Goal: Task Accomplishment & Management: Manage account settings

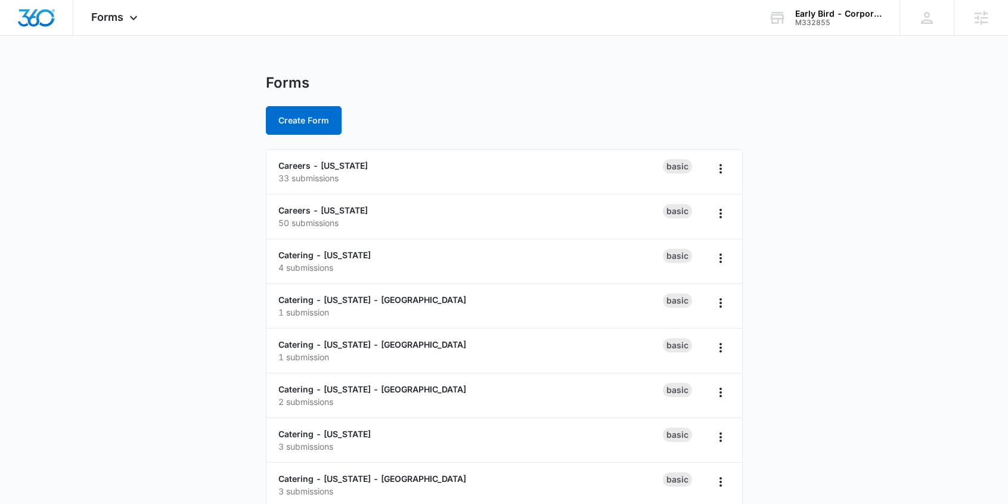
click at [115, 15] on span "Forms" at bounding box center [107, 17] width 32 height 13
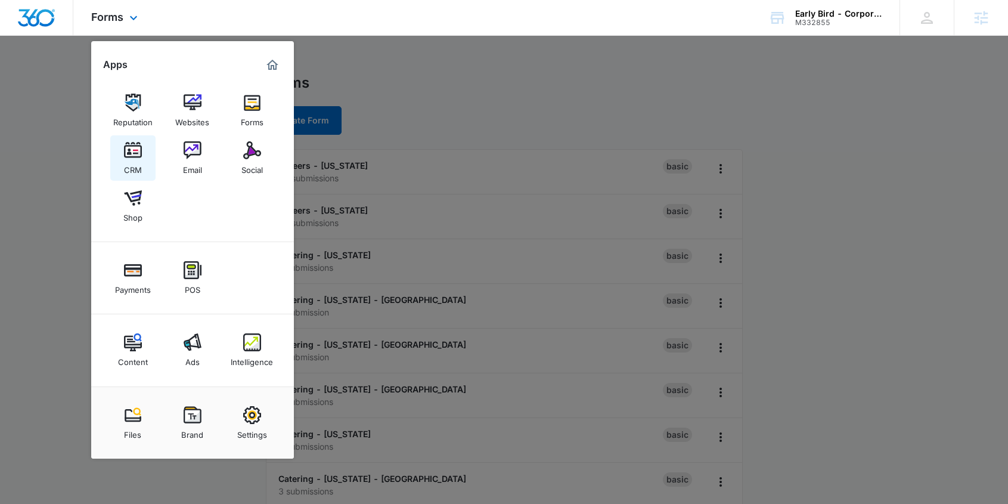
click at [132, 151] on img at bounding box center [133, 150] width 18 height 18
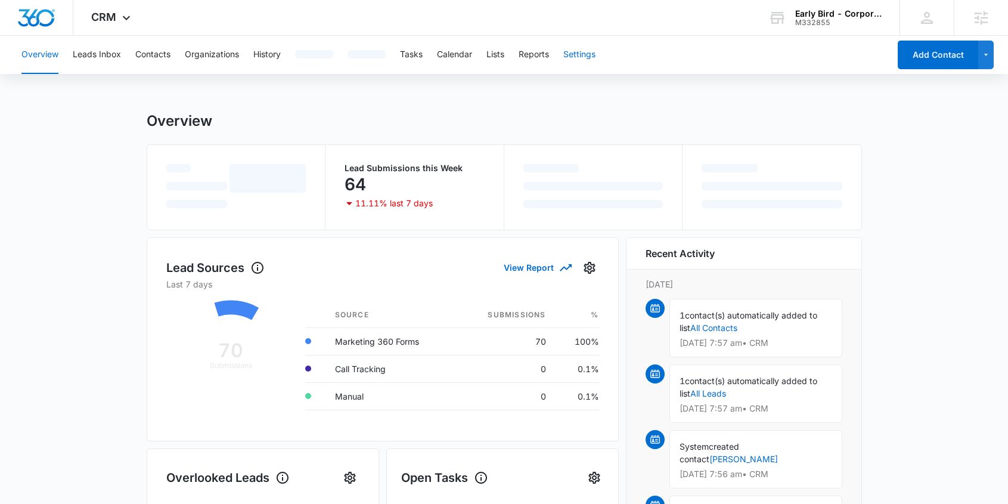
click at [584, 54] on div "Overview Leads Inbox Contacts Organizations History Tasks Calendar Lists Report…" at bounding box center [451, 55] width 875 height 38
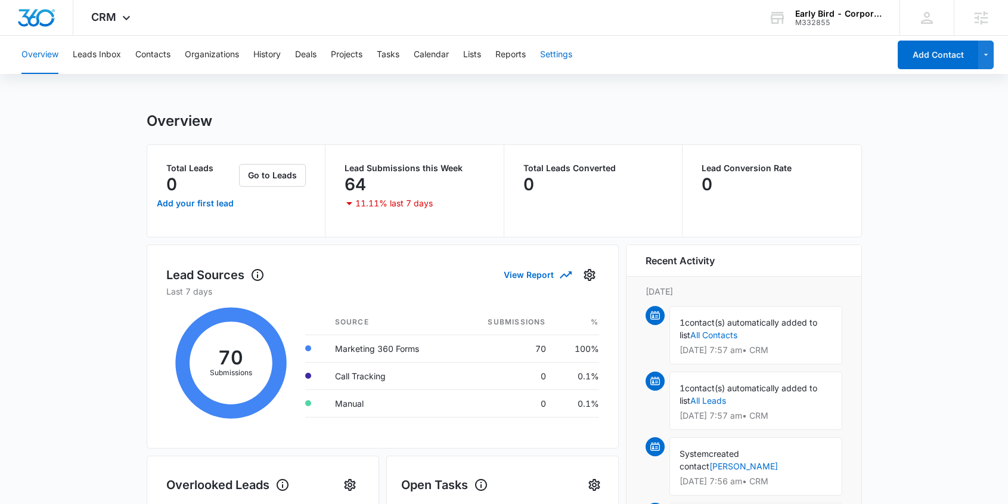
click at [558, 53] on button "Settings" at bounding box center [556, 55] width 32 height 38
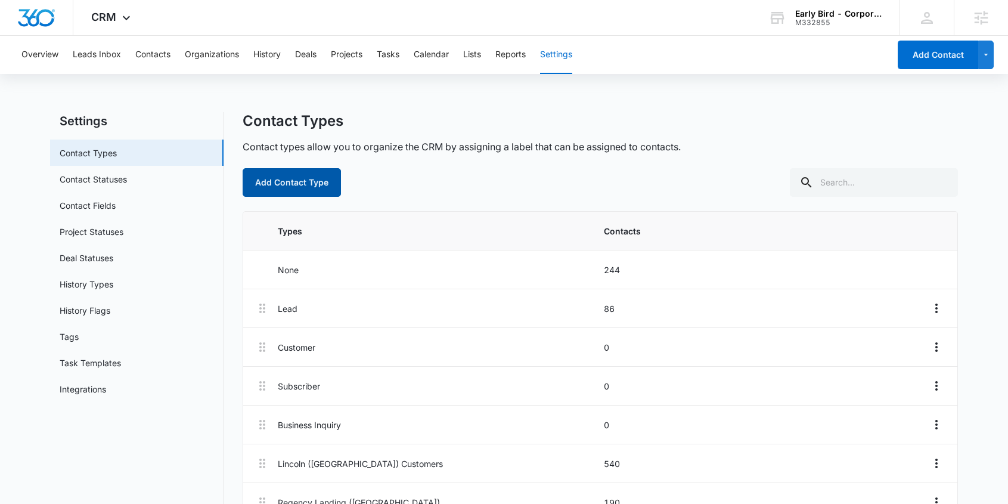
click at [305, 181] on button "Add Contact Type" at bounding box center [292, 182] width 98 height 29
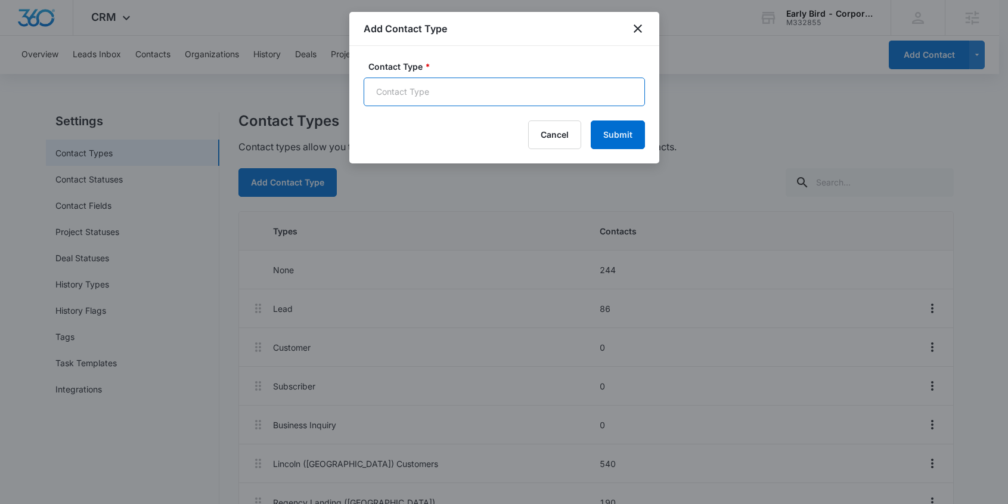
click at [456, 92] on input "Contact Type *" at bounding box center [504, 92] width 281 height 29
paste input "Catering Inquirer - NE - Blackstone"
type input "Catering Inquirer - NE - Blackstone"
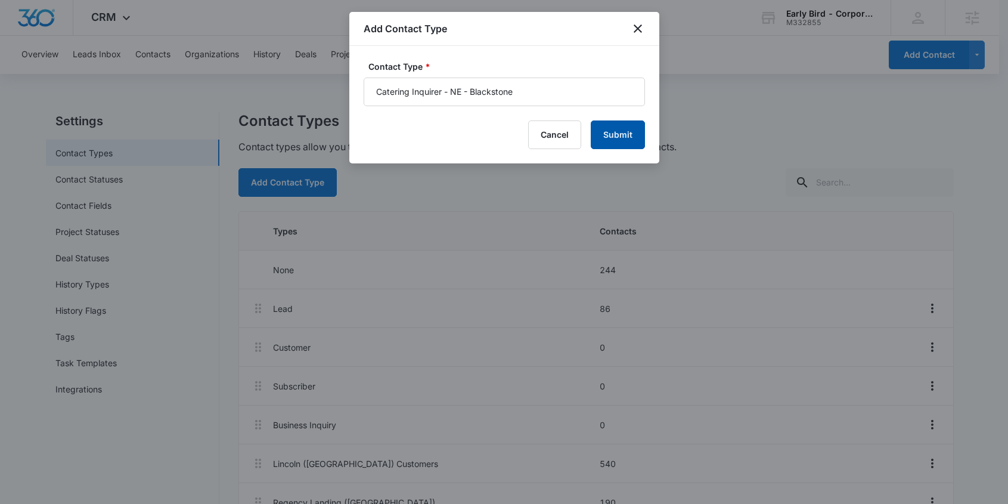
click at [627, 140] on button "Submit" at bounding box center [618, 134] width 54 height 29
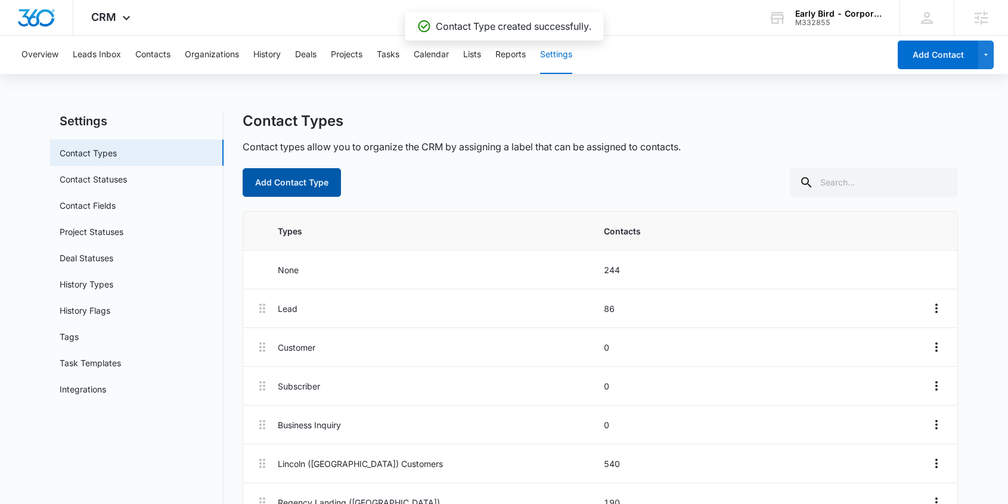
click at [303, 180] on button "Add Contact Type" at bounding box center [292, 182] width 98 height 29
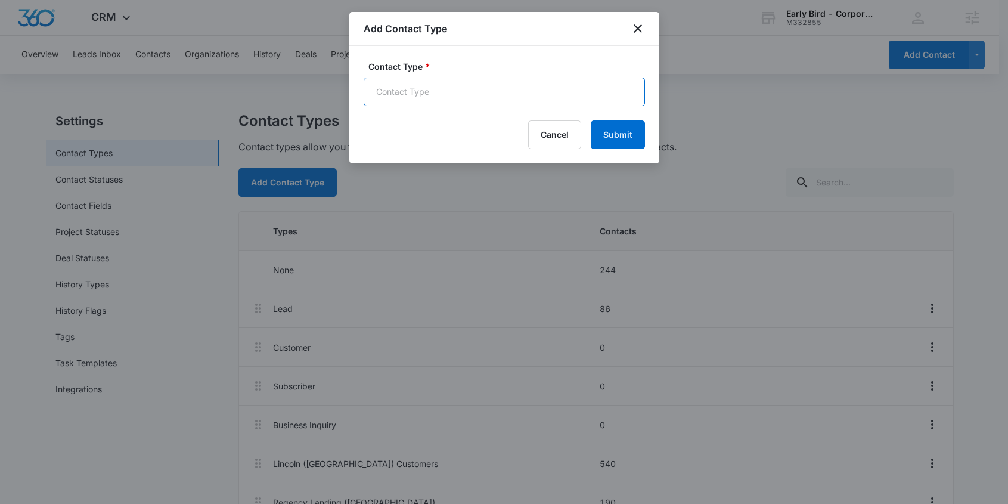
click at [548, 94] on input "Contact Type *" at bounding box center [504, 92] width 281 height 29
paste input "Catering Inquirer - NE - Lincoln"
type input "Catering Inquirer - NE - Lincoln"
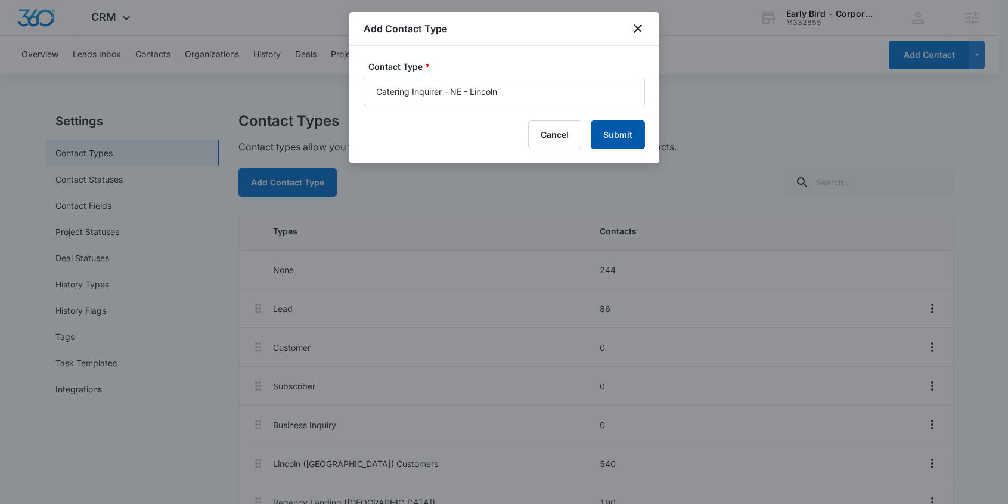
click at [618, 135] on button "Submit" at bounding box center [618, 134] width 54 height 29
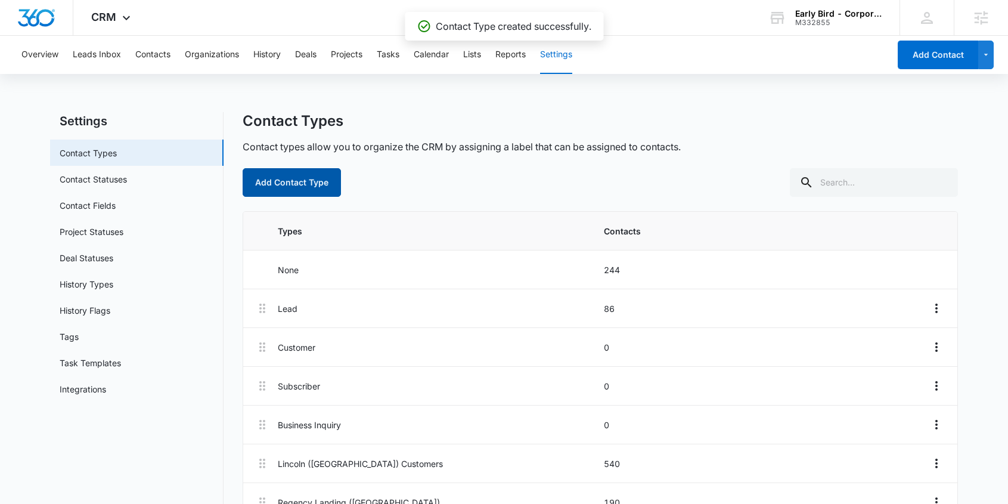
click at [308, 184] on button "Add Contact Type" at bounding box center [292, 182] width 98 height 29
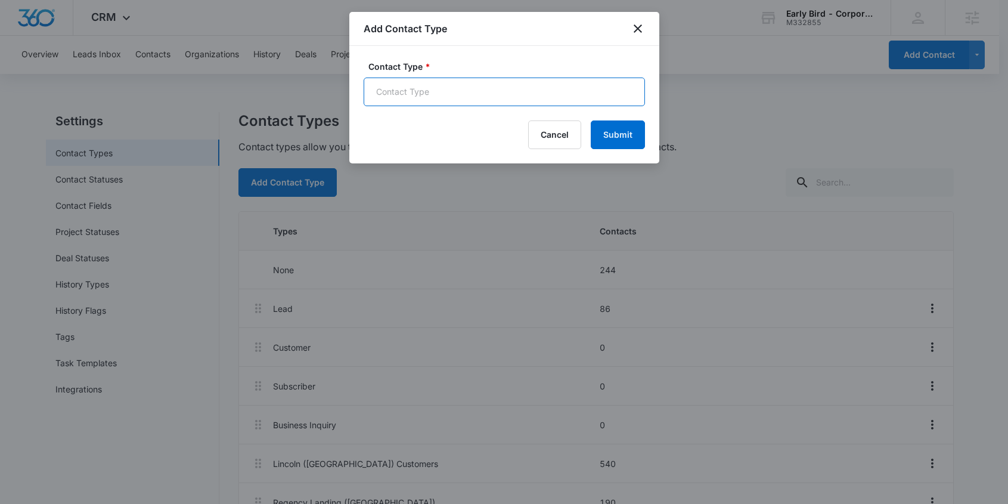
click at [428, 100] on input "Contact Type *" at bounding box center [504, 92] width 281 height 29
paste input "Catering Inquirer - NE - Regency Landing"
type input "Catering Inquirer - NE - Regency Landing"
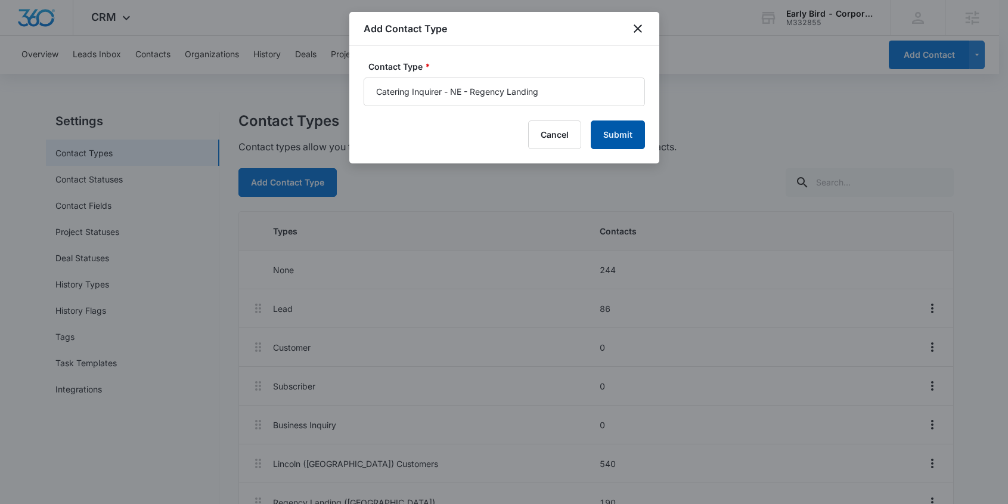
click at [605, 131] on button "Submit" at bounding box center [618, 134] width 54 height 29
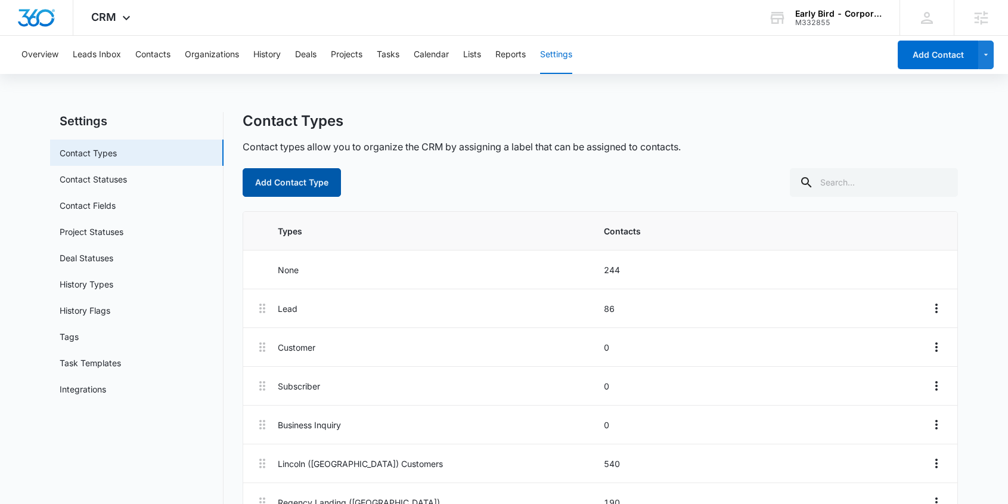
click at [304, 184] on button "Add Contact Type" at bounding box center [292, 182] width 98 height 29
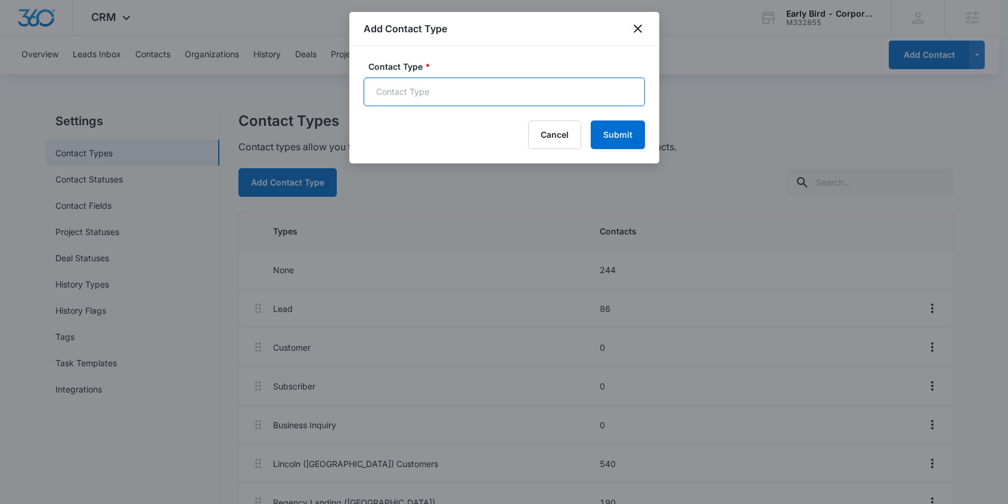
click at [448, 98] on input "Contact Type *" at bounding box center [504, 92] width 281 height 29
paste input "Catering Inquirer - NE - Shadow Lake"
type input "Catering Inquirer - NE - Shadow Lake"
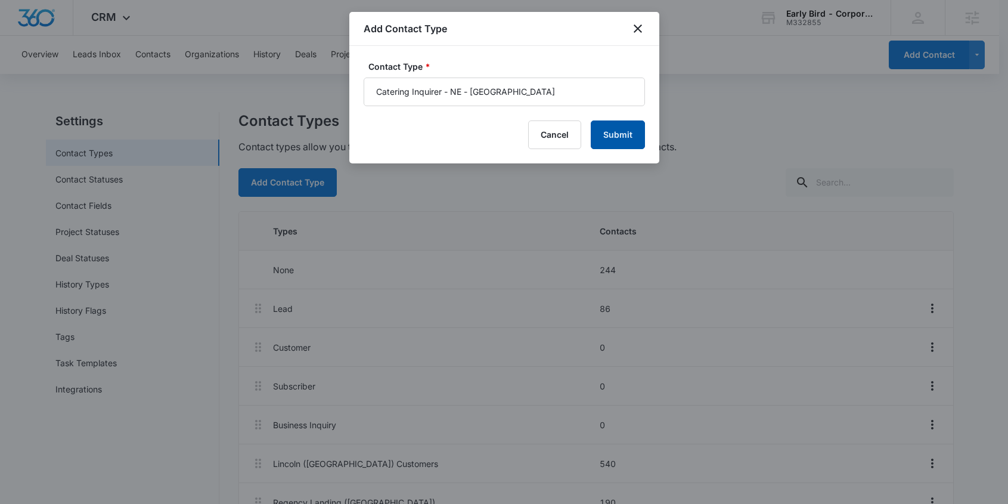
click at [614, 138] on button "Submit" at bounding box center [618, 134] width 54 height 29
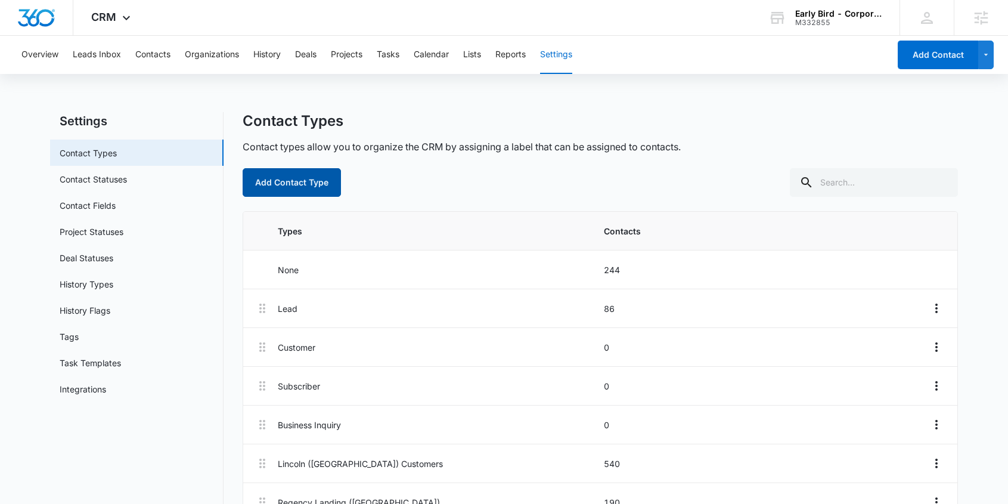
click at [313, 182] on button "Add Contact Type" at bounding box center [292, 182] width 98 height 29
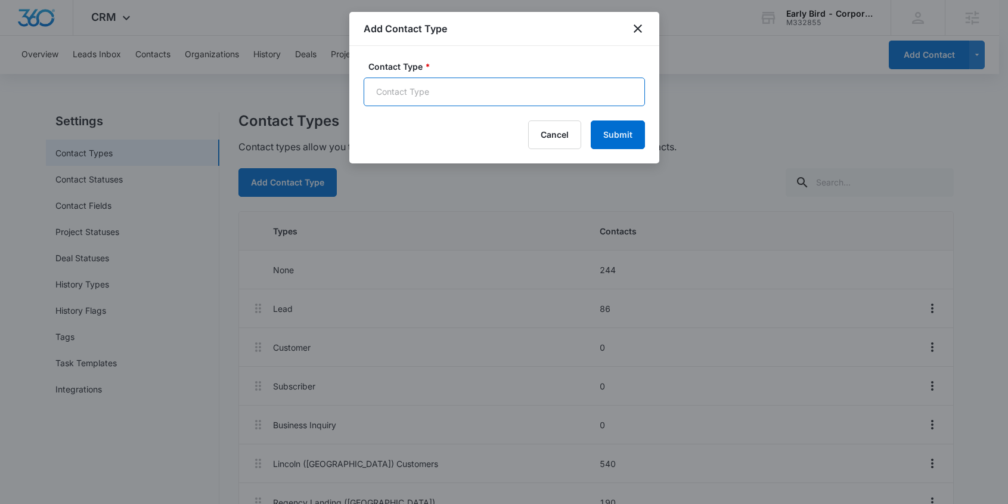
click at [442, 97] on input "Contact Type *" at bounding box center [504, 92] width 281 height 29
paste input "Catering Inquirer - NE - Village Pointe"
type input "Catering Inquirer - NE - Village Pointe"
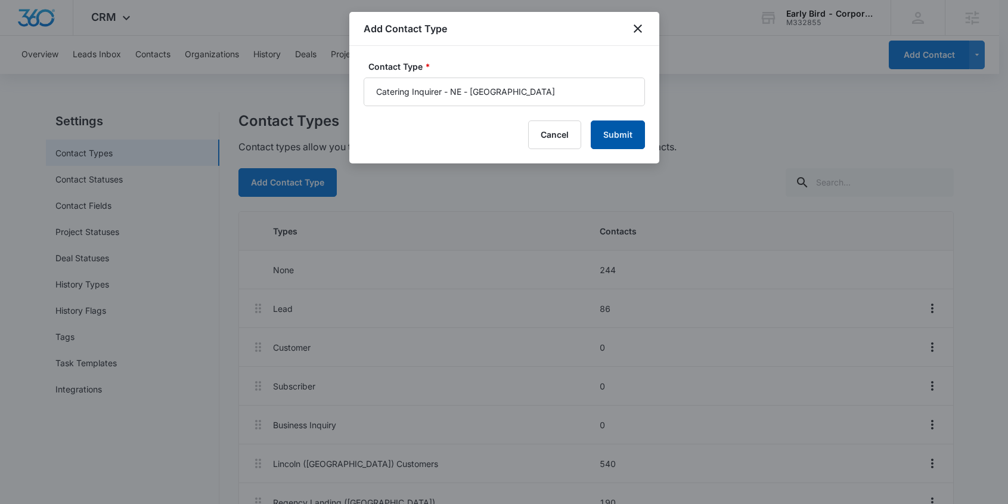
click at [630, 136] on button "Submit" at bounding box center [618, 134] width 54 height 29
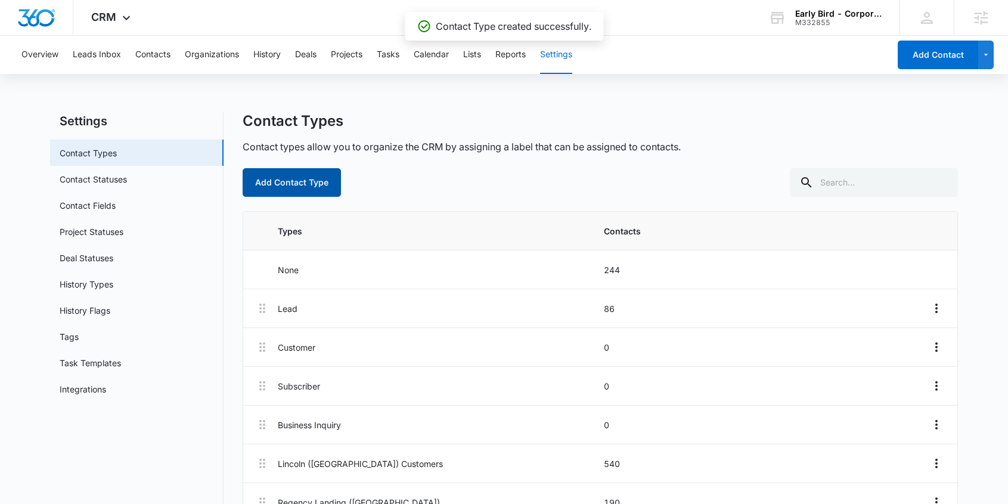
click at [305, 187] on button "Add Contact Type" at bounding box center [292, 182] width 98 height 29
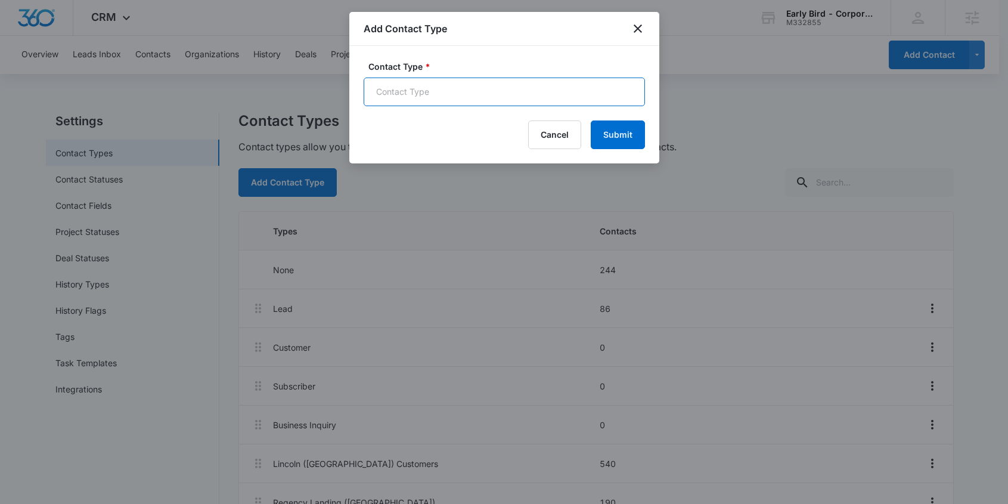
click at [397, 87] on input "Contact Type *" at bounding box center [504, 92] width 281 height 29
paste input "Catering Inquirer - NE - West Omaha"
type input "Catering Inquirer - NE - West Omaha"
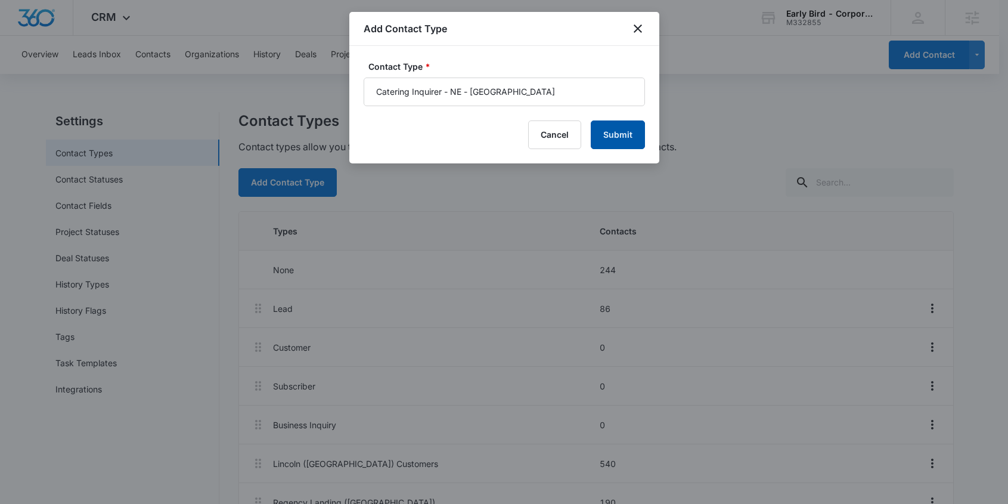
click at [617, 135] on button "Submit" at bounding box center [618, 134] width 54 height 29
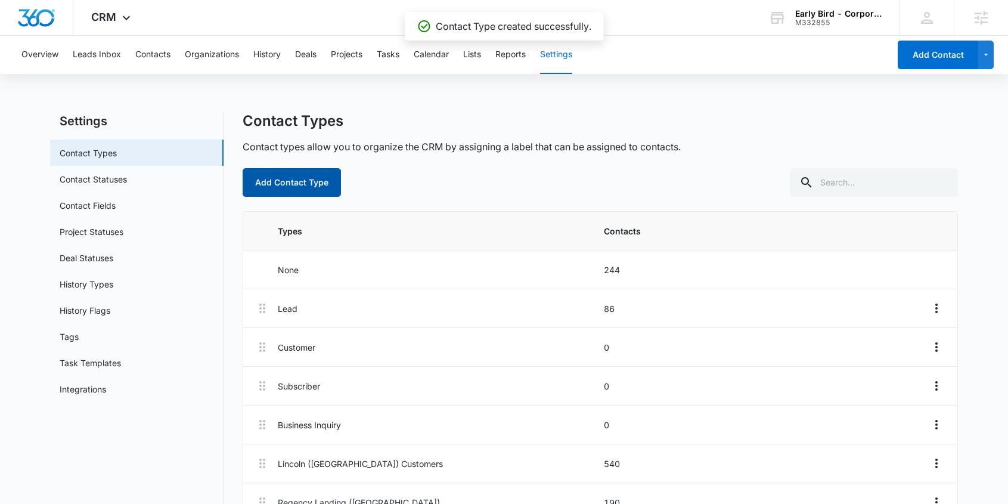
click at [315, 182] on button "Add Contact Type" at bounding box center [292, 182] width 98 height 29
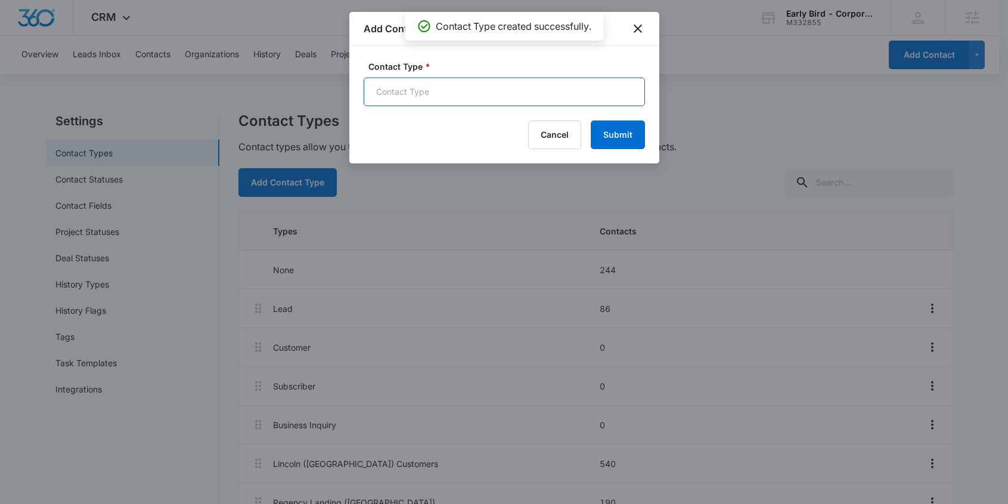
click at [413, 87] on input "Contact Type *" at bounding box center [504, 92] width 281 height 29
paste input "Catering Inquirer - IA - Ankeny"
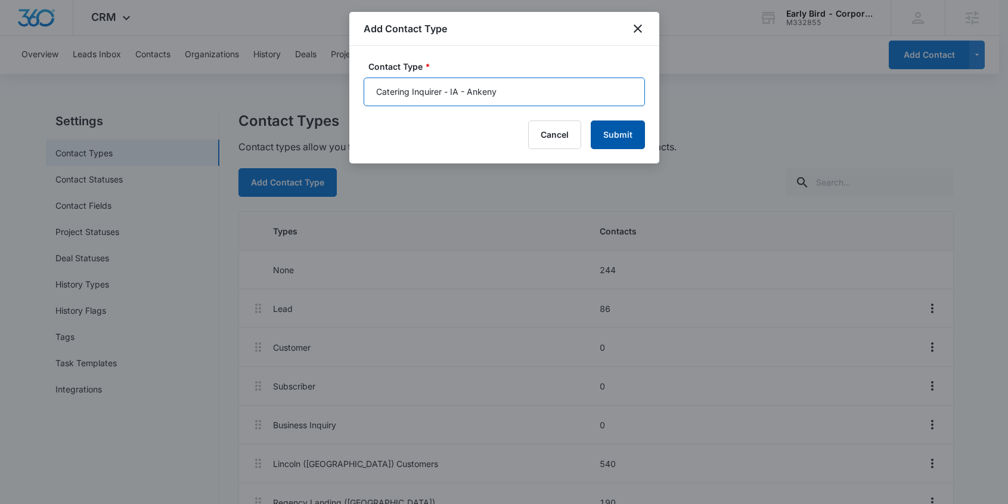
type input "Catering Inquirer - IA - Ankeny"
click at [612, 140] on button "Submit" at bounding box center [618, 134] width 54 height 29
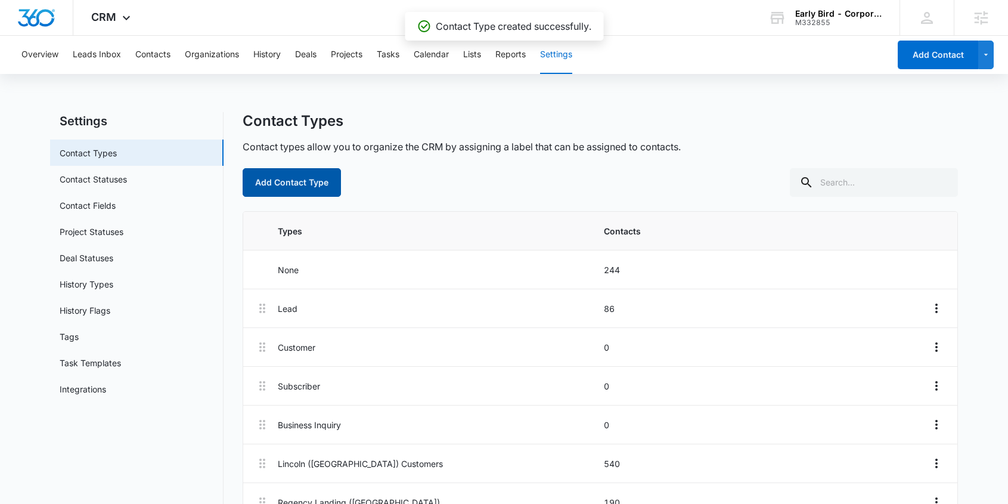
click at [314, 180] on button "Add Contact Type" at bounding box center [292, 182] width 98 height 29
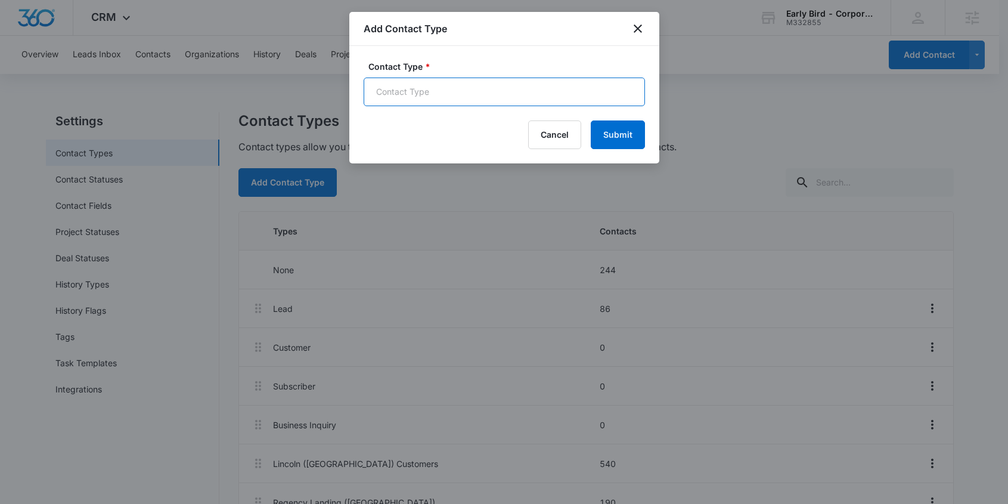
click at [411, 94] on input "Contact Type *" at bounding box center [504, 92] width 281 height 29
paste input "Catering Inquirer - IA - East Village"
type input "Catering Inquirer - IA - East Village"
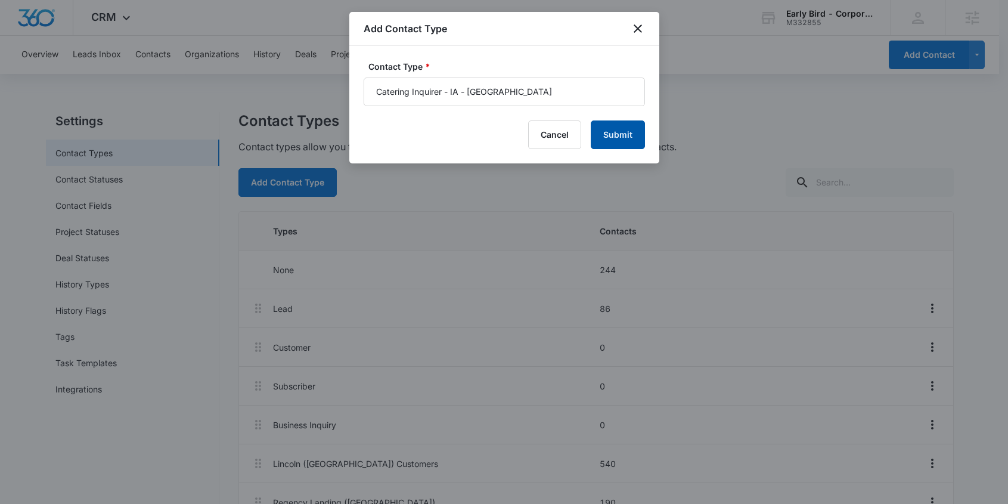
click at [616, 131] on button "Submit" at bounding box center [618, 134] width 54 height 29
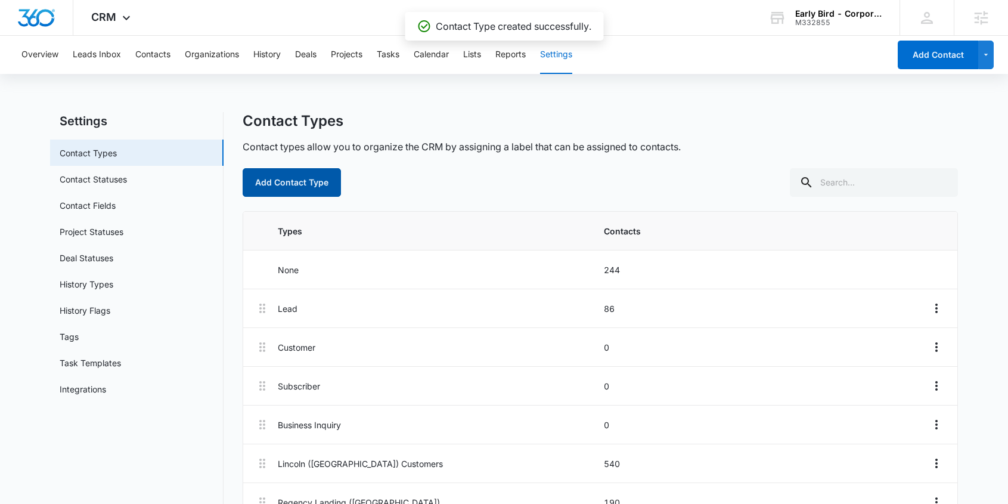
click at [307, 181] on button "Add Contact Type" at bounding box center [292, 182] width 98 height 29
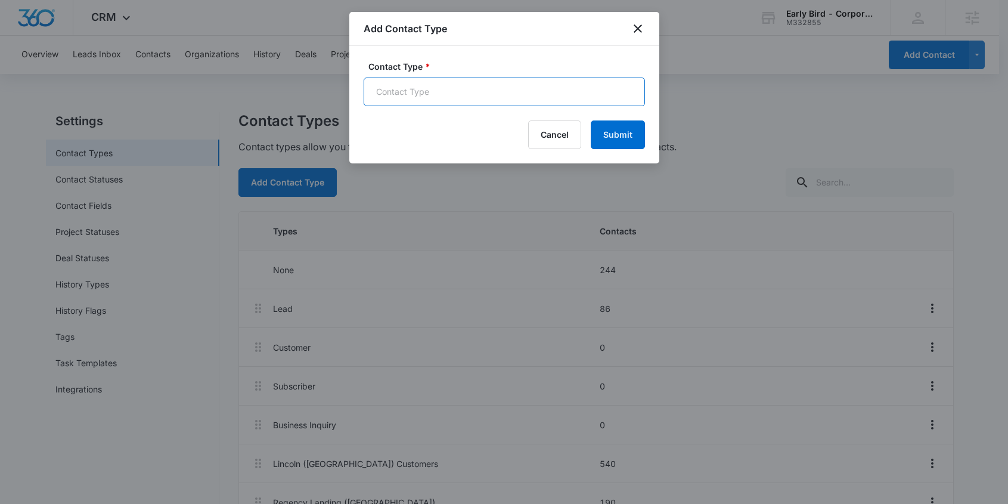
click at [402, 95] on input "Contact Type *" at bounding box center [504, 92] width 281 height 29
paste input "Catering Inquirer - IA - West Des Moines"
type input "Catering Inquirer - IA - West Des Moines"
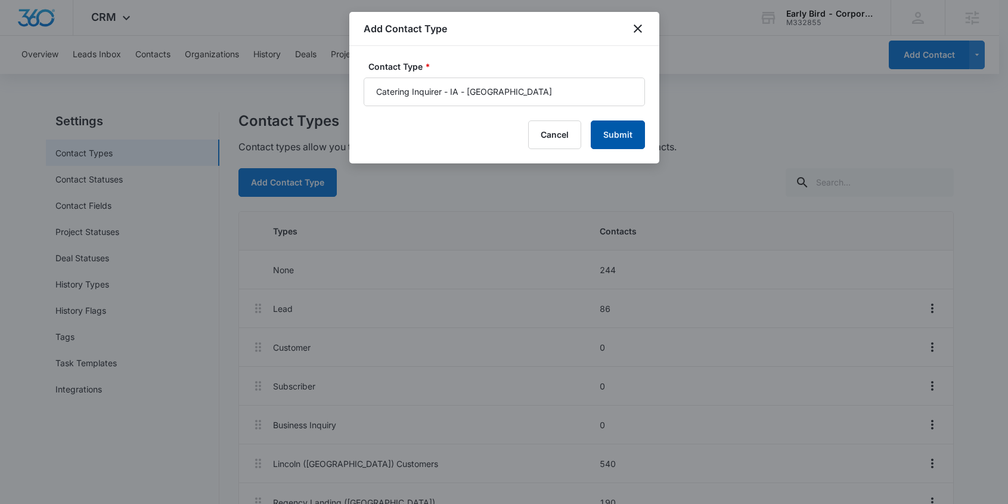
click at [619, 132] on button "Submit" at bounding box center [618, 134] width 54 height 29
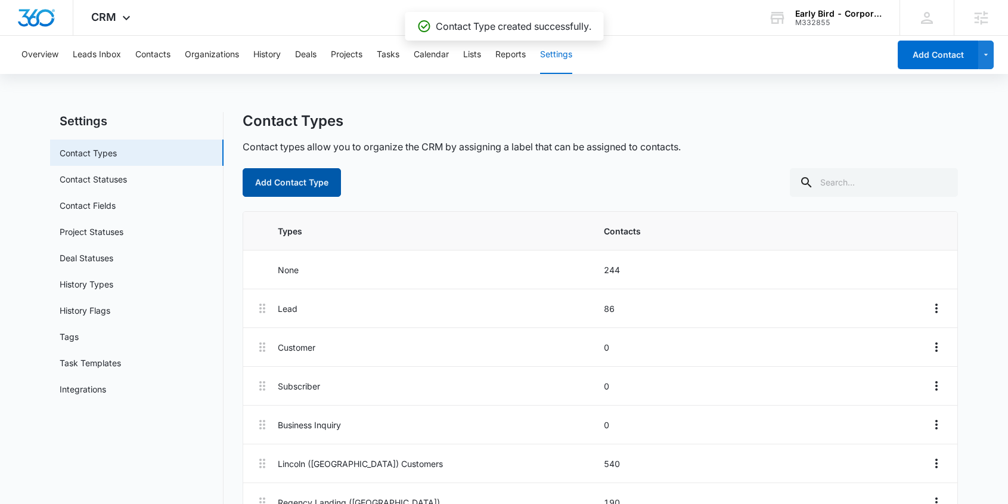
click at [308, 175] on button "Add Contact Type" at bounding box center [292, 182] width 98 height 29
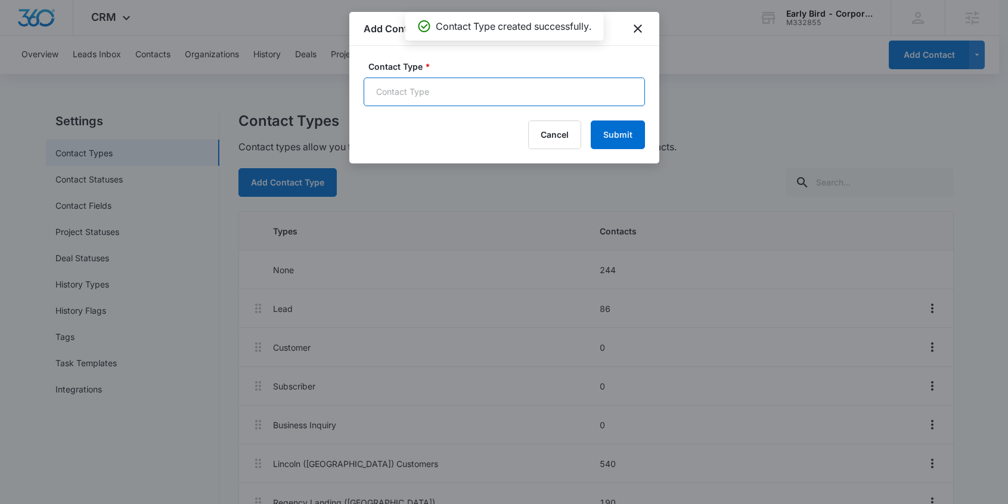
click at [413, 85] on input "Contact Type *" at bounding box center [504, 92] width 281 height 29
paste input "Special Event Inquirer - NE - Blackstone"
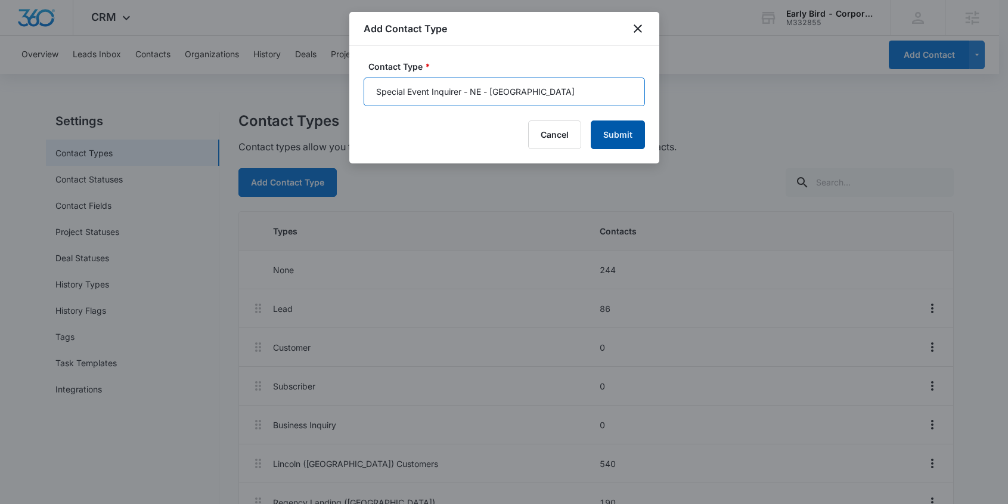
type input "Special Event Inquirer - NE - Blackstone"
click at [620, 137] on button "Submit" at bounding box center [618, 134] width 54 height 29
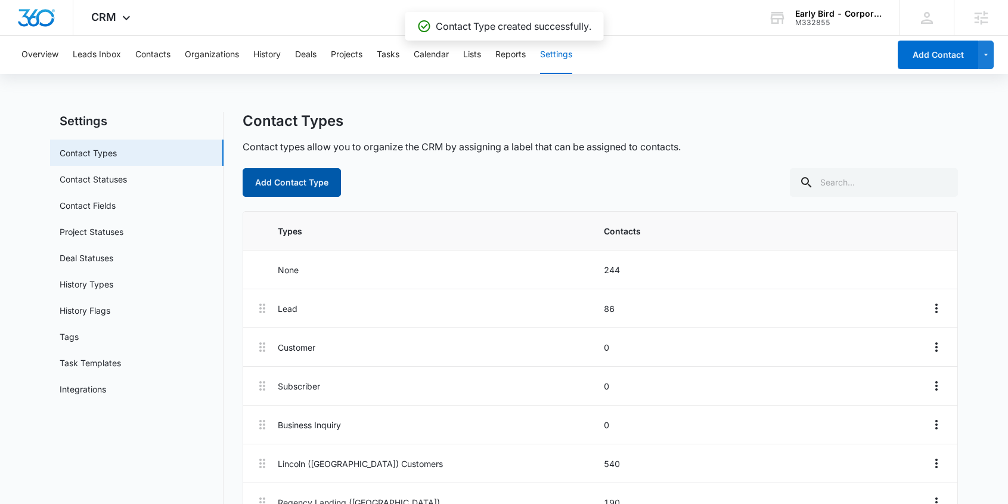
click at [301, 178] on button "Add Contact Type" at bounding box center [292, 182] width 98 height 29
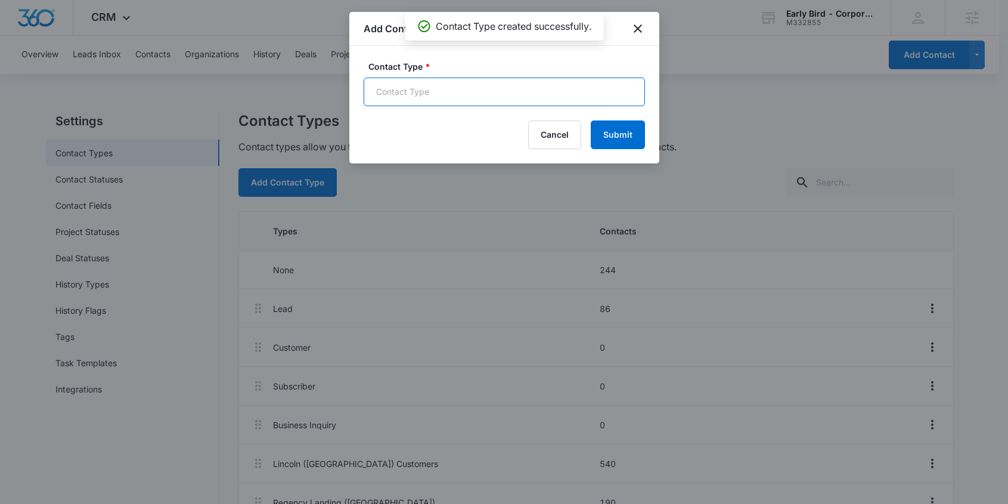
click at [421, 89] on input "Contact Type *" at bounding box center [504, 92] width 281 height 29
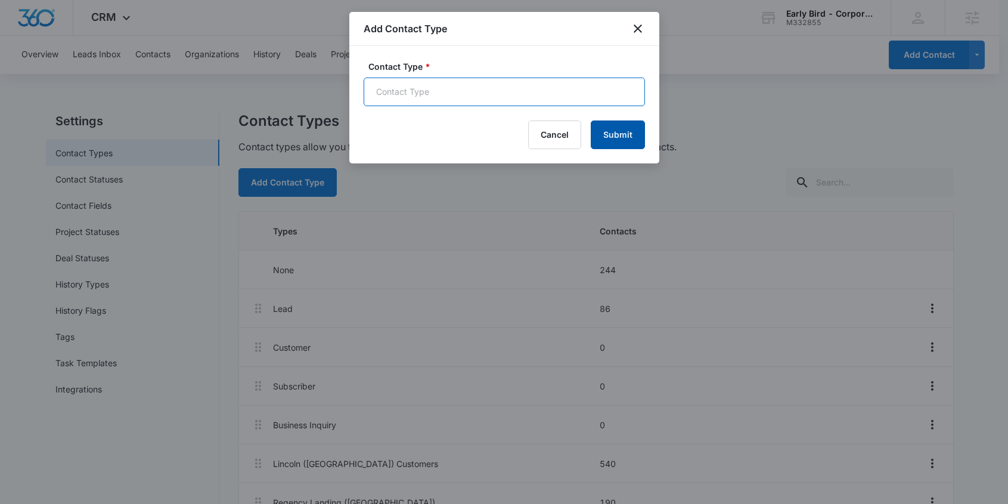
paste input "Special Event Inquirer - NE - Lincoln"
type input "Special Event Inquirer - NE - Lincoln"
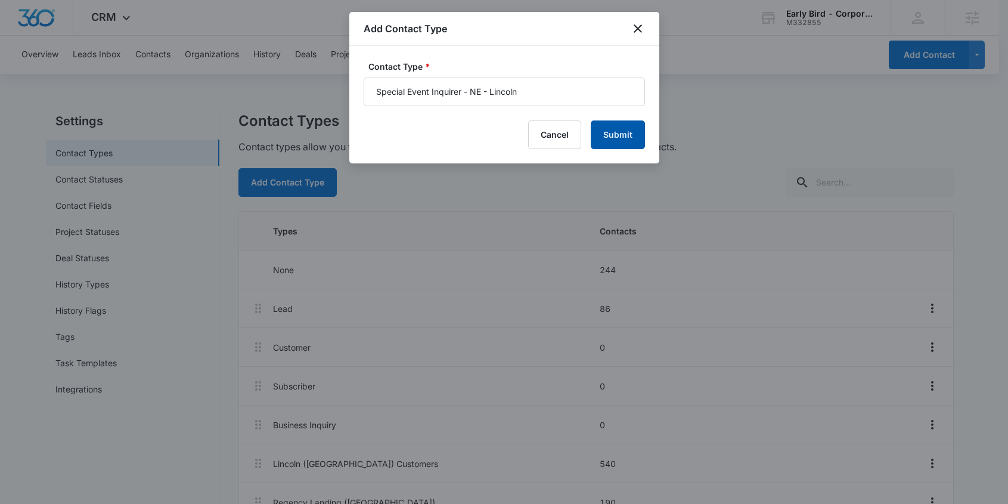
click at [616, 137] on button "Submit" at bounding box center [618, 134] width 54 height 29
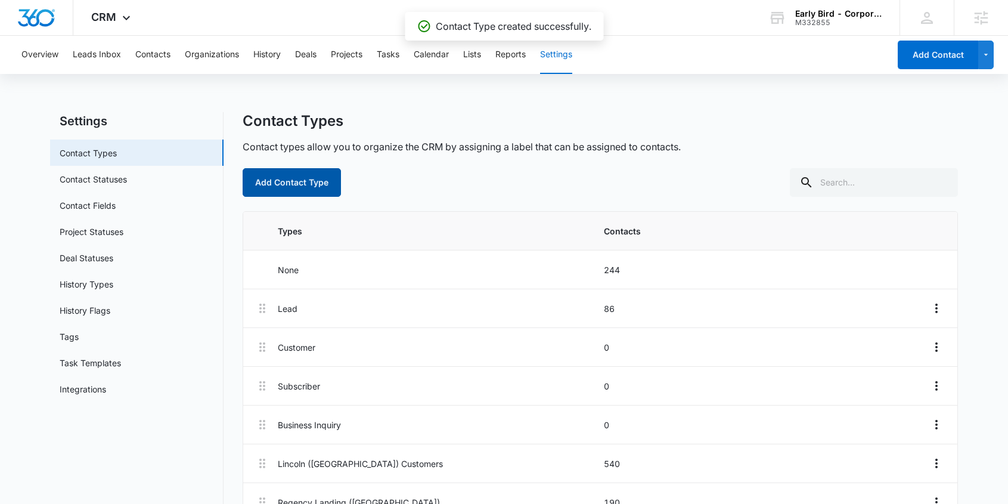
click at [302, 180] on button "Add Contact Type" at bounding box center [292, 182] width 98 height 29
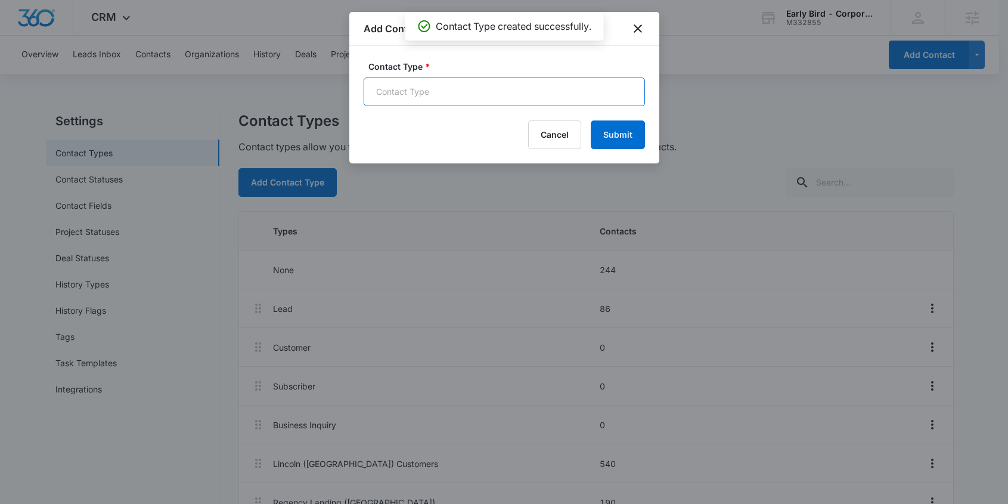
click at [452, 86] on input "Contact Type *" at bounding box center [504, 92] width 281 height 29
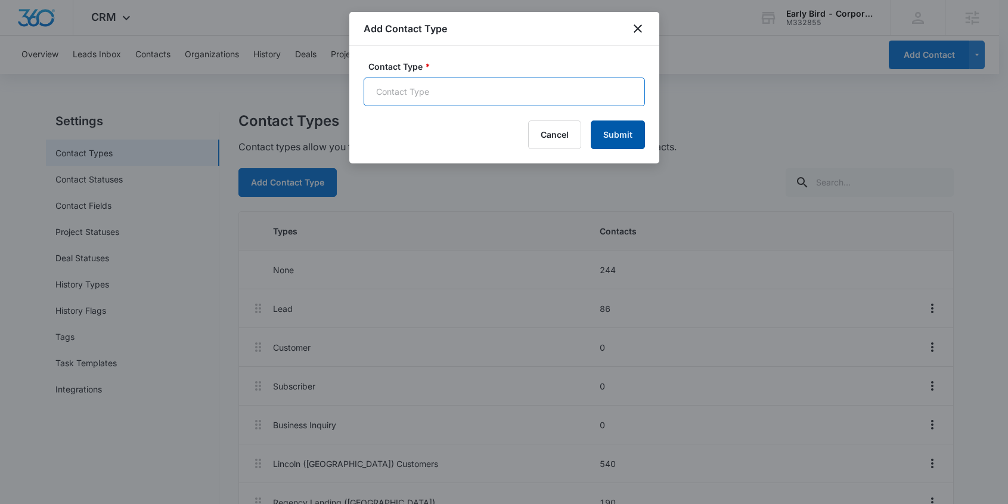
paste input "Special Event Inquirer - NE - Regency Landing"
type input "Special Event Inquirer - NE - Regency Landing"
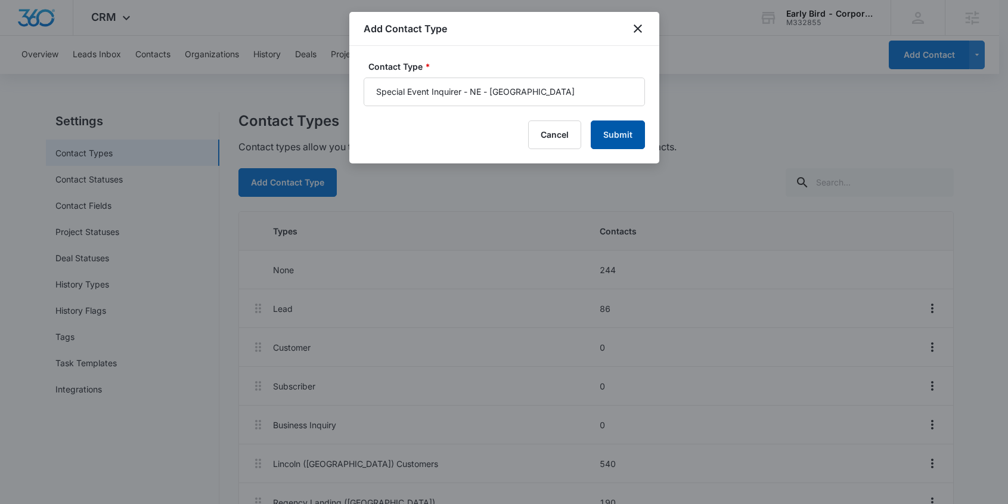
click at [612, 132] on button "Submit" at bounding box center [618, 134] width 54 height 29
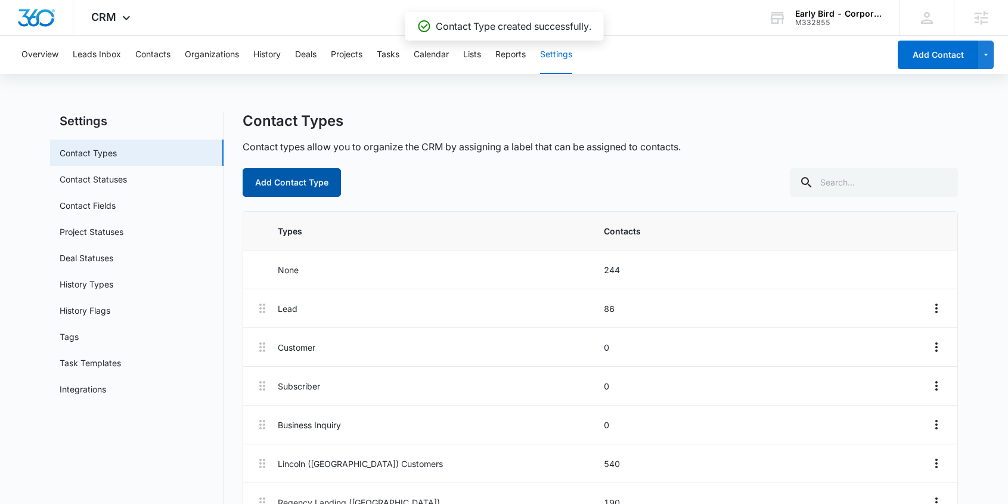
click at [324, 180] on button "Add Contact Type" at bounding box center [292, 182] width 98 height 29
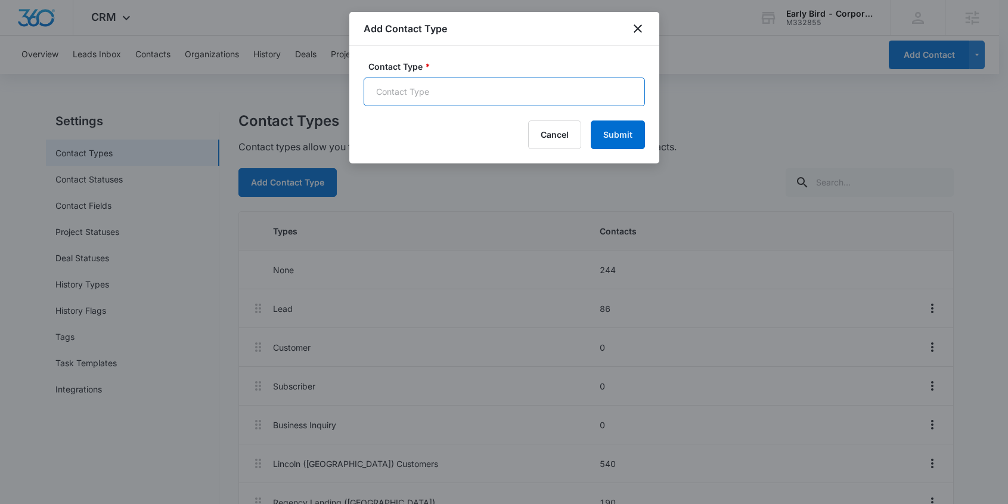
click at [405, 91] on input "Contact Type *" at bounding box center [504, 92] width 281 height 29
paste input "Special Event Inquirer - NE - Shadow Lake"
type input "Special Event Inquirer - NE - Shadow Lake"
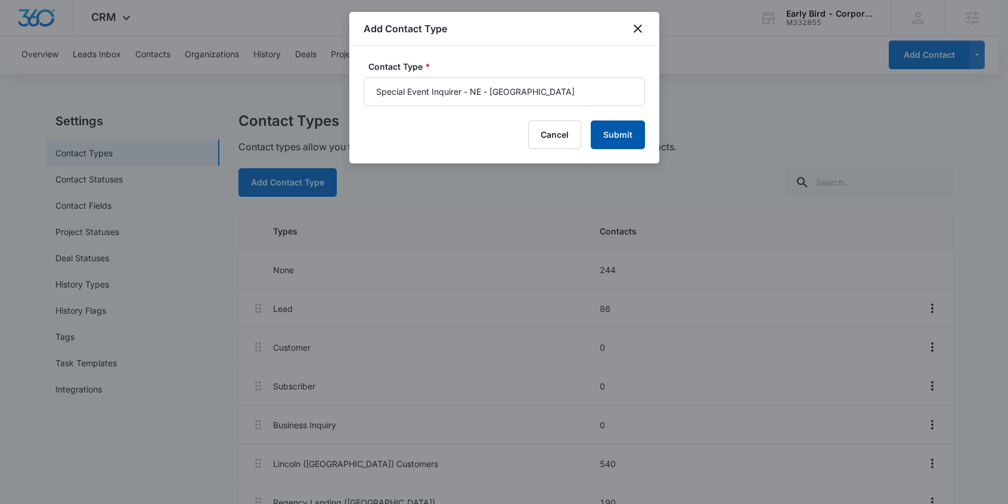
click at [620, 131] on button "Submit" at bounding box center [618, 134] width 54 height 29
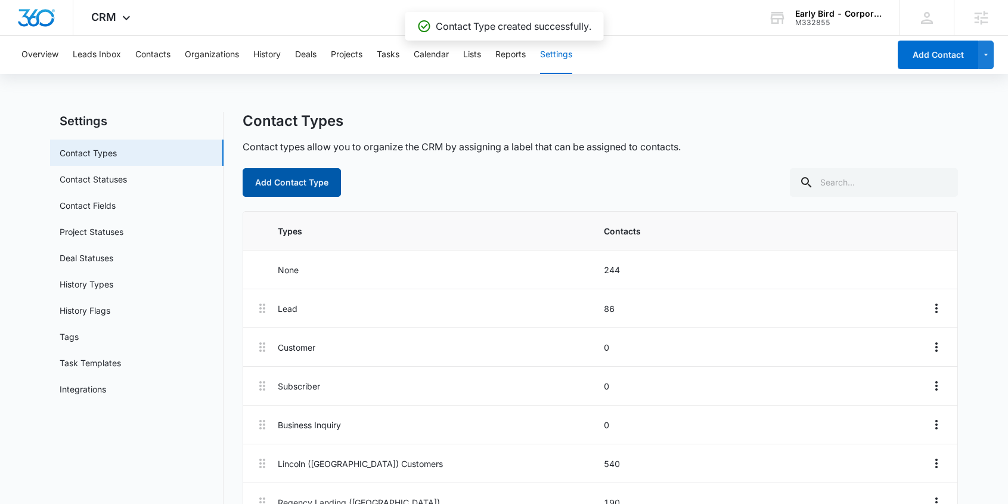
click at [312, 180] on button "Add Contact Type" at bounding box center [292, 182] width 98 height 29
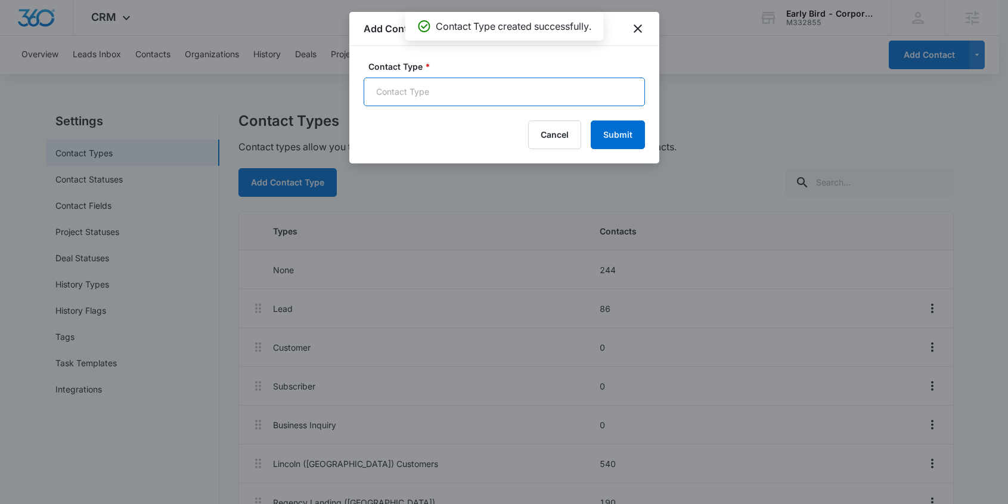
click at [406, 92] on input "Contact Type *" at bounding box center [504, 92] width 281 height 29
paste input "Special Event Inquirer - NE - Village Pointe"
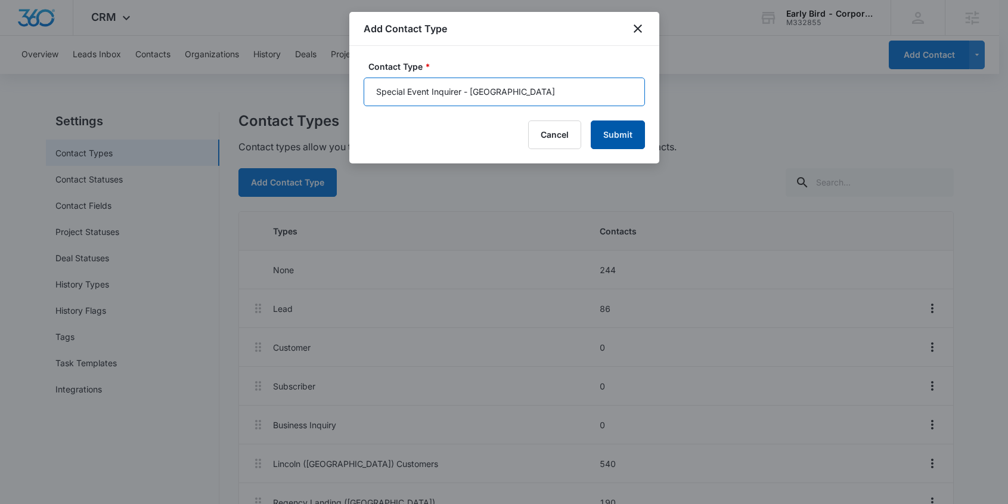
type input "Special Event Inquirer - NE - Village Pointe"
click at [620, 135] on button "Submit" at bounding box center [618, 134] width 54 height 29
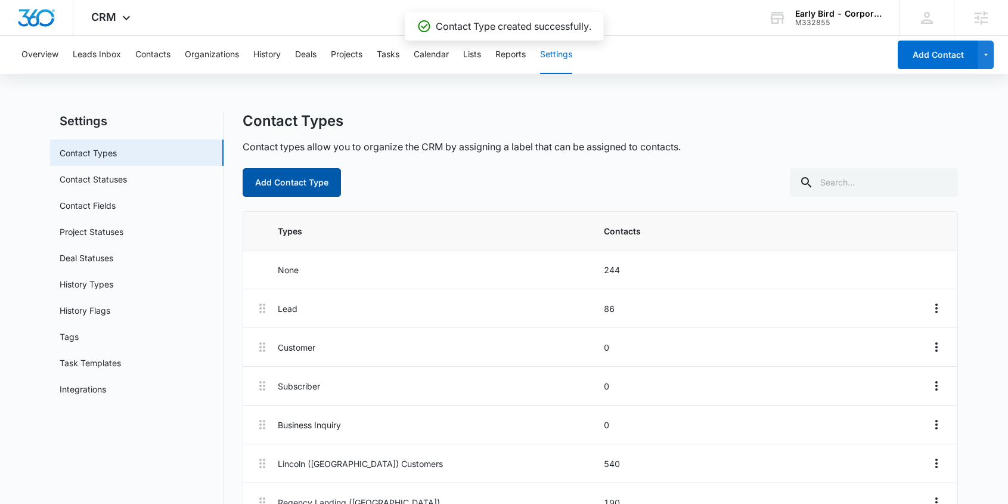
click at [316, 183] on button "Add Contact Type" at bounding box center [292, 182] width 98 height 29
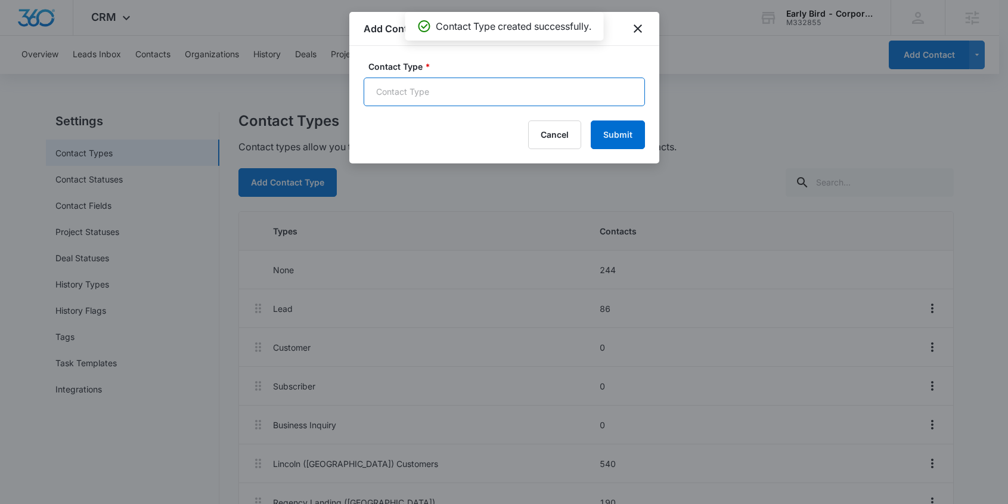
click at [401, 89] on input "Contact Type *" at bounding box center [504, 92] width 281 height 29
paste input "Special Event Inquirer - NE - West Omaha"
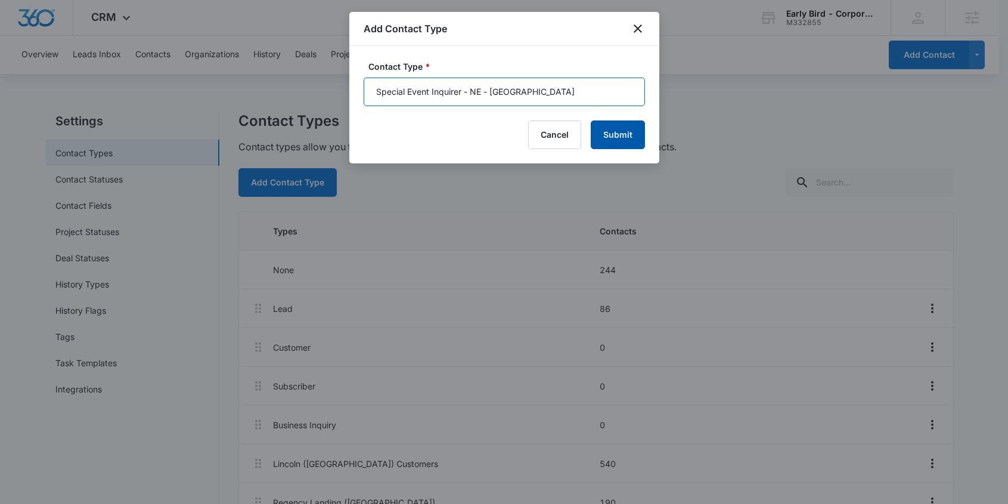
type input "Special Event Inquirer - NE - West Omaha"
click at [614, 131] on button "Submit" at bounding box center [618, 134] width 54 height 29
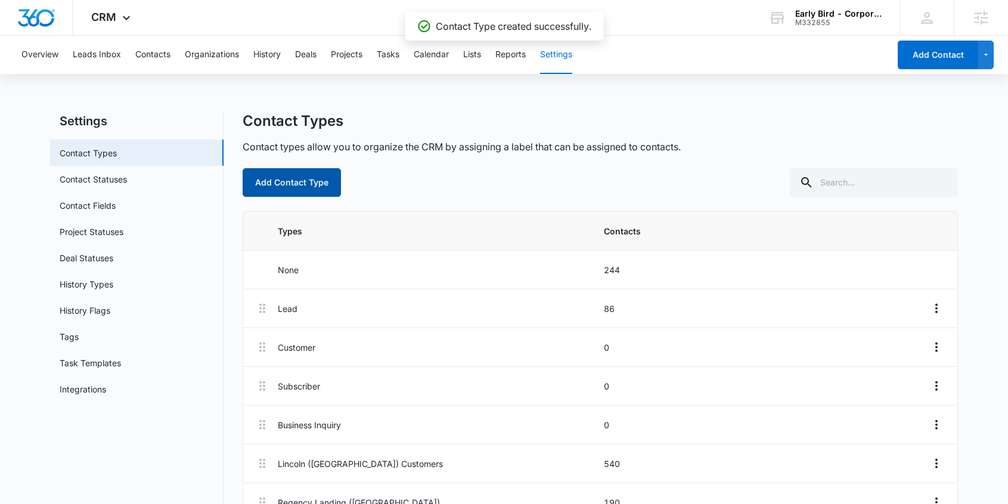
click at [304, 190] on button "Add Contact Type" at bounding box center [292, 182] width 98 height 29
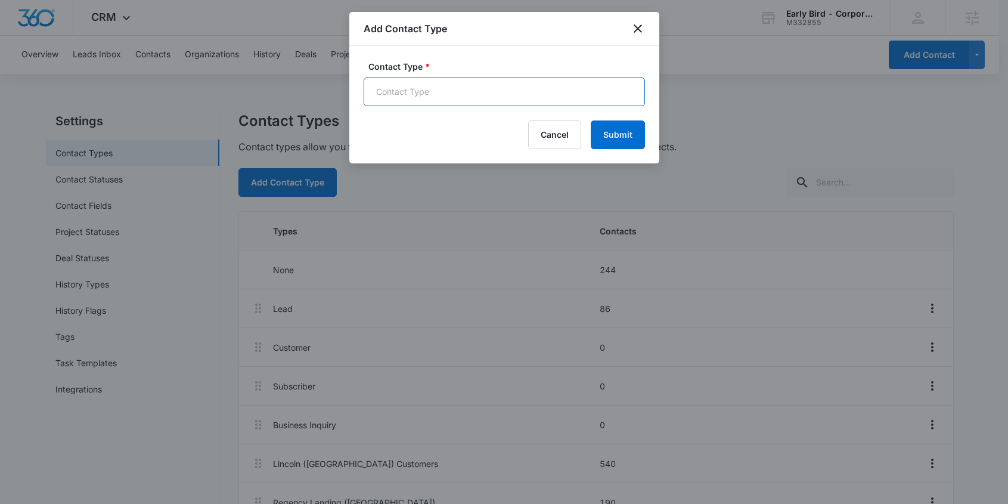
click at [409, 91] on input "Contact Type *" at bounding box center [504, 92] width 281 height 29
paste input "Special Event Inquirer - IA - Ankeny"
type input "Special Event Inquirer - IA - Ankeny"
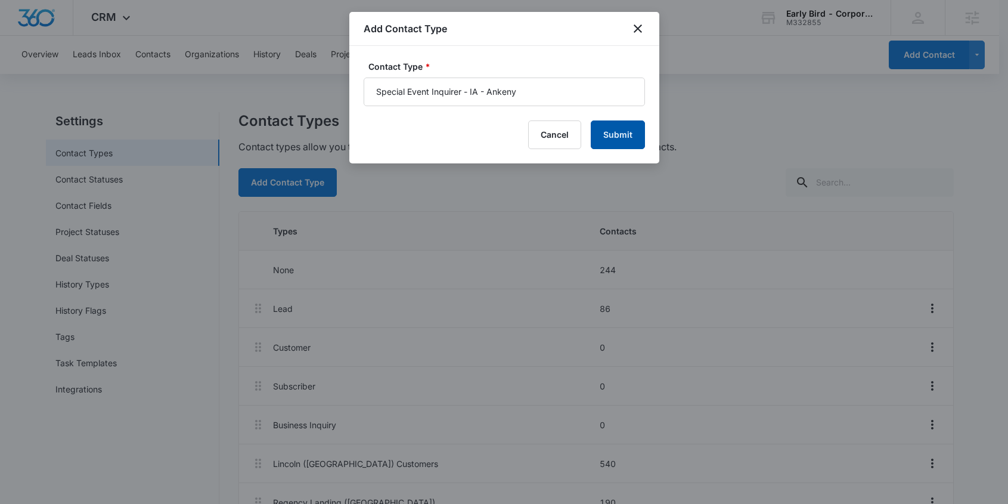
click at [620, 133] on button "Submit" at bounding box center [618, 134] width 54 height 29
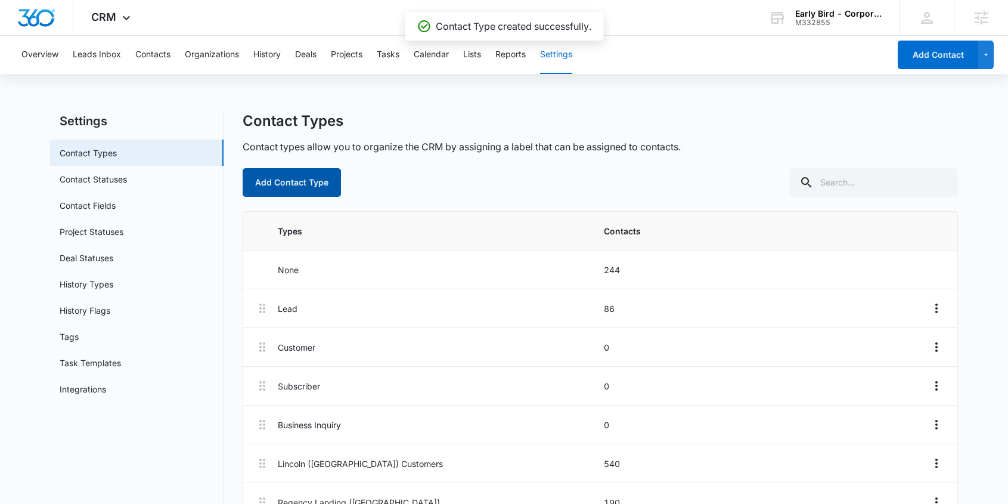
click at [309, 181] on button "Add Contact Type" at bounding box center [292, 182] width 98 height 29
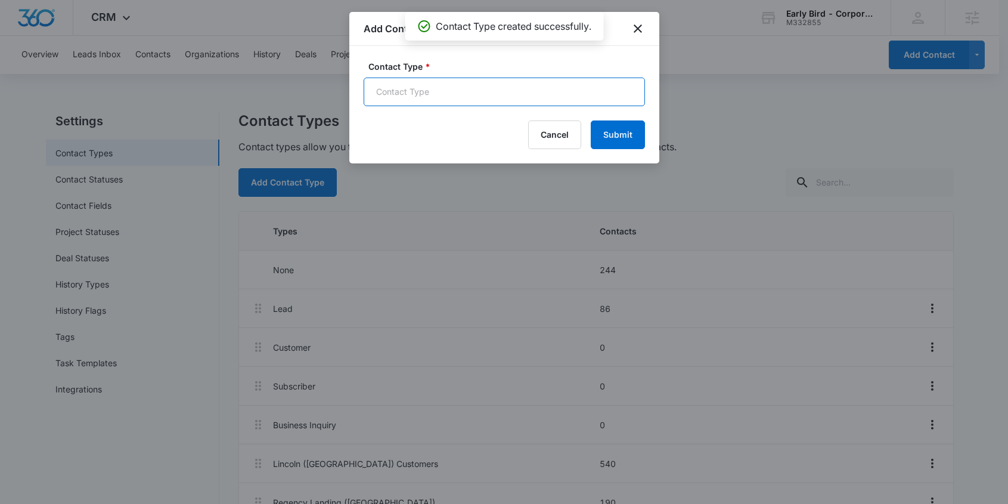
click at [408, 98] on input "Contact Type *" at bounding box center [504, 92] width 281 height 29
paste input "Special Event Inquirer - IA - East Village"
type input "Special Event Inquirer - IA - East Village"
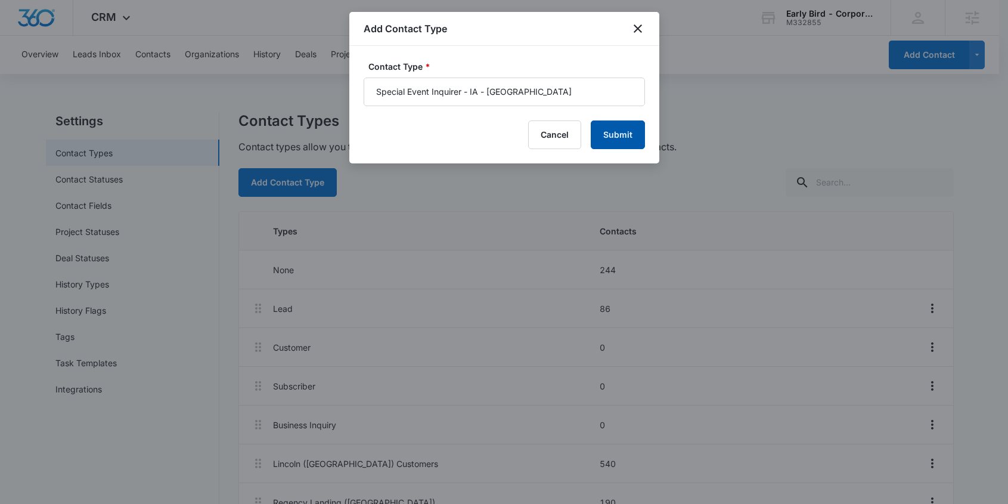
drag, startPoint x: 632, startPoint y: 129, endPoint x: 491, endPoint y: 32, distance: 171.0
click at [632, 129] on button "Submit" at bounding box center [618, 134] width 54 height 29
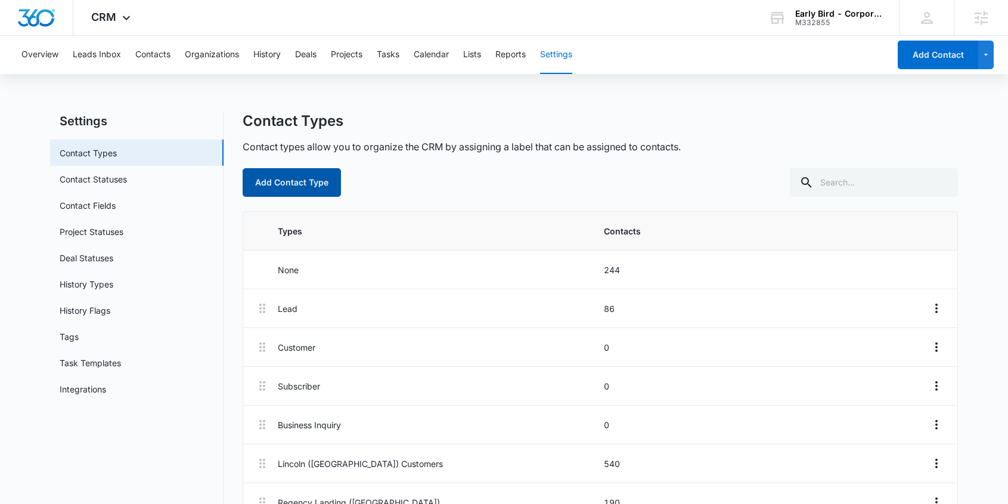
click at [294, 178] on button "Add Contact Type" at bounding box center [292, 182] width 98 height 29
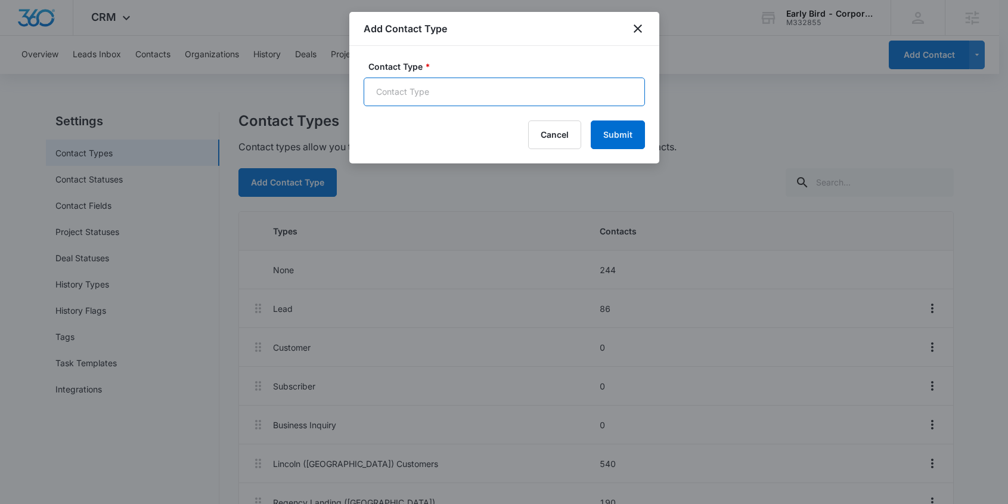
click at [414, 93] on input "Contact Type *" at bounding box center [504, 92] width 281 height 29
paste input "Special Event Inquirer - IA - West Des Moines"
type input "Special Event Inquirer - IA - West Des Moines"
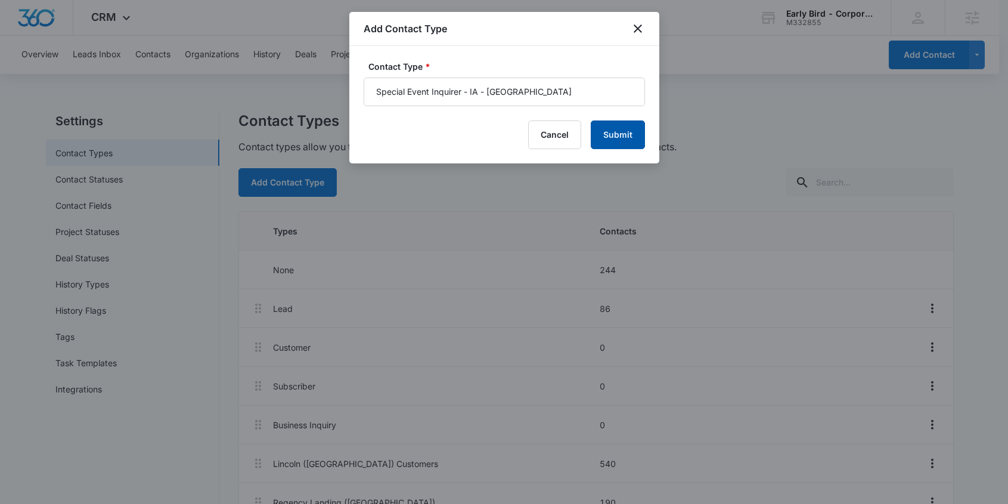
click at [620, 133] on button "Submit" at bounding box center [618, 134] width 54 height 29
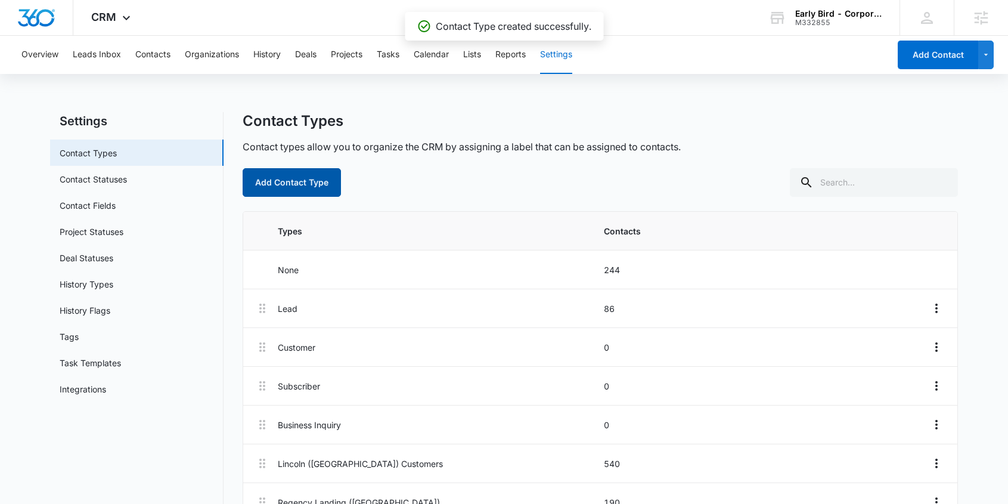
click at [292, 181] on button "Add Contact Type" at bounding box center [292, 182] width 98 height 29
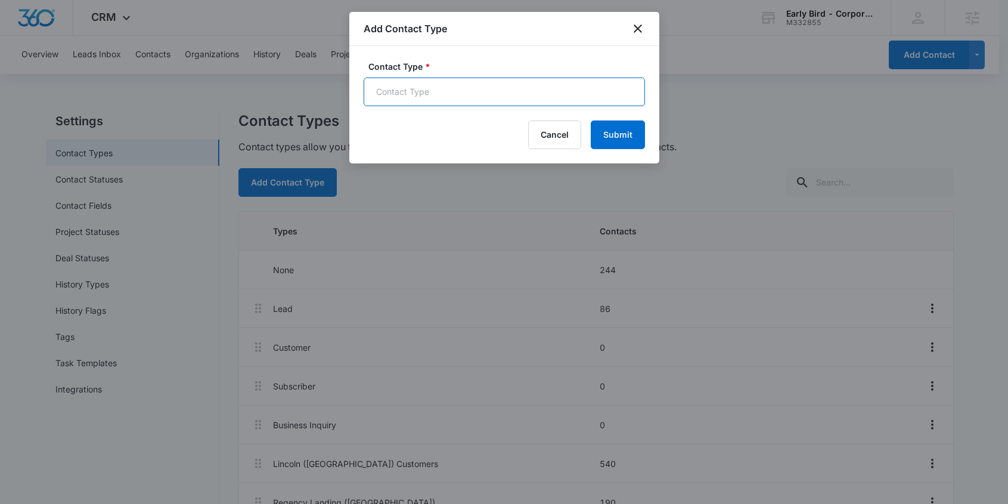
click at [413, 87] on input "Contact Type *" at bounding box center [504, 92] width 281 height 29
paste input "Career Prospect - Nebraska"
type input "Career Prospect - Nebraska"
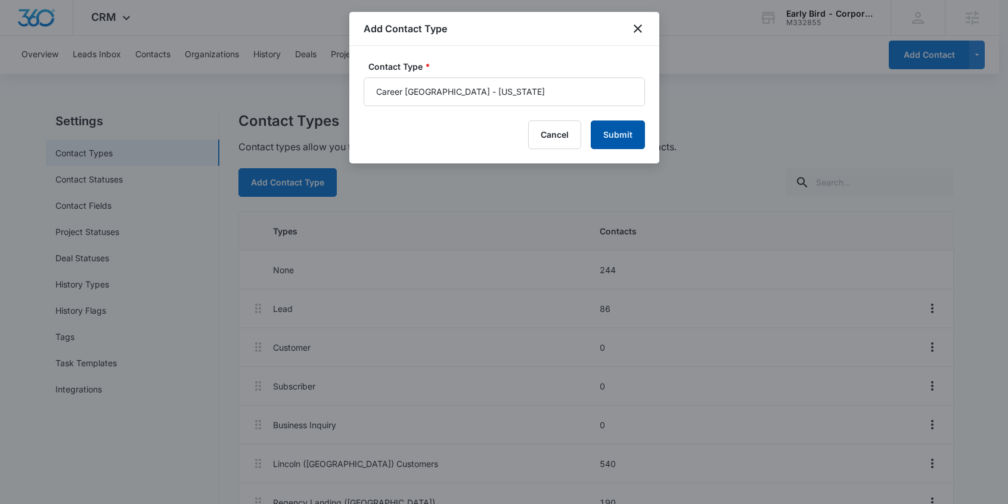
click at [606, 128] on button "Submit" at bounding box center [618, 134] width 54 height 29
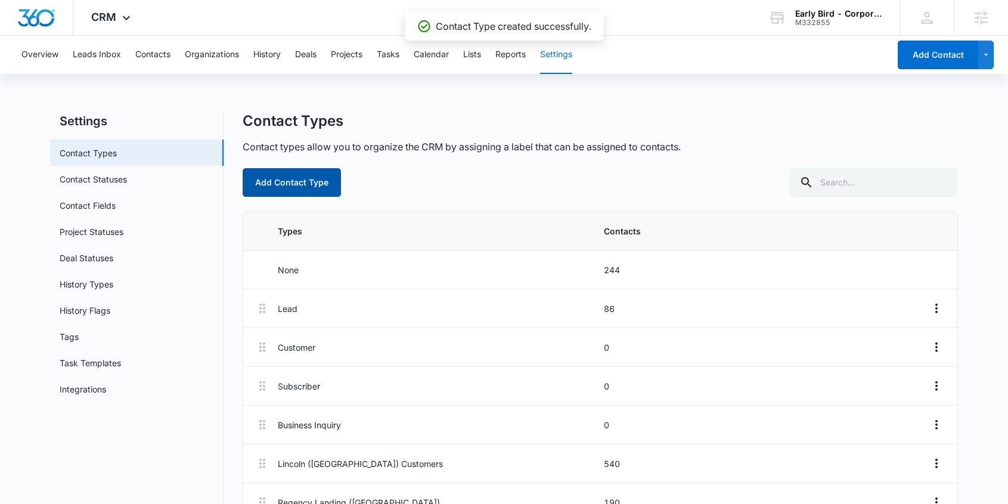
click at [310, 183] on button "Add Contact Type" at bounding box center [292, 182] width 98 height 29
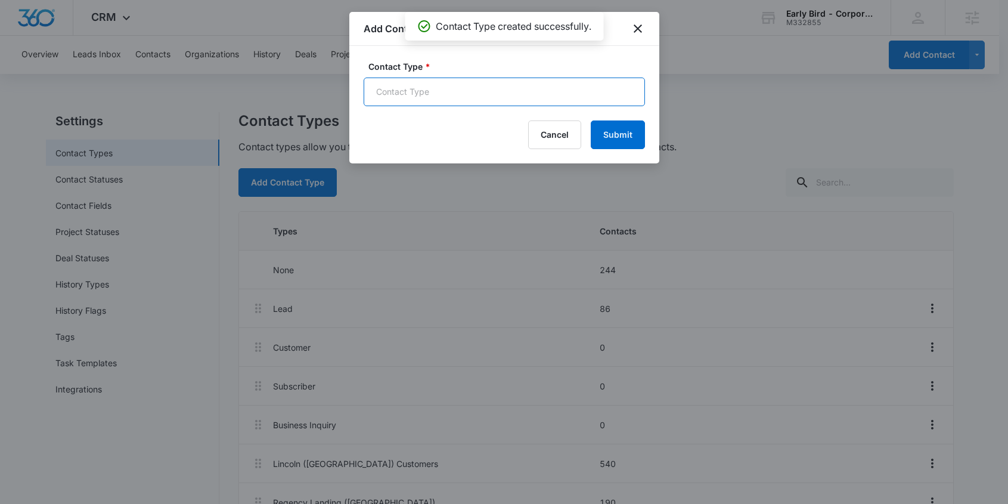
click at [398, 94] on input "Contact Type *" at bounding box center [504, 92] width 281 height 29
paste input "Career Prospect - Iowa"
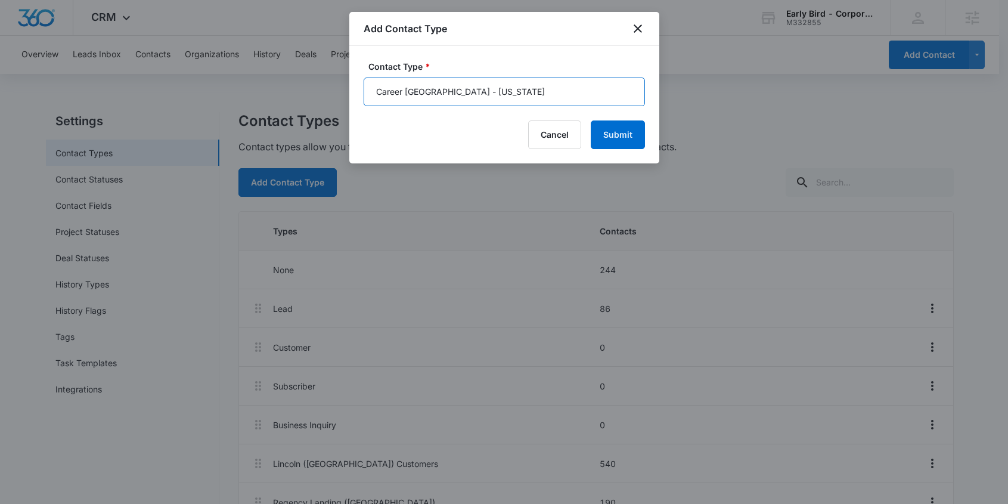
type input "Career Prospect - Iowa"
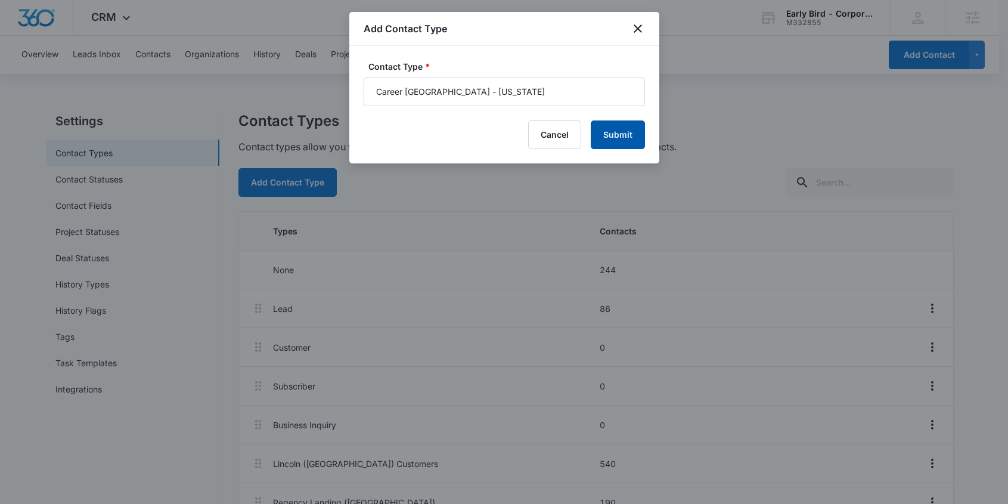
click at [628, 132] on button "Submit" at bounding box center [618, 134] width 54 height 29
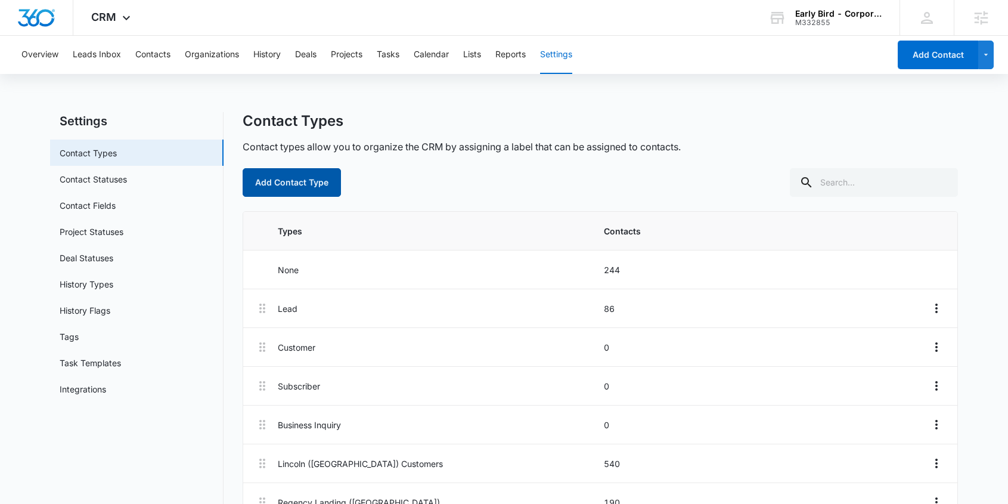
click at [317, 187] on button "Add Contact Type" at bounding box center [292, 182] width 98 height 29
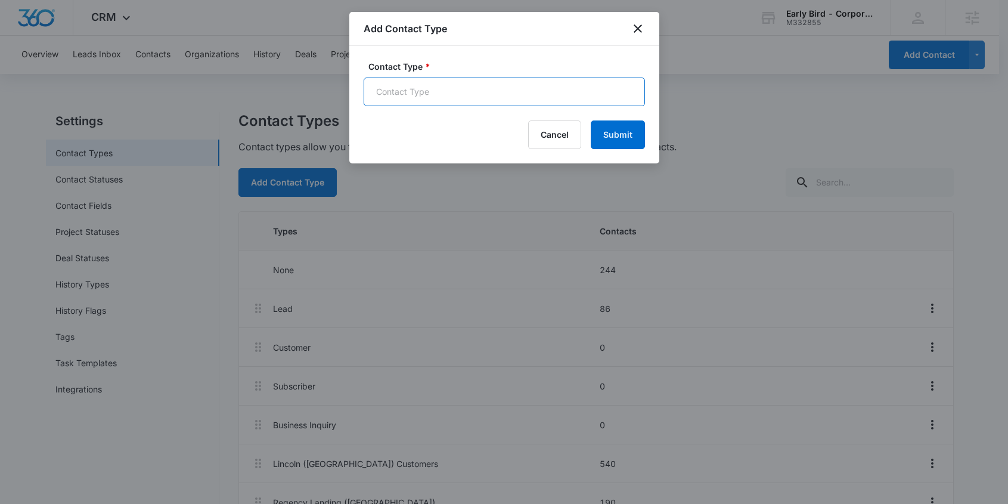
click at [427, 100] on input "Contact Type *" at bounding box center [504, 92] width 281 height 29
paste input "Popup Subscriber - Join the Flock"
type input "Popup Subscriber - Join the Flock"
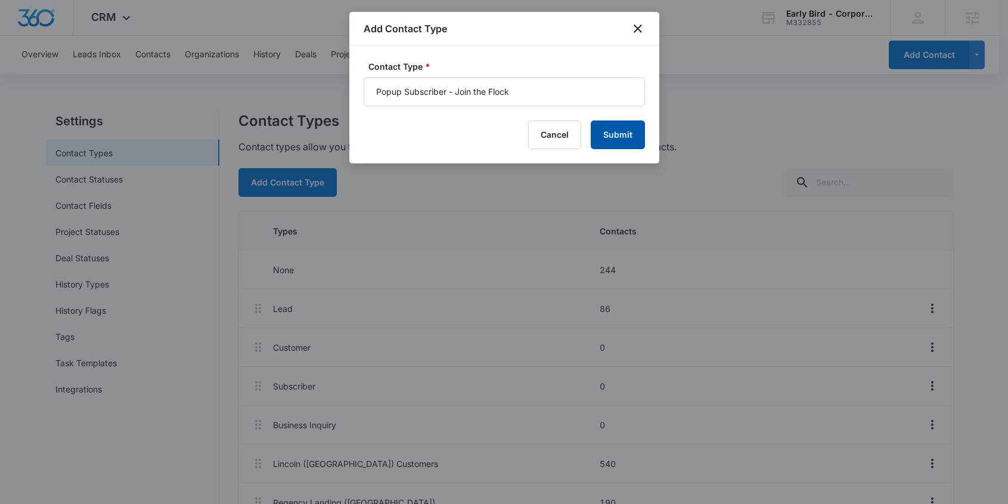
click at [606, 133] on button "Submit" at bounding box center [618, 134] width 54 height 29
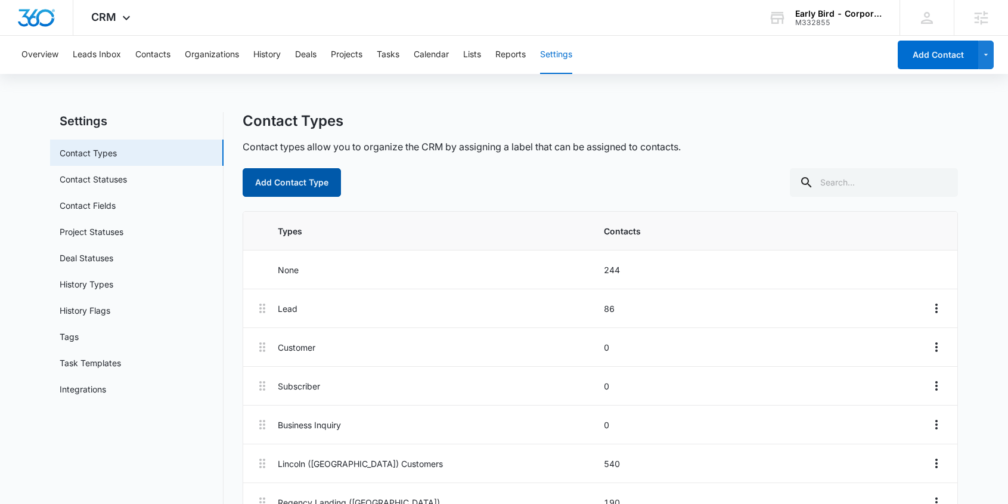
click at [314, 181] on button "Add Contact Type" at bounding box center [292, 182] width 98 height 29
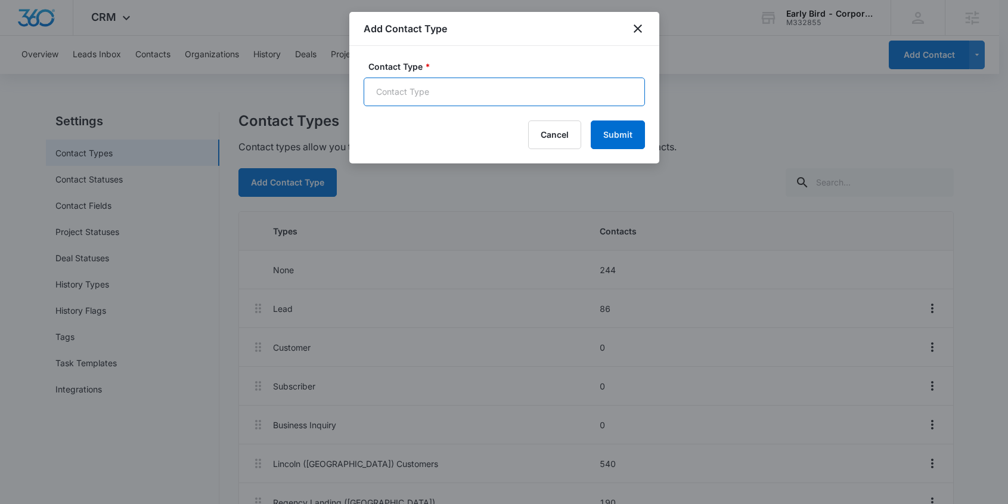
click at [409, 97] on input "Contact Type *" at bounding box center [504, 92] width 281 height 29
paste input "Franchisee Prospect"
type input "Franchisee Prospect"
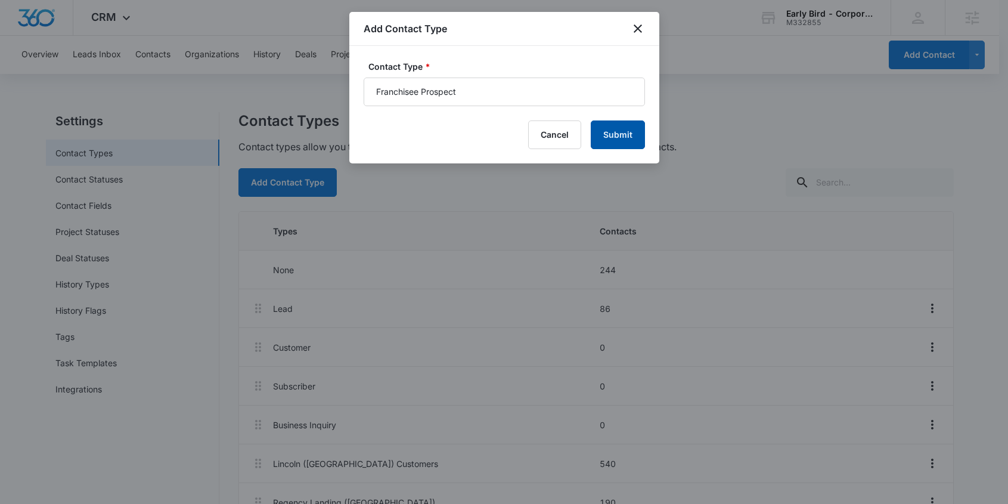
drag, startPoint x: 620, startPoint y: 131, endPoint x: 581, endPoint y: 110, distance: 43.7
click at [620, 131] on button "Submit" at bounding box center [618, 134] width 54 height 29
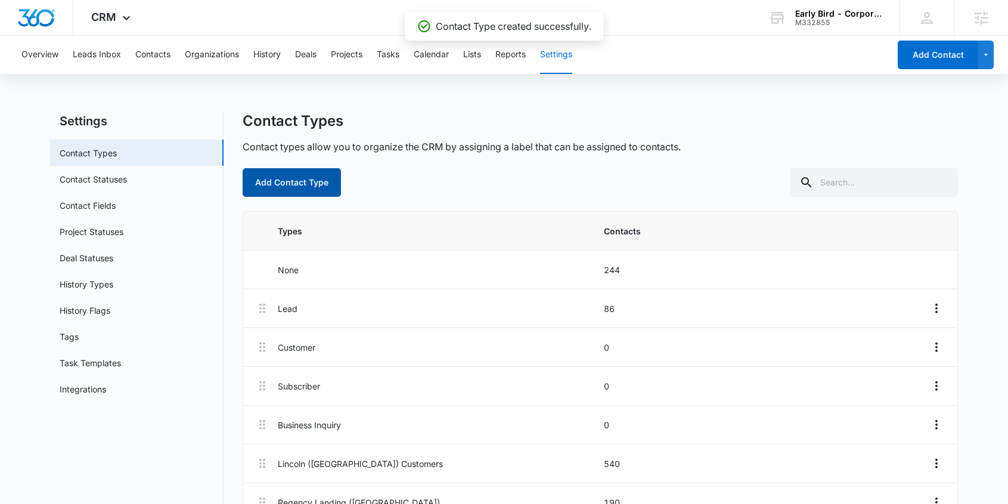
click at [300, 181] on button "Add Contact Type" at bounding box center [292, 182] width 98 height 29
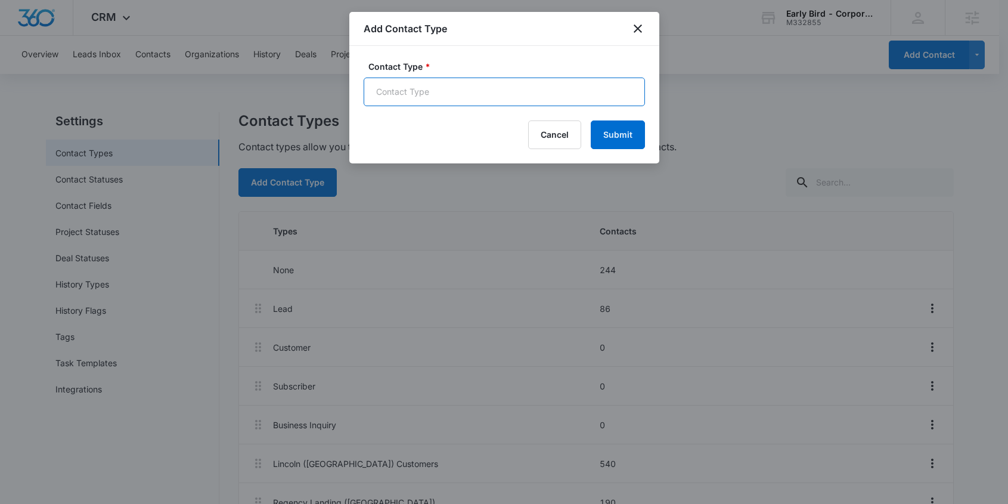
click at [463, 88] on input "Contact Type *" at bounding box center [504, 92] width 281 height 29
paste input "Customer - Online Order"
type input "Customer - Online Order"
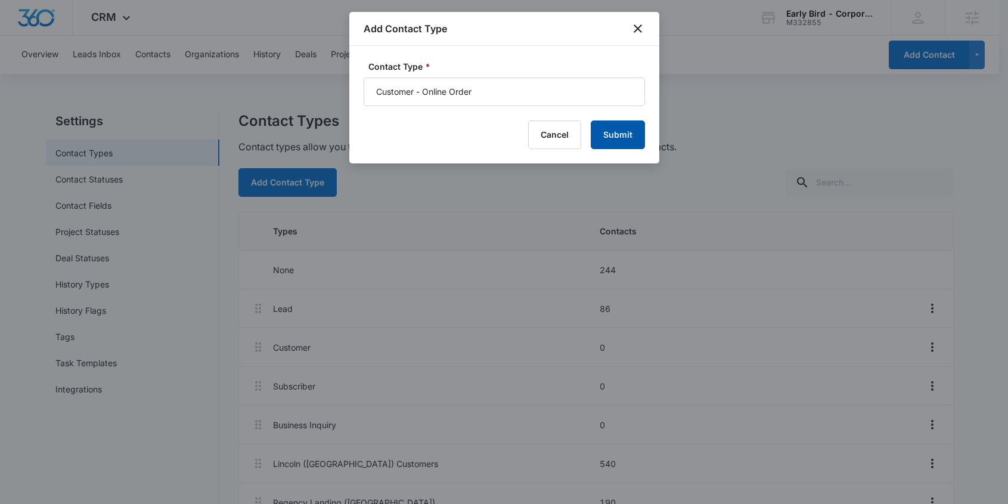
click at [607, 128] on button "Submit" at bounding box center [618, 134] width 54 height 29
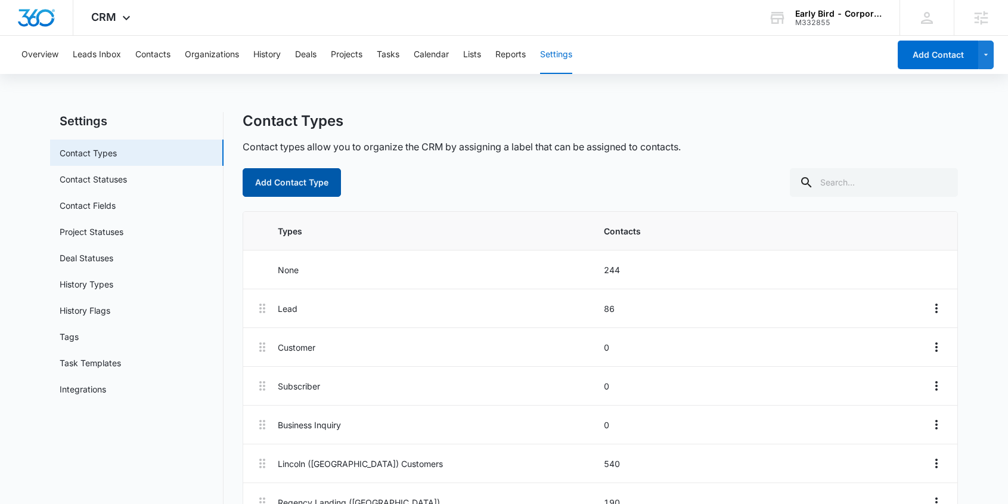
click at [311, 184] on button "Add Contact Type" at bounding box center [292, 182] width 98 height 29
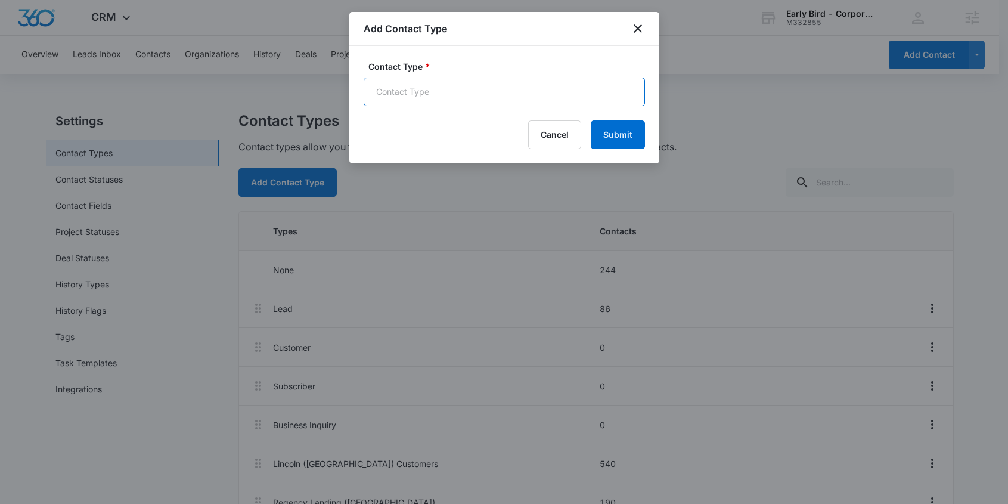
click at [463, 94] on input "Contact Type *" at bounding box center [504, 92] width 281 height 29
paste input "Customer - Gift Card Purchase"
type input "Customer - Gift Card Purchase"
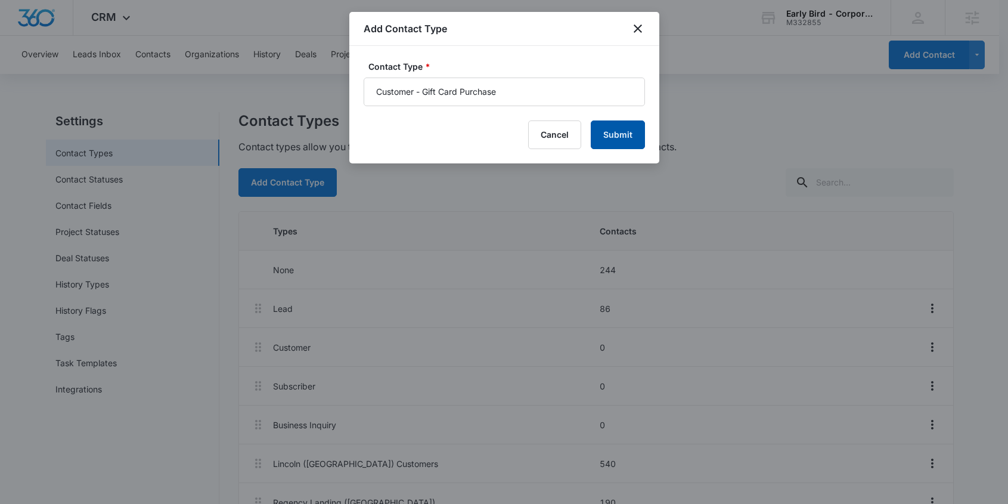
click at [612, 137] on button "Submit" at bounding box center [618, 134] width 54 height 29
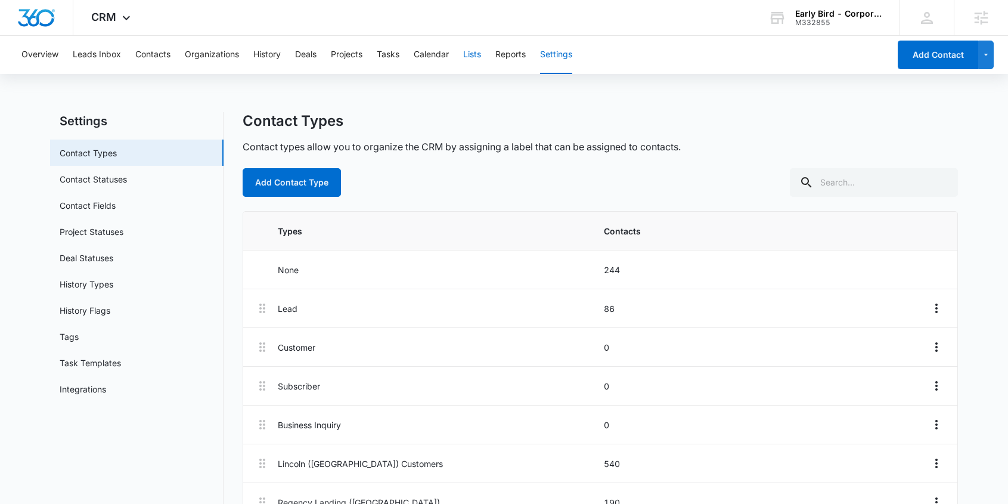
click at [474, 54] on button "Lists" at bounding box center [472, 55] width 18 height 38
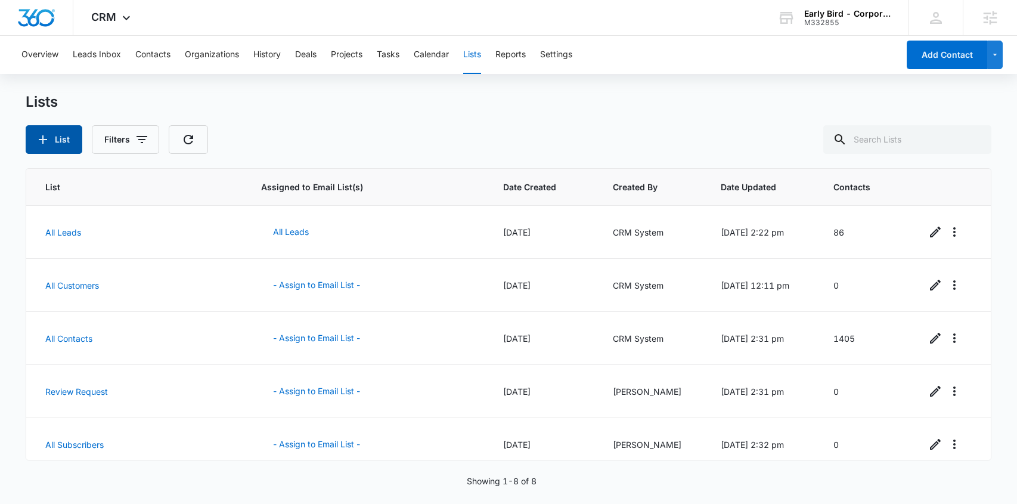
click at [46, 137] on icon "button" at bounding box center [43, 139] width 14 height 14
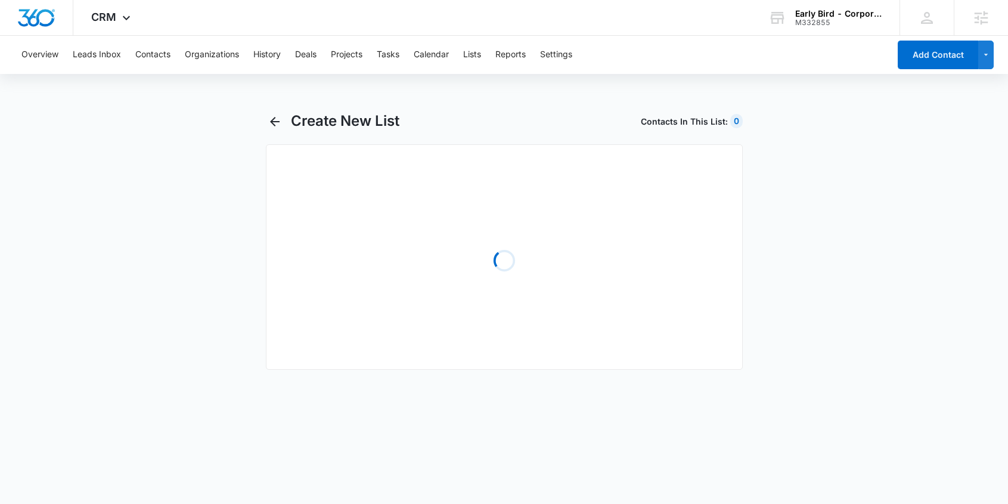
select select "31"
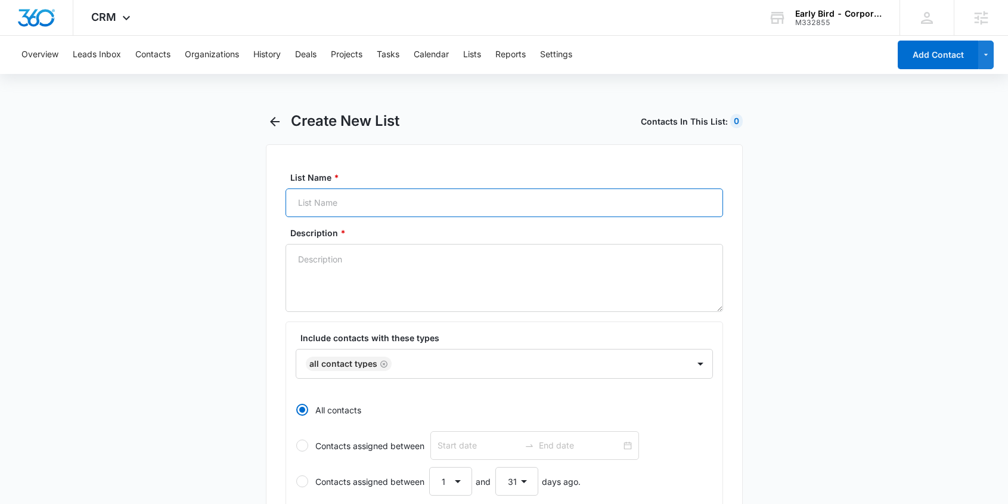
click at [372, 203] on input "List Name *" at bounding box center [505, 202] width 438 height 29
paste input "Catering Inquirer - NE - Blackstone"
type input "Catering Inquirer - NE - Blackstone"
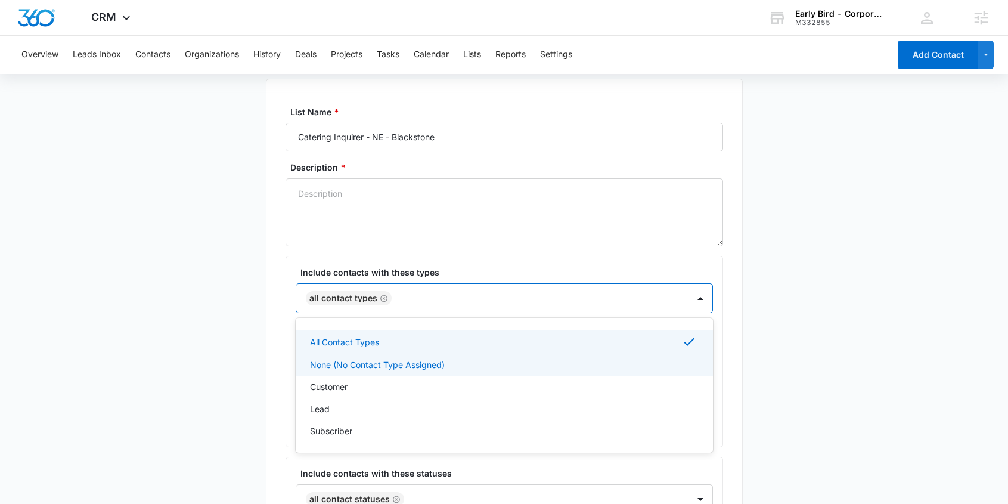
click at [466, 313] on div "None (No Contact Type Assigned), 2 of 36. 36 results available. Use Up and Down…" at bounding box center [504, 298] width 417 height 30
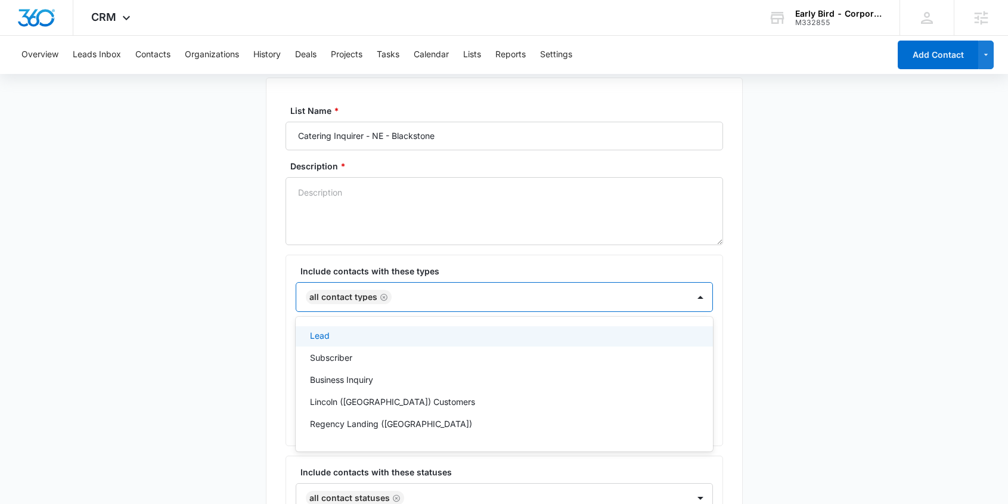
scroll to position [69, 0]
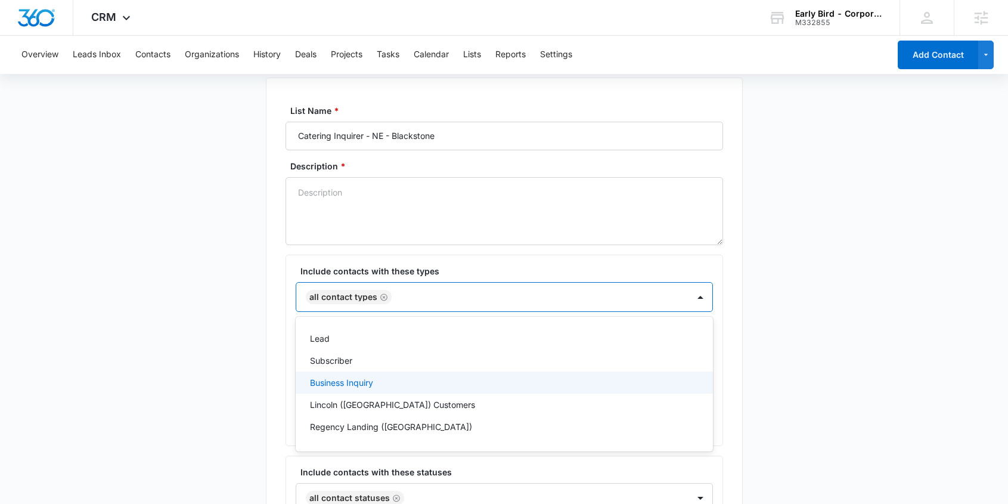
paste input "Catering Inquirer - NE - Blackstone"
type input "Catering Inquirer - NE - Blackstone"
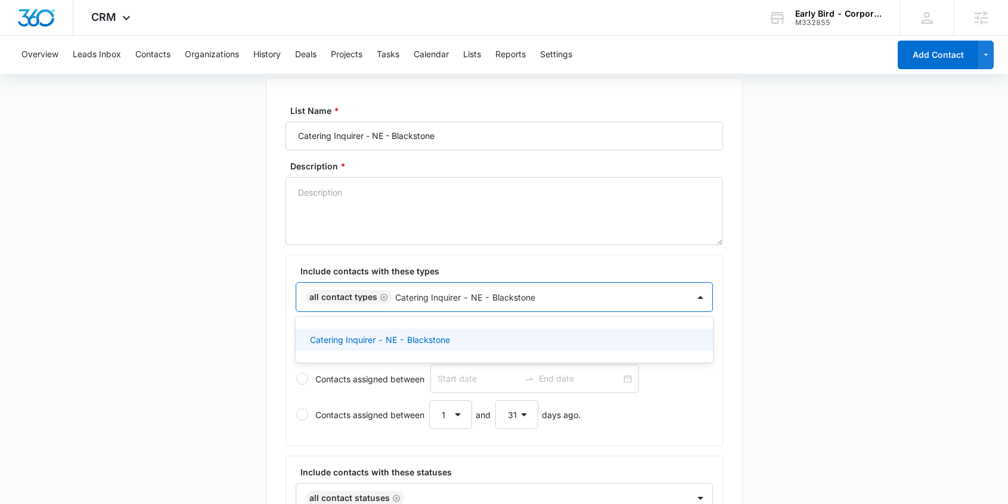
click at [437, 341] on p "Catering Inquirer - NE - Blackstone" at bounding box center [380, 339] width 140 height 13
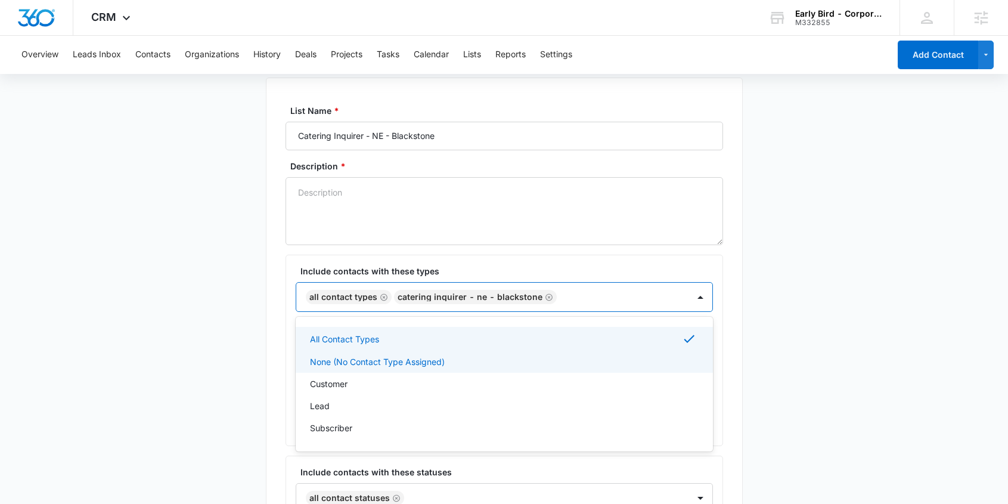
scroll to position [64, 0]
click at [281, 336] on div "List Name * Catering Inquirer - NE - Blackstone Description * Include contacts …" at bounding box center [504, 504] width 477 height 849
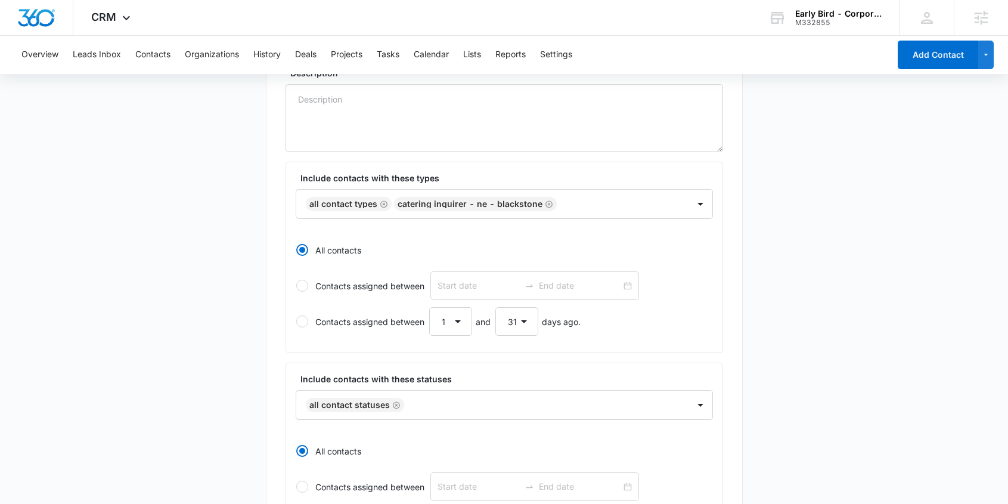
scroll to position [159, 0]
click at [382, 206] on icon "Remove All Contact Types" at bounding box center [383, 205] width 7 height 7
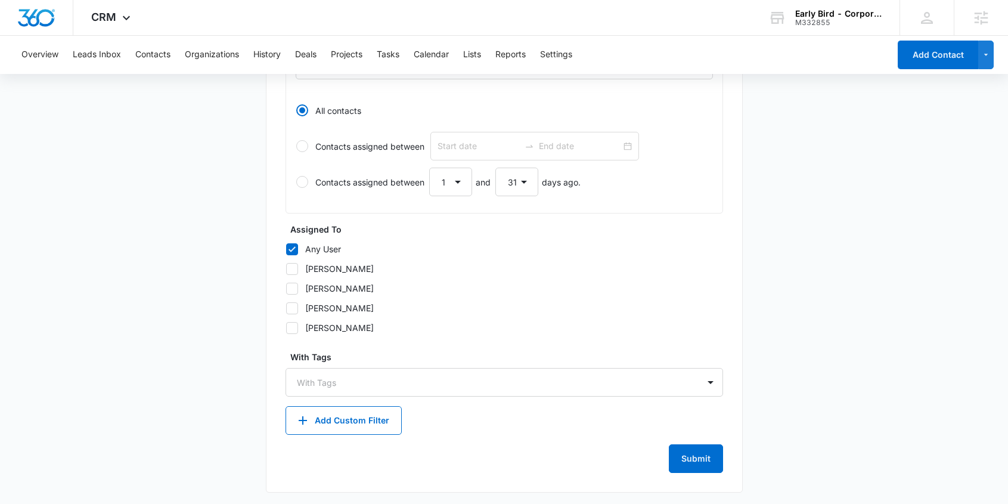
scroll to position [503, 0]
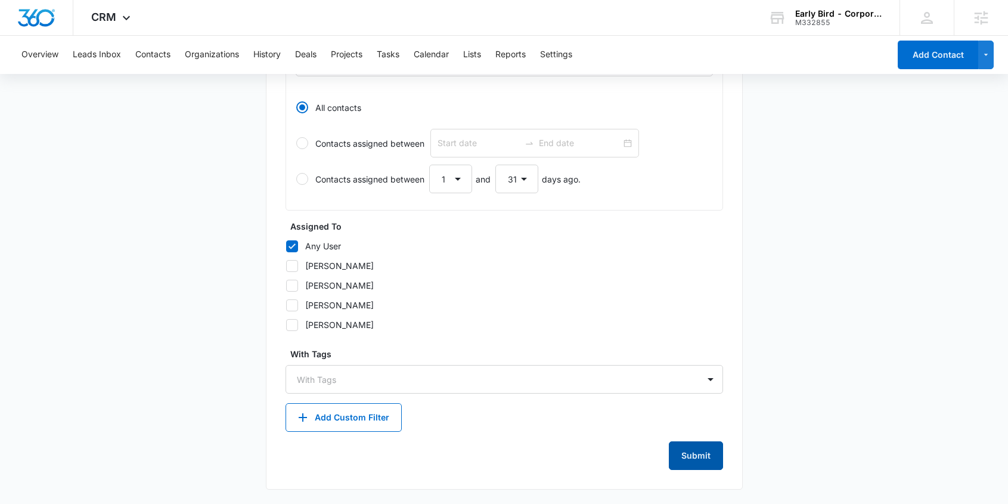
click at [695, 454] on button "Submit" at bounding box center [696, 455] width 54 height 29
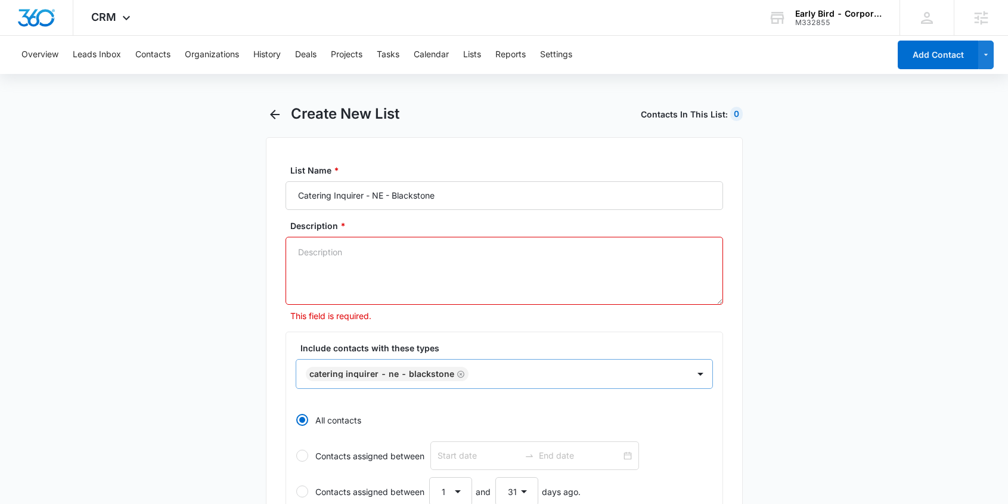
click at [432, 252] on textarea "Description *" at bounding box center [505, 271] width 438 height 68
paste textarea "Catering Inquirer - NE - Blackstone"
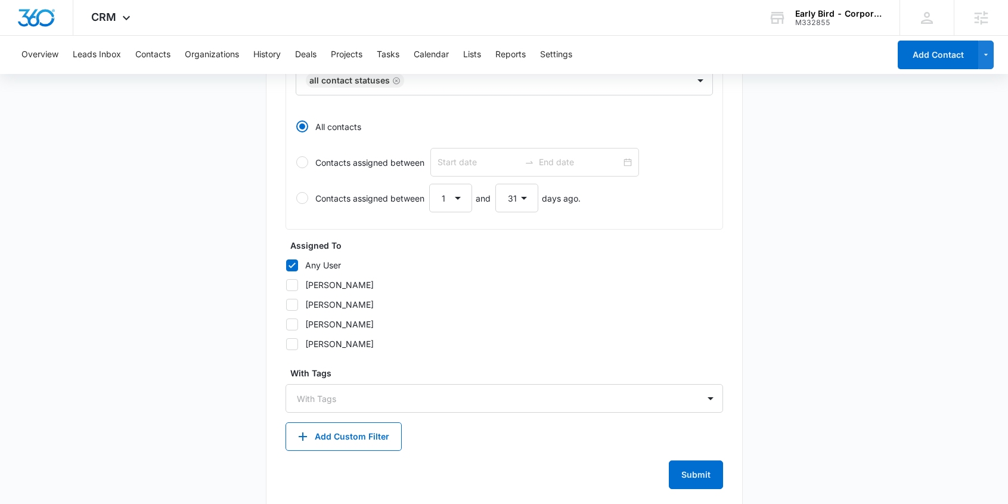
scroll to position [494, 0]
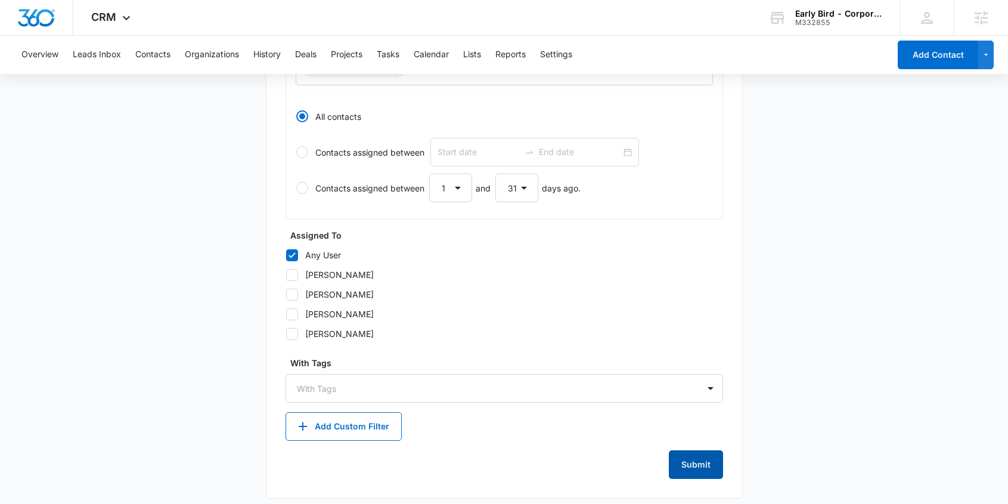
type textarea "Catering Inquirer - NE - Blackstone"
click at [696, 462] on button "Submit" at bounding box center [696, 464] width 54 height 29
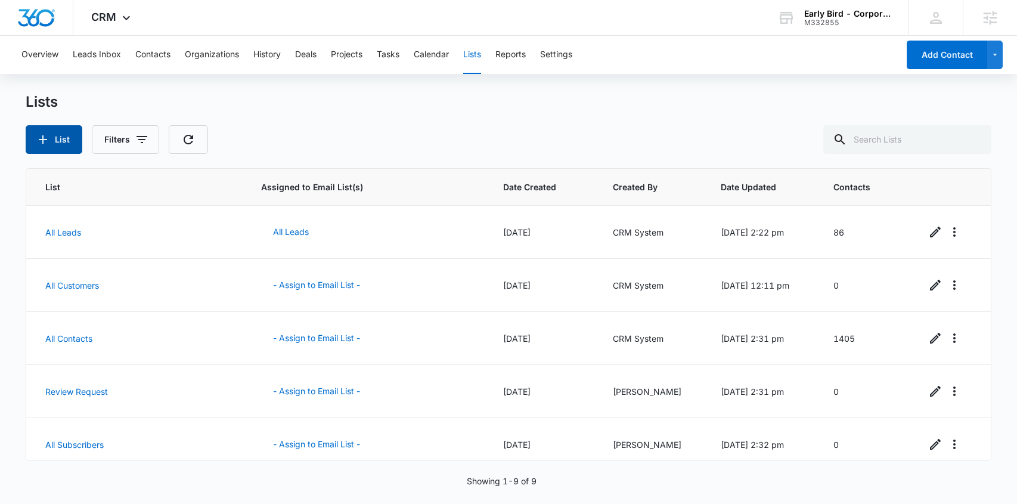
click at [51, 134] on button "List" at bounding box center [54, 139] width 57 height 29
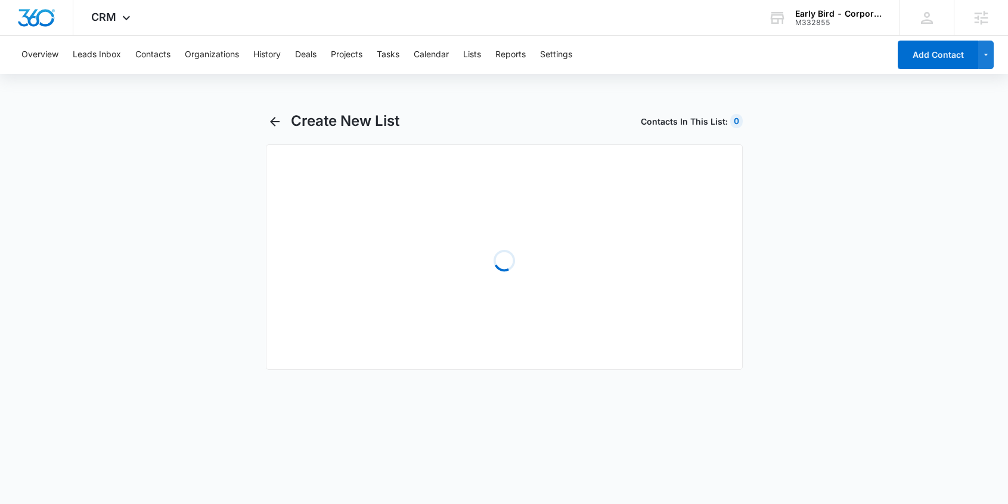
select select "31"
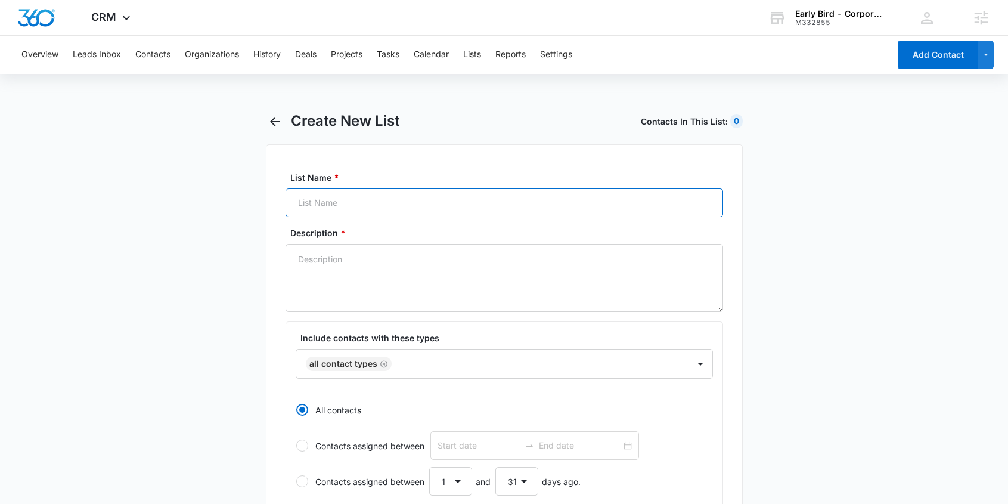
click at [368, 206] on input "List Name *" at bounding box center [505, 202] width 438 height 29
paste input "Catering Inquirer - NE - Lincoln"
type input "Catering Inquirer - NE - Lincoln"
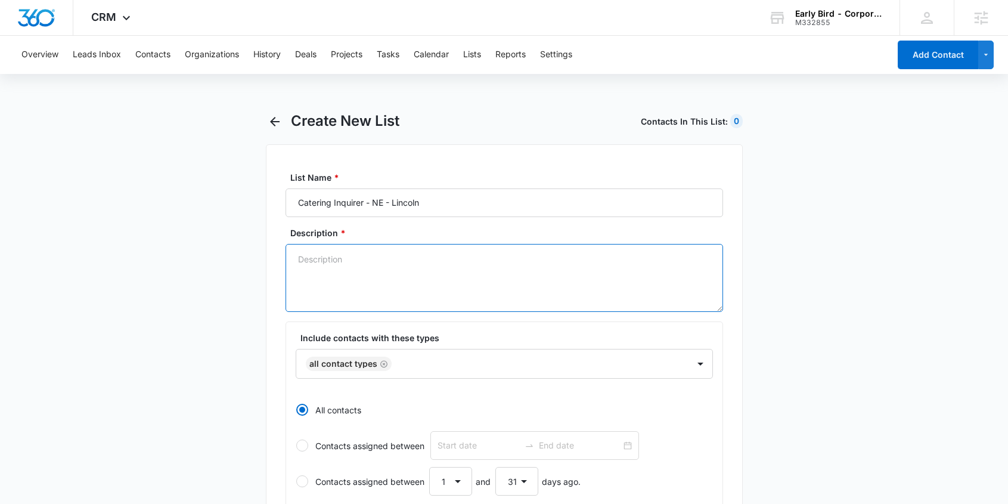
click at [363, 275] on textarea "Description *" at bounding box center [505, 278] width 438 height 68
paste textarea "Catering Inquirer - NE - Lincoln"
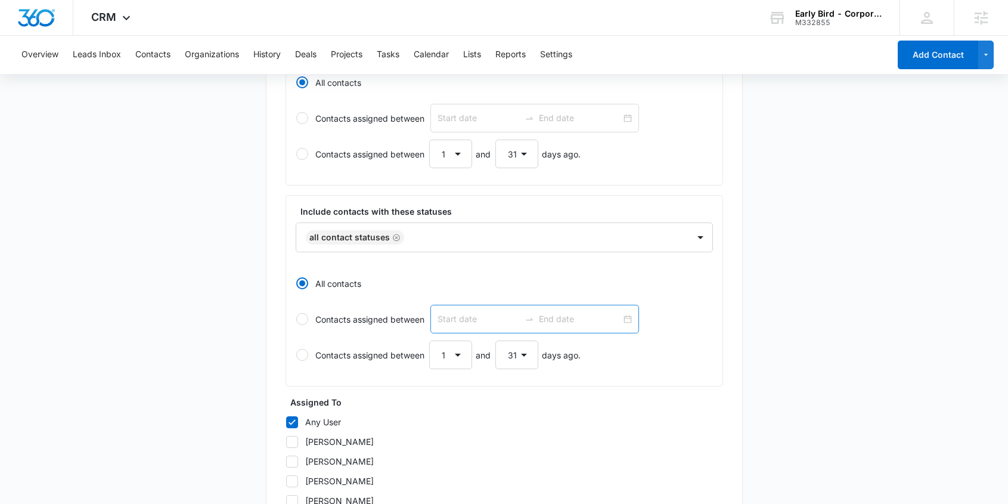
scroll to position [202, 0]
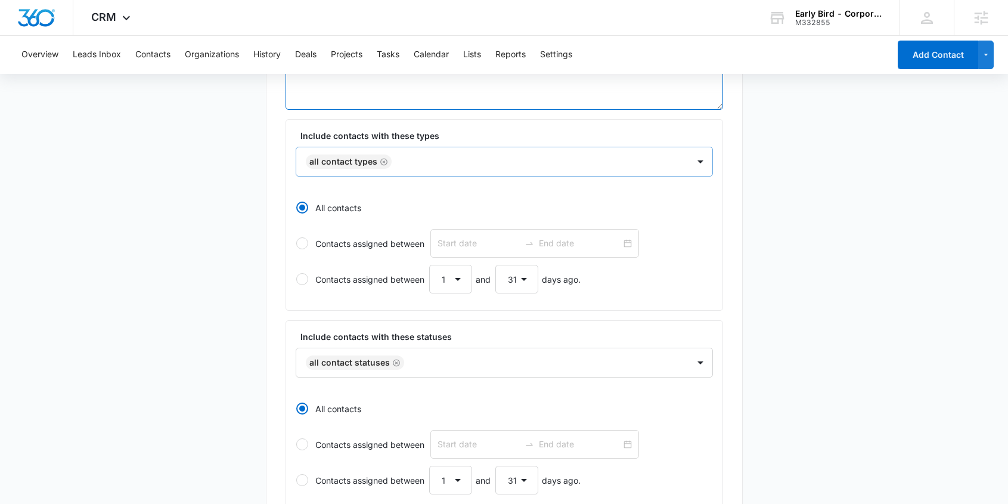
click at [381, 162] on icon "Remove All Contact Types" at bounding box center [384, 161] width 8 height 9
type textarea "Catering Inquirer - NE - Lincoln"
paste input "Catering Inquirer - NE - Lincoln"
type input "Catering Inquirer - NE - Lincoln"
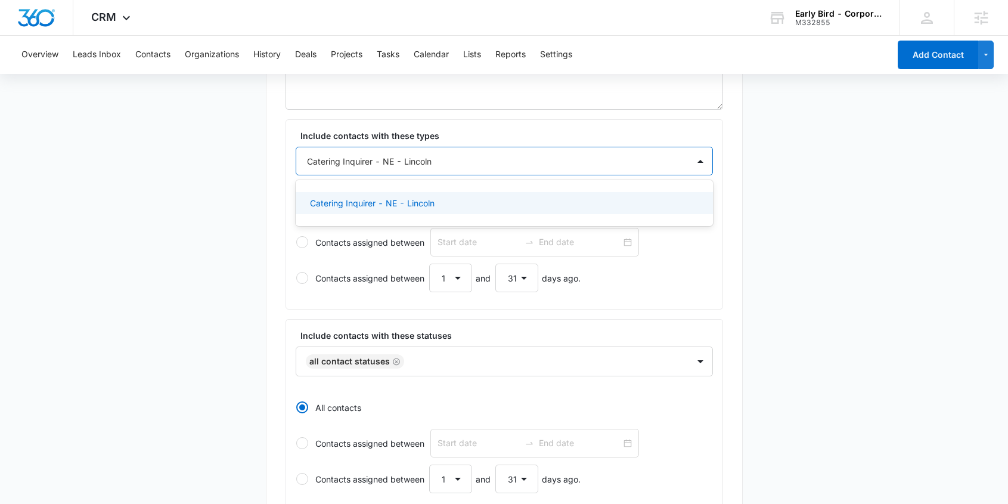
click at [390, 205] on p "Catering Inquirer - NE - Lincoln" at bounding box center [372, 203] width 125 height 13
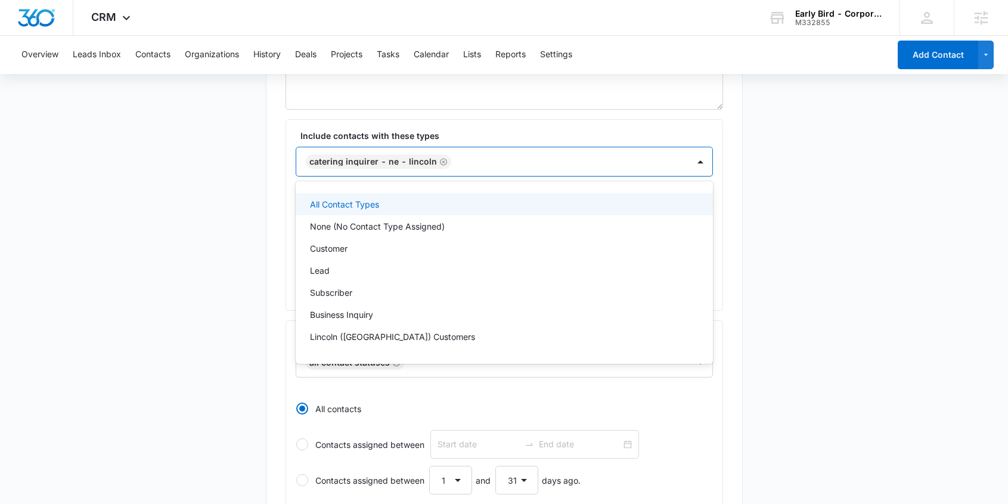
click at [277, 339] on div "List Name * Catering Inquirer - NE - Lincoln Description * Catering Inquirer - …" at bounding box center [504, 366] width 477 height 849
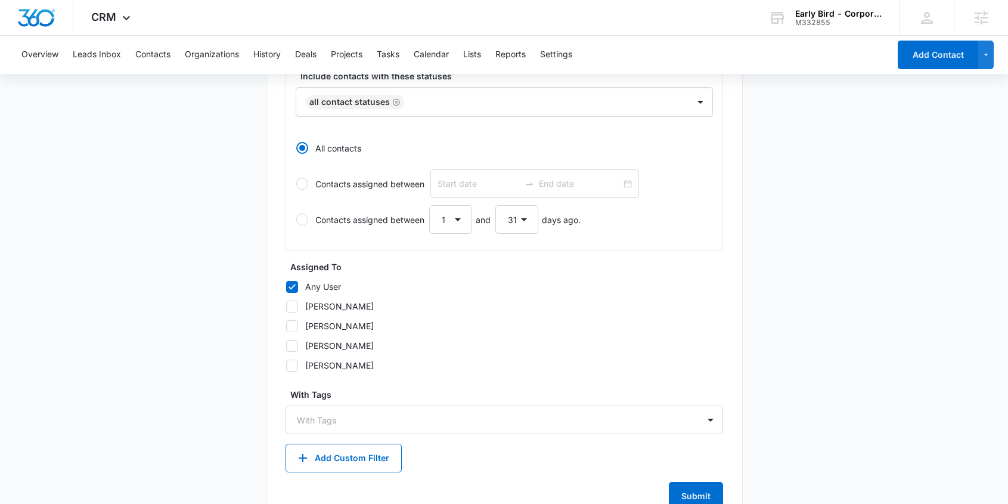
scroll to position [503, 0]
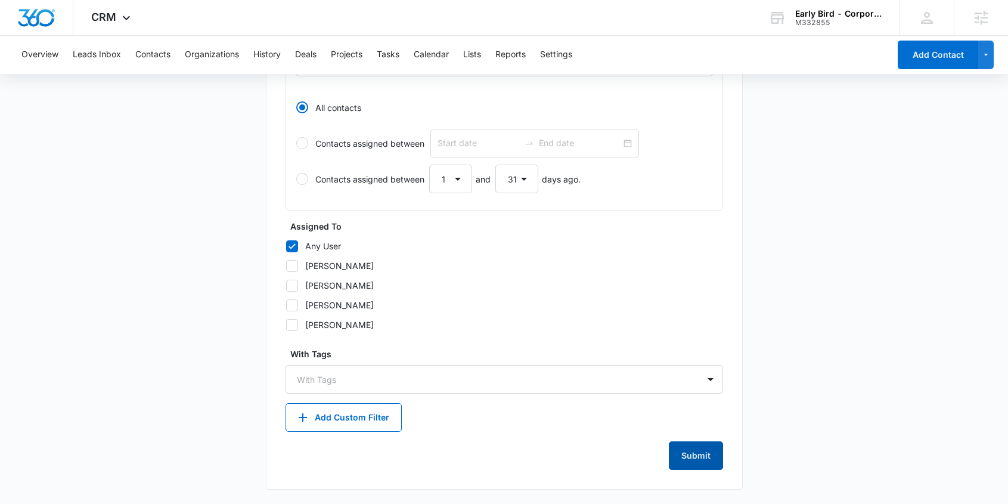
click at [692, 454] on button "Submit" at bounding box center [696, 455] width 54 height 29
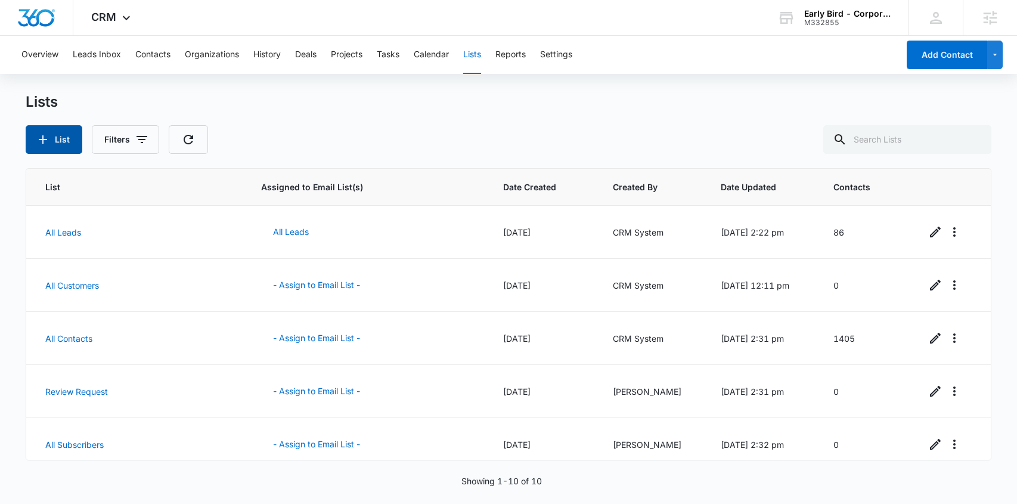
click at [63, 140] on button "List" at bounding box center [54, 139] width 57 height 29
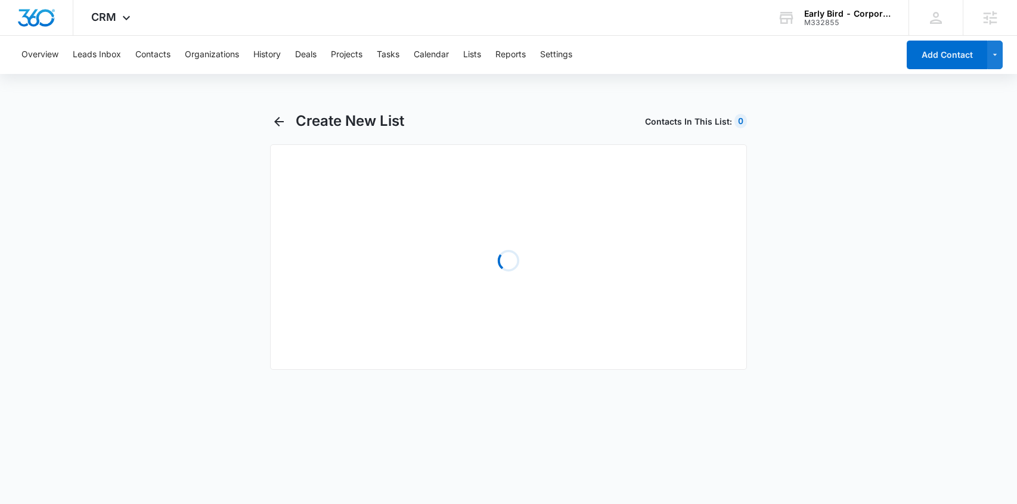
select select "31"
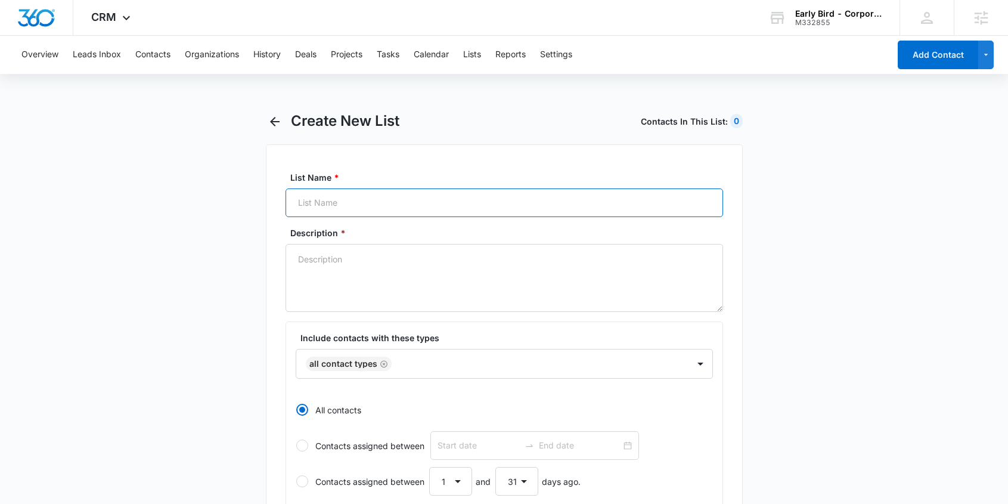
click at [369, 202] on input "List Name *" at bounding box center [505, 202] width 438 height 29
paste input "Catering Inquirer - NE - Regency Landing"
type input "Catering Inquirer - NE - Regency Landing"
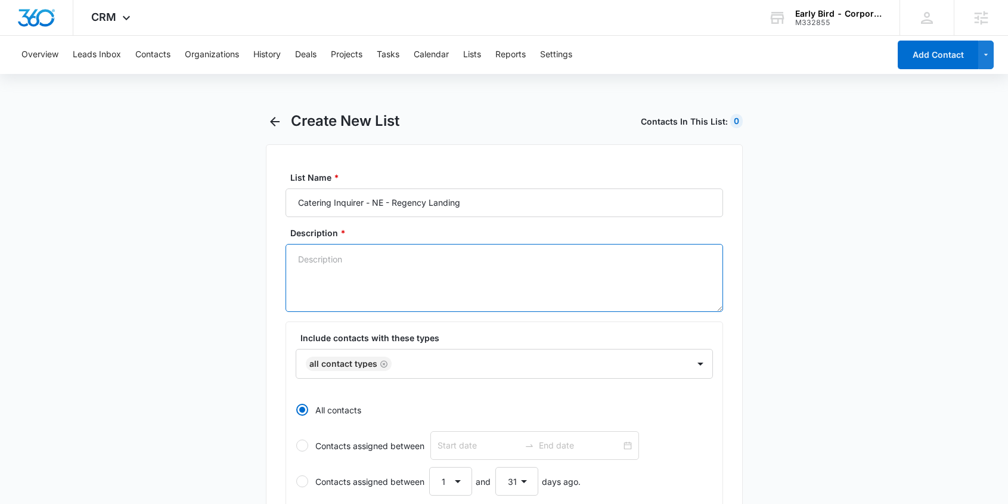
click at [385, 275] on textarea "Description *" at bounding box center [505, 278] width 438 height 68
paste textarea "Catering Inquirer - NE - Regency Landing"
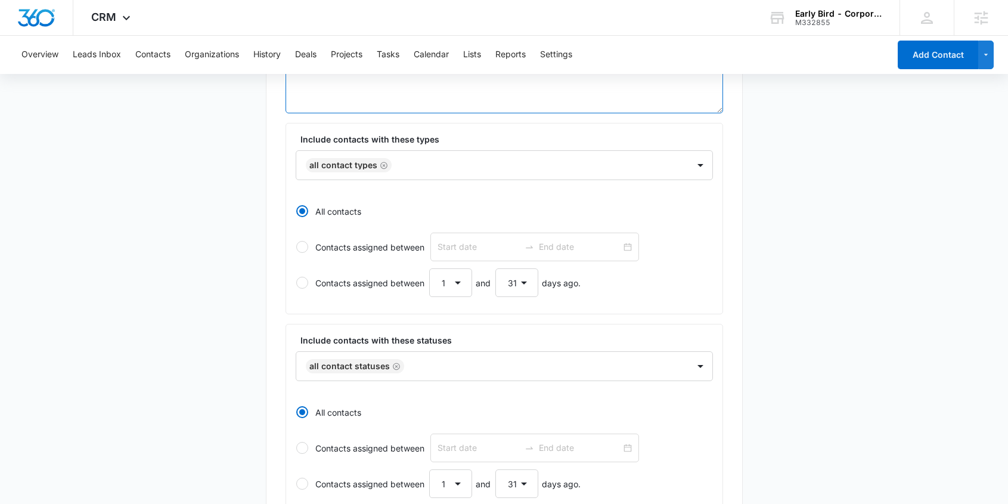
scroll to position [213, 0]
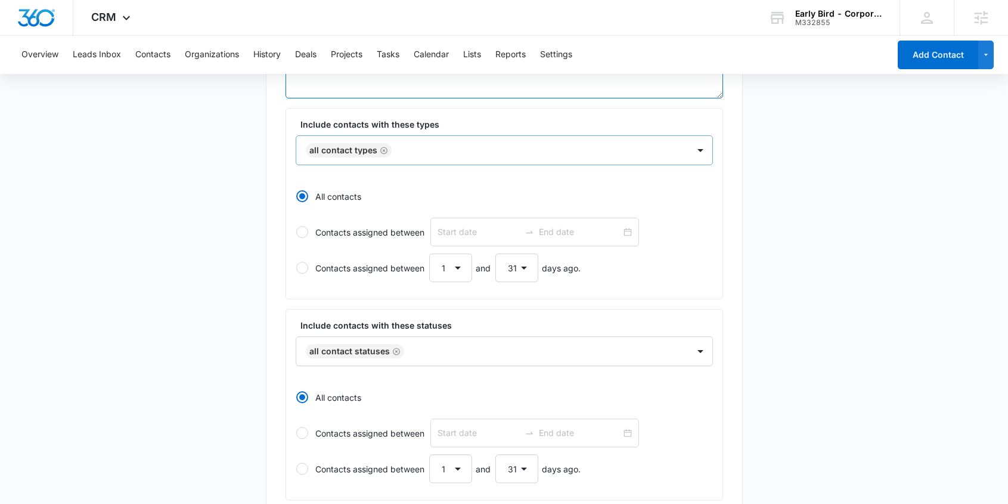
click at [383, 151] on icon "Remove All Contact Types" at bounding box center [384, 150] width 8 height 9
type textarea "Catering Inquirer - NE - Regency Landing"
paste input "Catering Inquirer - NE - Regency Landing"
type input "Catering Inquirer - NE - Regency Landing"
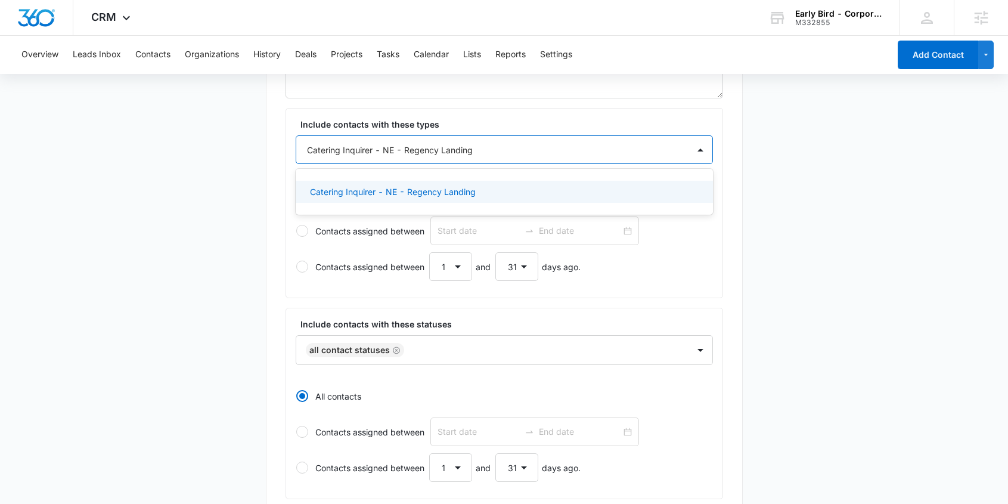
click at [389, 193] on p "Catering Inquirer - NE - Regency Landing" at bounding box center [393, 191] width 166 height 13
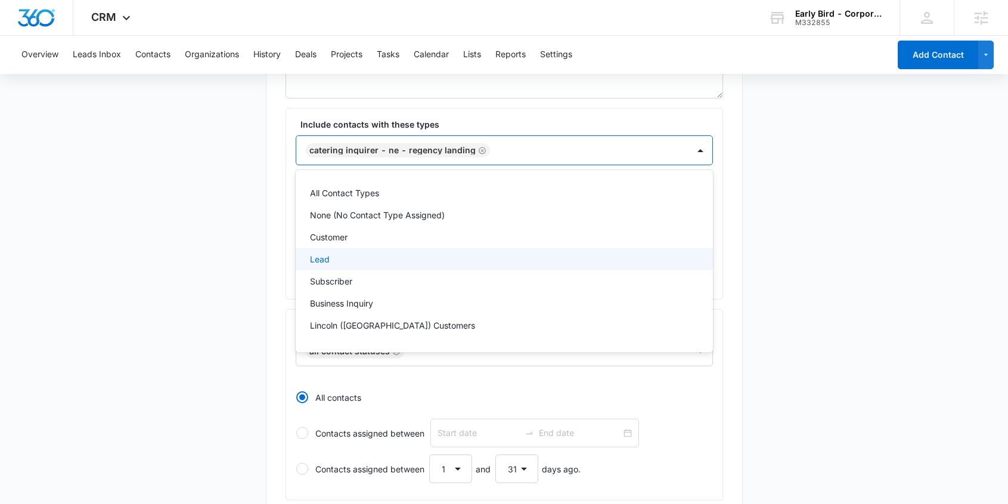
scroll to position [503, 0]
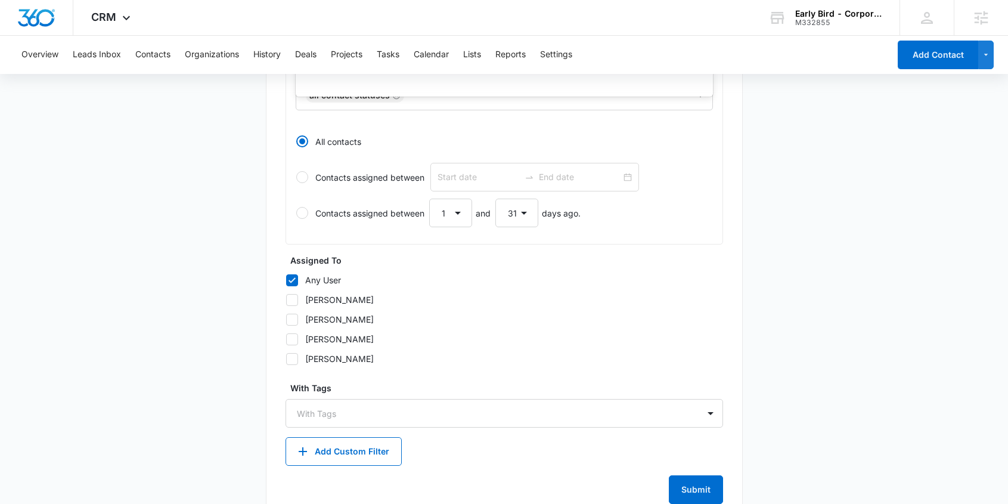
click at [813, 342] on main "Create New List Contacts In This List : 0 List Name * Catering Inquirer - NE - …" at bounding box center [504, 90] width 1008 height 895
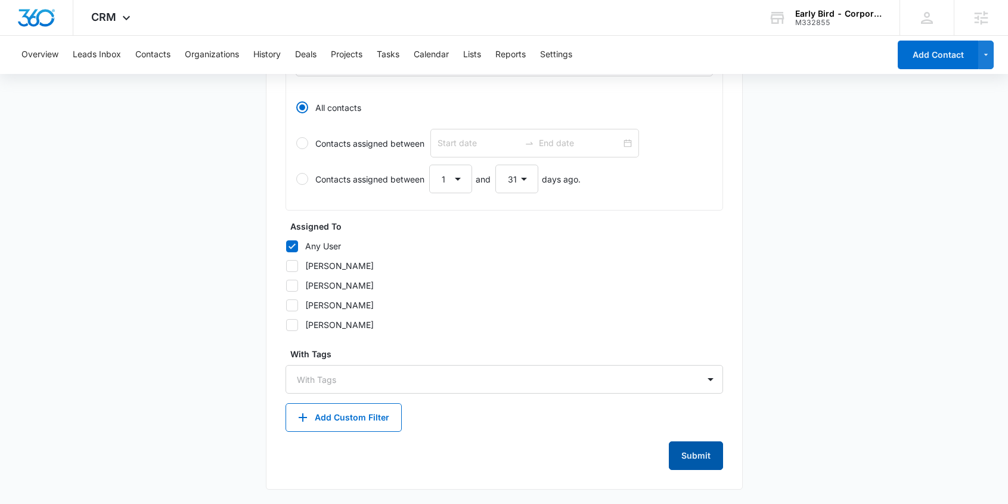
click at [704, 456] on button "Submit" at bounding box center [696, 455] width 54 height 29
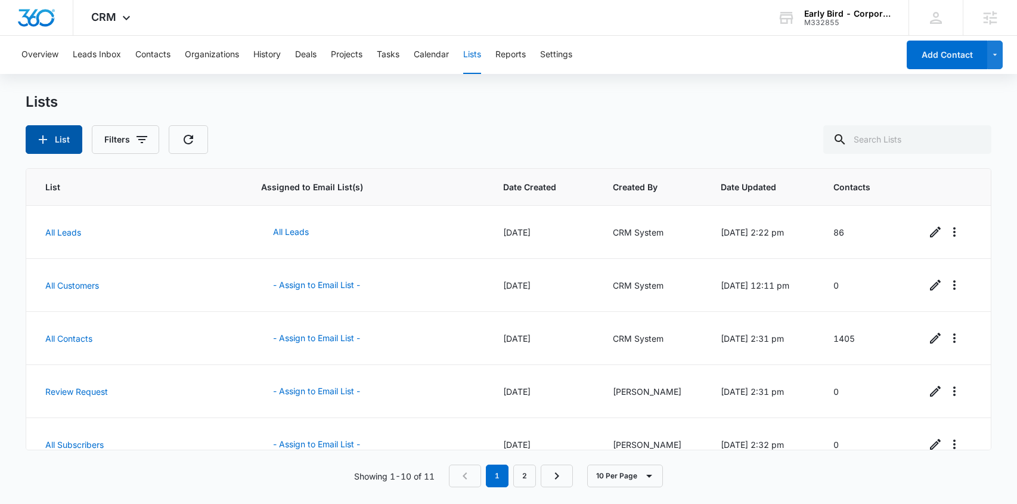
click at [59, 143] on button "List" at bounding box center [54, 139] width 57 height 29
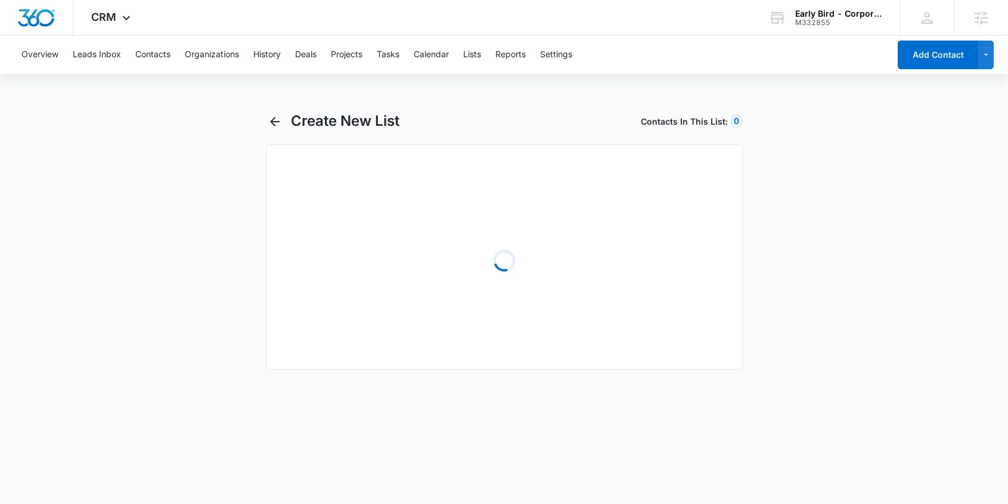
select select "31"
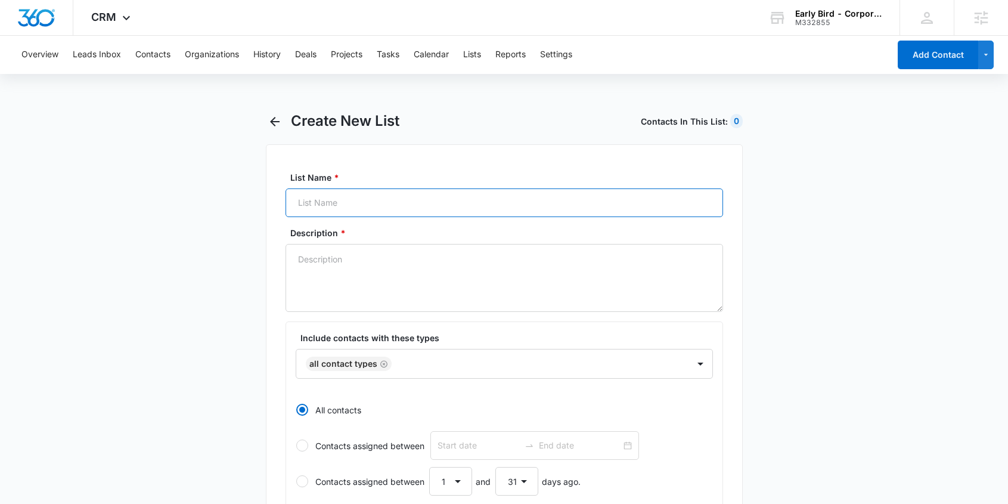
click at [344, 203] on input "List Name *" at bounding box center [505, 202] width 438 height 29
paste input "Catering Inquirer - NE - Shadow Lake"
type input "Catering Inquirer - NE - Shadow Lake"
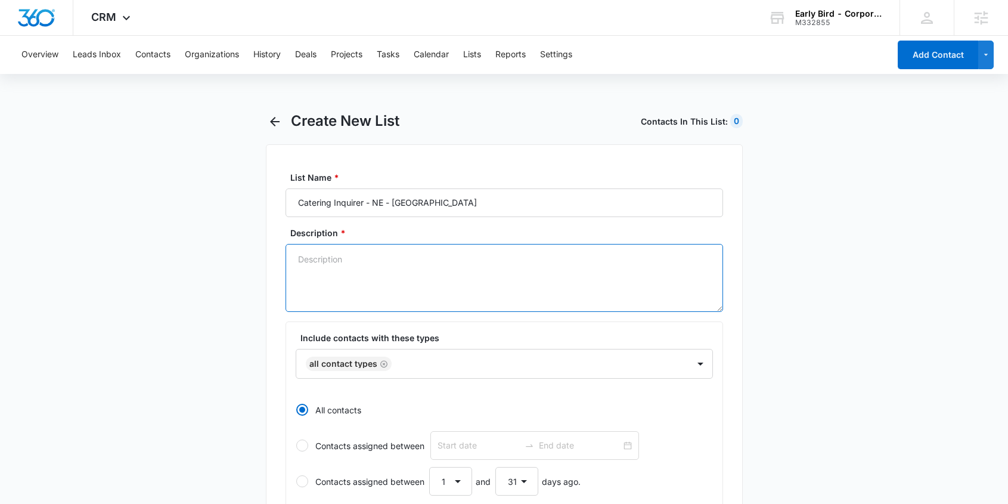
click at [366, 266] on textarea "Description *" at bounding box center [505, 278] width 438 height 68
paste textarea "Catering Inquirer - NE - Shadow Lake"
click at [383, 363] on icon "Remove All Contact Types" at bounding box center [384, 364] width 8 height 9
type textarea "Catering Inquirer - NE - Shadow Lake"
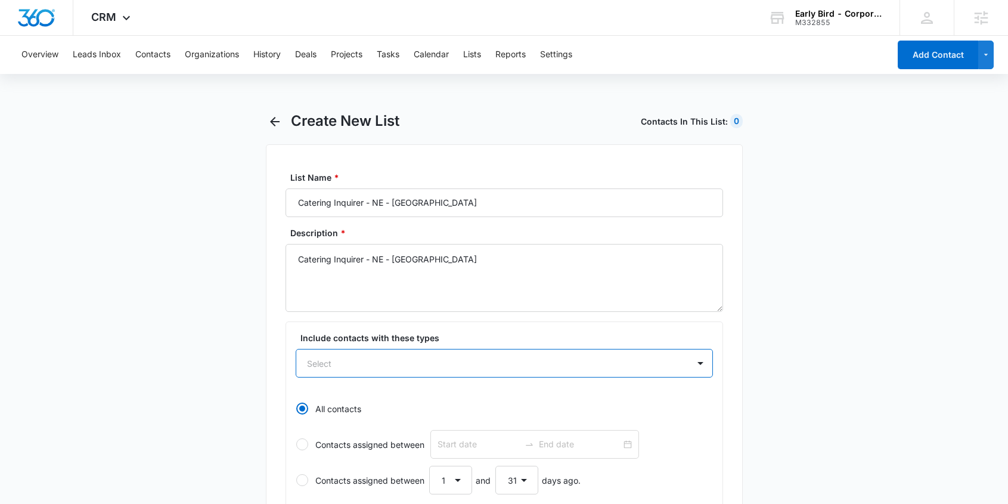
paste input "Catering Inquirer - NE - Shadow Lake"
type input "Catering Inquirer - NE - Shadow Lake"
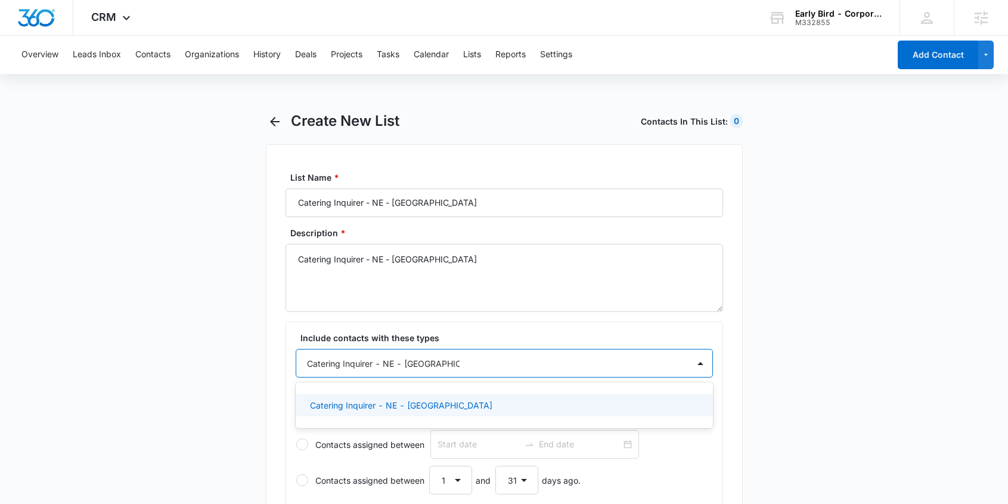
click at [372, 403] on p "Catering Inquirer - NE - Shadow Lake" at bounding box center [401, 405] width 182 height 13
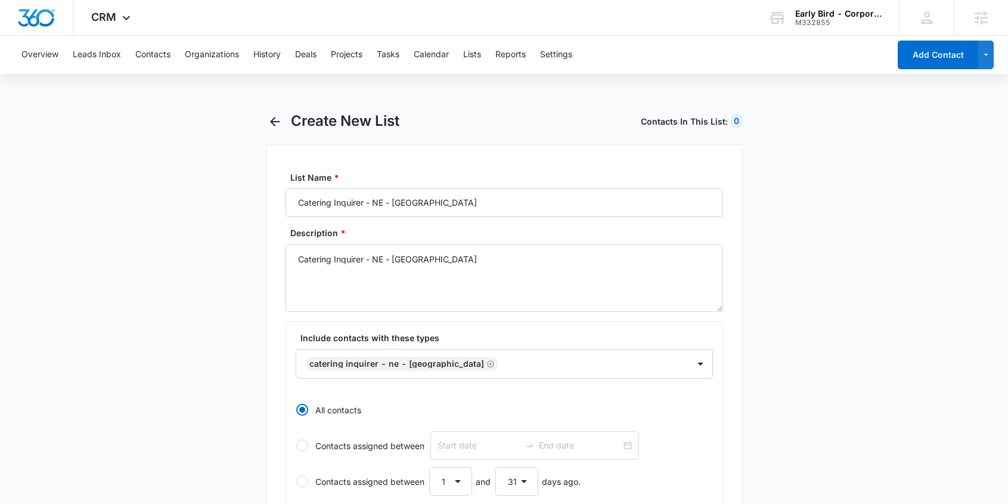
scroll to position [503, 0]
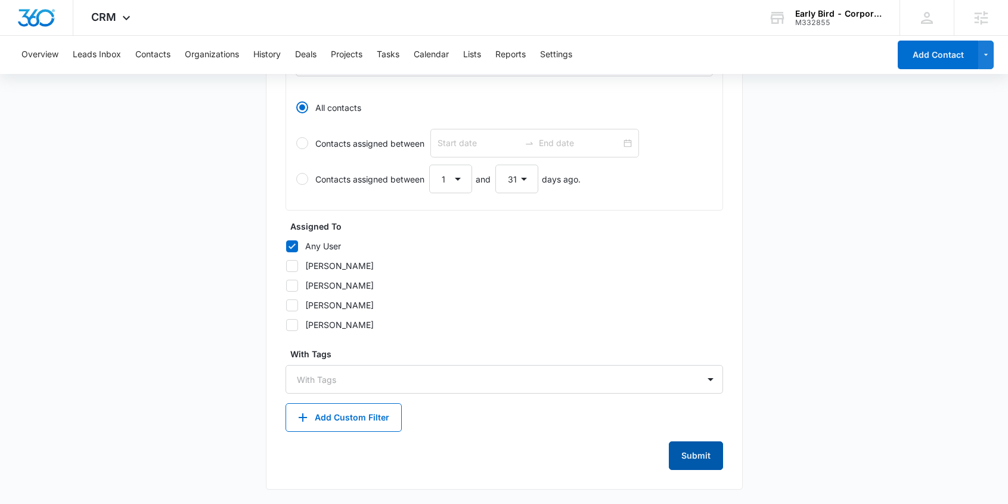
click at [698, 456] on button "Submit" at bounding box center [696, 455] width 54 height 29
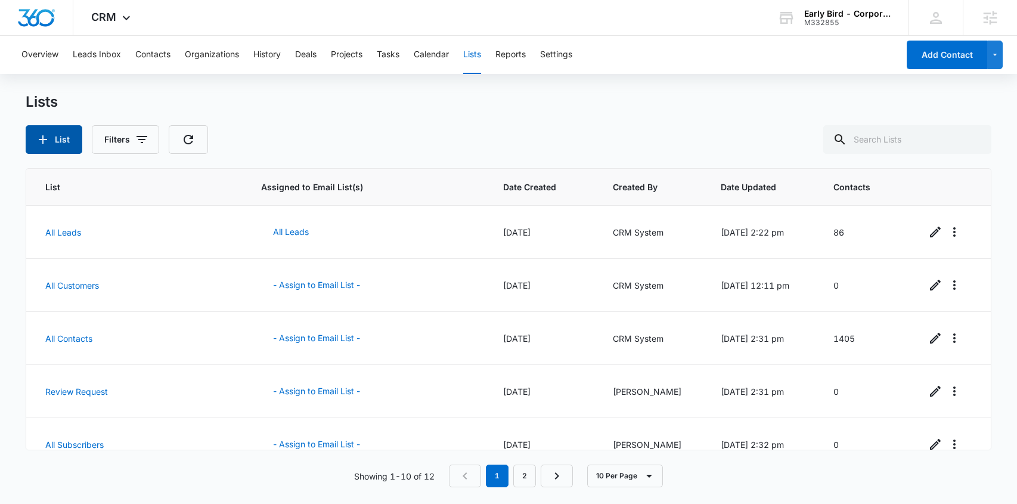
click at [61, 137] on button "List" at bounding box center [54, 139] width 57 height 29
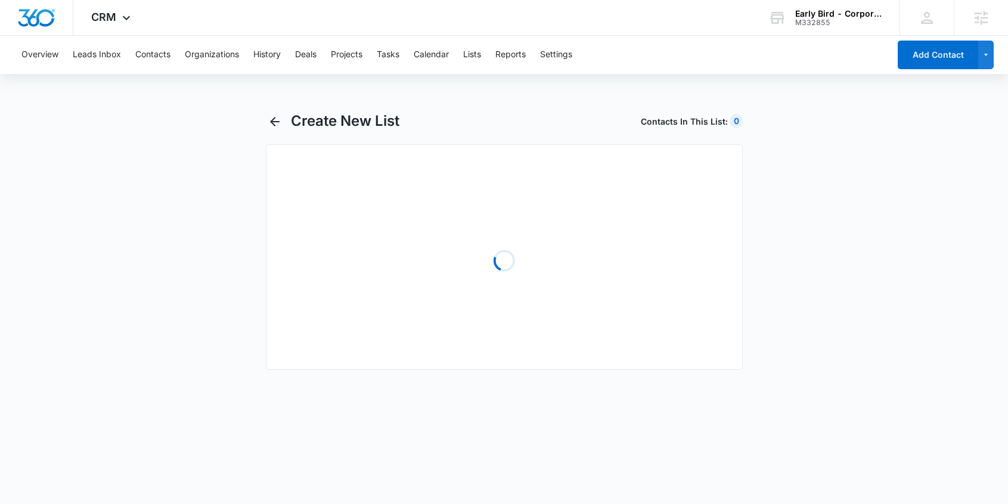
select select "31"
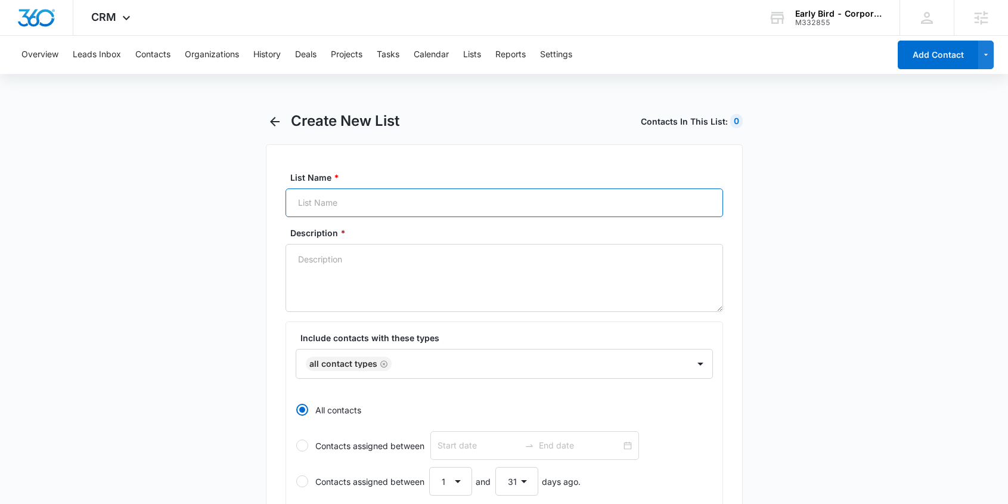
click at [317, 210] on input "List Name *" at bounding box center [505, 202] width 438 height 29
paste input "Catering Inquirer - NE - Village Pointe"
type input "Catering Inquirer - NE - Village Pointe"
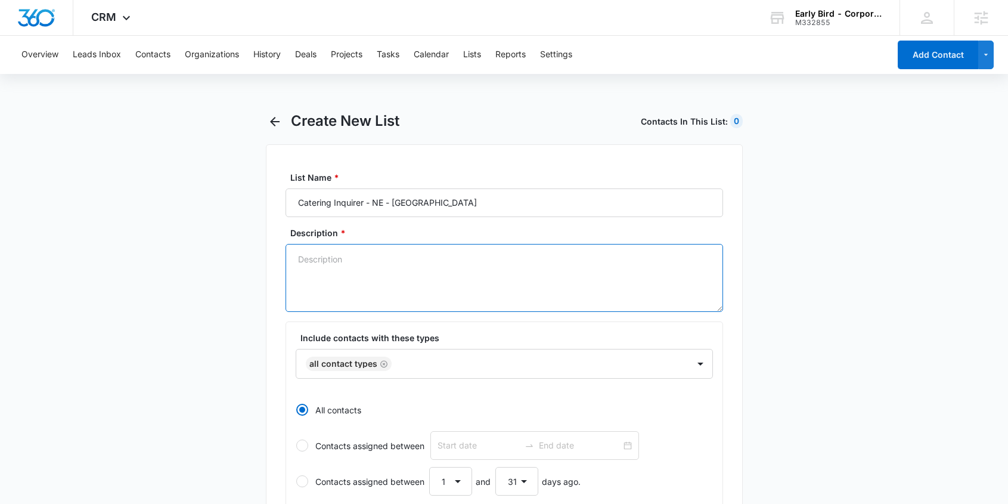
click at [373, 275] on textarea "Description *" at bounding box center [505, 278] width 438 height 68
paste textarea "Catering Inquirer - NE - Village Pointe"
click at [383, 363] on icon "Remove All Contact Types" at bounding box center [383, 363] width 7 height 7
type textarea "Catering Inquirer - NE - Village Pointe"
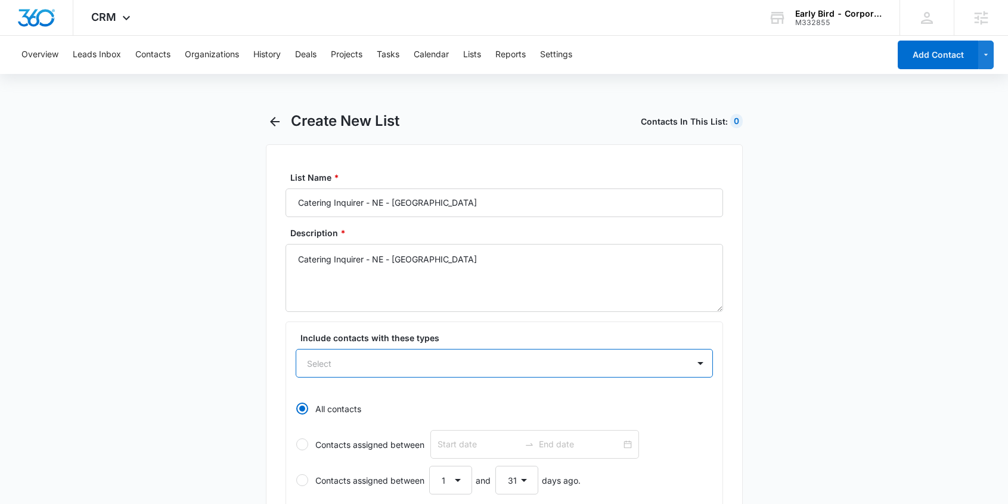
paste input "Catering Inquirer - NE - Village Pointe"
type input "Catering Inquirer - NE - Village Pointe"
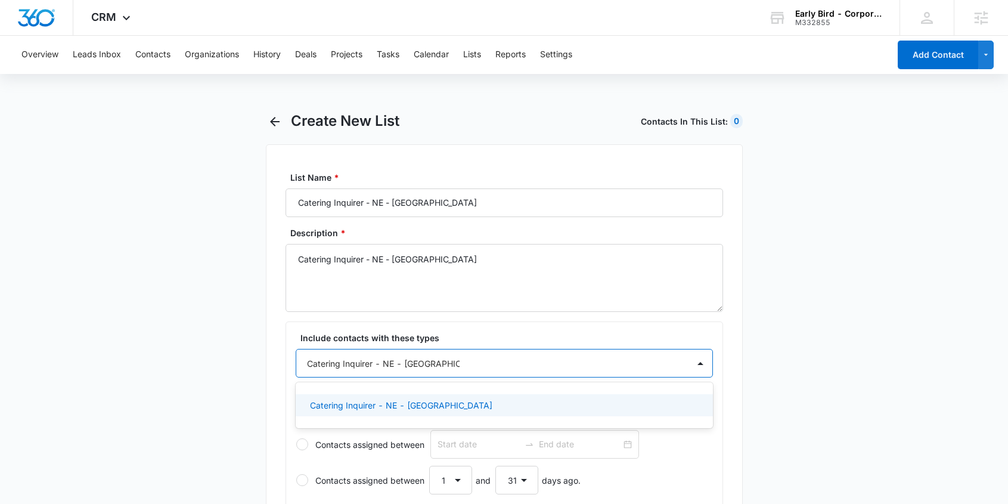
click at [389, 406] on p "Catering Inquirer - NE - Village Pointe" at bounding box center [401, 405] width 182 height 13
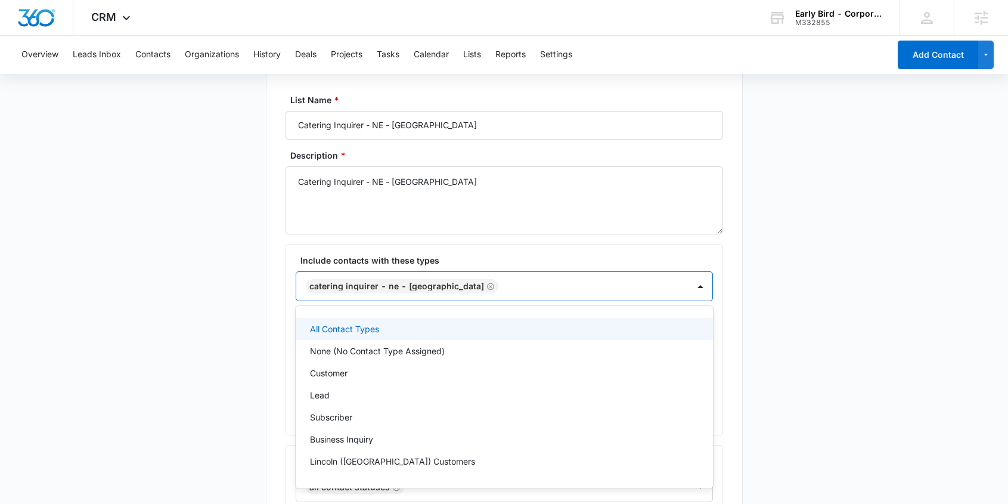
click at [825, 382] on main "Create New List Contacts In This List : 0 List Name * Catering Inquirer - NE - …" at bounding box center [504, 482] width 1008 height 895
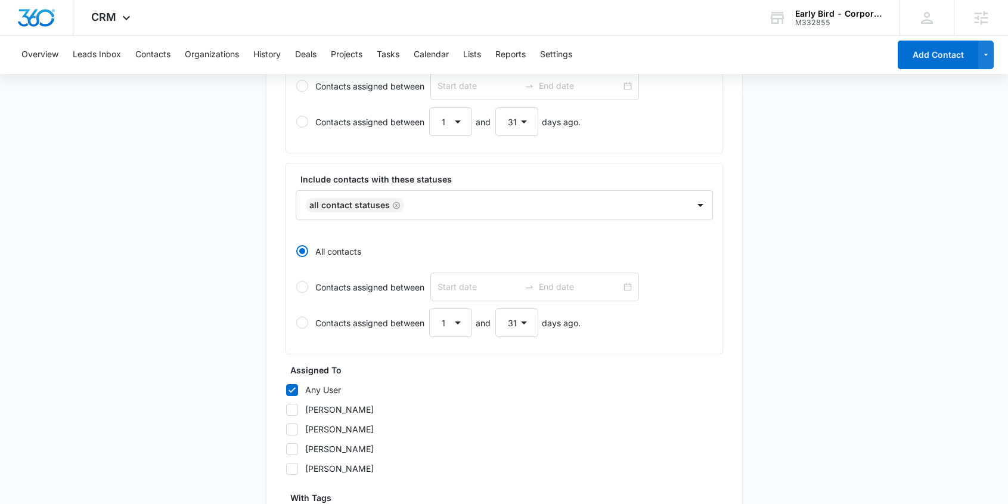
scroll to position [503, 0]
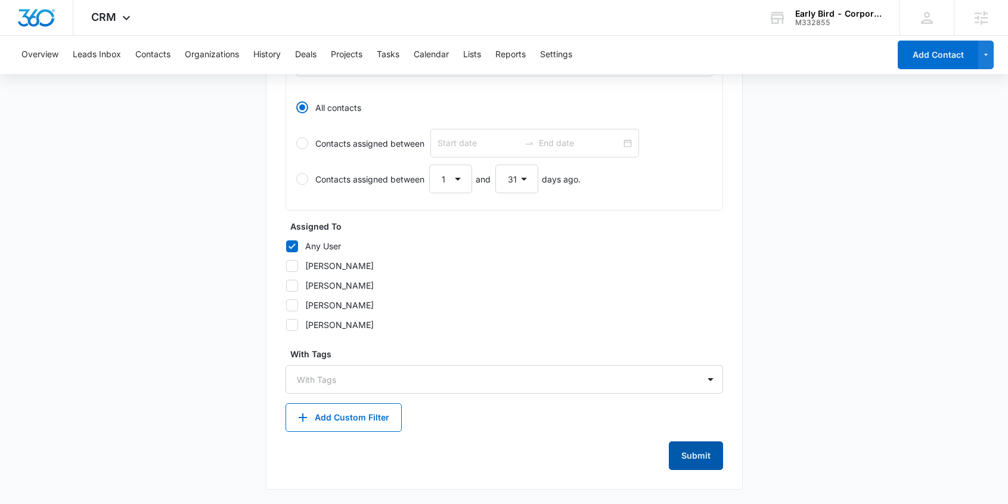
click at [705, 453] on button "Submit" at bounding box center [696, 455] width 54 height 29
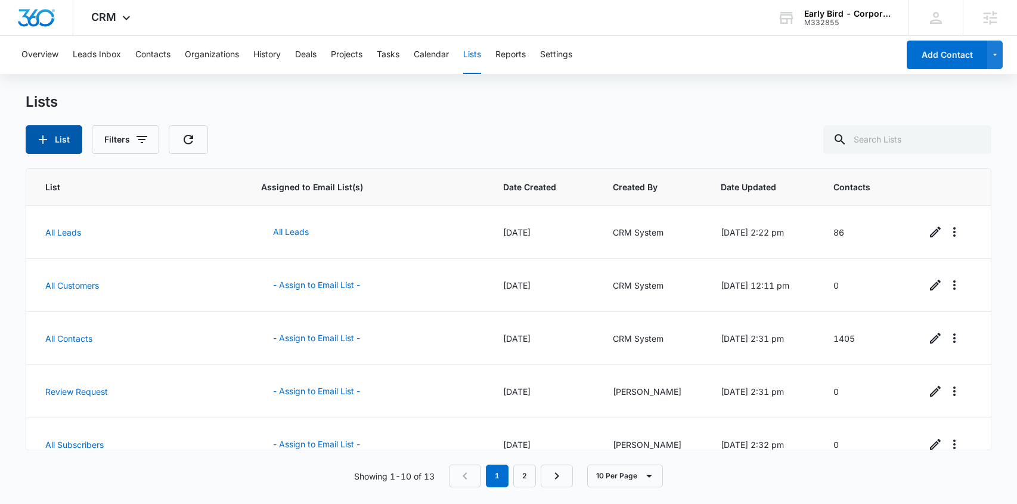
click at [54, 138] on button "List" at bounding box center [54, 139] width 57 height 29
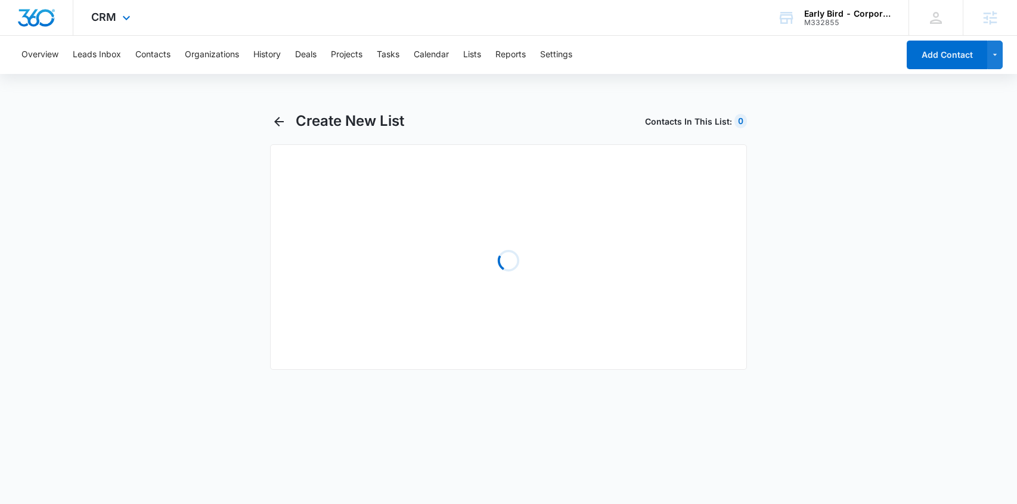
select select "31"
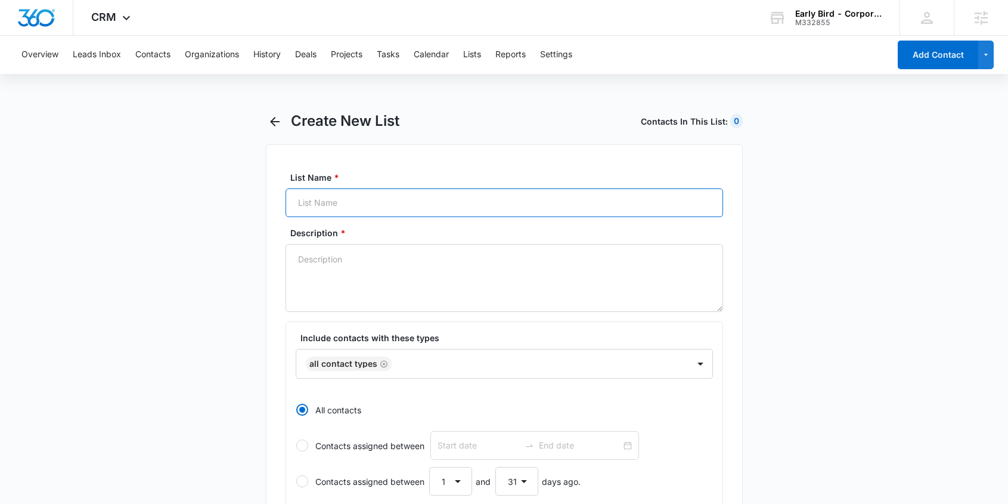
click at [346, 202] on input "List Name *" at bounding box center [505, 202] width 438 height 29
paste input "Catering Inquirer - NE - West Omaha"
type input "Catering Inquirer - NE - West Omaha"
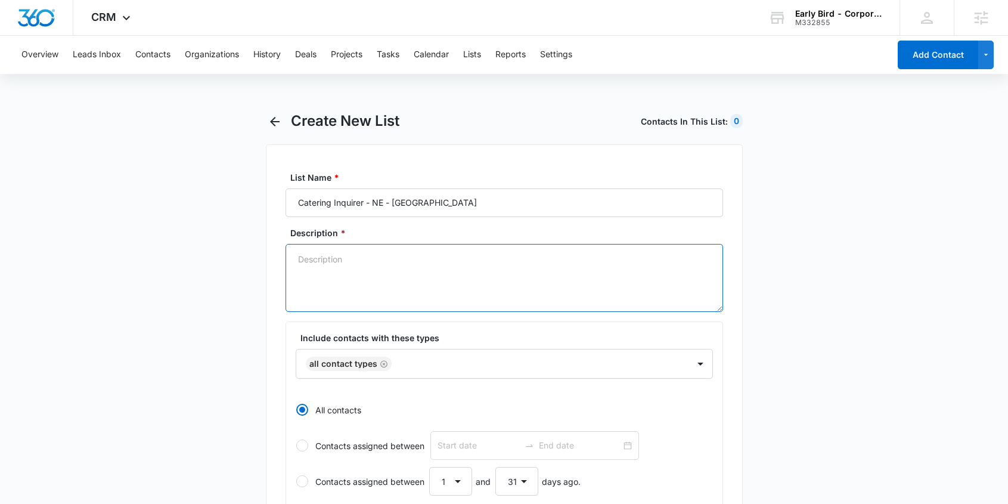
click at [354, 290] on textarea "Description *" at bounding box center [505, 278] width 438 height 68
paste textarea "Catering Inquirer - NE - West Omaha"
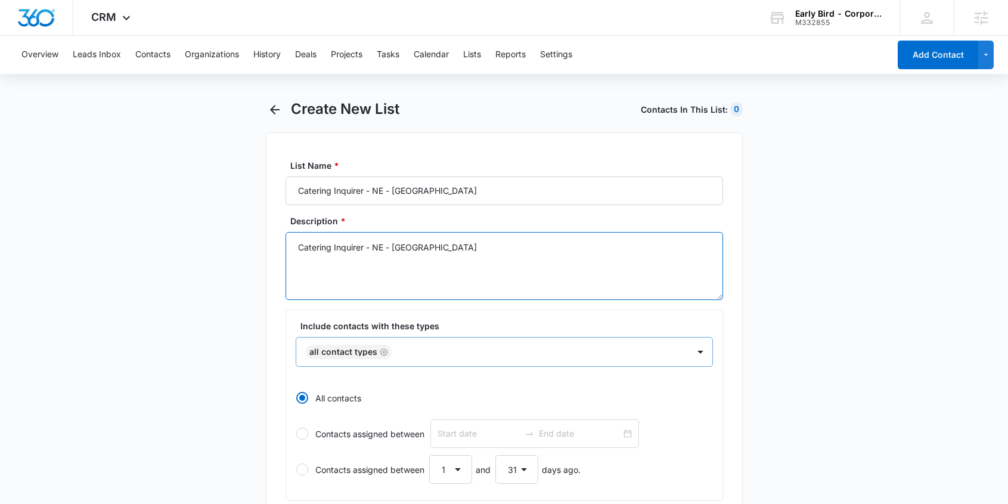
scroll to position [28, 0]
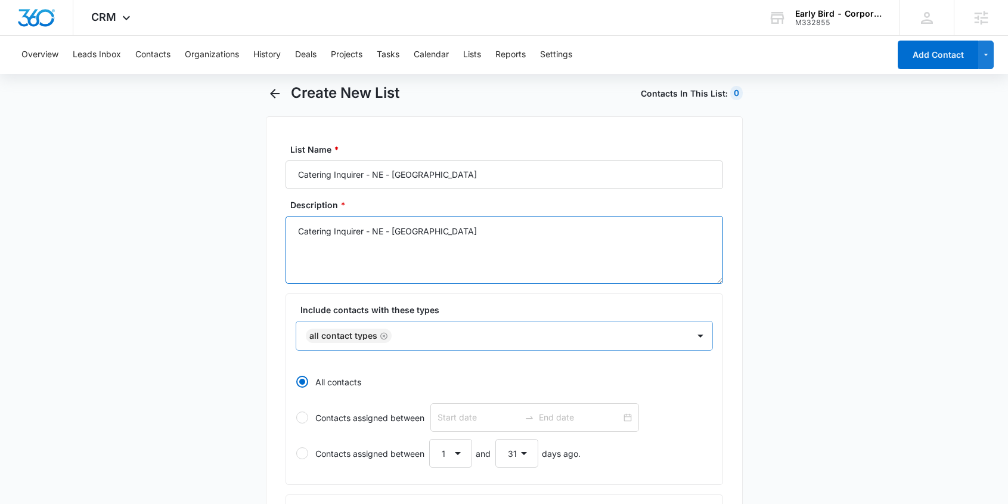
click at [382, 335] on icon "Remove All Contact Types" at bounding box center [383, 335] width 7 height 7
type textarea "Catering Inquirer - NE - West Omaha"
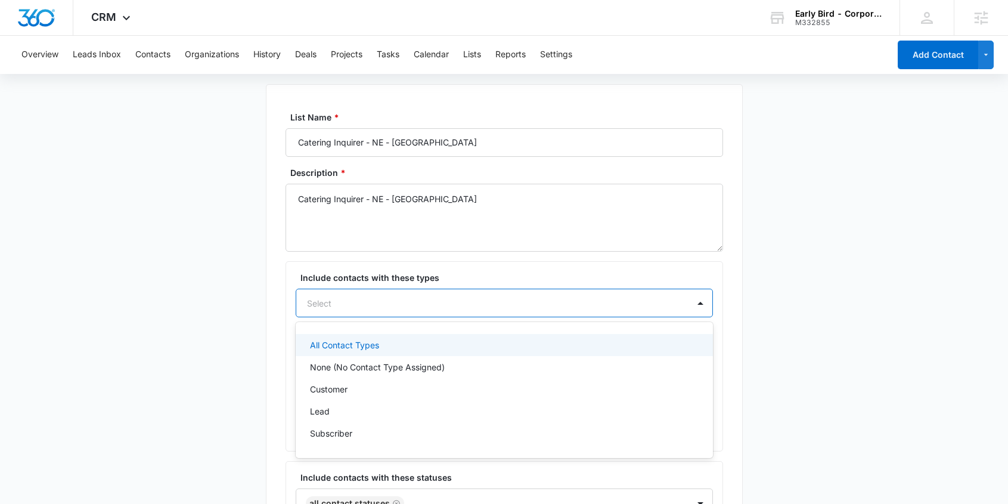
click at [384, 317] on div "All Contact Types, 1 of 36. 36 results available. Use Up and Down to choose opt…" at bounding box center [504, 303] width 417 height 29
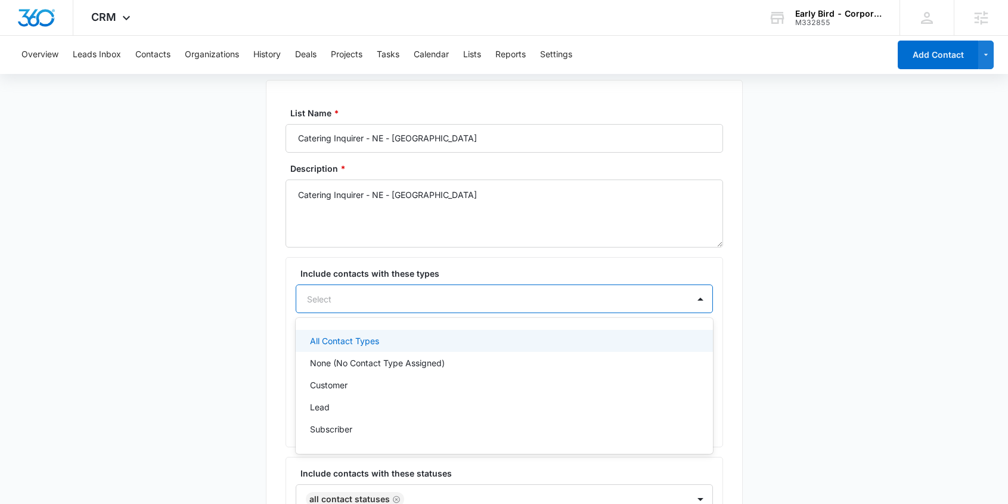
scroll to position [66, 0]
paste input "Catering Inquirer - NE - West Omaha"
type input "Catering Inquirer - NE - West Omaha"
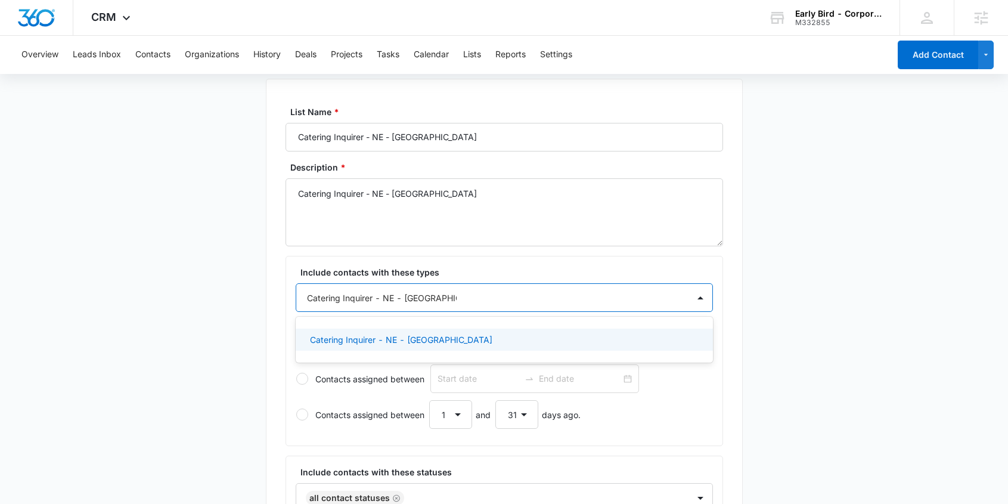
click at [433, 341] on p "Catering Inquirer - NE - West Omaha" at bounding box center [401, 339] width 182 height 13
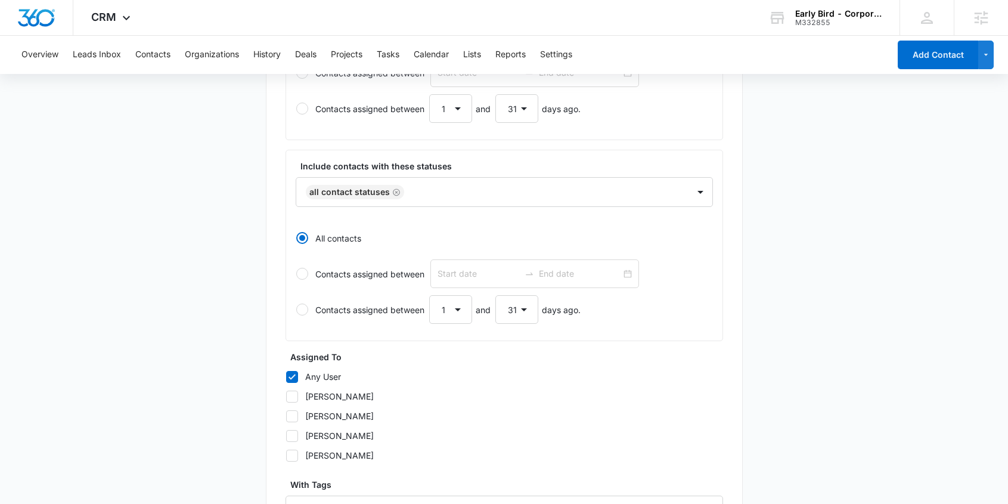
click at [788, 348] on main "Create New List Contacts In This List : 1405 List Name * Catering Inquirer - NE…" at bounding box center [504, 186] width 1008 height 895
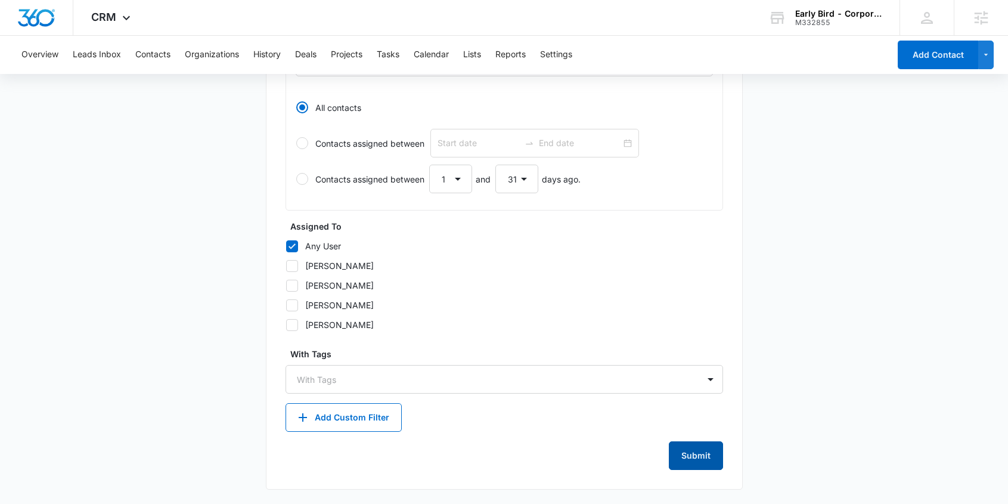
click at [694, 456] on button "Submit" at bounding box center [696, 455] width 54 height 29
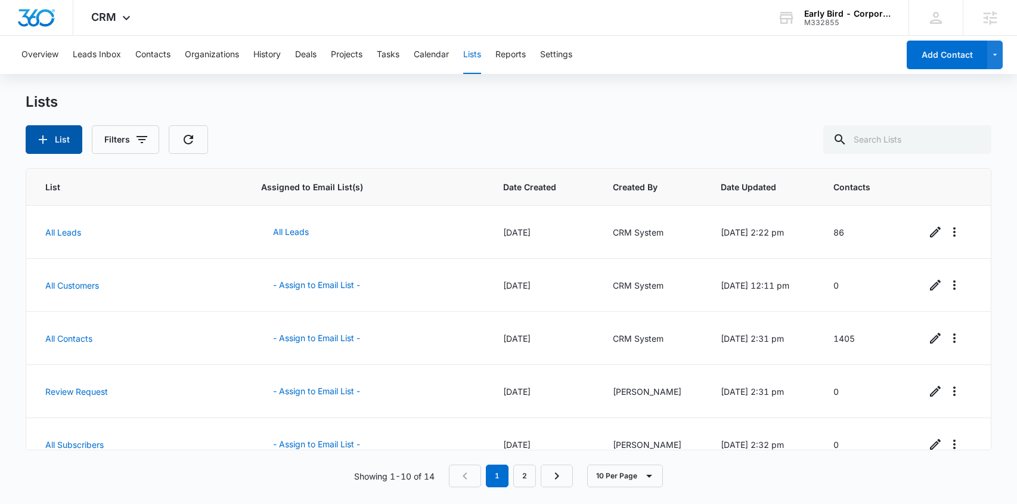
click at [44, 137] on icon "button" at bounding box center [43, 139] width 14 height 14
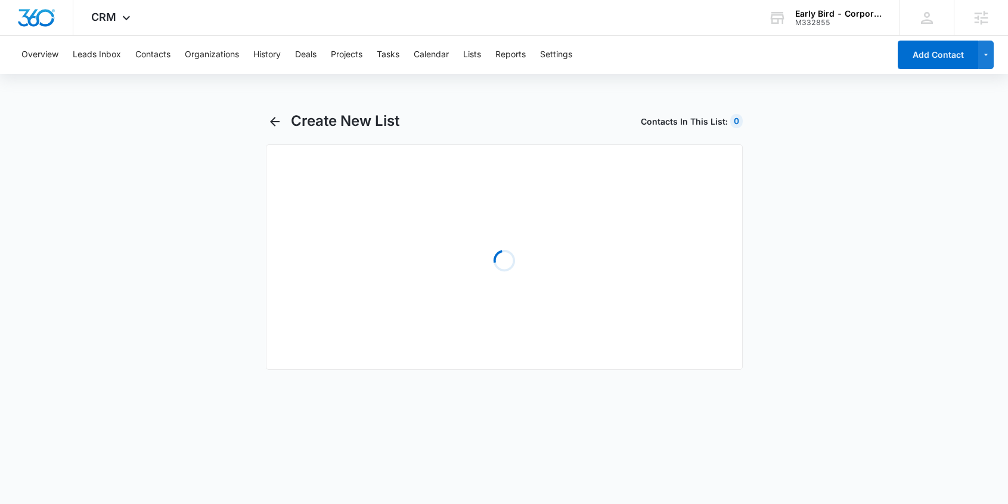
select select "31"
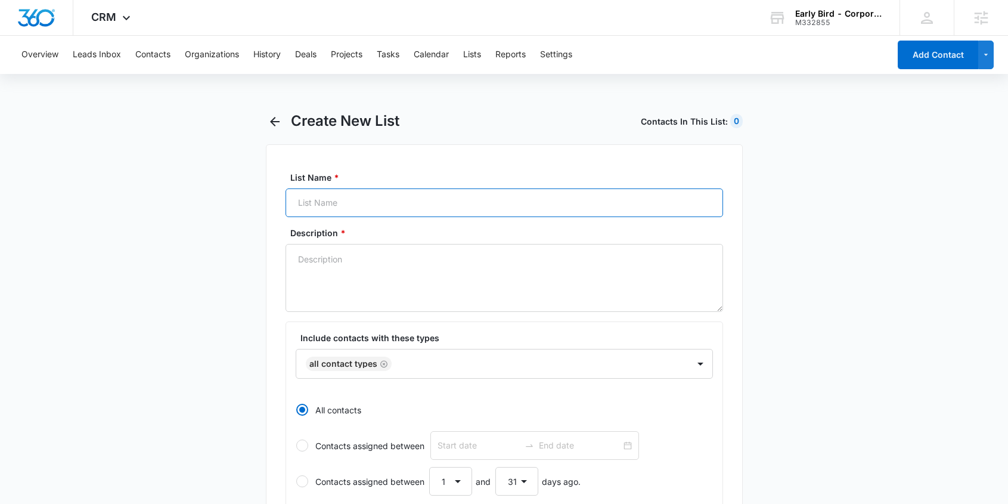
click at [365, 199] on input "List Name *" at bounding box center [505, 202] width 438 height 29
paste input "Catering Inquirer - IA - Ankeny"
type input "Catering Inquirer - IA - Ankeny"
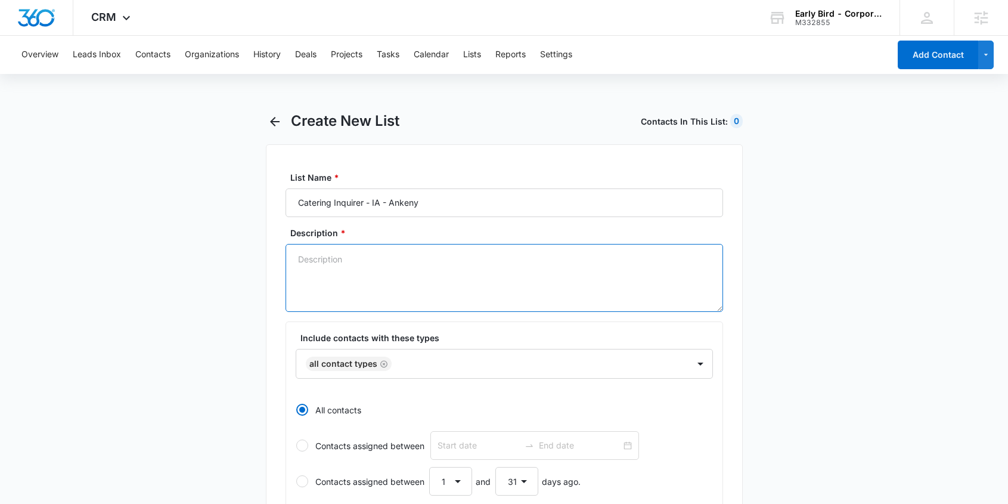
click at [379, 278] on textarea "Description *" at bounding box center [505, 278] width 438 height 68
paste textarea "Catering Inquirer - IA - Ankeny"
click at [383, 363] on icon "Remove All Contact Types" at bounding box center [384, 364] width 8 height 9
type textarea "Catering Inquirer - IA - Ankeny"
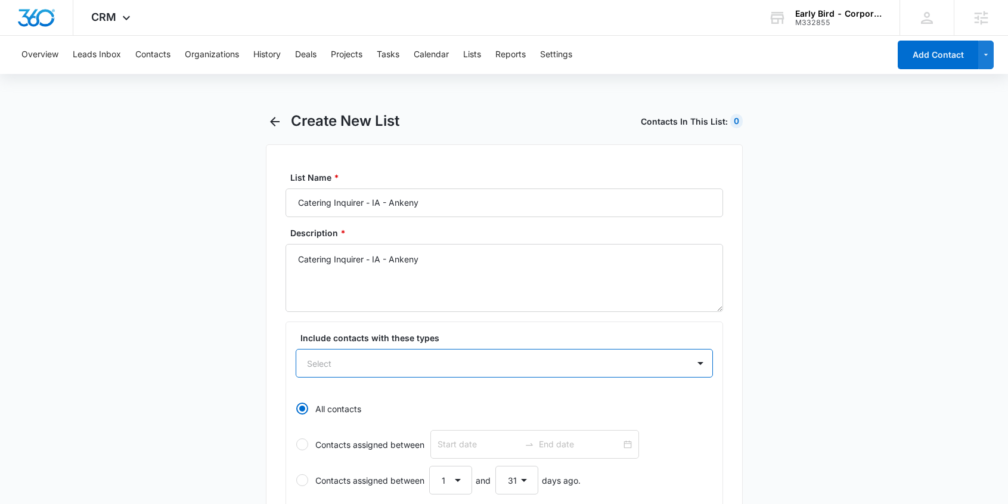
paste input "Catering Inquirer - IA - Ankeny"
type input "Catering Inquirer - IA - Ankeny"
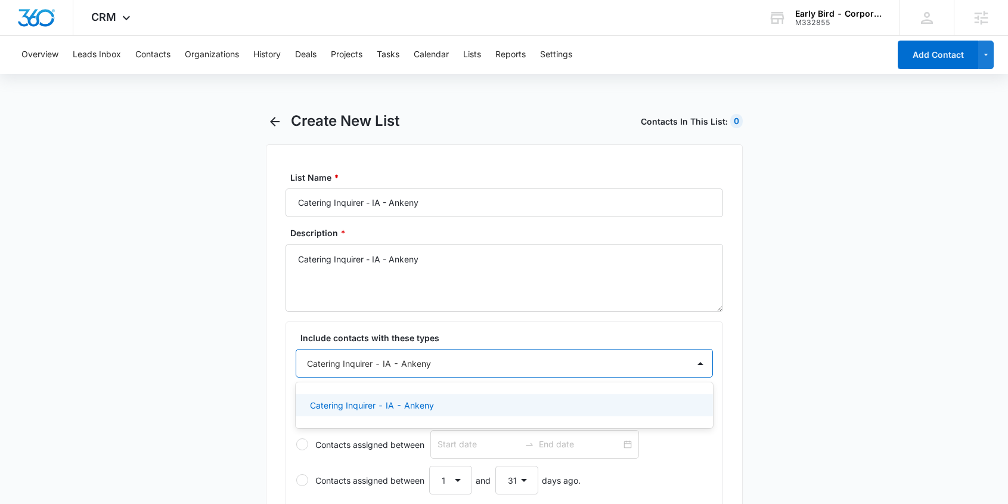
click at [402, 404] on p "Catering Inquirer - IA - Ankeny" at bounding box center [372, 405] width 124 height 13
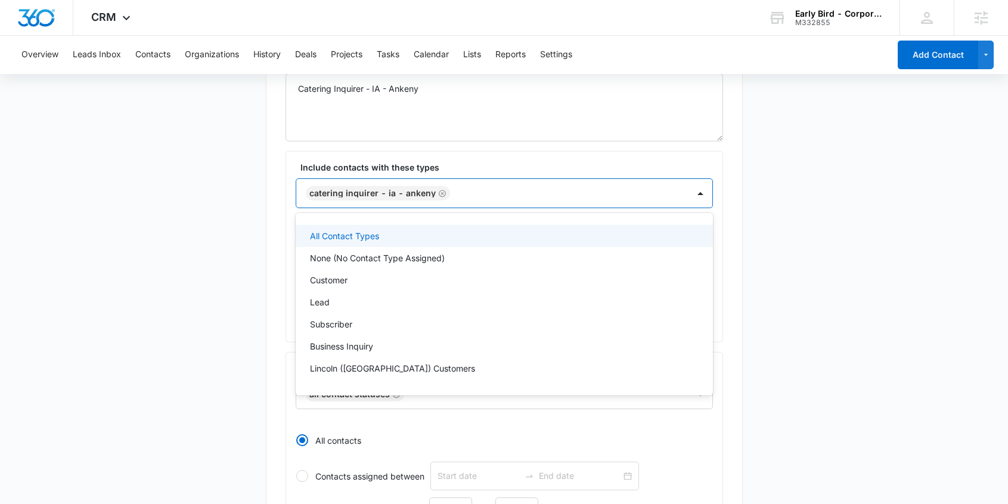
click at [771, 351] on main "Create New List Contacts In This List : 0 List Name * Catering Inquirer - IA - …" at bounding box center [504, 389] width 1008 height 895
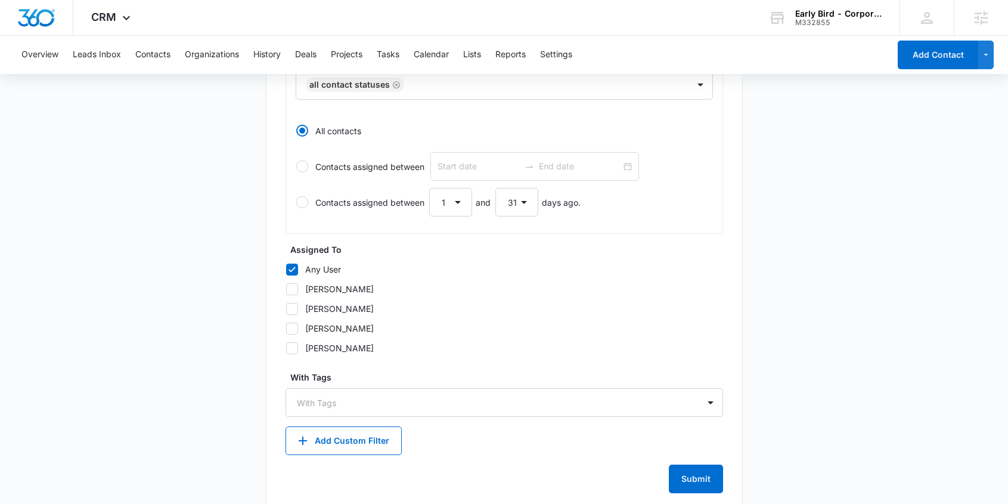
scroll to position [503, 0]
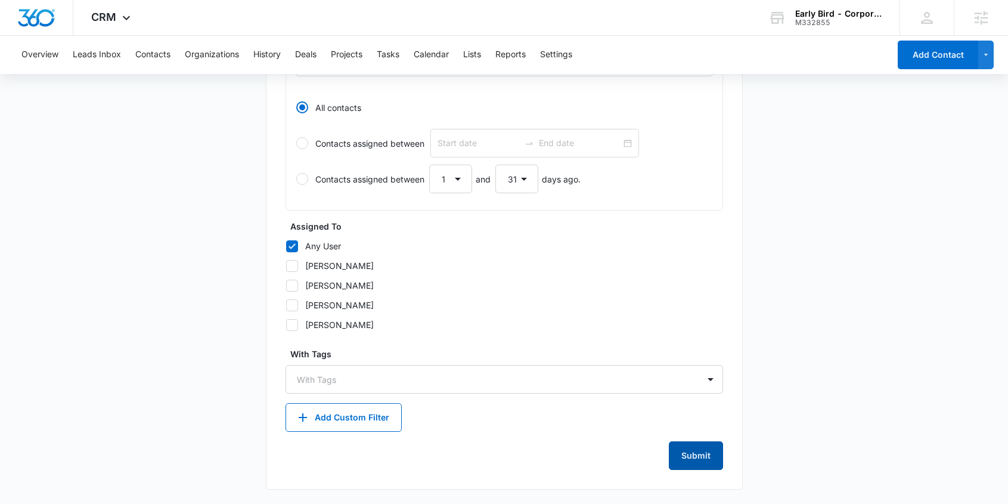
click at [695, 453] on button "Submit" at bounding box center [696, 455] width 54 height 29
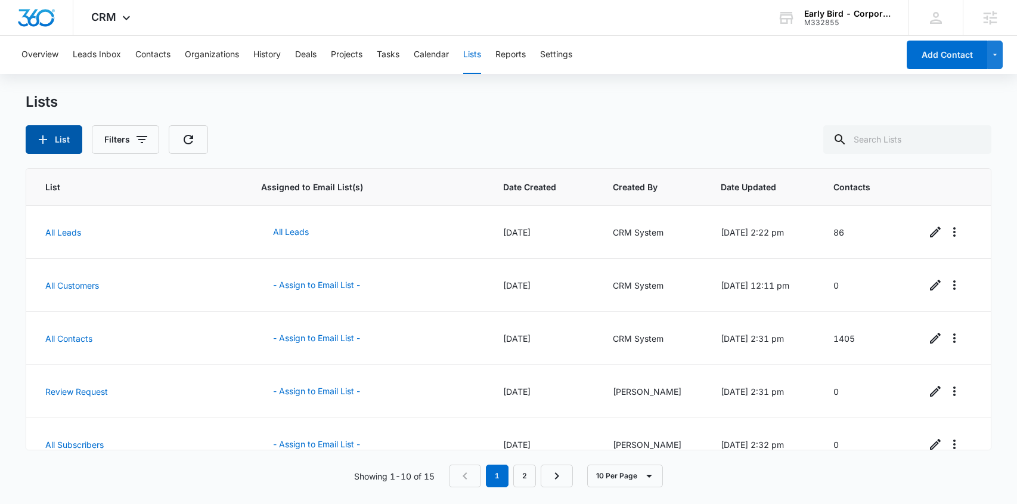
click at [48, 140] on icon "button" at bounding box center [43, 139] width 14 height 14
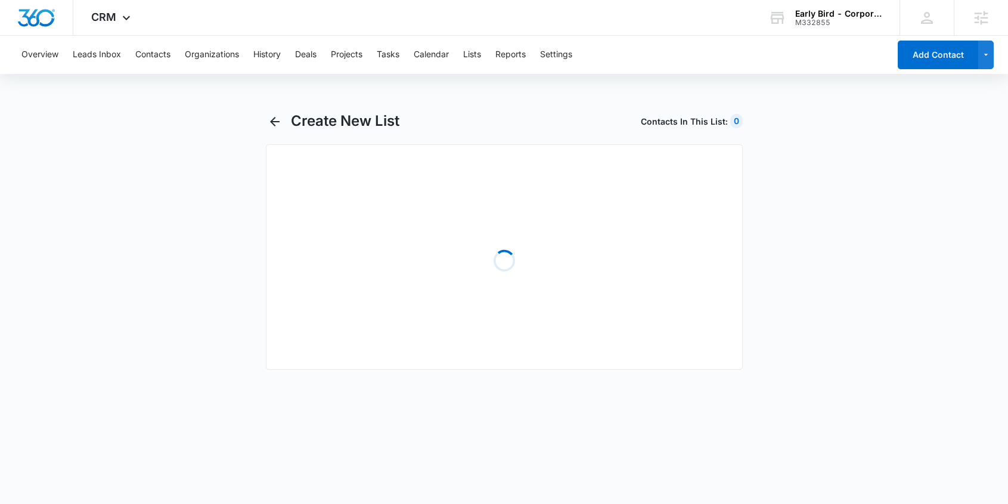
select select "31"
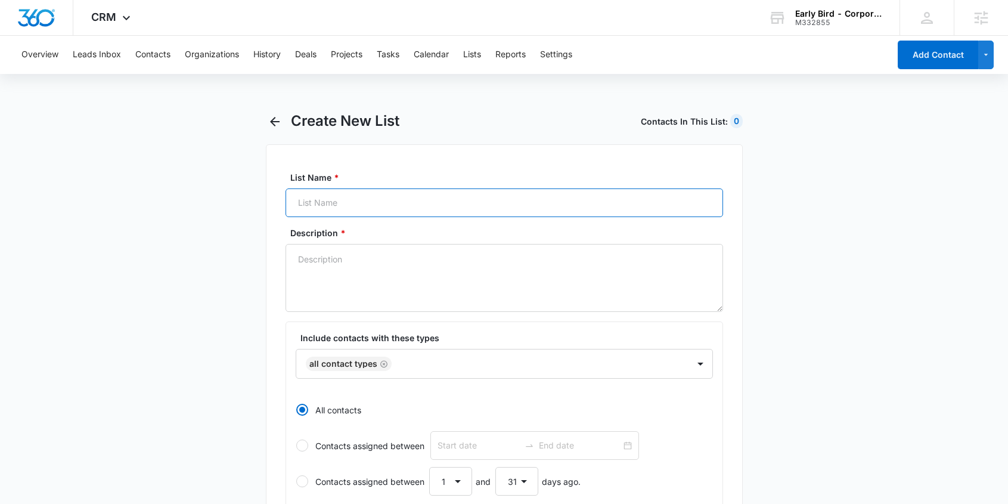
click at [318, 205] on input "List Name *" at bounding box center [505, 202] width 438 height 29
paste input "Catering Inquirer - IA - East Village"
type input "Catering Inquirer - IA - East Village"
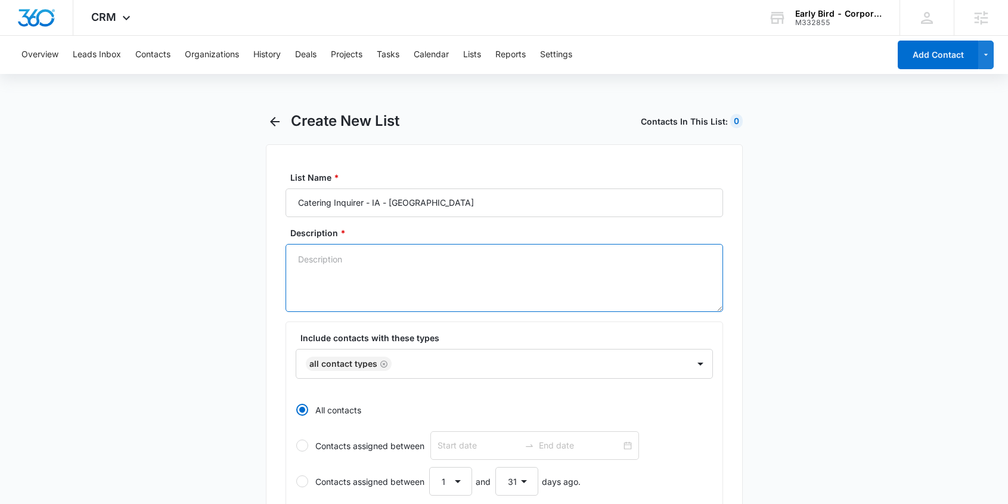
click at [346, 283] on textarea "Description *" at bounding box center [505, 278] width 438 height 68
paste textarea "Catering Inquirer - IA - East Village"
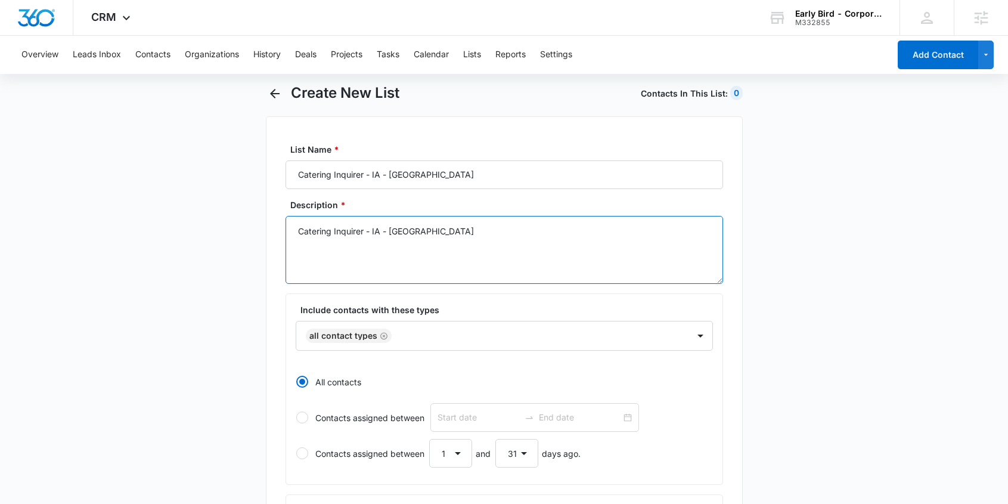
scroll to position [100, 0]
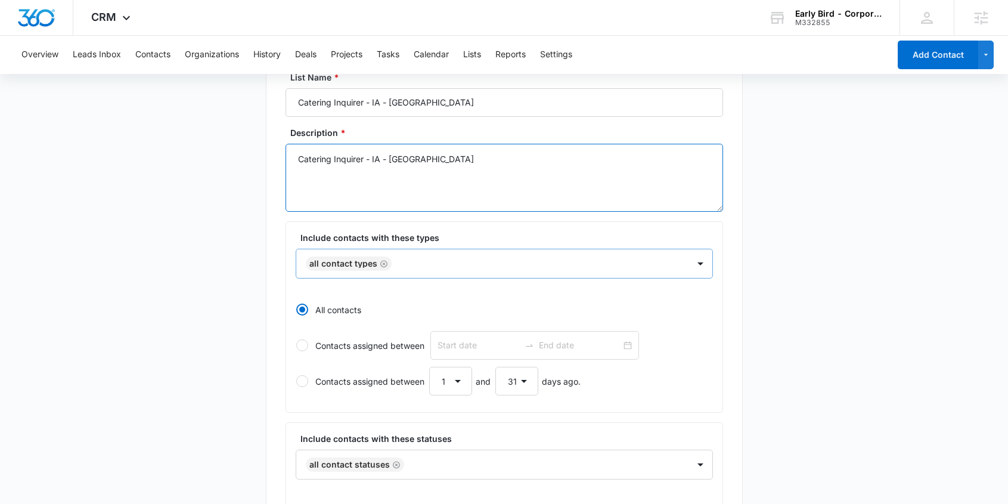
click at [381, 263] on icon "Remove All Contact Types" at bounding box center [384, 263] width 8 height 9
type textarea "Catering Inquirer - IA - East Village"
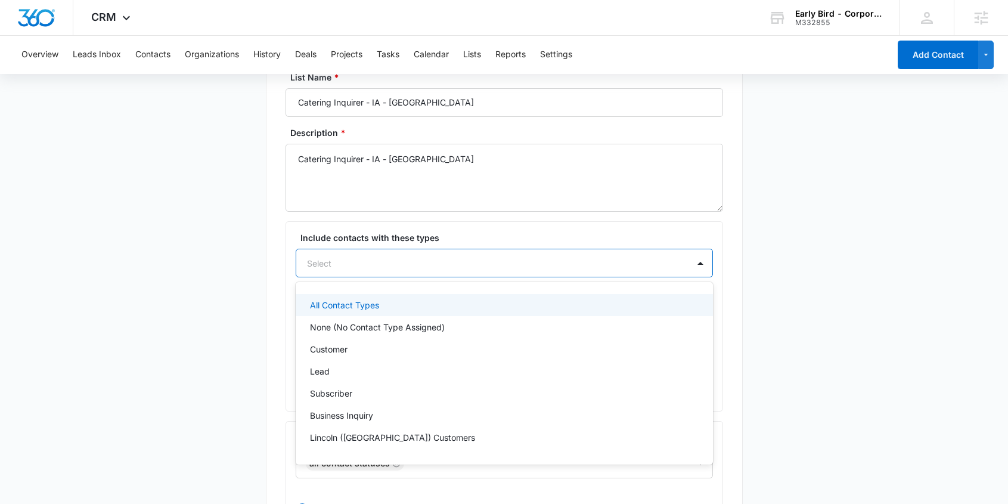
click at [389, 267] on div at bounding box center [490, 263] width 366 height 15
paste input "Catering Inquirer - IA - East Village"
type input "Catering Inquirer - IA - East Village"
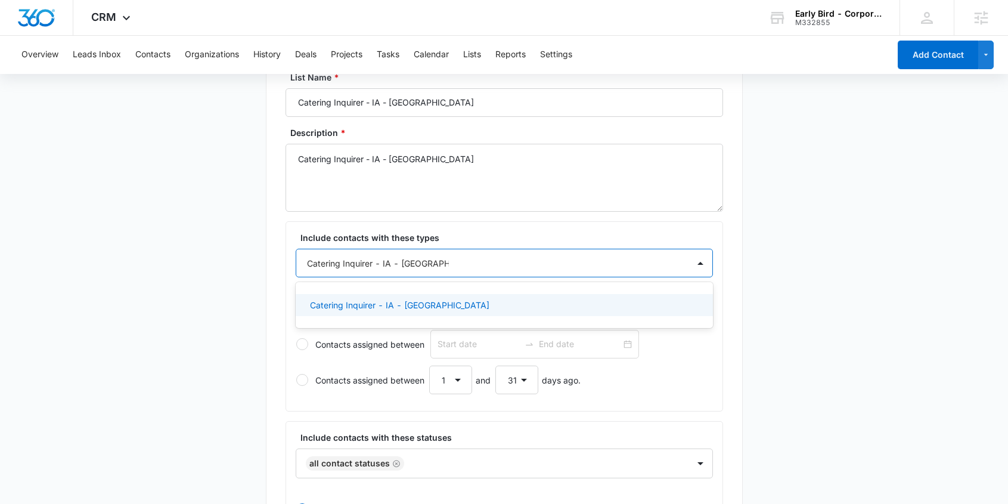
click at [425, 305] on p "Catering Inquirer - IA - East Village" at bounding box center [400, 305] width 180 height 13
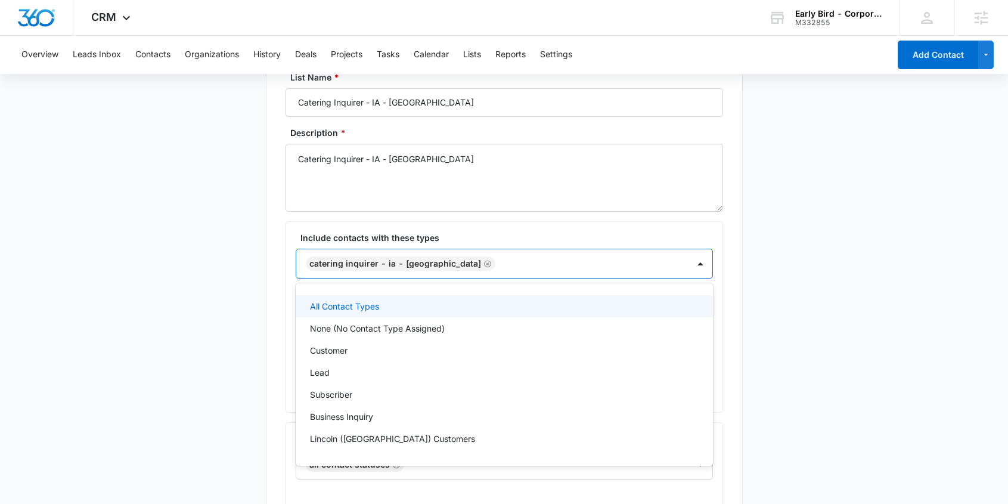
click at [785, 327] on main "Create New List Contacts In This List : 1405 List Name * Catering Inquirer - IA…" at bounding box center [504, 459] width 1008 height 895
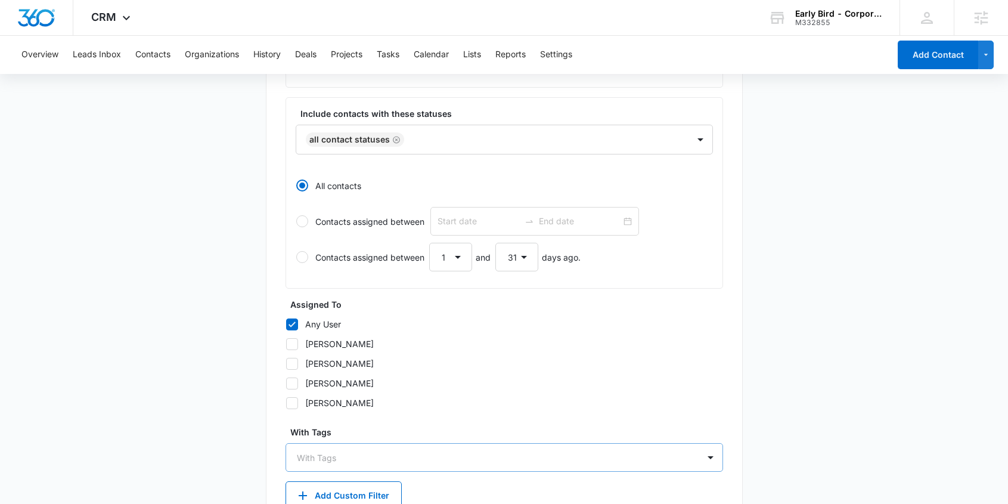
scroll to position [503, 0]
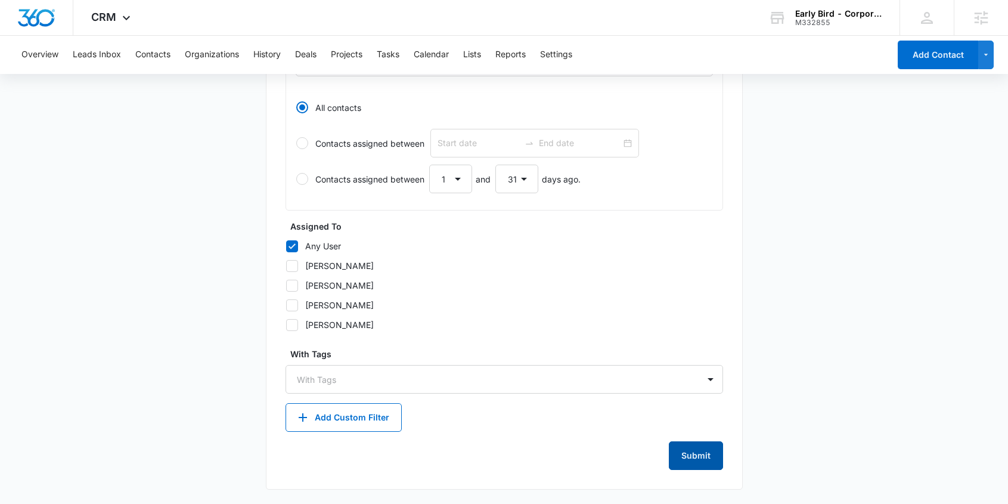
click at [694, 454] on button "Submit" at bounding box center [696, 455] width 54 height 29
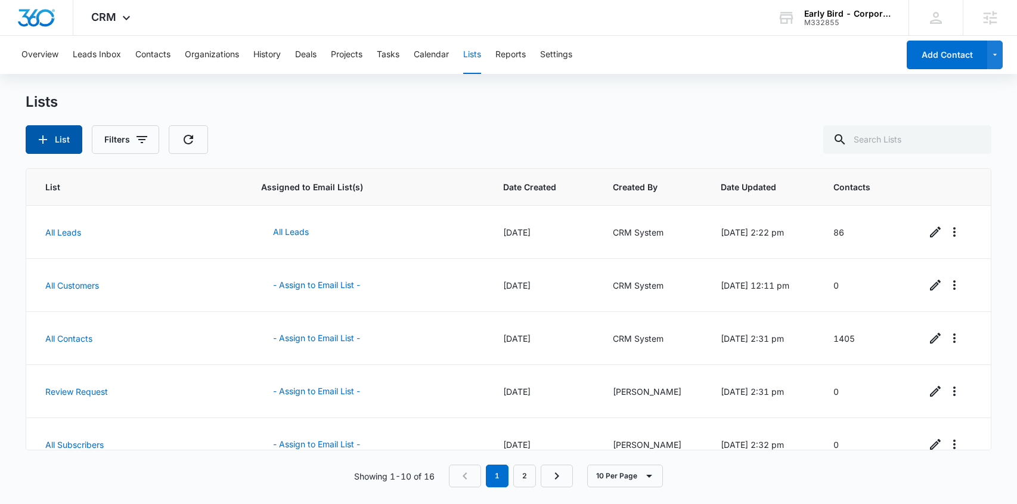
click at [52, 137] on button "List" at bounding box center [54, 139] width 57 height 29
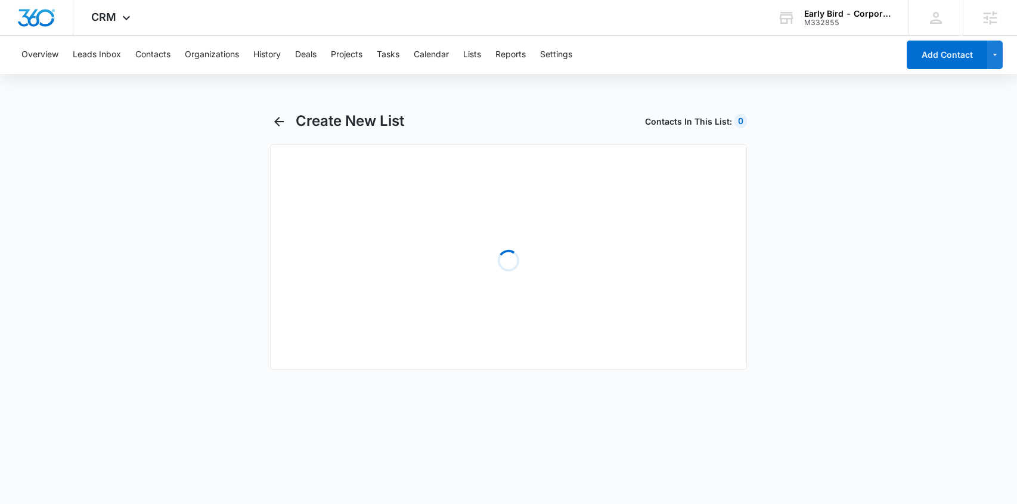
select select "31"
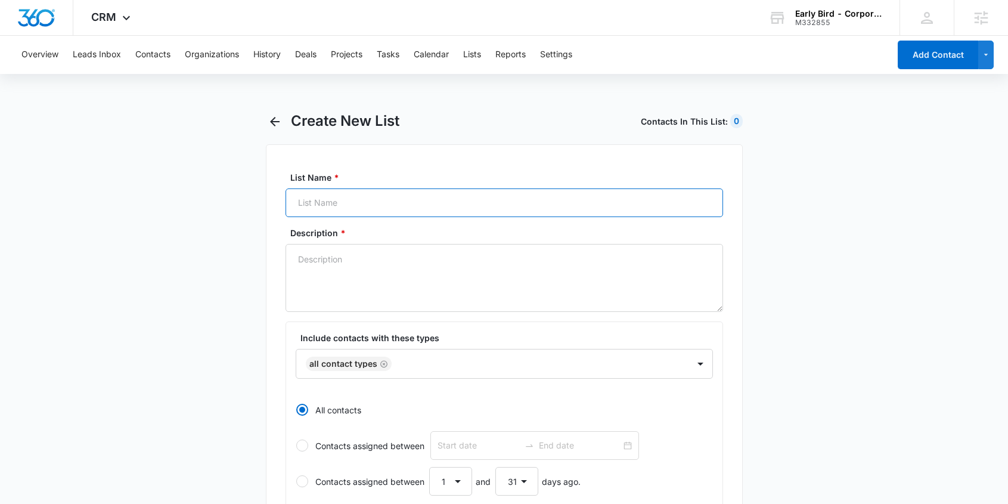
click at [324, 207] on input "List Name *" at bounding box center [505, 202] width 438 height 29
paste input "Catering Inquirer - IA - West Des Moines"
type input "Catering Inquirer - IA - West Des Moines"
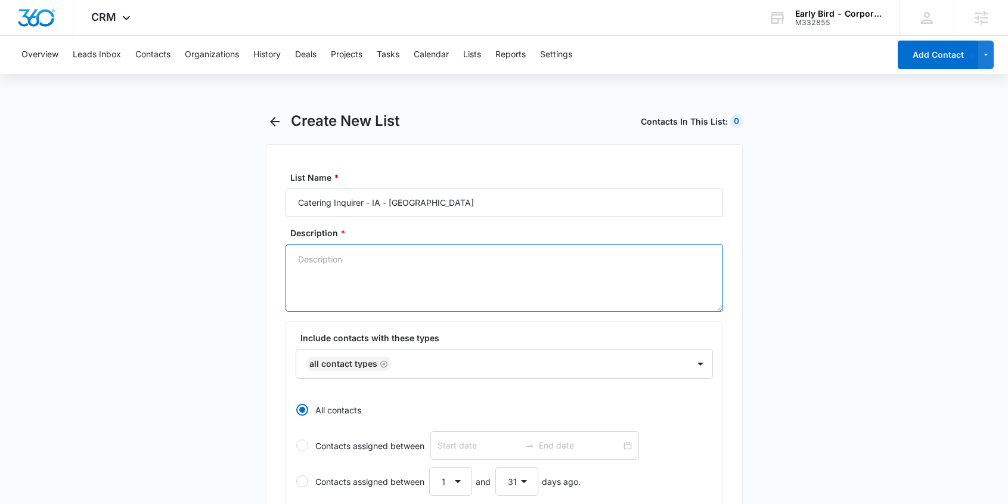
click at [363, 277] on textarea "Description *" at bounding box center [505, 278] width 438 height 68
paste textarea "Catering Inquirer - IA - West Des Moines"
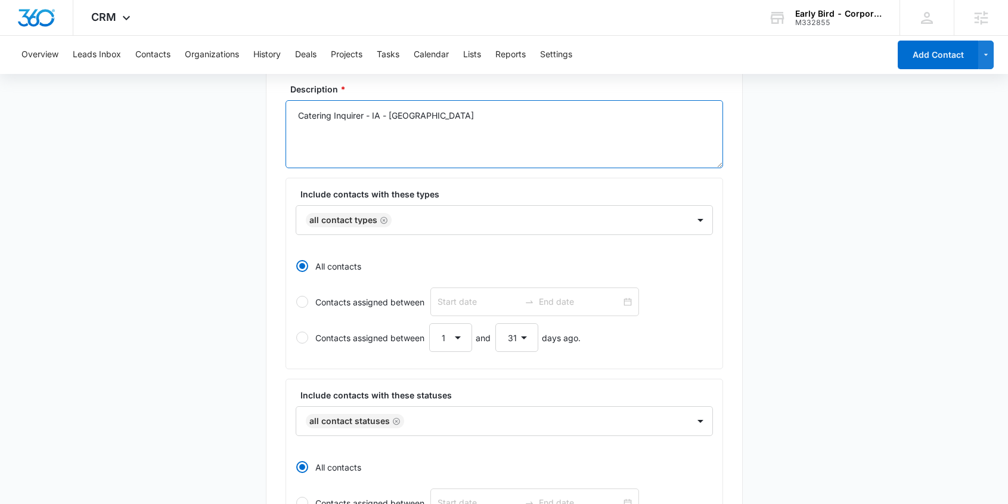
scroll to position [169, 0]
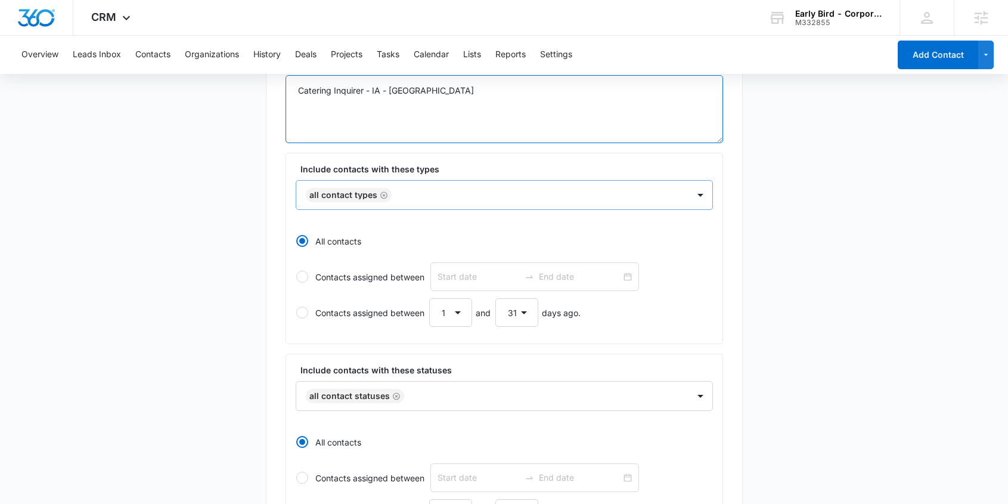
click at [383, 194] on icon "Remove All Contact Types" at bounding box center [383, 194] width 7 height 7
type textarea "Catering Inquirer - IA - West Des Moines"
paste input "Catering Inquirer - IA - West Des Moines"
type input "Catering Inquirer - IA - West Des Moines"
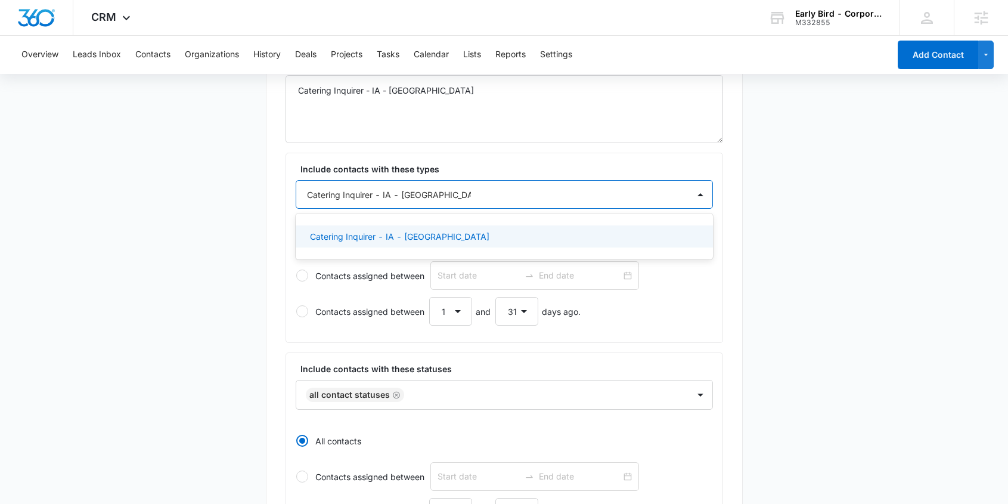
click at [392, 236] on p "Catering Inquirer - IA - West Des Moines" at bounding box center [400, 236] width 180 height 13
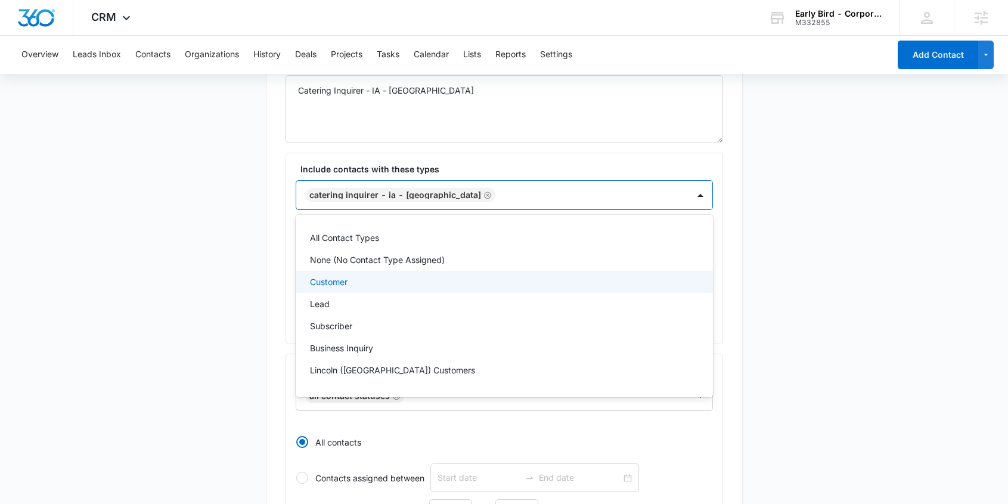
click at [753, 274] on main "Create New List Contacts In This List : 0 List Name * Catering Inquirer - IA - …" at bounding box center [504, 390] width 1008 height 895
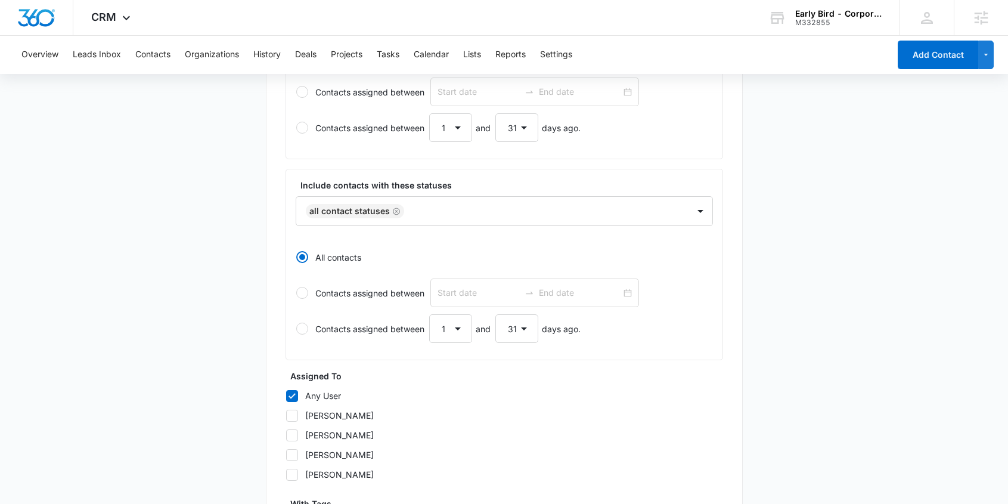
scroll to position [503, 0]
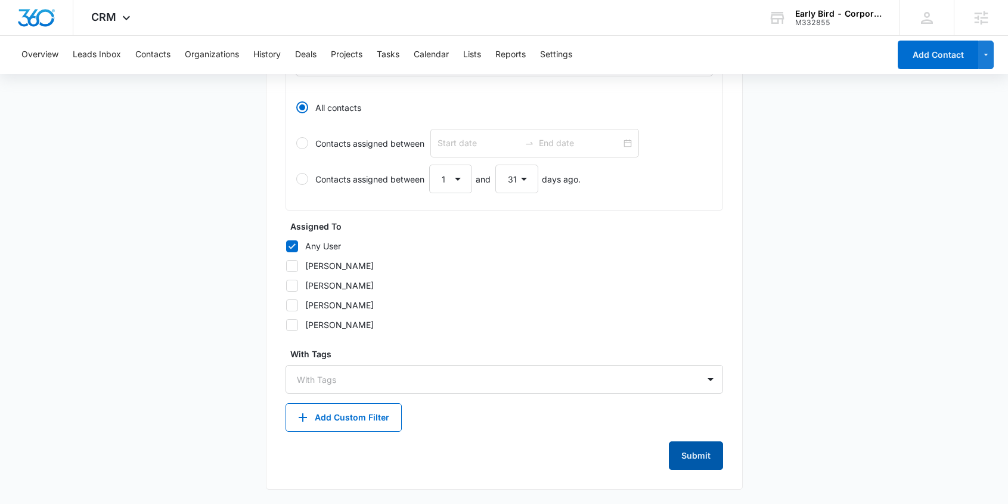
click at [698, 450] on button "Submit" at bounding box center [696, 455] width 54 height 29
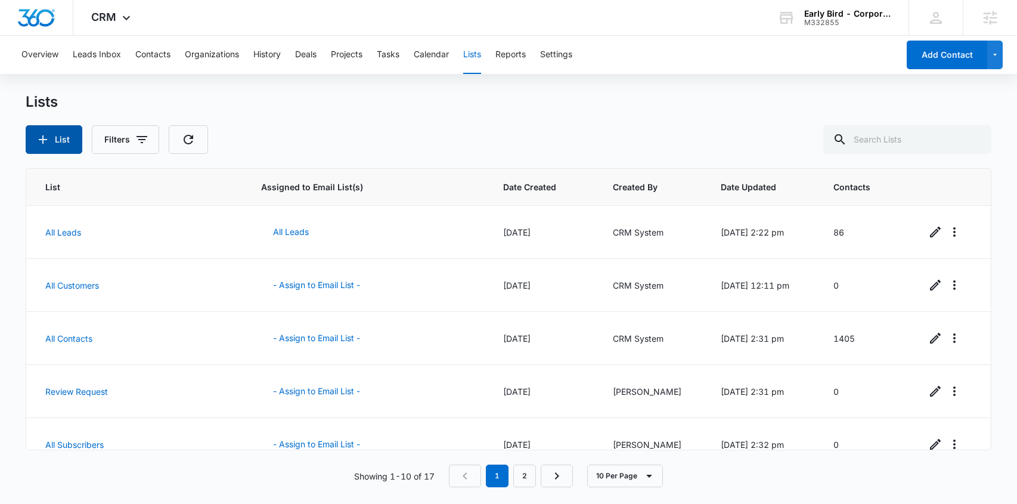
click at [51, 143] on button "List" at bounding box center [54, 139] width 57 height 29
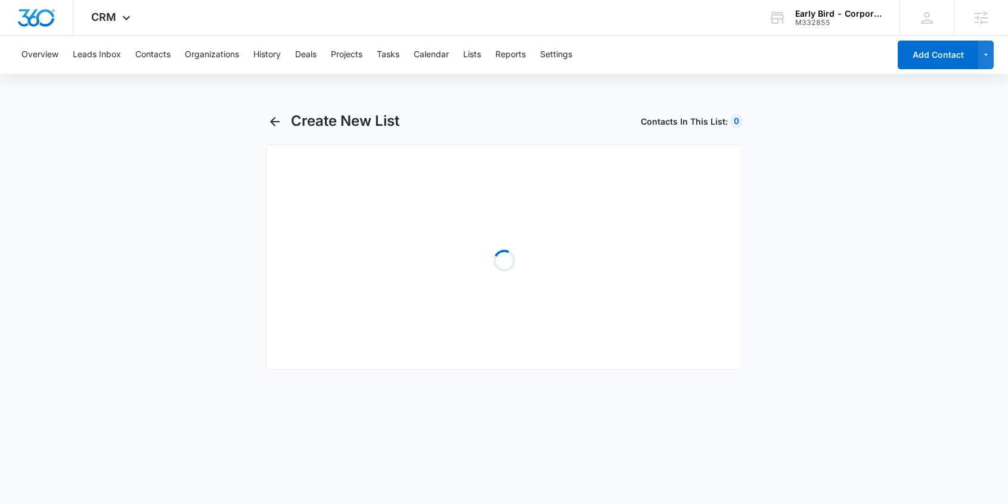
select select "31"
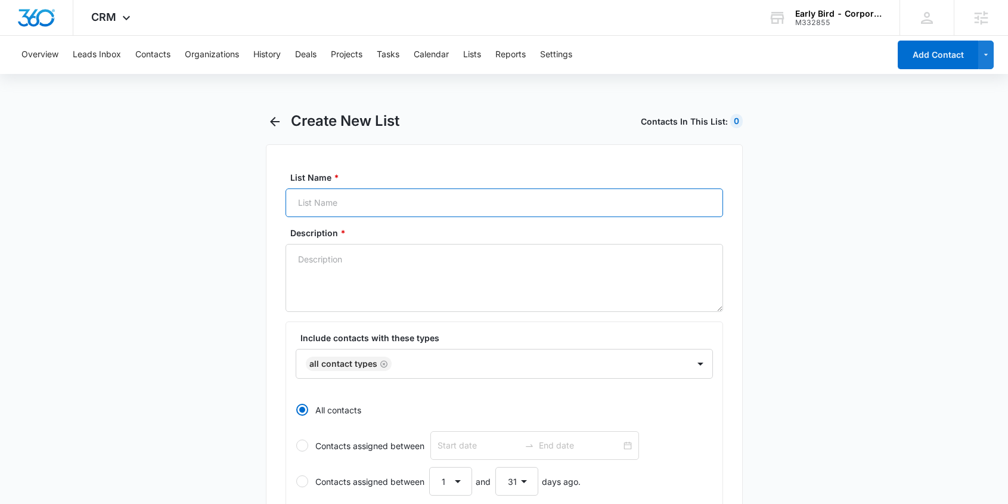
click at [329, 199] on input "List Name *" at bounding box center [505, 202] width 438 height 29
paste input "Special Event Inquirer - NE - Blackstone"
type input "Special Event Inquirer - NE - Blackstone"
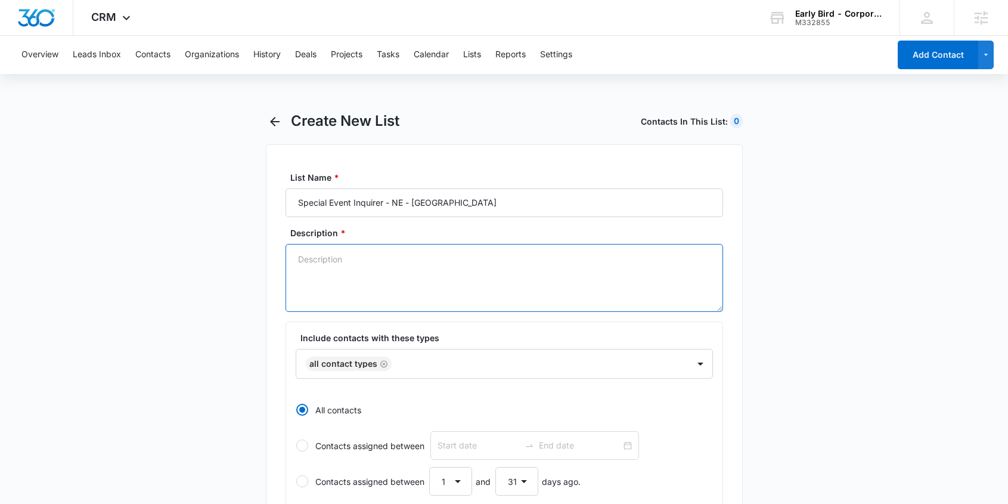
click at [355, 279] on textarea "Description *" at bounding box center [505, 278] width 438 height 68
paste textarea "Special Event Inquirer - NE - Blackstone"
type textarea "Special Event Inquirer - NE - Blackstone"
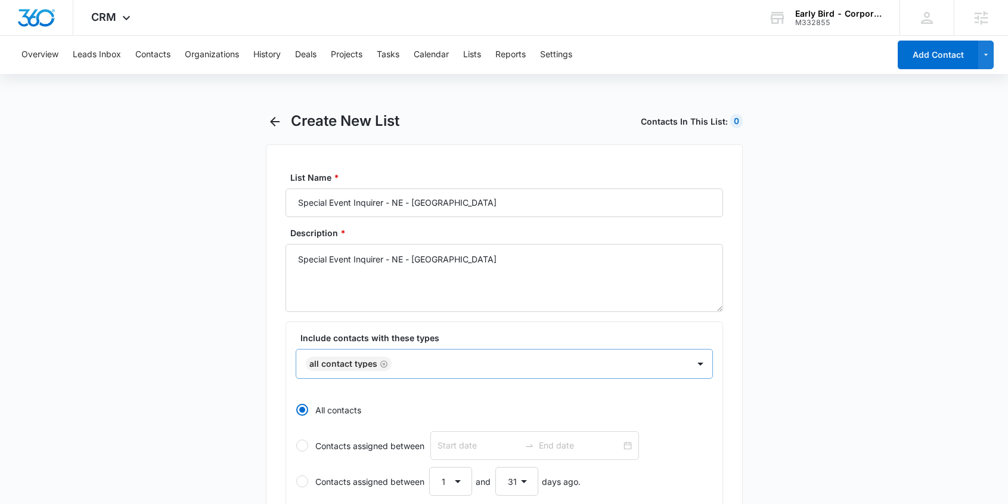
click at [414, 364] on div "All Contact Types" at bounding box center [504, 364] width 417 height 30
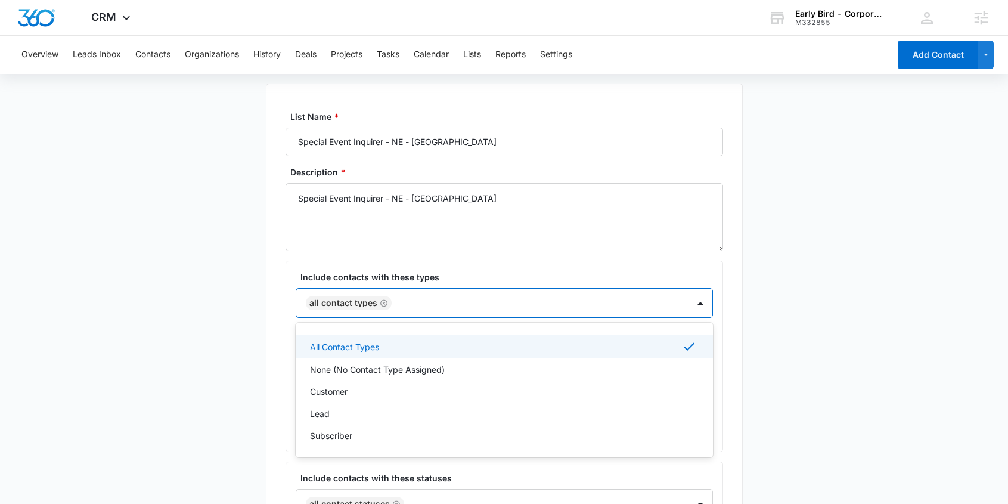
scroll to position [67, 0]
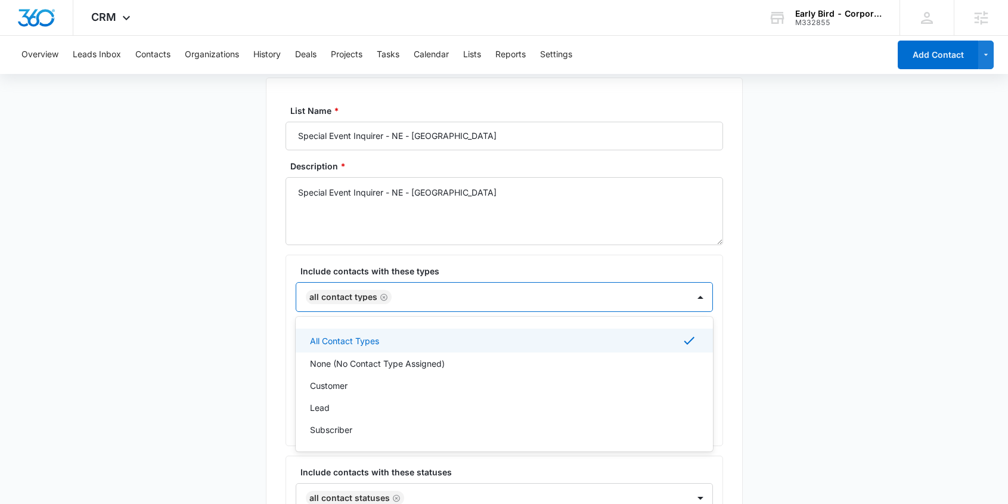
click at [385, 296] on icon "Remove All Contact Types" at bounding box center [384, 297] width 8 height 9
paste input "Special Event Inquirer - NE - Blackstone"
type input "Special Event Inquirer - NE - Blackstone"
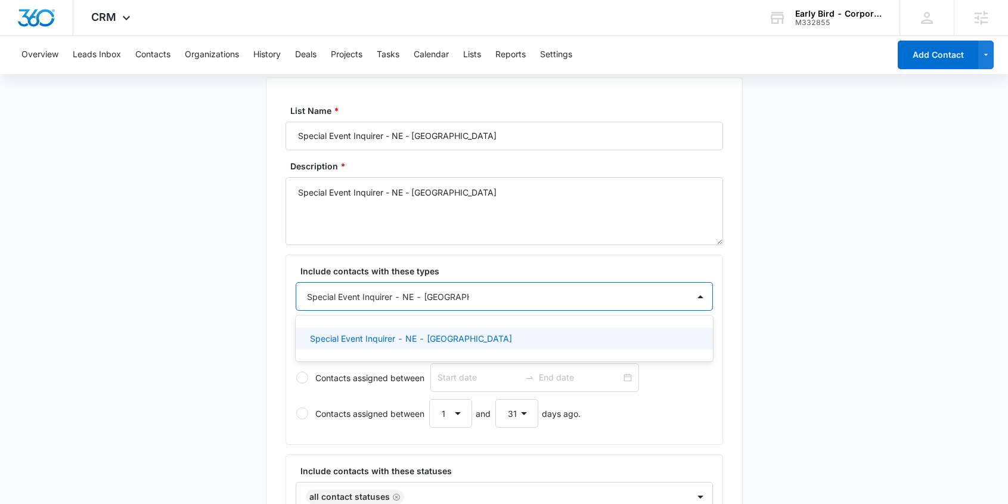
click at [388, 338] on p "Special Event Inquirer - NE - Blackstone" at bounding box center [411, 338] width 202 height 13
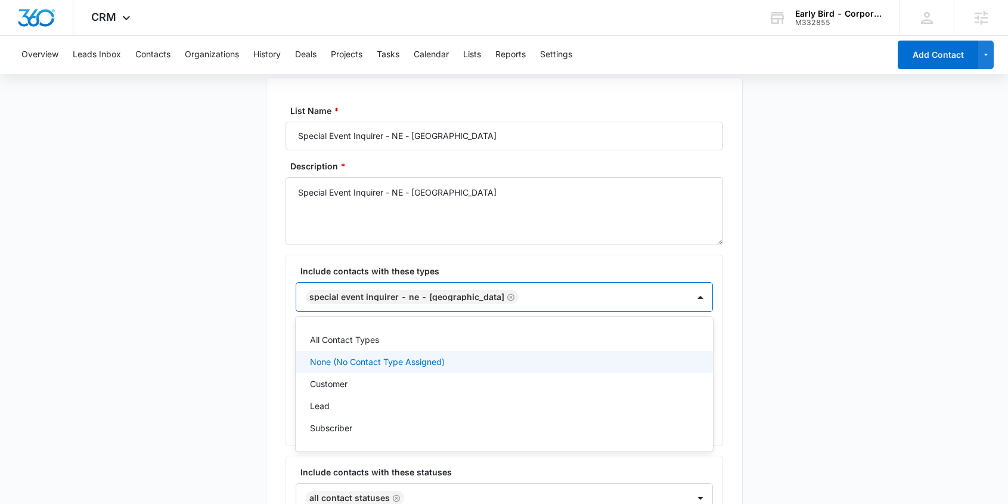
click at [767, 364] on main "Create New List Contacts In This List : 0 List Name * Special Event Inquirer - …" at bounding box center [504, 492] width 1008 height 895
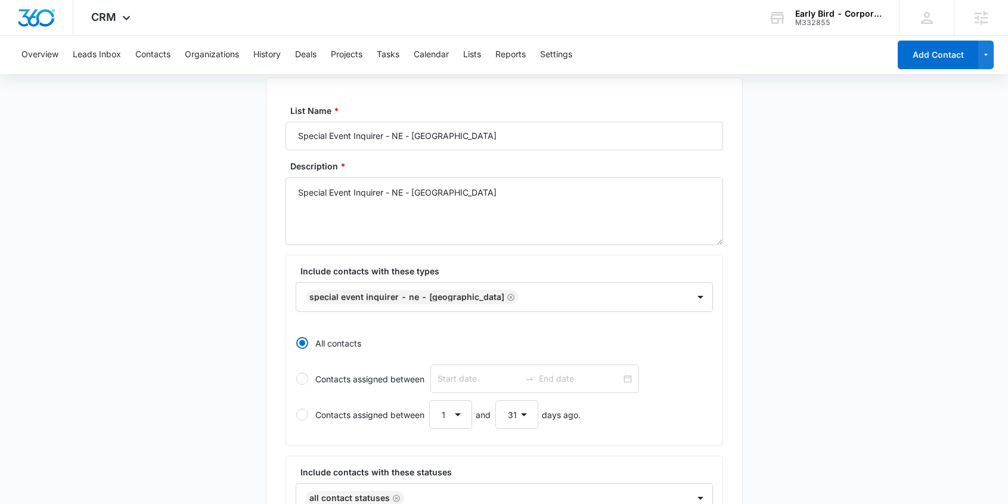
scroll to position [503, 0]
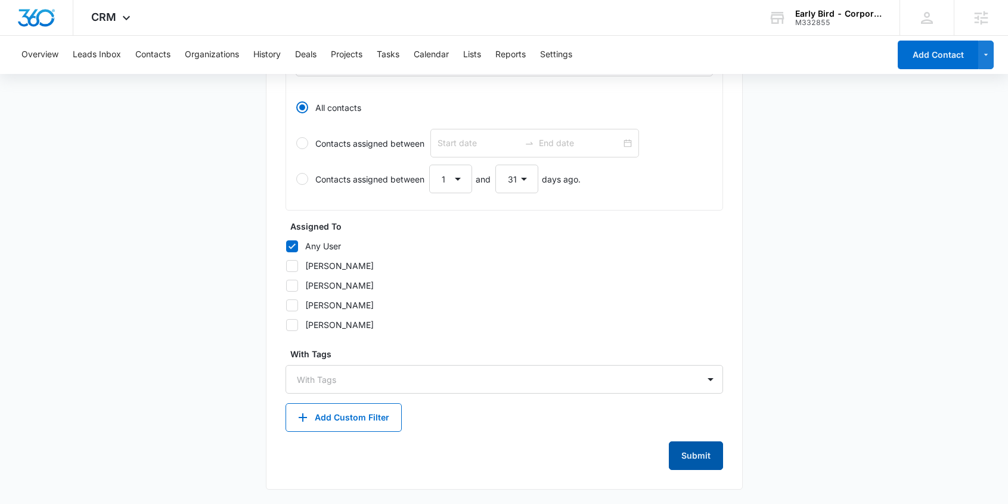
click at [688, 447] on button "Submit" at bounding box center [696, 455] width 54 height 29
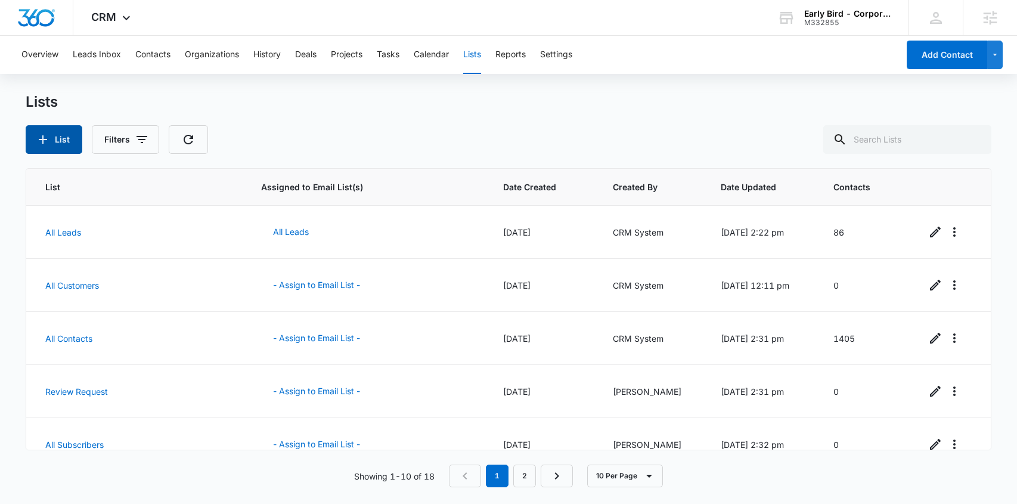
click at [45, 138] on icon "button" at bounding box center [43, 139] width 14 height 14
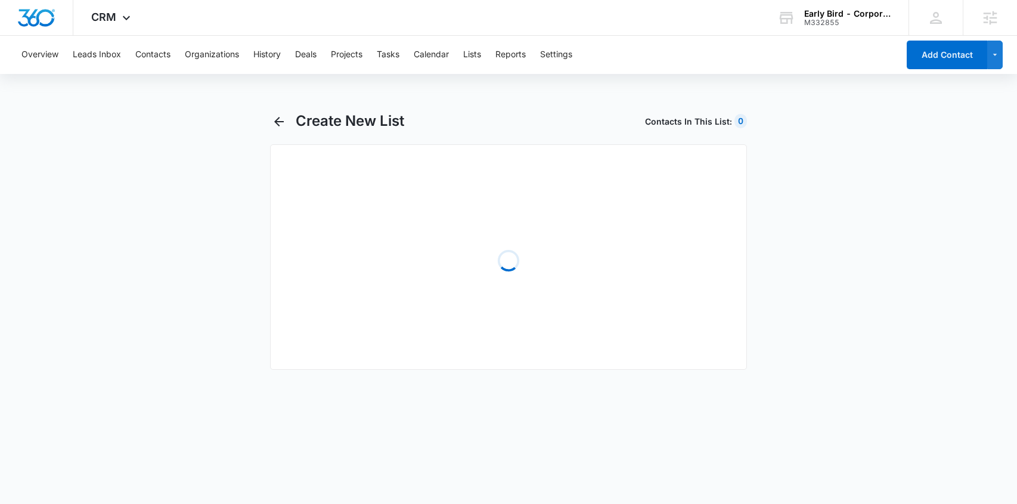
select select "31"
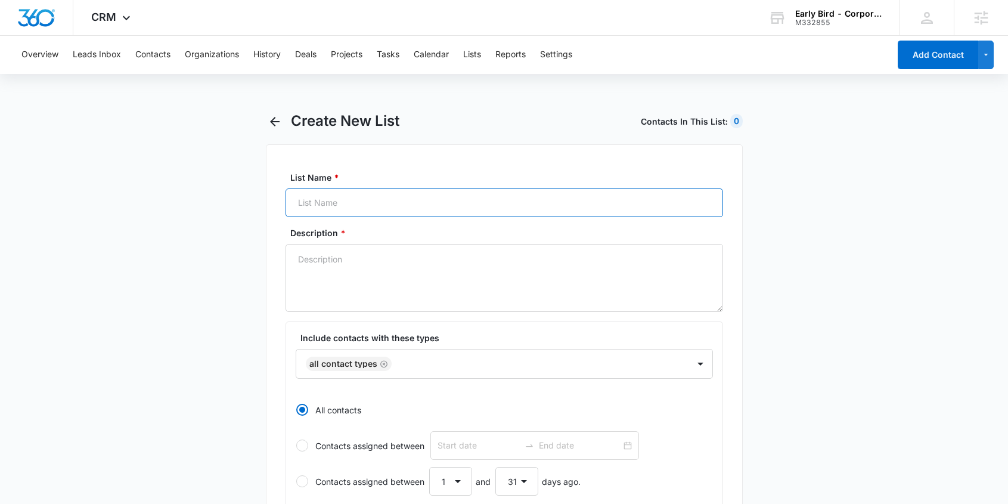
click at [372, 203] on input "List Name *" at bounding box center [505, 202] width 438 height 29
paste input "Special Event Inquirer - NE - Lincoln"
type input "Special Event Inquirer - NE - Lincoln"
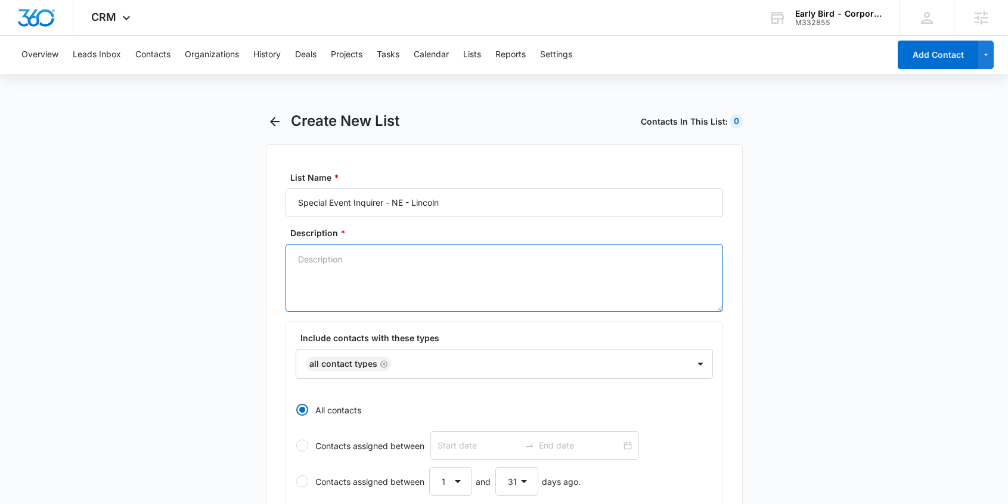
click at [432, 296] on textarea "Description *" at bounding box center [505, 278] width 438 height 68
paste textarea "Special Event Inquirer - NE - Lincoln"
click at [382, 364] on icon "Remove All Contact Types" at bounding box center [384, 364] width 8 height 9
type textarea "Special Event Inquirer - NE - Lincoln"
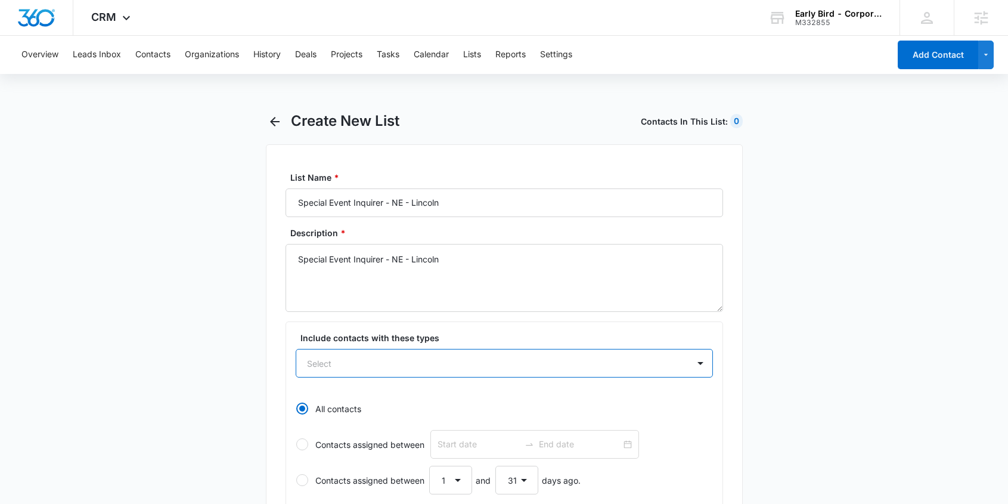
paste input "Special Event Inquirer - NE - Lincoln"
type input "Special Event Inquirer - NE - Lincoln"
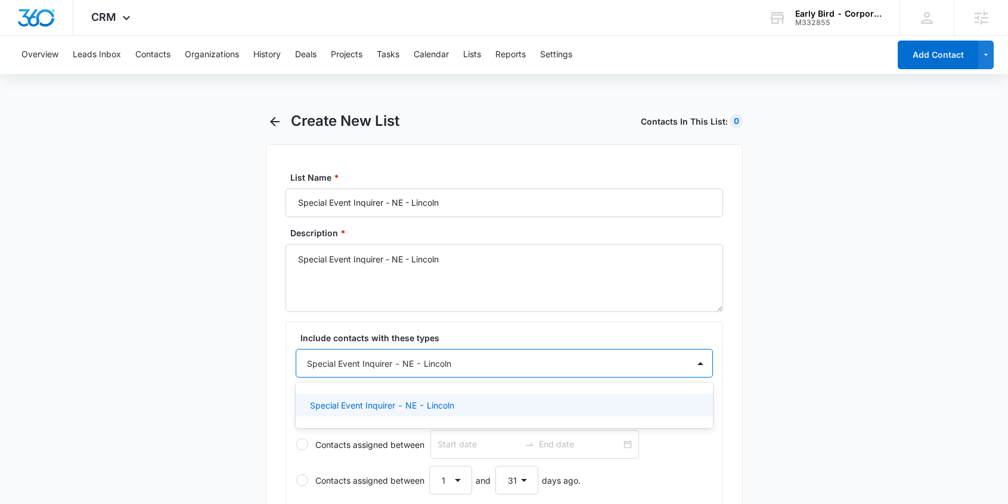
click at [397, 407] on p "Special Event Inquirer - NE - Lincoln" at bounding box center [382, 405] width 144 height 13
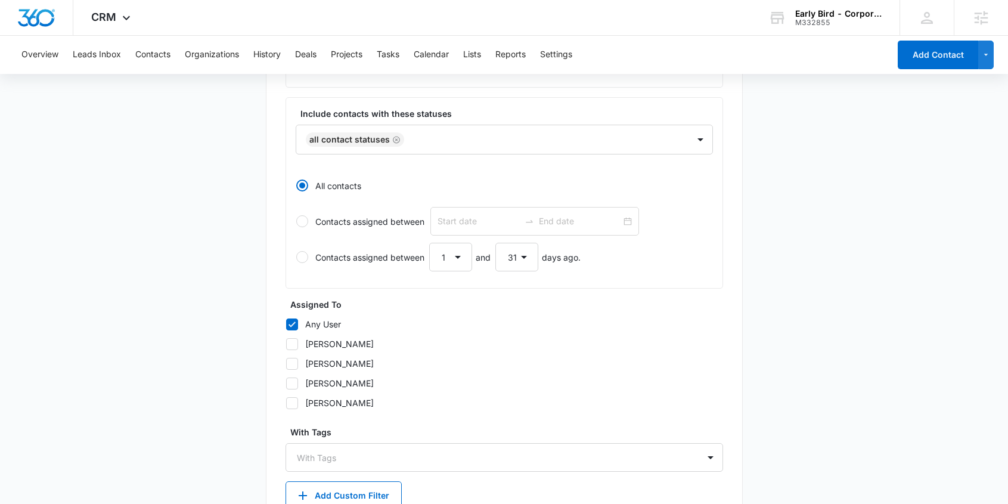
scroll to position [503, 0]
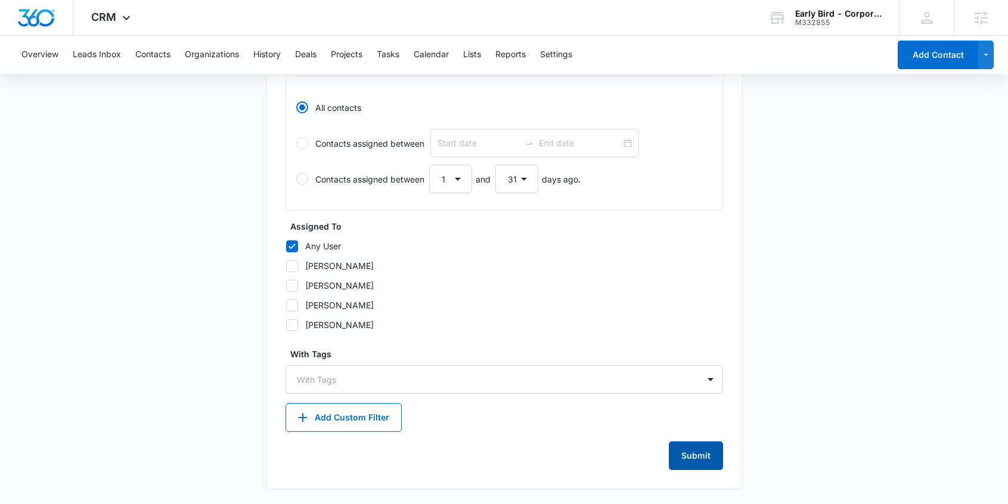
click at [695, 452] on button "Submit" at bounding box center [696, 455] width 54 height 29
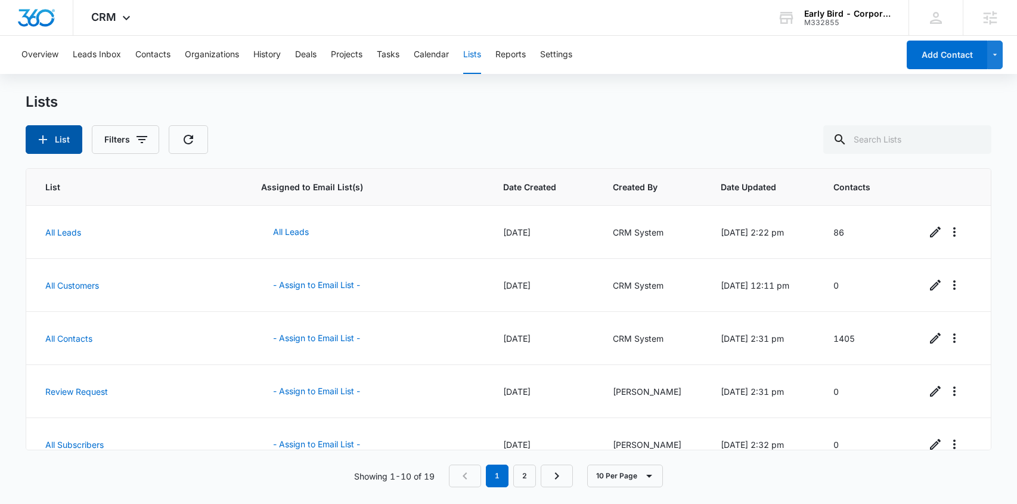
click at [54, 138] on button "List" at bounding box center [54, 139] width 57 height 29
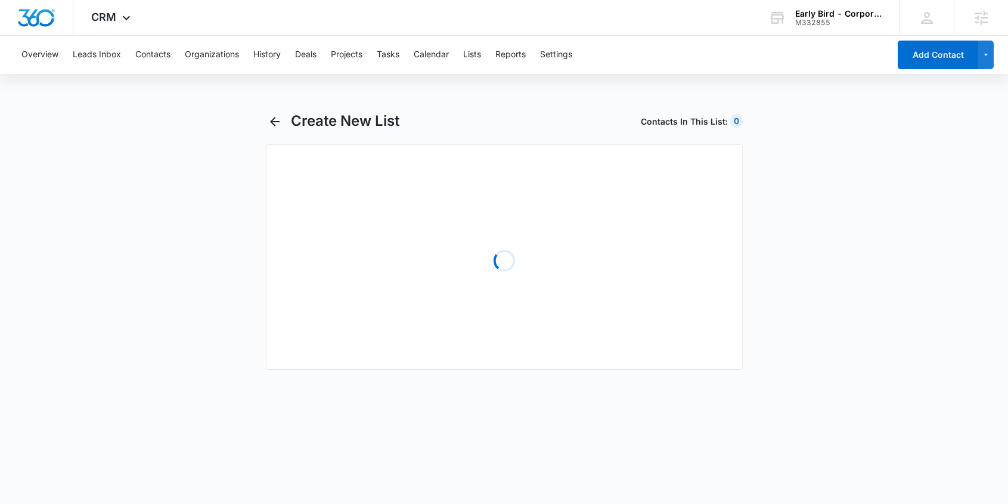
select select "31"
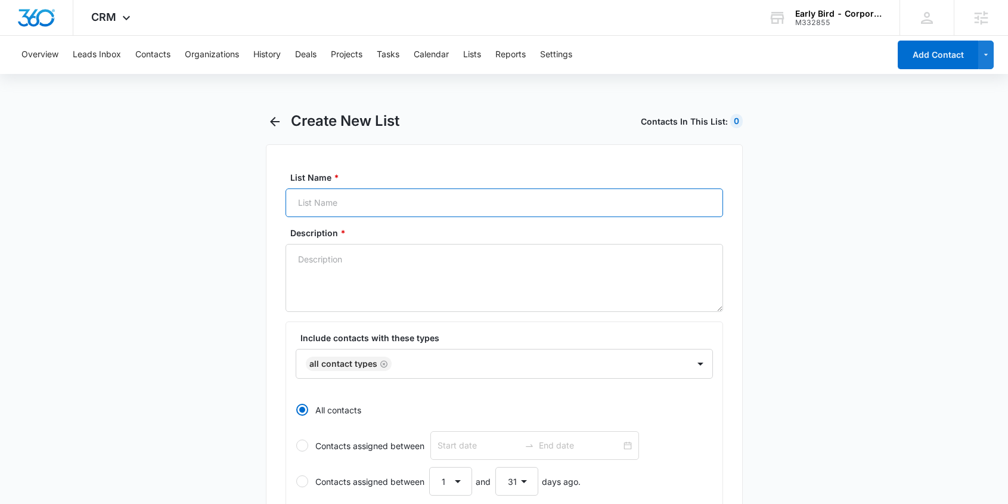
click at [310, 208] on input "List Name *" at bounding box center [505, 202] width 438 height 29
paste input "Special Event Inquirer - NE - Regency Landing"
type input "Special Event Inquirer - NE - Regency Landing"
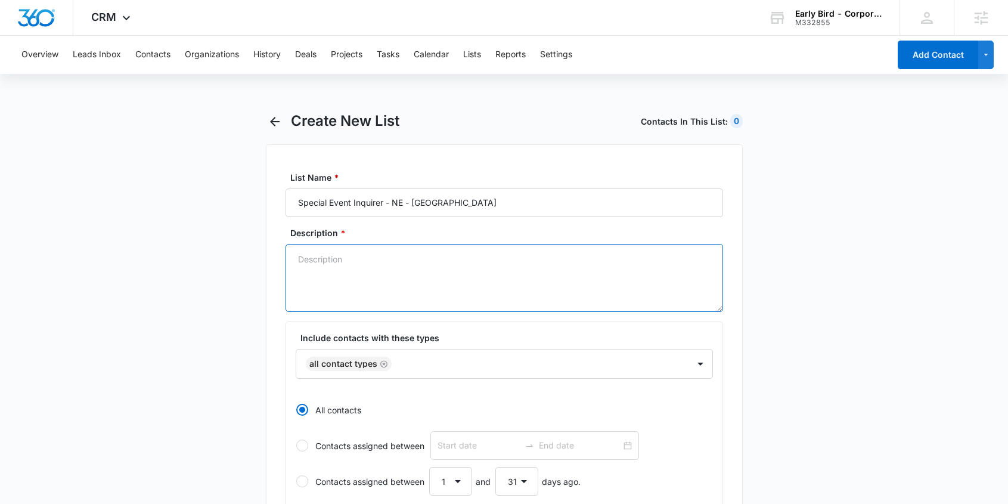
click at [373, 278] on textarea "Description *" at bounding box center [505, 278] width 438 height 68
paste textarea "Special Event Inquirer - NE - Regency Landing"
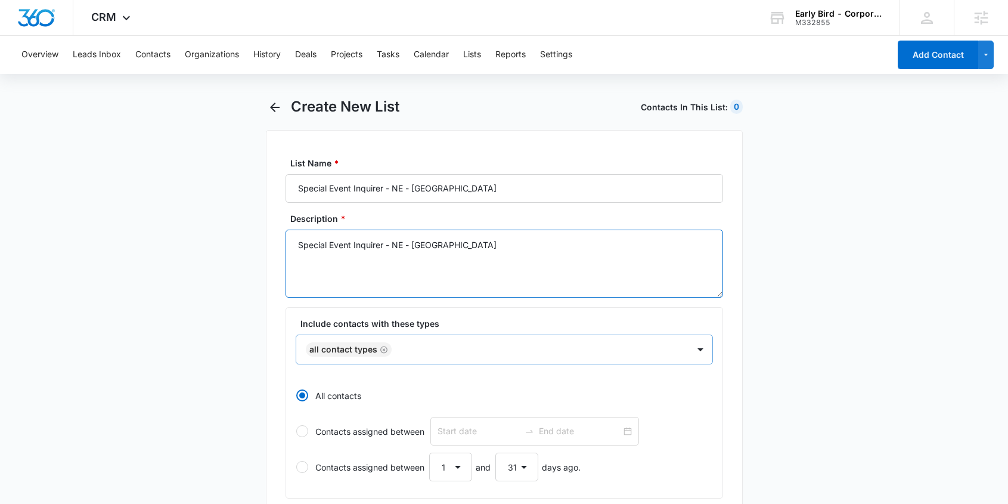
click at [381, 349] on icon "Remove All Contact Types" at bounding box center [384, 349] width 8 height 9
type textarea "Special Event Inquirer - NE - Regency Landing"
paste input "Special Event Inquirer - NE - Regency Landing"
type input "Special Event Inquirer - NE - Regency Landing"
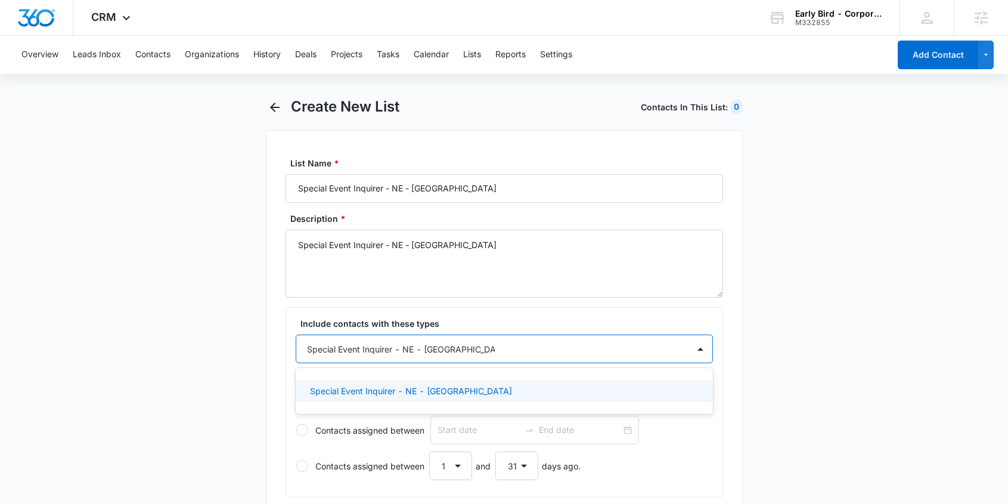
click at [386, 392] on p "Special Event Inquirer - NE - Regency Landing" at bounding box center [411, 391] width 202 height 13
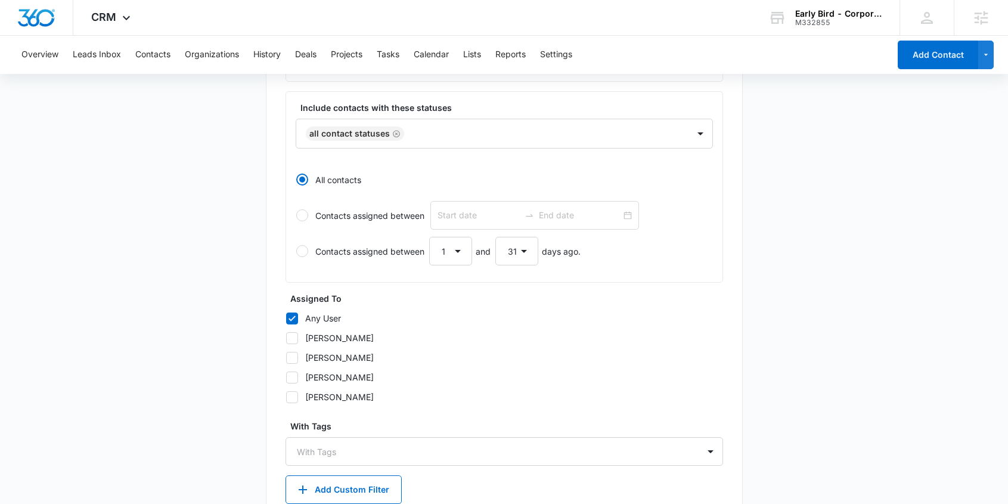
scroll to position [501, 0]
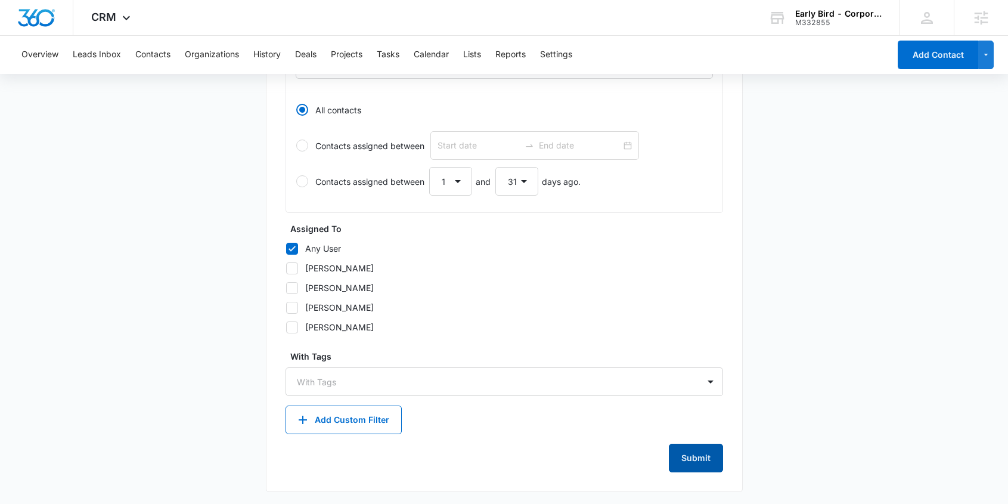
click at [689, 451] on button "Submit" at bounding box center [696, 458] width 54 height 29
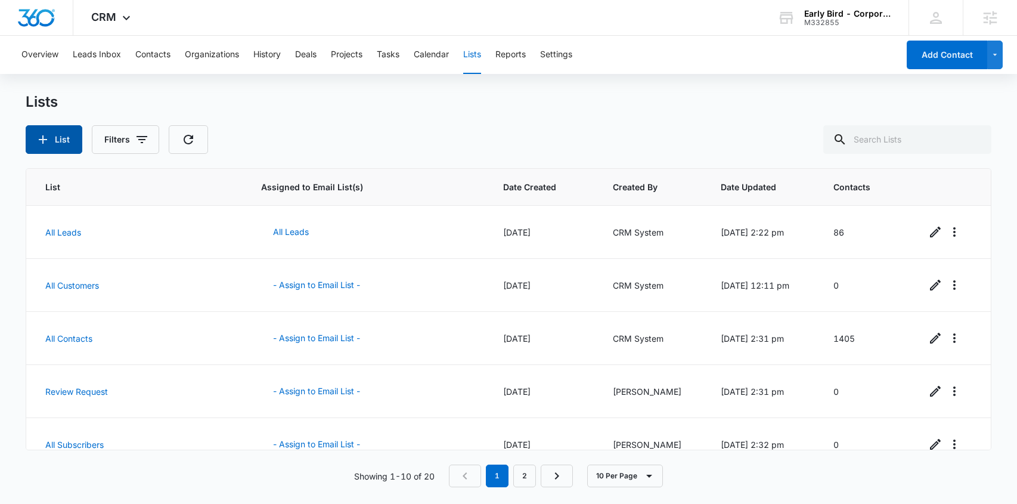
click at [46, 137] on icon "button" at bounding box center [43, 139] width 14 height 14
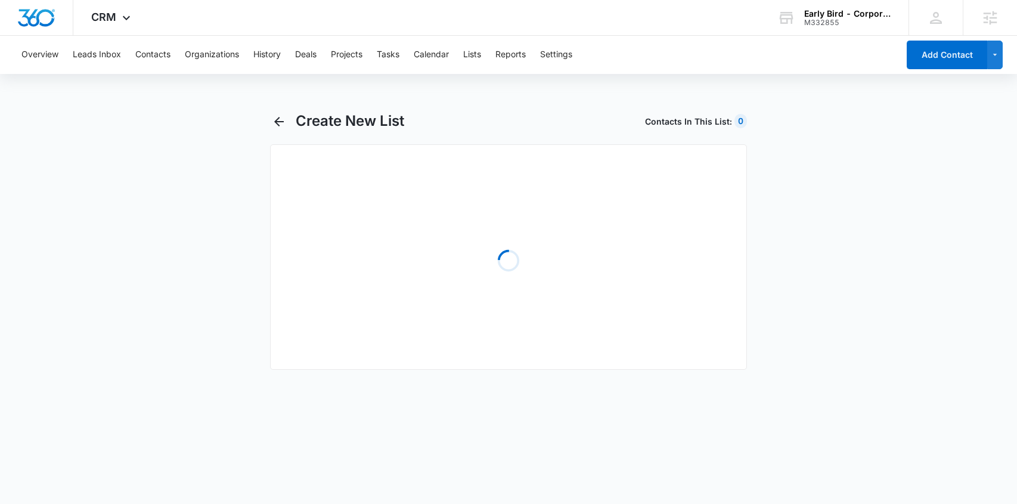
select select "31"
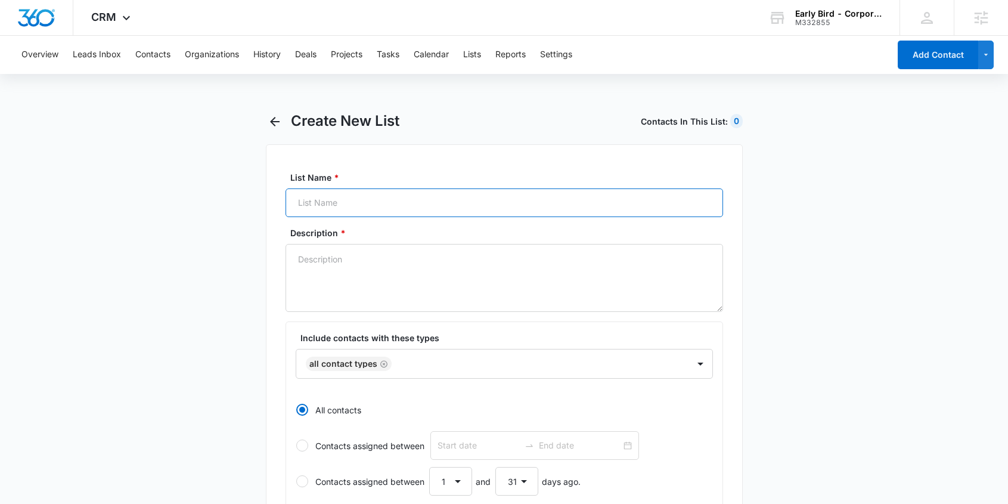
click at [317, 206] on input "List Name *" at bounding box center [505, 202] width 438 height 29
paste input "Special Event Inquirer - NE - Shadow Lake"
type input "Special Event Inquirer - NE - Shadow Lake"
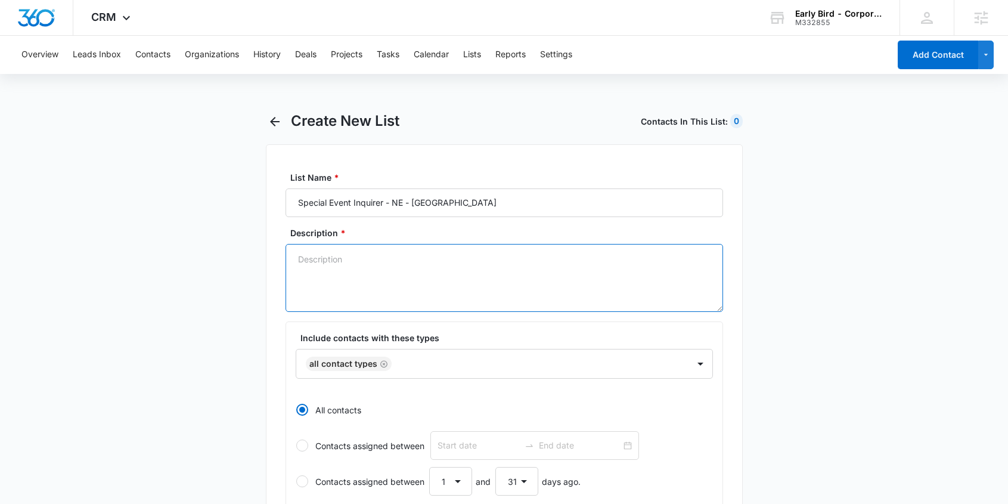
click at [360, 280] on textarea "Description *" at bounding box center [505, 278] width 438 height 68
paste textarea "Special Event Inquirer - NE - Shadow Lake"
click at [382, 363] on icon "Remove All Contact Types" at bounding box center [384, 364] width 8 height 9
type textarea "Special Event Inquirer - NE - Shadow Lake"
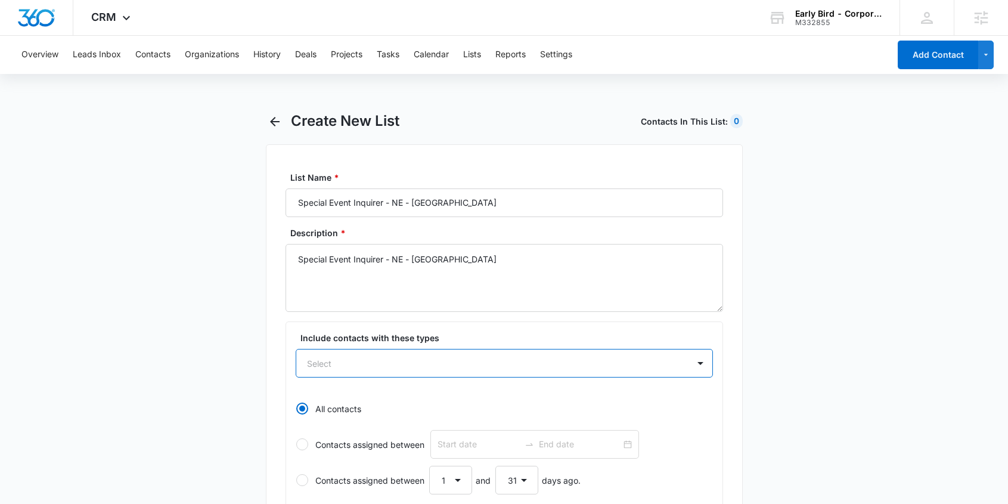
paste input "Special Event Inquirer - NE - Shadow Lake"
type input "Special Event Inquirer - NE - Shadow Lake"
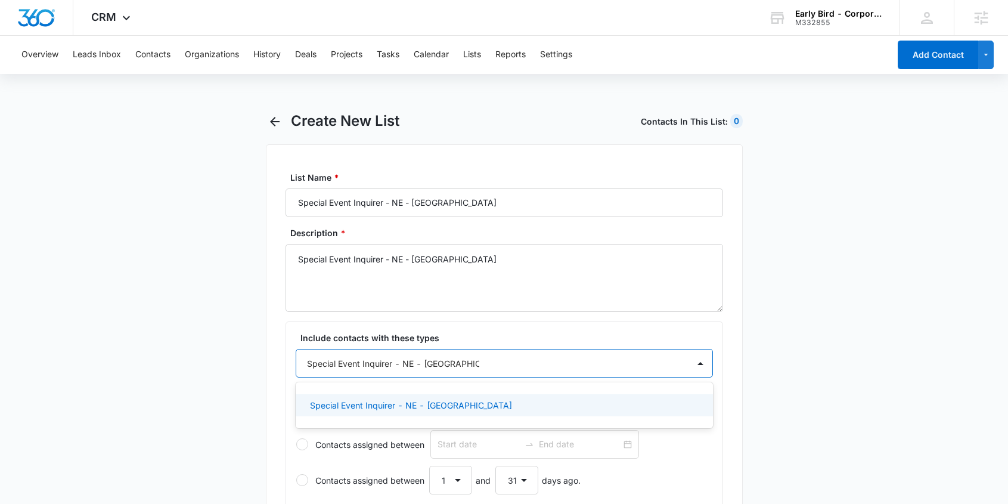
click at [390, 403] on p "Special Event Inquirer - NE - Shadow Lake" at bounding box center [411, 405] width 202 height 13
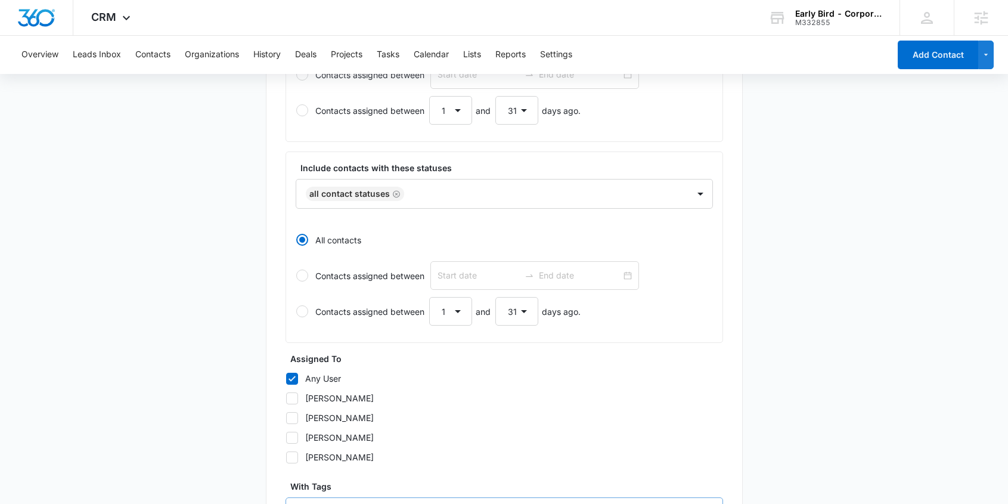
scroll to position [503, 0]
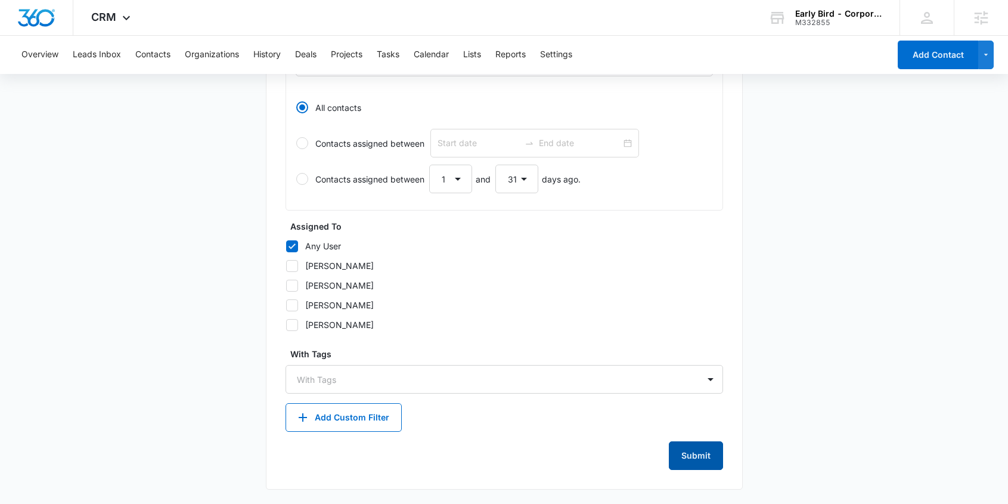
click at [691, 454] on button "Submit" at bounding box center [696, 455] width 54 height 29
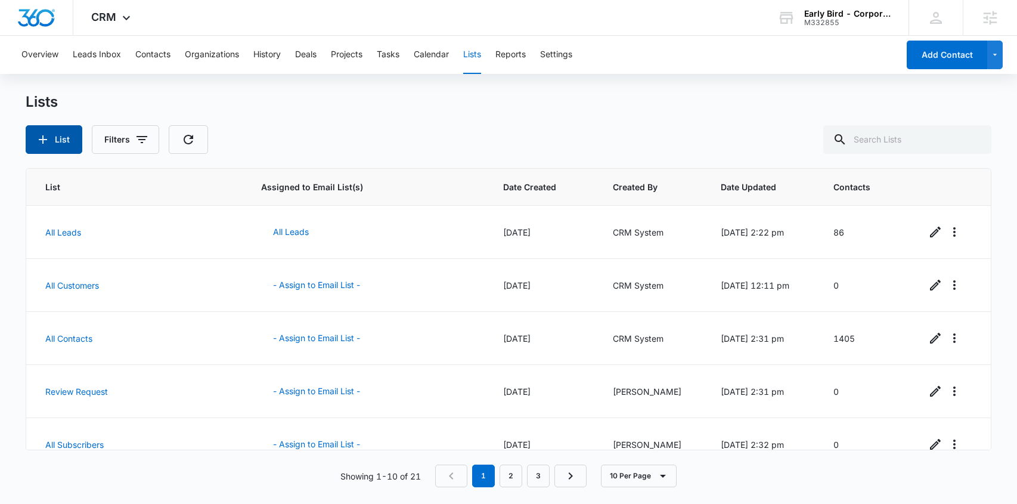
click at [44, 143] on icon "button" at bounding box center [43, 139] width 14 height 14
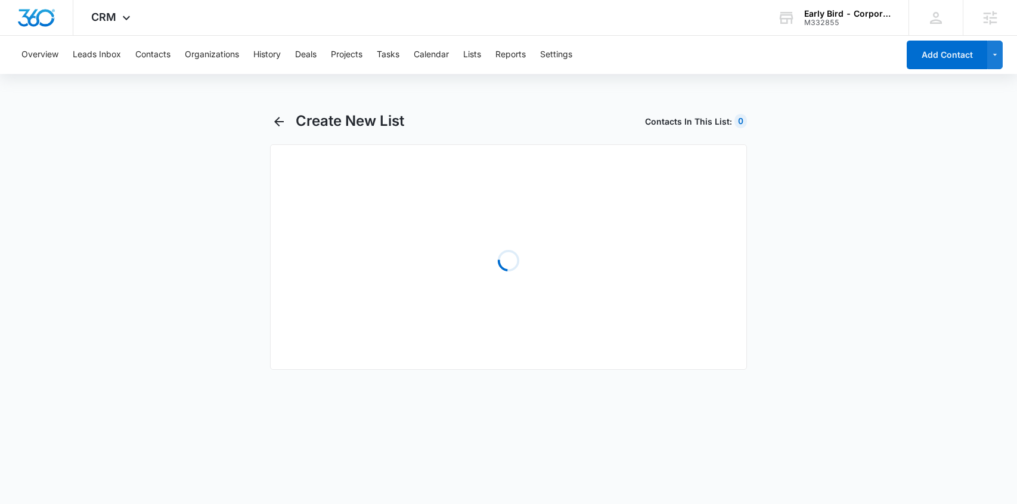
select select "31"
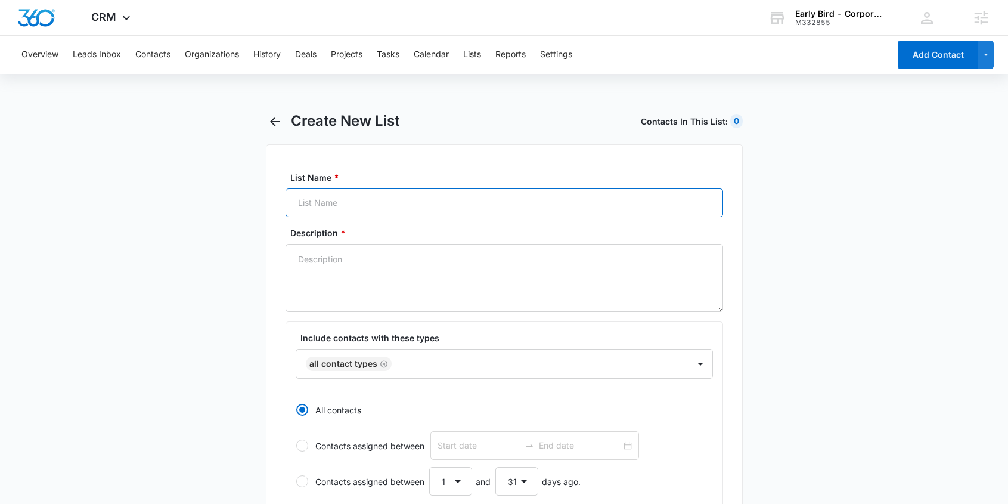
click at [345, 201] on input "List Name *" at bounding box center [505, 202] width 438 height 29
paste input "Special Event Inquirer - NE - Village Pointe"
type input "Special Event Inquirer - NE - Village Pointe"
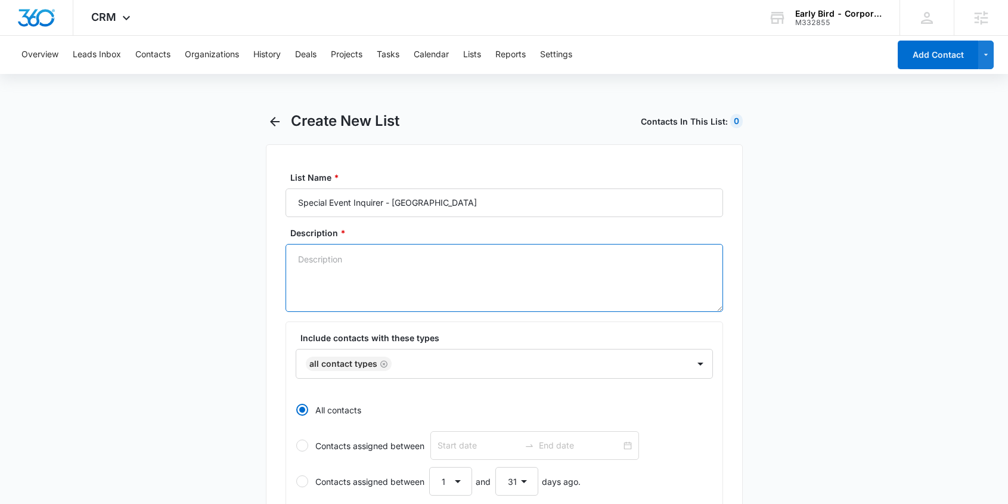
click at [357, 280] on textarea "Description *" at bounding box center [505, 278] width 438 height 68
paste textarea "Special Event Inquirer - NE - Village Pointe"
type textarea "Special Event Inquirer - NE - Village Pointe"
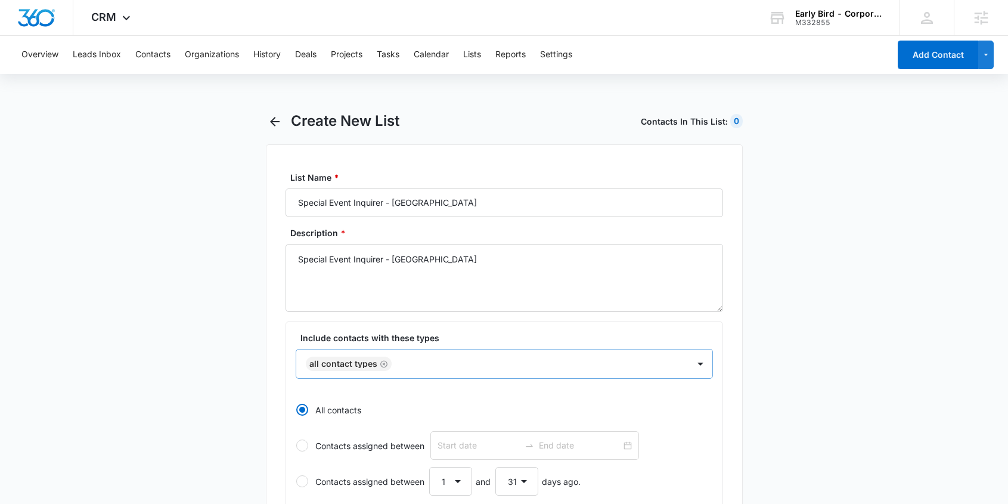
click at [407, 363] on div "All Contact Types" at bounding box center [504, 364] width 417 height 30
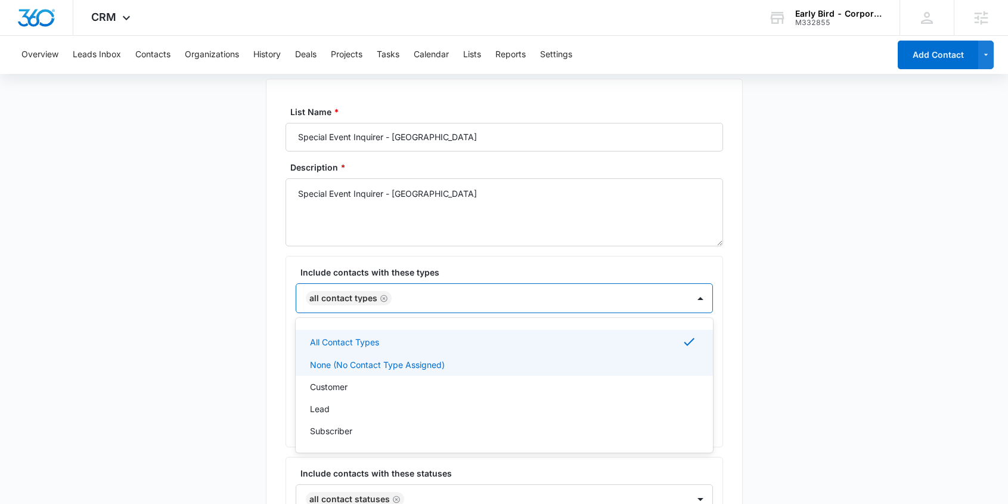
scroll to position [67, 0]
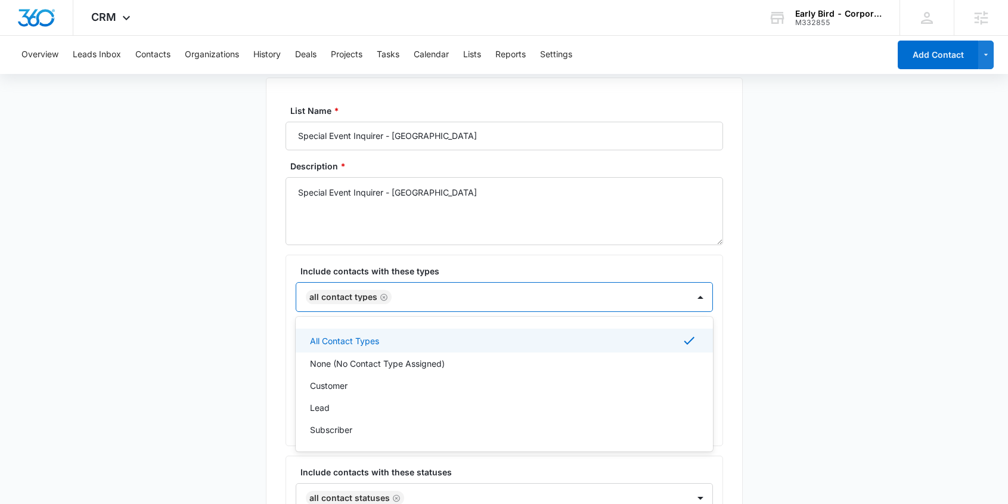
click at [384, 297] on icon "Remove All Contact Types" at bounding box center [384, 297] width 8 height 9
click at [369, 299] on div at bounding box center [490, 296] width 366 height 15
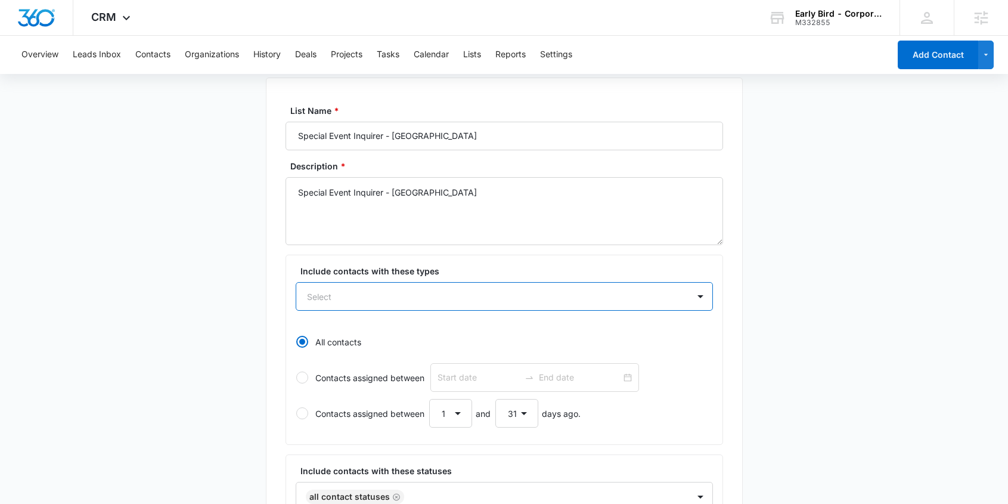
paste input "Special Event Inquirer - NE - Village Pointe"
type input "Special Event Inquirer - NE - Village Pointe"
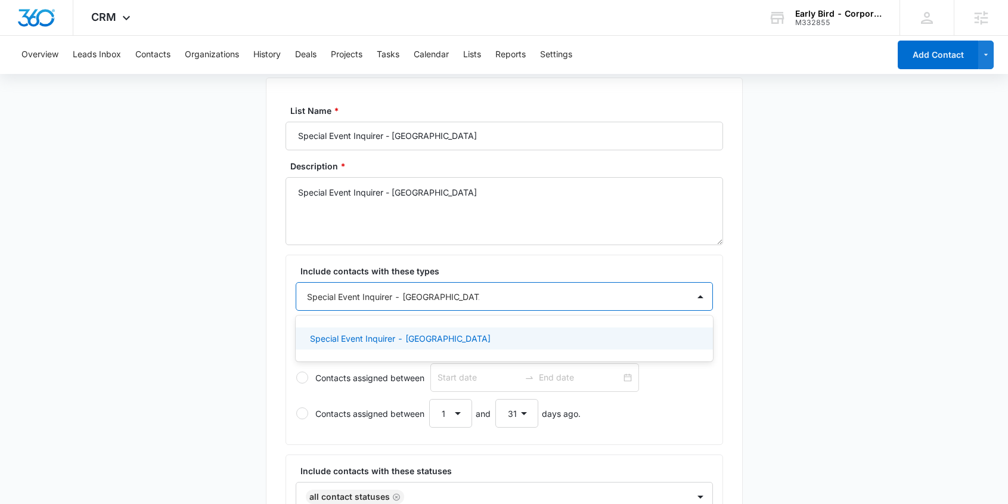
click at [459, 338] on p "Special Event Inquirer - NE - Village Pointe" at bounding box center [400, 338] width 181 height 13
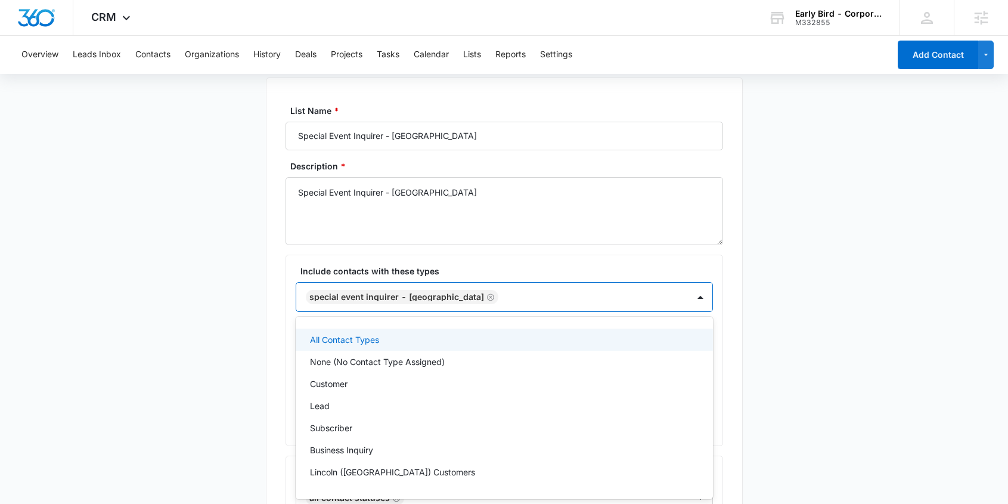
click at [823, 349] on main "Create New List Contacts In This List : 0 List Name * Special Event Inquirer - …" at bounding box center [504, 492] width 1008 height 895
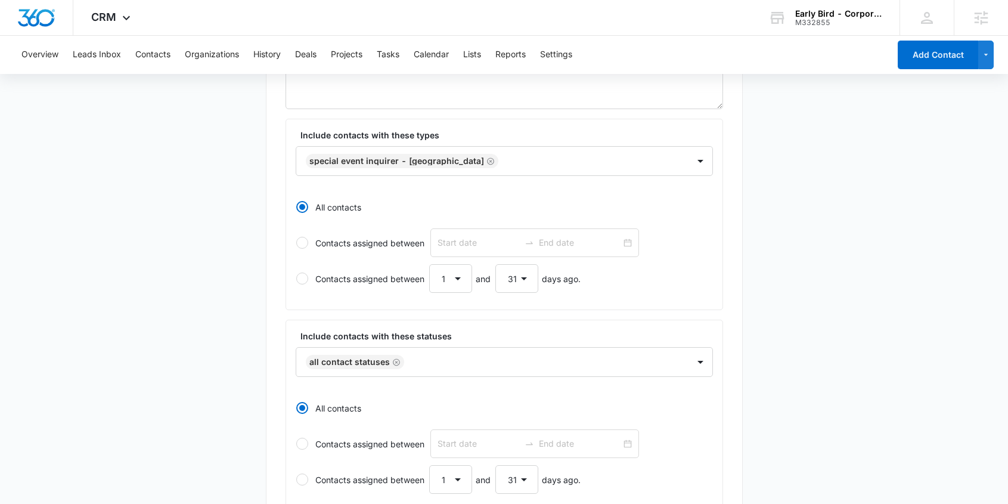
scroll to position [503, 0]
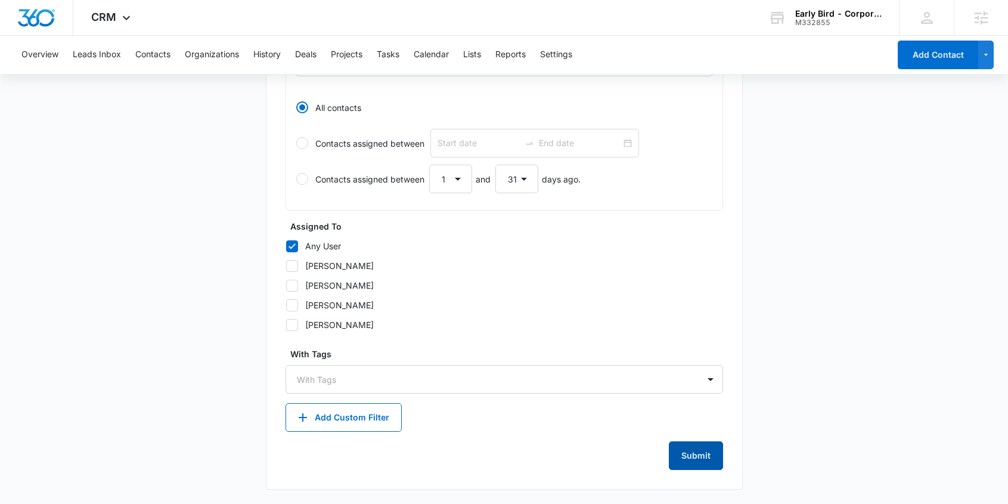
click at [703, 451] on button "Submit" at bounding box center [696, 455] width 54 height 29
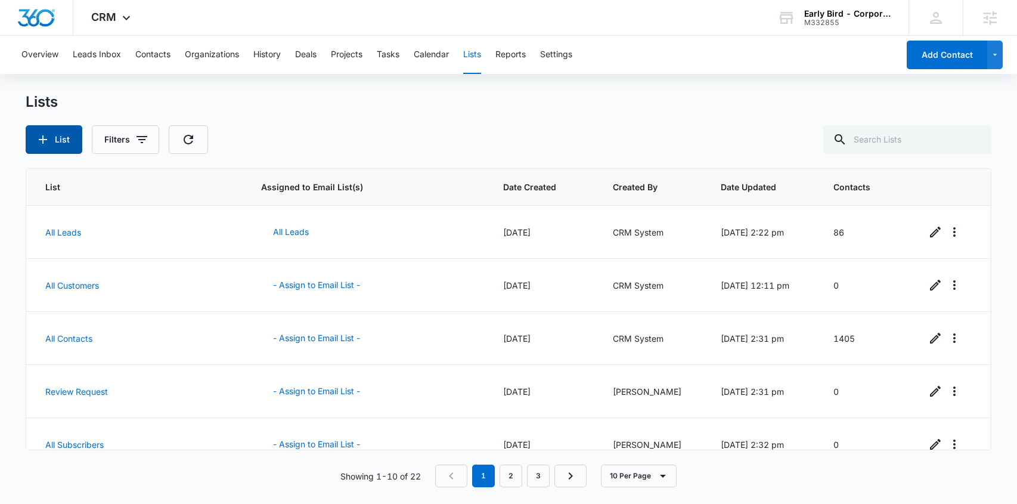
click at [36, 136] on icon "button" at bounding box center [43, 139] width 14 height 14
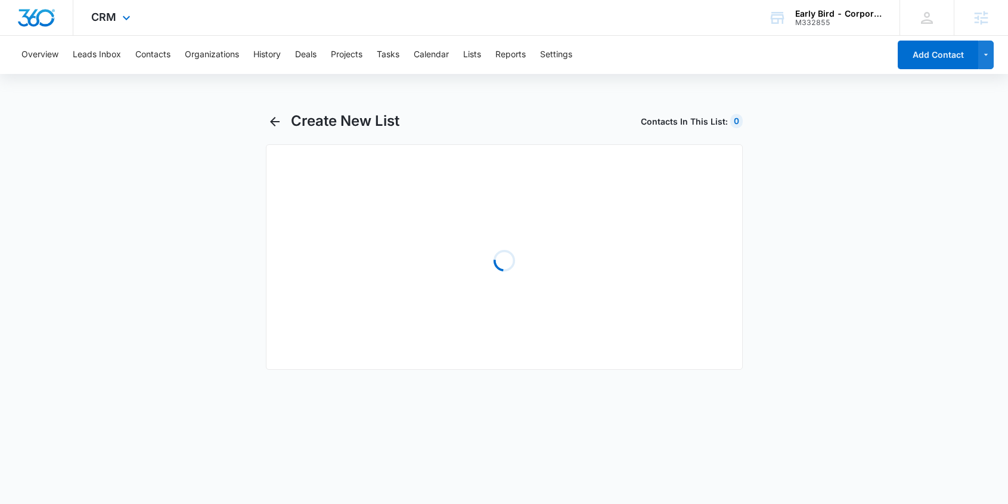
select select "31"
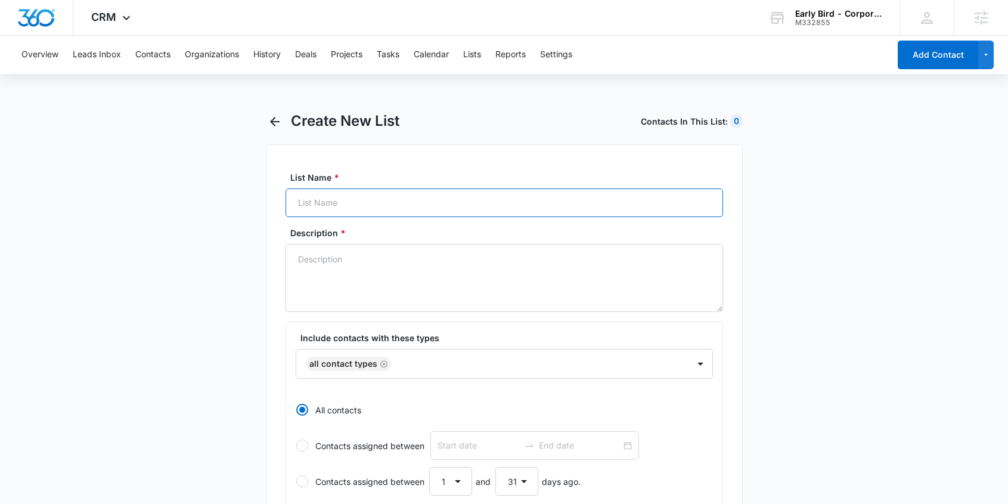
click at [342, 196] on input "List Name *" at bounding box center [505, 202] width 438 height 29
paste input "Special Event Inquirer - NE - West Omaha"
type input "Special Event Inquirer - NE - West Omaha"
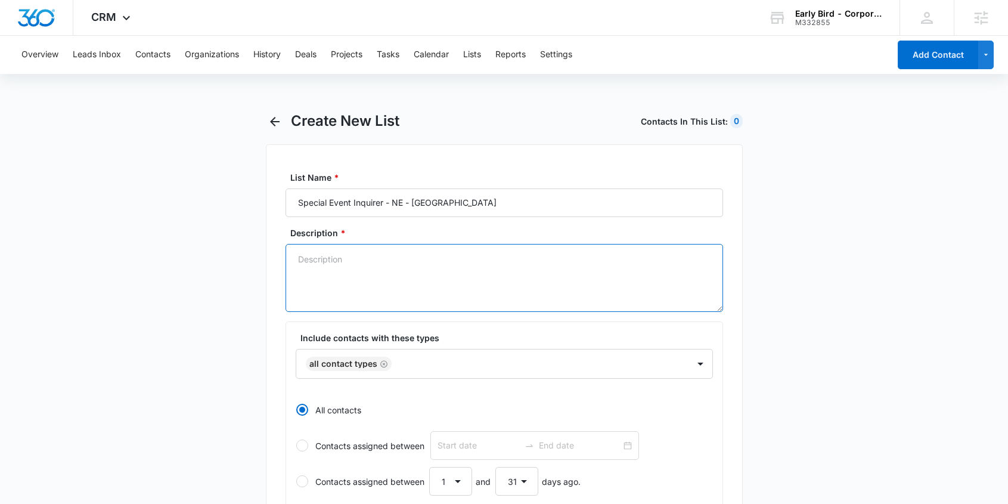
click at [346, 292] on textarea "Description *" at bounding box center [505, 278] width 438 height 68
paste textarea "Special Event Inquirer - NE - West Omaha"
click at [380, 363] on icon "Remove All Contact Types" at bounding box center [384, 364] width 8 height 9
type textarea "Special Event Inquirer - NE - West Omaha"
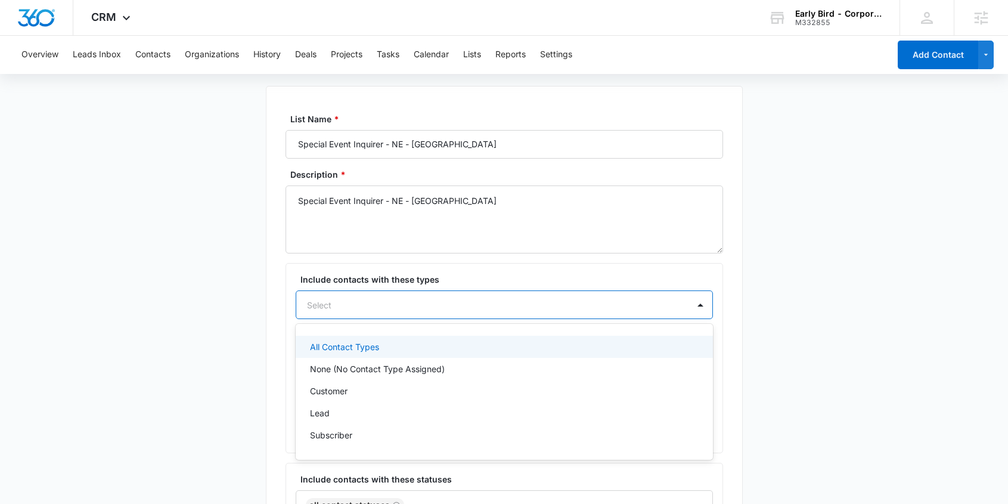
click at [383, 319] on div "All Contact Types, 1 of 36. 36 results available. Use Up and Down to choose opt…" at bounding box center [504, 304] width 417 height 29
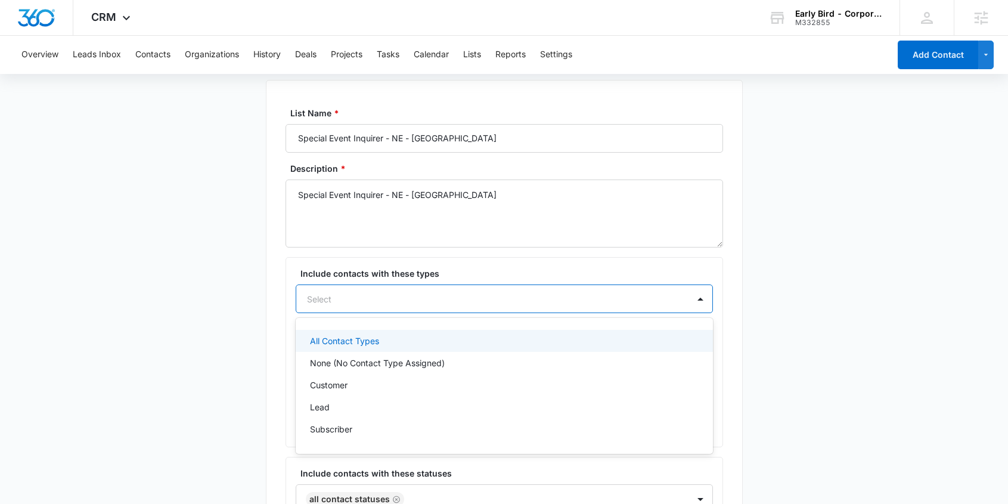
scroll to position [66, 0]
paste input "Special Event Inquirer - NE - West Omaha"
type input "Special Event Inquirer - NE - West Omaha"
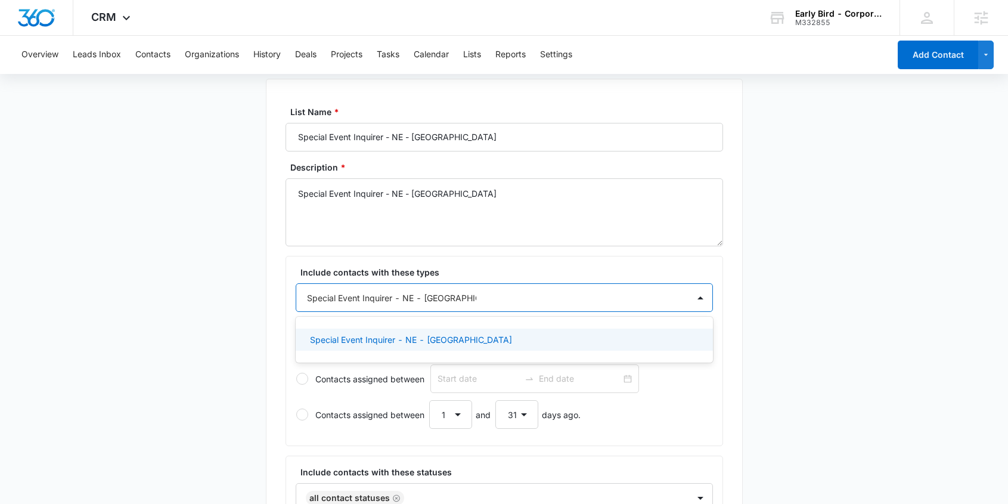
click at [413, 342] on p "Special Event Inquirer - NE - West Omaha" at bounding box center [411, 339] width 202 height 13
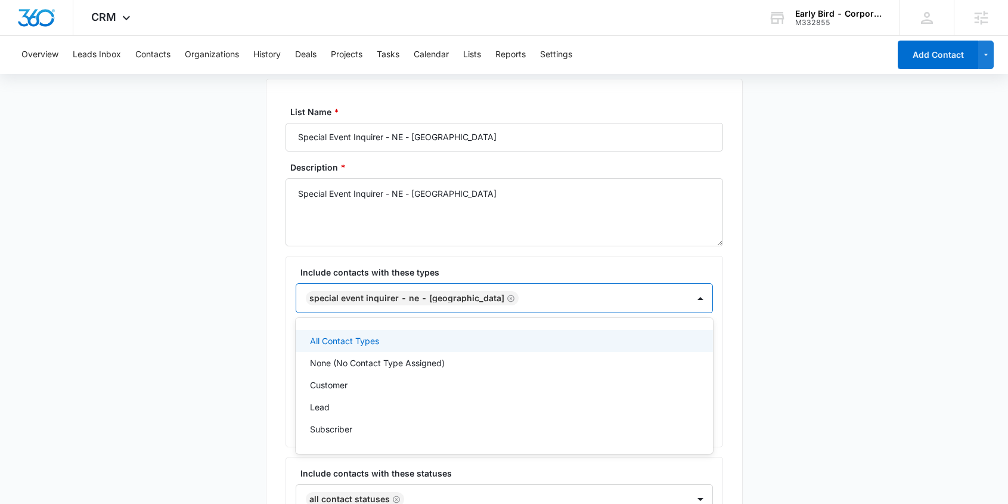
click at [775, 360] on main "Create New List Contacts In This List : 1405 List Name * Special Event Inquirer…" at bounding box center [504, 494] width 1008 height 895
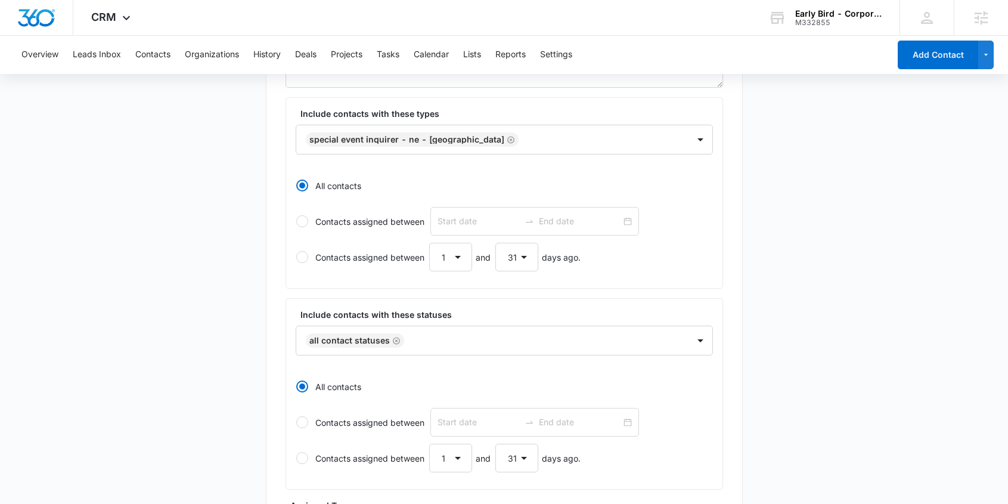
scroll to position [503, 0]
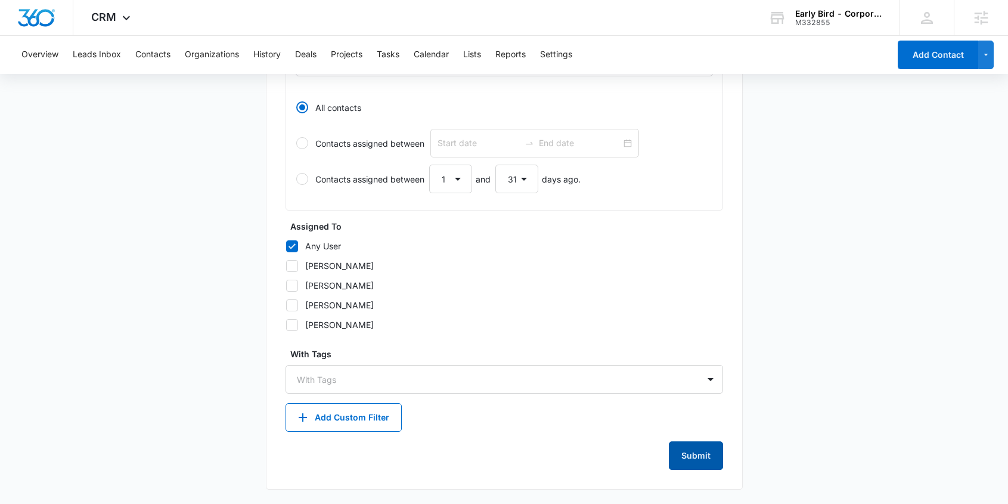
click at [703, 455] on button "Submit" at bounding box center [696, 455] width 54 height 29
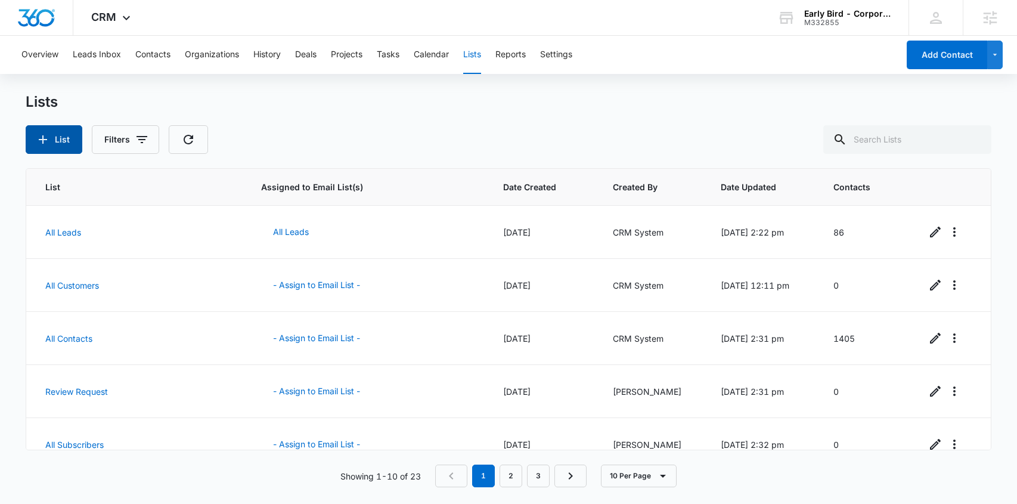
click at [49, 137] on icon "button" at bounding box center [43, 139] width 14 height 14
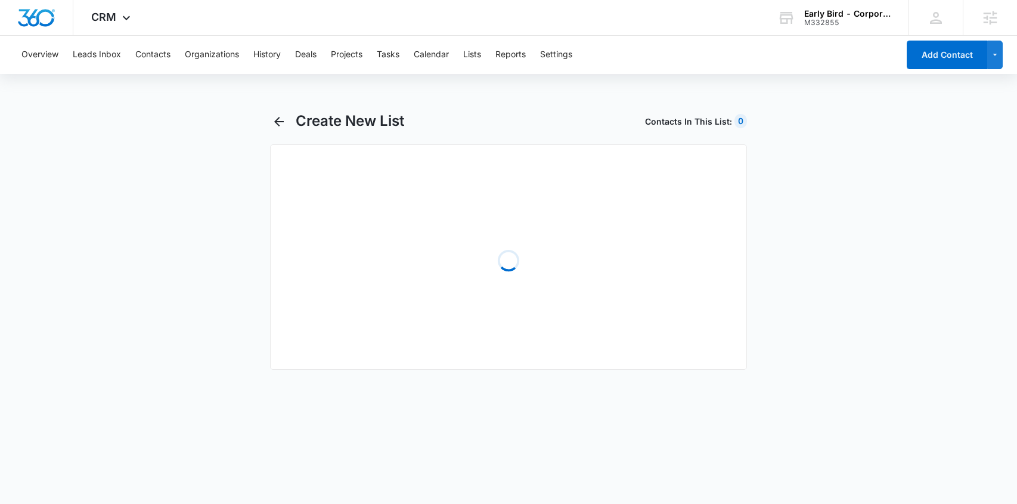
select select "31"
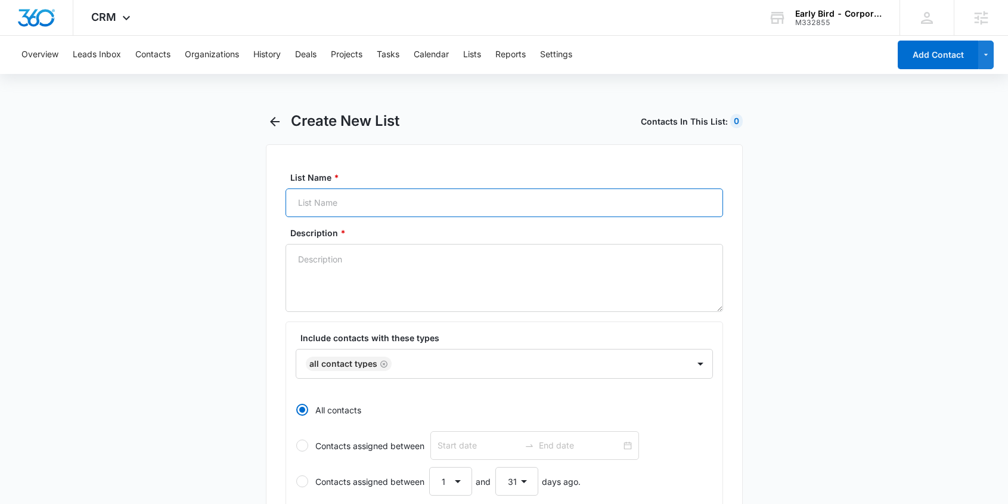
click at [326, 200] on input "List Name *" at bounding box center [505, 202] width 438 height 29
paste input "Special Event Inquirer - IA - Ankeny"
type input "Special Event Inquirer - IA - Ankeny"
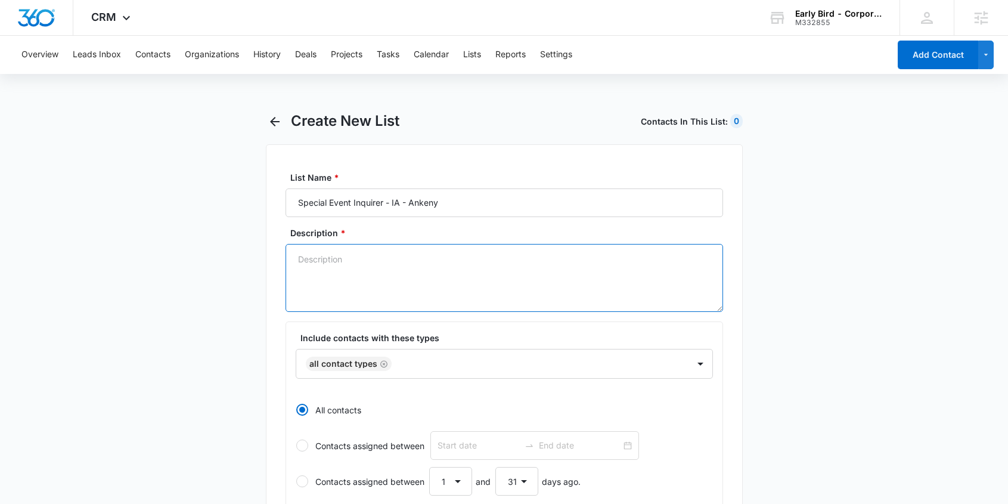
click at [359, 279] on textarea "Description *" at bounding box center [505, 278] width 438 height 68
paste textarea "Special Event Inquirer - IA - Ankeny"
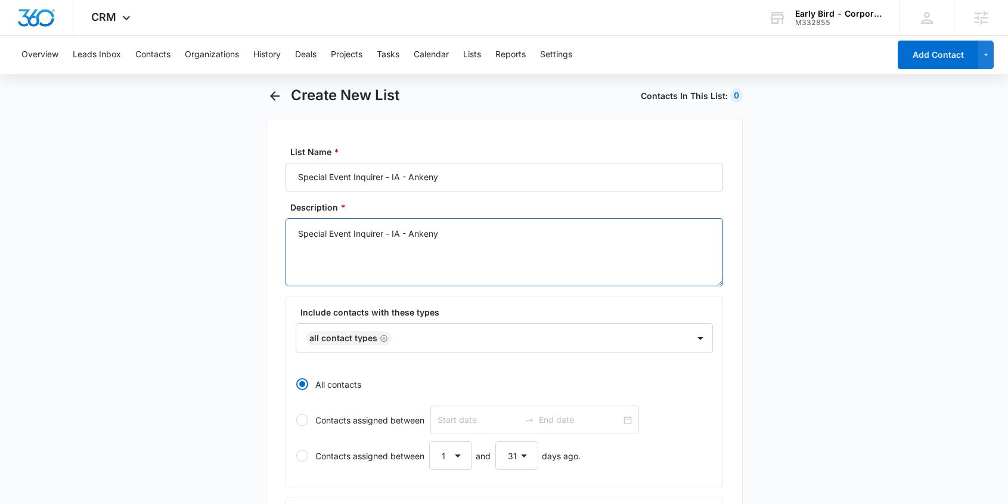
scroll to position [85, 0]
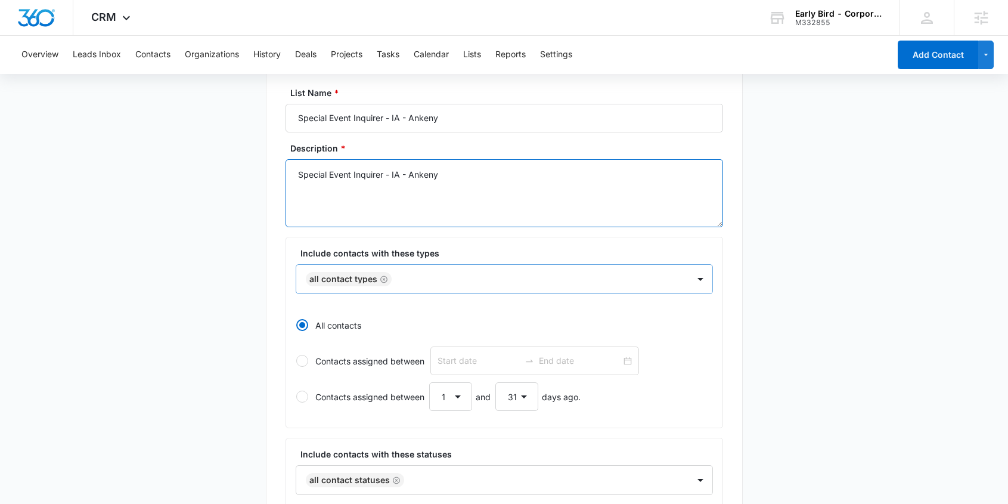
click at [383, 279] on icon "Remove All Contact Types" at bounding box center [383, 279] width 7 height 7
type textarea "Special Event Inquirer - IA - Ankeny"
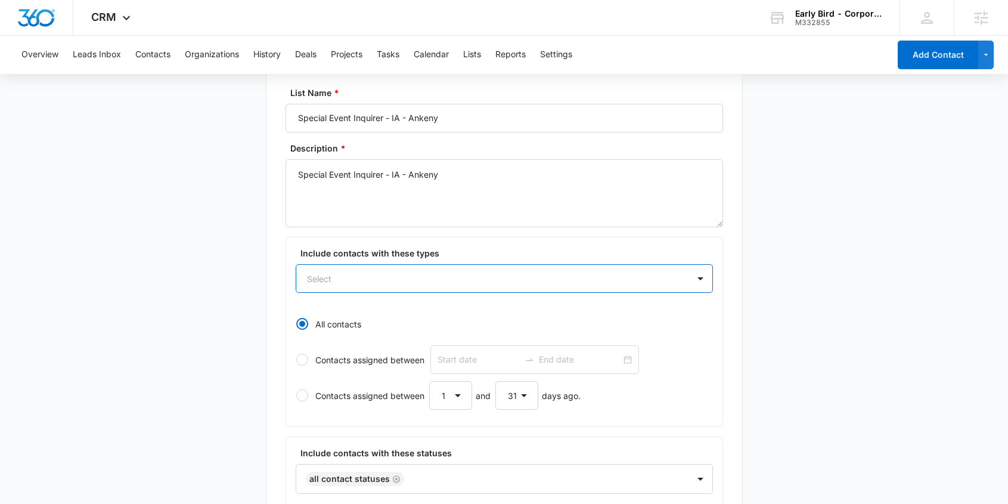
paste input "Special Event Inquirer - IA - Ankeny"
type input "Special Event Inquirer - IA - Ankeny"
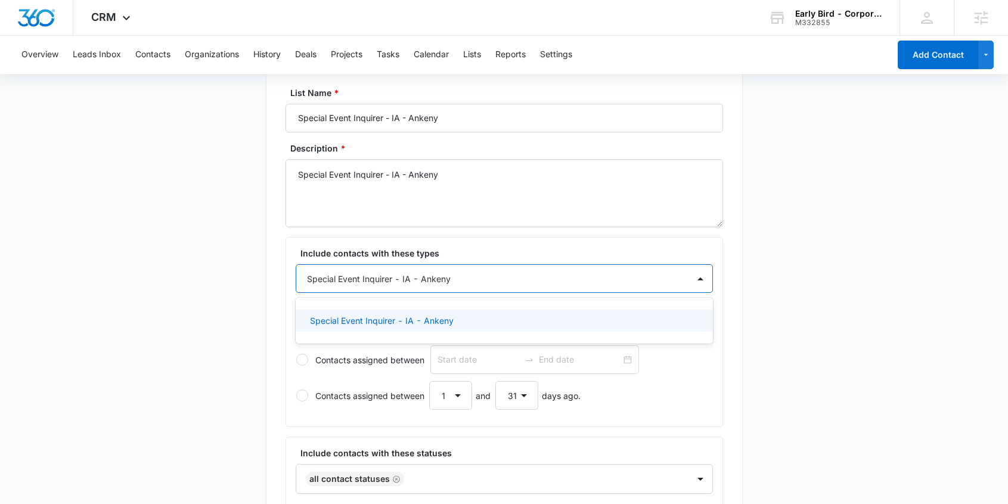
click at [400, 320] on p "Special Event Inquirer - IA - Ankeny" at bounding box center [382, 320] width 144 height 13
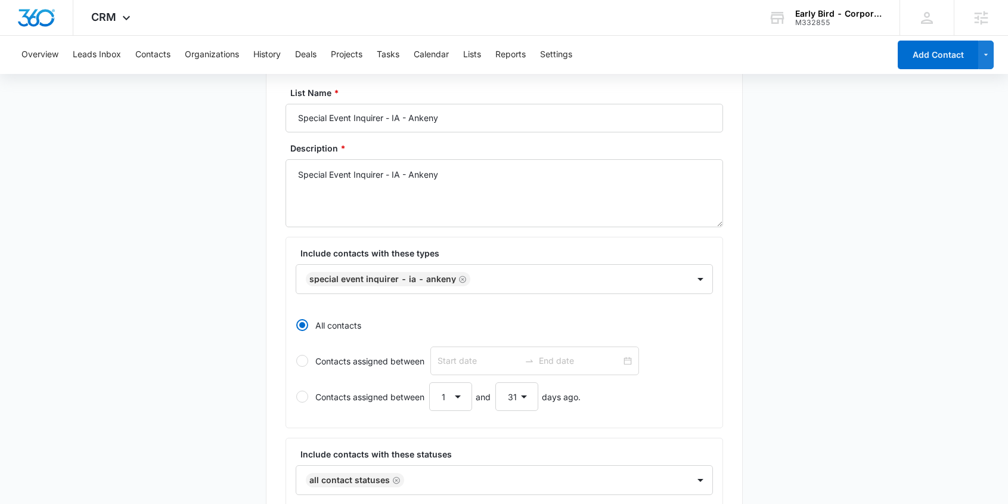
click at [886, 370] on main "Create New List Contacts In This List : 0 List Name * Special Event Inquirer - …" at bounding box center [504, 474] width 1008 height 895
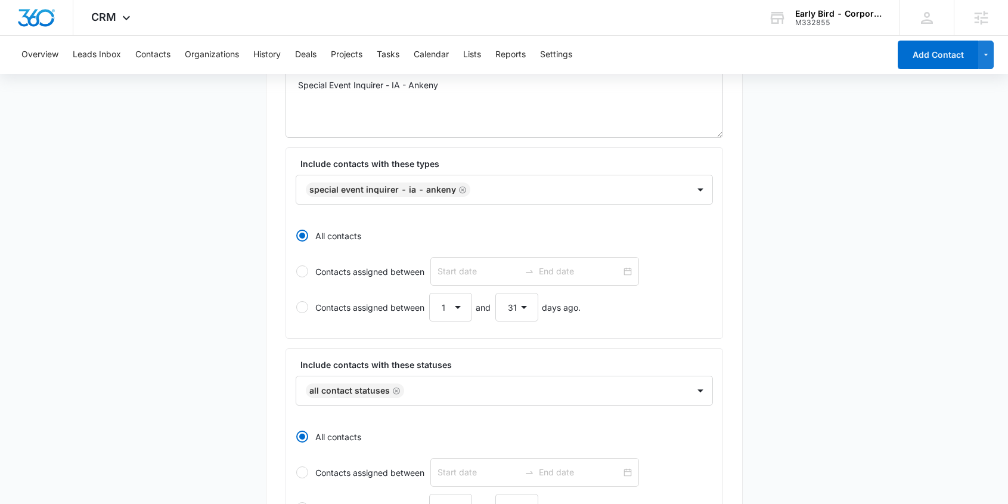
scroll to position [503, 0]
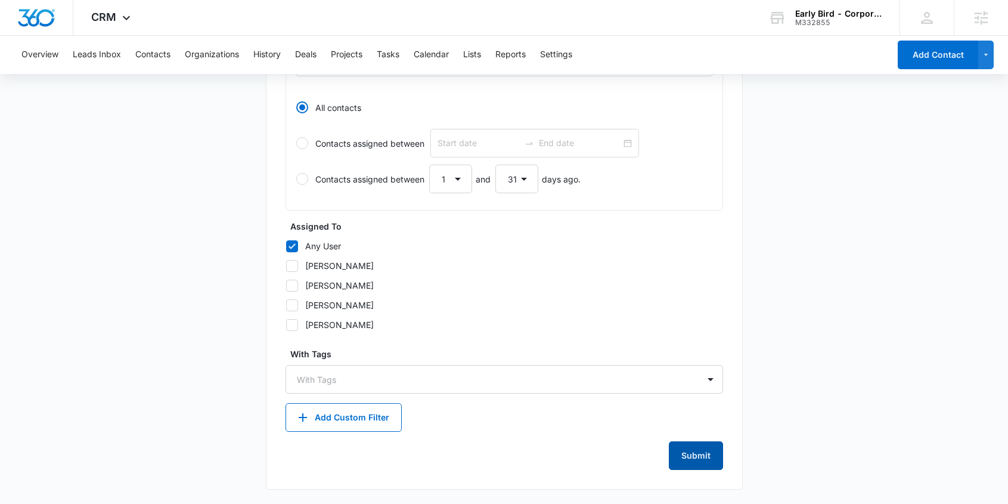
click at [714, 448] on button "Submit" at bounding box center [696, 455] width 54 height 29
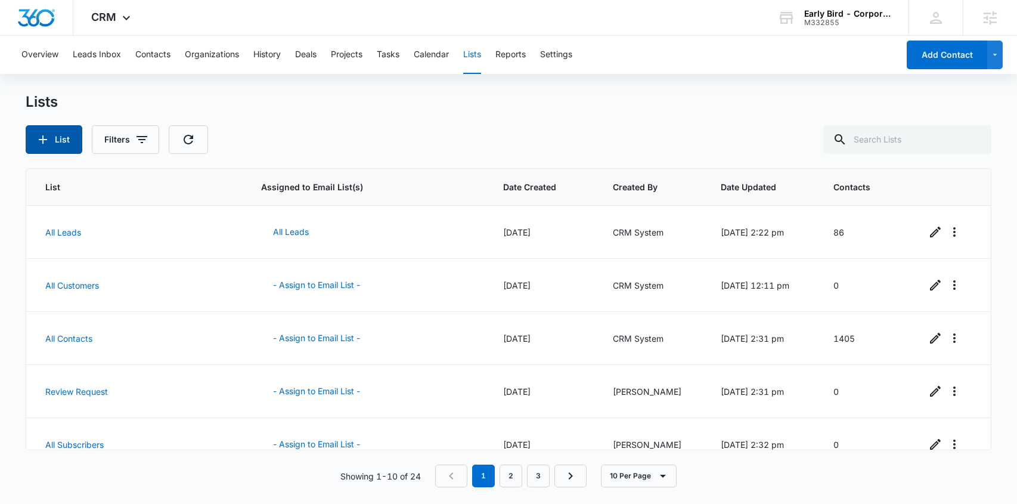
click at [52, 136] on button "List" at bounding box center [54, 139] width 57 height 29
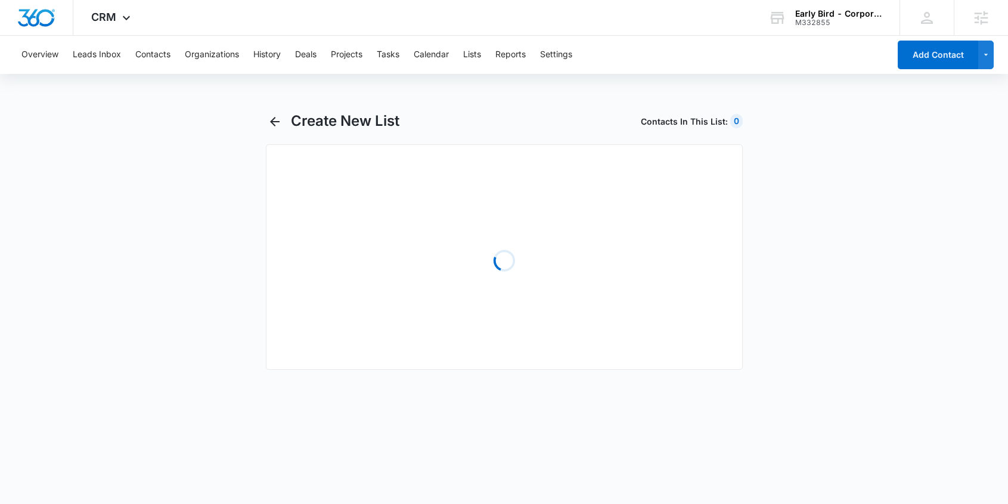
select select "31"
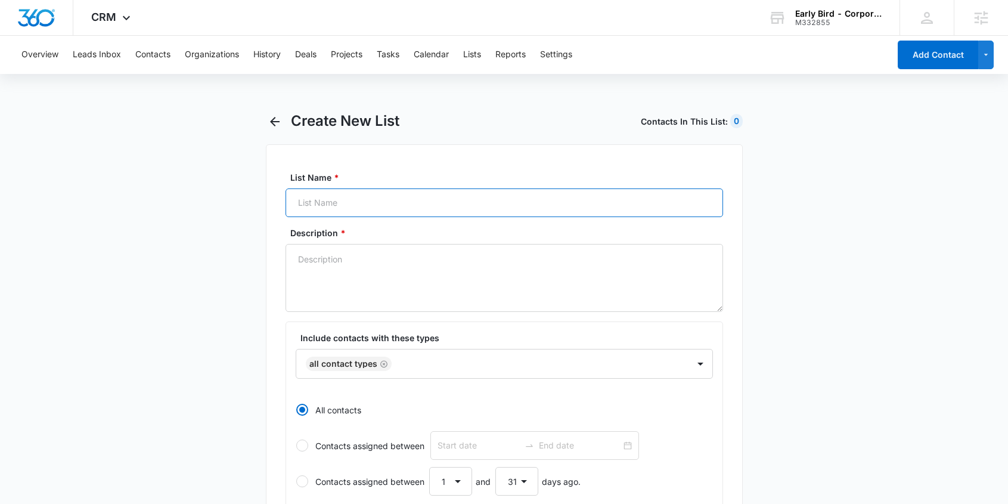
click at [312, 205] on input "List Name *" at bounding box center [505, 202] width 438 height 29
paste input "Special Event Inquirer - IA - East Village"
type input "Special Event Inquirer - IA - East Village"
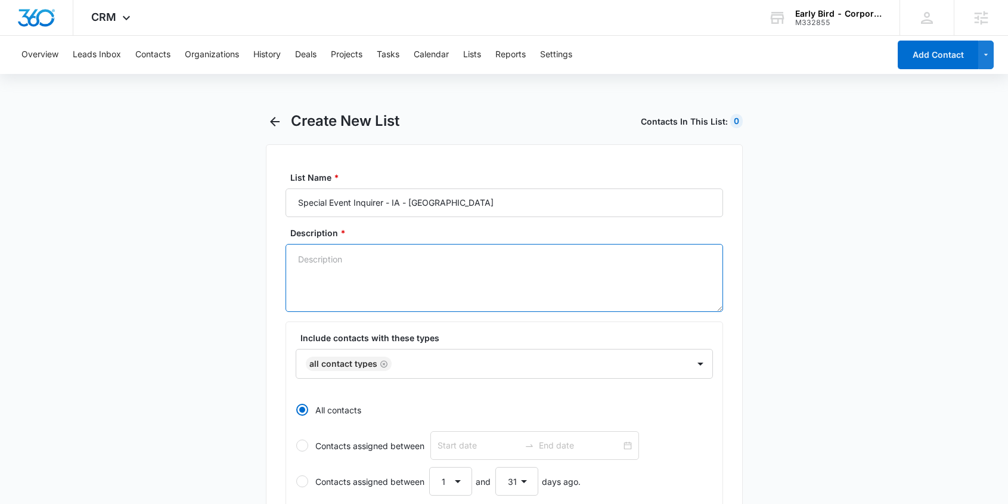
click at [341, 279] on textarea "Description *" at bounding box center [505, 278] width 438 height 68
paste textarea "Special Event Inquirer - IA - East Village"
click at [380, 362] on icon "Remove All Contact Types" at bounding box center [384, 364] width 8 height 9
type textarea "Special Event Inquirer - IA - East Village"
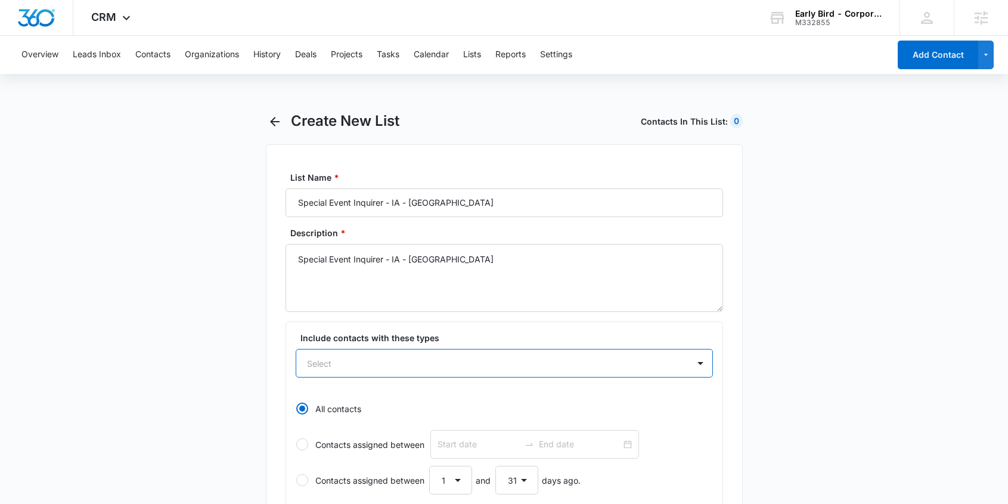
paste input "Special Event Inquirer - IA - East Village"
type input "Special Event Inquirer - IA - East Village"
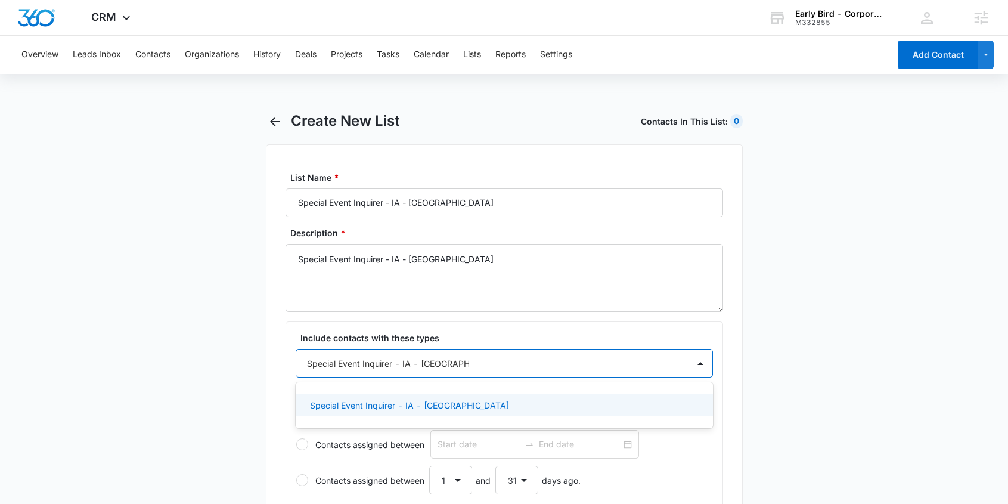
click at [394, 406] on p "Special Event Inquirer - IA - East Village" at bounding box center [409, 405] width 199 height 13
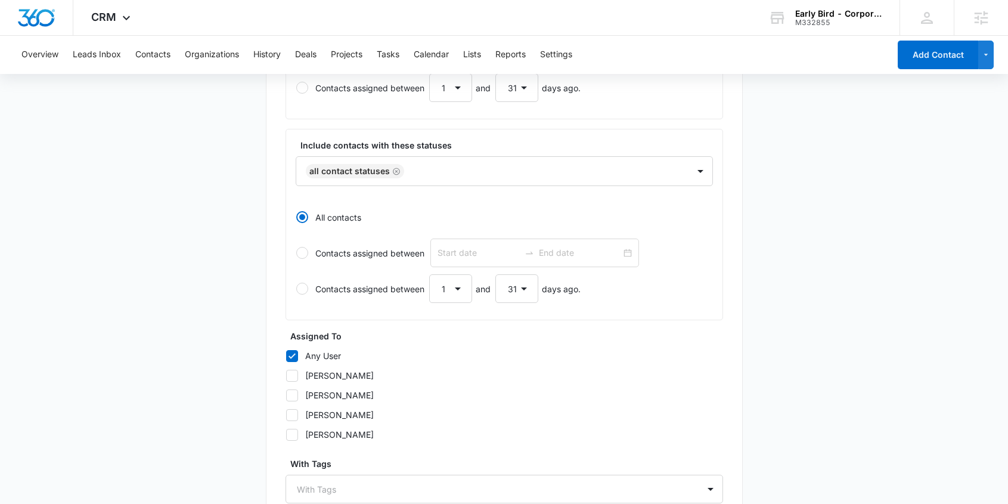
scroll to position [503, 0]
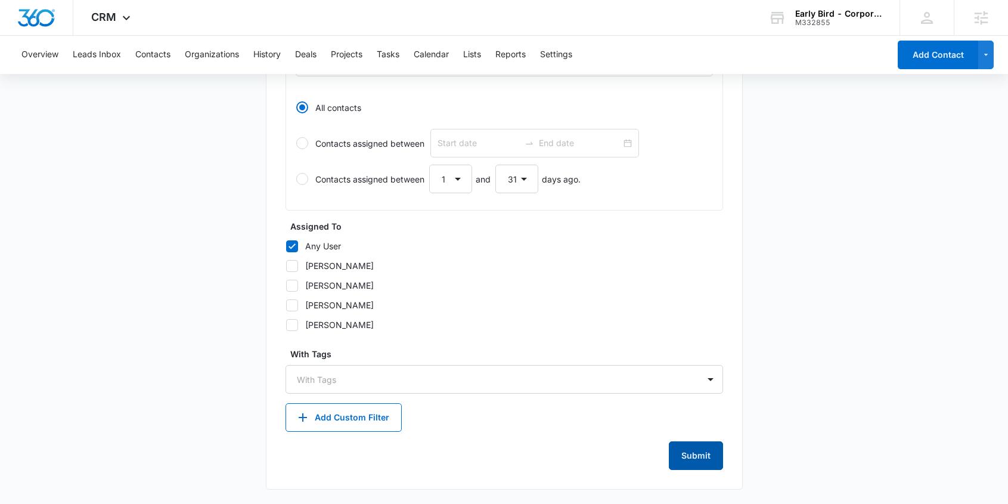
click at [688, 453] on button "Submit" at bounding box center [696, 455] width 54 height 29
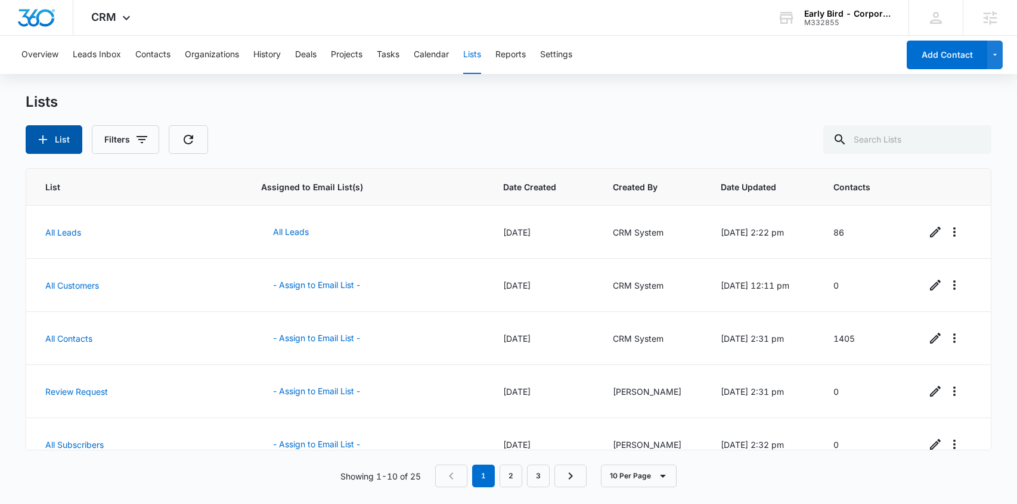
click at [45, 143] on icon "button" at bounding box center [43, 139] width 14 height 14
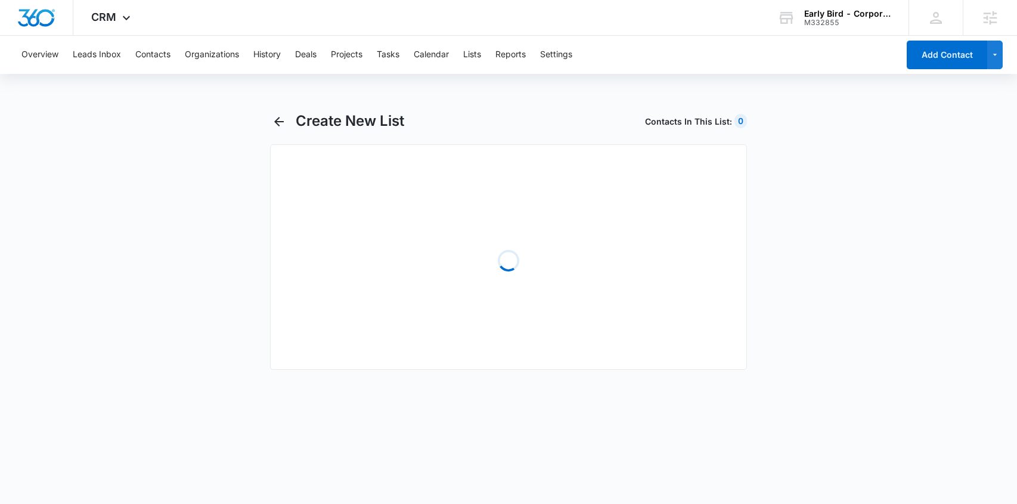
select select "31"
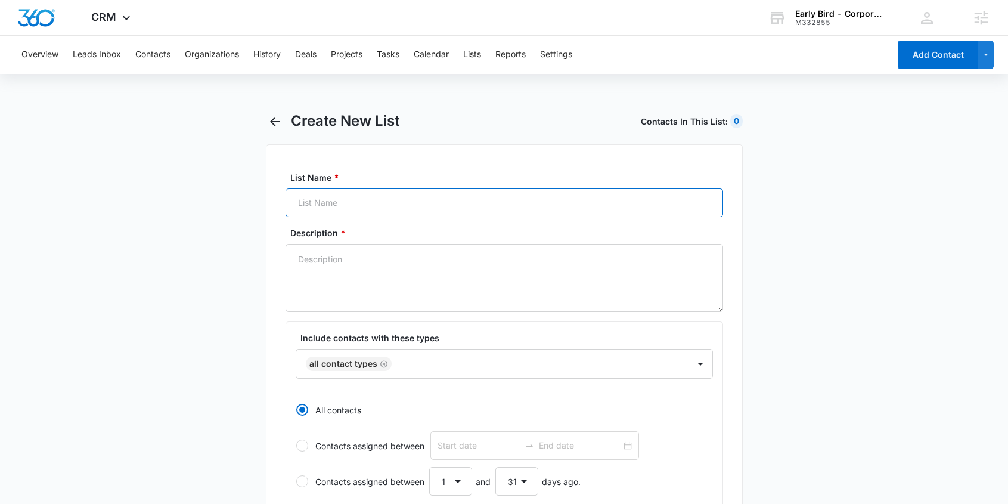
click at [314, 206] on input "List Name *" at bounding box center [505, 202] width 438 height 29
paste input "Special Event Inquirer - IA - West Des Moines"
type input "Special Event Inquirer - IA - West Des Moines"
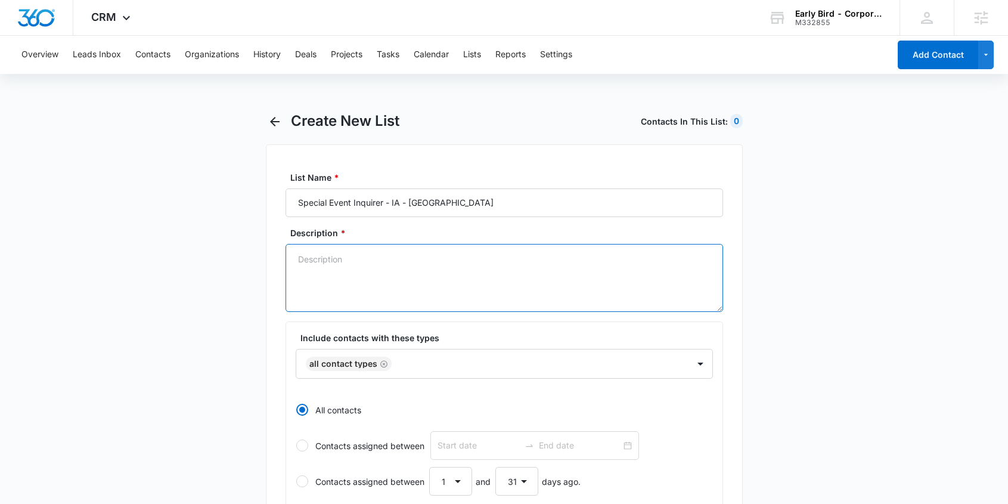
click at [345, 278] on textarea "Description *" at bounding box center [505, 278] width 438 height 68
paste textarea "Special Event Inquirer - IA - West Des Moines"
click at [382, 363] on icon "Remove All Contact Types" at bounding box center [383, 363] width 7 height 7
type textarea "Special Event Inquirer - IA - West Des Moines"
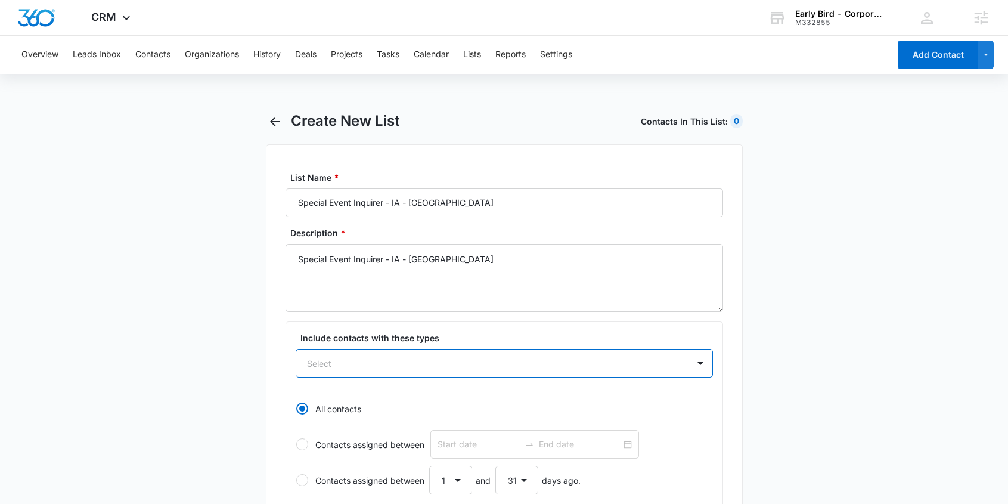
paste input "Special Event Inquirer - IA - West Des Moines"
type input "Special Event Inquirer - IA - West Des Moines"
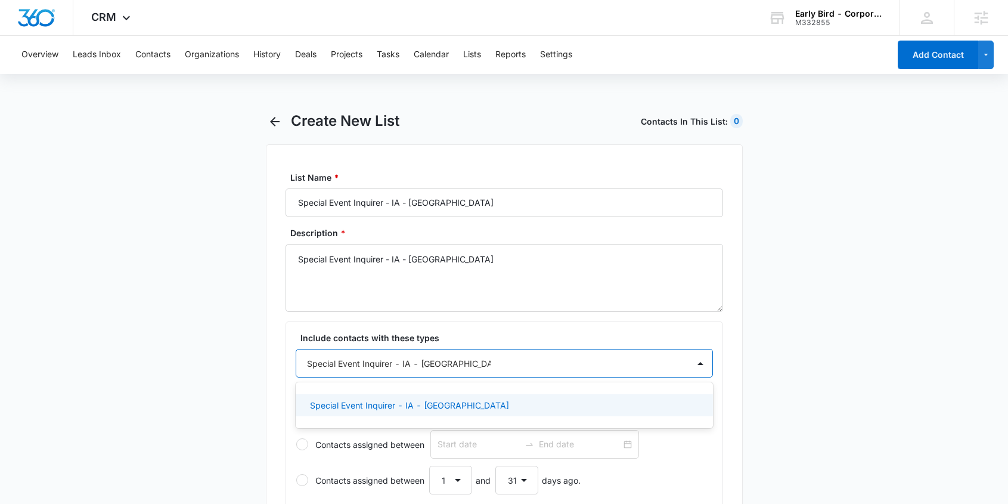
click at [398, 404] on p "Special Event Inquirer - IA - West Des Moines" at bounding box center [409, 405] width 199 height 13
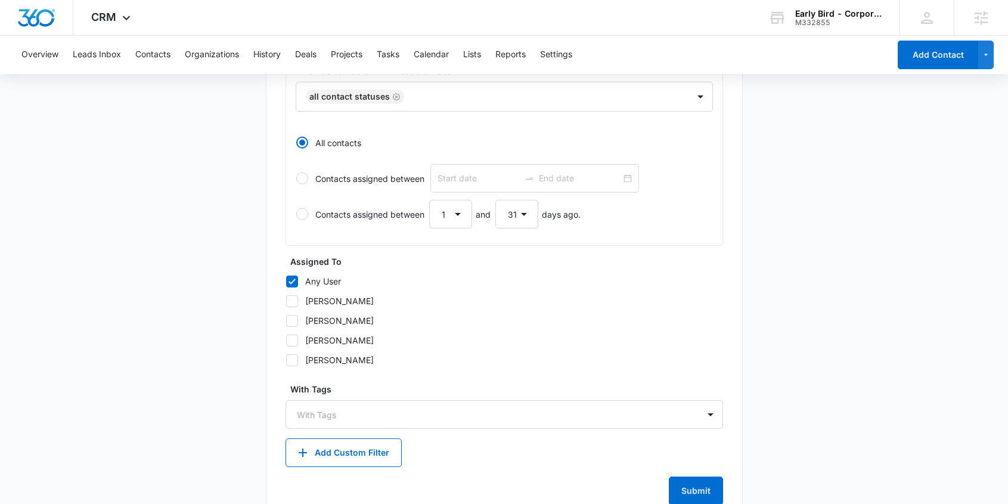
scroll to position [503, 0]
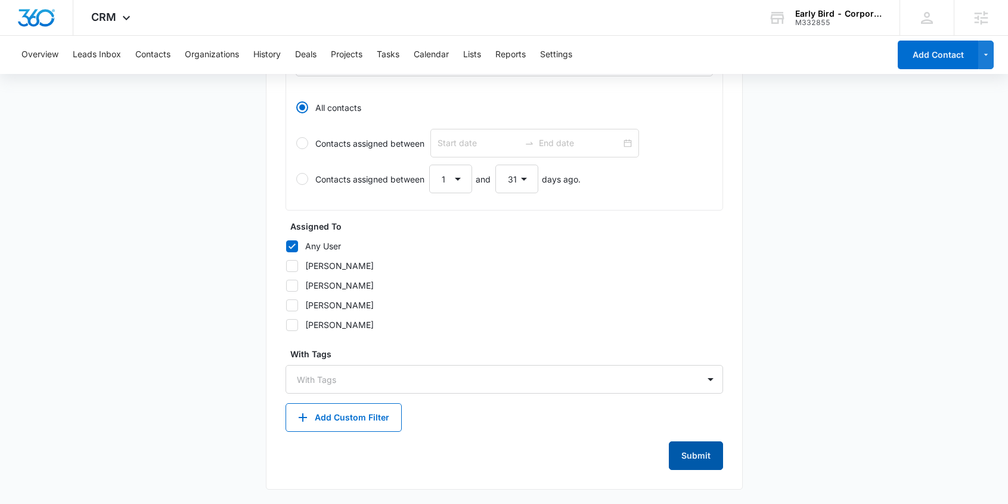
click at [694, 450] on button "Submit" at bounding box center [696, 455] width 54 height 29
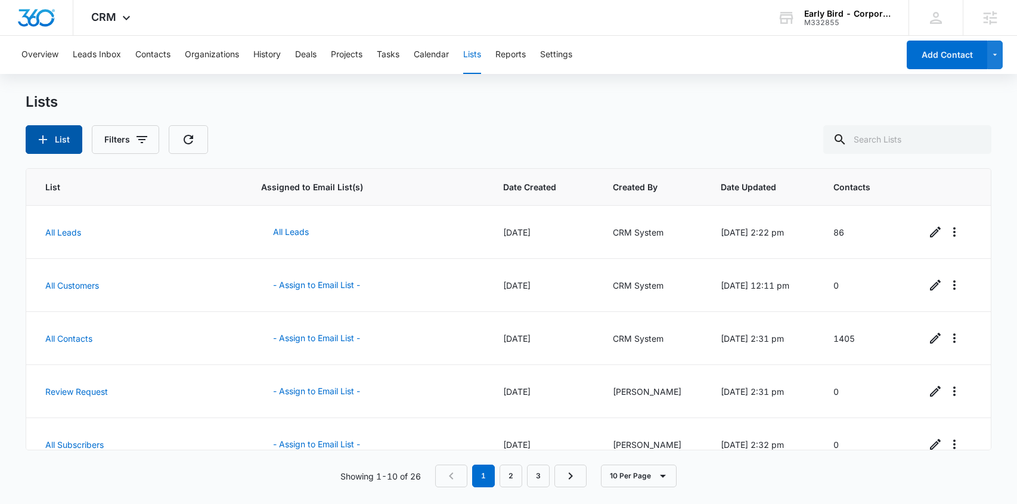
click at [38, 141] on icon "button" at bounding box center [43, 139] width 14 height 14
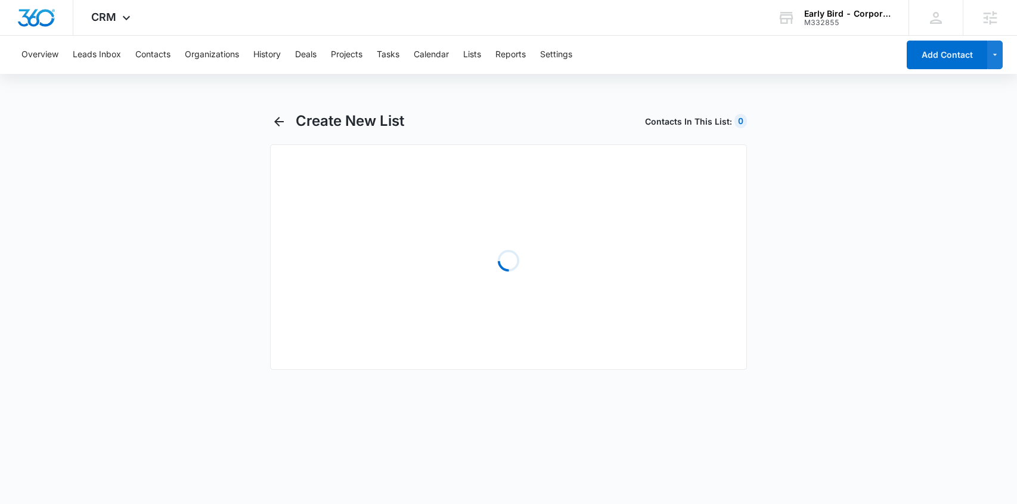
select select "31"
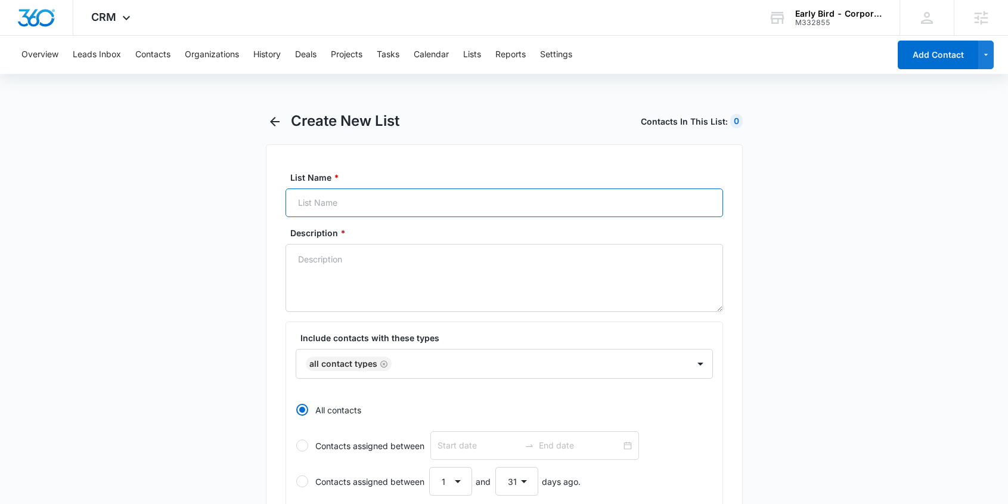
click at [326, 207] on input "List Name *" at bounding box center [505, 202] width 438 height 29
paste input "Career Prospect - Nebraska"
type input "Career Prospect - Nebraska"
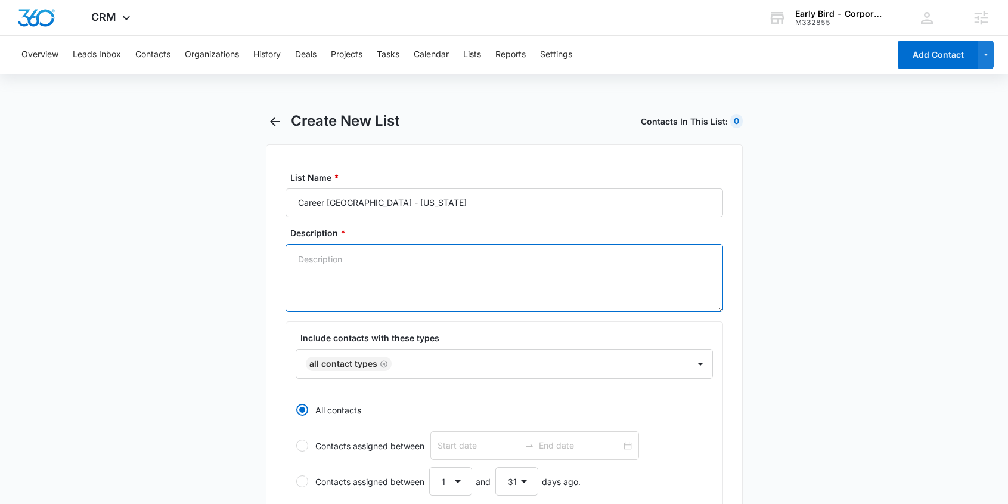
click at [336, 281] on textarea "Description *" at bounding box center [505, 278] width 438 height 68
paste textarea "Career Prospect - Nebraska"
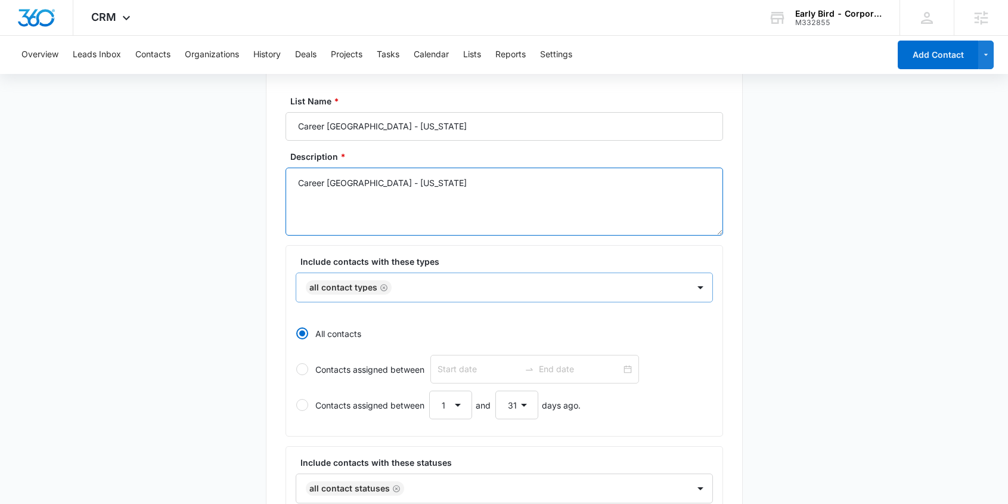
click at [382, 287] on icon "Remove All Contact Types" at bounding box center [383, 287] width 7 height 7
type textarea "Career Prospect - Nebraska"
paste input "Career Prospect - Nebraska"
type input "Career Prospect - Nebraska"
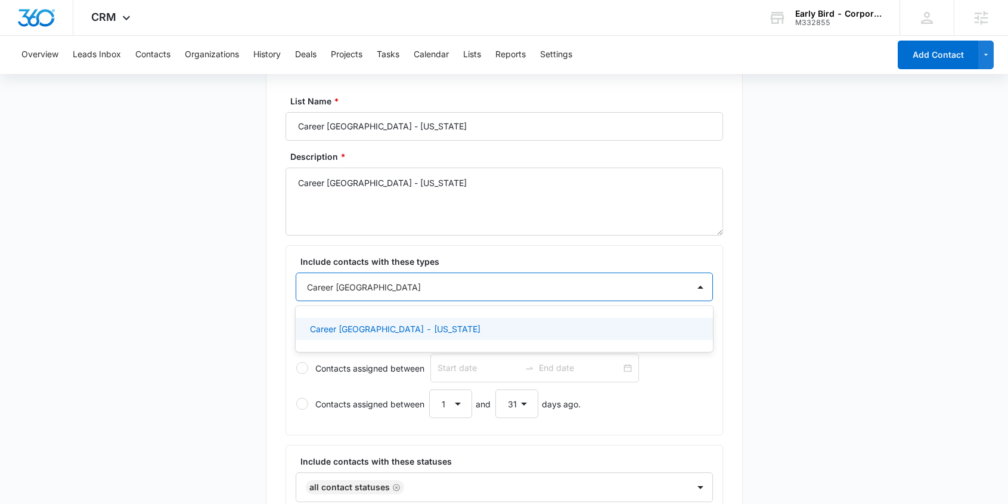
click at [368, 329] on p "Career Prospect - Nebraska" at bounding box center [395, 329] width 171 height 13
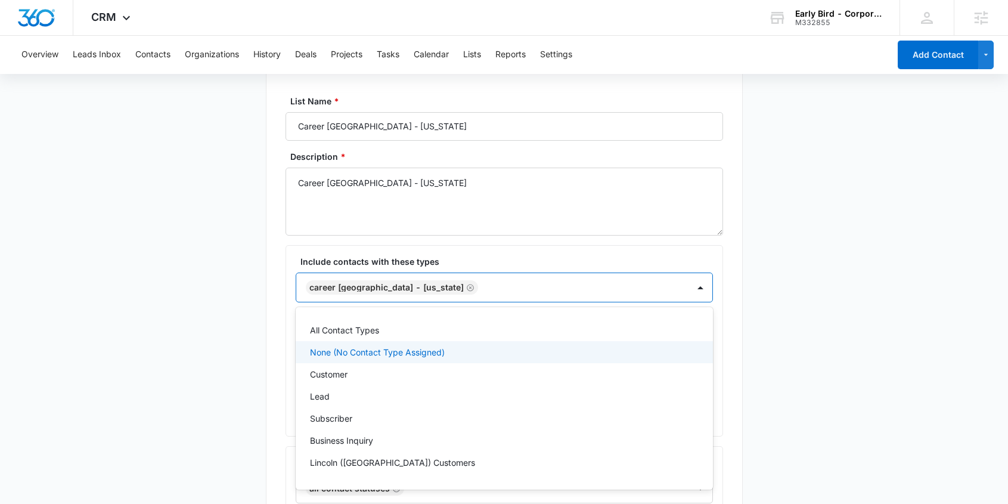
click at [776, 354] on main "Create New List Contacts In This List : 0 List Name * Career Prospect - Nebrask…" at bounding box center [504, 483] width 1008 height 895
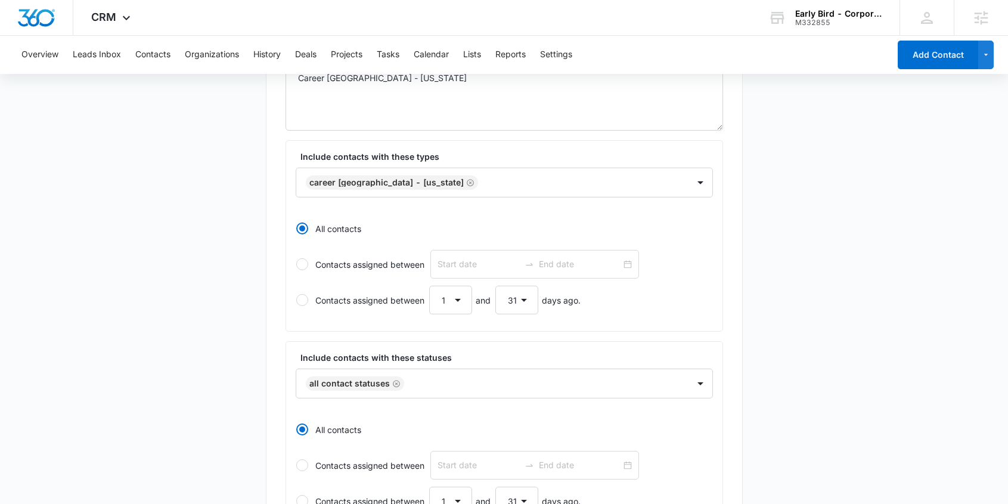
scroll to position [503, 0]
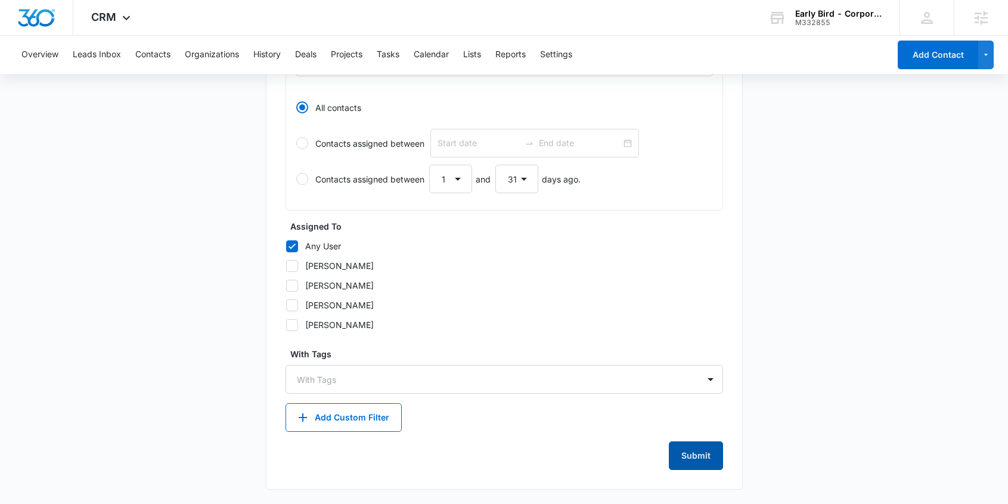
click at [707, 453] on button "Submit" at bounding box center [696, 455] width 54 height 29
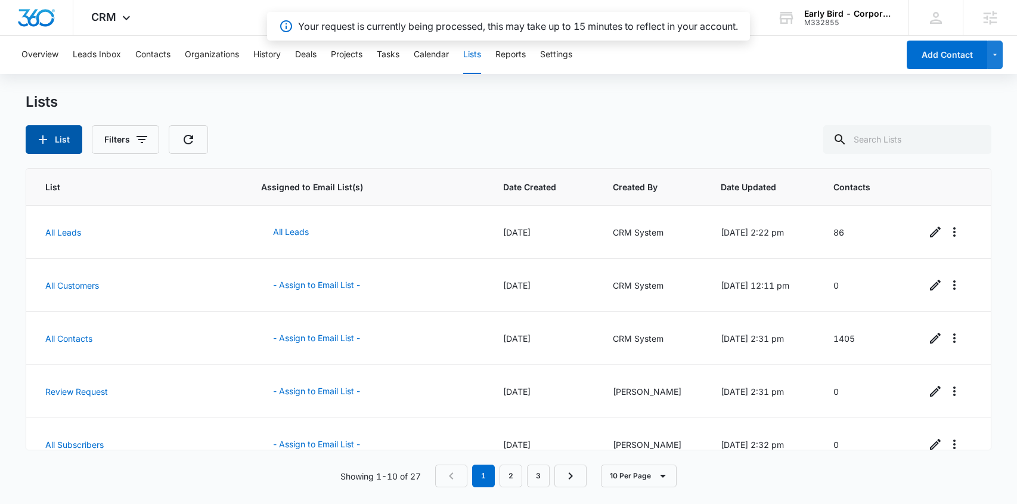
click at [44, 136] on icon "button" at bounding box center [43, 139] width 14 height 14
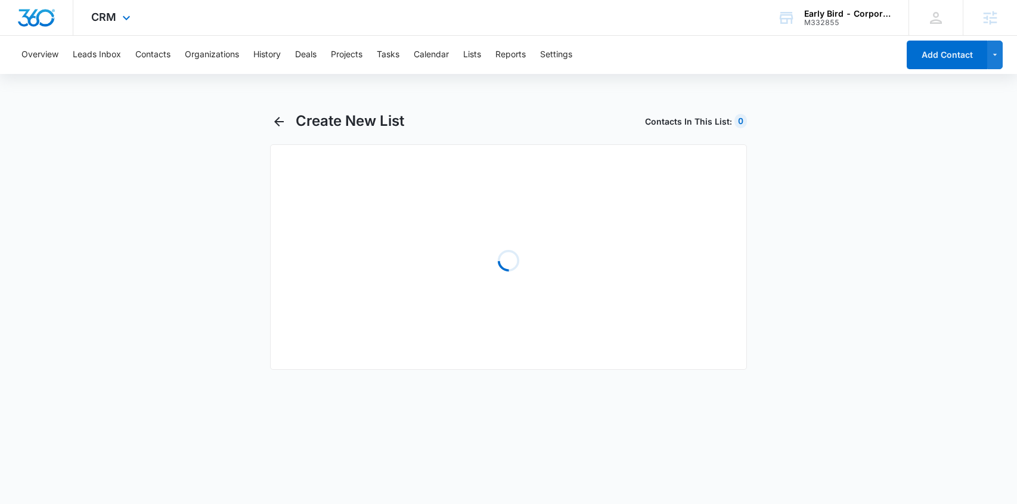
select select "31"
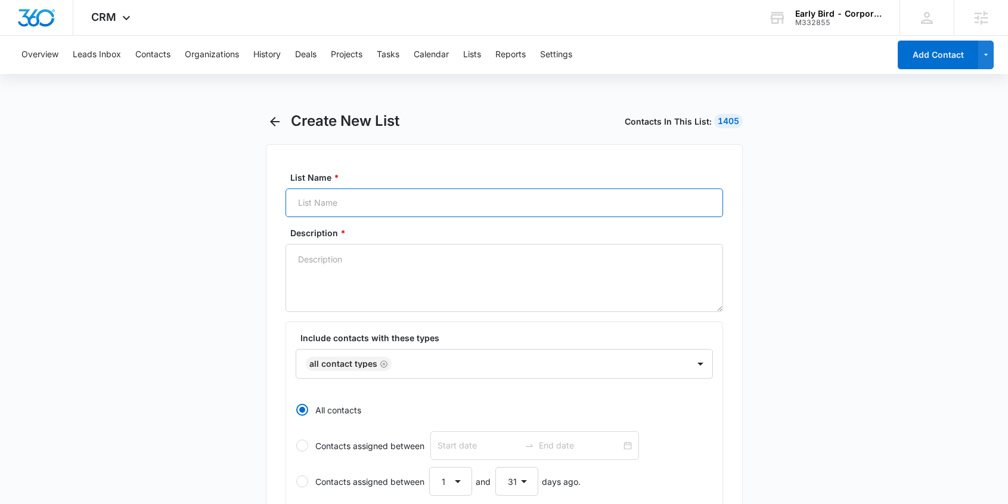
click at [330, 207] on input "List Name *" at bounding box center [505, 202] width 438 height 29
paste input "Career Prospect - Iowa"
type input "Career Prospect - Iowa"
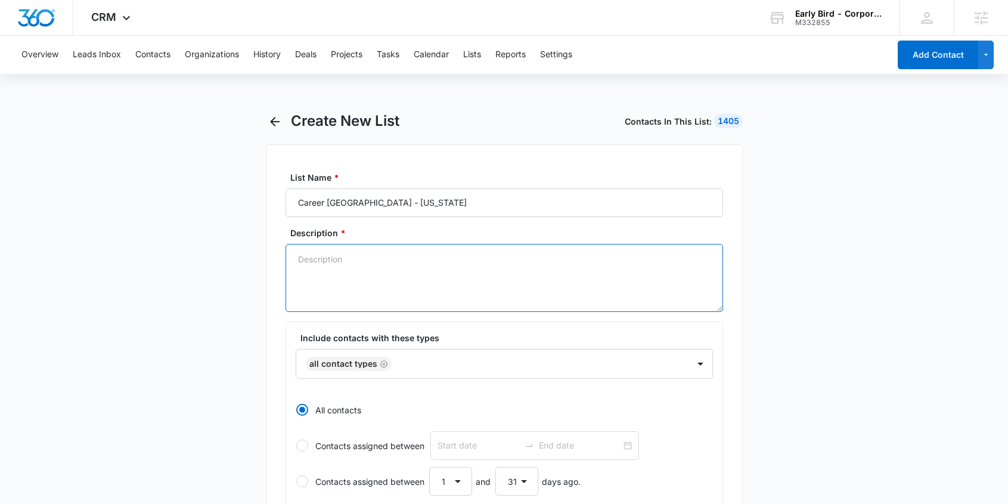
click at [348, 288] on textarea "Description *" at bounding box center [505, 278] width 438 height 68
paste textarea "Career Prospect - Iowa"
click at [383, 363] on icon "Remove All Contact Types" at bounding box center [383, 363] width 7 height 7
type textarea "Career Prospect - Iowa"
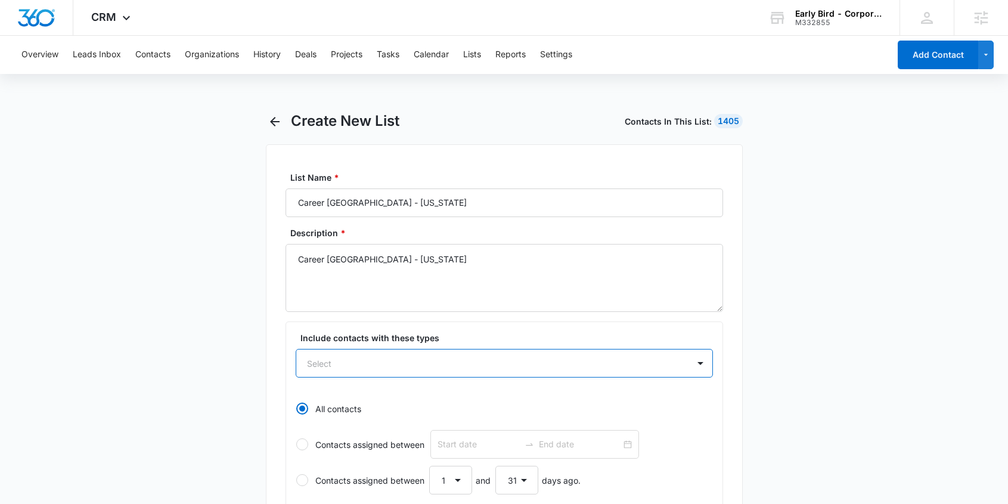
paste input "Career Prospect - Iowa"
type input "Career Prospect - Iowa"
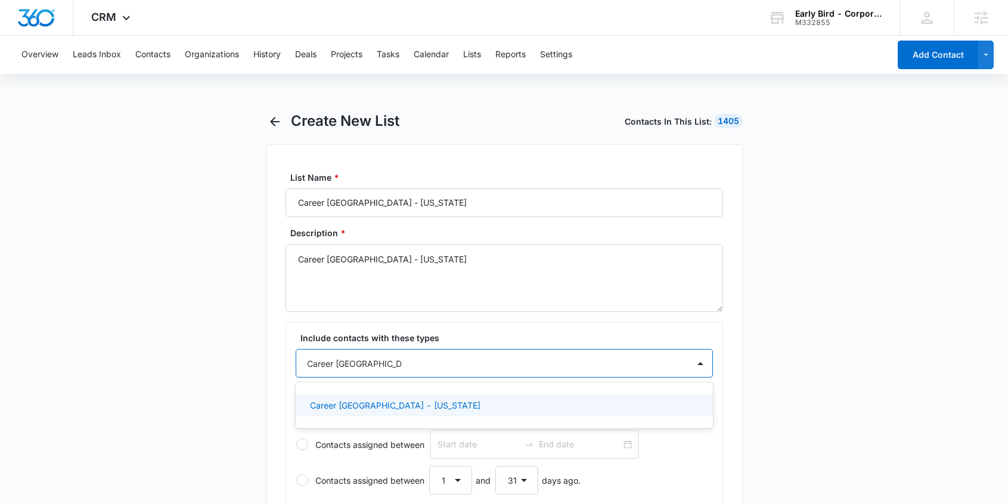
click at [406, 404] on div "Career Prospect - Iowa" at bounding box center [503, 405] width 386 height 13
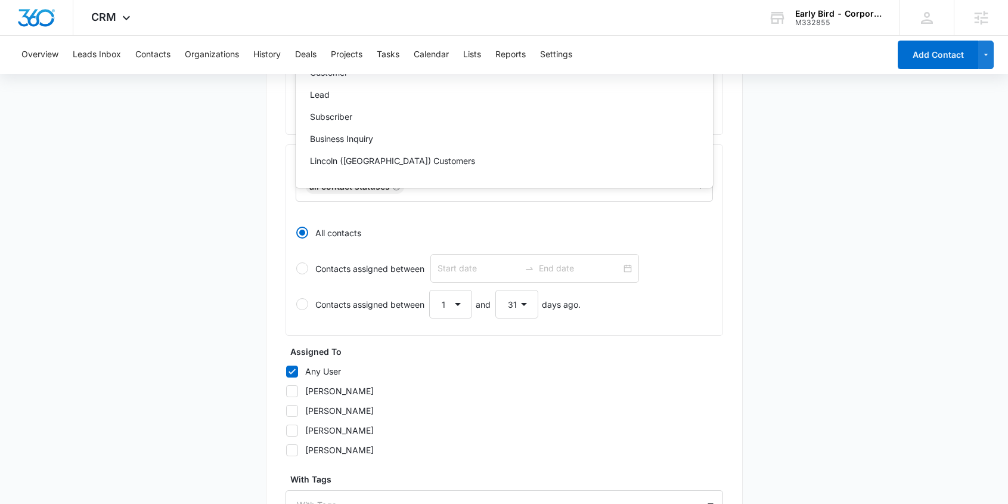
scroll to position [483, 0]
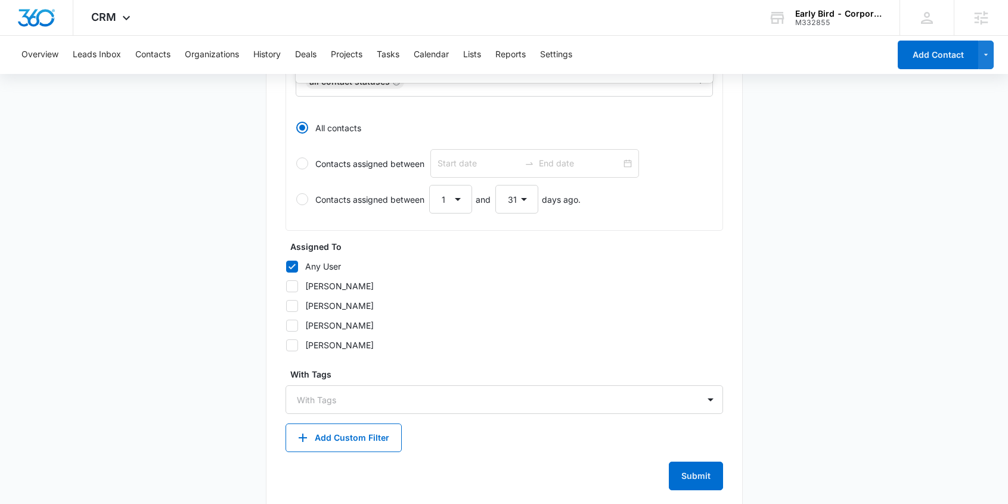
click at [788, 340] on main "Create New List Contacts In This List : 1405 List Name * Career Prospect - Iowa…" at bounding box center [504, 76] width 1008 height 895
click at [691, 472] on button "Submit" at bounding box center [696, 476] width 54 height 29
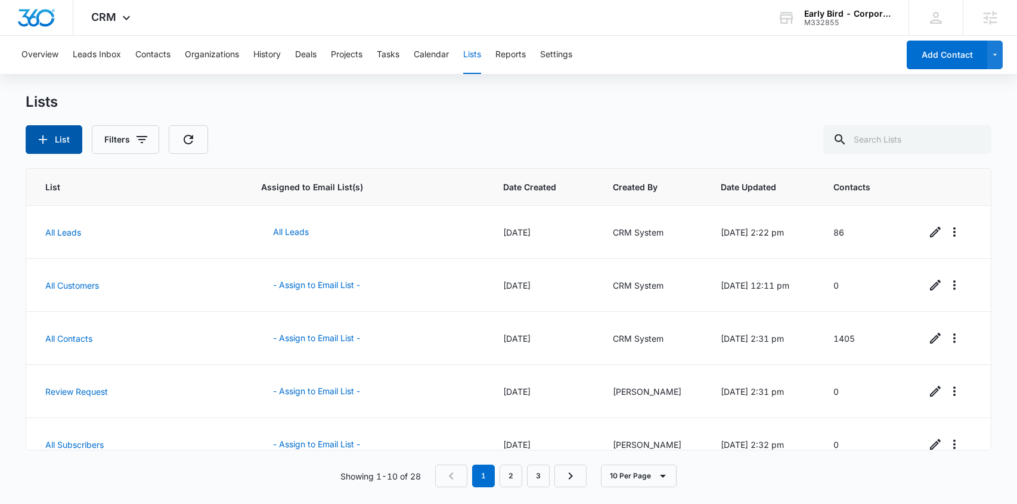
click at [61, 137] on button "List" at bounding box center [54, 139] width 57 height 29
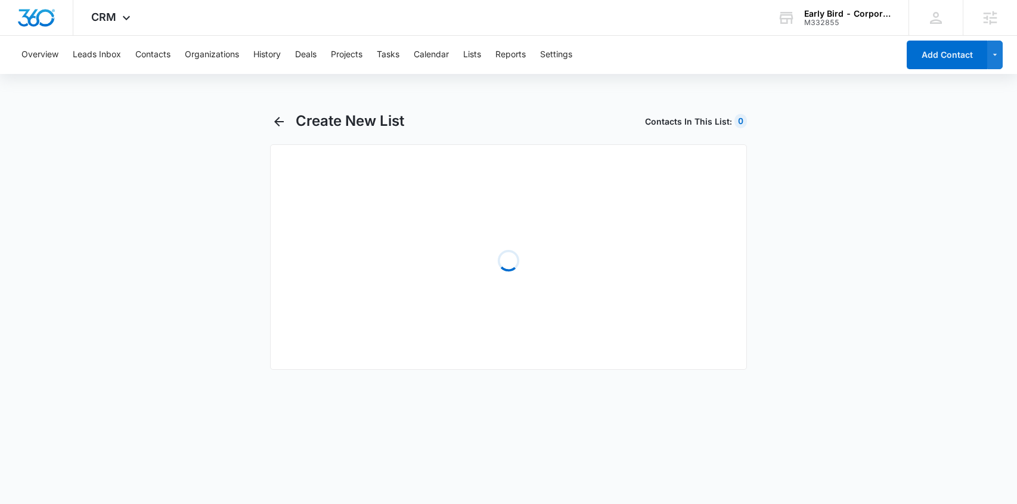
select select "31"
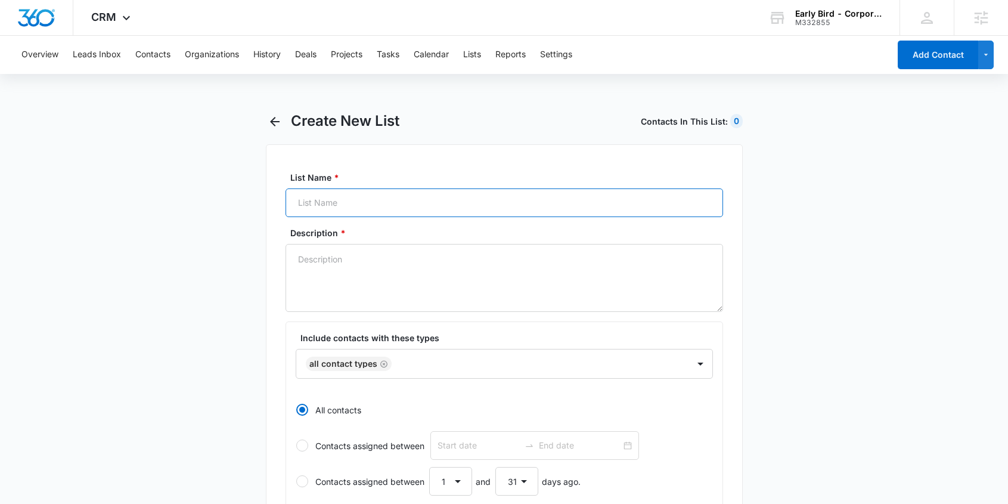
click at [368, 203] on input "List Name *" at bounding box center [505, 202] width 438 height 29
paste input "Popup Subscriber - Join the Flock"
type input "Popup Subscriber - Join the Flock"
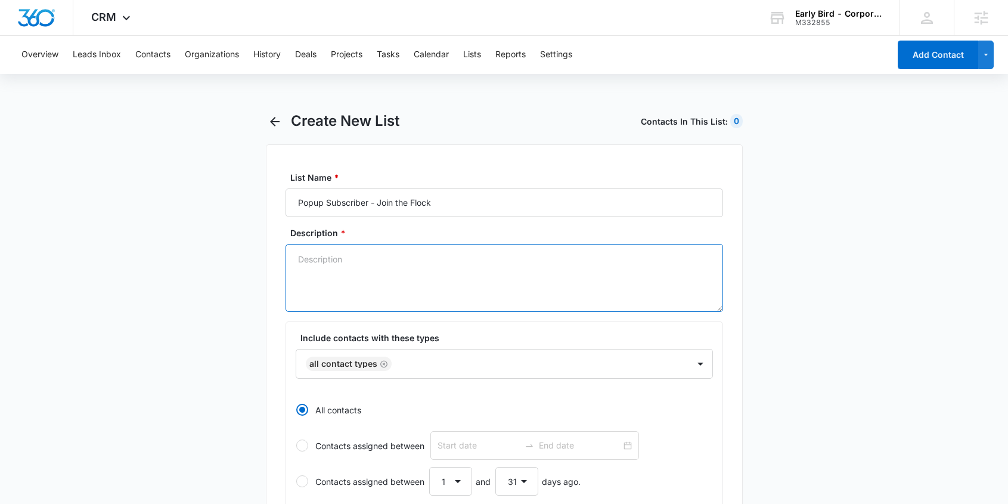
click at [361, 301] on textarea "Description *" at bounding box center [505, 278] width 438 height 68
paste textarea "Popup Subscriber - Join the Flock"
click at [381, 363] on icon "Remove All Contact Types" at bounding box center [384, 364] width 8 height 9
type textarea "Popup Subscriber - Join the Flock"
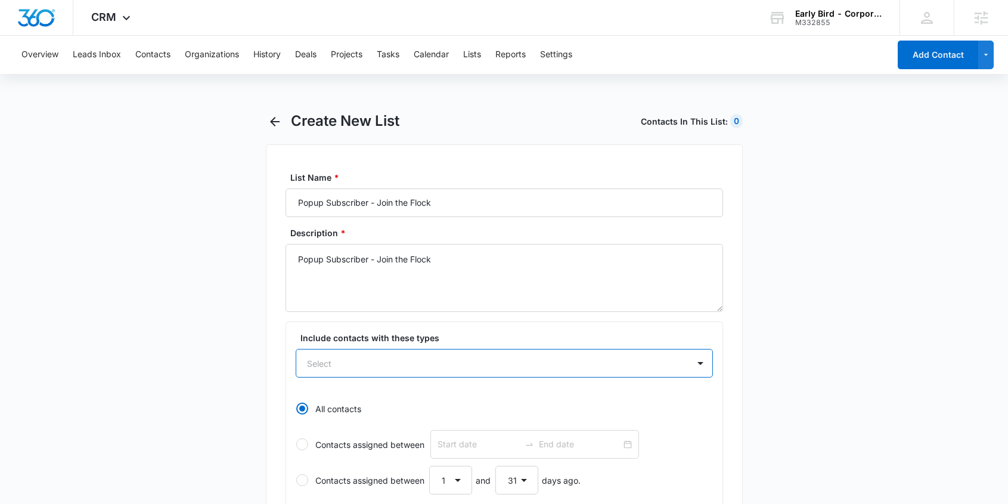
paste input "Popup Subscriber - Join the Flock"
type input "Popup Subscriber - Join the Flock"
click at [375, 407] on p "Popup Subscriber - Join the Flock" at bounding box center [377, 405] width 135 height 13
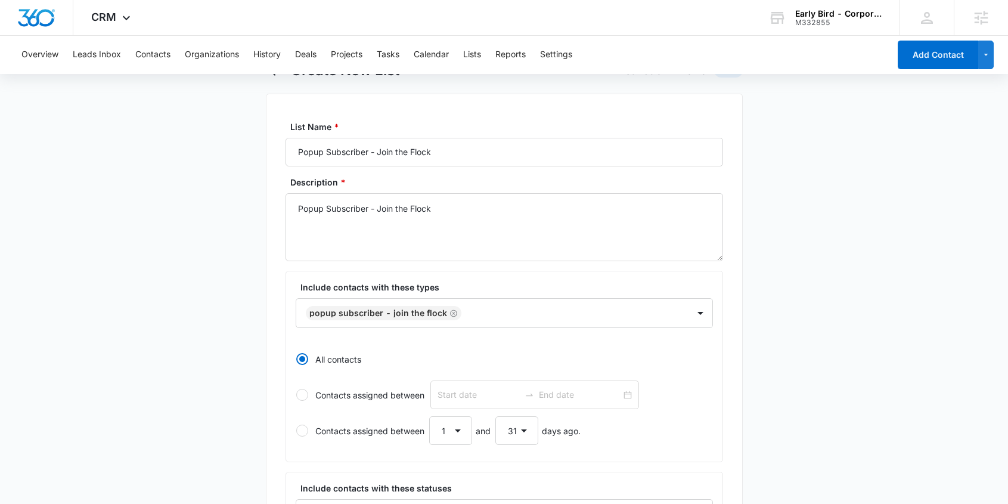
scroll to position [503, 0]
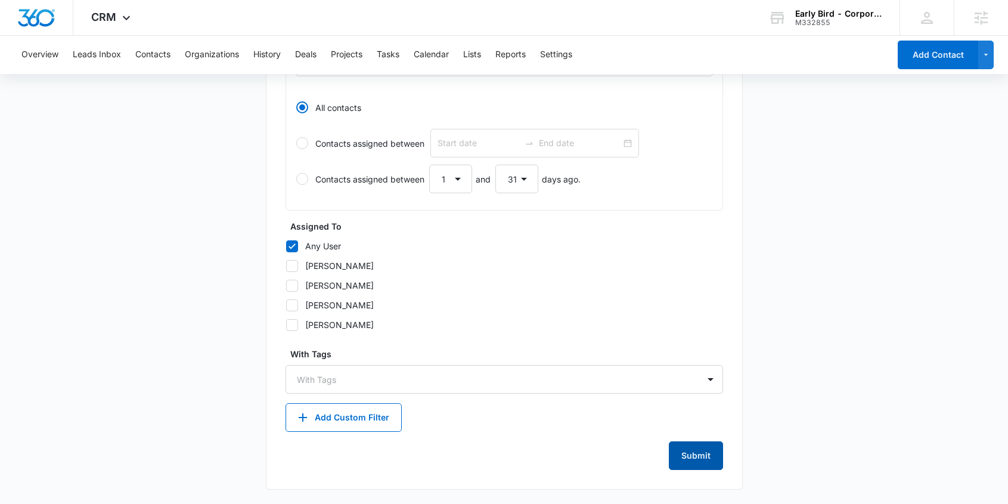
click at [697, 453] on button "Submit" at bounding box center [696, 455] width 54 height 29
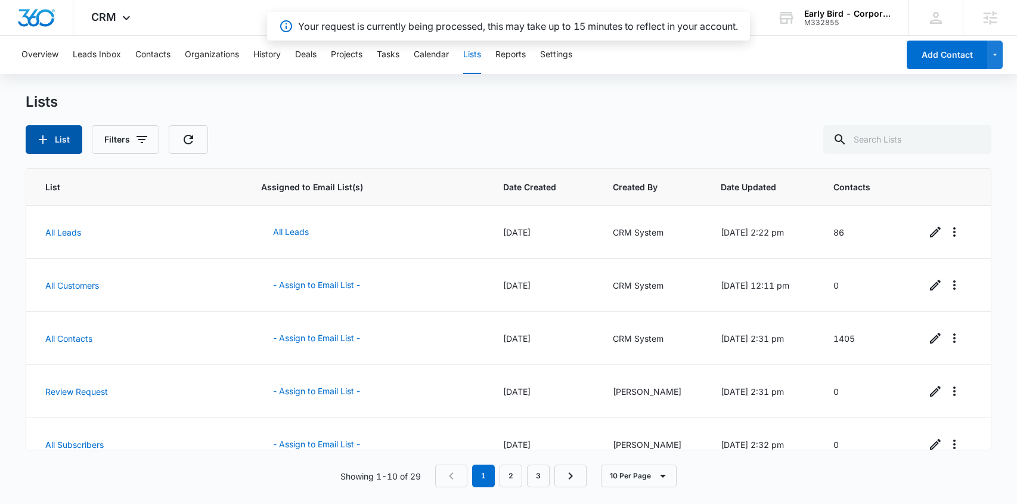
click at [51, 138] on button "List" at bounding box center [54, 139] width 57 height 29
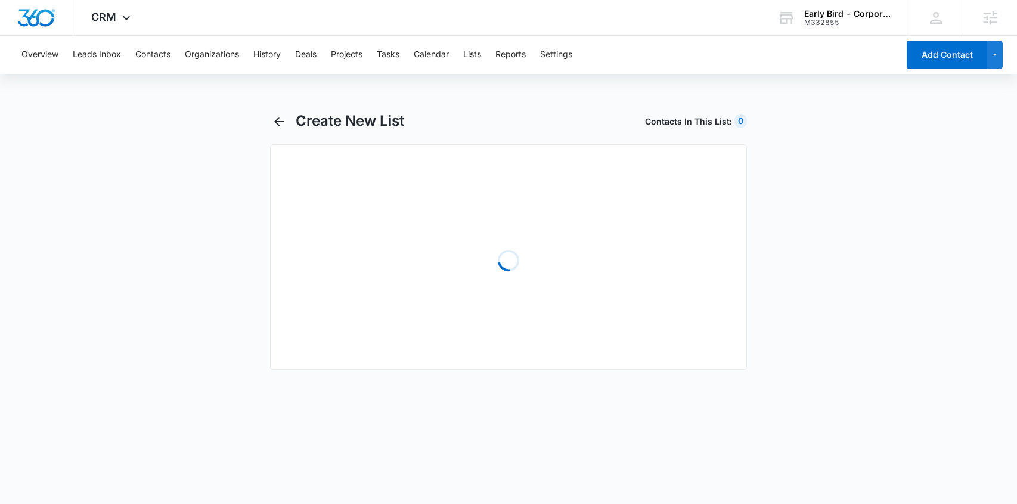
select select "31"
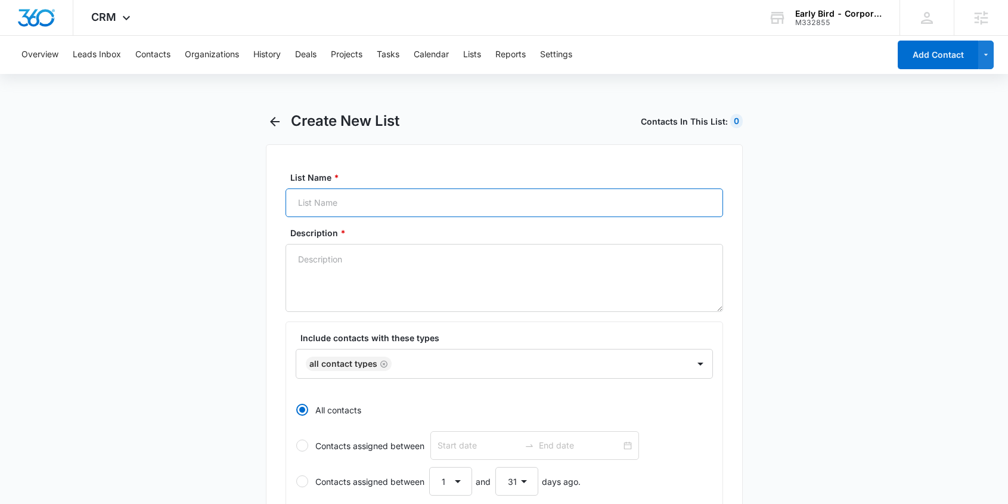
click at [352, 204] on input "List Name *" at bounding box center [505, 202] width 438 height 29
paste input "Franchisee Prospect"
type input "Franchisee Prospect"
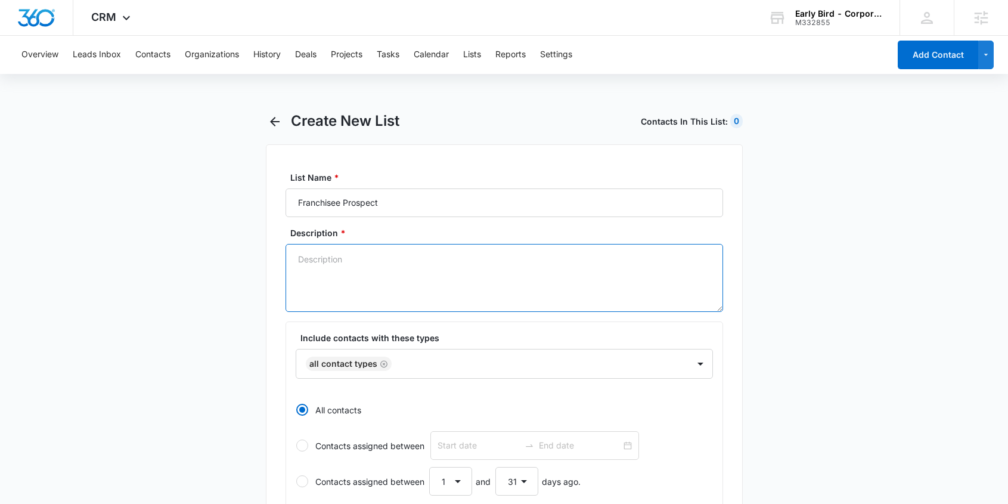
click at [361, 287] on textarea "Description *" at bounding box center [505, 278] width 438 height 68
paste textarea "Franchisee Prospect"
click at [383, 365] on icon "Remove All Contact Types" at bounding box center [384, 364] width 8 height 9
type textarea "Franchisee Prospect"
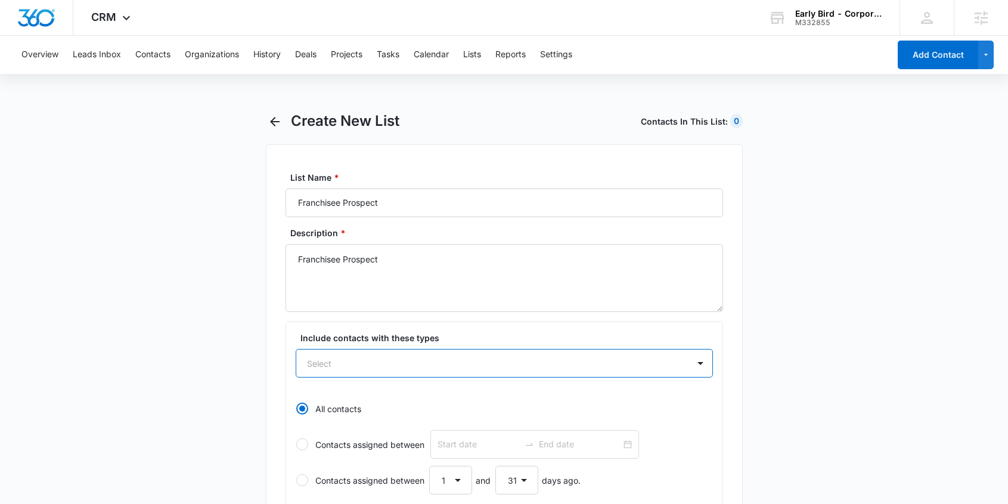
paste input "Franchisee Prospect"
type input "Franchisee Prospect"
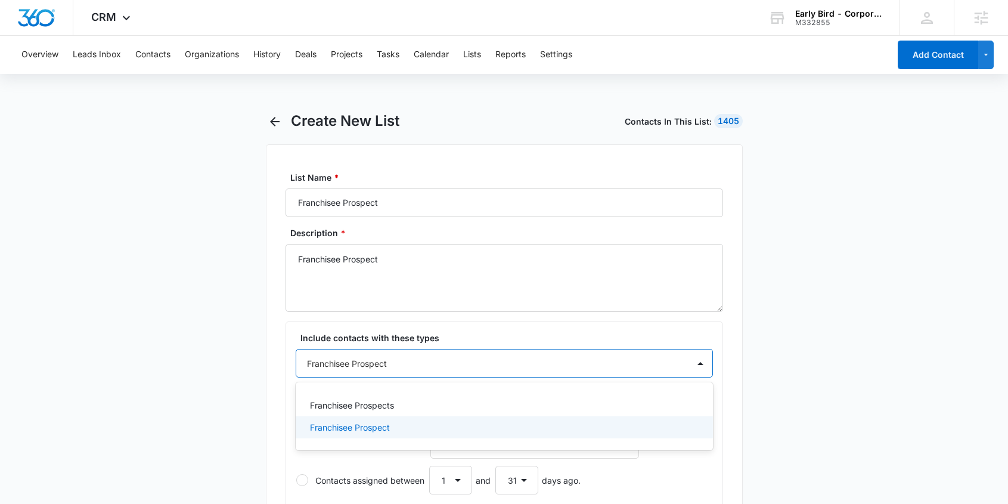
click at [380, 427] on p "Franchisee Prospect" at bounding box center [350, 427] width 80 height 13
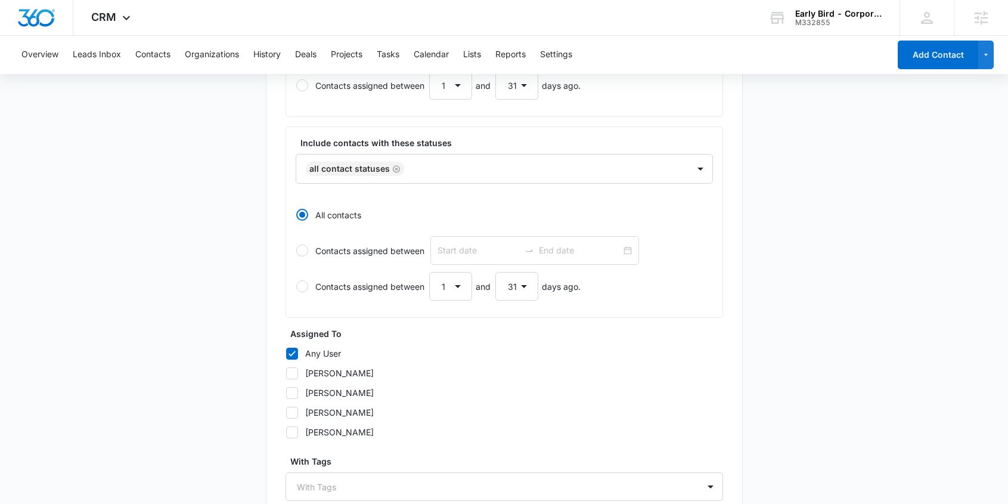
scroll to position [476, 0]
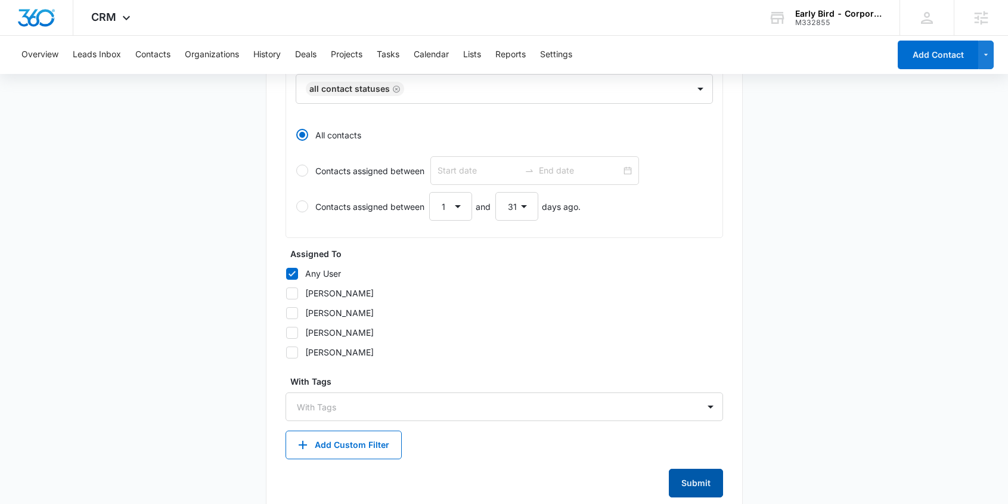
click at [701, 480] on button "Submit" at bounding box center [696, 483] width 54 height 29
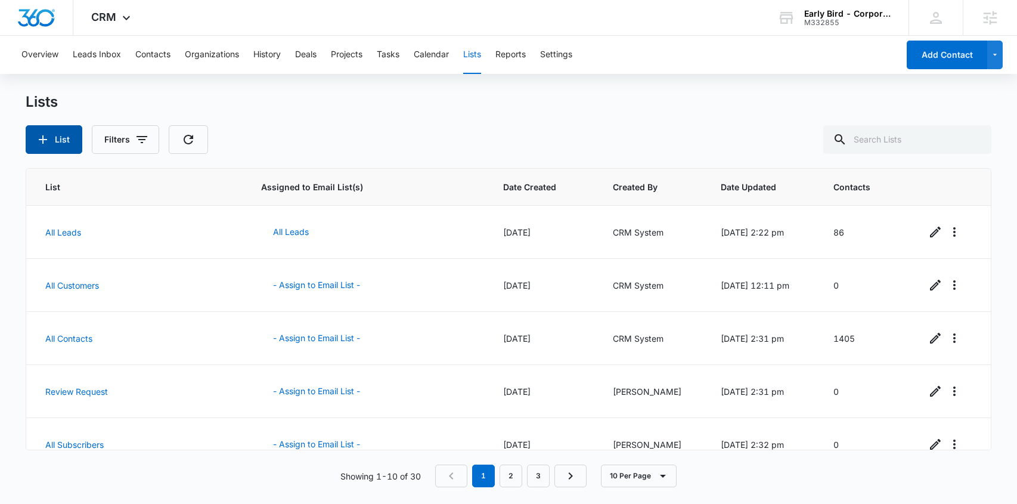
click at [43, 139] on icon "button" at bounding box center [43, 139] width 8 height 8
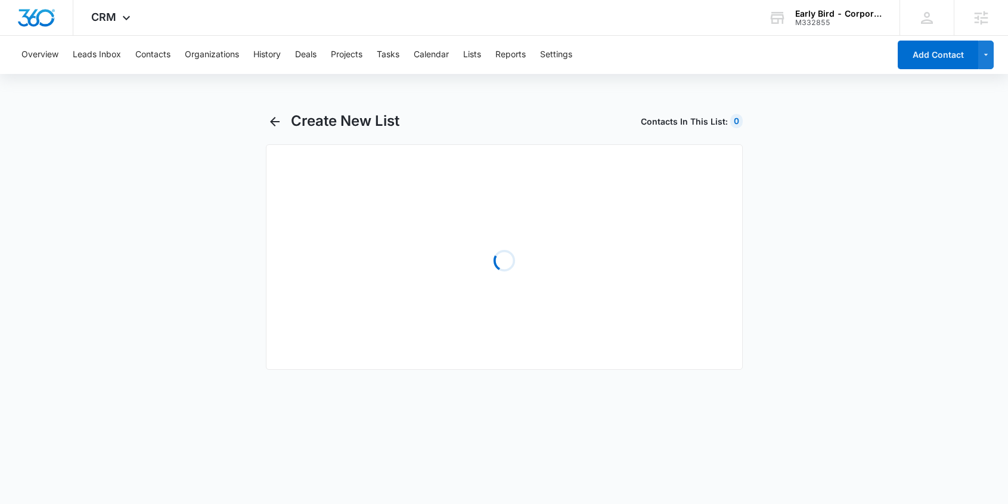
select select "31"
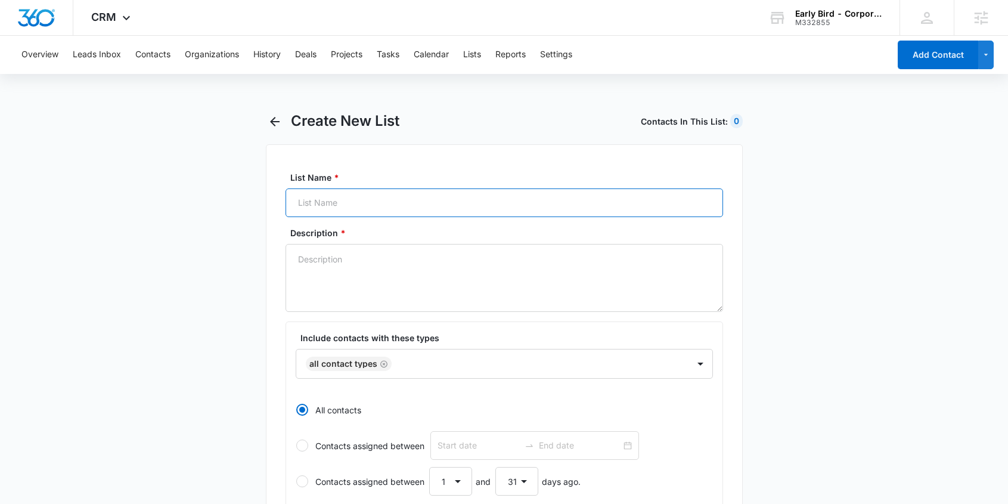
click at [334, 203] on input "List Name *" at bounding box center [505, 202] width 438 height 29
paste input "Customers - Online Orders"
type input "Customers - Online Orders"
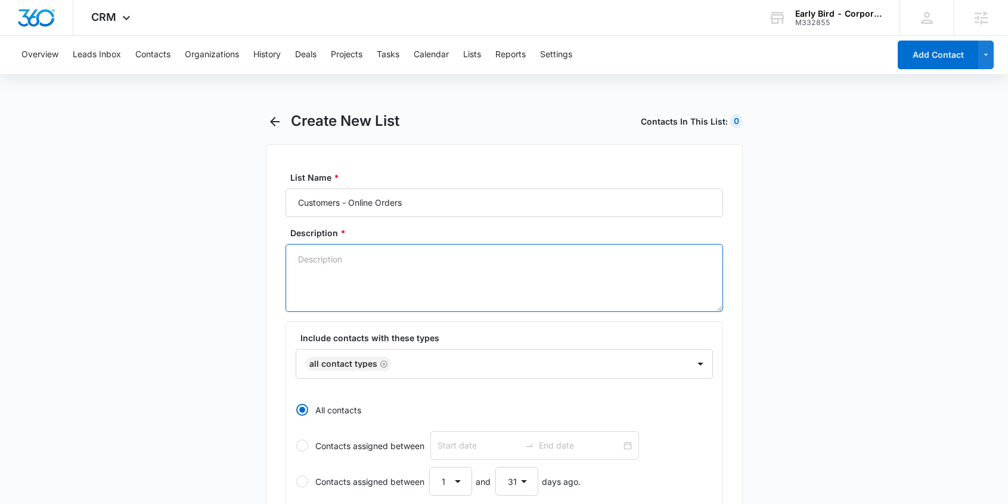
click at [360, 281] on textarea "Description *" at bounding box center [505, 278] width 438 height 68
paste textarea "Customers - Online Orders"
click at [383, 364] on icon "Remove All Contact Types" at bounding box center [383, 363] width 7 height 7
type textarea "Customers - Online Orders"
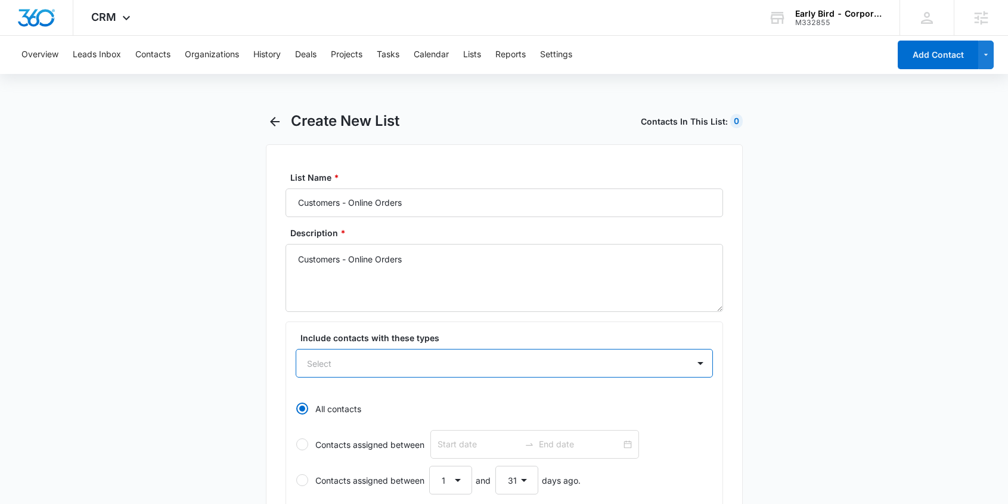
paste input "Customers - Online Orders"
click at [400, 403] on div "No Results" at bounding box center [504, 405] width 417 height 22
type input "Customers - Online Orders"
click at [522, 330] on div "Include contacts with these types Select All contacts Contacts assigned between…" at bounding box center [505, 416] width 438 height 190
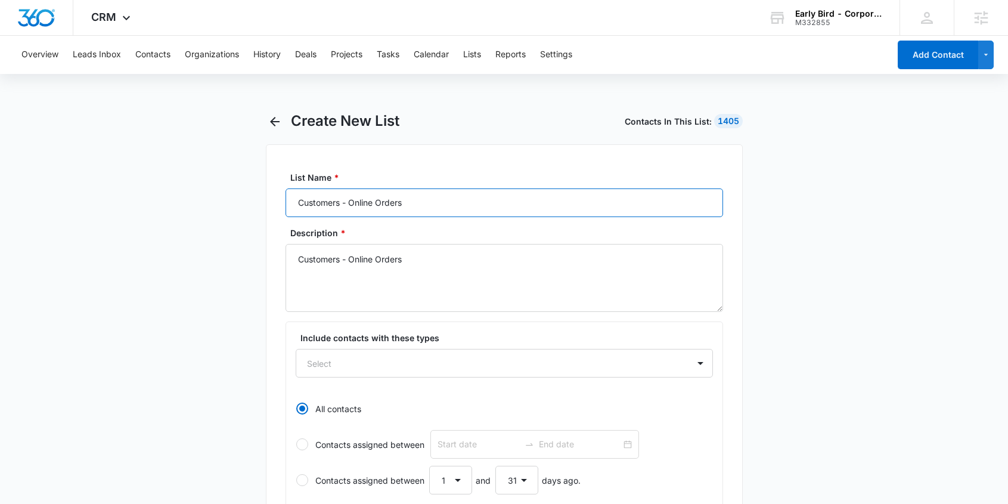
click at [340, 205] on input "Customers - Online Orders" at bounding box center [505, 202] width 438 height 29
paste input "Gift Card Purchase"
type input "Customers - Gift Card Purchases"
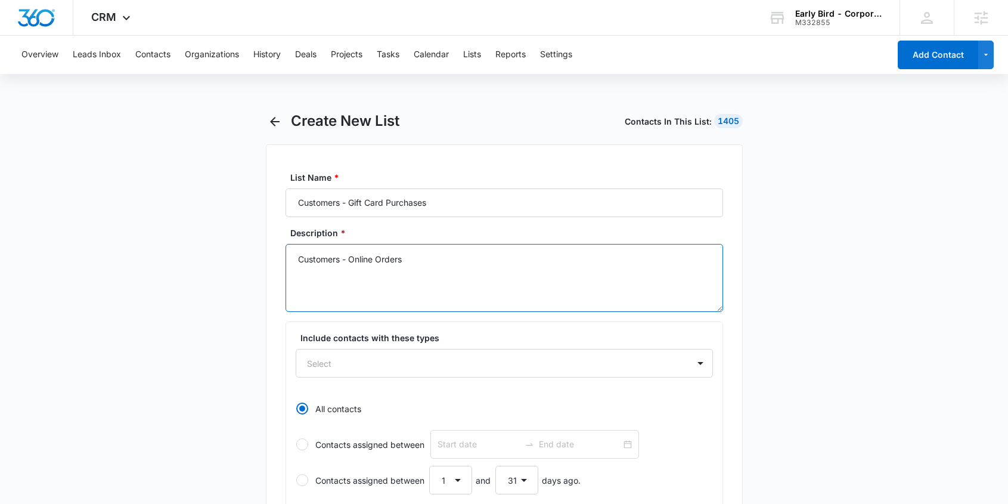
click at [341, 258] on textarea "Customers - Online Orders" at bounding box center [505, 278] width 438 height 68
paste textarea "Gift Card Purchase"
type textarea "Customers - Gift Card Purchases"
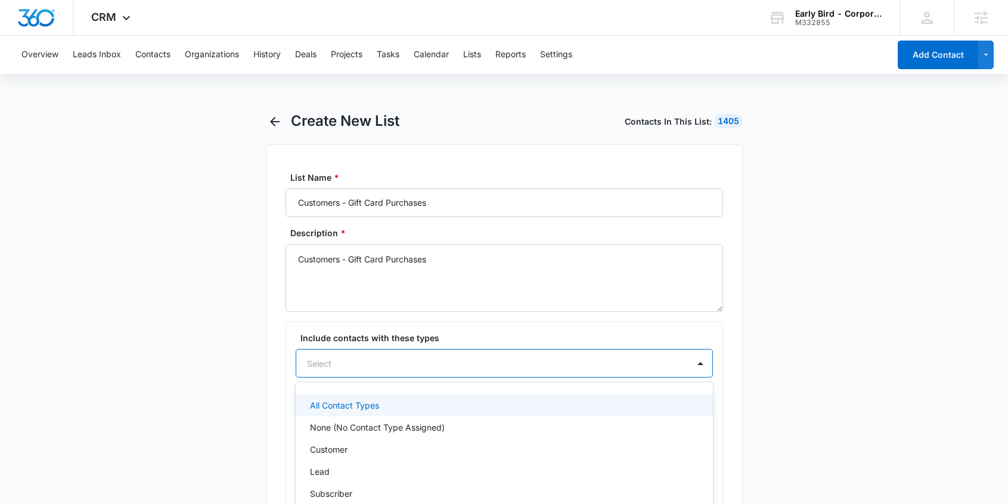
scroll to position [66, 0]
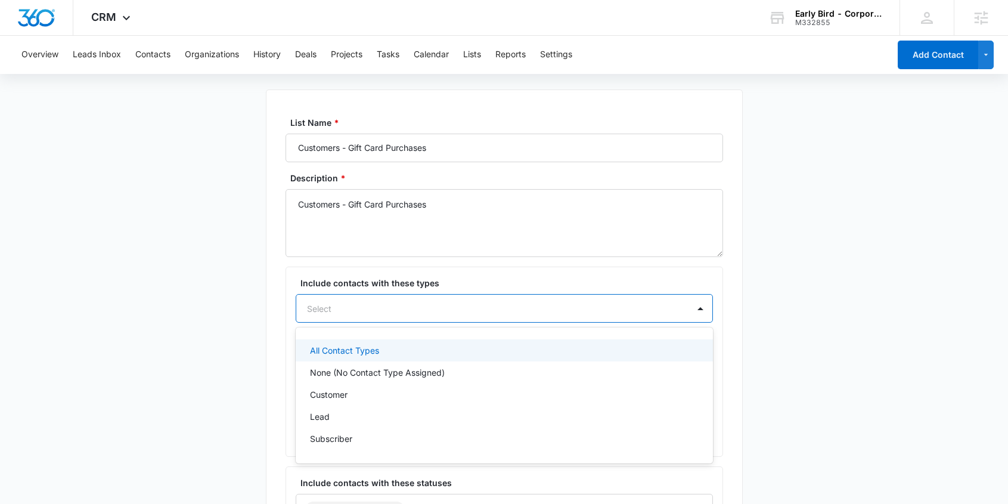
click at [344, 323] on div "All Contact Types, 1 of 36. 36 results available. Use Up and Down to choose opt…" at bounding box center [504, 308] width 417 height 29
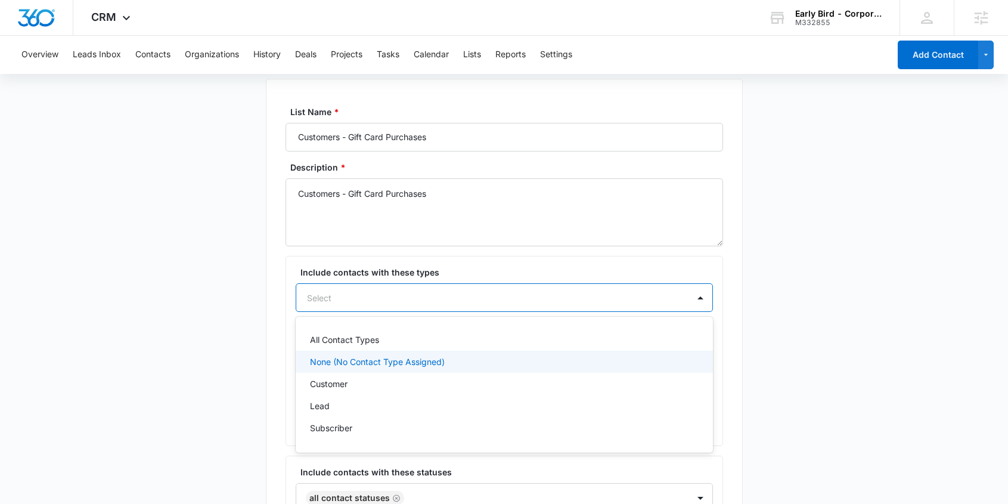
paste input "Customers - Gift Card Purchases"
type input "Customers - Gift Card Purchases"
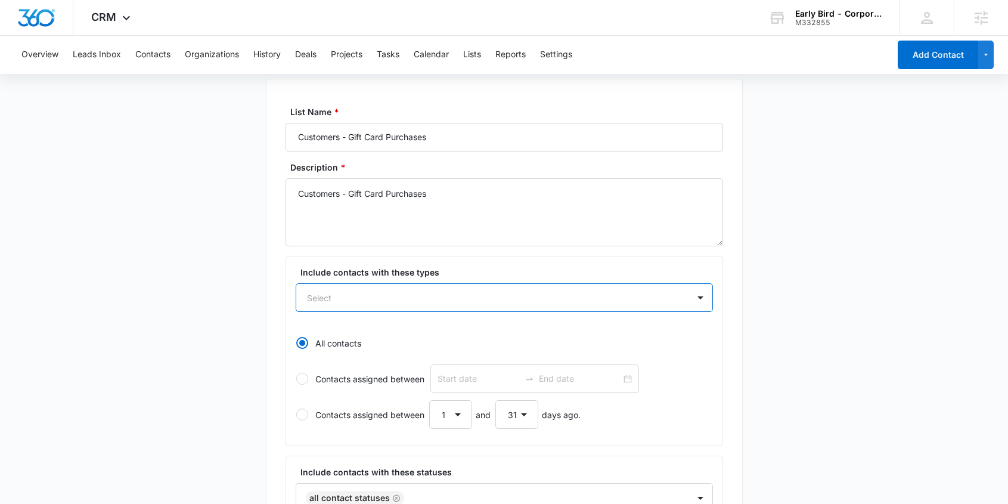
click at [487, 294] on div at bounding box center [490, 297] width 366 height 15
click at [560, 54] on button "Settings" at bounding box center [556, 55] width 32 height 38
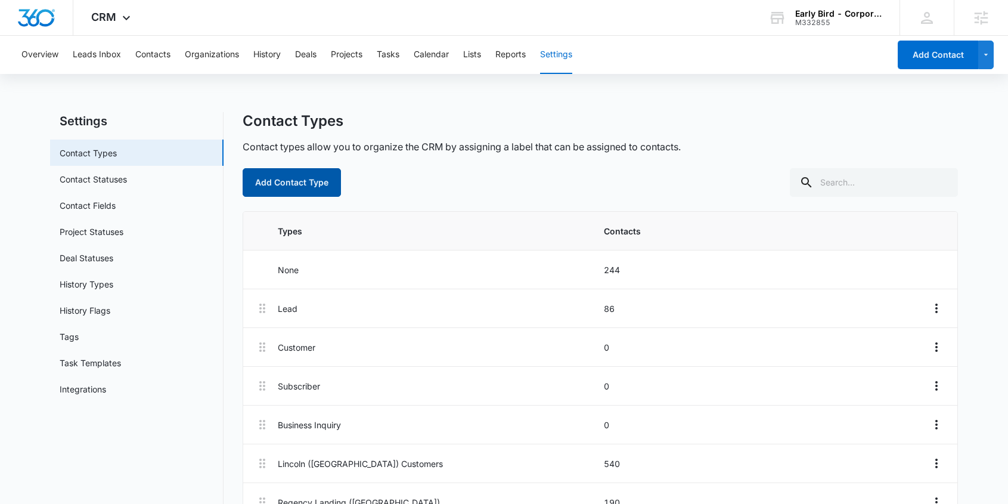
click at [273, 181] on button "Add Contact Type" at bounding box center [292, 182] width 98 height 29
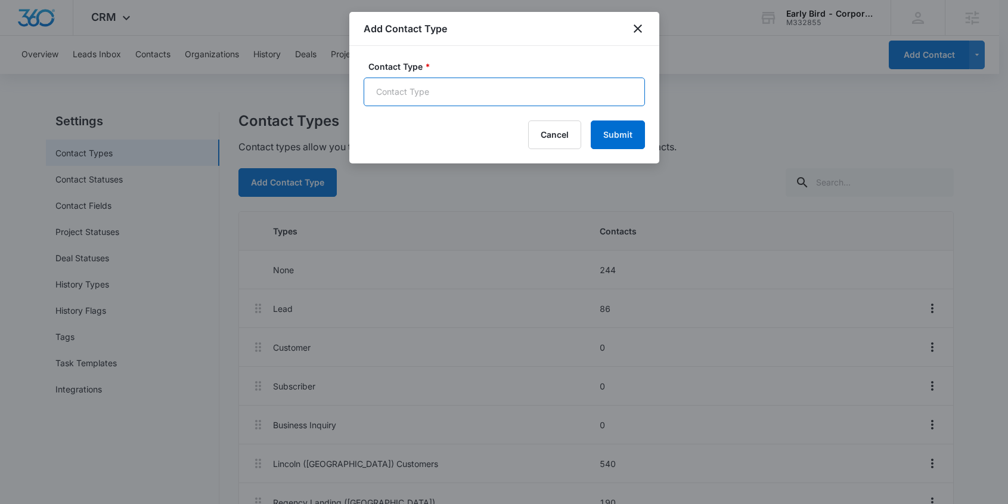
click at [411, 90] on input "Contact Type *" at bounding box center [504, 92] width 281 height 29
paste input "Customers - Gift Card Purchases"
type input "Customers - Gift Card Purchases"
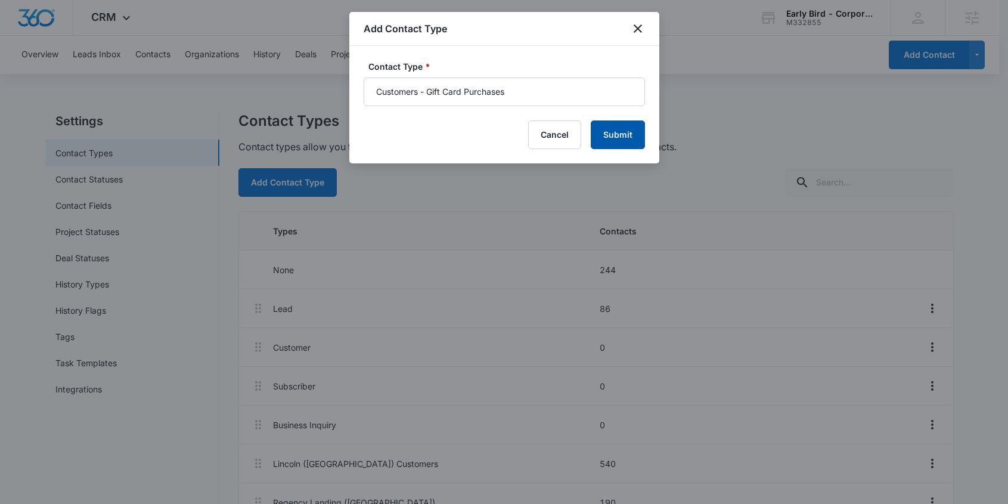
click at [621, 132] on button "Submit" at bounding box center [618, 134] width 54 height 29
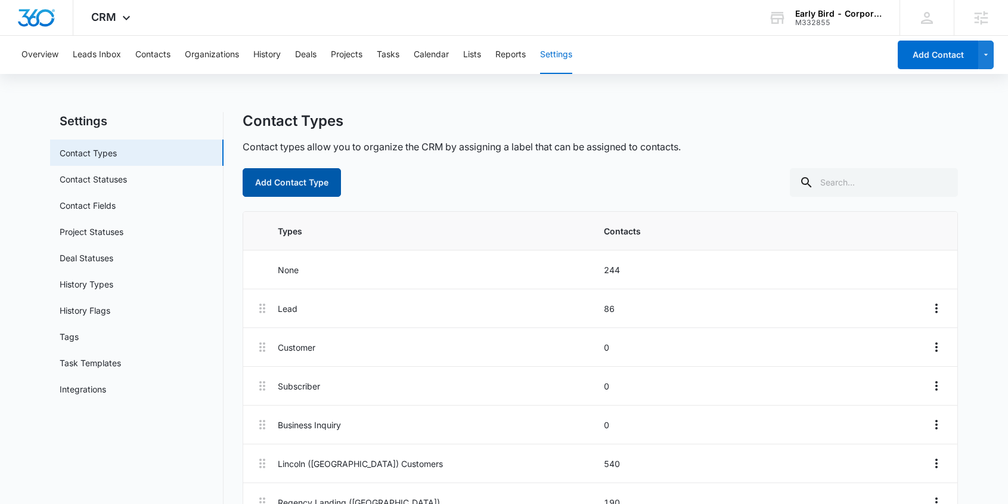
click at [296, 176] on button "Add Contact Type" at bounding box center [292, 182] width 98 height 29
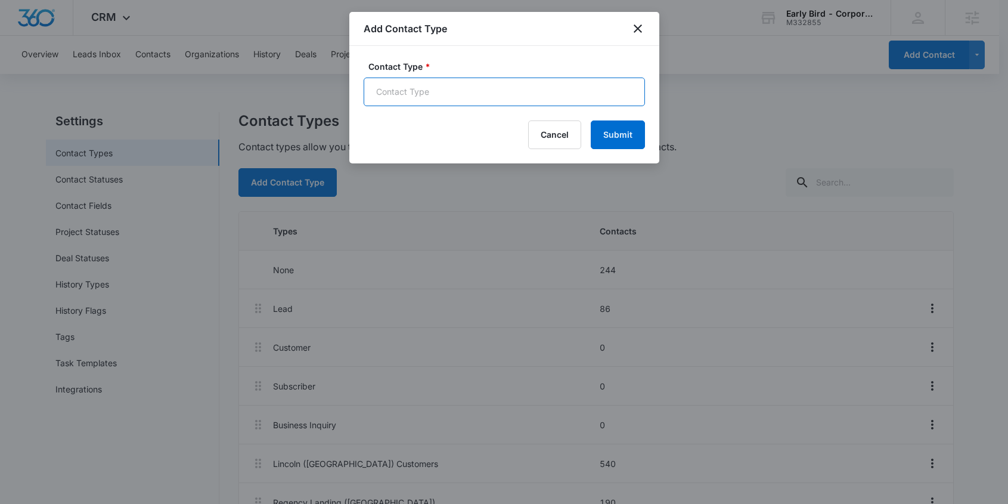
click at [411, 88] on input "Contact Type *" at bounding box center [504, 92] width 281 height 29
paste input "Customer - Online Order"
type input "Customer - Online Order"
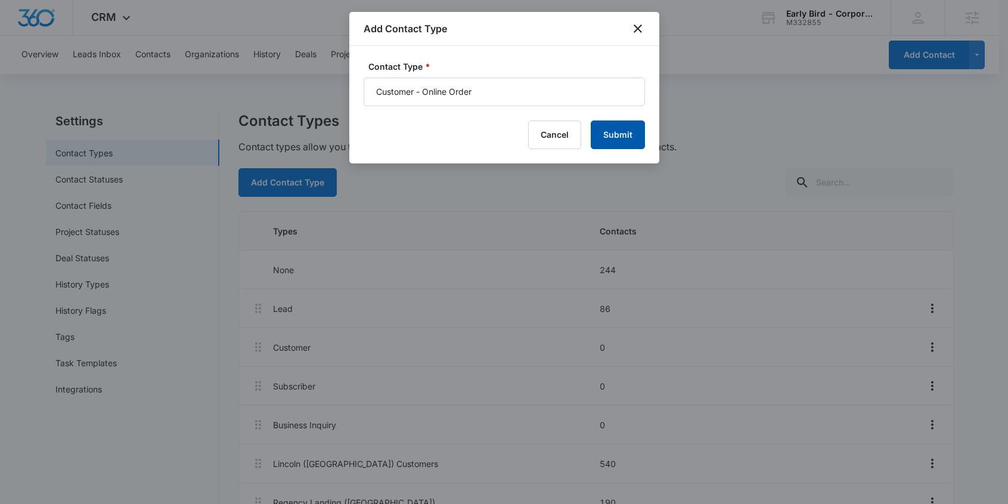
click at [617, 128] on button "Submit" at bounding box center [618, 134] width 54 height 29
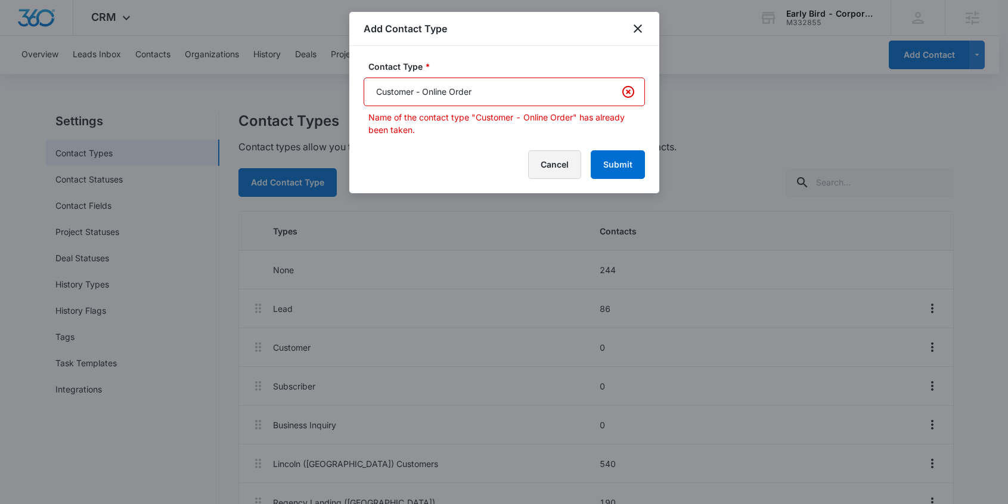
click at [556, 166] on button "Cancel" at bounding box center [554, 164] width 53 height 29
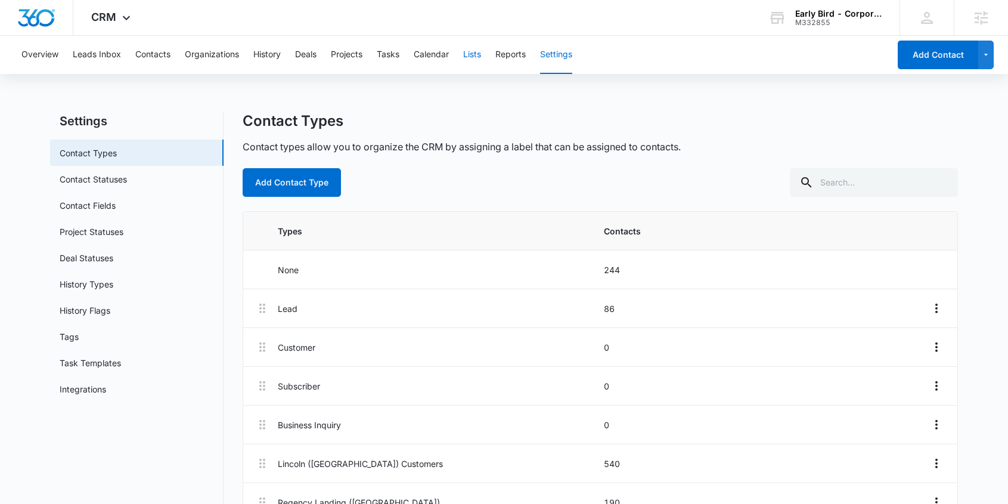
click at [481, 56] on button "Lists" at bounding box center [472, 55] width 18 height 38
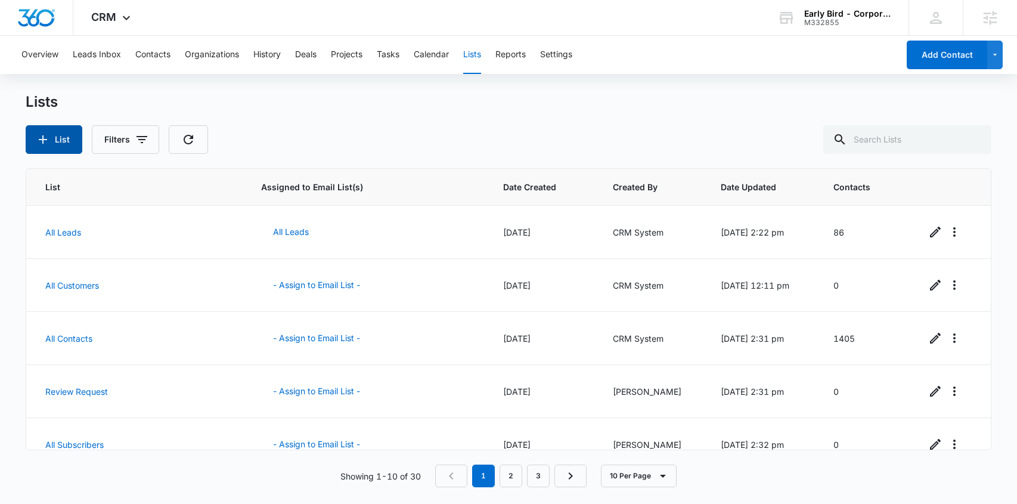
click at [48, 138] on icon "button" at bounding box center [43, 139] width 14 height 14
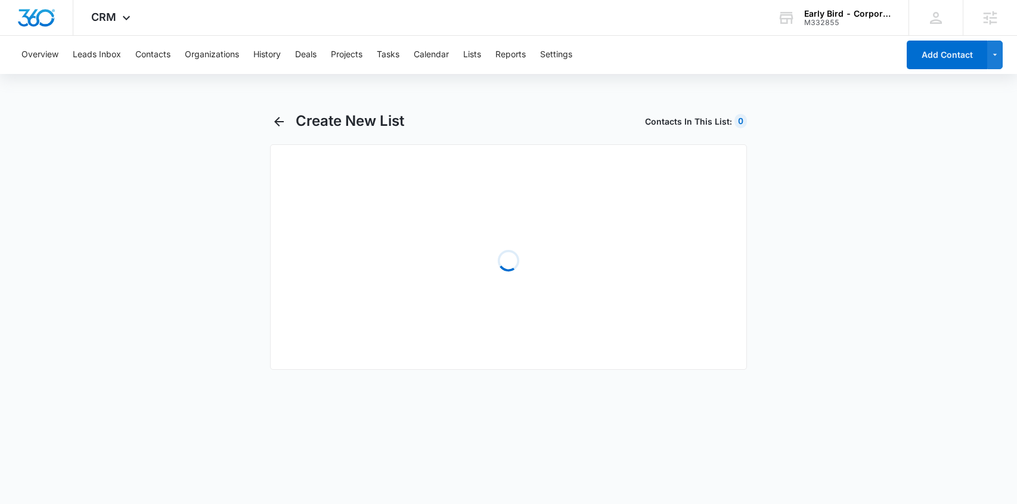
select select "31"
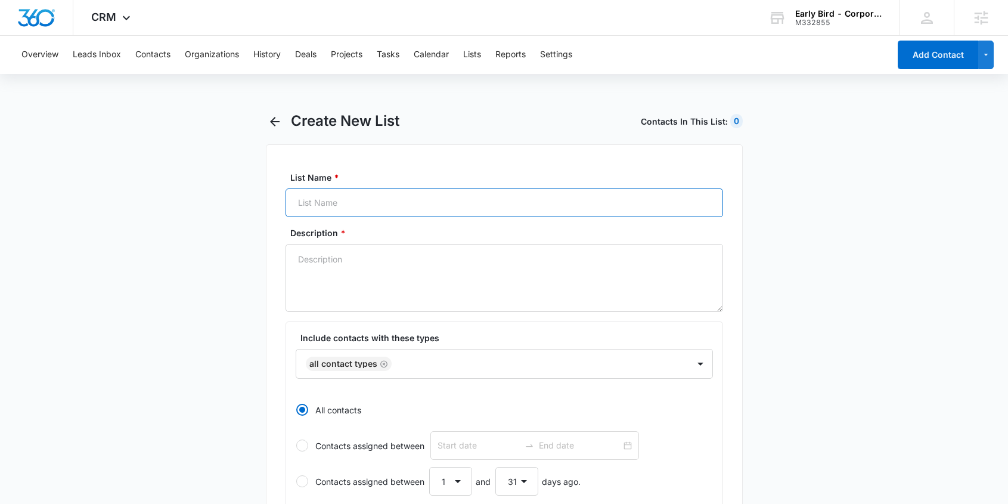
click at [334, 194] on input "List Name *" at bounding box center [505, 202] width 438 height 29
paste input "Customer - Online Order"
type input "Customer - Online Order"
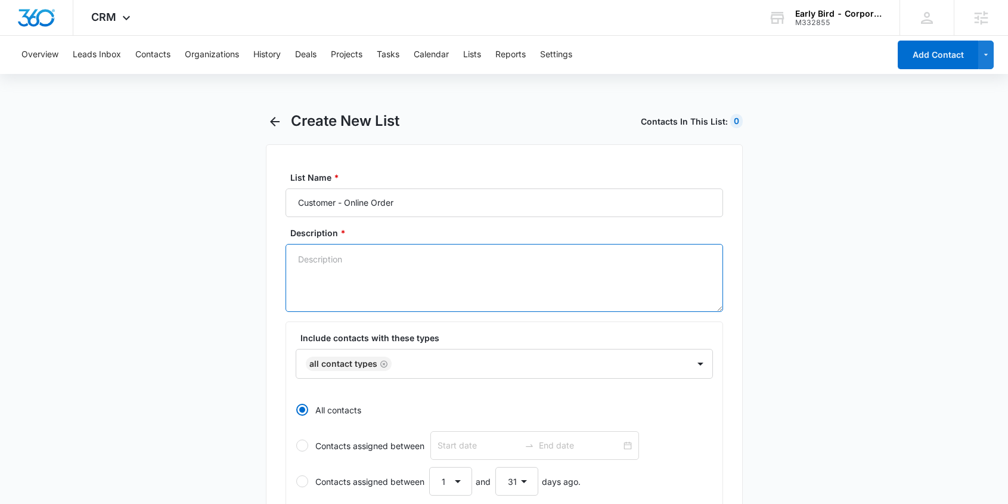
click at [360, 277] on textarea "Description *" at bounding box center [505, 278] width 438 height 68
paste textarea "Customer - Online Order"
click at [384, 364] on icon "Remove All Contact Types" at bounding box center [384, 364] width 8 height 9
type textarea "Customer - Online Order"
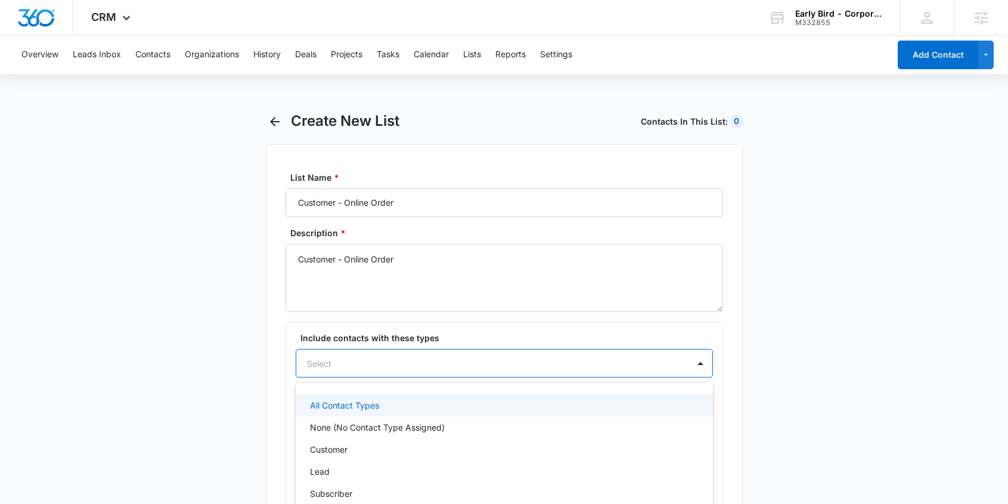
click at [403, 364] on div "All Contact Types, 1 of 37. 37 results available. Use Up and Down to choose opt…" at bounding box center [504, 363] width 417 height 29
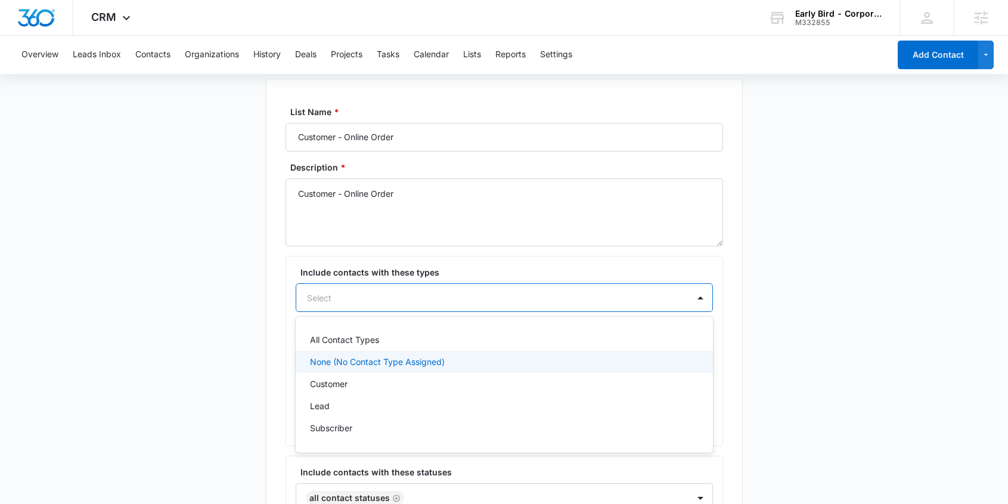
paste
type input "Customer - Online Order"
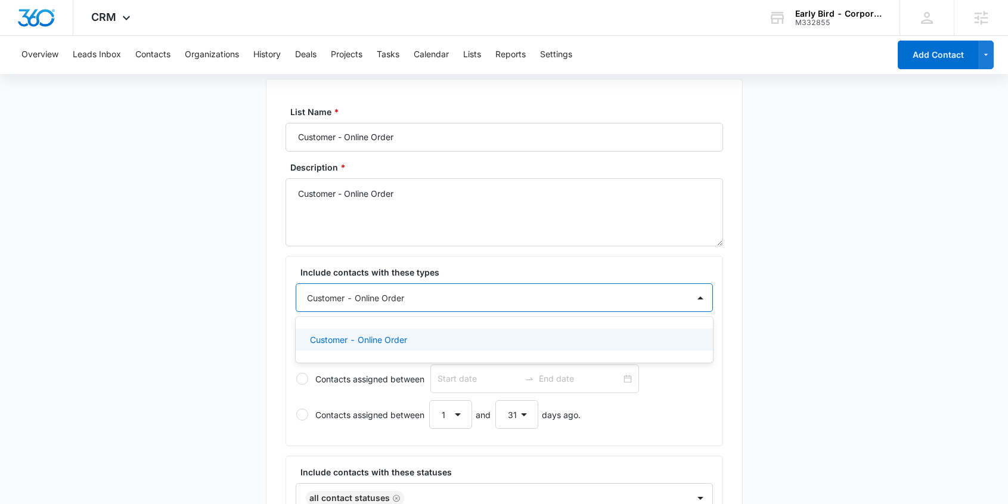
click at [391, 340] on p "Customer - Online Order" at bounding box center [358, 339] width 97 height 13
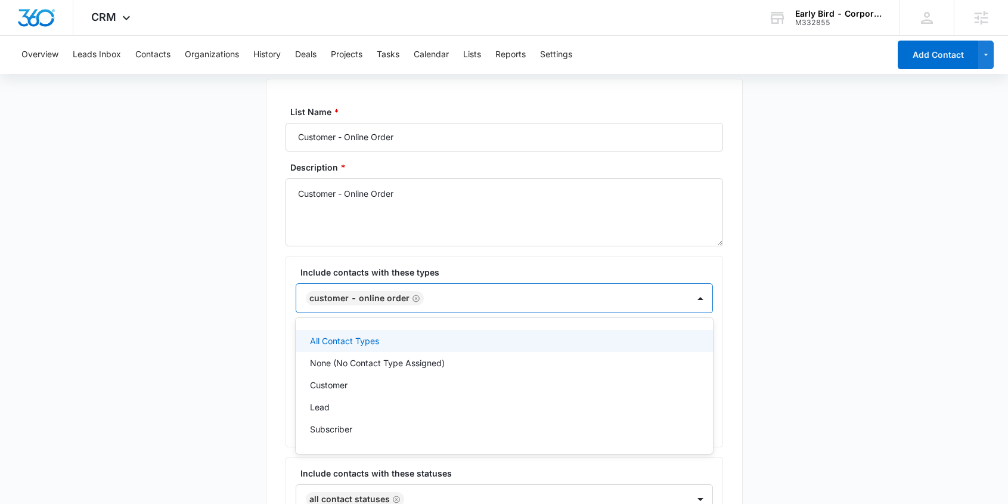
click at [821, 348] on main "Create New List Contacts In This List : 1405 List Name * Customer - Online Orde…" at bounding box center [504, 494] width 1008 height 895
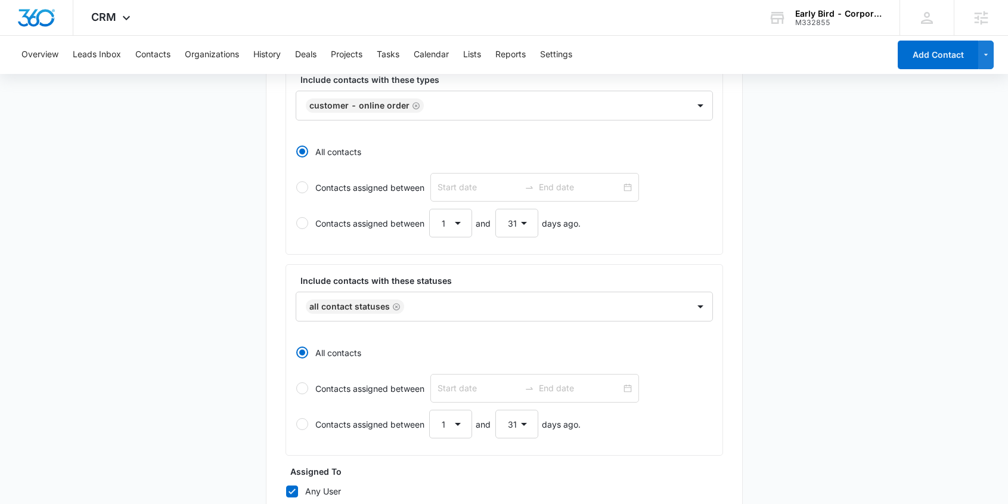
scroll to position [503, 0]
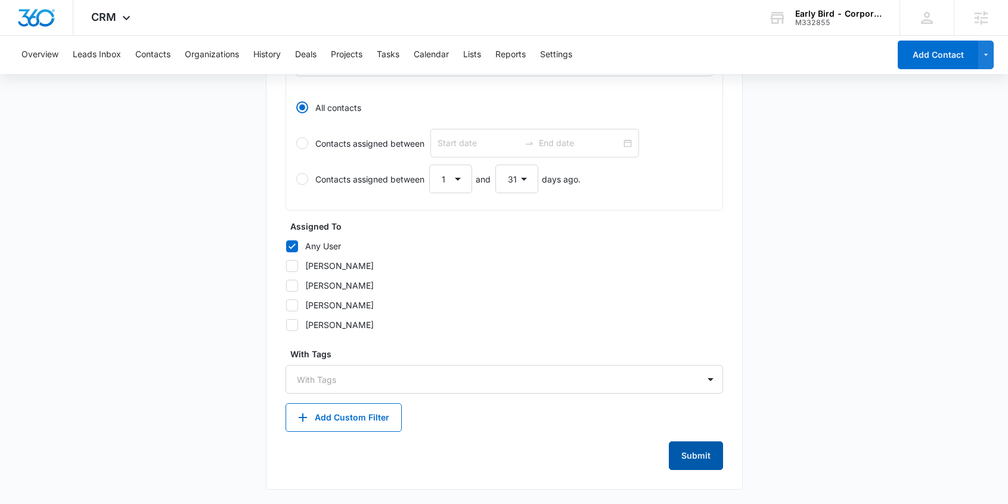
click at [704, 448] on button "Submit" at bounding box center [696, 455] width 54 height 29
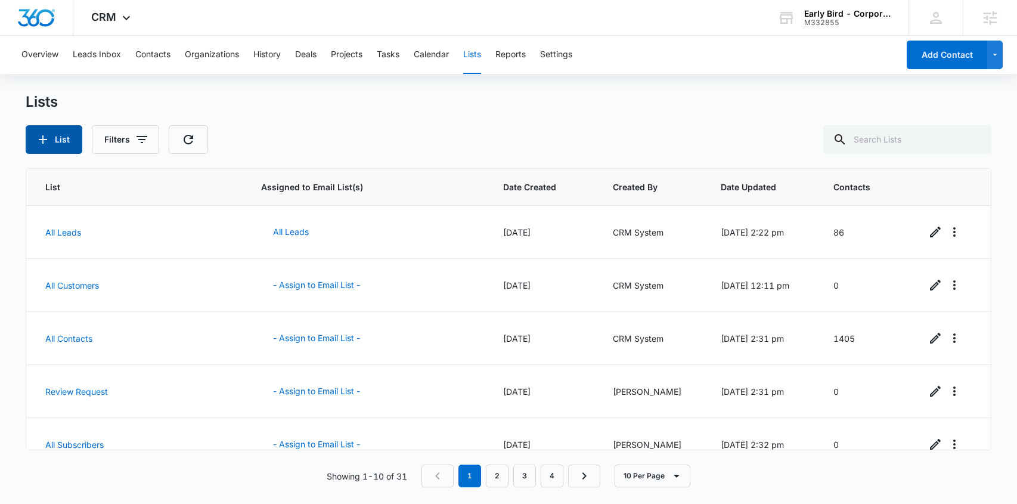
click at [49, 140] on icon "button" at bounding box center [43, 139] width 14 height 14
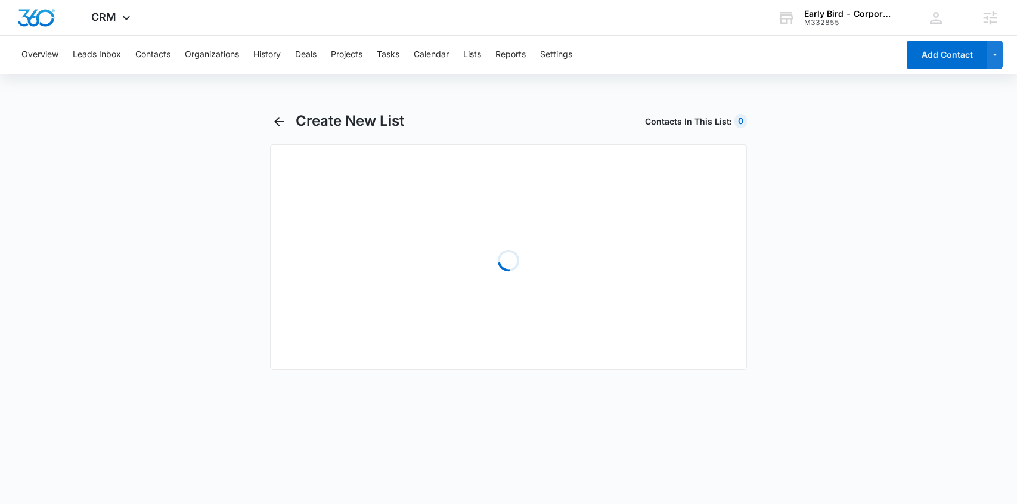
select select "31"
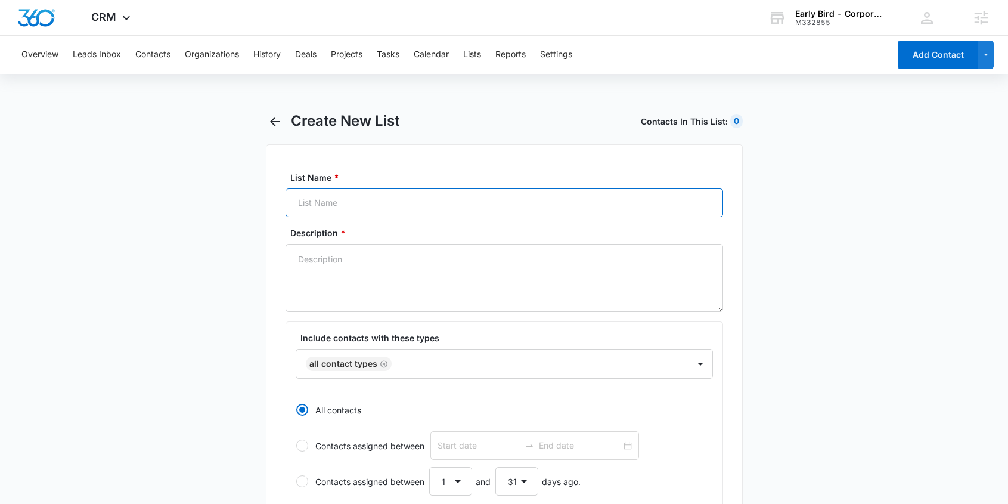
click at [353, 208] on input "List Name *" at bounding box center [505, 202] width 438 height 29
type input "Customers - Gift Card Purchases"
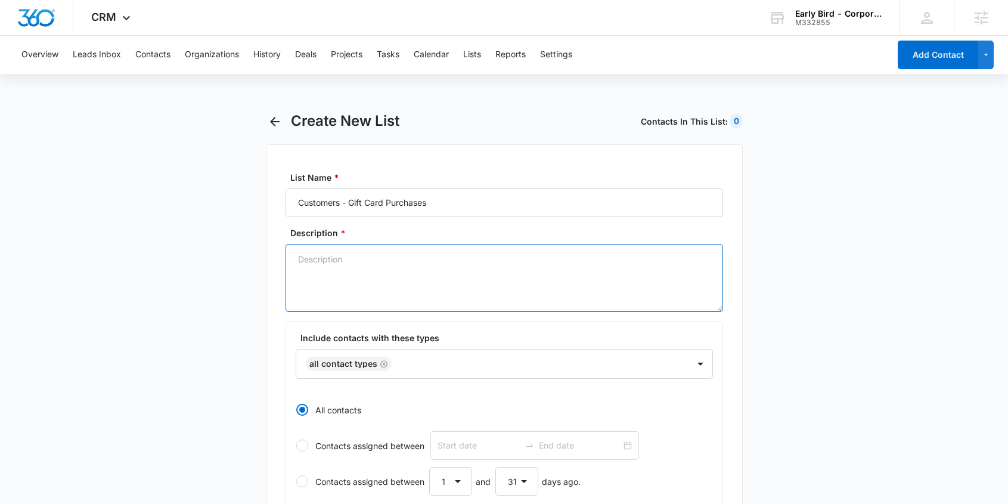
click at [381, 284] on textarea "Description *" at bounding box center [505, 278] width 438 height 68
click at [382, 363] on icon "Remove All Contact Types" at bounding box center [383, 363] width 7 height 7
type textarea "Customers - Gift Card Purchases"
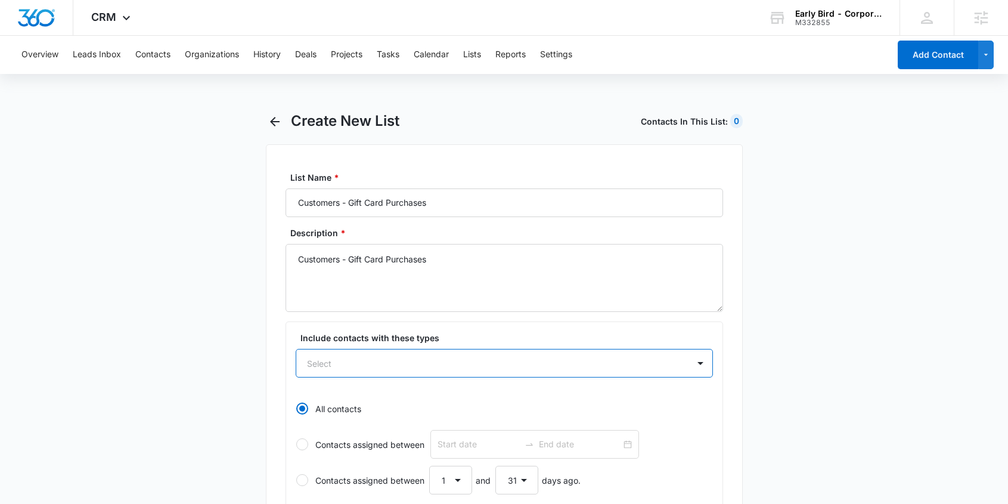
type input "Customers - Gift Card Purchases"
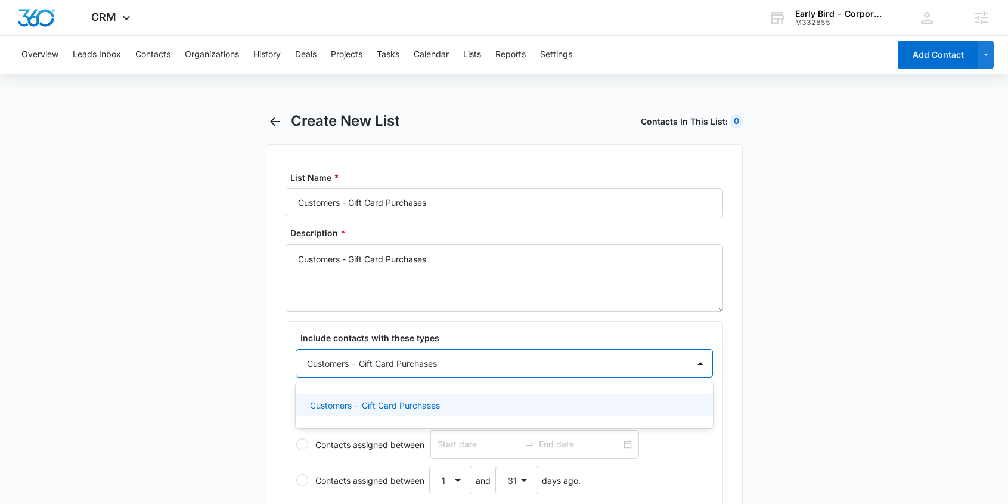
click at [387, 406] on p "Customers - Gift Card Purchases" at bounding box center [375, 405] width 130 height 13
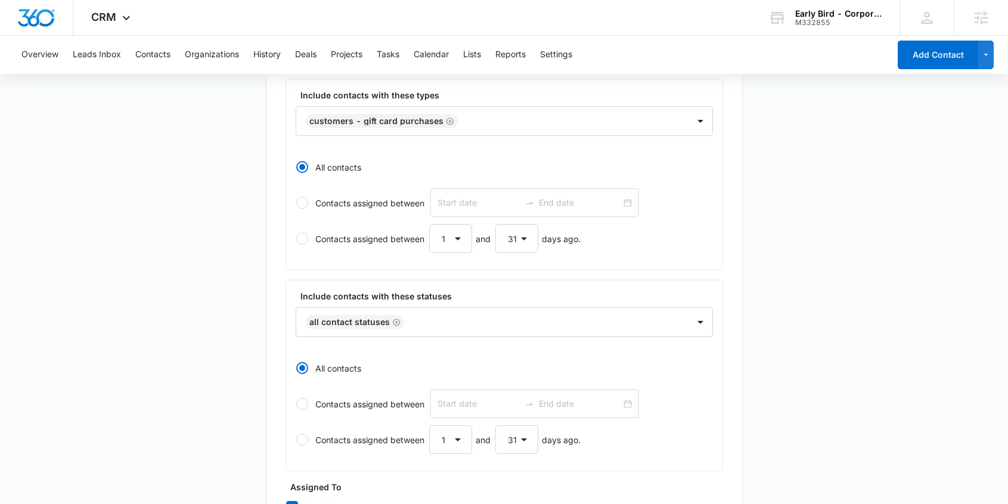
scroll to position [503, 0]
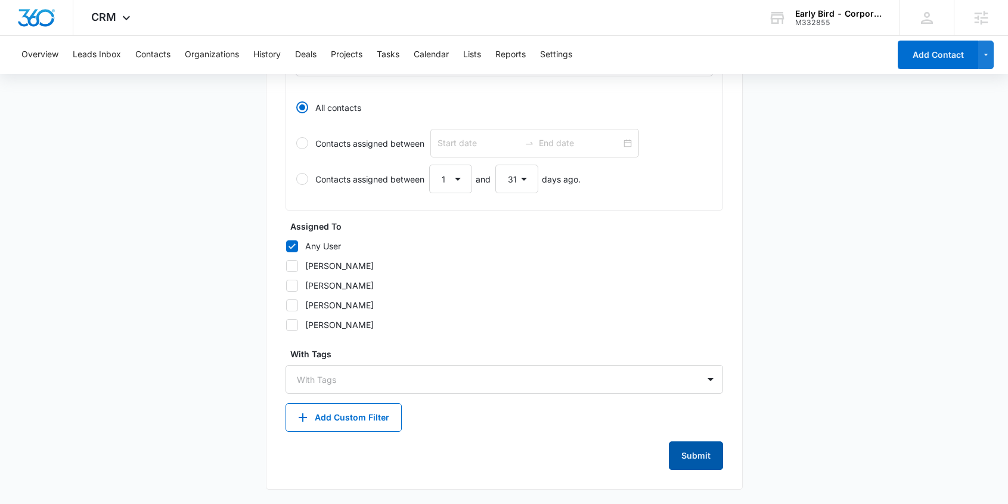
click at [711, 460] on button "Submit" at bounding box center [696, 455] width 54 height 29
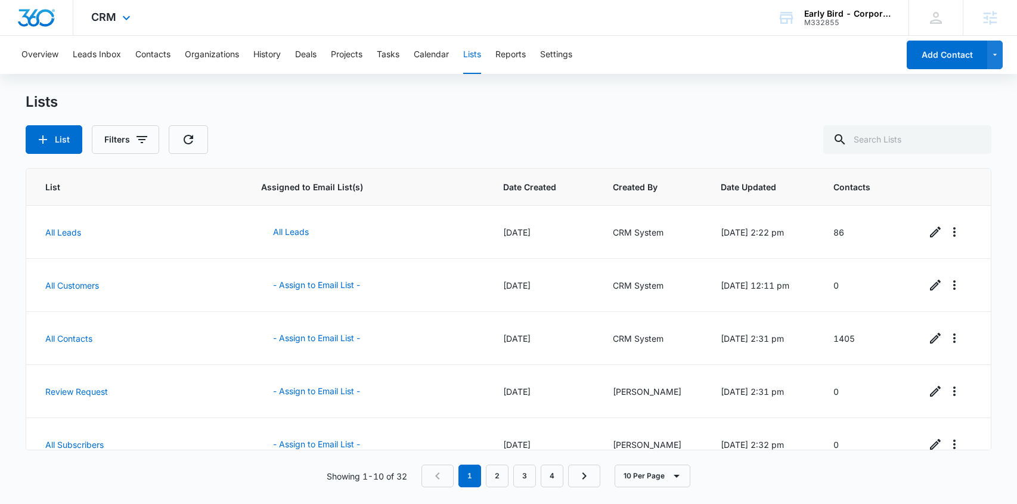
click at [117, 22] on div "CRM Apps Reputation Websites Forms CRM Email Social Shop Payments POS Content A…" at bounding box center [112, 17] width 78 height 35
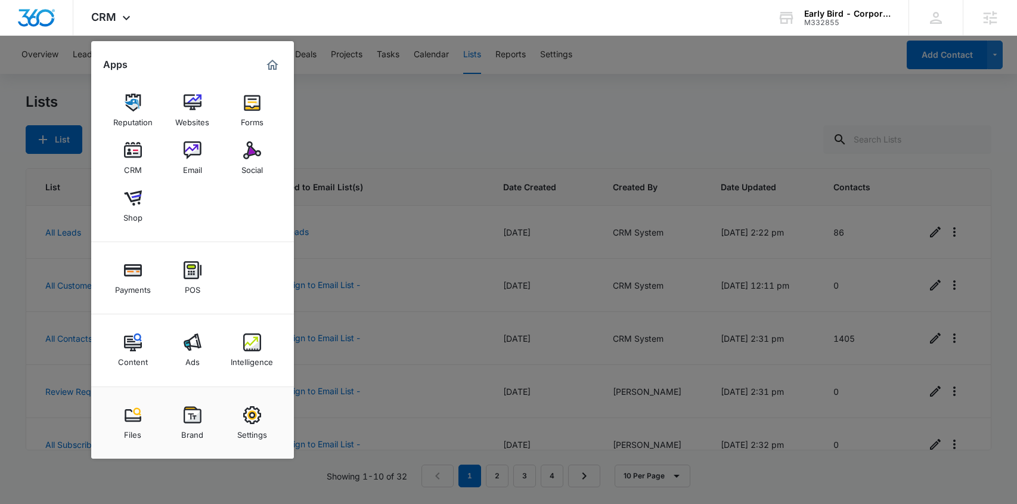
click at [243, 107] on img at bounding box center [252, 103] width 18 height 18
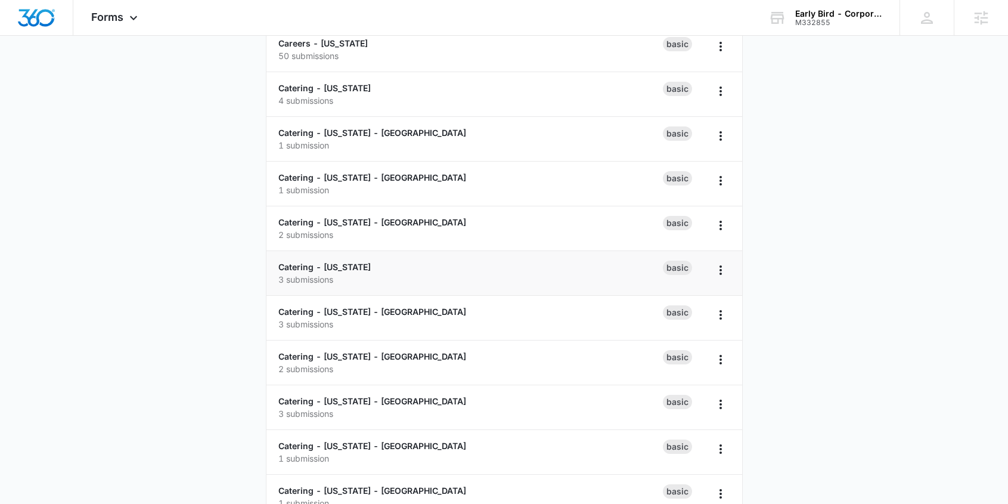
scroll to position [237, 0]
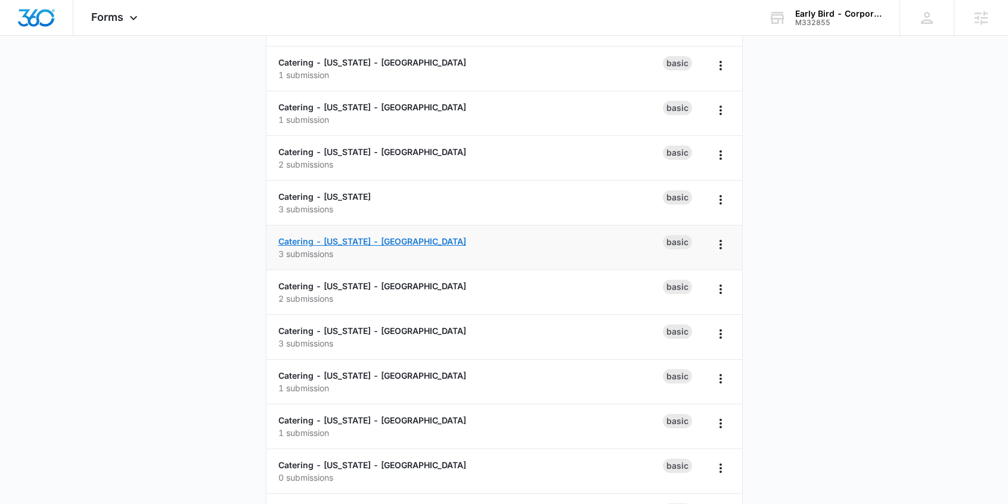
click at [404, 245] on link "Catering - [US_STATE] - [GEOGRAPHIC_DATA]" at bounding box center [372, 241] width 188 height 10
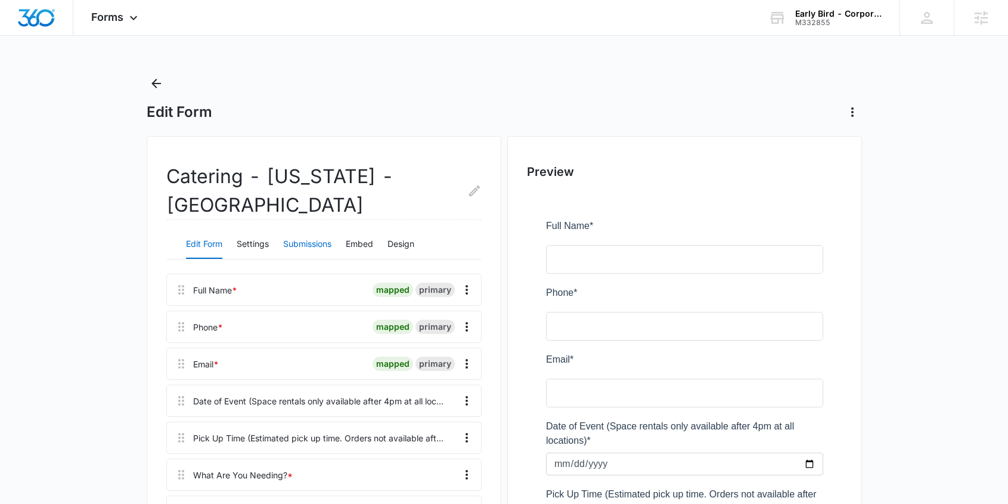
click at [304, 243] on button "Submissions" at bounding box center [307, 244] width 48 height 29
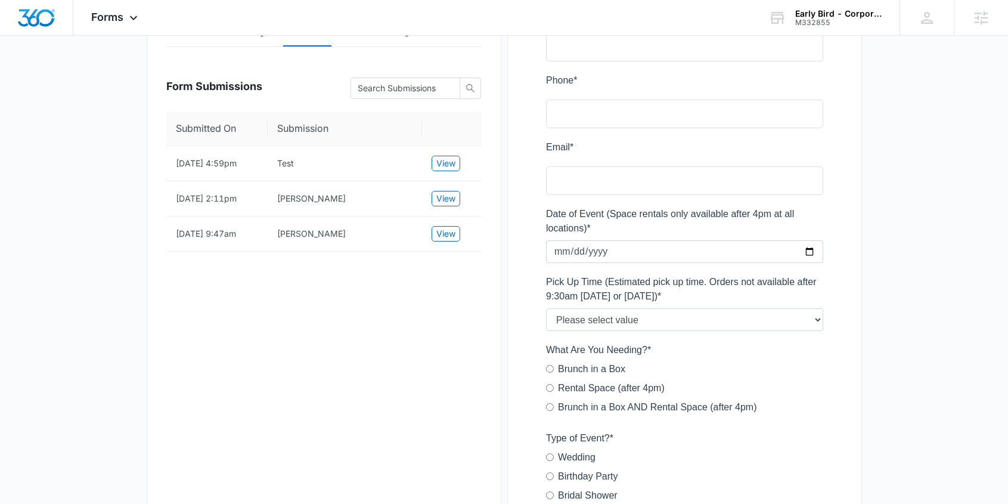
scroll to position [157, 0]
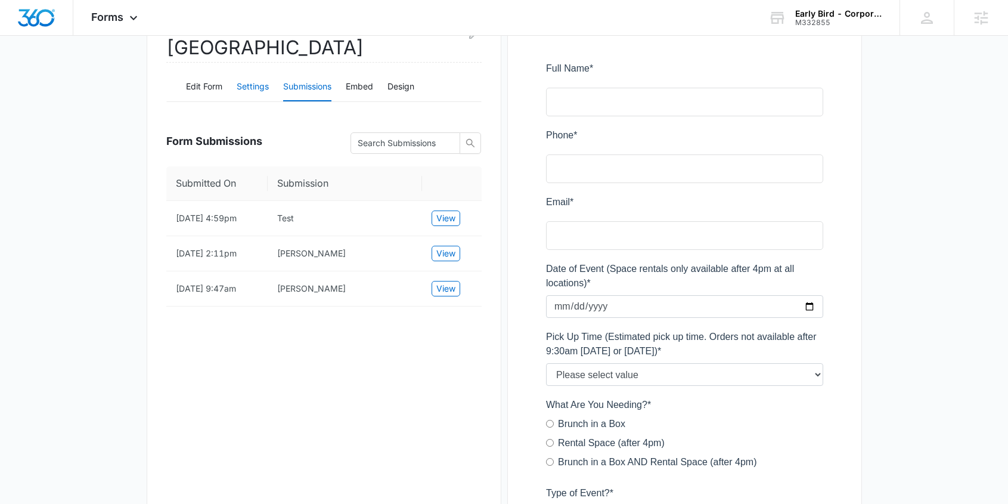
click at [257, 91] on button "Settings" at bounding box center [253, 87] width 32 height 29
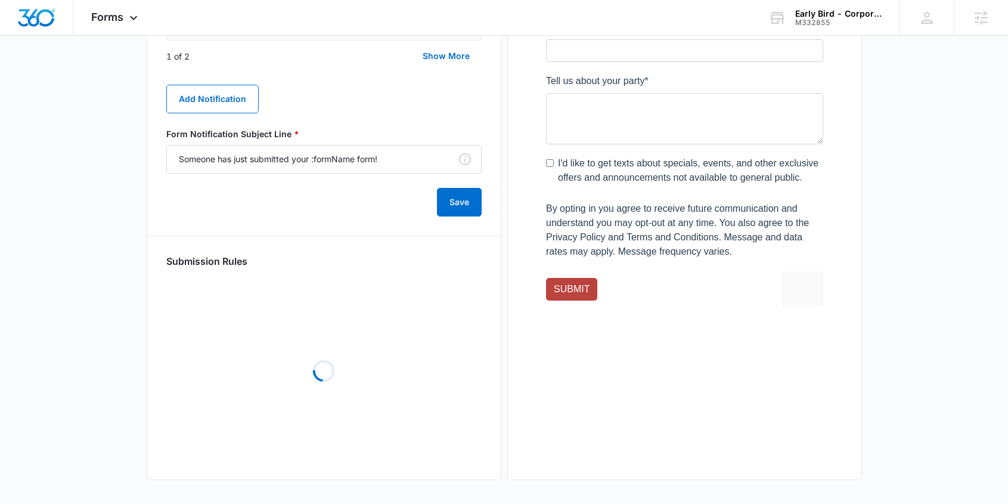
scroll to position [670, 0]
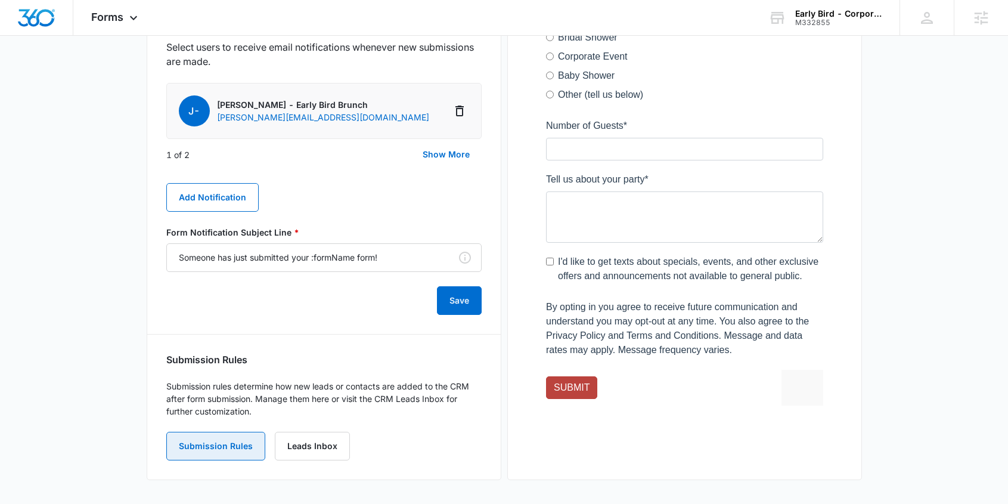
click at [229, 447] on button "Submission Rules" at bounding box center [215, 446] width 99 height 29
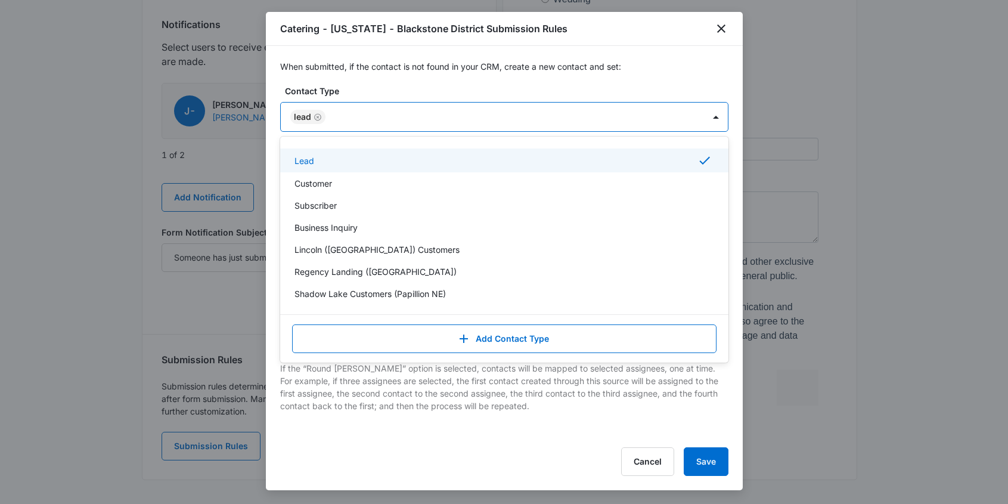
click at [379, 119] on div at bounding box center [509, 117] width 360 height 15
type input "Catering Inquirer - NE - Blackstone"
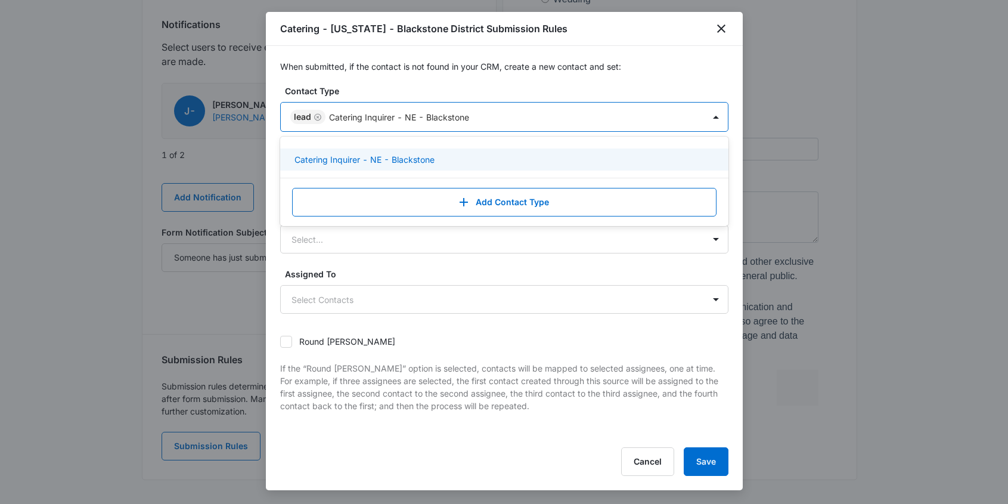
click at [422, 160] on p "Catering Inquirer - NE - Blackstone" at bounding box center [365, 159] width 140 height 13
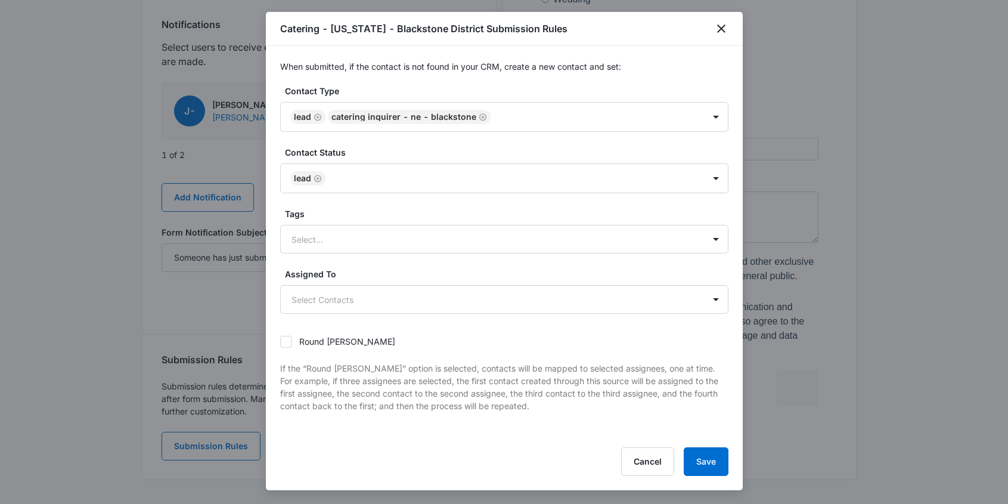
click at [583, 94] on label "Contact Type" at bounding box center [509, 91] width 448 height 13
click at [705, 462] on button "Save" at bounding box center [706, 461] width 45 height 29
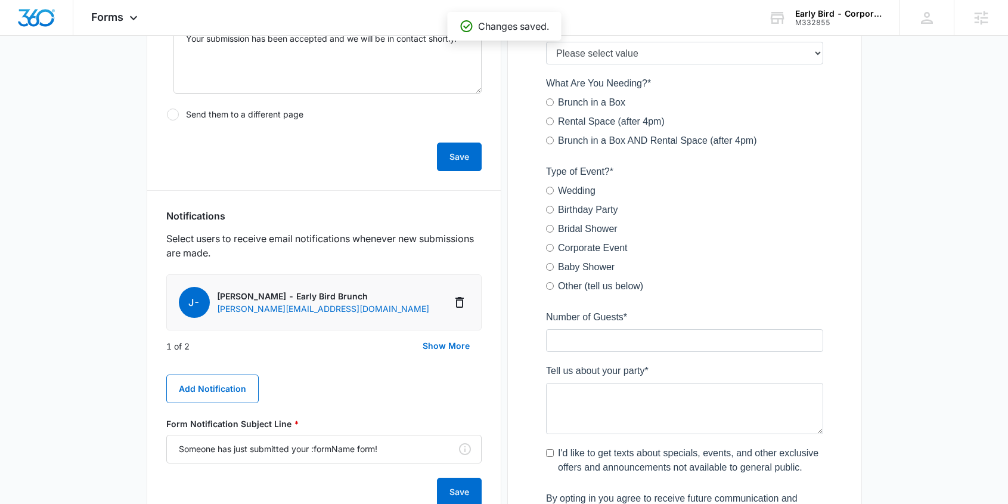
scroll to position [0, 0]
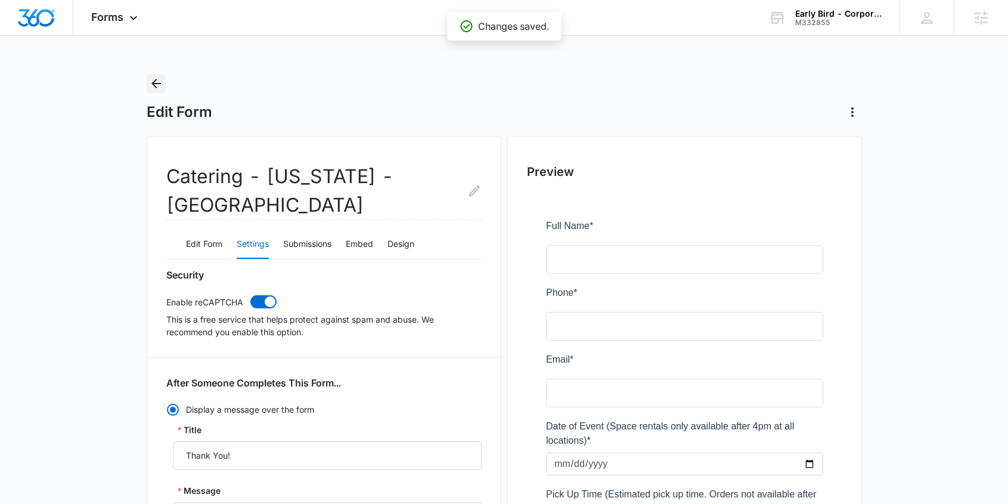
click at [154, 83] on icon "Back" at bounding box center [156, 84] width 10 height 10
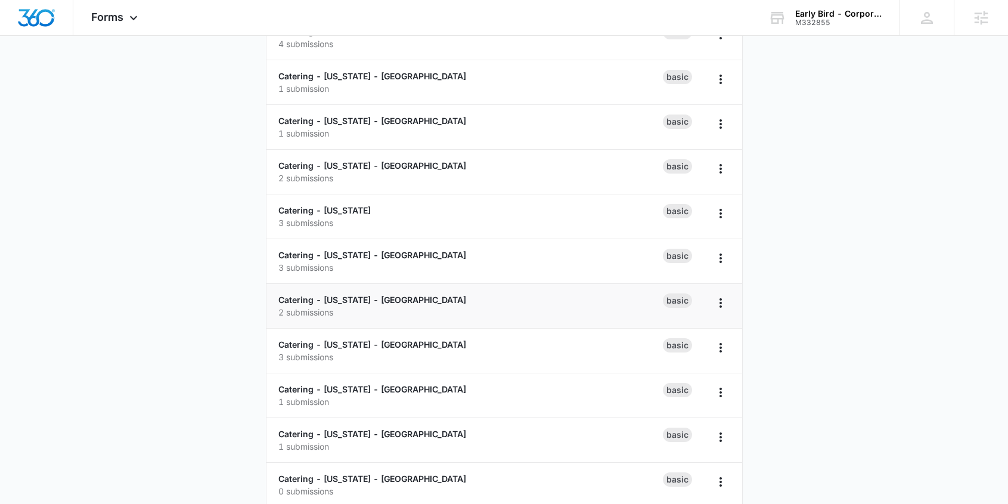
scroll to position [224, 0]
click at [332, 301] on link "Catering - [US_STATE] - [GEOGRAPHIC_DATA]" at bounding box center [372, 299] width 188 height 10
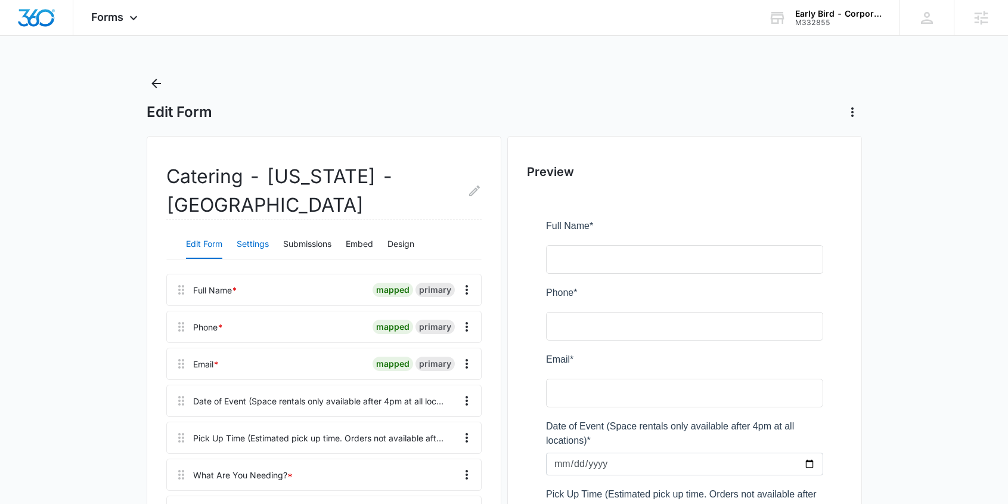
click at [252, 230] on button "Settings" at bounding box center [253, 244] width 32 height 29
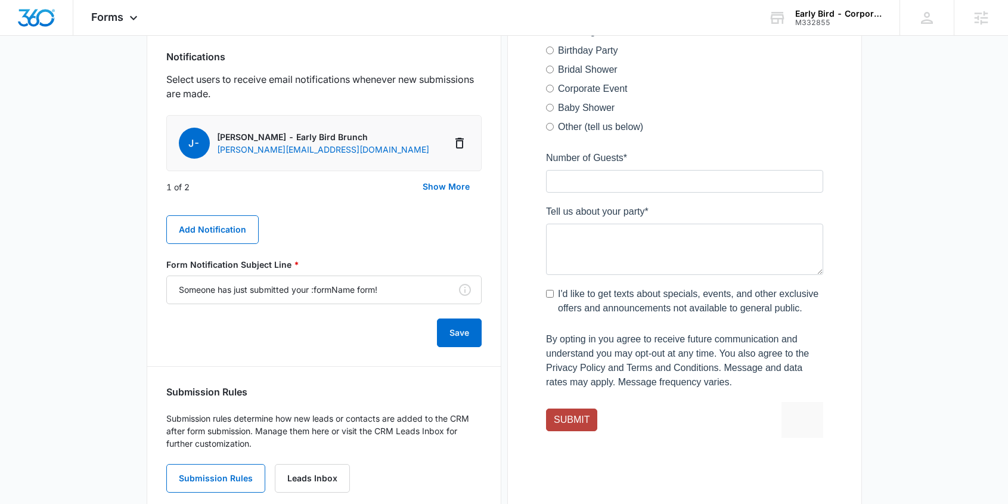
scroll to position [646, 0]
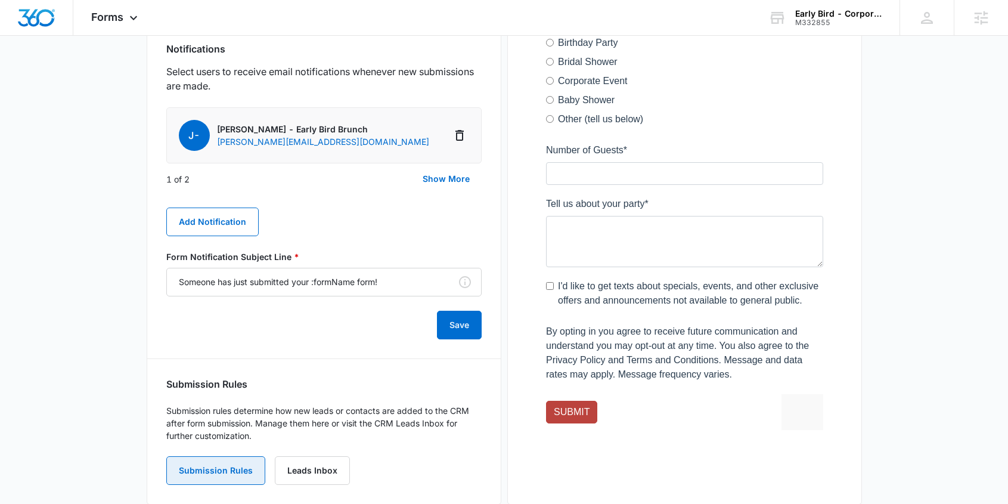
click at [225, 456] on button "Submission Rules" at bounding box center [215, 470] width 99 height 29
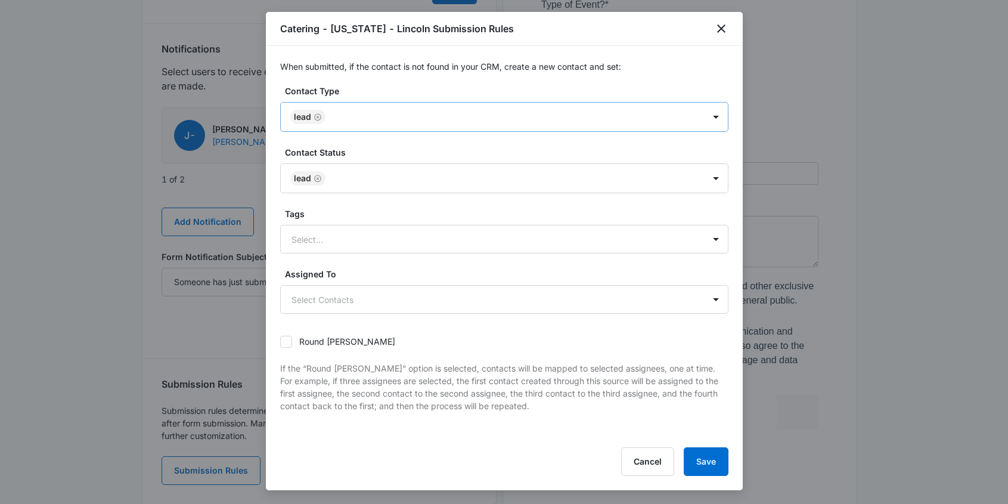
click at [361, 116] on div at bounding box center [509, 117] width 360 height 15
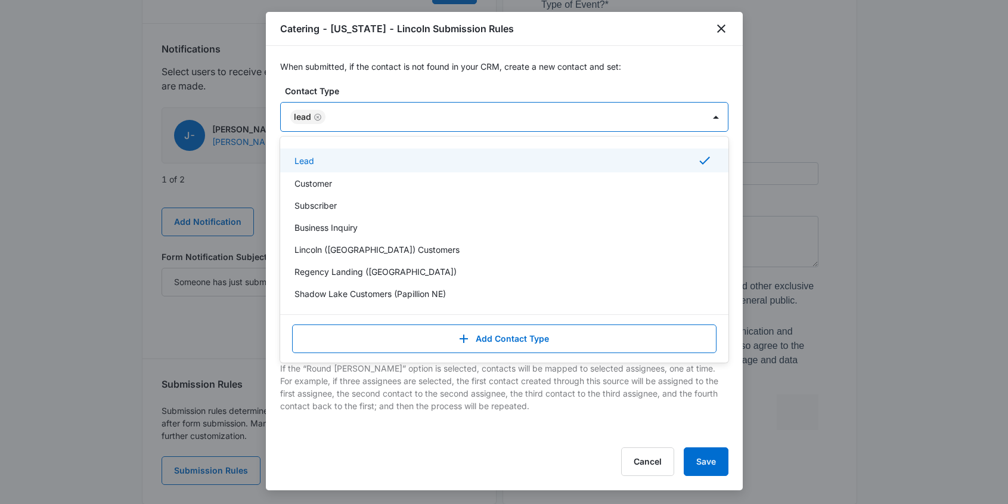
type input "Catering Inquirer - NE - Lincoln"
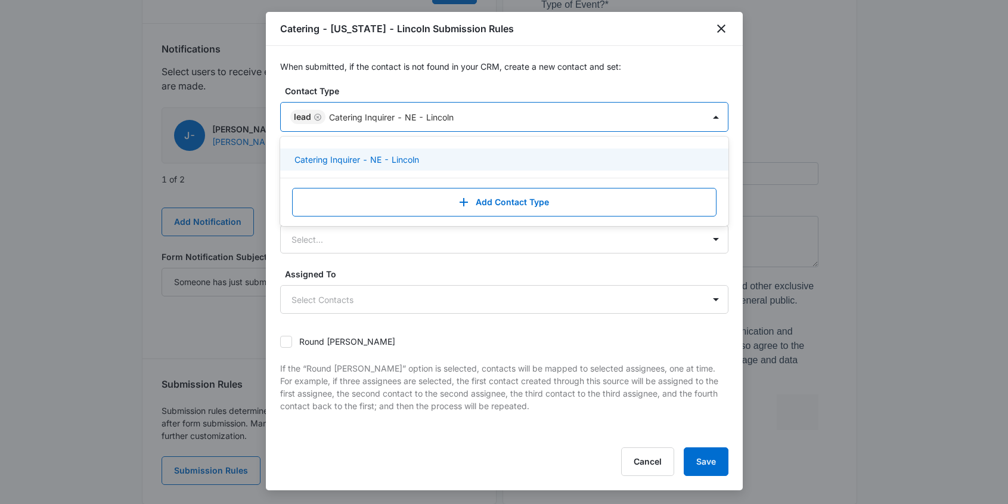
click at [375, 160] on p "Catering Inquirer - NE - Lincoln" at bounding box center [357, 159] width 125 height 13
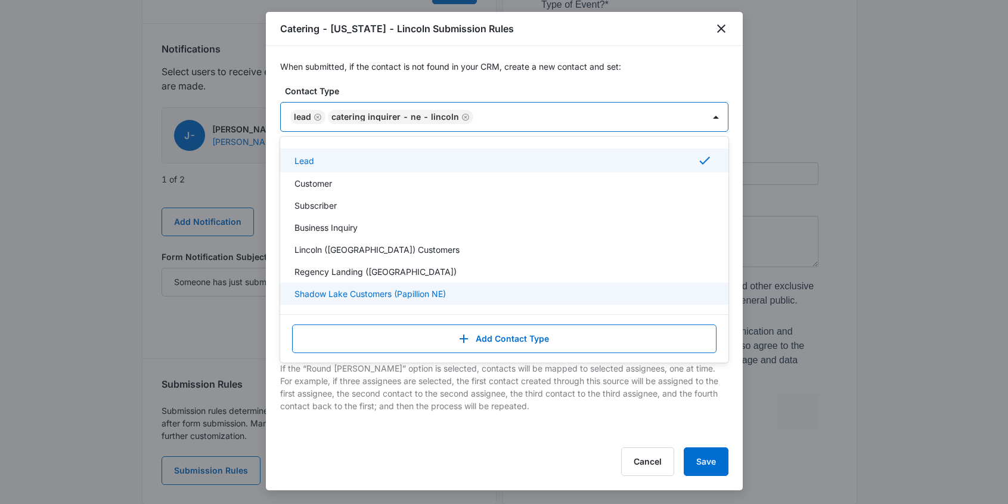
click at [544, 450] on div "Cancel Save" at bounding box center [504, 461] width 448 height 29
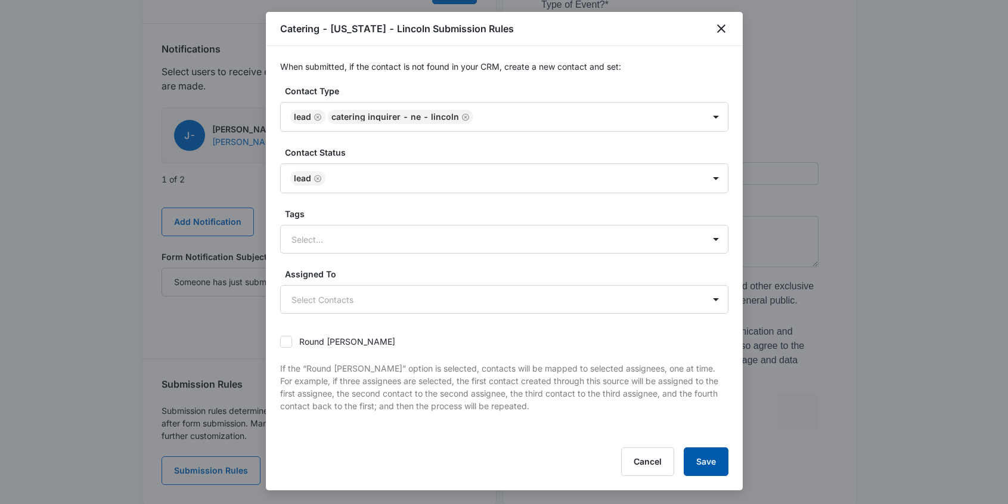
click at [714, 463] on button "Save" at bounding box center [706, 461] width 45 height 29
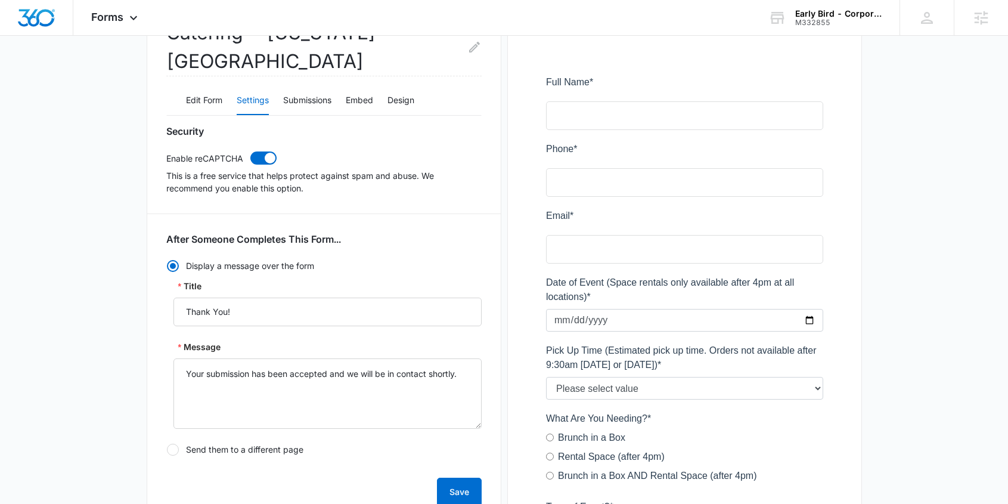
scroll to position [24, 0]
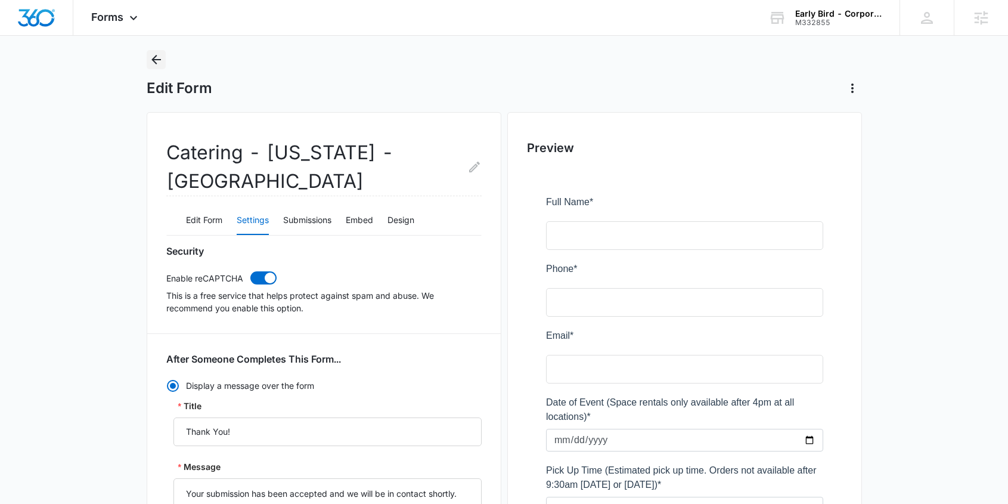
click at [157, 60] on icon "Back" at bounding box center [156, 59] width 14 height 14
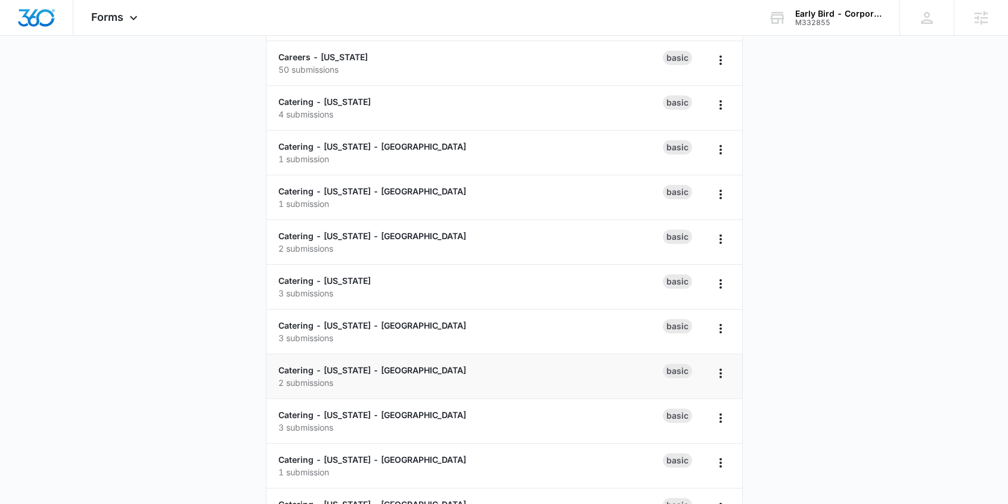
scroll to position [218, 0]
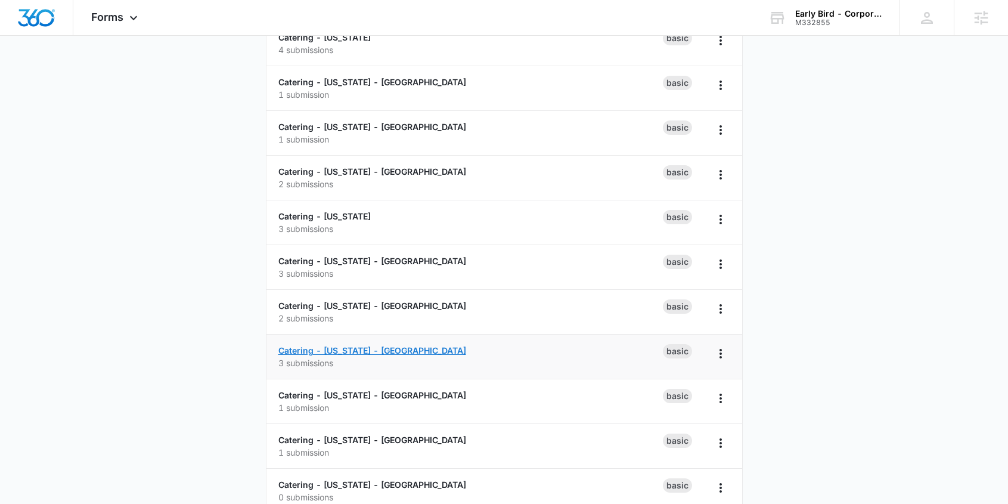
click at [330, 351] on link "Catering - [US_STATE] - [GEOGRAPHIC_DATA]" at bounding box center [372, 350] width 188 height 10
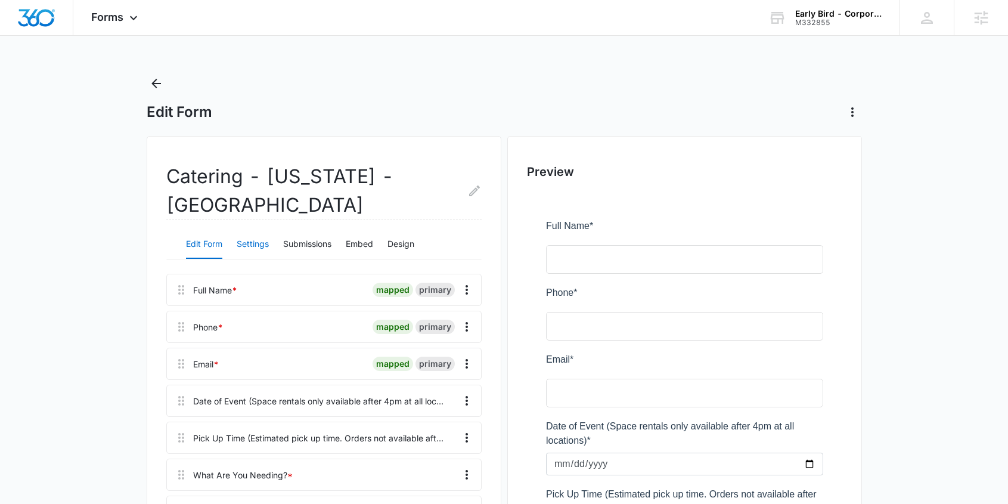
click at [249, 243] on button "Settings" at bounding box center [253, 244] width 32 height 29
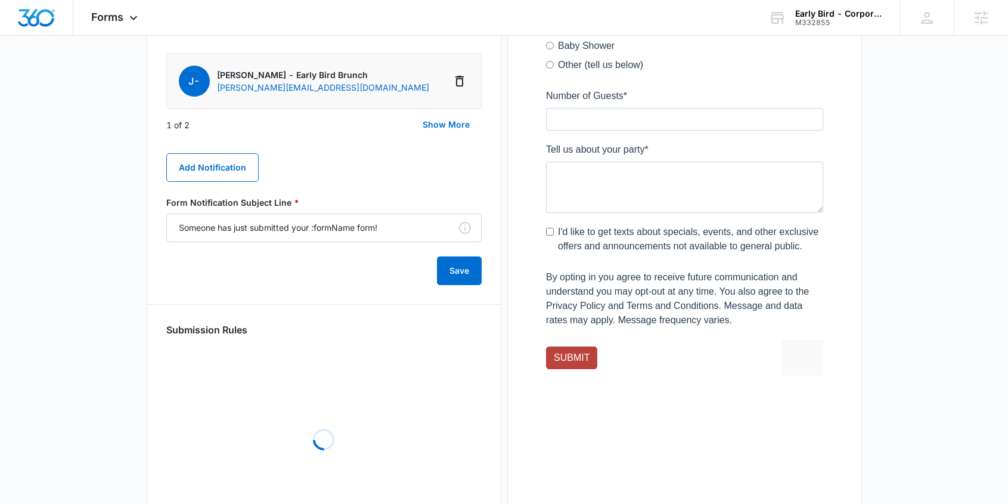
scroll to position [670, 0]
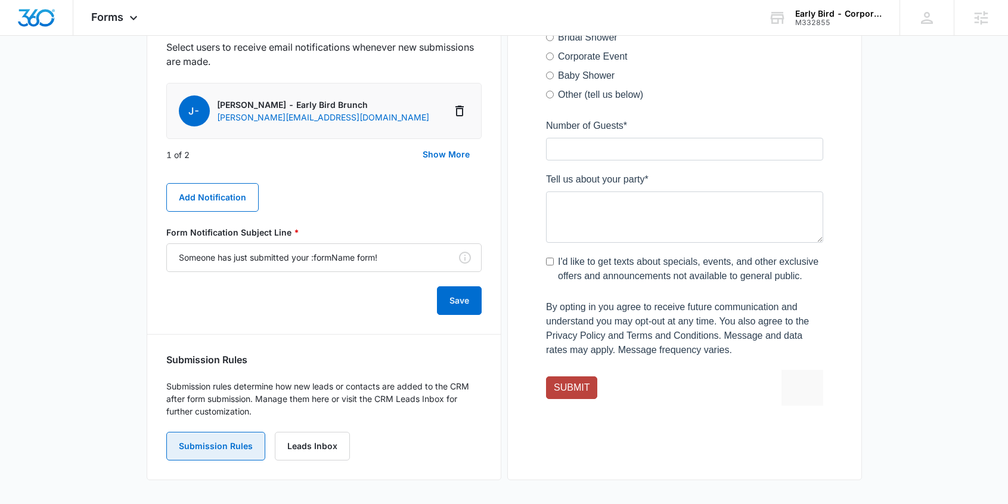
click at [219, 442] on button "Submission Rules" at bounding box center [215, 446] width 99 height 29
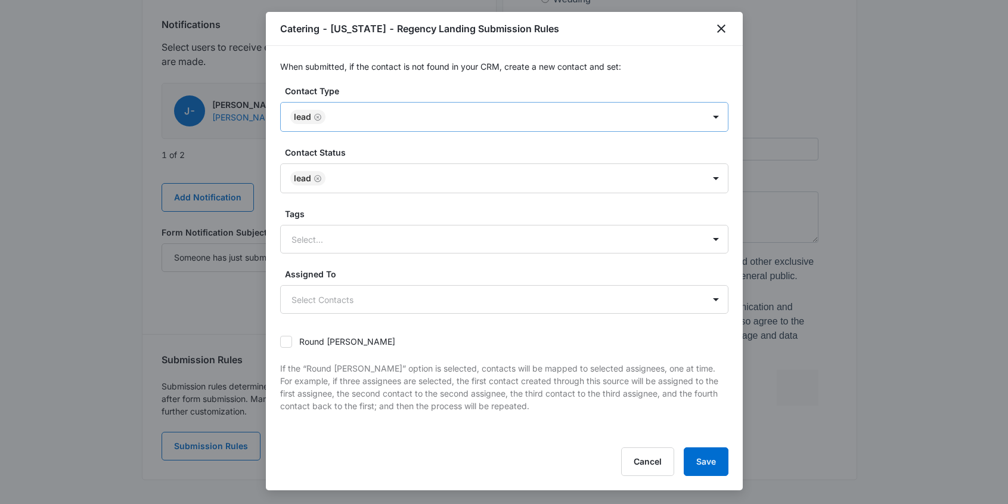
click at [345, 117] on div at bounding box center [509, 117] width 360 height 15
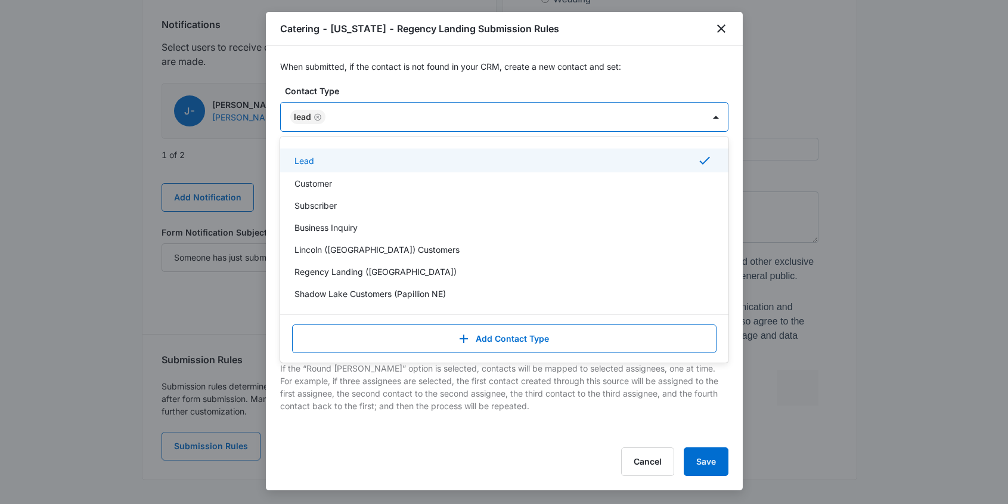
type input "Catering Inquirer - NE - Regency Landing"
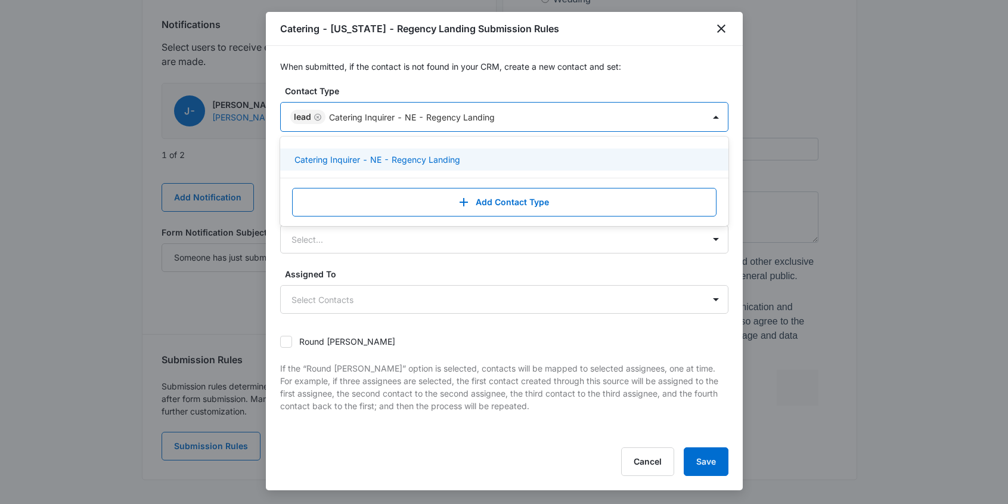
click at [386, 163] on p "Catering Inquirer - NE - Regency Landing" at bounding box center [378, 159] width 166 height 13
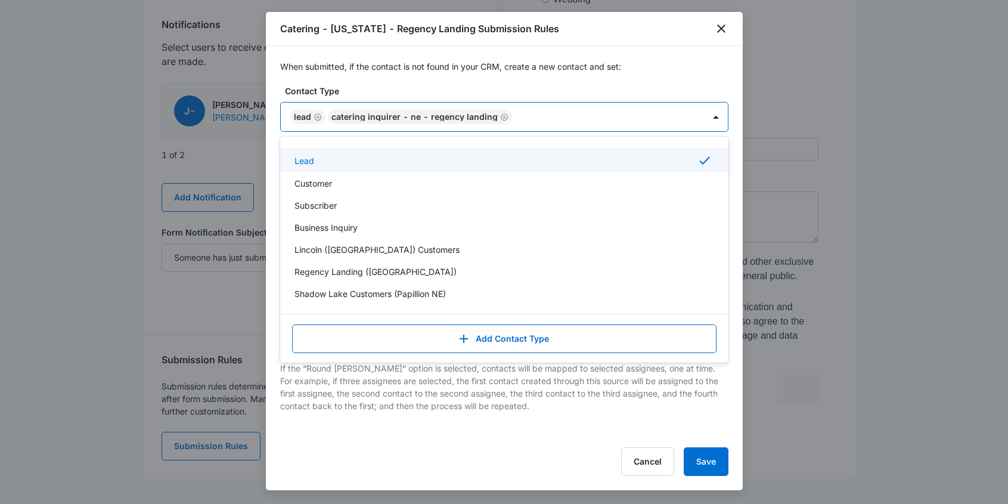
click at [679, 89] on label "Contact Type" at bounding box center [509, 91] width 448 height 13
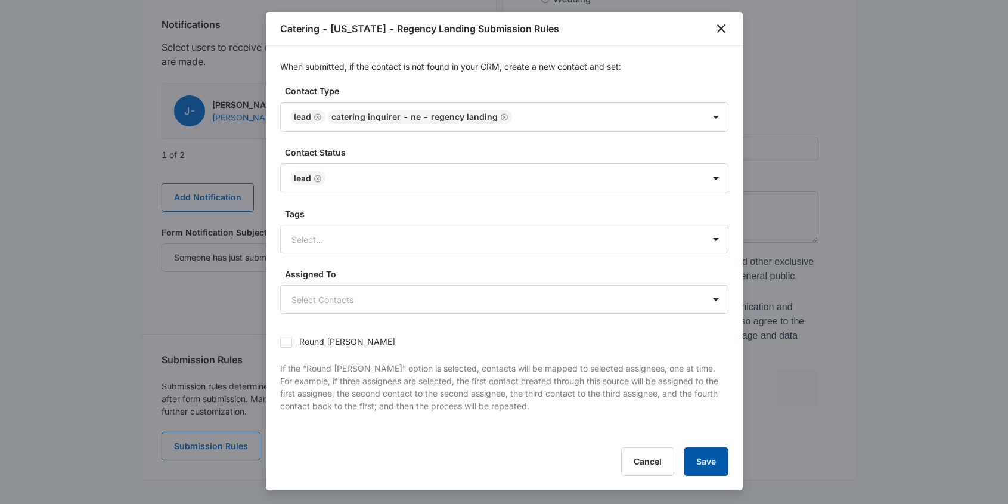
click at [707, 460] on button "Save" at bounding box center [706, 461] width 45 height 29
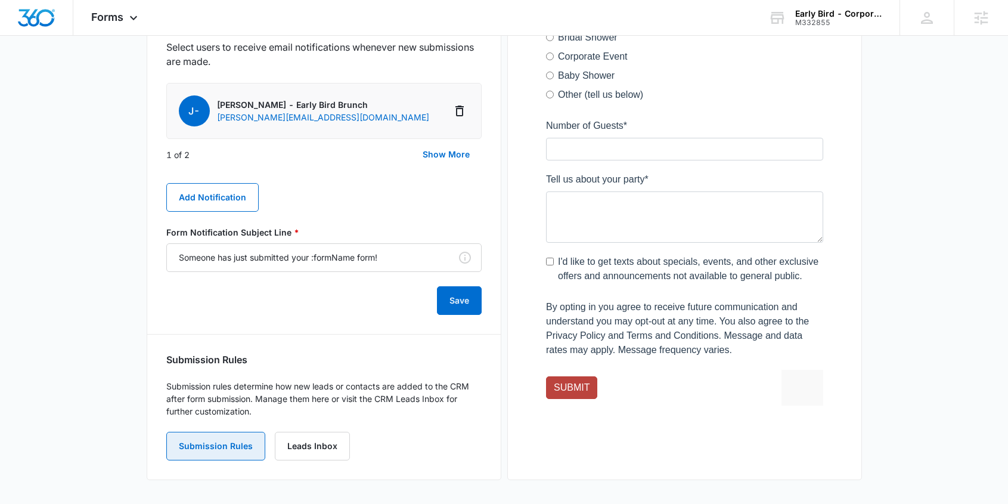
scroll to position [0, 0]
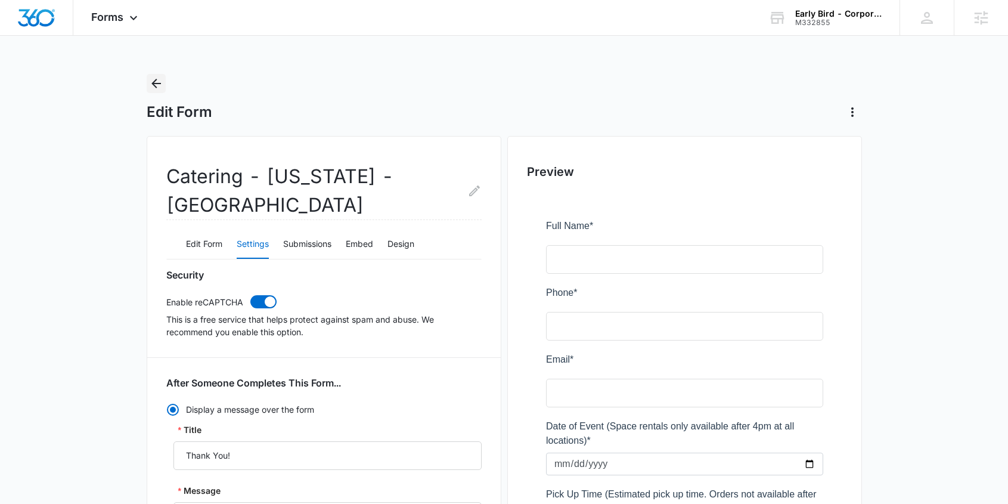
click at [148, 86] on button "Back" at bounding box center [156, 83] width 19 height 19
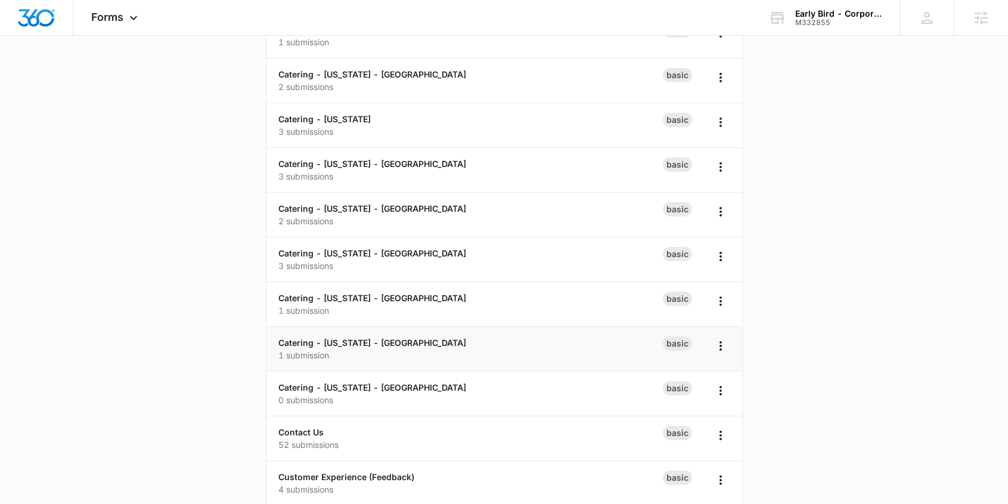
scroll to position [325, 0]
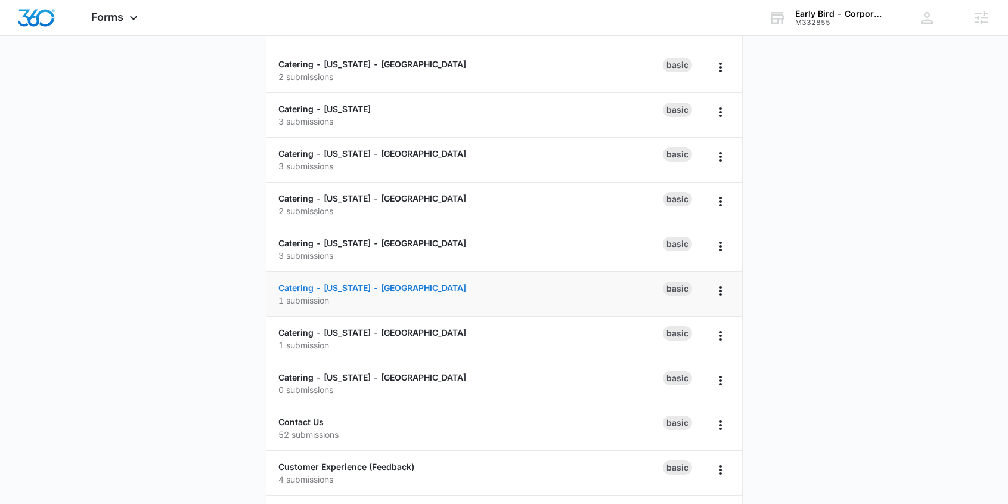
click at [342, 288] on link "Catering - [US_STATE] - [GEOGRAPHIC_DATA]" at bounding box center [372, 288] width 188 height 10
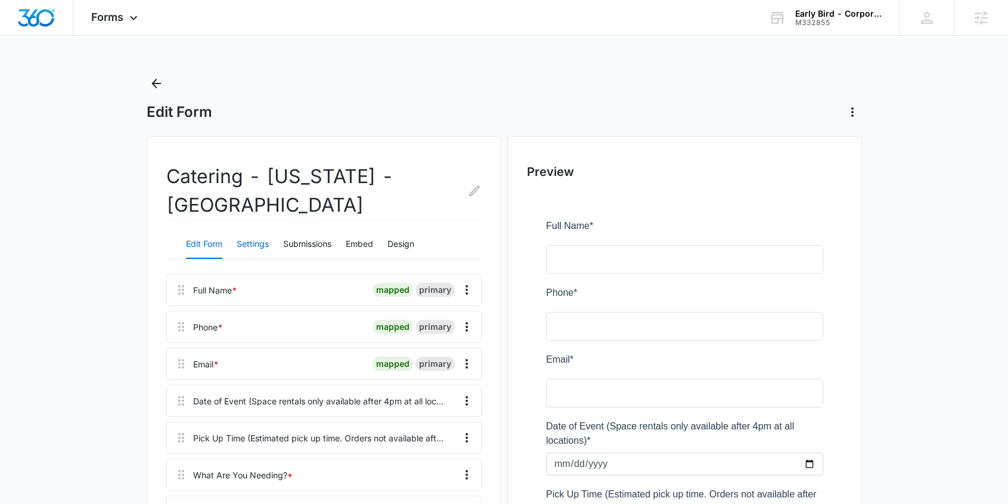
click at [250, 243] on button "Settings" at bounding box center [253, 244] width 32 height 29
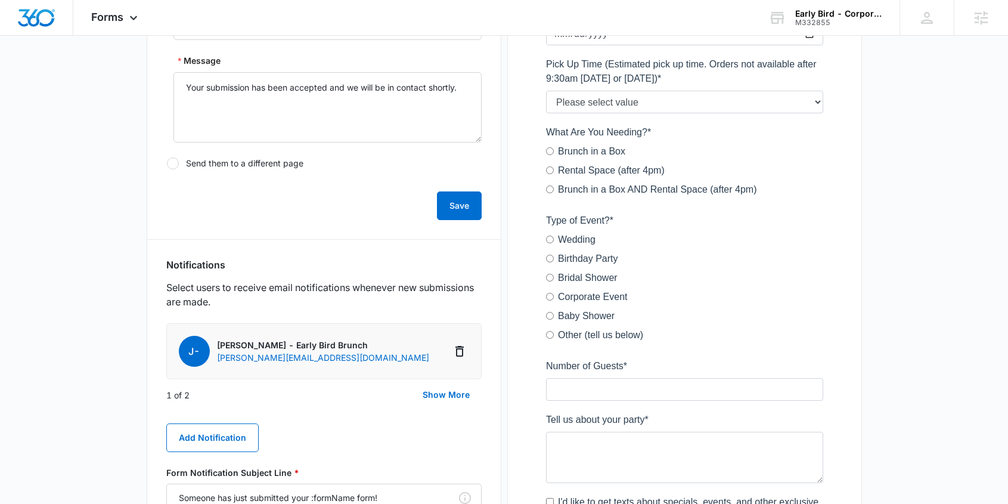
scroll to position [670, 0]
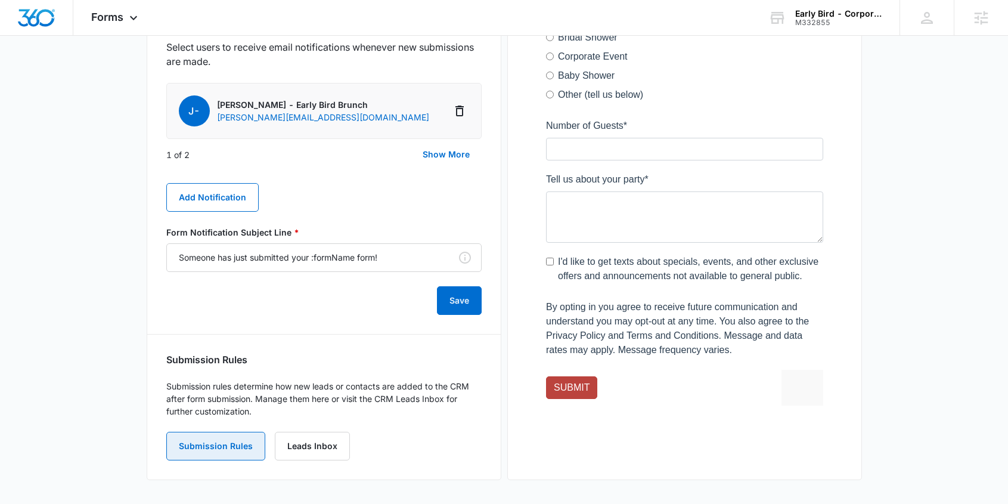
click at [221, 444] on button "Submission Rules" at bounding box center [215, 446] width 99 height 29
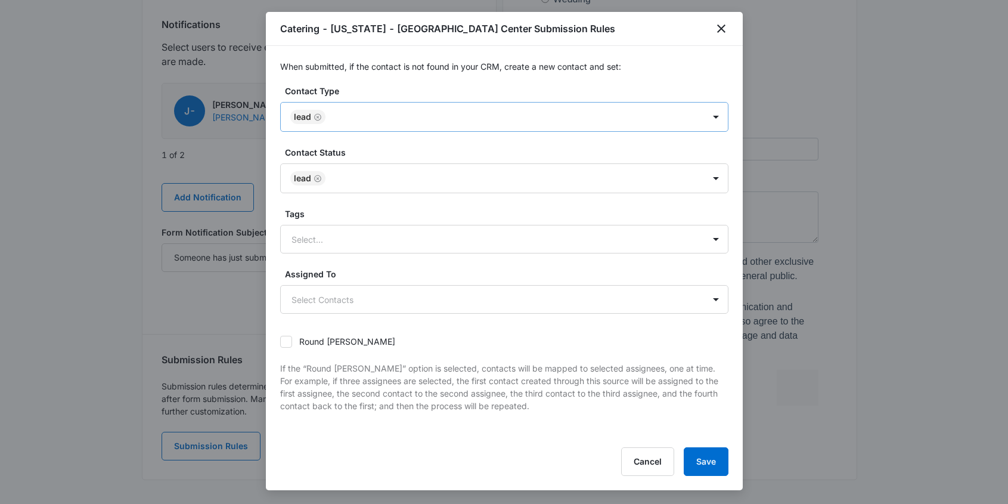
click at [344, 122] on div at bounding box center [509, 117] width 360 height 15
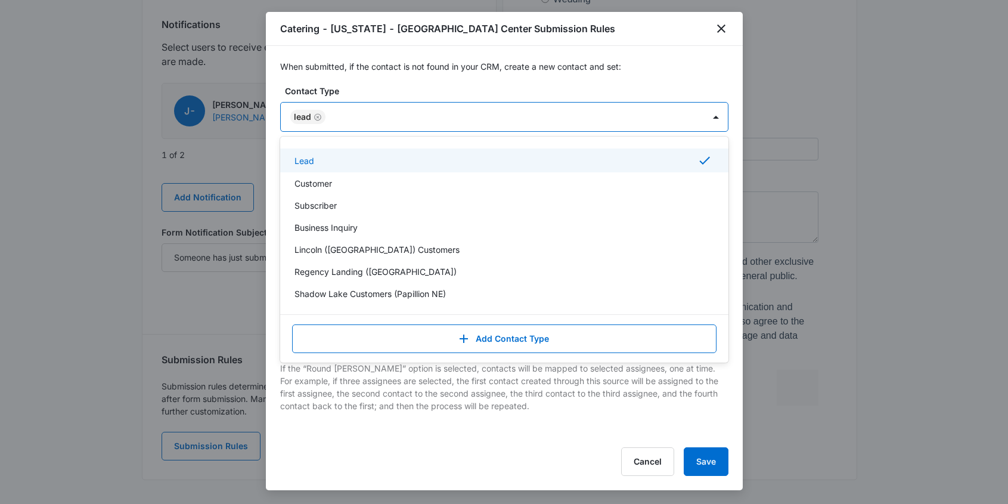
type input "Catering Inquirer - NE - Shadow Lake"
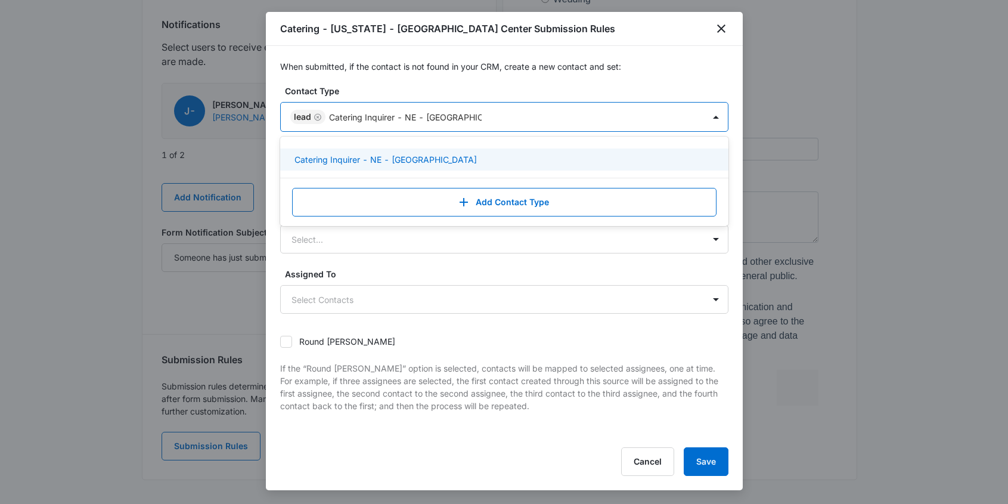
click at [381, 160] on p "Catering Inquirer - NE - Shadow Lake" at bounding box center [386, 159] width 182 height 13
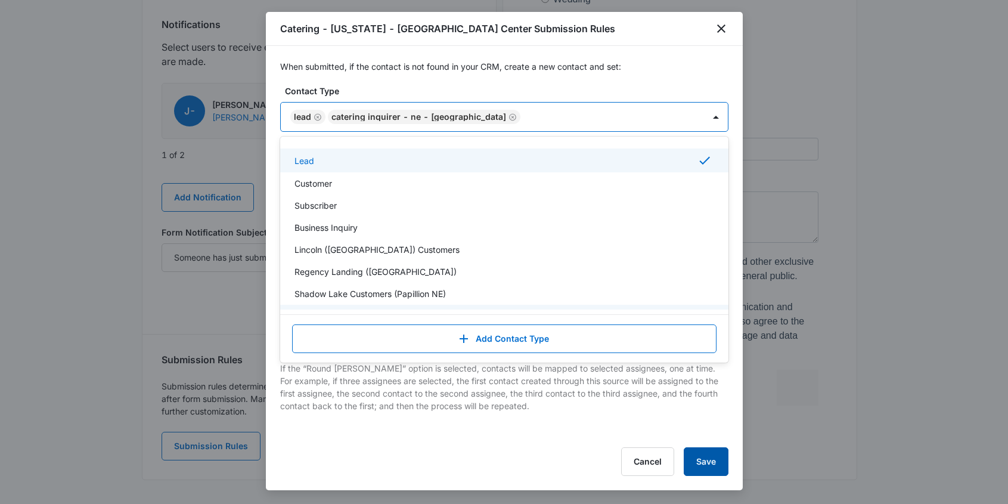
click at [703, 465] on button "Save" at bounding box center [706, 461] width 45 height 29
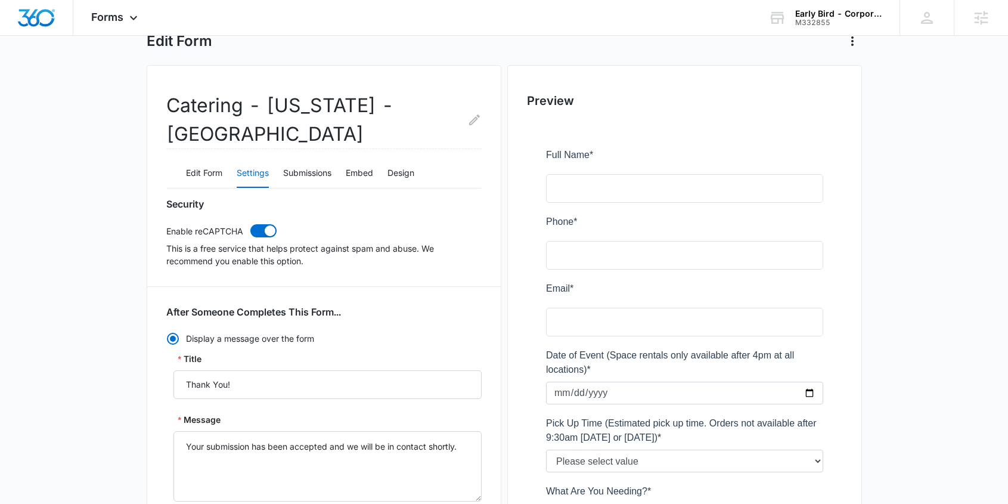
scroll to position [0, 0]
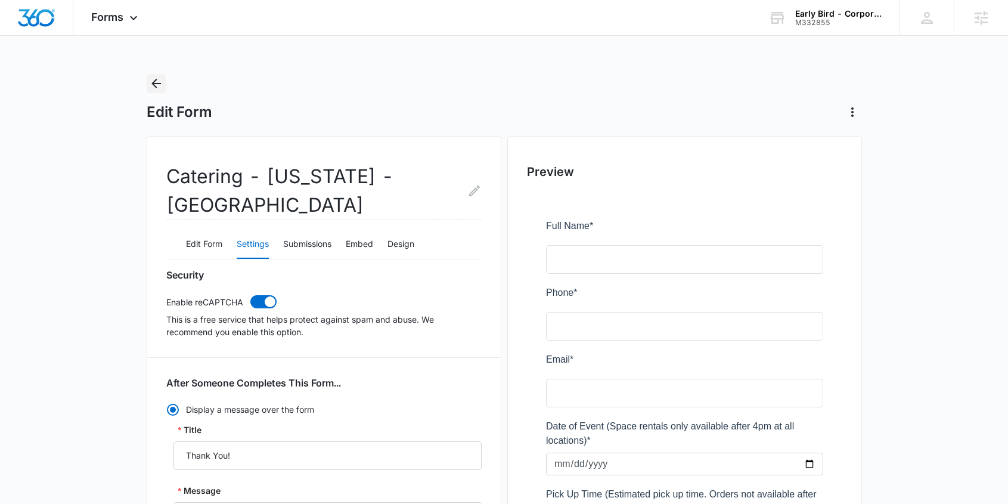
click at [155, 81] on icon "Back" at bounding box center [156, 83] width 14 height 14
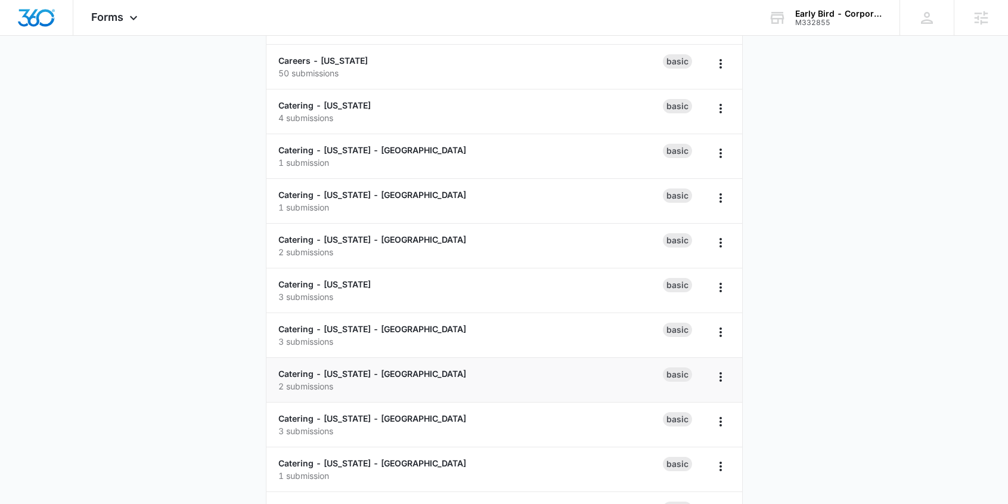
scroll to position [219, 0]
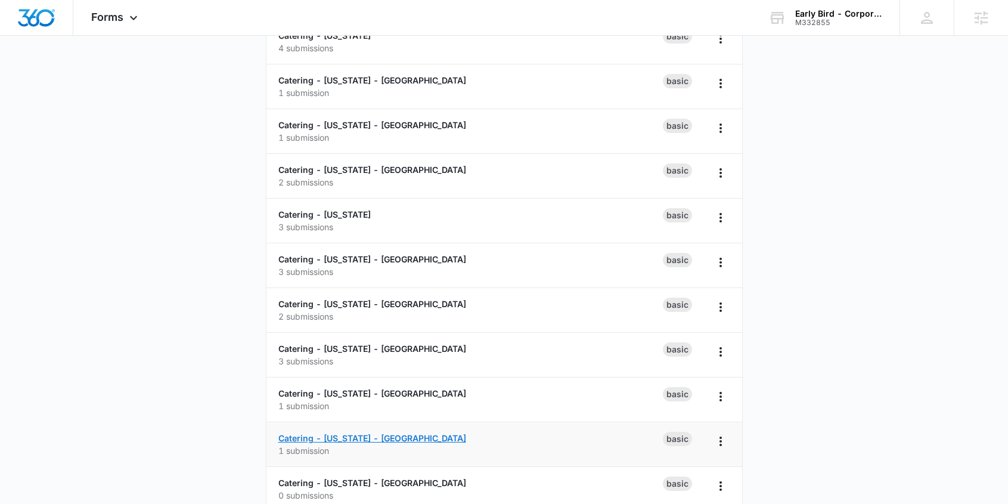
click at [335, 438] on link "Catering - [US_STATE] - [GEOGRAPHIC_DATA]" at bounding box center [372, 438] width 188 height 10
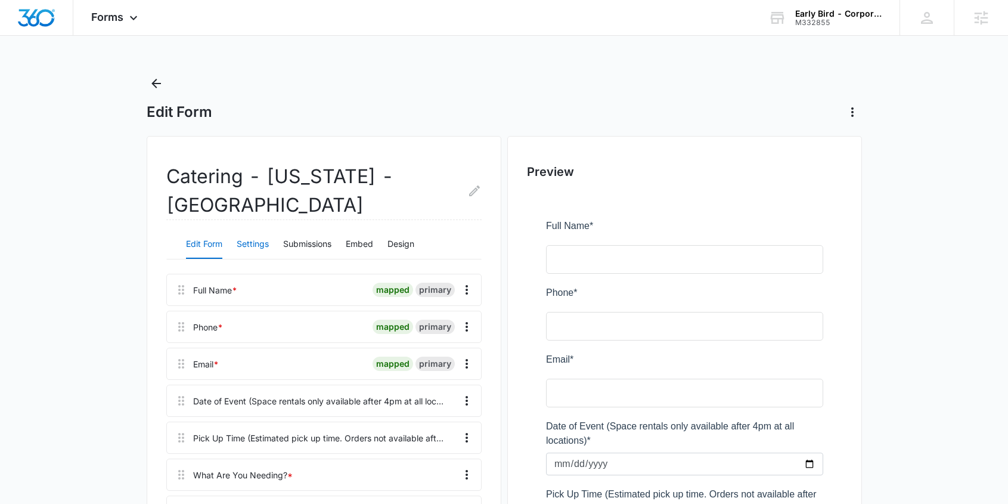
click at [249, 246] on button "Settings" at bounding box center [253, 244] width 32 height 29
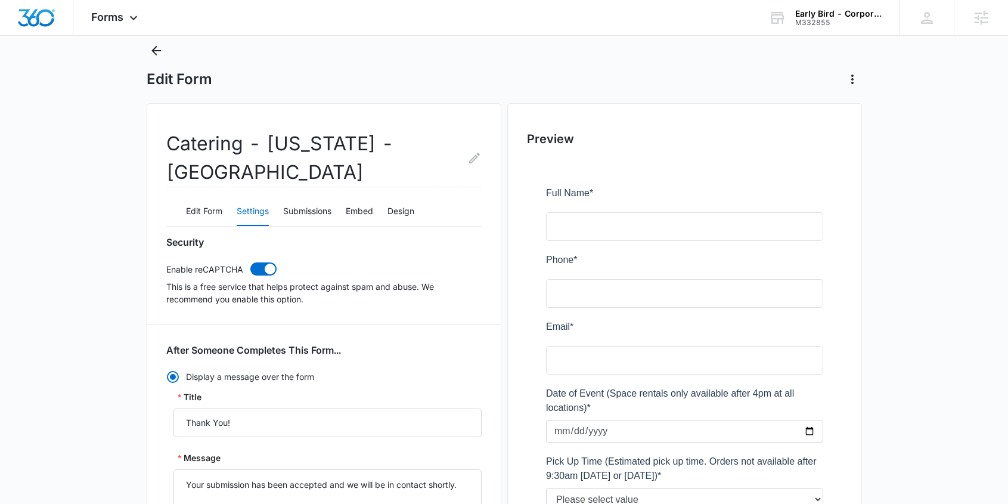
scroll to position [517, 0]
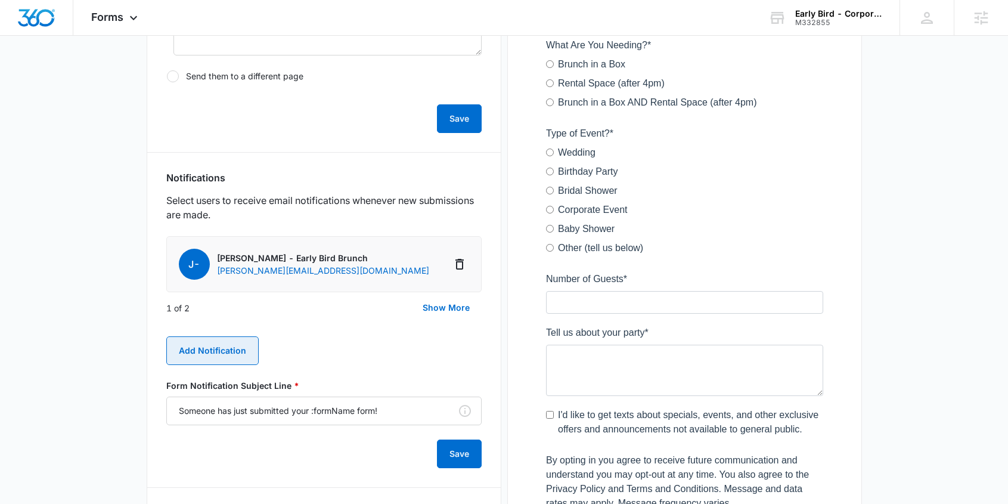
click at [227, 351] on button "Add Notification" at bounding box center [212, 350] width 92 height 29
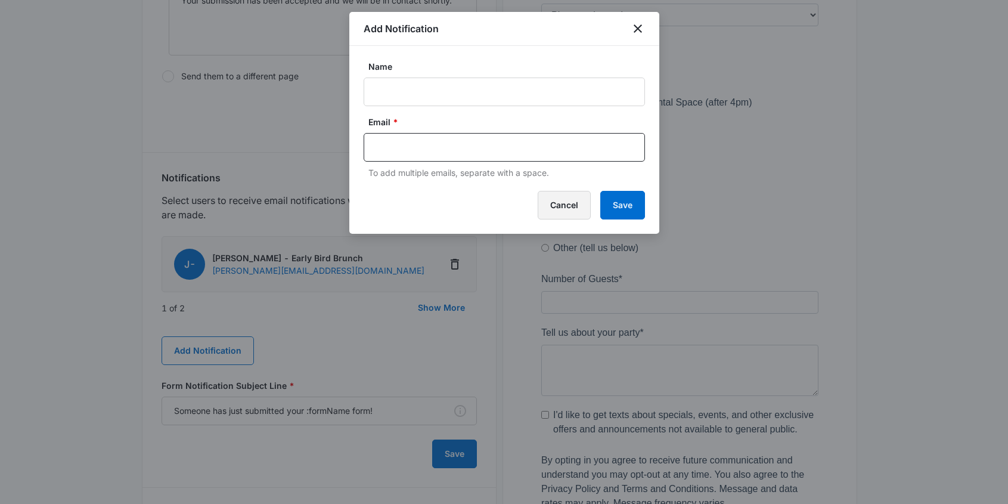
click at [562, 202] on button "Cancel" at bounding box center [564, 205] width 53 height 29
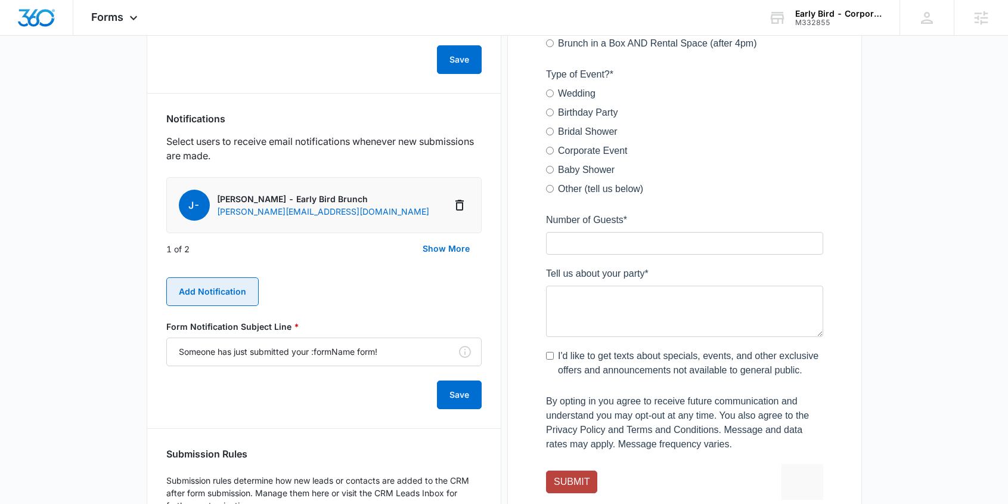
scroll to position [670, 0]
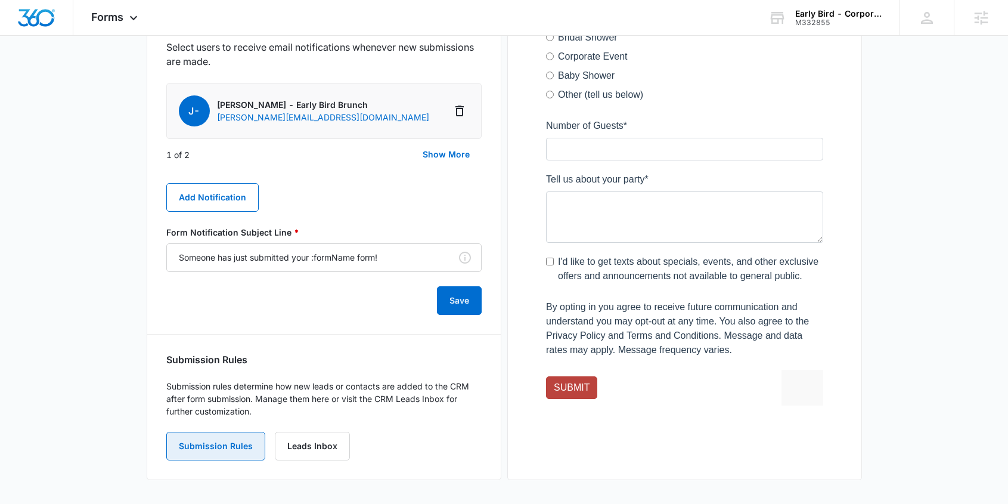
click at [228, 438] on button "Submission Rules" at bounding box center [215, 446] width 99 height 29
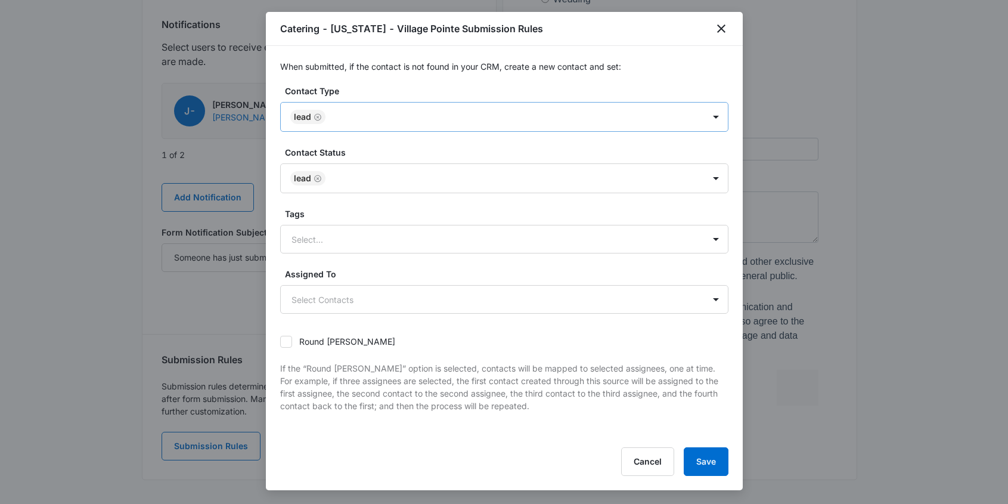
click at [382, 122] on div at bounding box center [509, 117] width 360 height 15
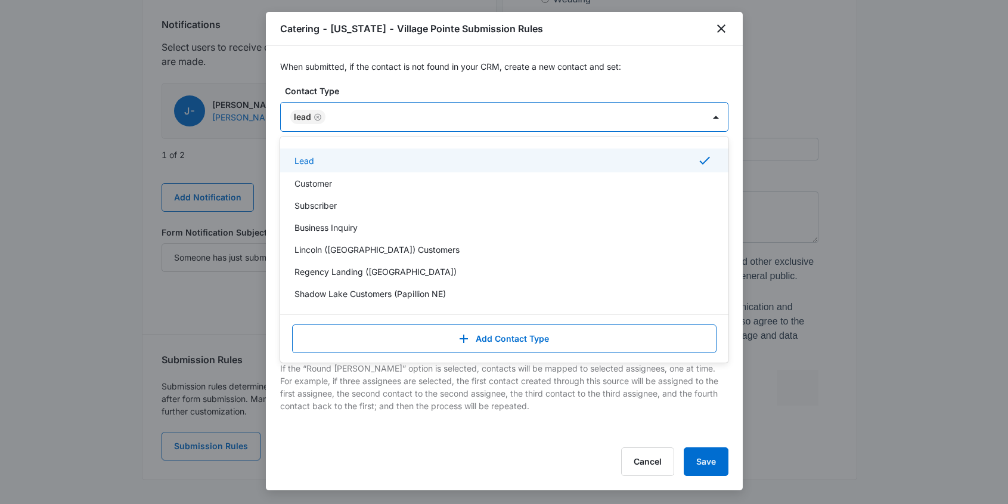
type input "Catering Inquirer - NE - Village Pointe"
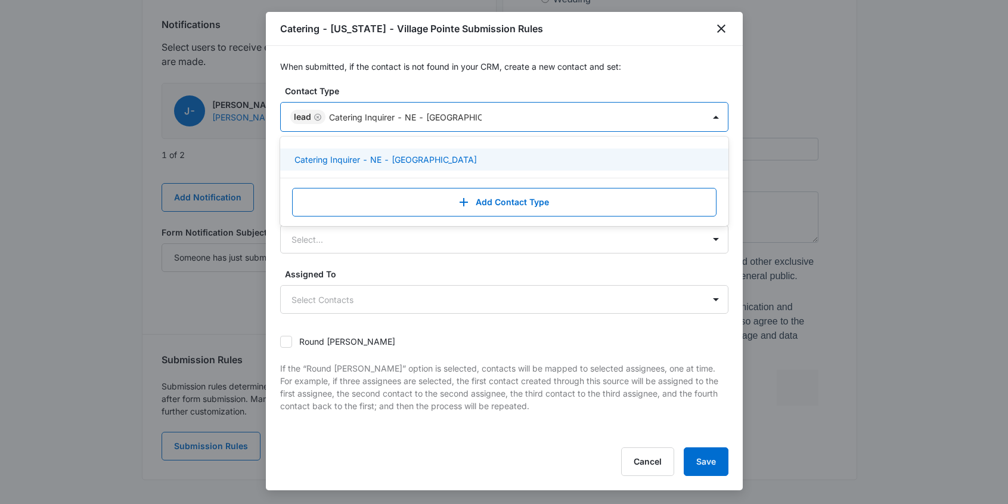
click at [394, 156] on p "Catering Inquirer - NE - Village Pointe" at bounding box center [386, 159] width 182 height 13
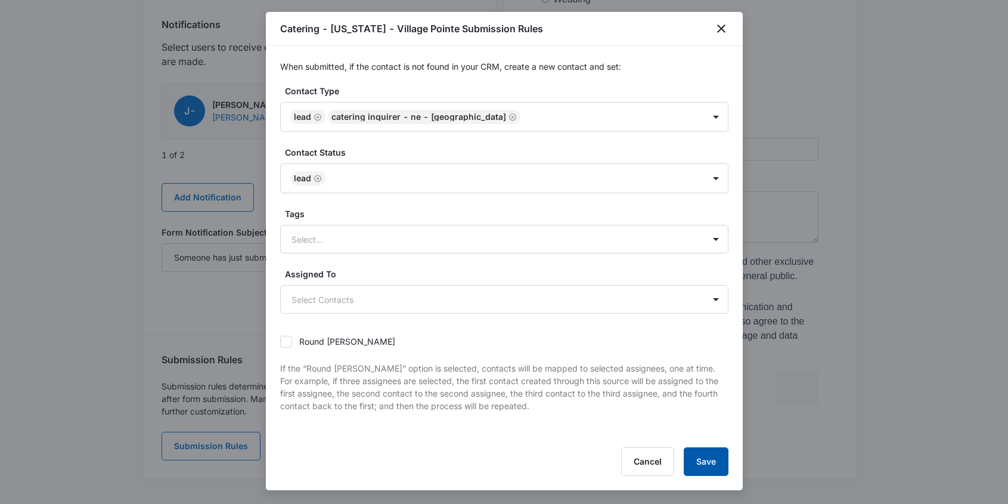
click at [706, 459] on button "Save" at bounding box center [706, 461] width 45 height 29
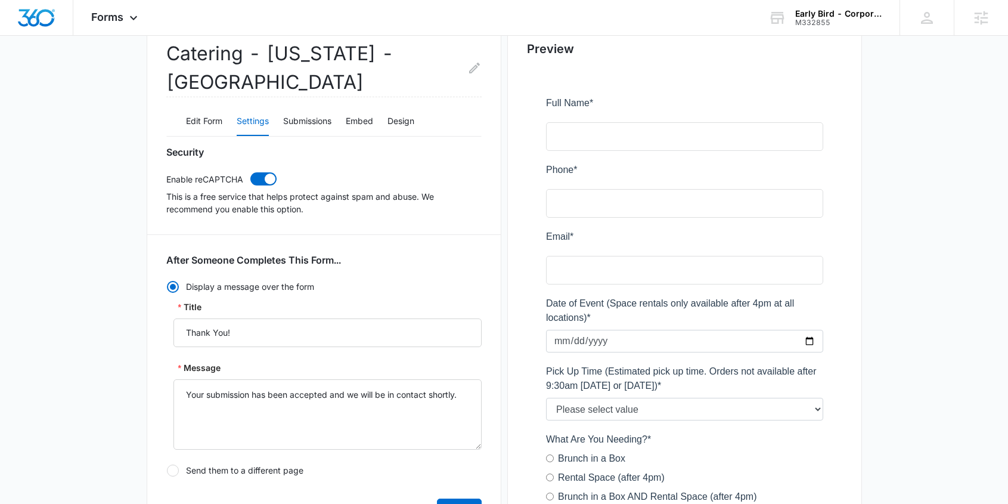
scroll to position [0, 0]
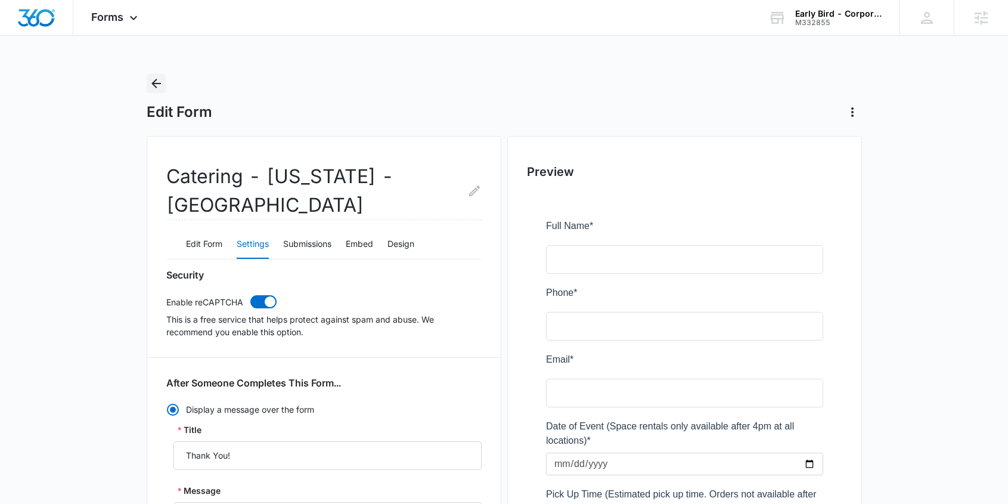
click at [156, 85] on icon "Back" at bounding box center [156, 83] width 14 height 14
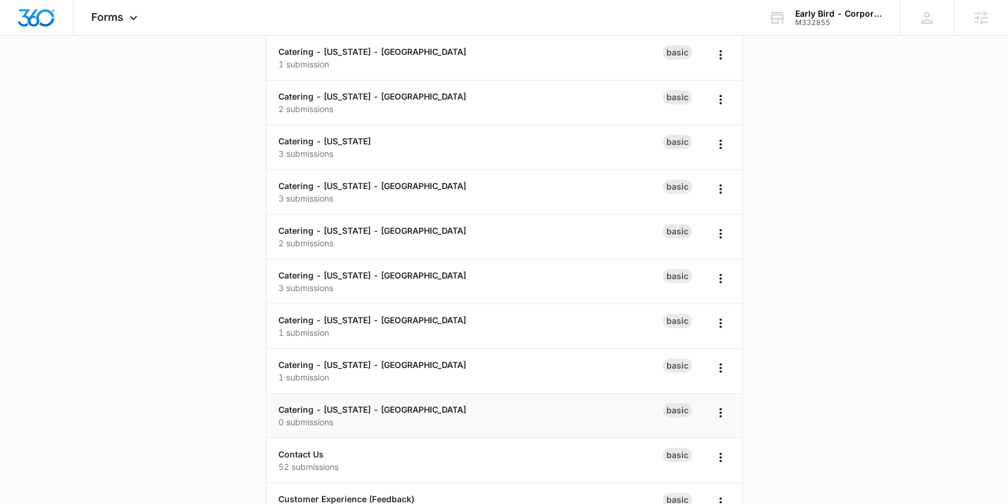
scroll to position [288, 0]
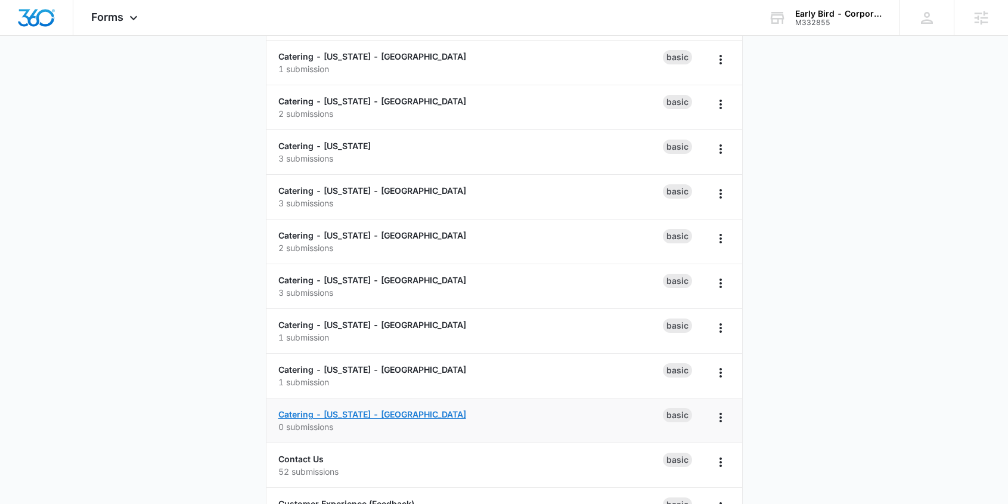
click at [351, 416] on link "Catering - [US_STATE] - [GEOGRAPHIC_DATA]" at bounding box center [372, 414] width 188 height 10
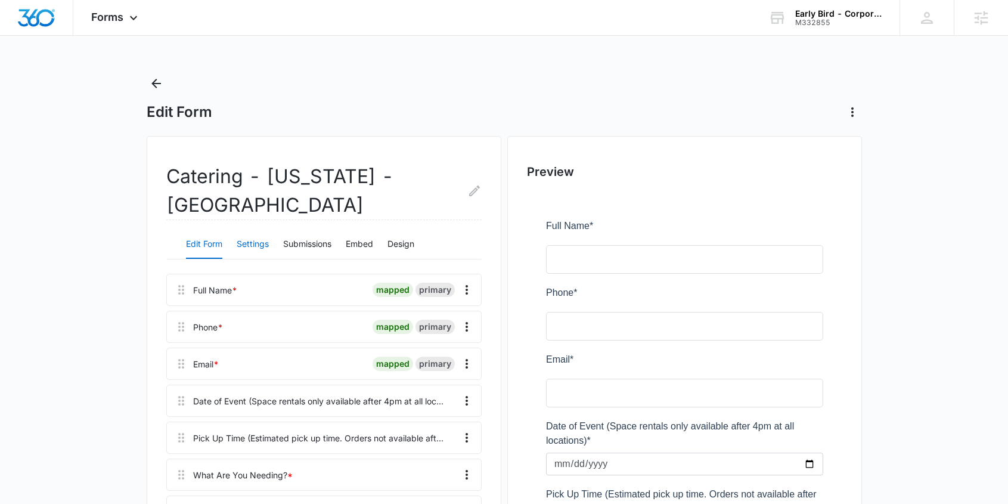
click at [255, 240] on button "Settings" at bounding box center [253, 244] width 32 height 29
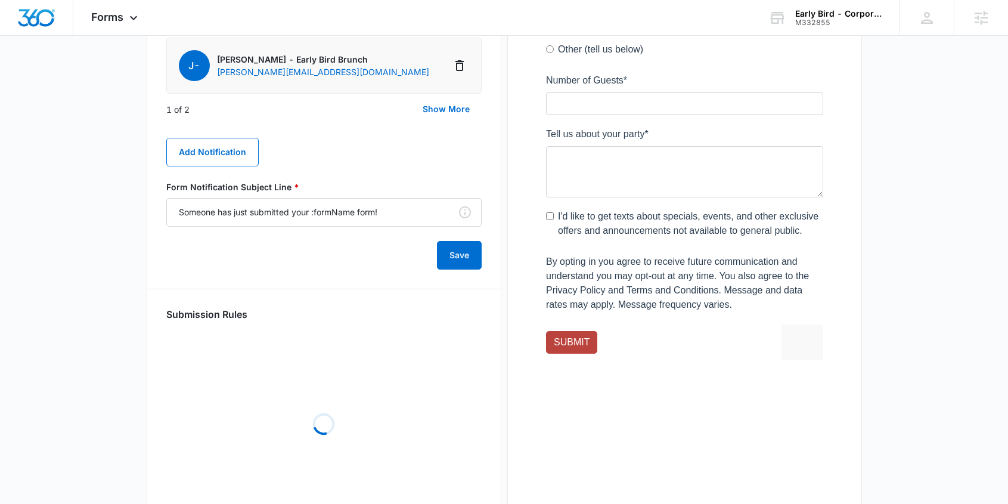
scroll to position [670, 0]
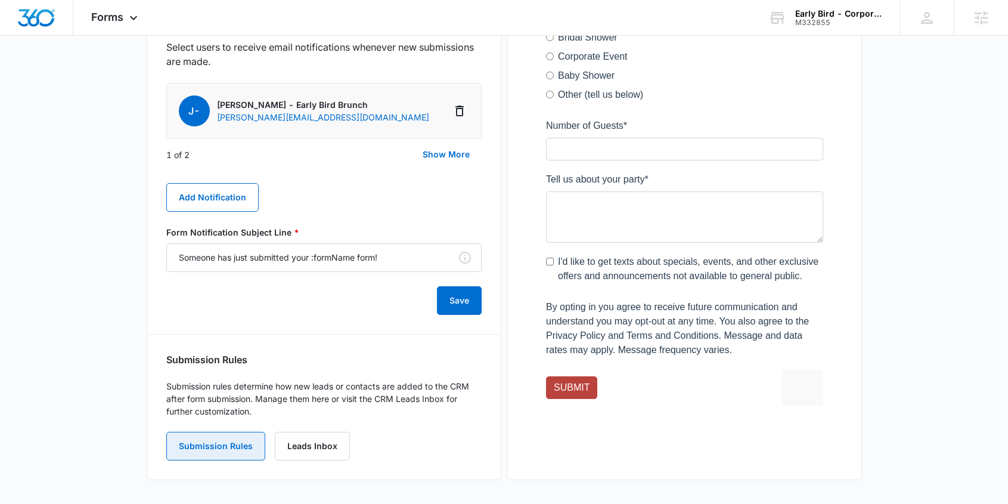
click at [224, 445] on button "Submission Rules" at bounding box center [215, 446] width 99 height 29
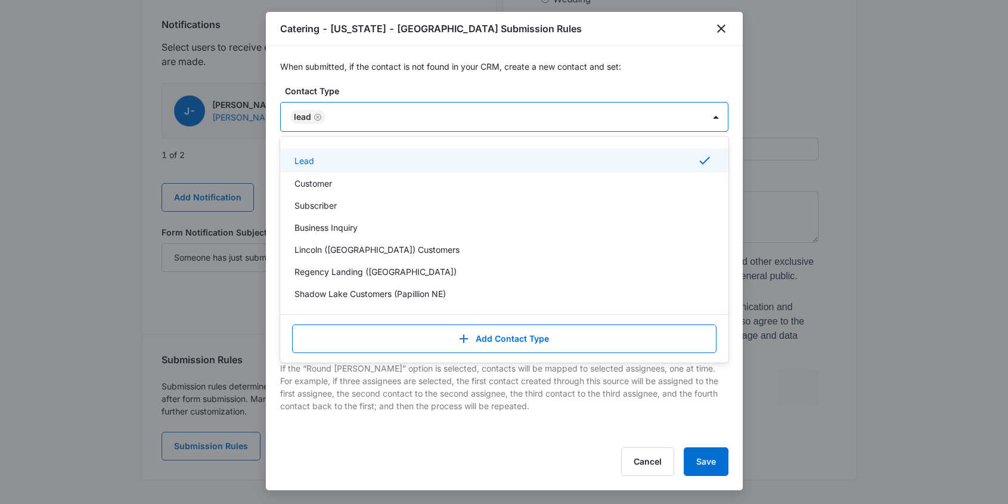
click at [346, 121] on div at bounding box center [509, 117] width 360 height 15
type input "Catering Inquirer - NE - West Omaha"
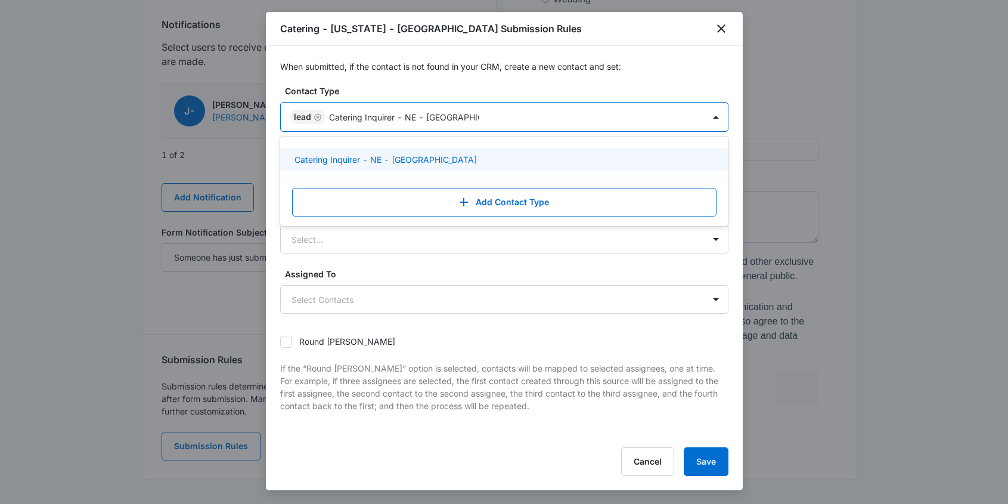
click at [397, 159] on p "Catering Inquirer - NE - West Omaha" at bounding box center [386, 159] width 182 height 13
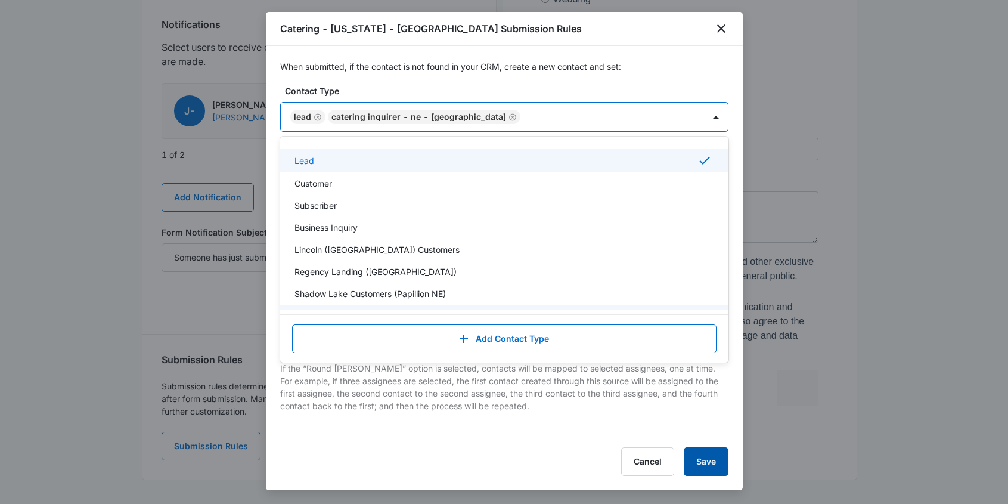
click at [704, 459] on button "Save" at bounding box center [706, 461] width 45 height 29
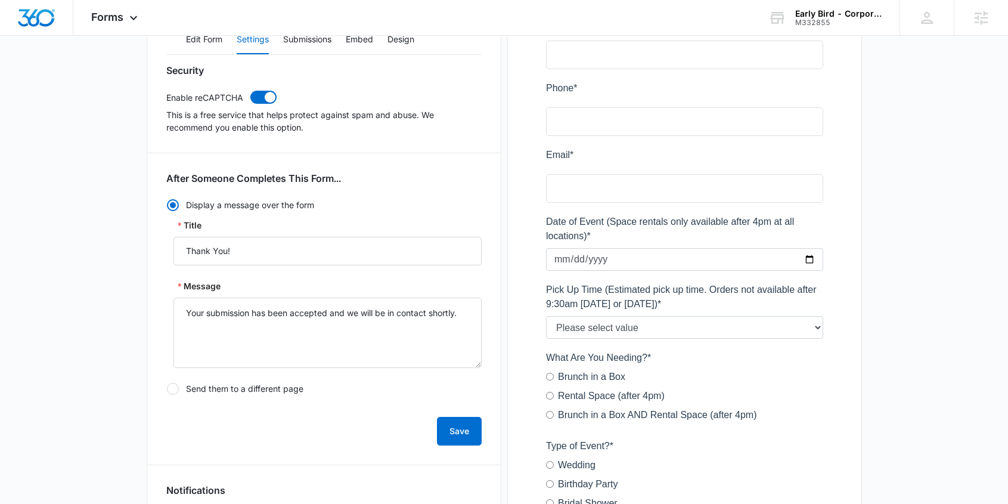
scroll to position [0, 0]
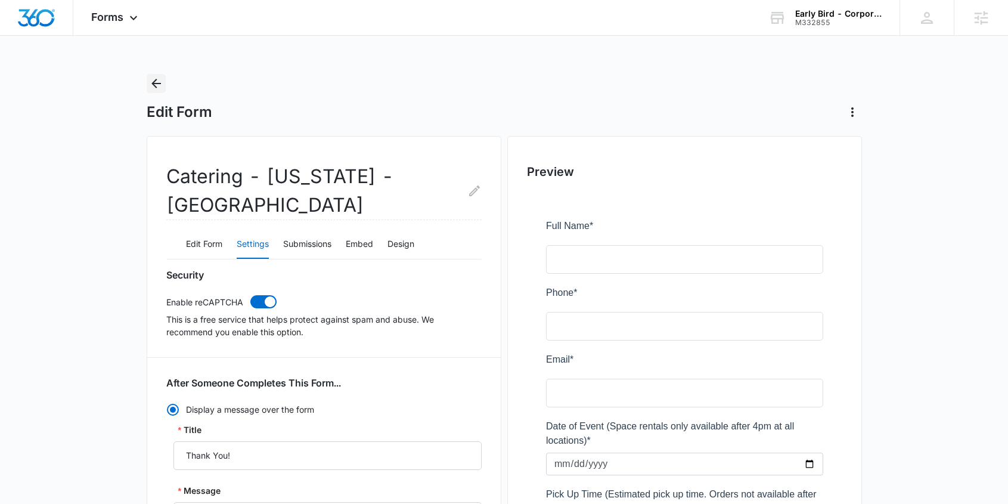
click at [153, 85] on icon "Back" at bounding box center [156, 83] width 14 height 14
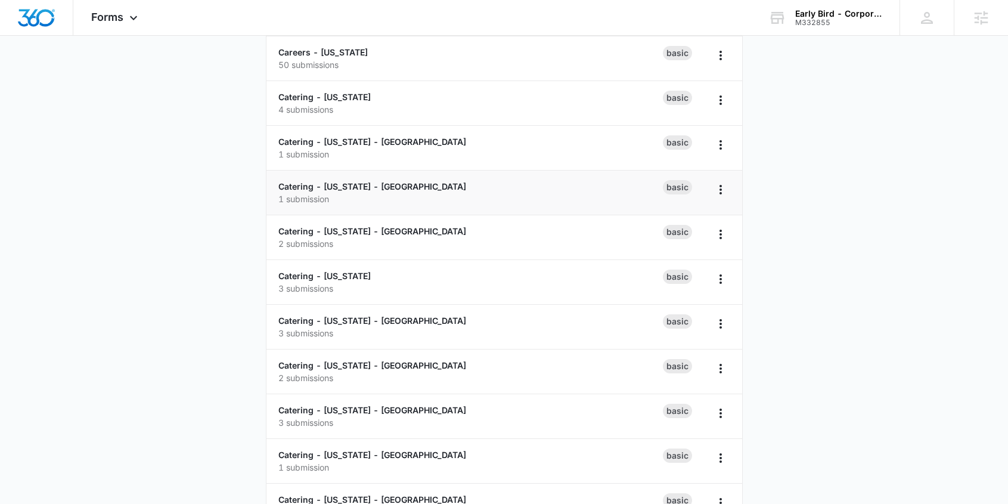
scroll to position [159, 0]
click at [323, 143] on link "Catering - [US_STATE] - [GEOGRAPHIC_DATA]" at bounding box center [372, 140] width 188 height 10
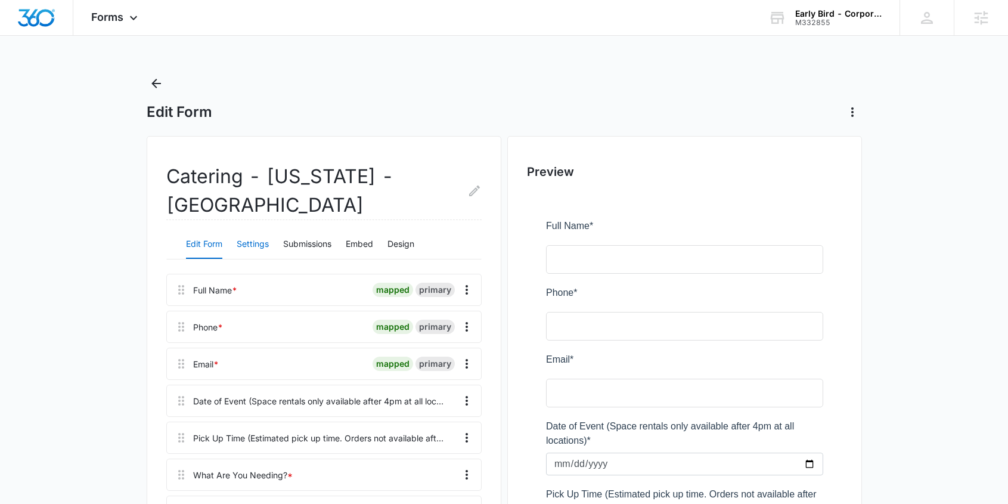
click at [256, 230] on button "Settings" at bounding box center [253, 244] width 32 height 29
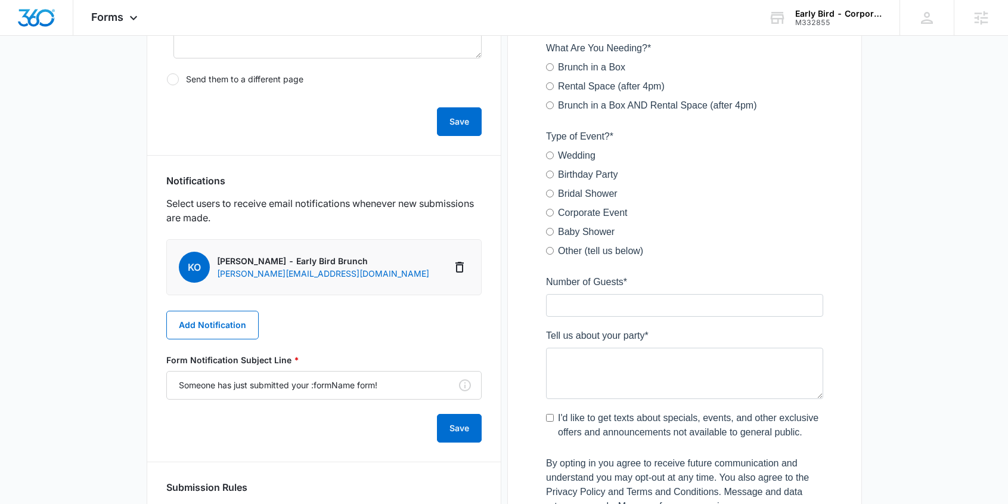
scroll to position [646, 0]
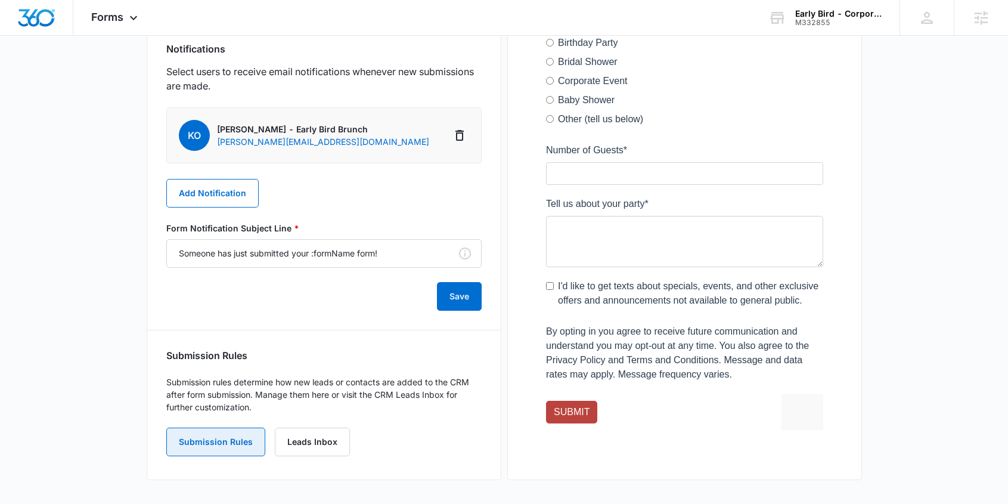
click at [225, 428] on button "Submission Rules" at bounding box center [215, 442] width 99 height 29
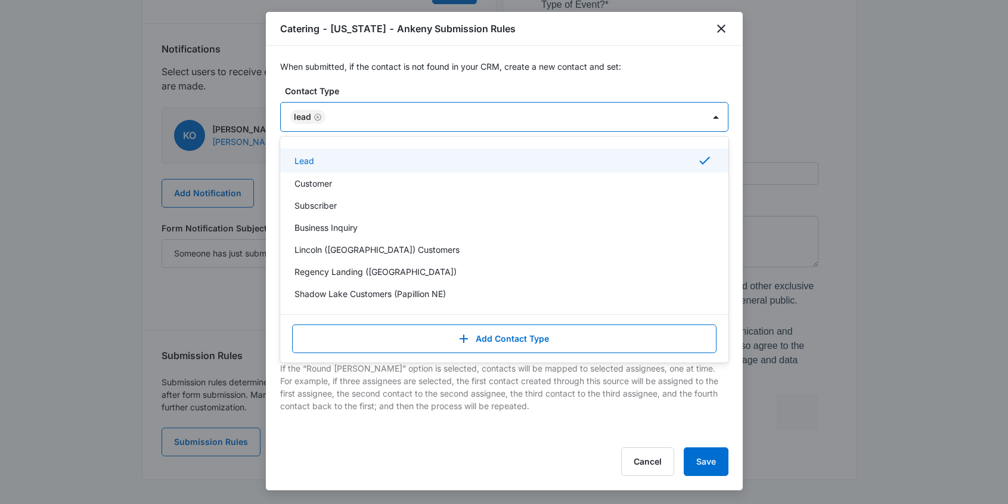
click at [358, 120] on div at bounding box center [509, 117] width 360 height 15
type input "Catering Inquirer - IA - Ankeny"
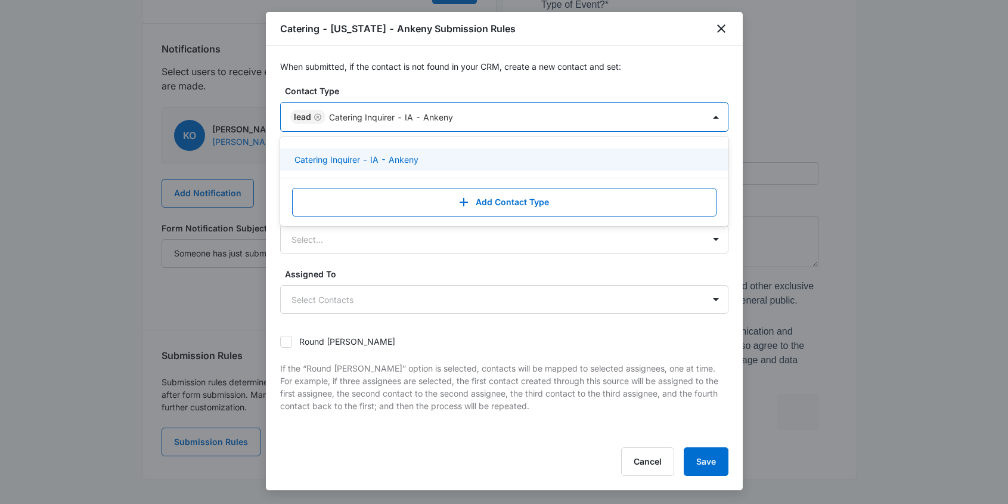
click at [379, 156] on p "Catering Inquirer - IA - Ankeny" at bounding box center [357, 159] width 124 height 13
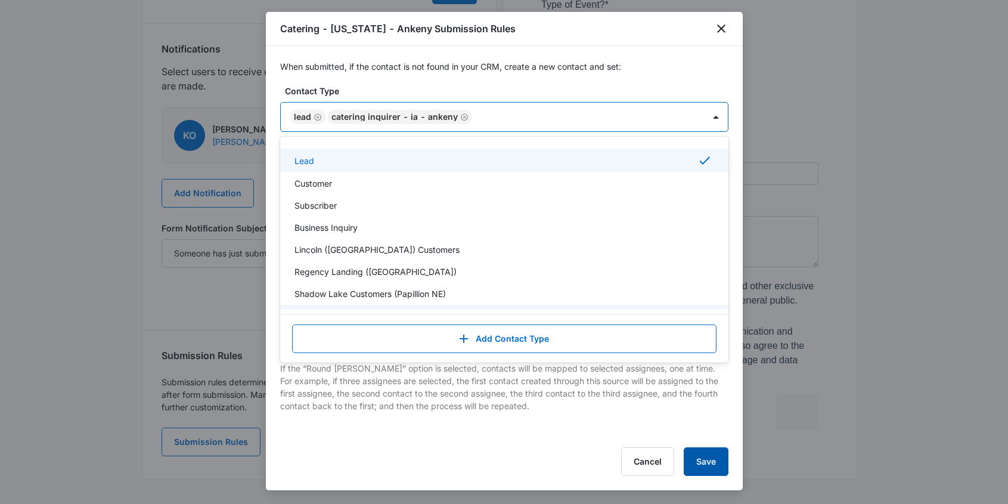
click at [706, 463] on button "Save" at bounding box center [706, 461] width 45 height 29
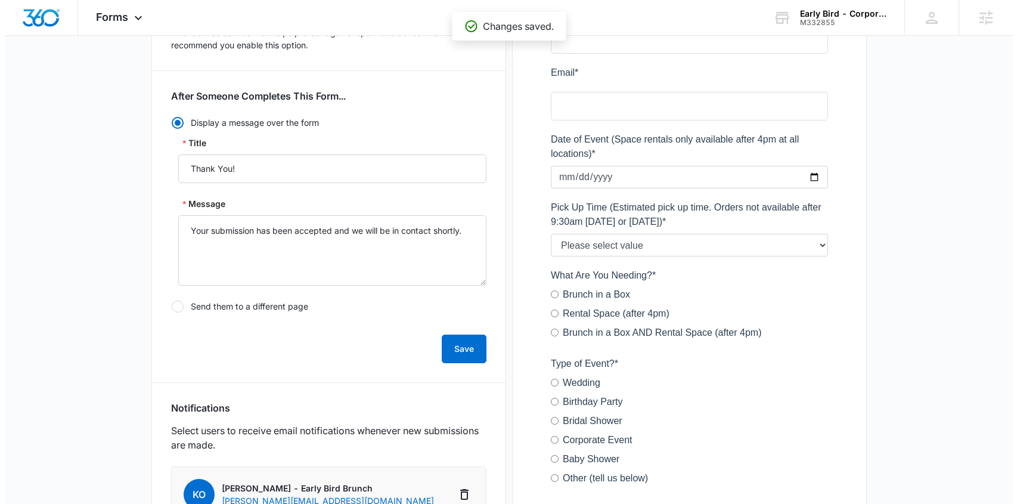
scroll to position [0, 0]
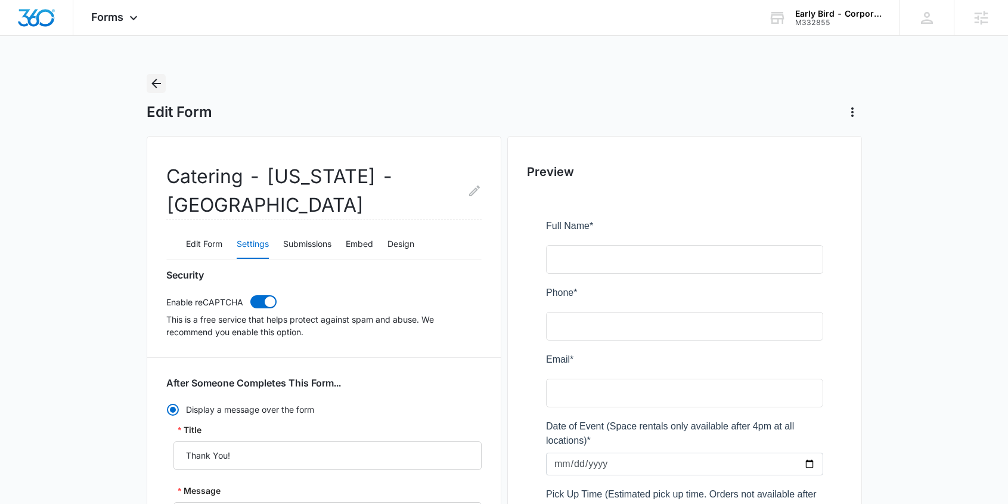
click at [160, 85] on icon "Back" at bounding box center [156, 83] width 14 height 14
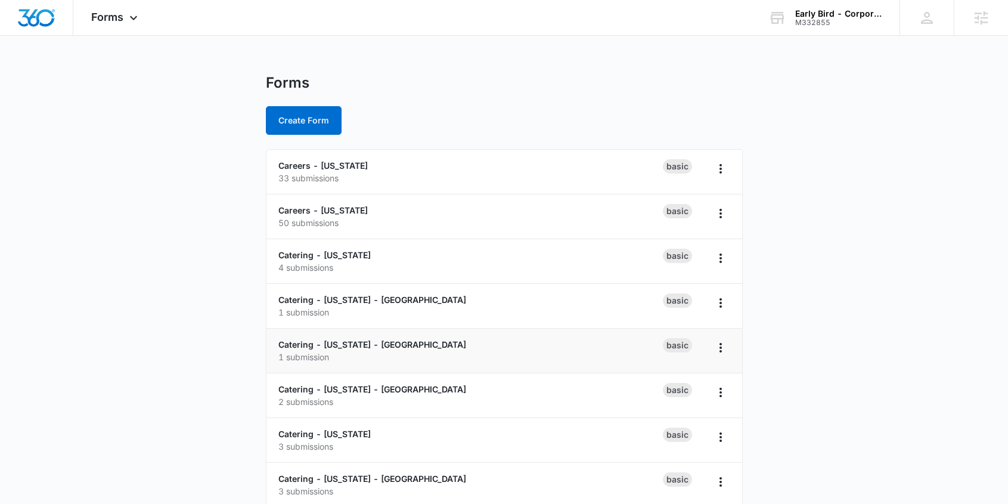
click at [370, 338] on div "Catering - Iowa - East Village 1 submission" at bounding box center [470, 350] width 385 height 25
click at [379, 343] on link "Catering - [US_STATE] - [GEOGRAPHIC_DATA]" at bounding box center [372, 344] width 188 height 10
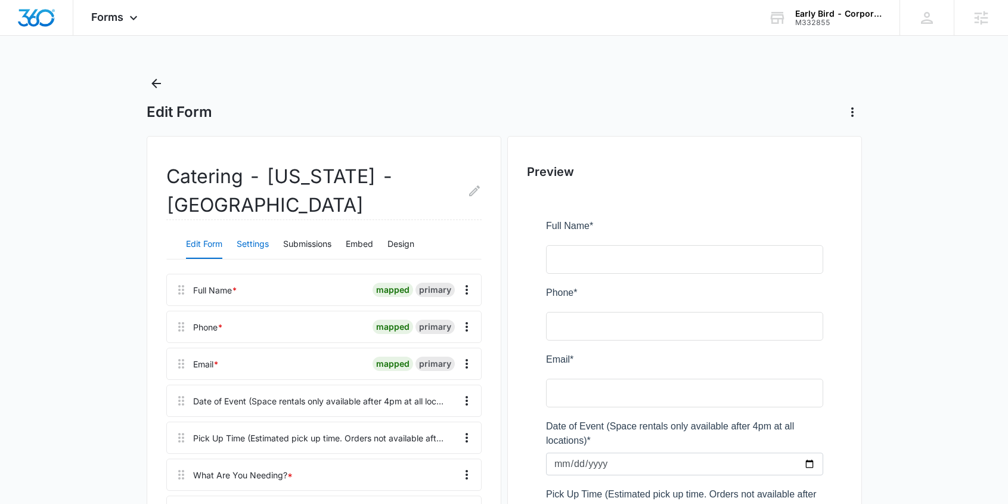
click at [259, 230] on button "Settings" at bounding box center [253, 244] width 32 height 29
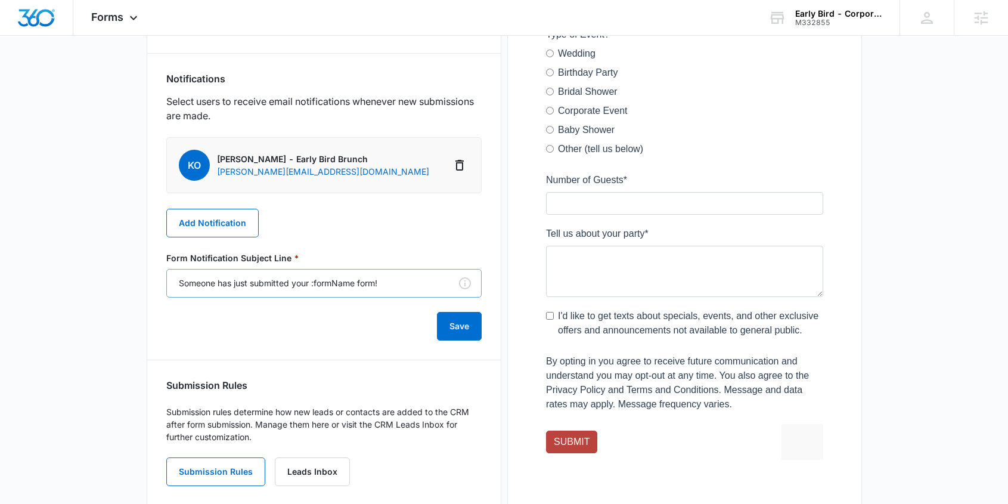
scroll to position [646, 0]
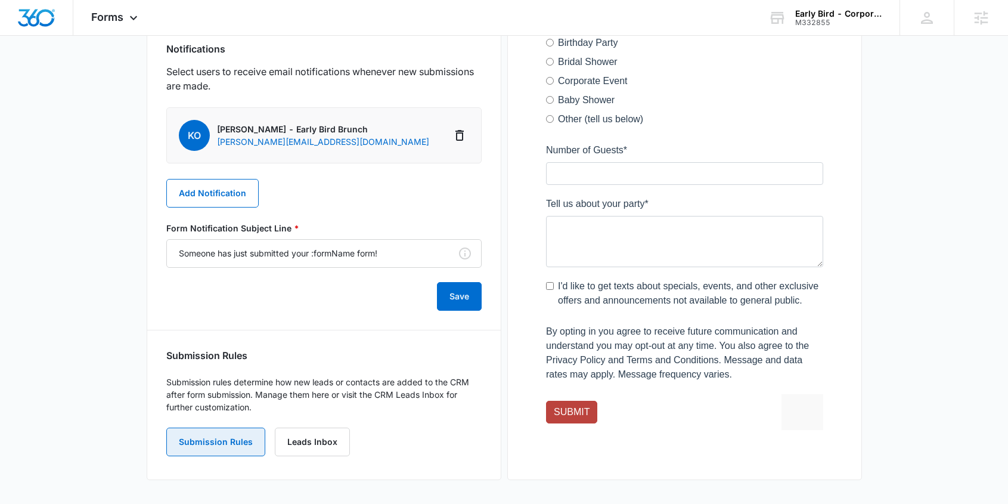
click at [221, 428] on button "Submission Rules" at bounding box center [215, 442] width 99 height 29
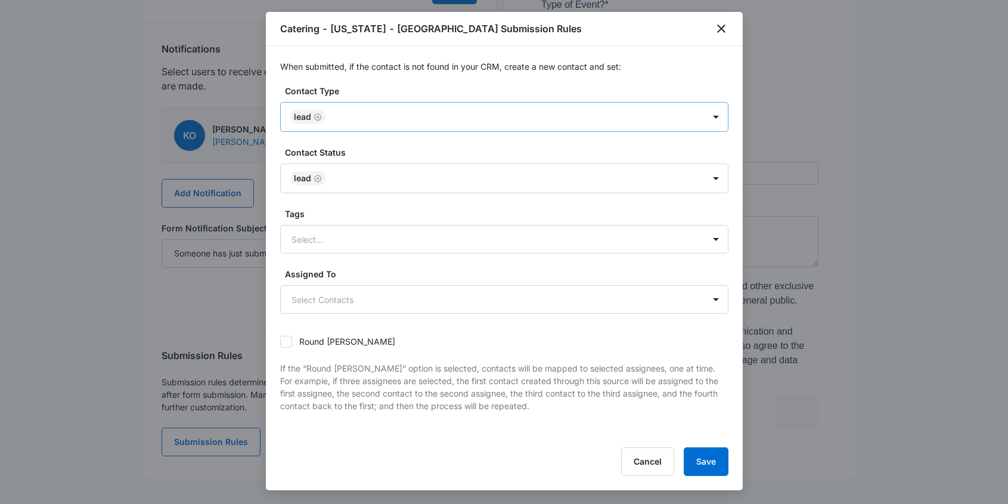
click at [353, 120] on div at bounding box center [509, 117] width 360 height 15
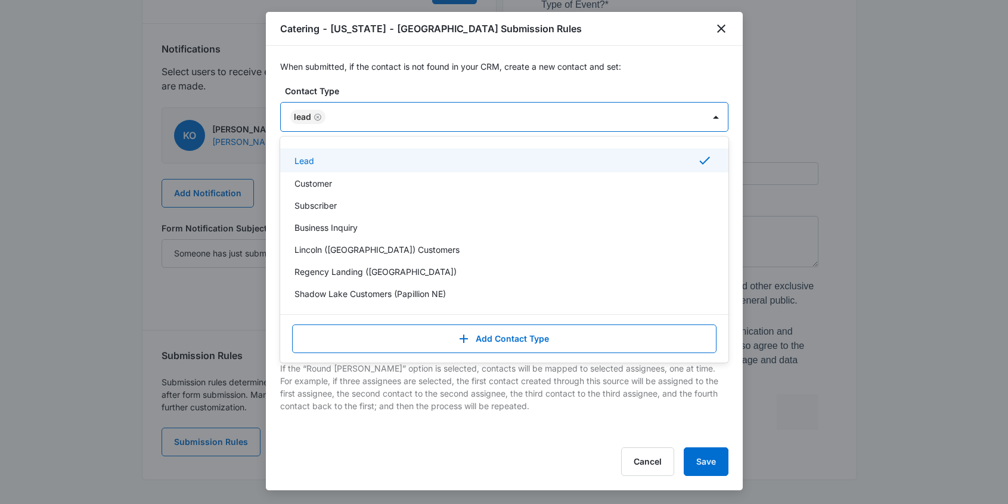
type input "Catering Inquirer - IA - East Village"
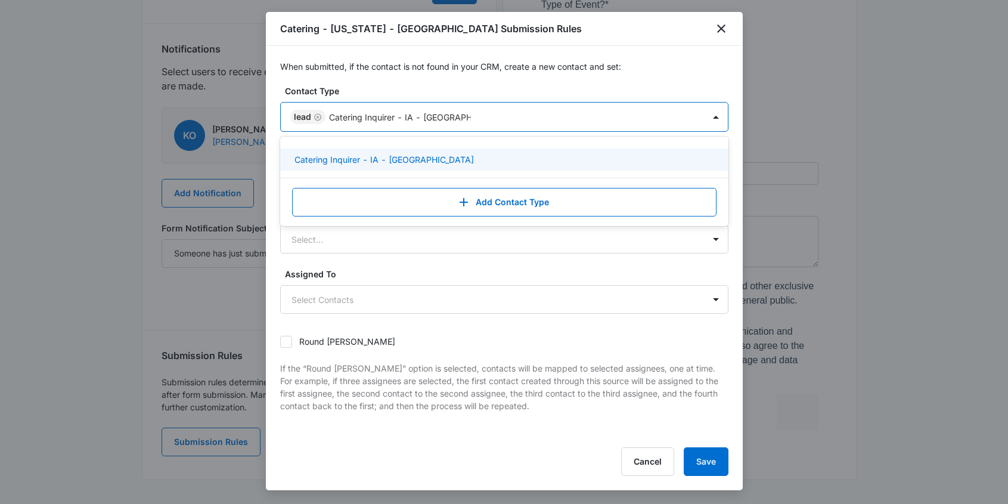
click at [395, 160] on p "Catering Inquirer - IA - East Village" at bounding box center [385, 159] width 180 height 13
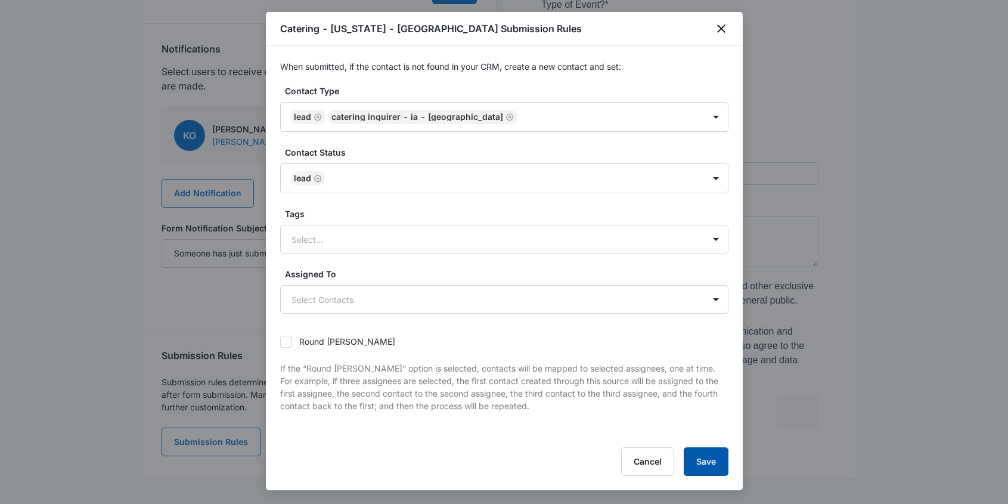
click at [704, 462] on button "Save" at bounding box center [706, 461] width 45 height 29
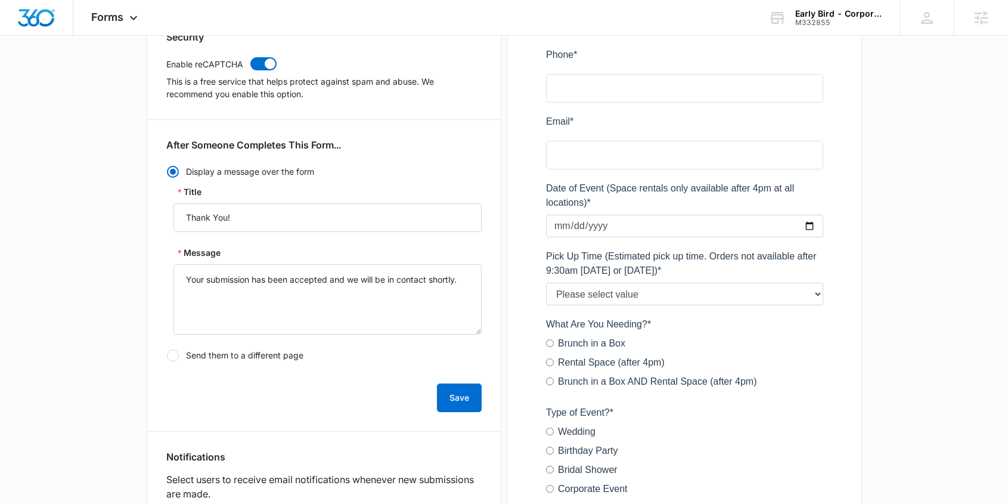
scroll to position [0, 0]
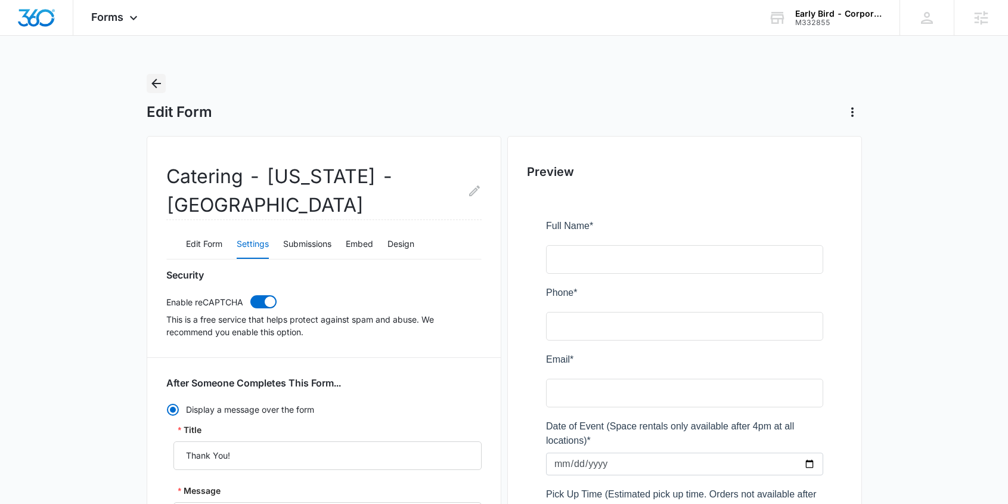
click at [159, 86] on icon "Back" at bounding box center [156, 83] width 14 height 14
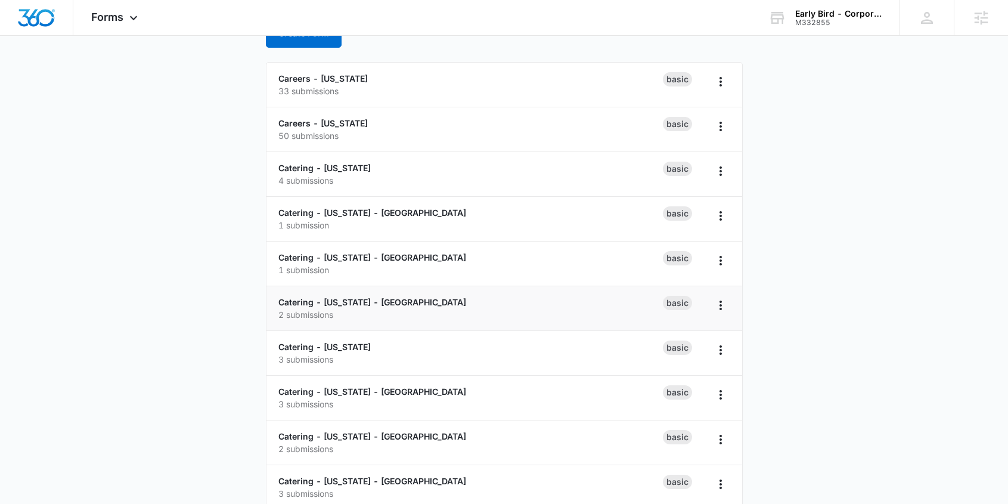
scroll to position [86, 0]
click at [362, 307] on link "Catering - [US_STATE] - [GEOGRAPHIC_DATA]" at bounding box center [372, 303] width 188 height 10
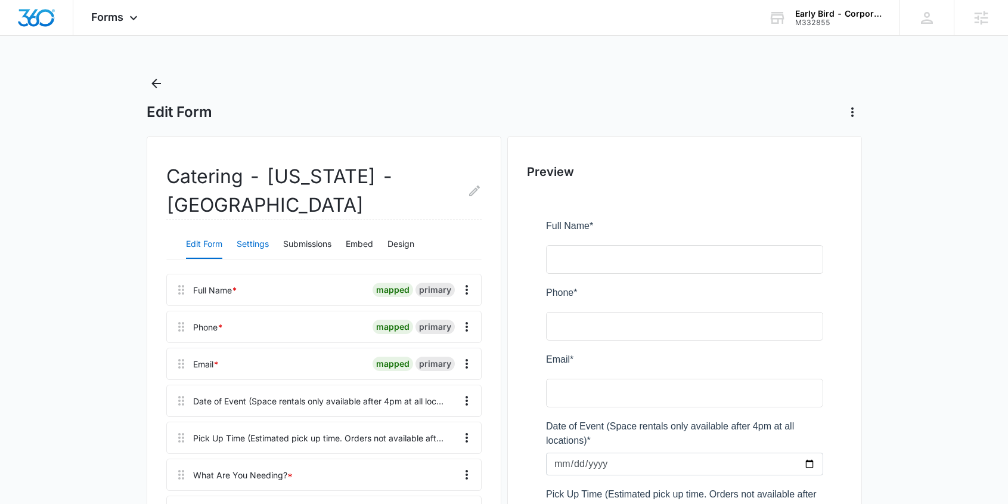
click at [244, 243] on button "Settings" at bounding box center [253, 244] width 32 height 29
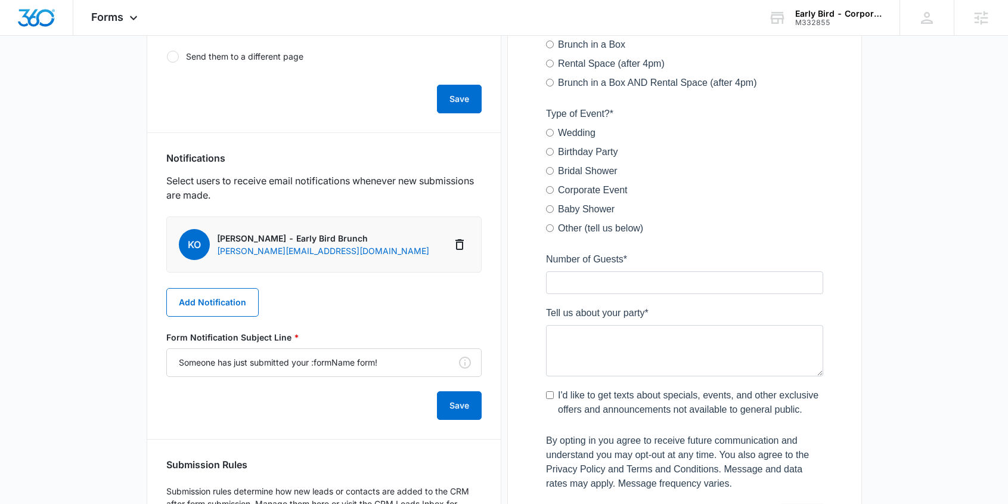
scroll to position [646, 0]
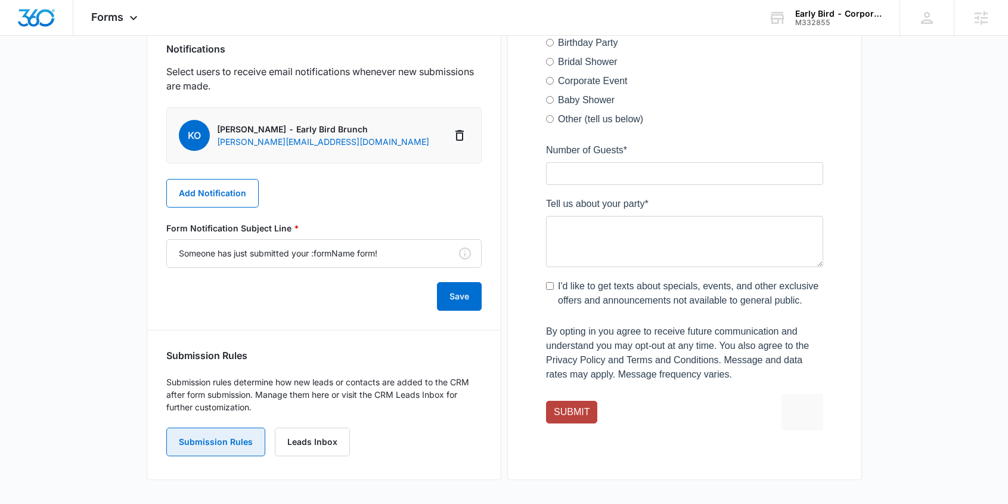
click at [220, 447] on button "Submission Rules" at bounding box center [215, 442] width 99 height 29
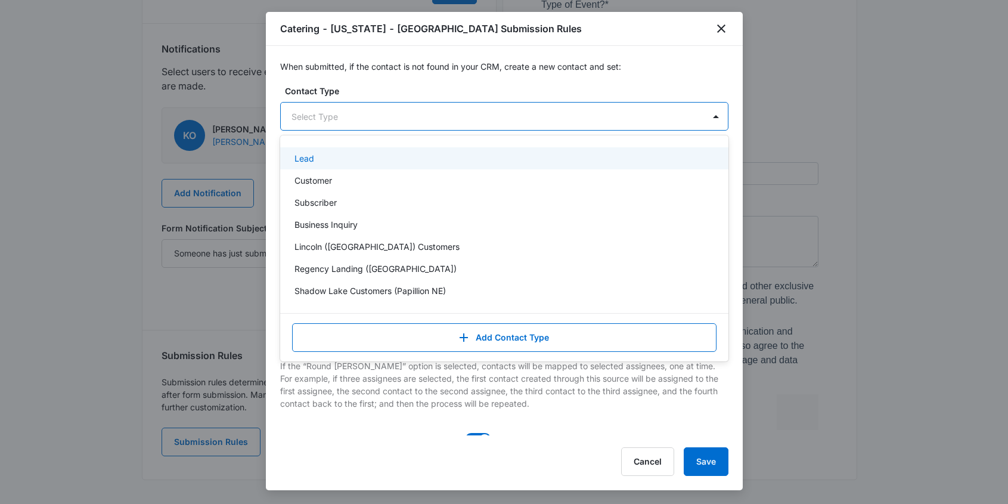
click at [382, 116] on div at bounding box center [490, 116] width 397 height 15
type input "Catering Inquirer - IA - West Des Moines"
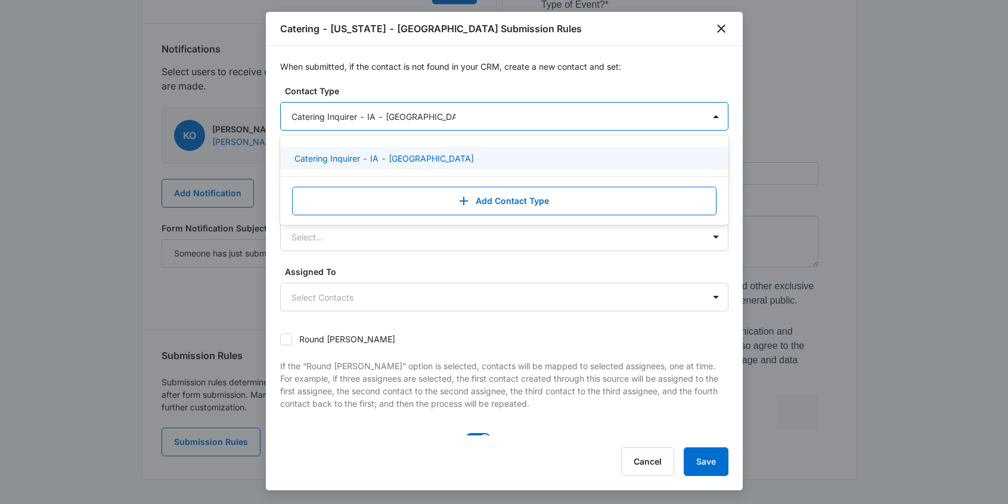
click at [428, 157] on p "Catering Inquirer - IA - West Des Moines" at bounding box center [385, 158] width 180 height 13
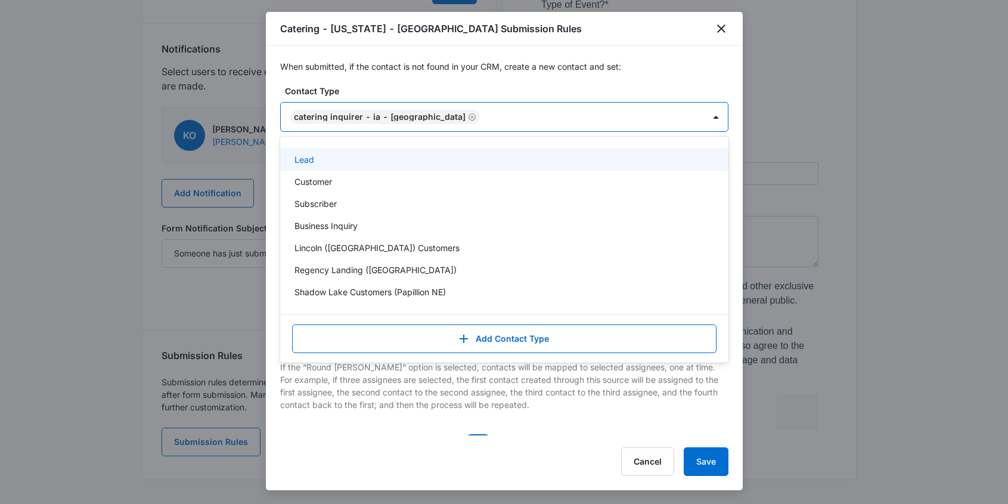
click at [325, 159] on div "Lead" at bounding box center [503, 159] width 417 height 13
click at [551, 82] on div "When submitted, if the contact is not found in your CRM, create a new contact a…" at bounding box center [504, 240] width 477 height 389
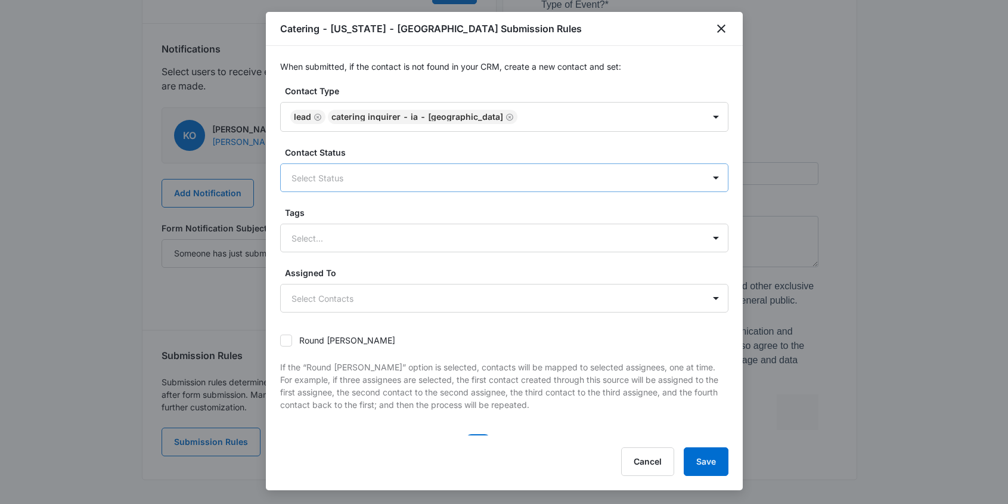
click at [402, 181] on div at bounding box center [490, 178] width 397 height 15
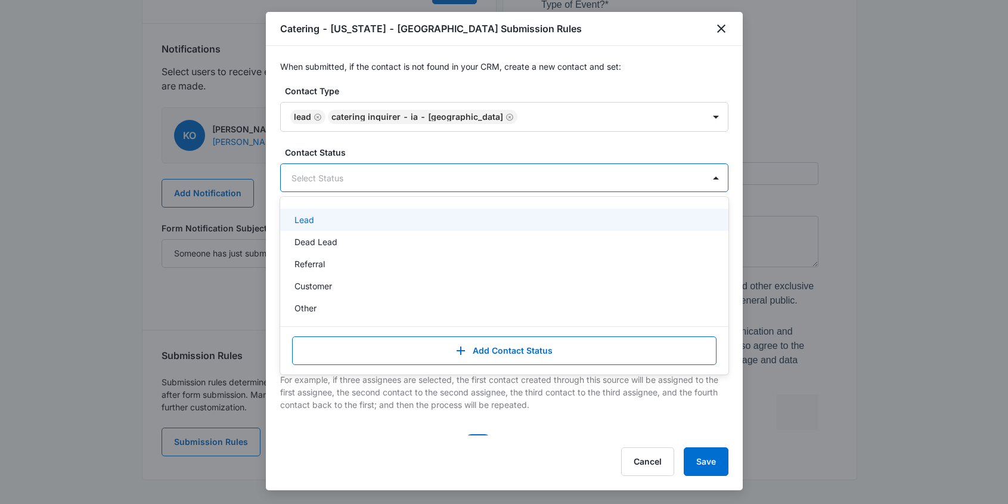
click at [305, 221] on p "Lead" at bounding box center [305, 219] width 20 height 13
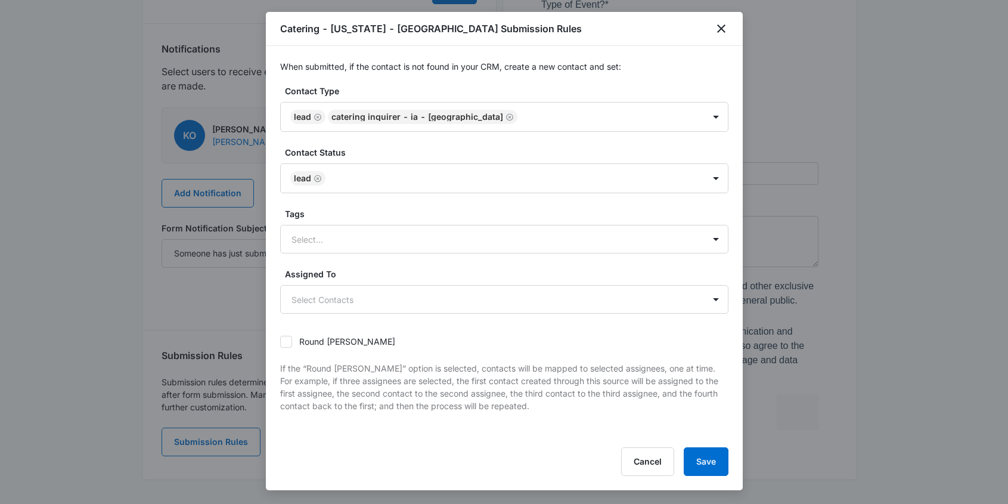
click at [530, 454] on div "Cancel Save" at bounding box center [504, 461] width 448 height 29
click at [707, 459] on button "Save" at bounding box center [706, 461] width 45 height 29
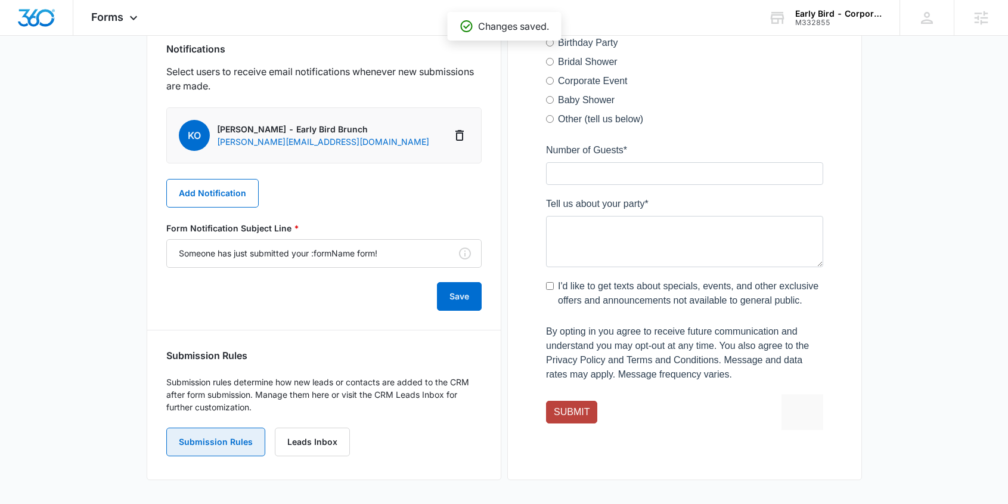
scroll to position [0, 0]
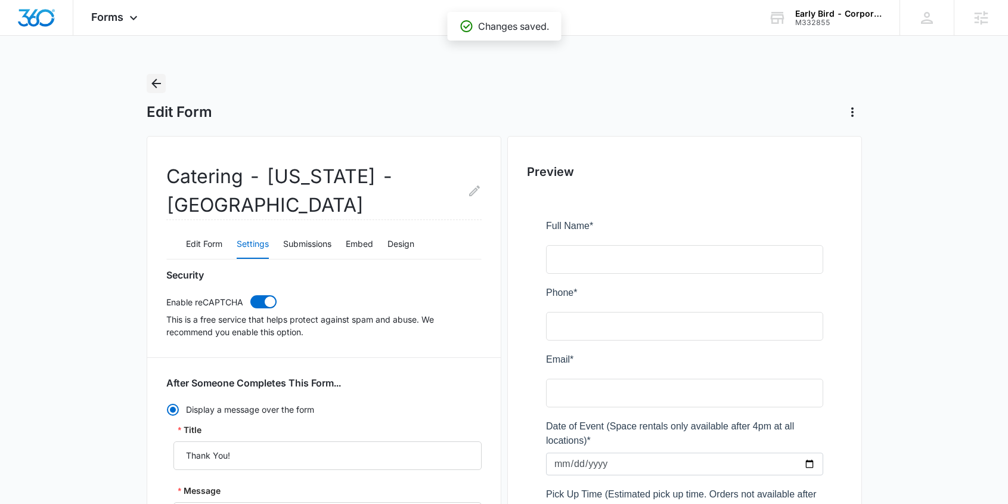
click at [154, 84] on icon "Back" at bounding box center [156, 83] width 14 height 14
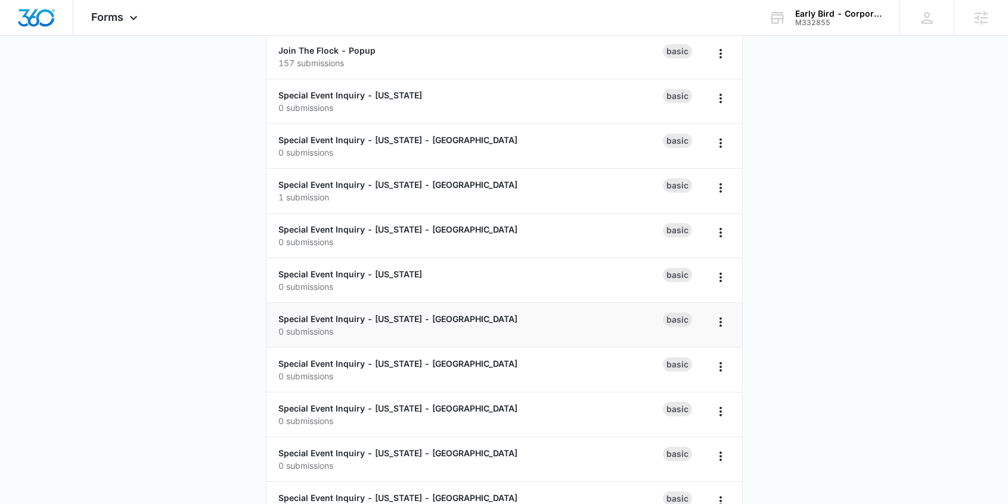
scroll to position [885, 0]
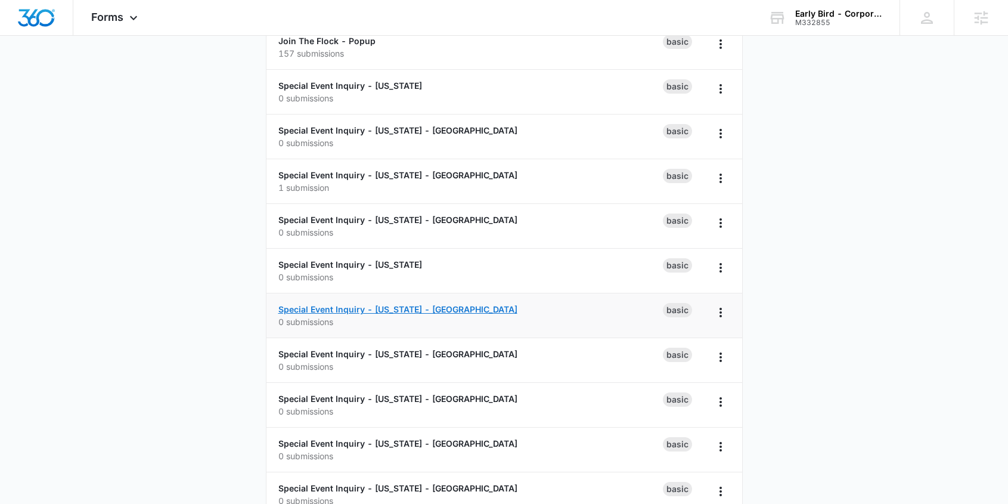
click at [345, 309] on link "Special Event Inquiry - [US_STATE] - [GEOGRAPHIC_DATA]" at bounding box center [397, 309] width 239 height 10
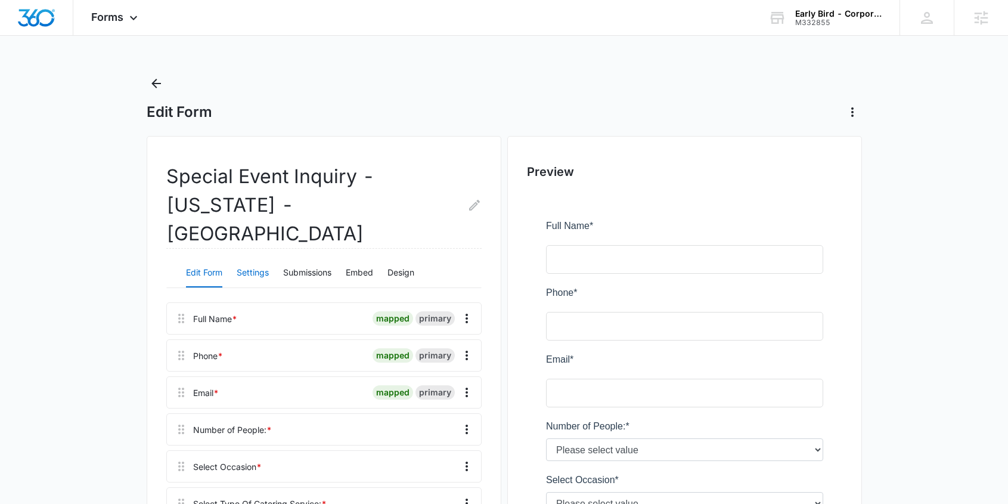
click at [255, 259] on button "Settings" at bounding box center [253, 273] width 32 height 29
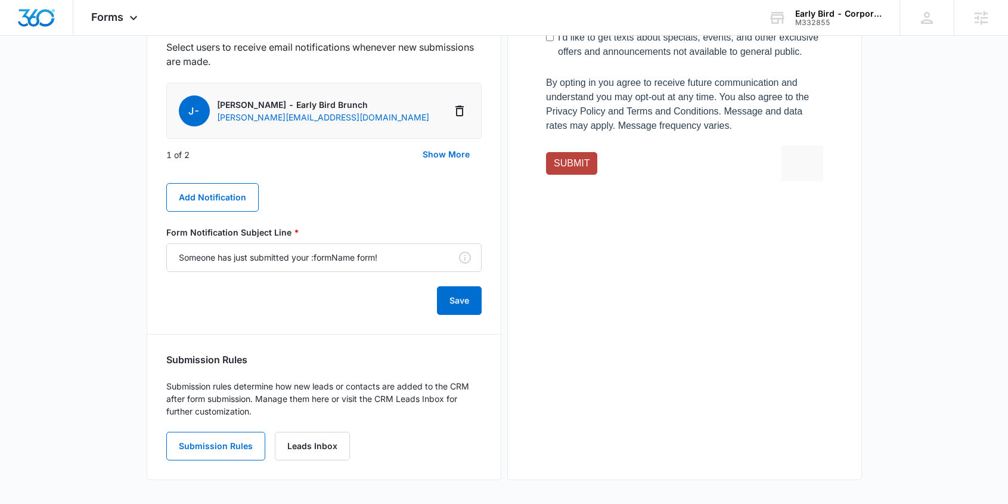
scroll to position [670, 0]
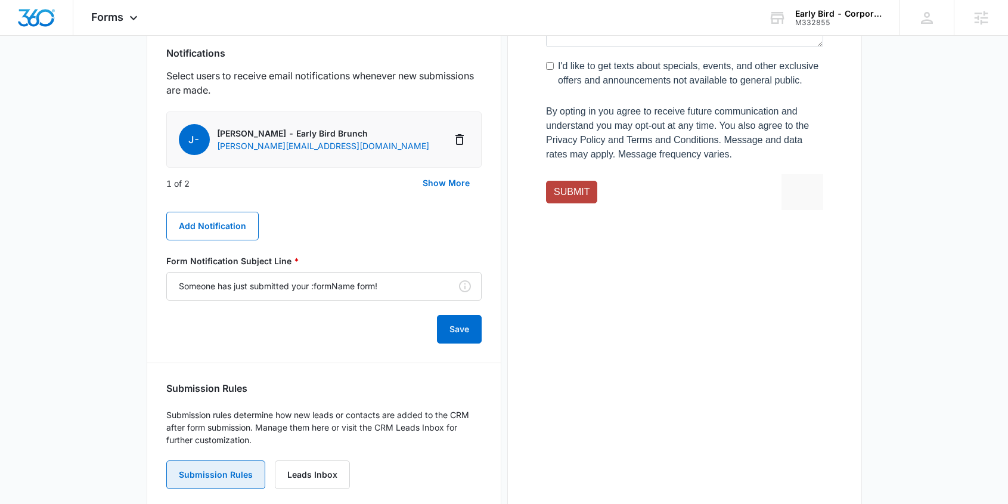
click at [224, 460] on button "Submission Rules" at bounding box center [215, 474] width 99 height 29
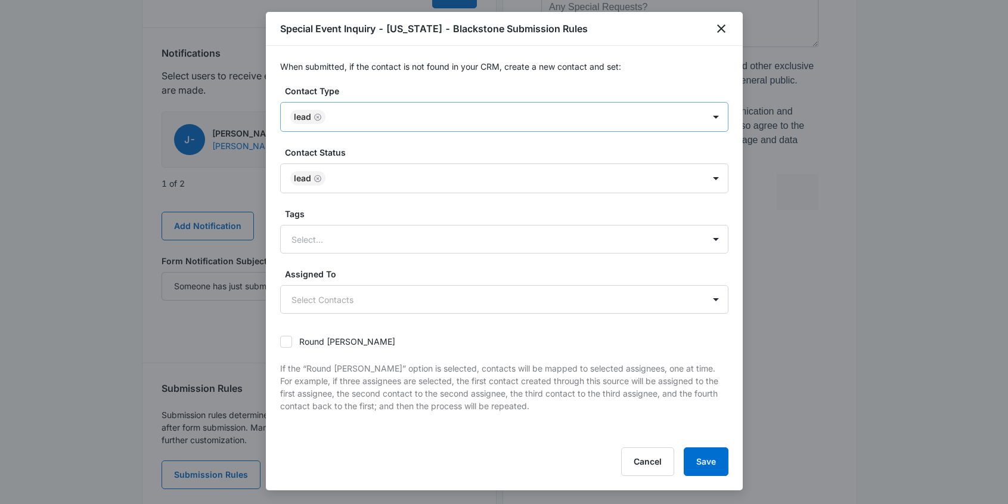
click at [357, 126] on div "Lead" at bounding box center [492, 117] width 423 height 29
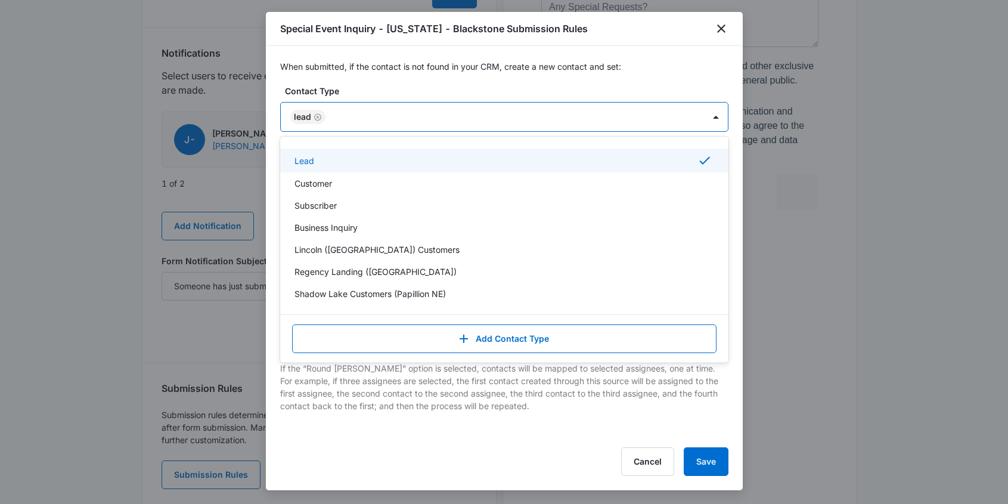
type input "Special Event Inquirer - NE - Blackstone"
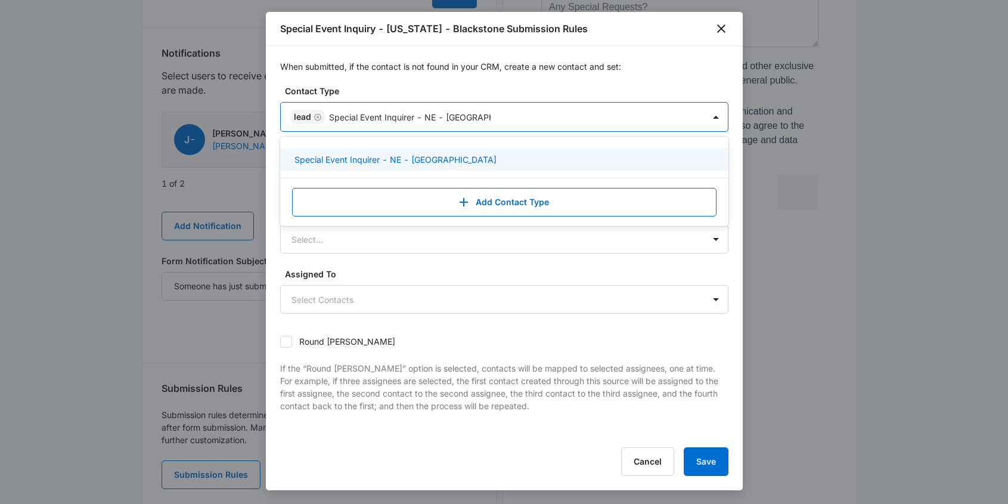
click at [384, 159] on p "Special Event Inquirer - NE - Blackstone" at bounding box center [396, 159] width 202 height 13
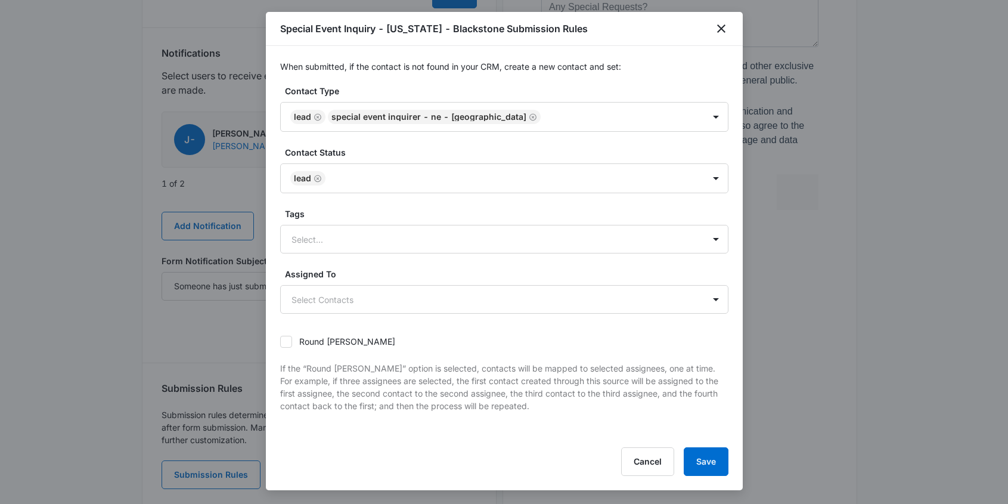
click at [555, 458] on div "Cancel Save" at bounding box center [504, 461] width 448 height 29
click at [708, 460] on button "Save" at bounding box center [706, 461] width 45 height 29
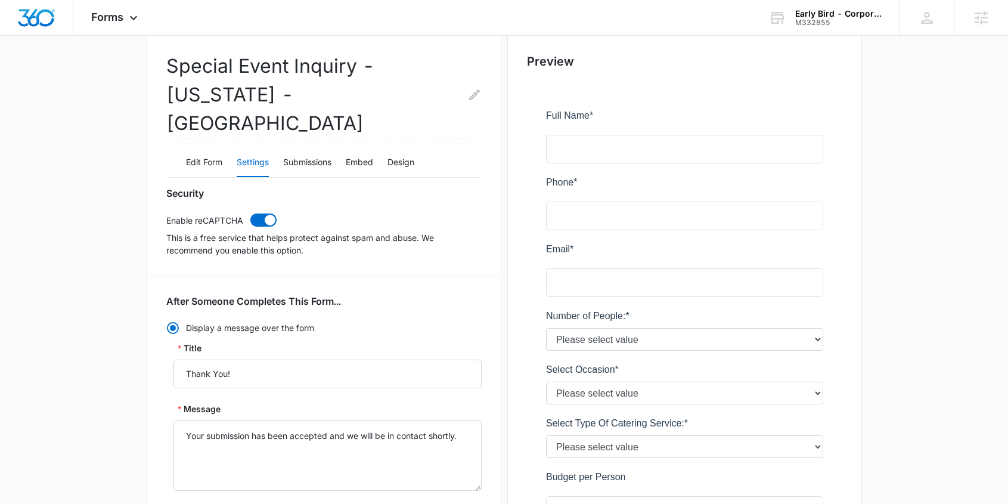
scroll to position [0, 0]
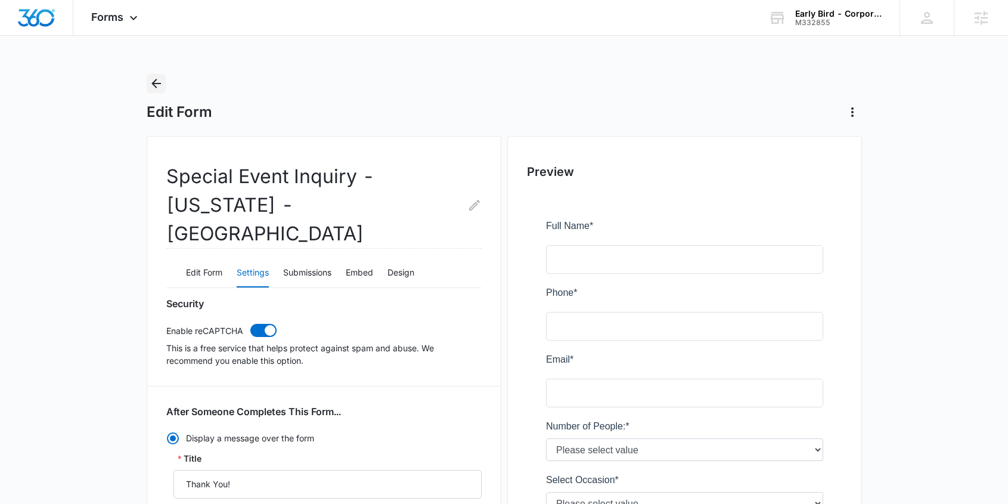
click at [157, 86] on icon "Back" at bounding box center [156, 83] width 14 height 14
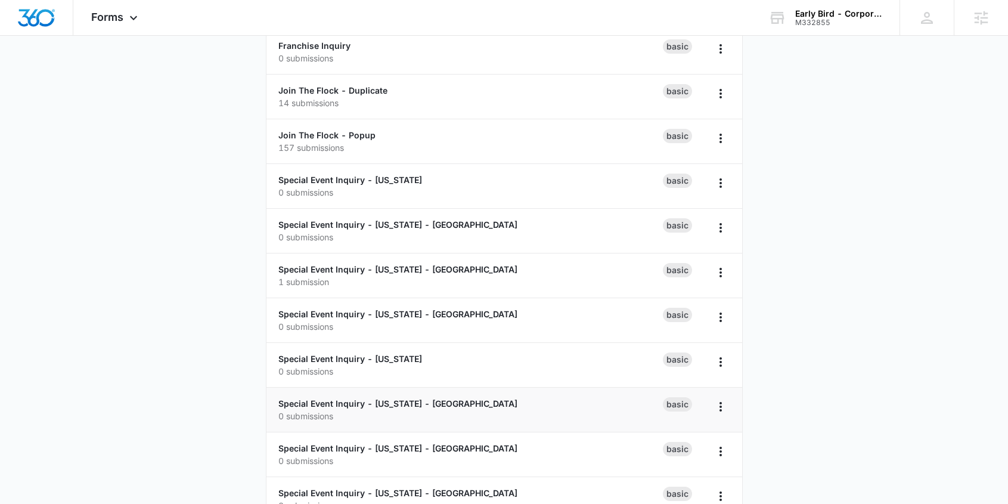
scroll to position [790, 0]
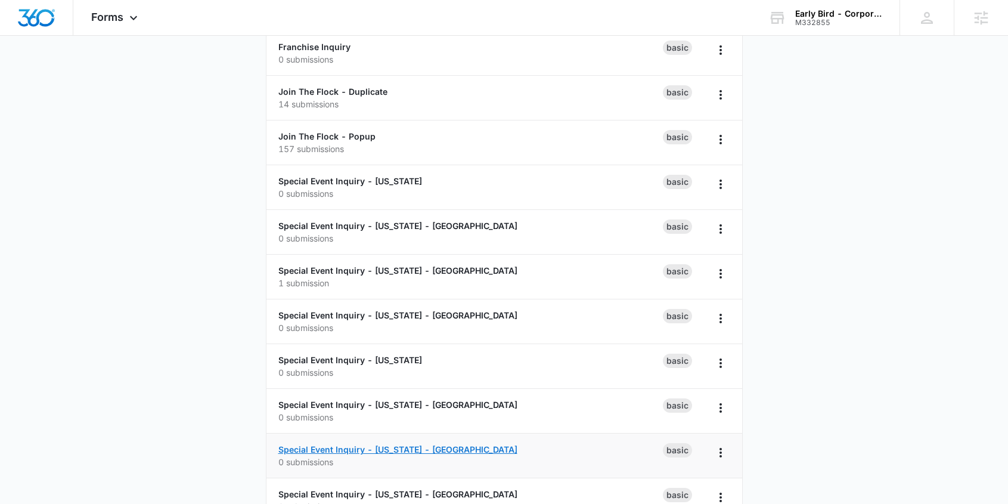
click at [336, 451] on link "Special Event Inquiry - [US_STATE] - [GEOGRAPHIC_DATA]" at bounding box center [397, 449] width 239 height 10
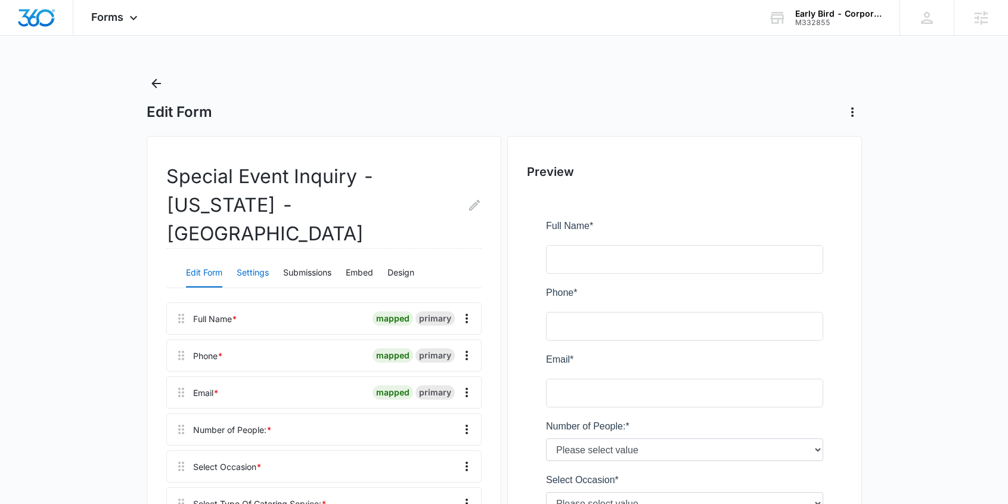
click at [255, 259] on button "Settings" at bounding box center [253, 273] width 32 height 29
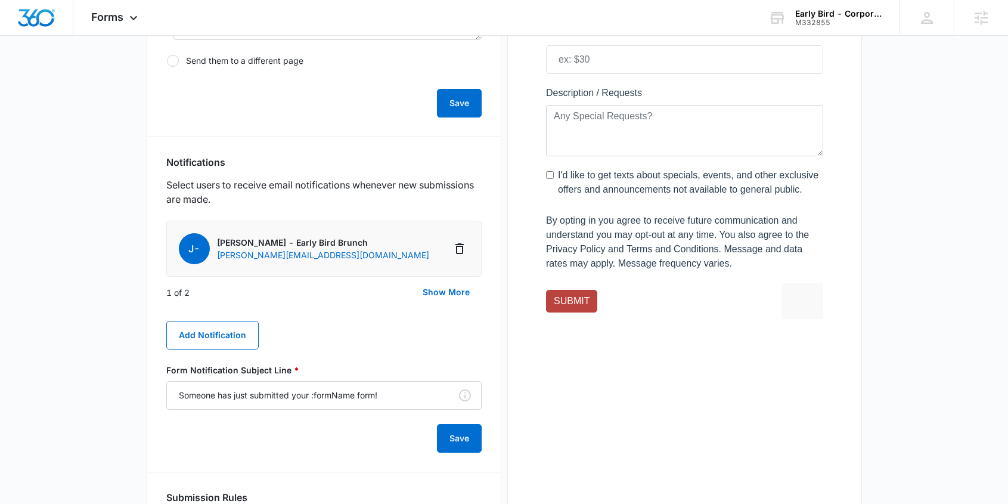
scroll to position [670, 0]
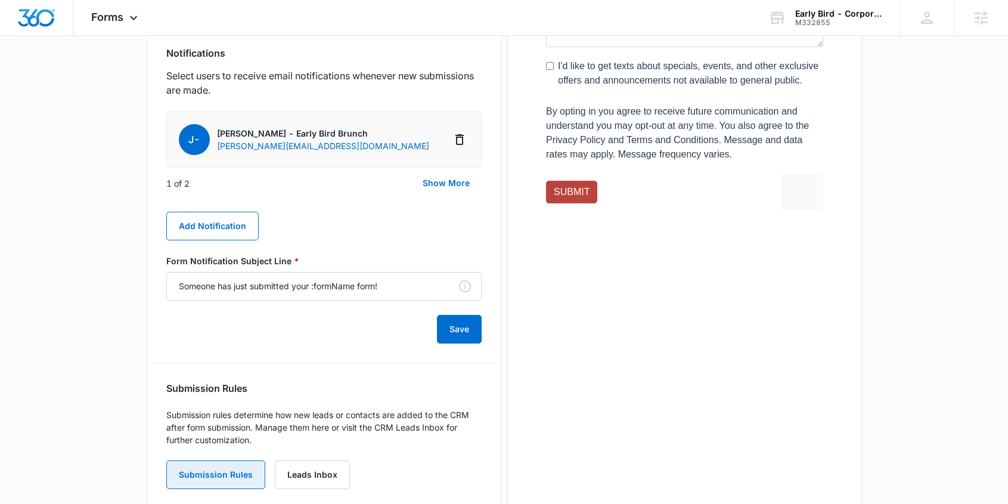
click at [225, 460] on button "Submission Rules" at bounding box center [215, 474] width 99 height 29
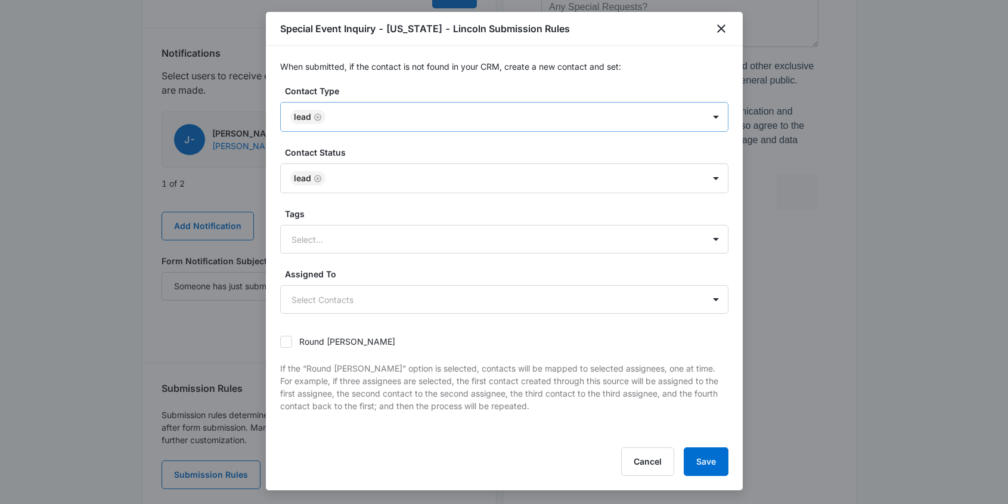
click at [416, 113] on div at bounding box center [509, 117] width 360 height 15
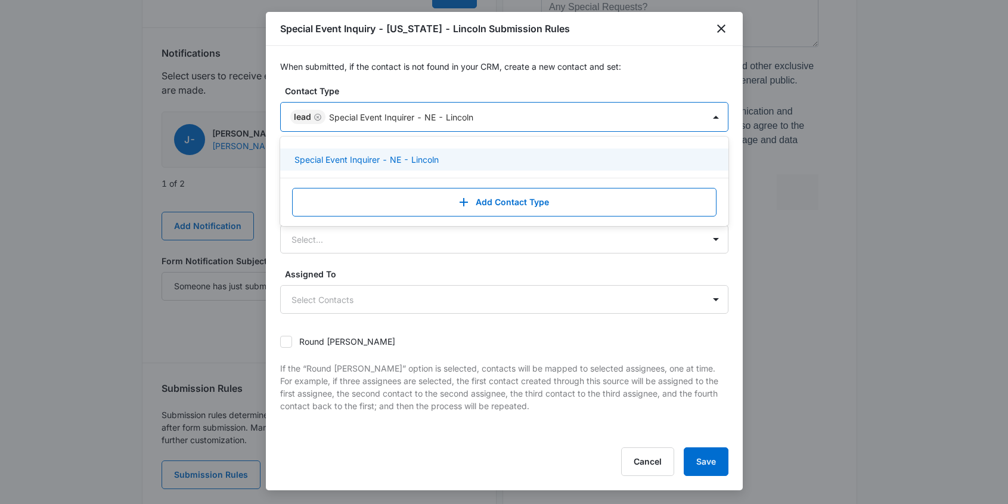
click at [416, 160] on p "Special Event Inquirer - NE - Lincoln" at bounding box center [367, 159] width 144 height 13
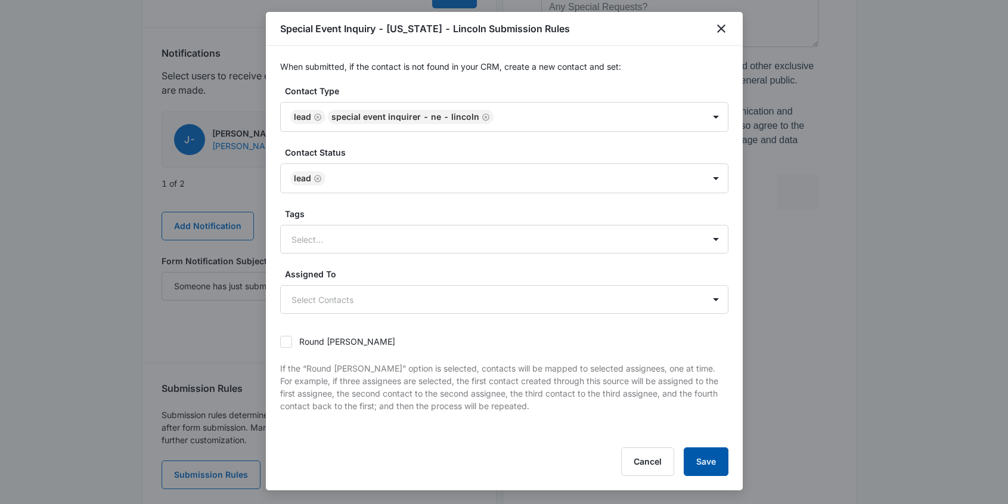
click at [707, 459] on button "Save" at bounding box center [706, 461] width 45 height 29
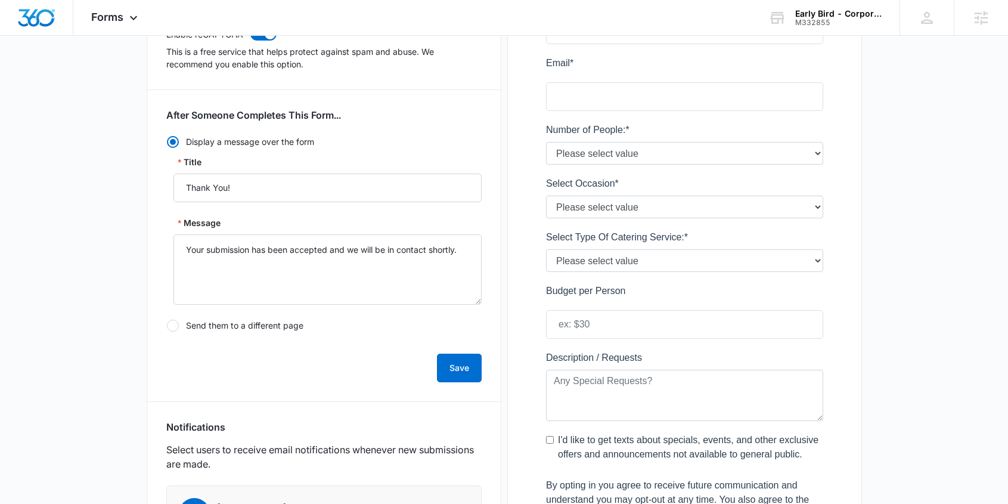
scroll to position [0, 0]
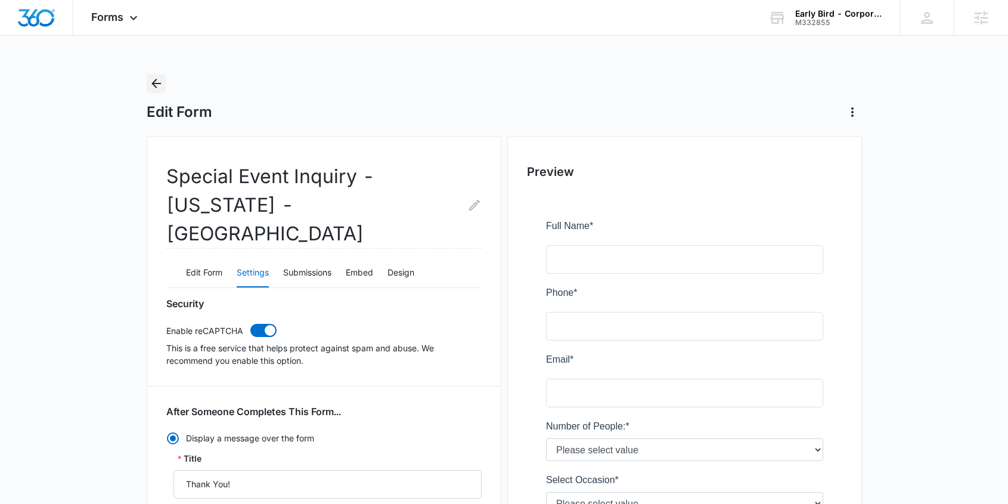
click at [160, 84] on icon "Back" at bounding box center [156, 83] width 14 height 14
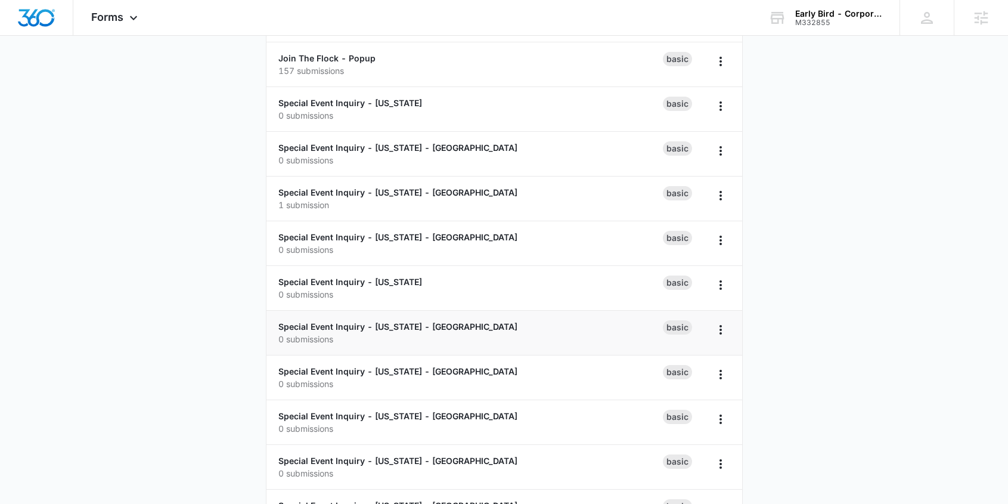
scroll to position [870, 0]
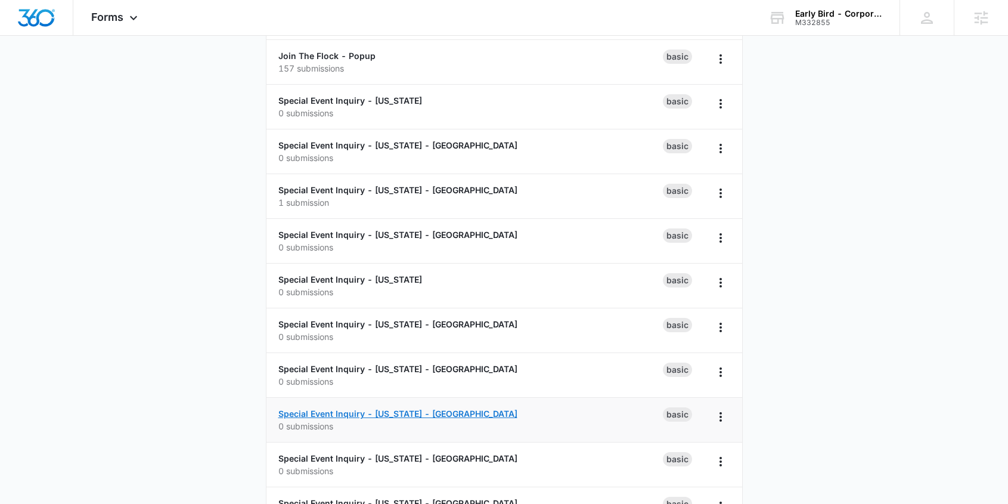
click at [332, 413] on link "Special Event Inquiry - [US_STATE] - [GEOGRAPHIC_DATA]" at bounding box center [397, 414] width 239 height 10
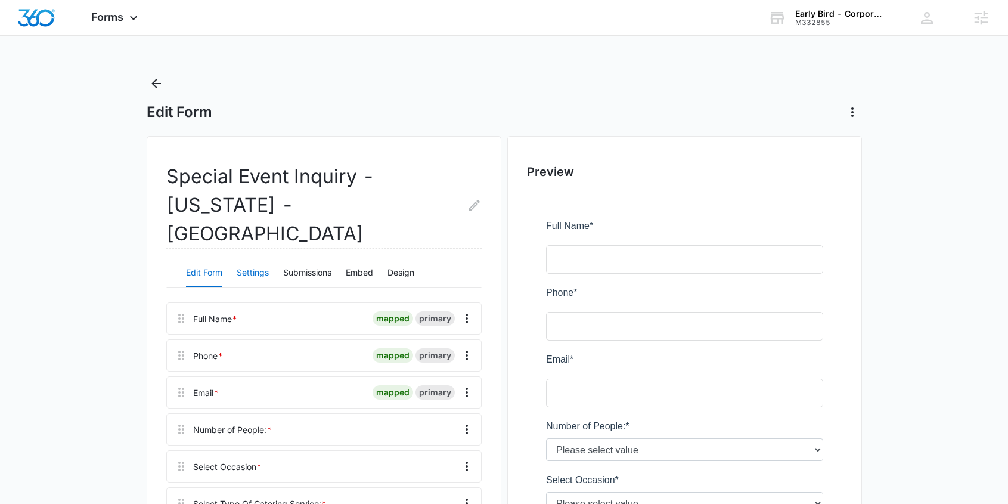
click at [264, 259] on button "Settings" at bounding box center [253, 273] width 32 height 29
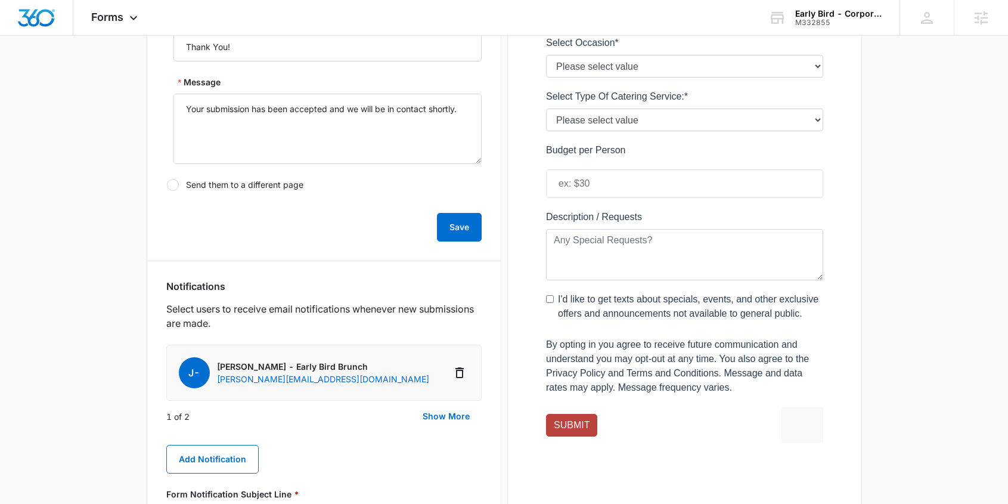
scroll to position [670, 0]
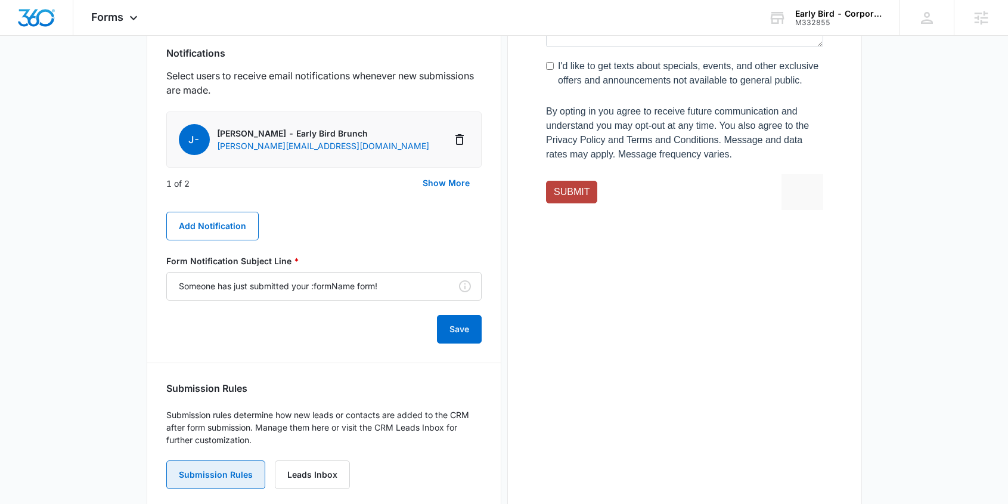
click at [227, 460] on button "Submission Rules" at bounding box center [215, 474] width 99 height 29
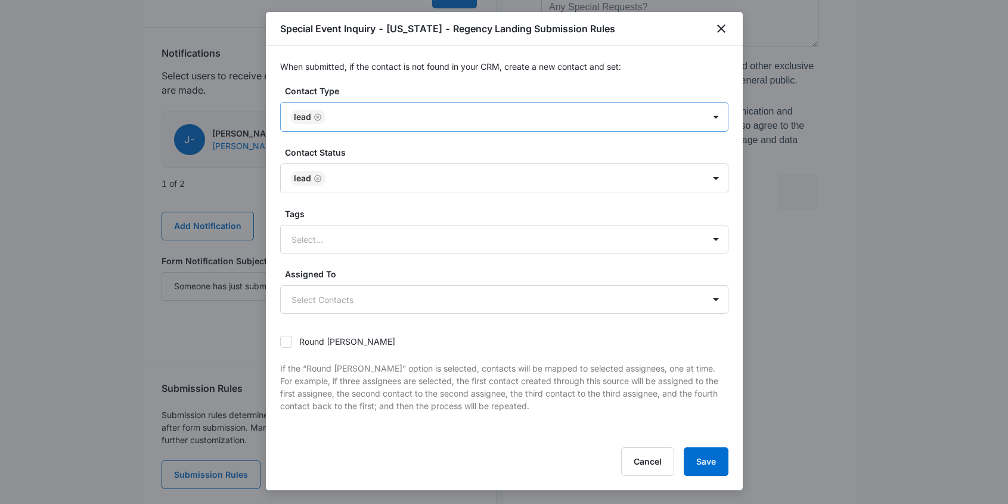
click at [366, 117] on div at bounding box center [509, 117] width 360 height 15
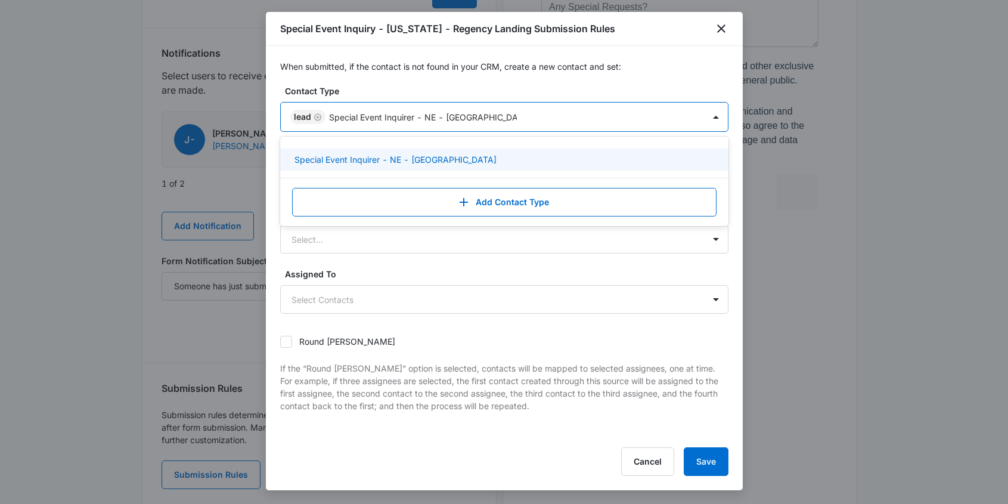
click at [441, 159] on p "Special Event Inquirer - NE - Regency Landing" at bounding box center [396, 159] width 202 height 13
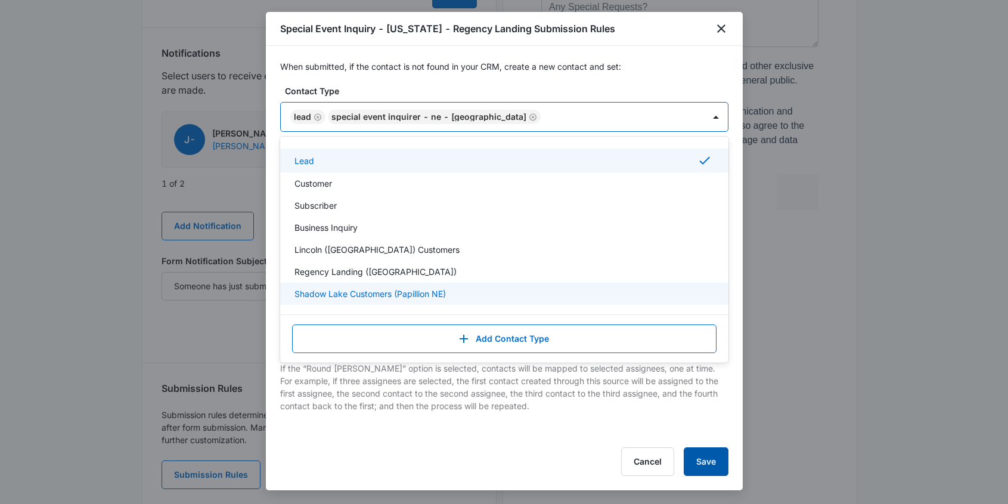
click at [707, 458] on button "Save" at bounding box center [706, 461] width 45 height 29
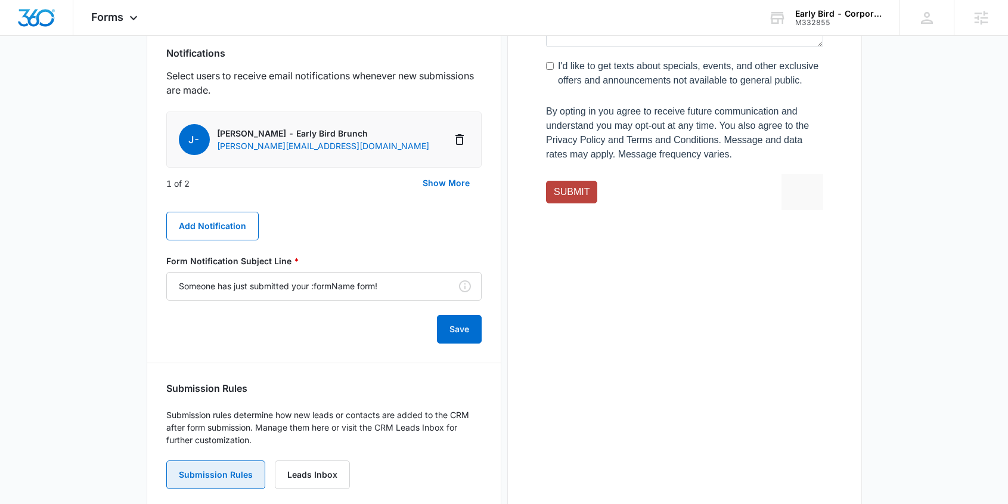
scroll to position [0, 0]
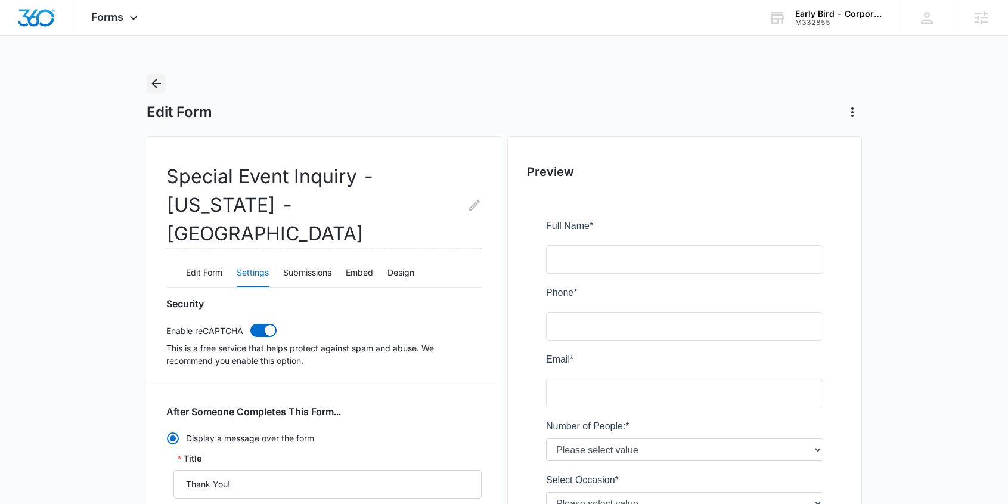
click at [159, 81] on icon "Back" at bounding box center [156, 83] width 14 height 14
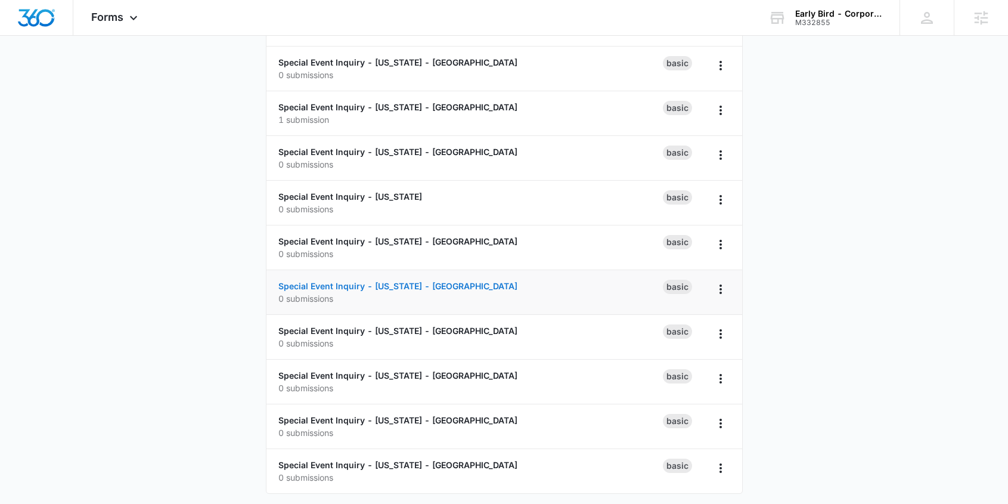
scroll to position [957, 0]
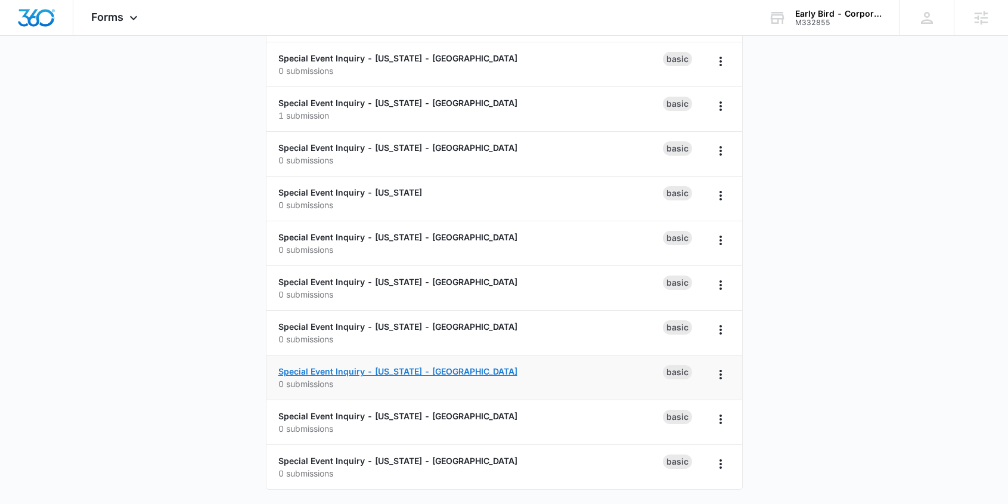
click at [318, 369] on link "Special Event Inquiry - [US_STATE] - [GEOGRAPHIC_DATA]" at bounding box center [397, 371] width 239 height 10
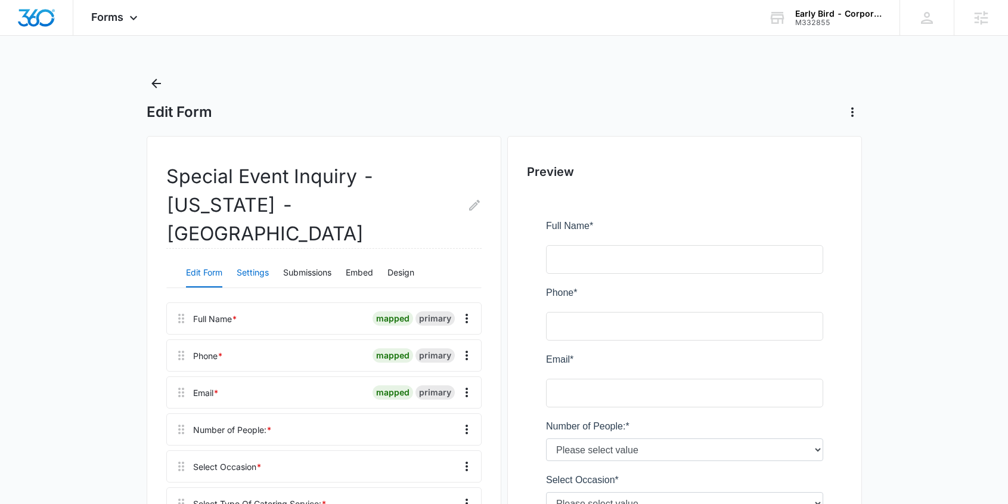
click at [252, 259] on button "Settings" at bounding box center [253, 273] width 32 height 29
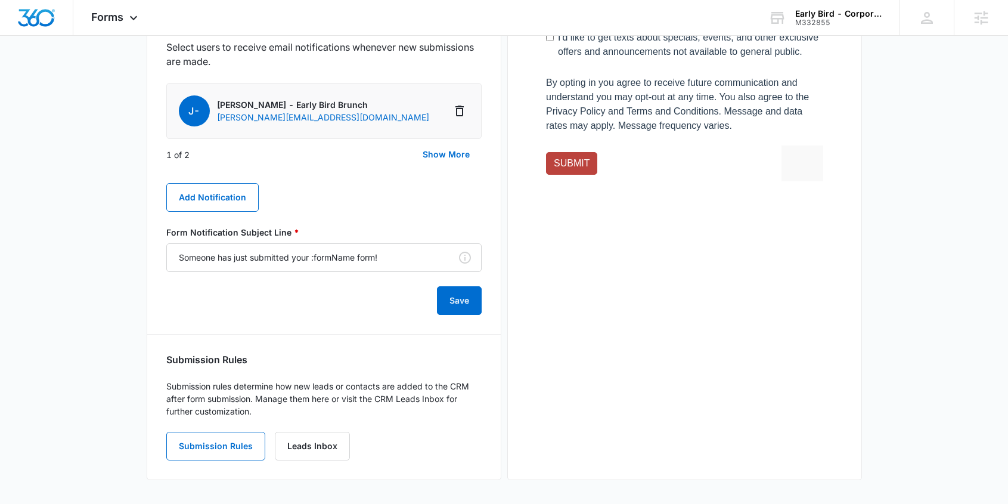
scroll to position [670, 0]
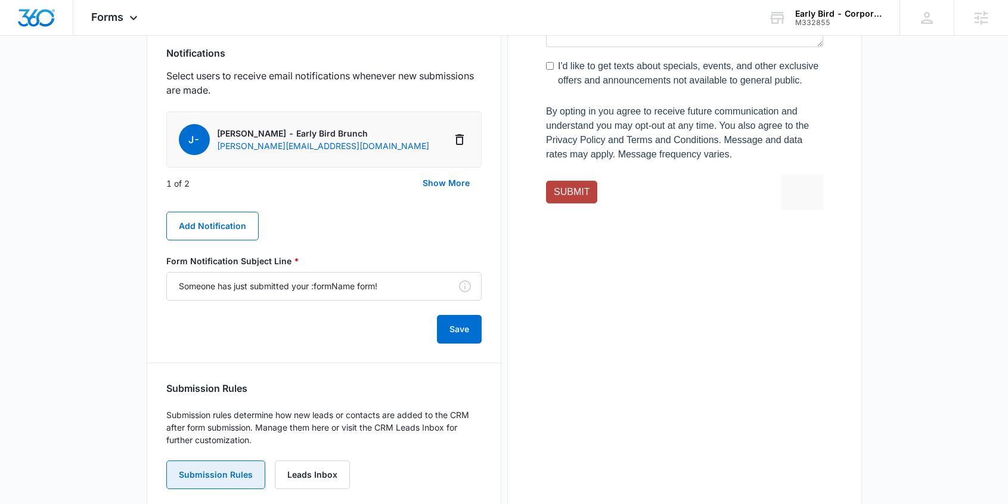
click at [221, 460] on button "Submission Rules" at bounding box center [215, 474] width 99 height 29
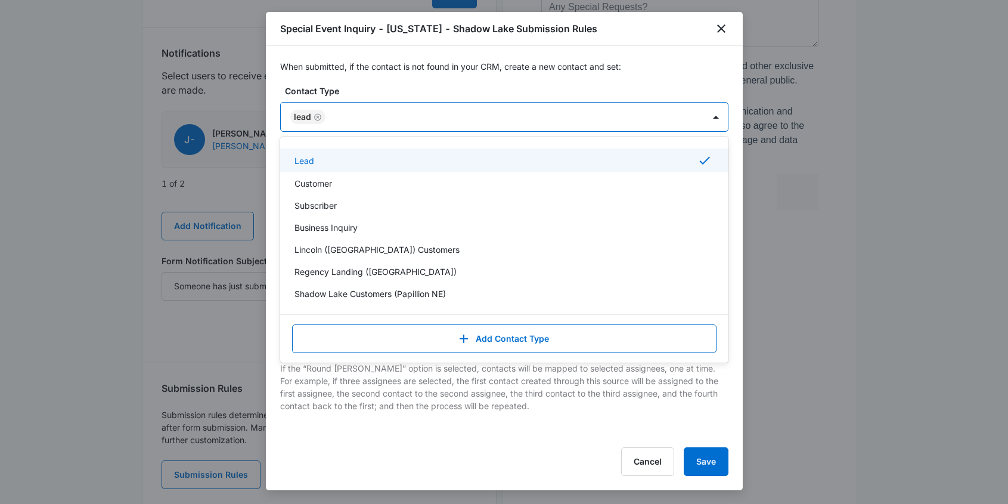
click at [348, 114] on div at bounding box center [509, 117] width 360 height 15
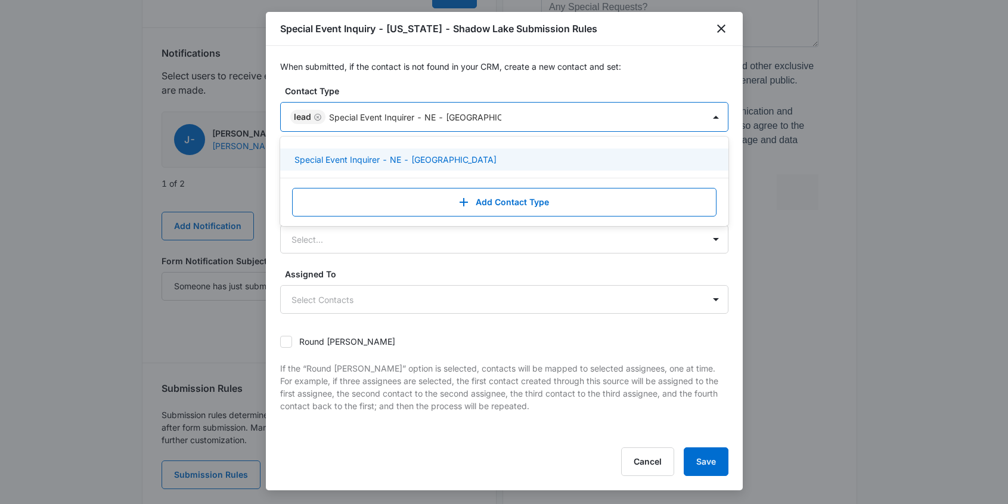
click at [382, 157] on p "Special Event Inquirer - NE - Shadow Lake" at bounding box center [396, 159] width 202 height 13
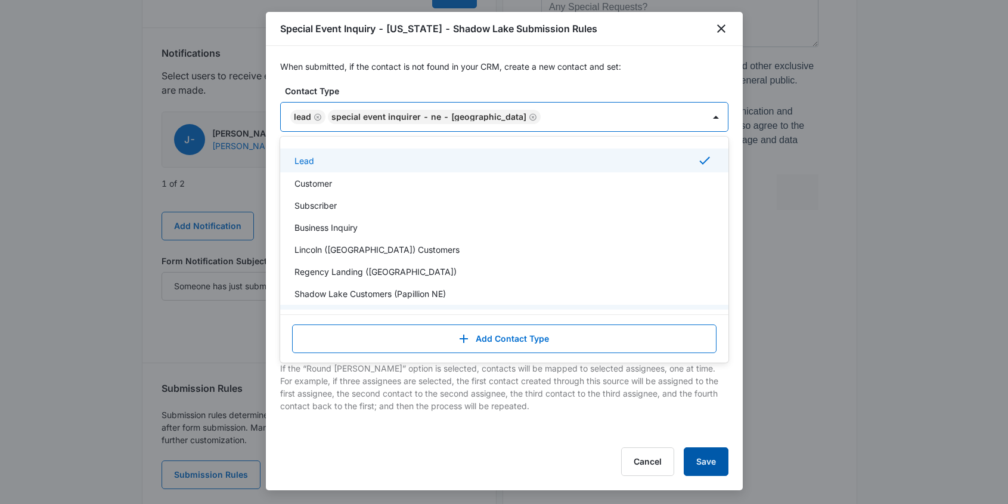
click at [705, 460] on button "Save" at bounding box center [706, 461] width 45 height 29
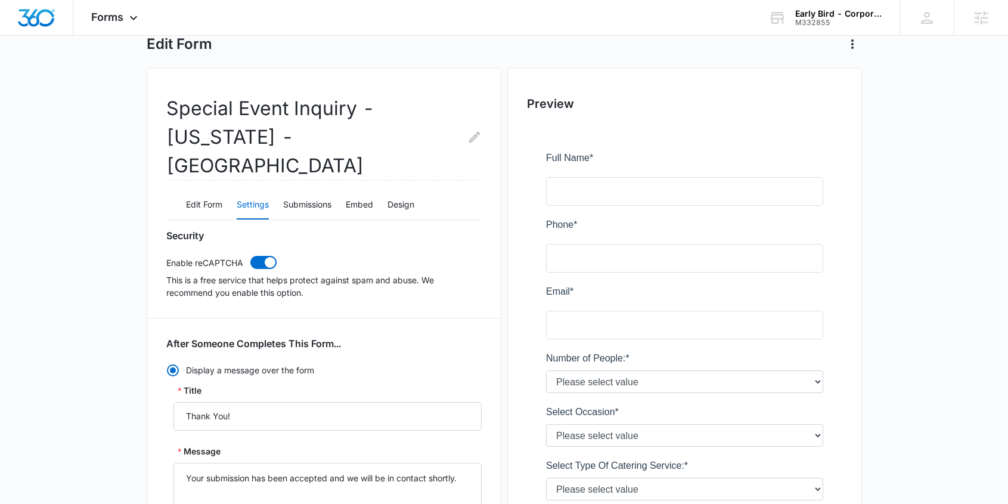
scroll to position [0, 0]
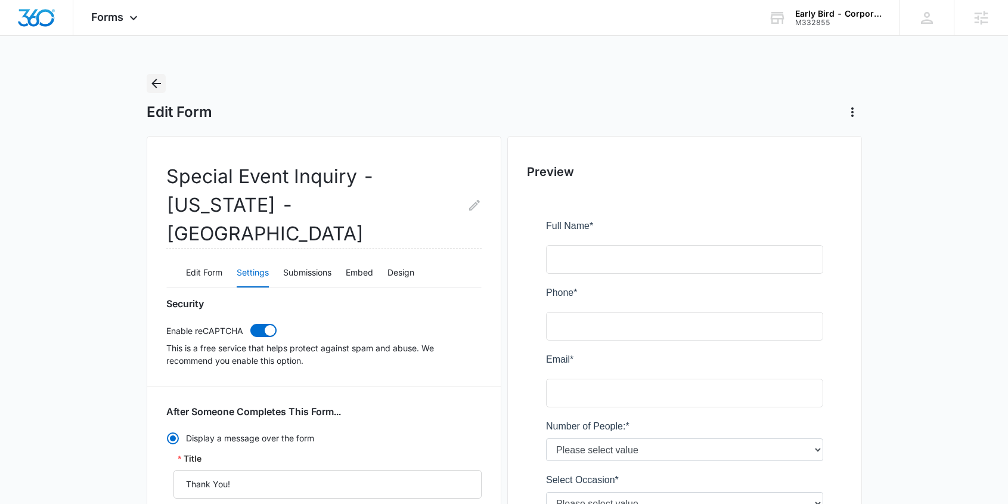
click at [157, 83] on icon "Back" at bounding box center [156, 84] width 10 height 10
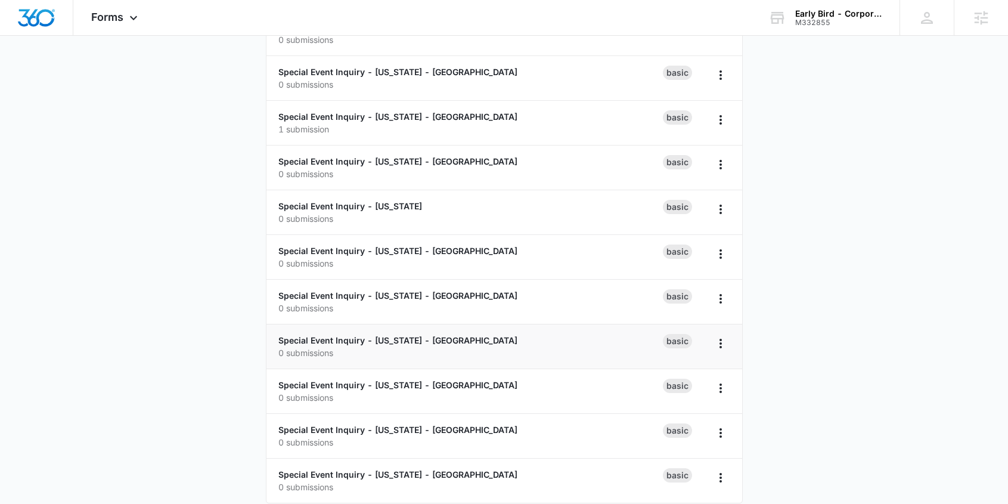
scroll to position [957, 0]
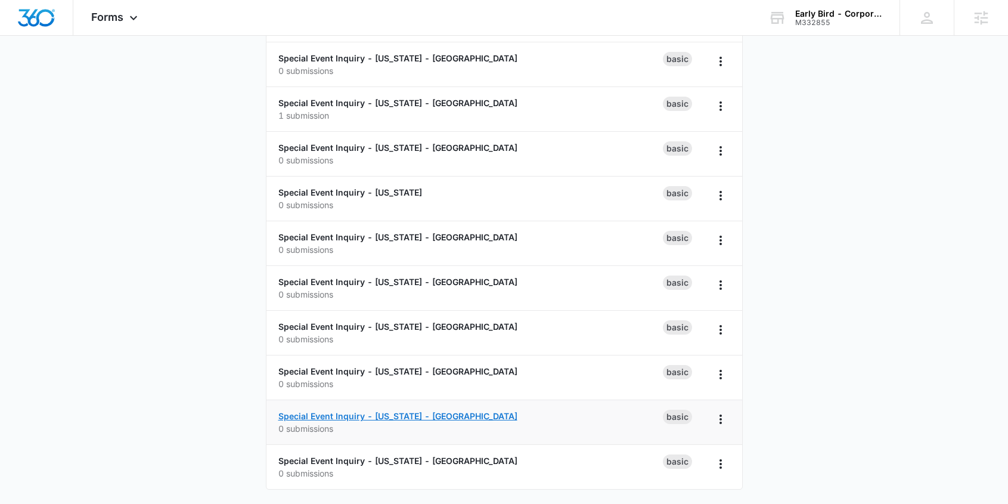
click at [314, 414] on link "Special Event Inquiry - [US_STATE] - [GEOGRAPHIC_DATA]" at bounding box center [397, 416] width 239 height 10
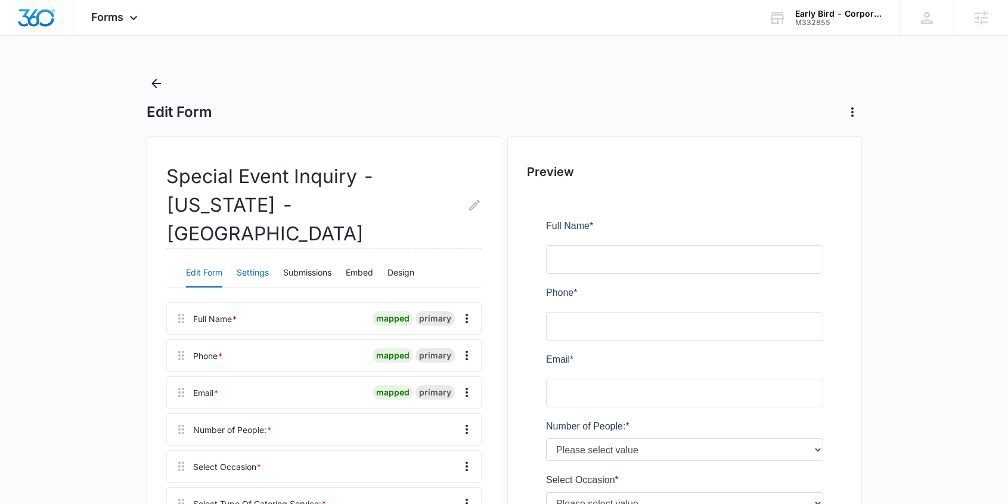
click at [251, 259] on button "Settings" at bounding box center [253, 273] width 32 height 29
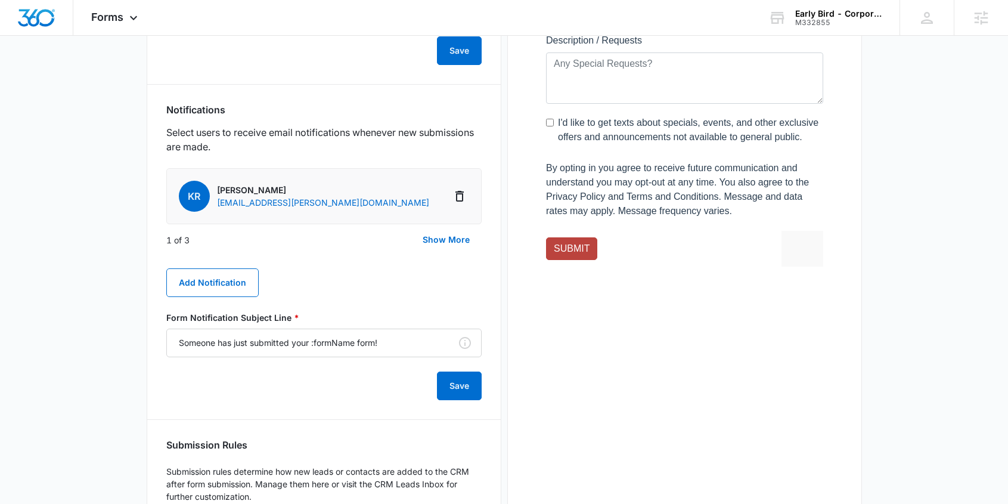
scroll to position [670, 0]
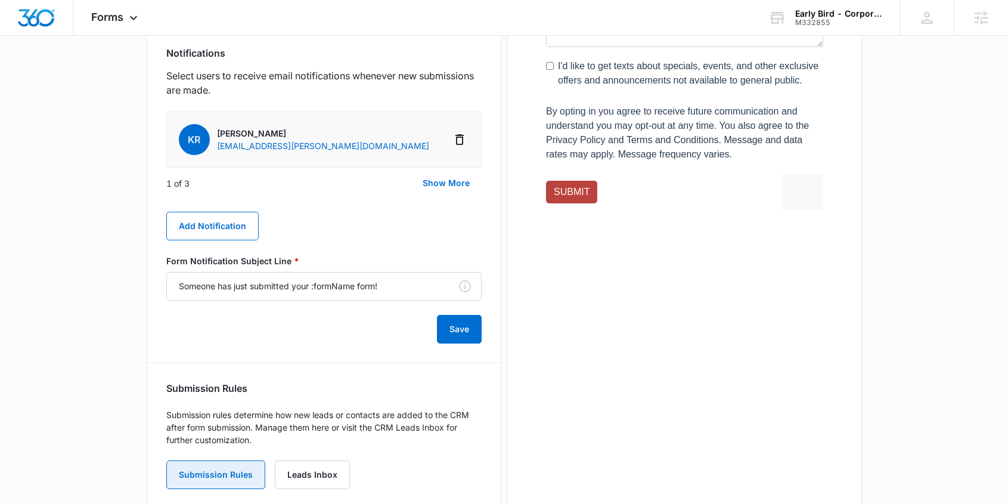
click at [227, 460] on button "Submission Rules" at bounding box center [215, 474] width 99 height 29
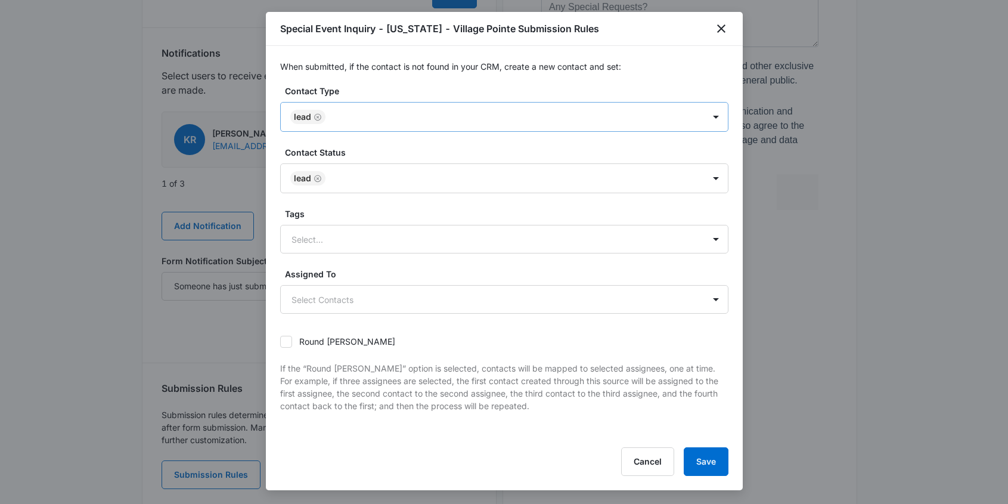
click at [397, 112] on div at bounding box center [509, 117] width 360 height 15
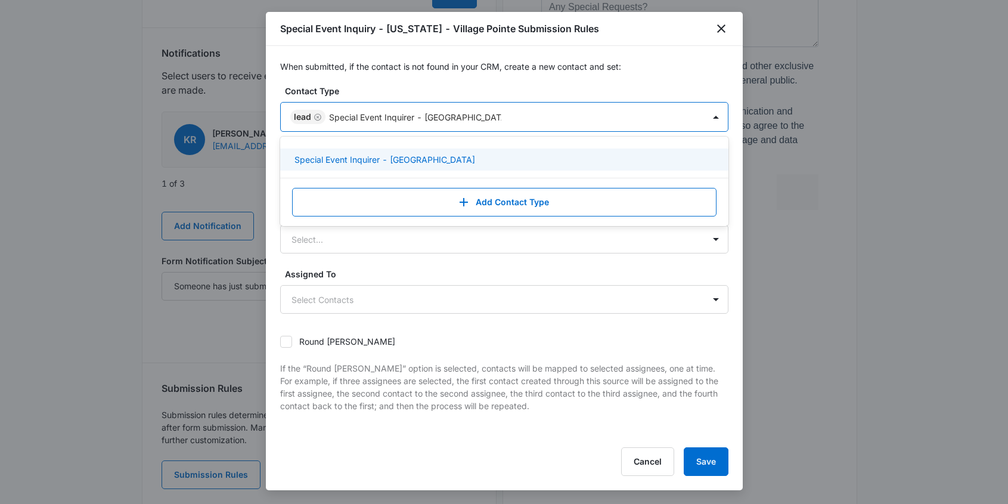
click at [370, 161] on p "Special Event Inquirer - NE - Village Pointe" at bounding box center [385, 159] width 181 height 13
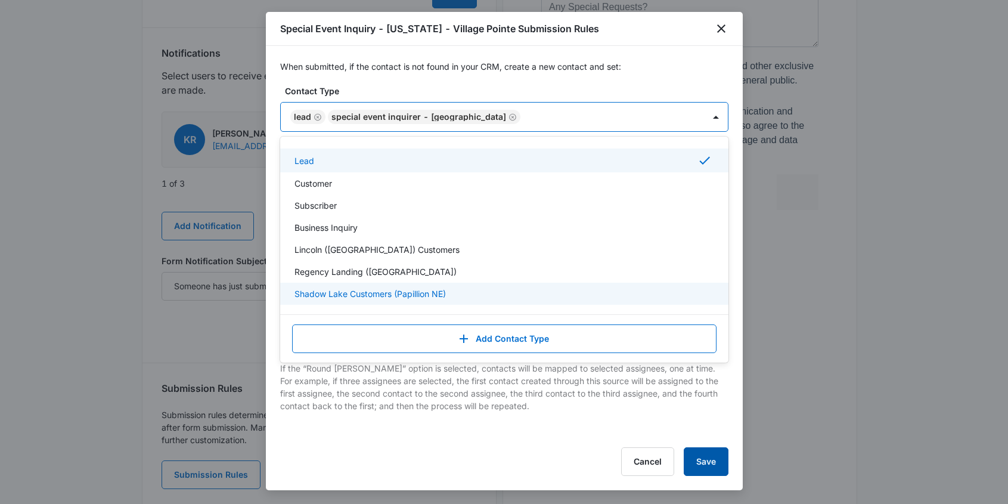
click at [710, 459] on button "Save" at bounding box center [706, 461] width 45 height 29
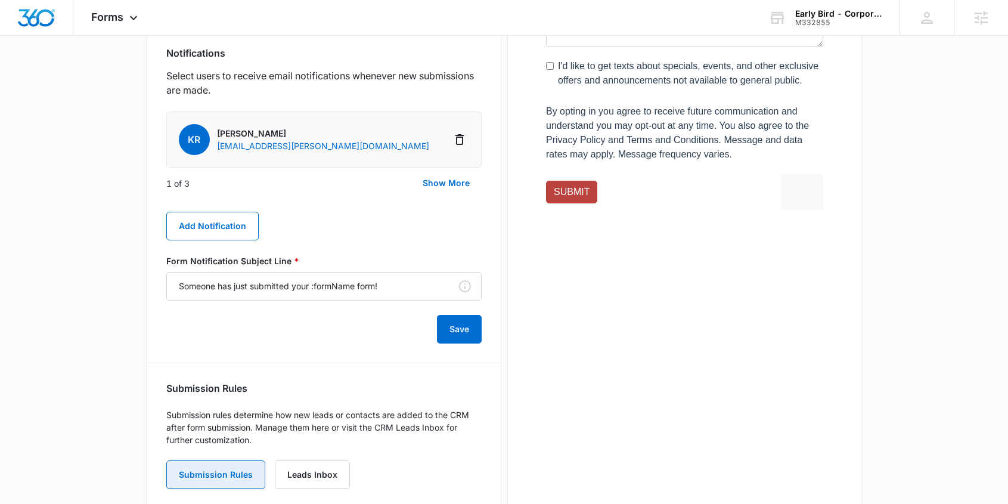
scroll to position [0, 0]
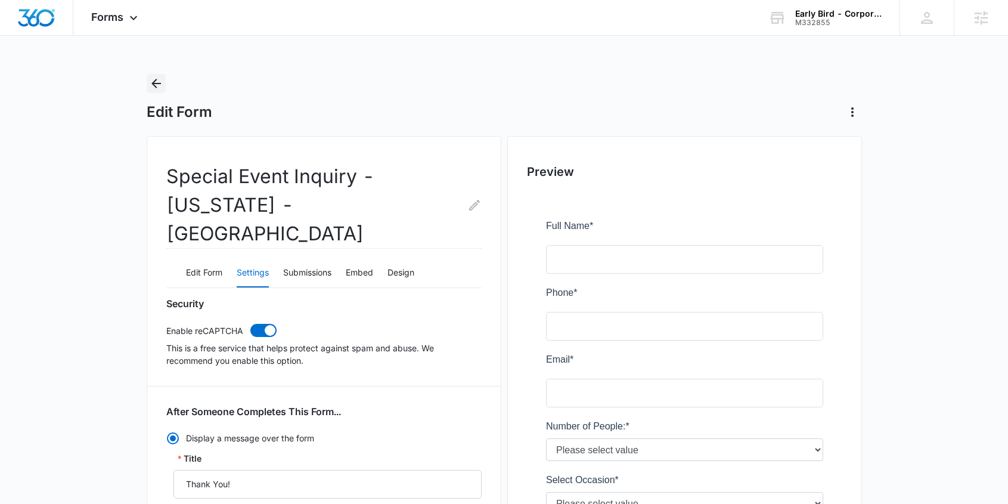
click at [160, 86] on icon "Back" at bounding box center [156, 83] width 14 height 14
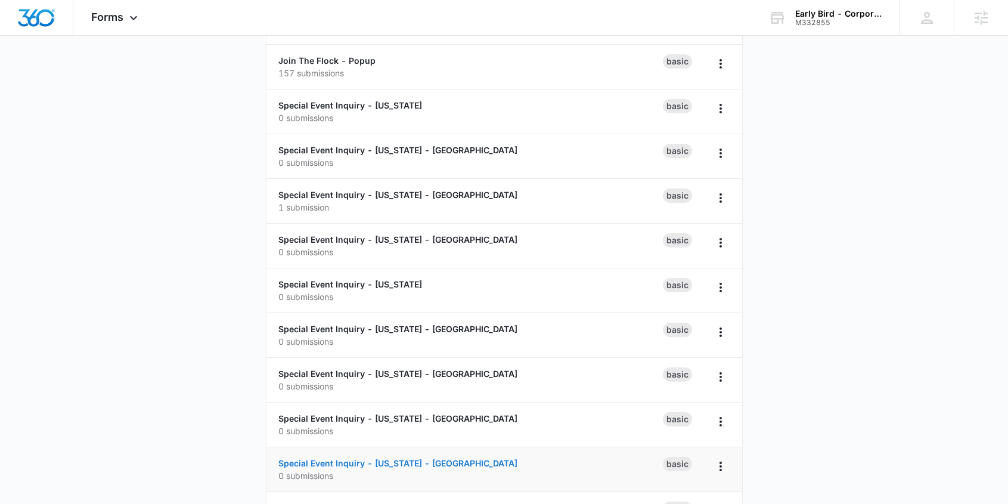
scroll to position [957, 0]
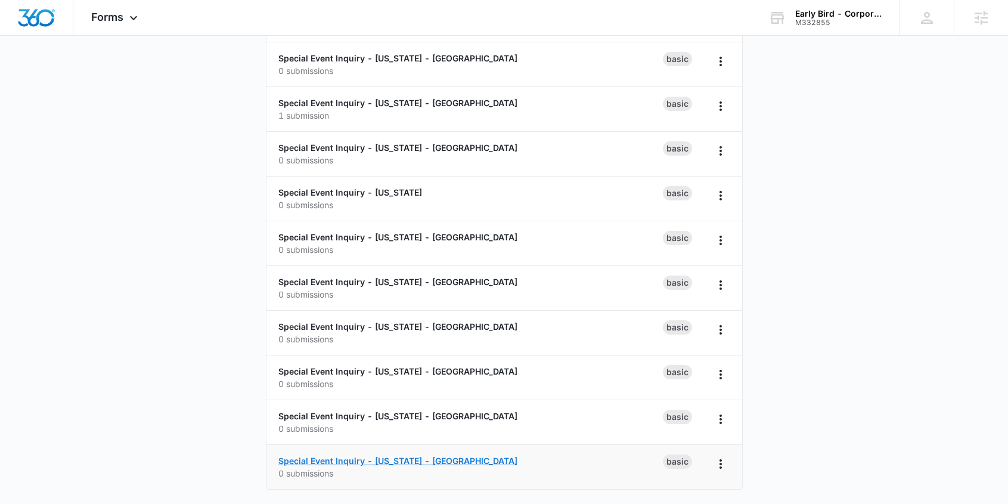
click at [324, 459] on link "Special Event Inquiry - [US_STATE] - [GEOGRAPHIC_DATA]" at bounding box center [397, 461] width 239 height 10
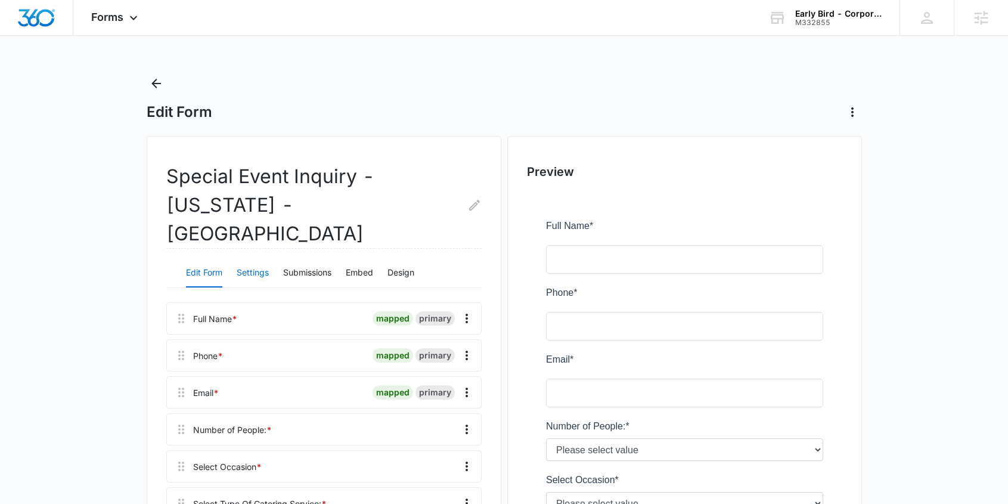
click at [253, 259] on button "Settings" at bounding box center [253, 273] width 32 height 29
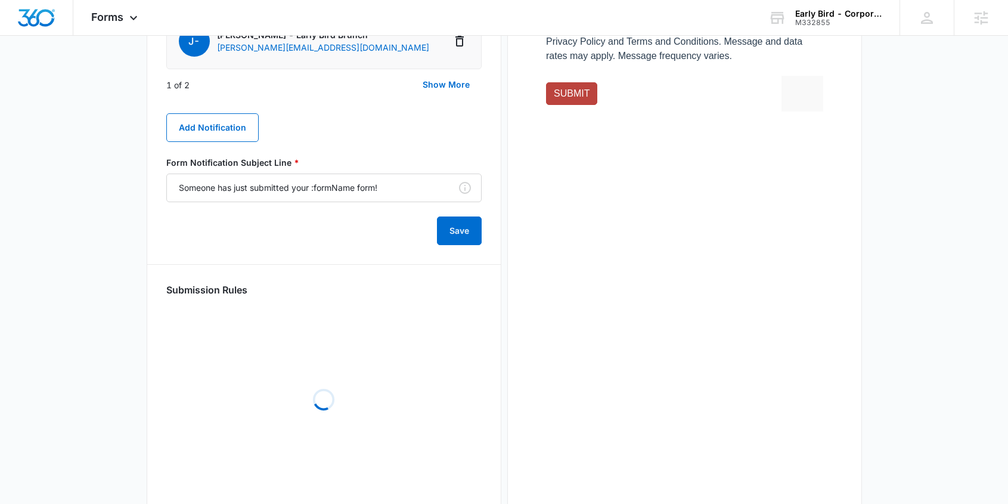
scroll to position [670, 0]
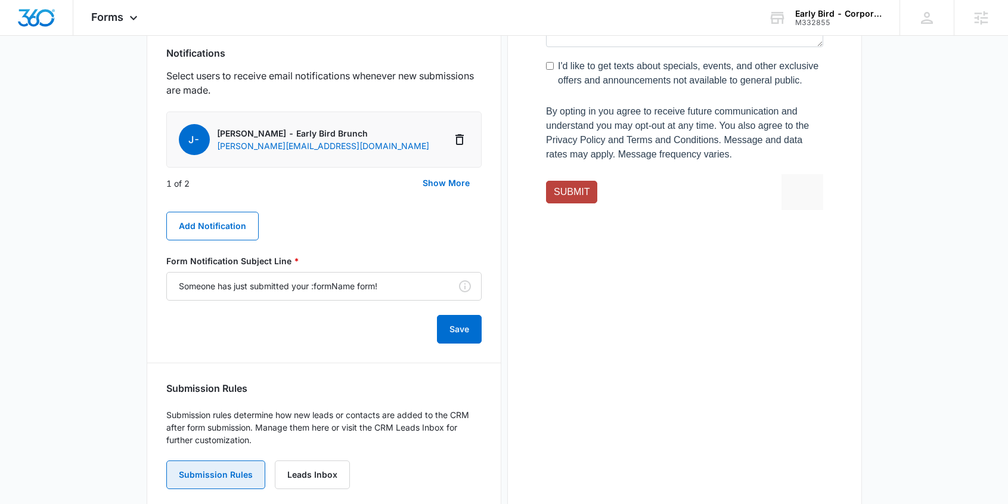
click at [219, 460] on button "Submission Rules" at bounding box center [215, 474] width 99 height 29
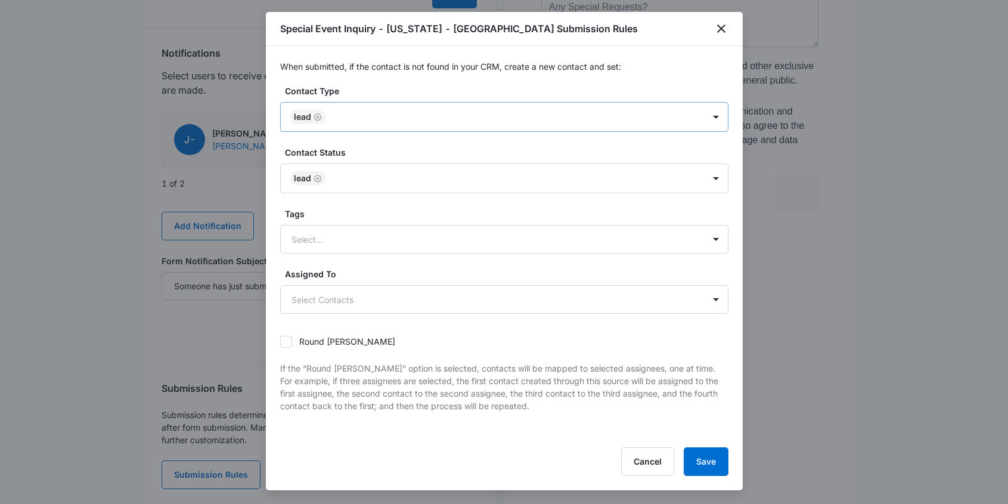
click at [355, 119] on div at bounding box center [509, 117] width 360 height 15
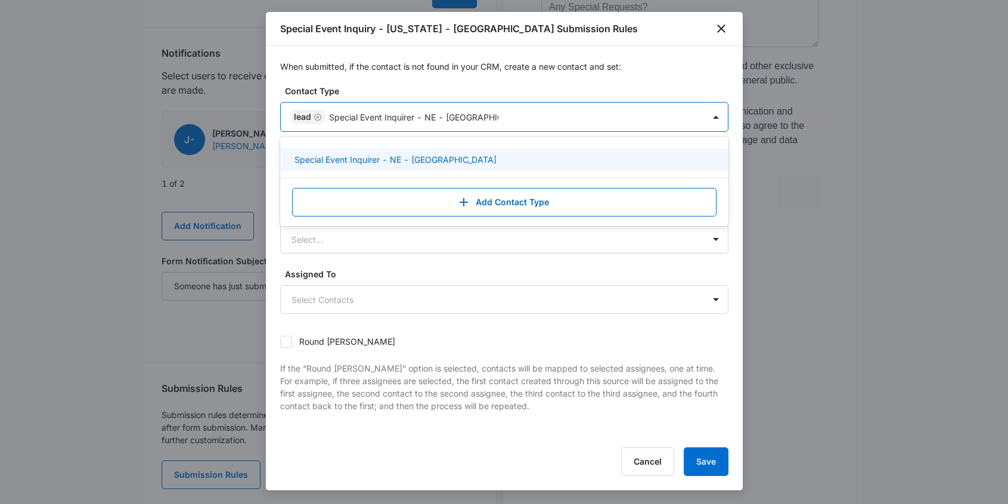
click at [395, 155] on p "Special Event Inquirer - NE - West Omaha" at bounding box center [396, 159] width 202 height 13
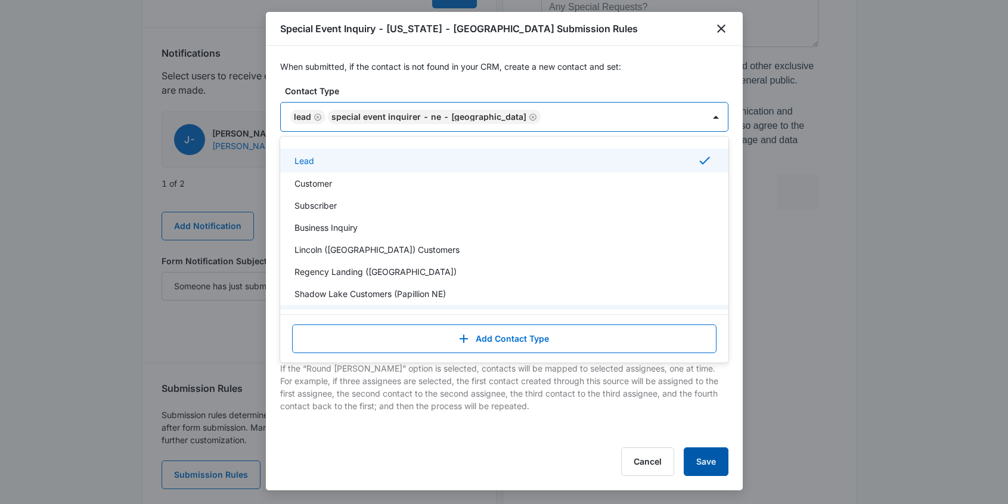
click at [710, 463] on button "Save" at bounding box center [706, 461] width 45 height 29
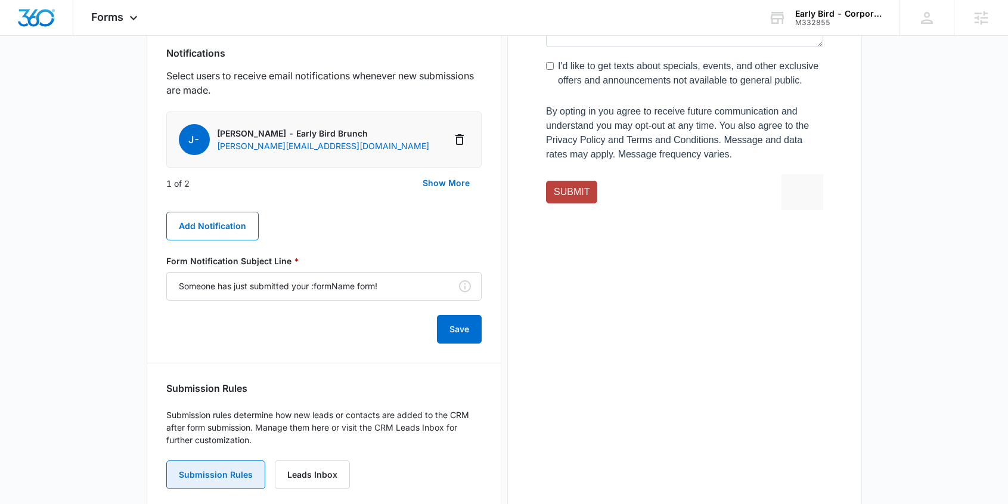
scroll to position [0, 0]
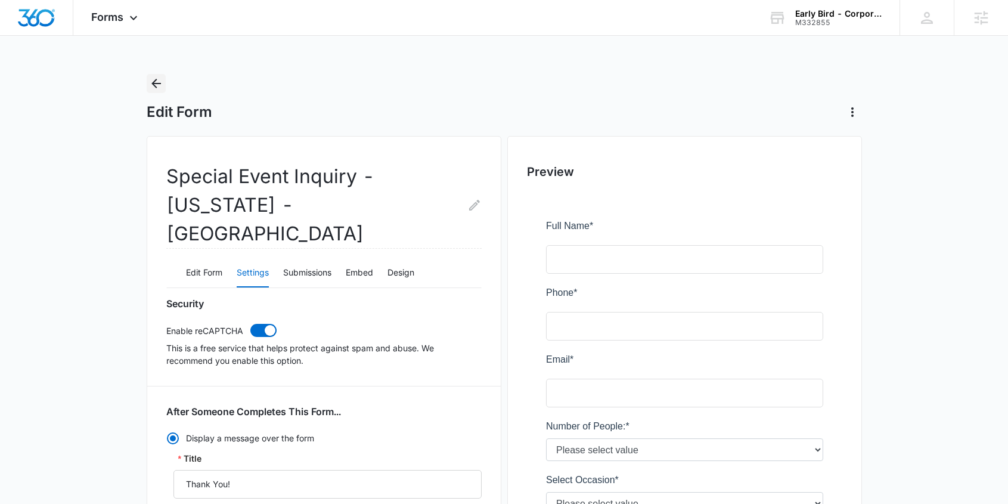
click at [153, 81] on icon "Back" at bounding box center [156, 83] width 14 height 14
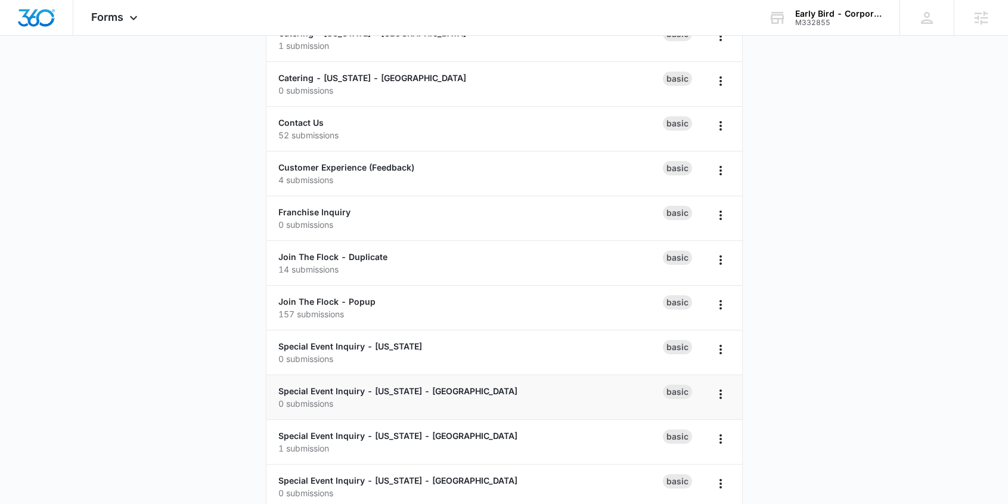
scroll to position [722, 0]
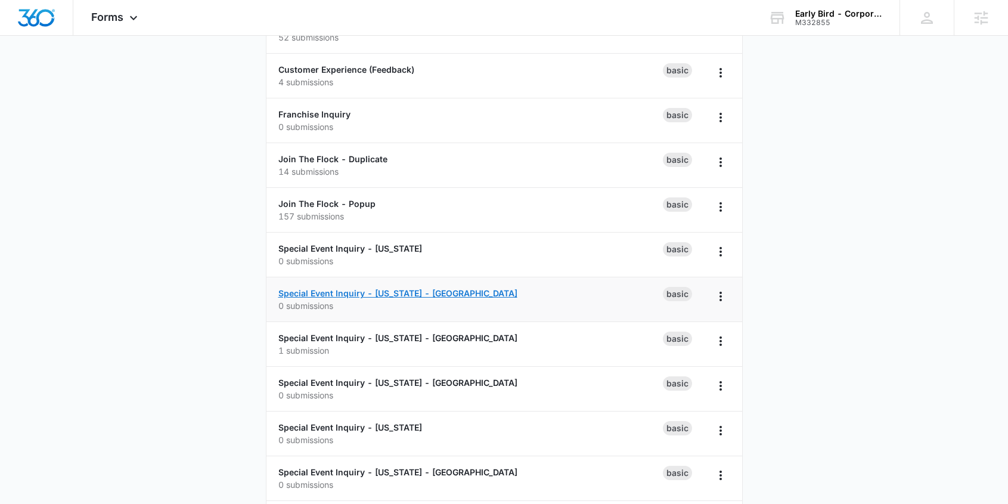
click at [325, 290] on link "Special Event Inquiry - [US_STATE] - [GEOGRAPHIC_DATA]" at bounding box center [397, 293] width 239 height 10
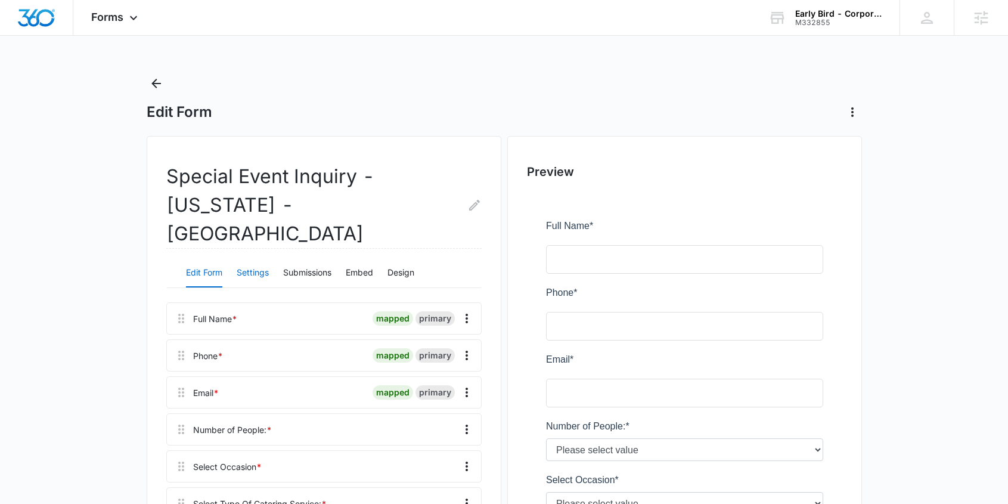
click at [256, 259] on button "Settings" at bounding box center [253, 273] width 32 height 29
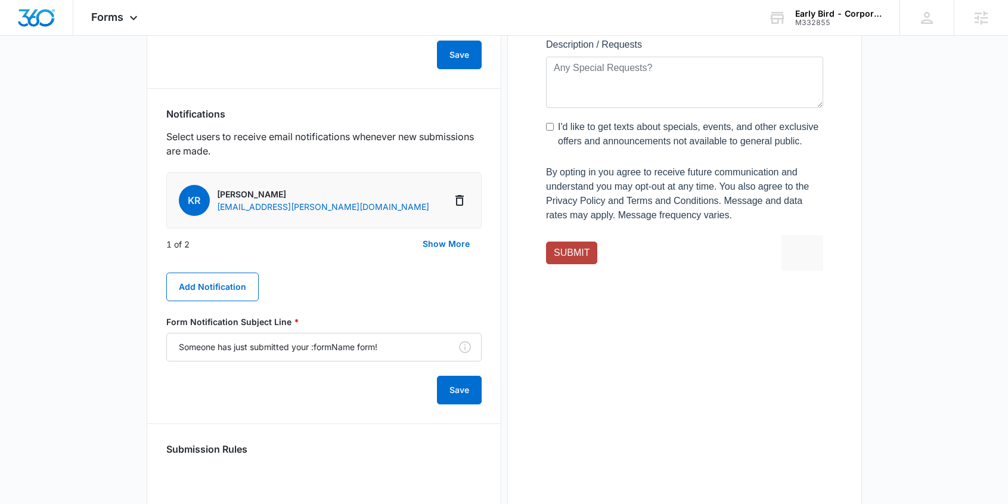
scroll to position [670, 0]
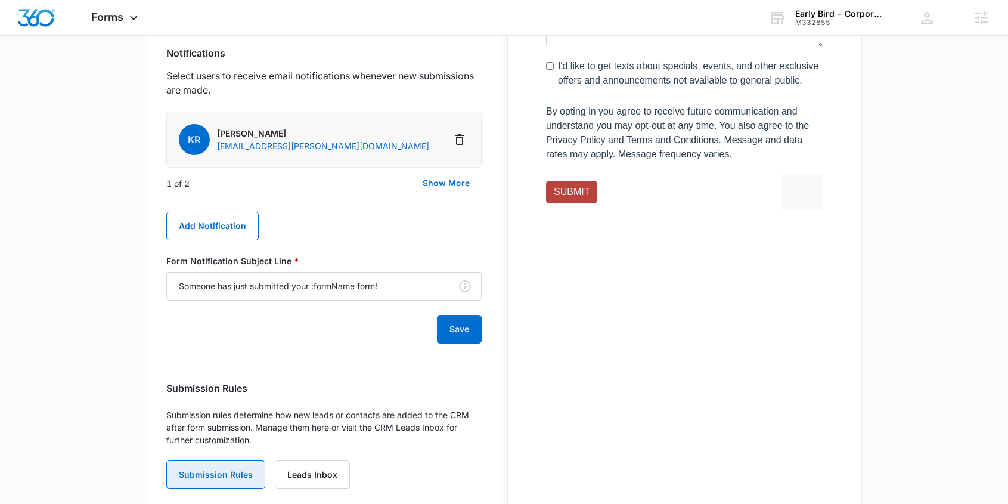
click at [224, 460] on button "Submission Rules" at bounding box center [215, 474] width 99 height 29
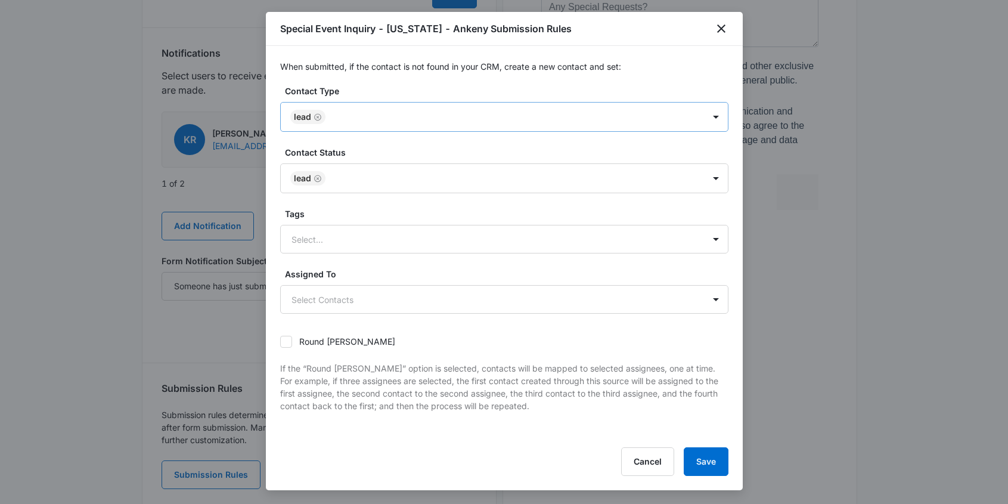
click at [349, 119] on div at bounding box center [509, 117] width 360 height 15
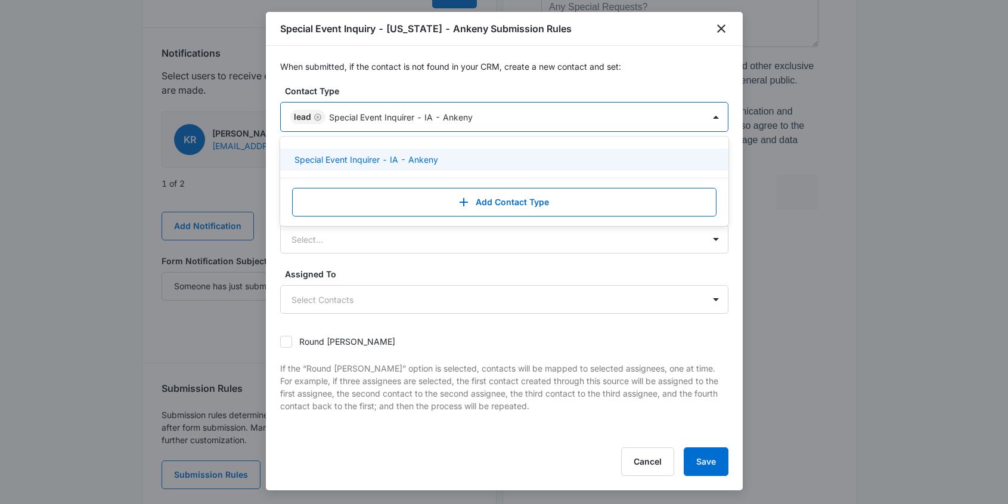
click at [395, 161] on p "Special Event Inquirer - IA - Ankeny" at bounding box center [367, 159] width 144 height 13
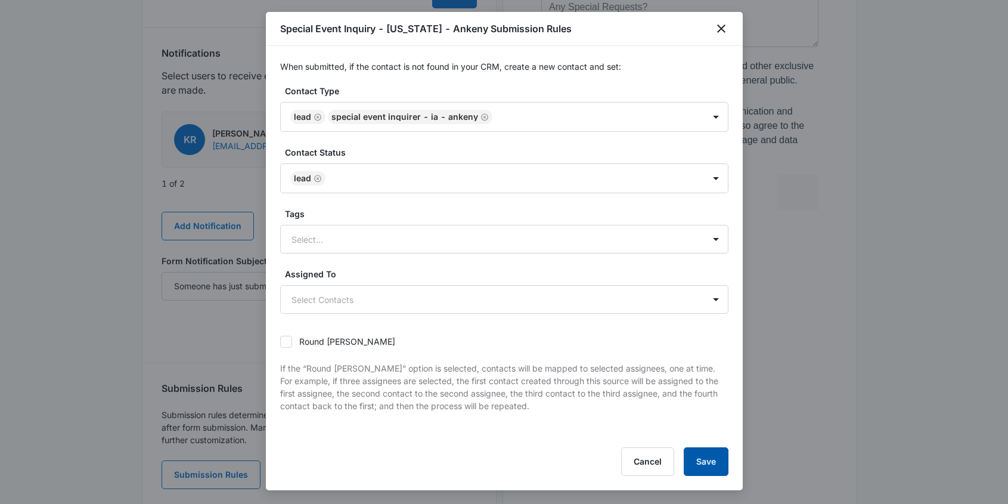
click at [703, 451] on button "Save" at bounding box center [706, 461] width 45 height 29
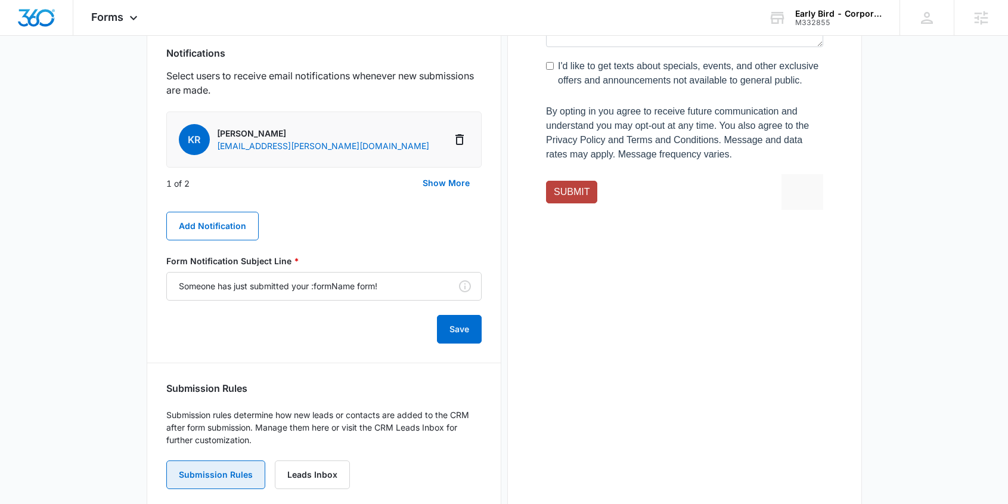
scroll to position [0, 0]
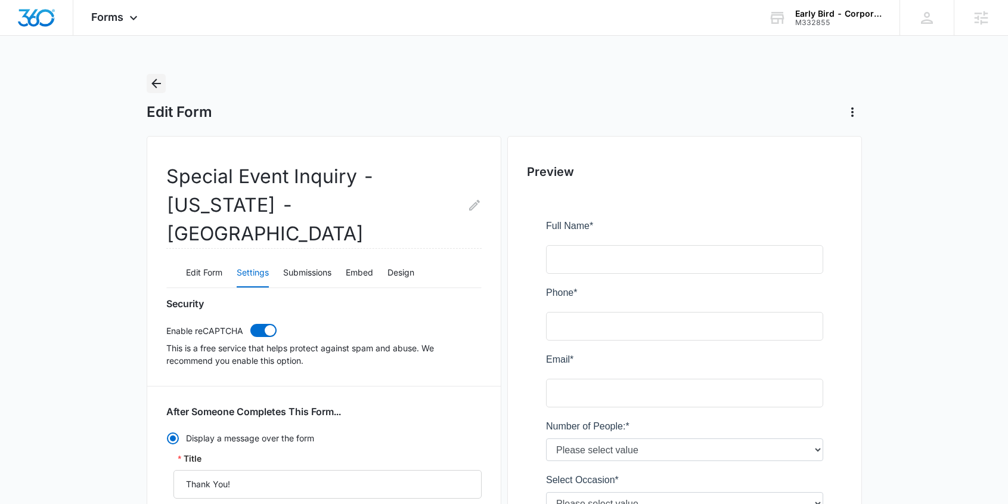
click at [155, 85] on icon "Back" at bounding box center [156, 83] width 14 height 14
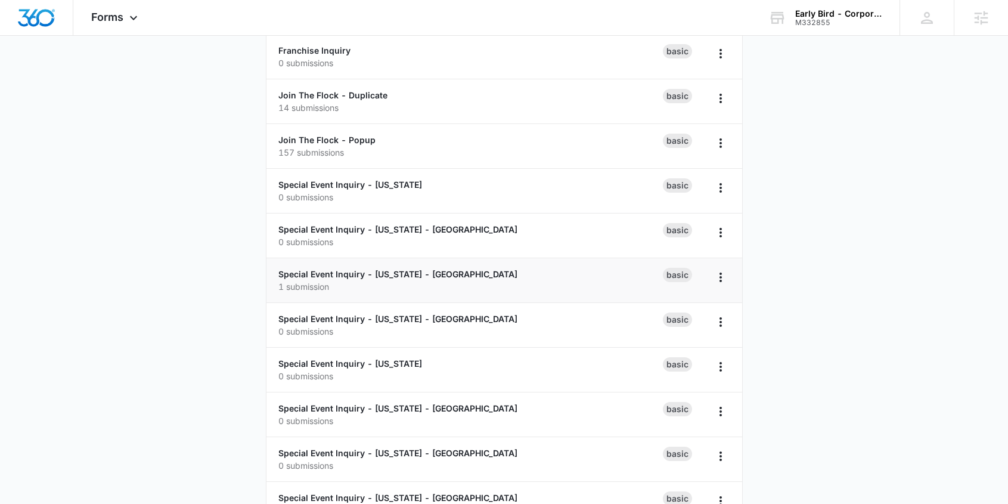
scroll to position [774, 0]
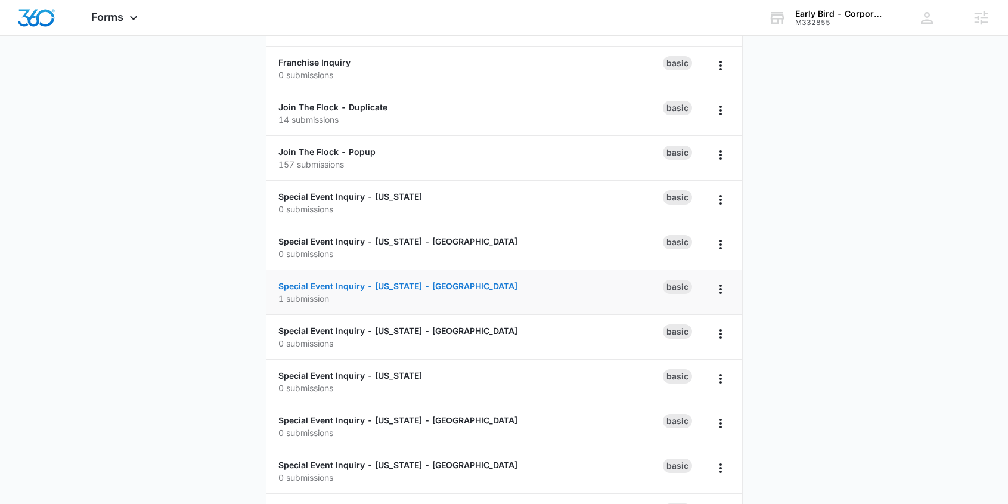
click at [342, 288] on link "Special Event Inquiry - [US_STATE] - [GEOGRAPHIC_DATA]" at bounding box center [397, 286] width 239 height 10
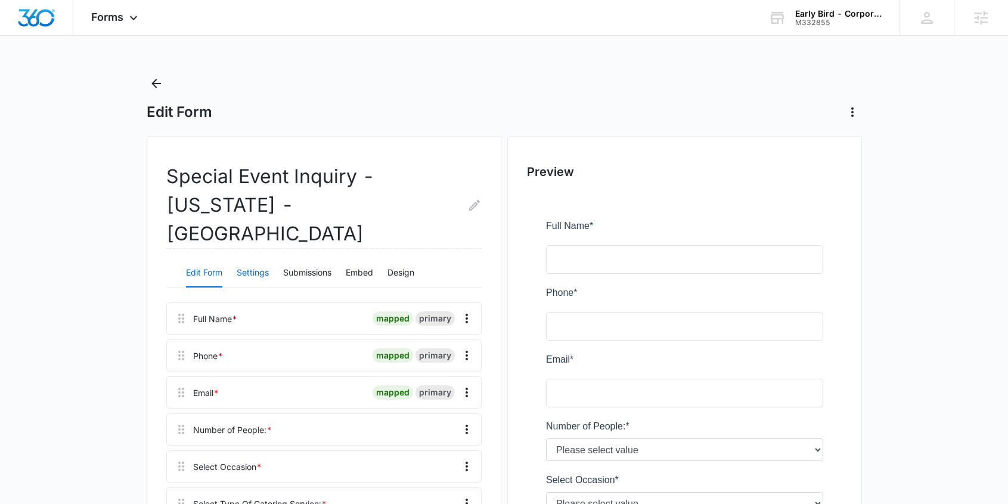
click at [246, 259] on button "Settings" at bounding box center [253, 273] width 32 height 29
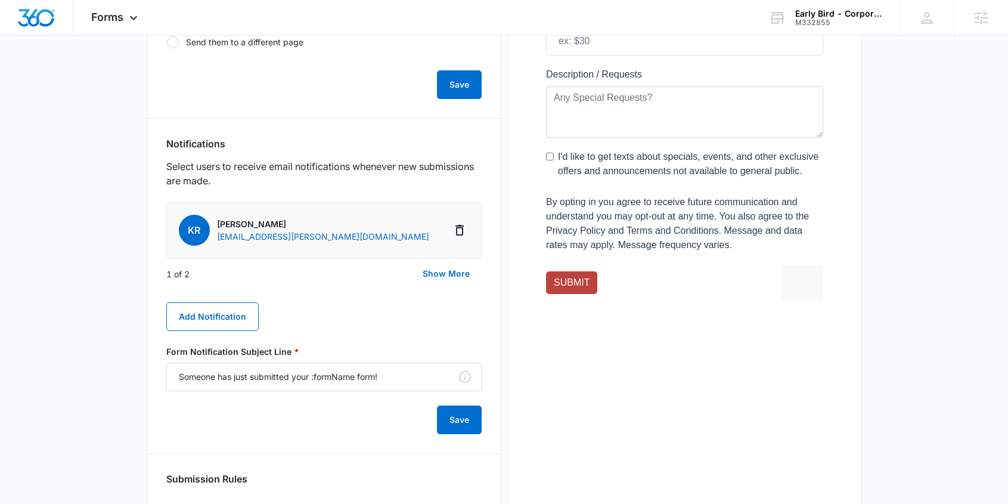
scroll to position [670, 0]
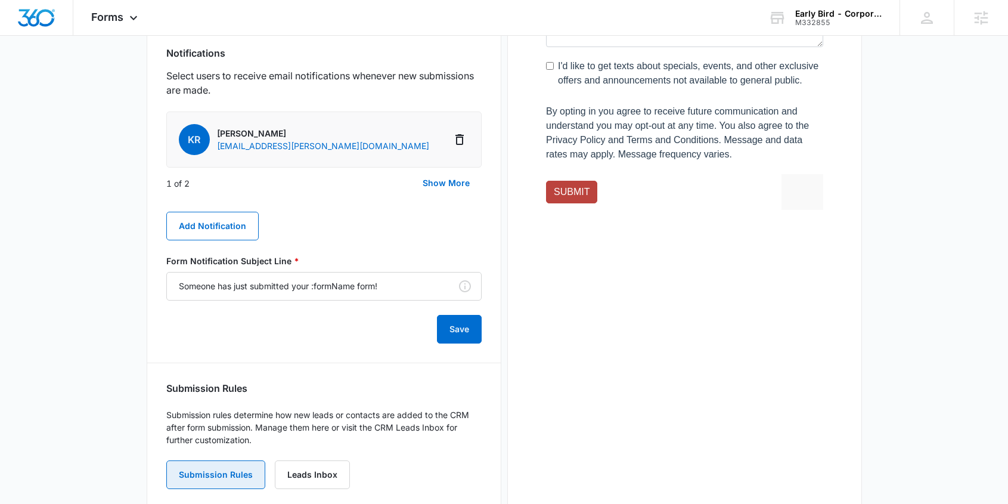
click at [222, 460] on button "Submission Rules" at bounding box center [215, 474] width 99 height 29
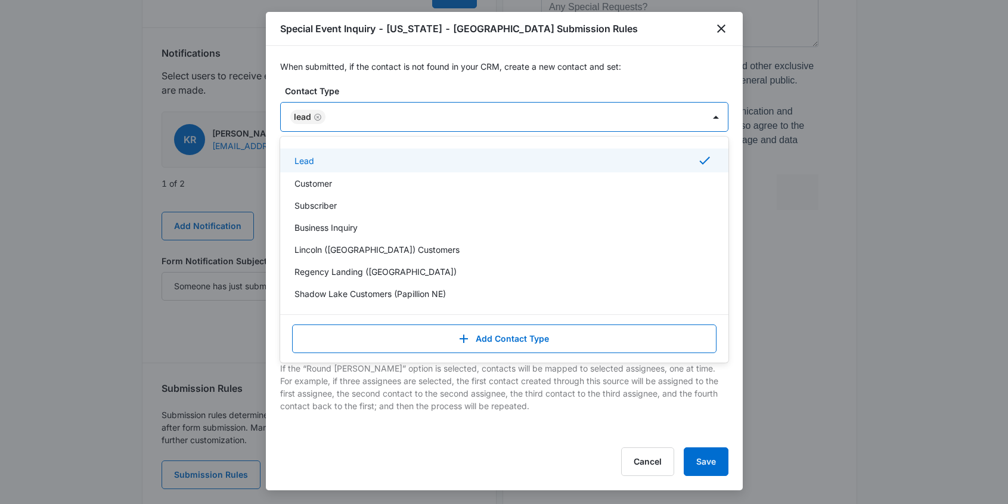
click at [358, 119] on div at bounding box center [509, 117] width 360 height 15
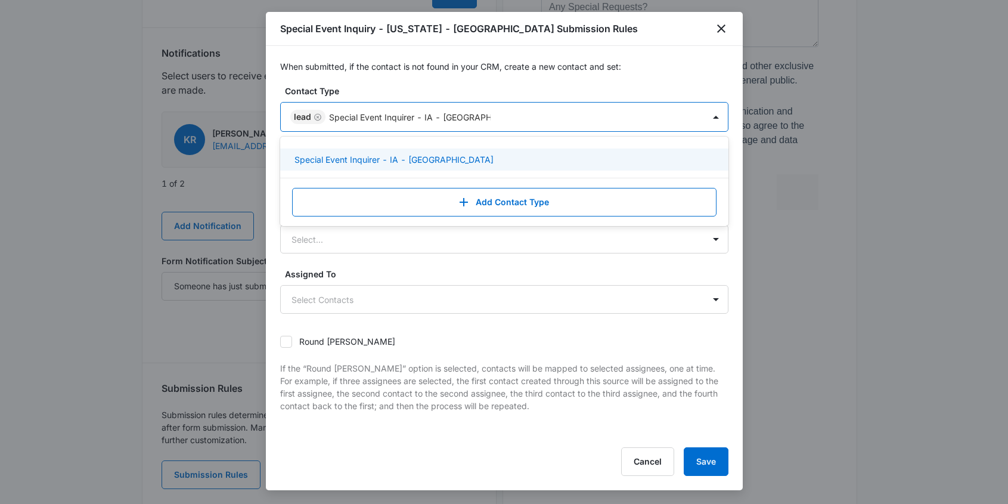
click at [389, 159] on p "Special Event Inquirer - IA - East Village" at bounding box center [394, 159] width 199 height 13
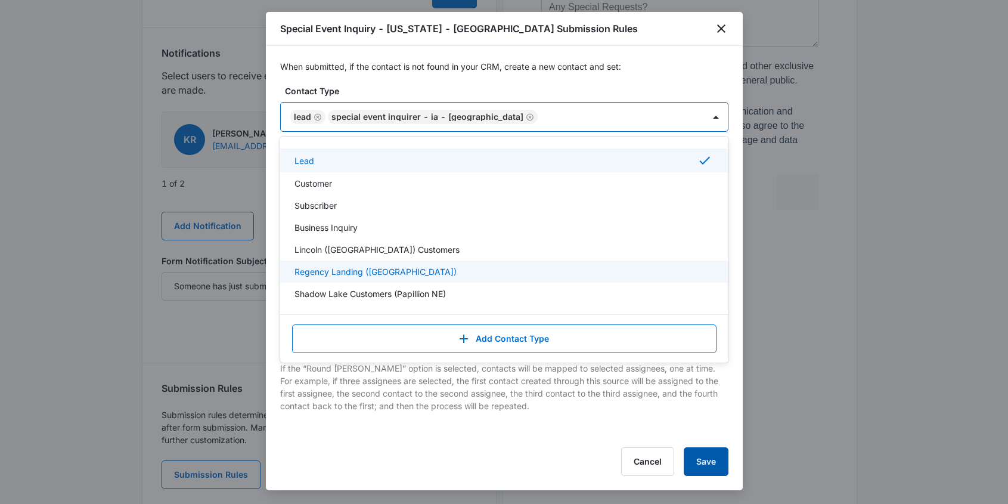
click at [707, 462] on button "Save" at bounding box center [706, 461] width 45 height 29
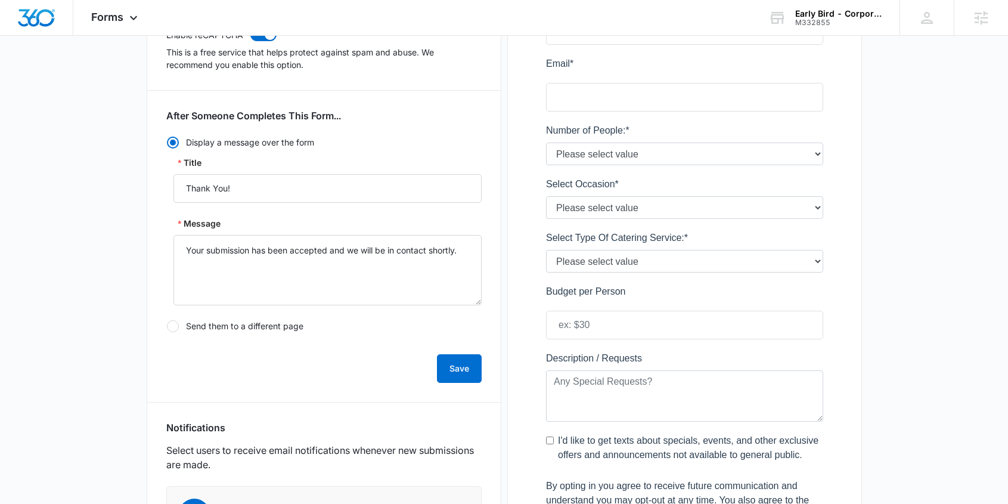
scroll to position [0, 0]
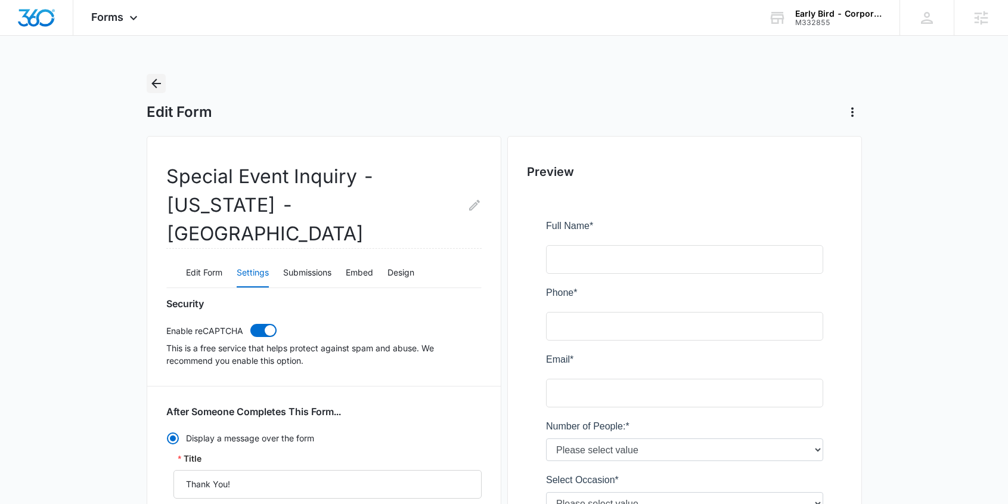
click at [159, 86] on icon "Back" at bounding box center [156, 83] width 14 height 14
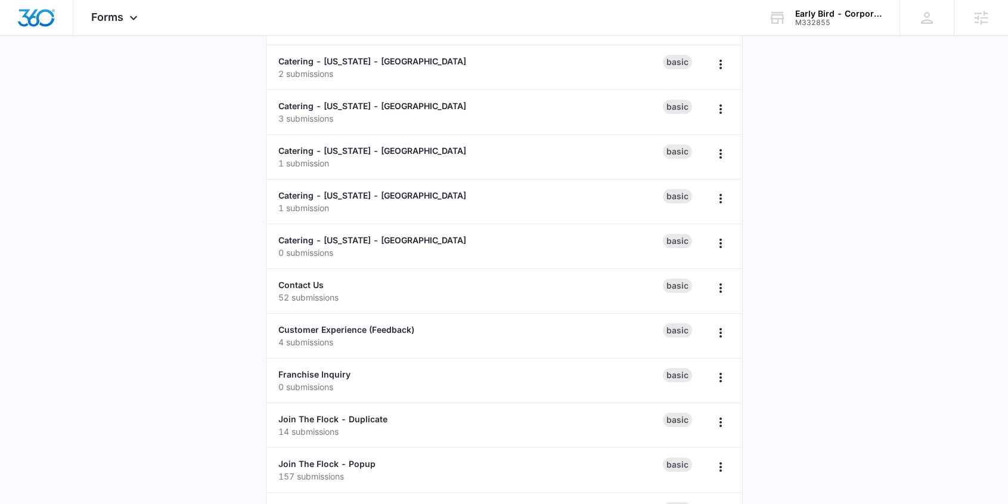
scroll to position [812, 0]
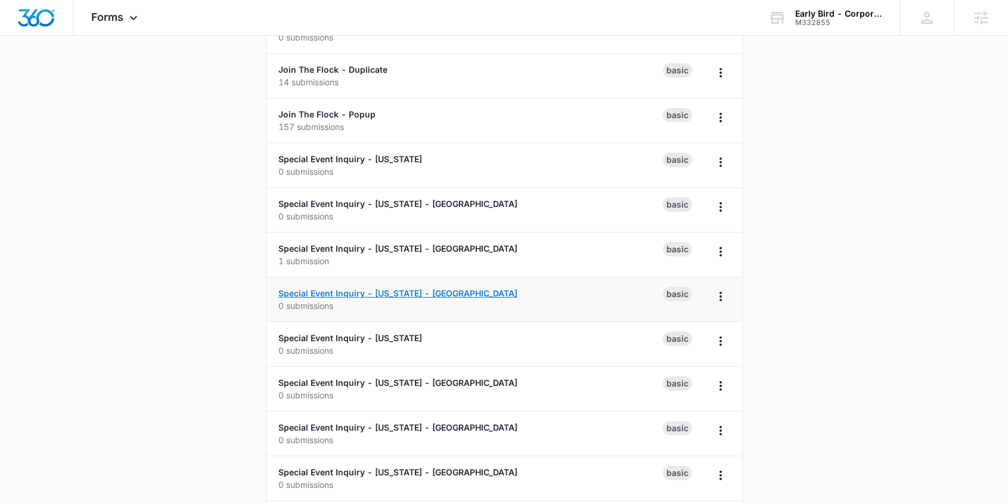
click at [336, 293] on link "Special Event Inquiry - [US_STATE] - [GEOGRAPHIC_DATA]" at bounding box center [397, 293] width 239 height 10
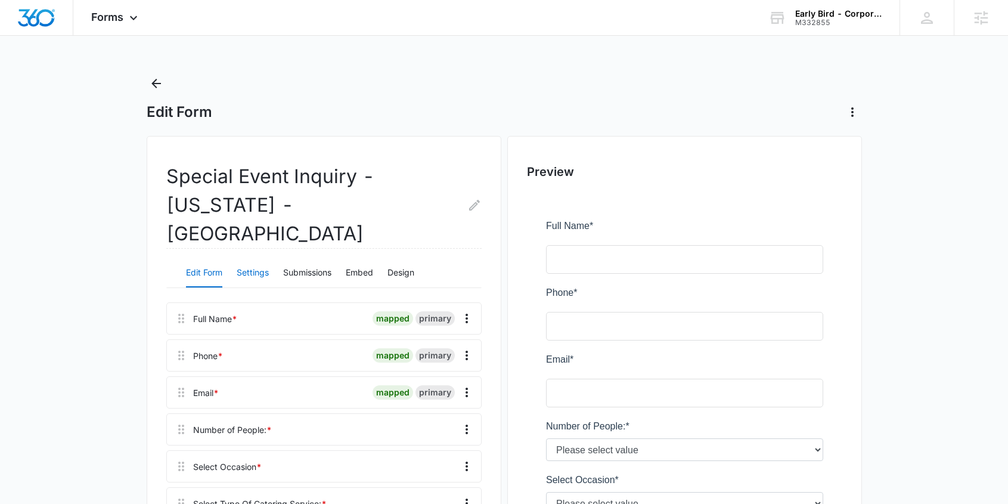
click at [252, 259] on button "Settings" at bounding box center [253, 273] width 32 height 29
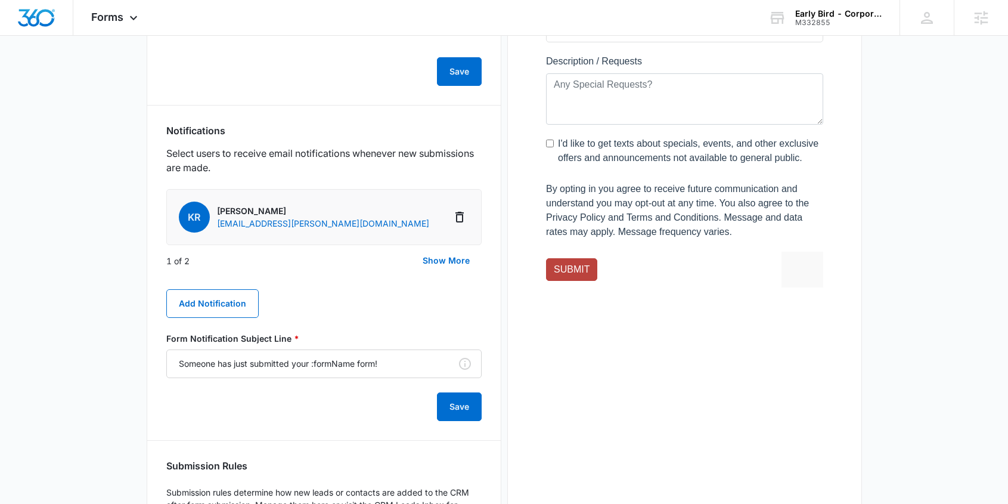
scroll to position [670, 0]
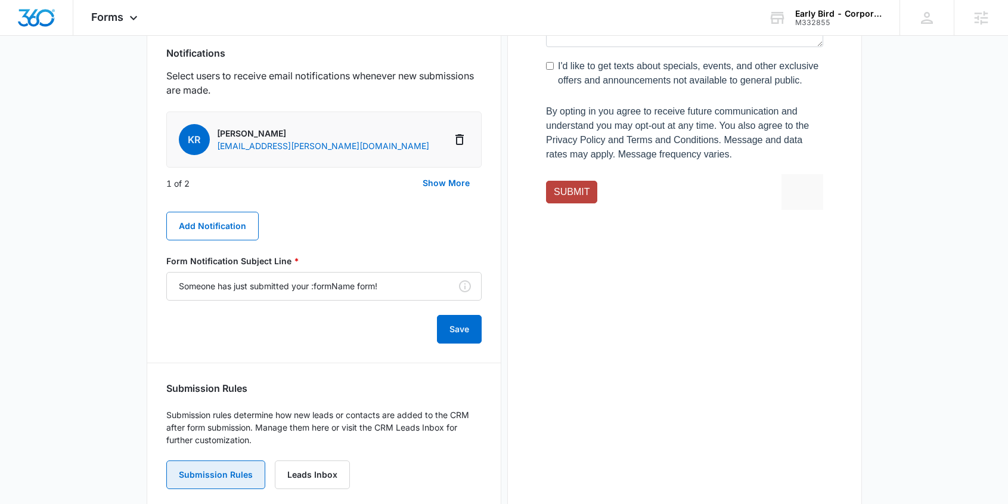
click at [219, 460] on button "Submission Rules" at bounding box center [215, 474] width 99 height 29
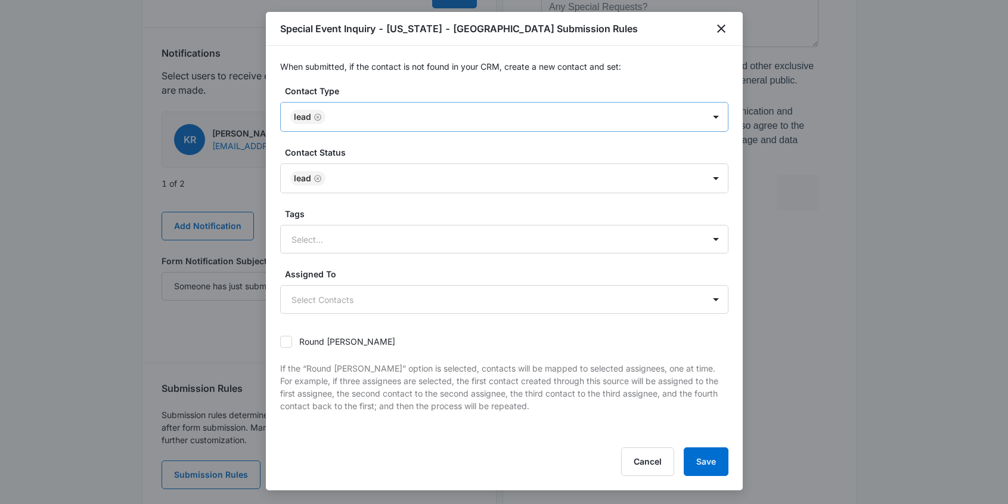
click at [377, 114] on div at bounding box center [509, 117] width 360 height 15
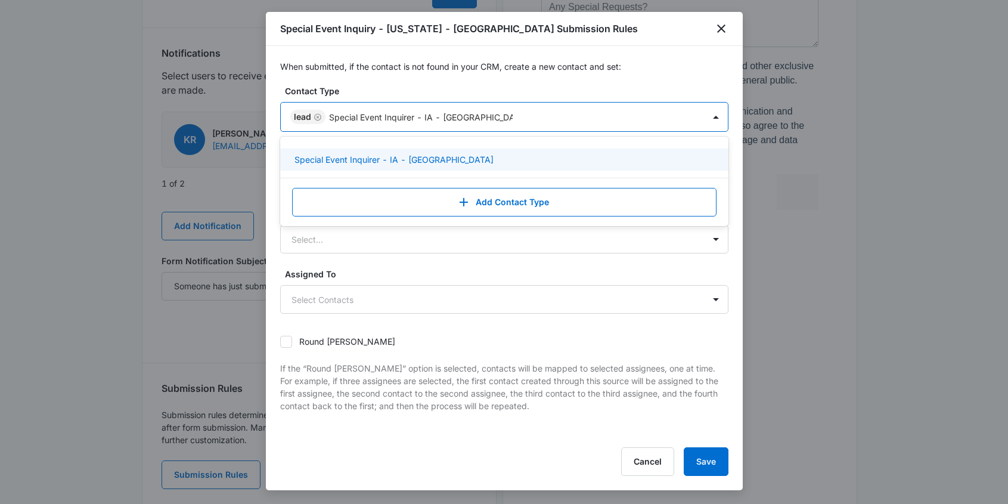
click at [362, 158] on p "Special Event Inquirer - IA - West Des Moines" at bounding box center [394, 159] width 199 height 13
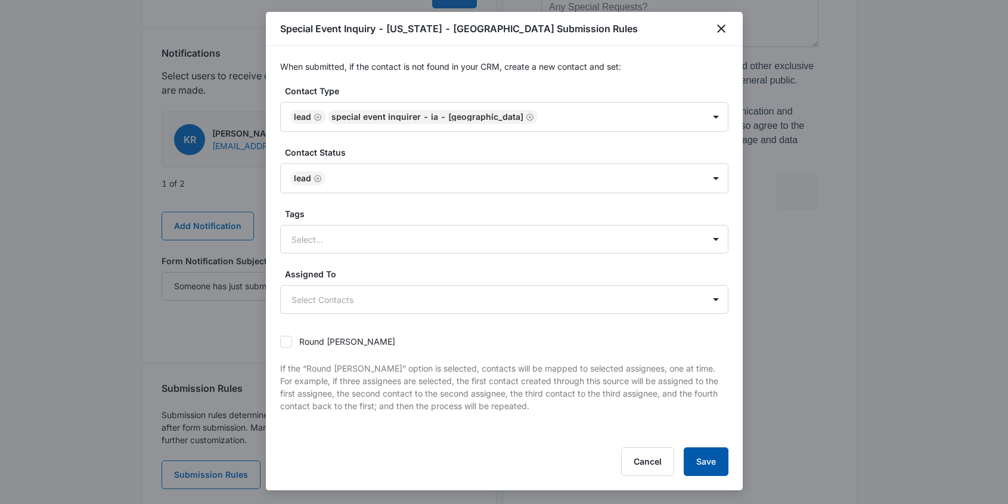
click at [703, 461] on button "Save" at bounding box center [706, 461] width 45 height 29
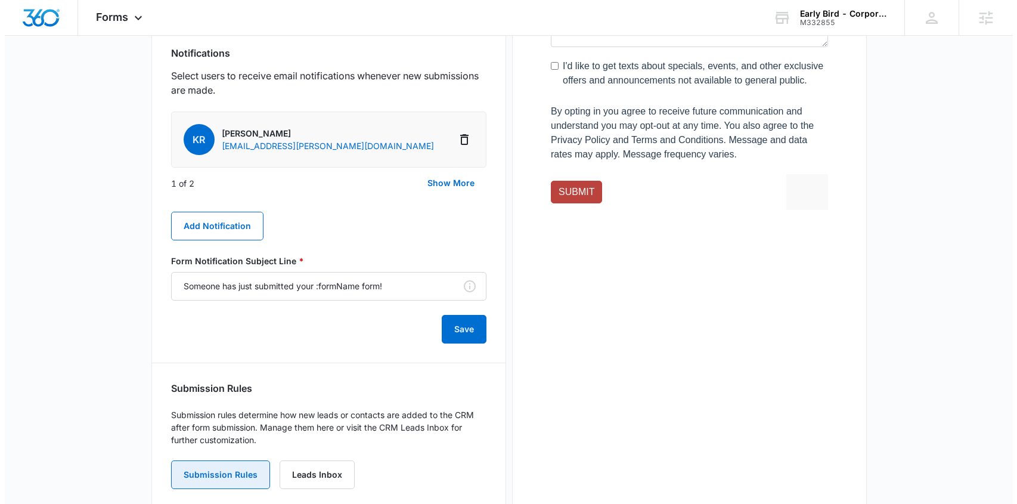
scroll to position [0, 0]
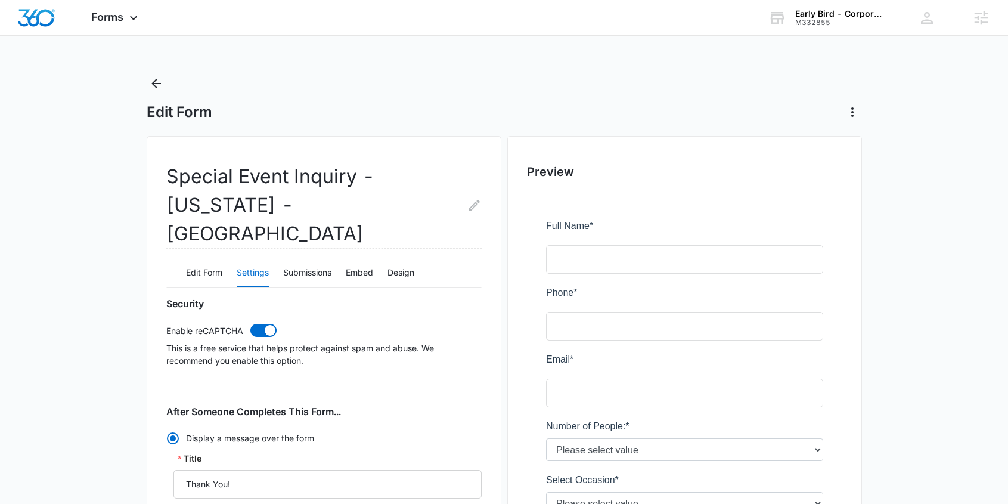
click at [156, 82] on icon "Back" at bounding box center [156, 83] width 14 height 14
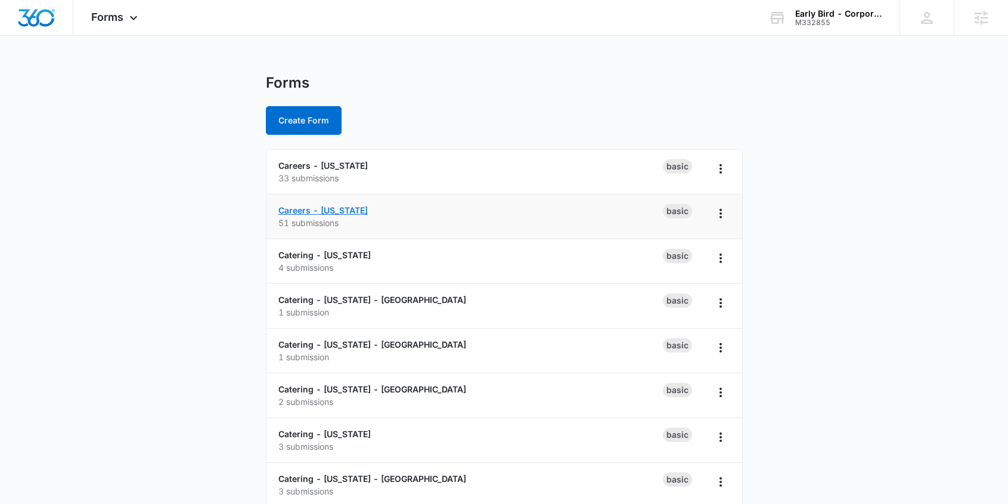
click at [312, 210] on link "Careers - [US_STATE]" at bounding box center [322, 210] width 89 height 10
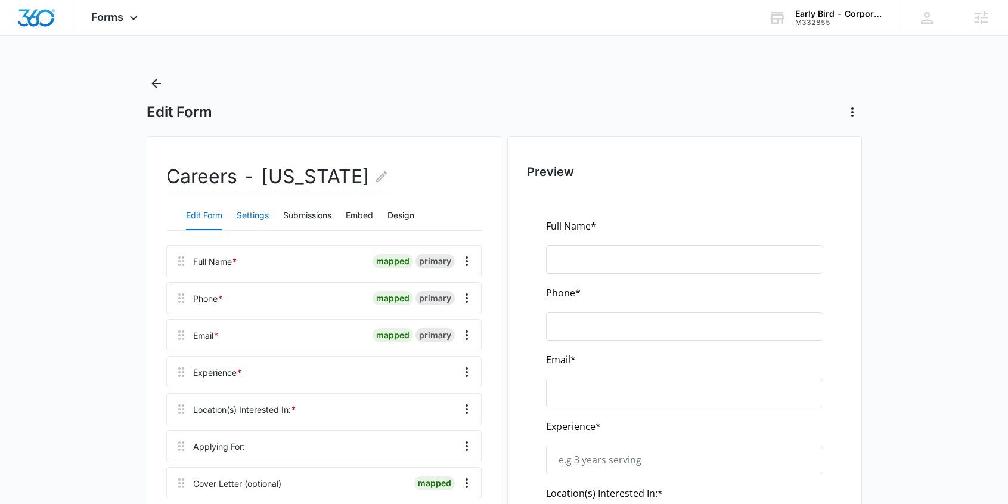
click at [255, 215] on button "Settings" at bounding box center [253, 216] width 32 height 29
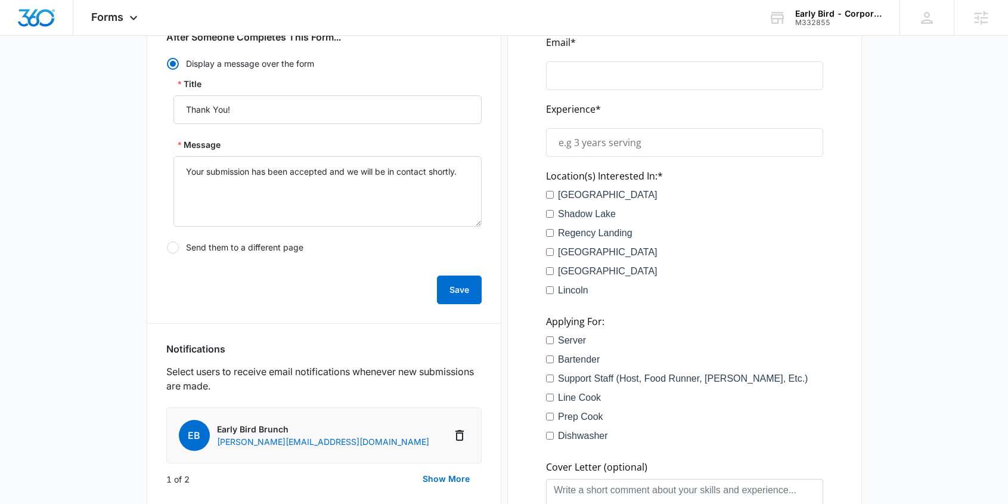
scroll to position [713, 0]
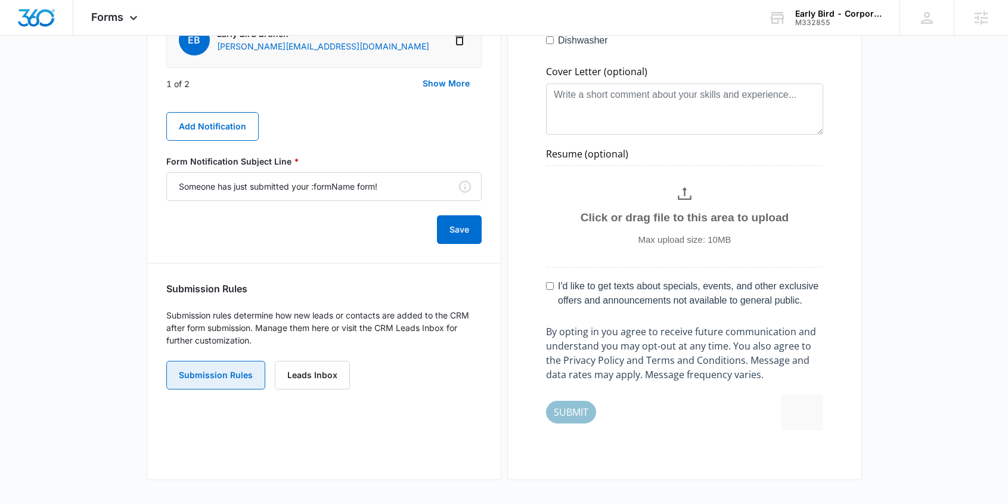
click at [218, 378] on button "Submission Rules" at bounding box center [215, 375] width 99 height 29
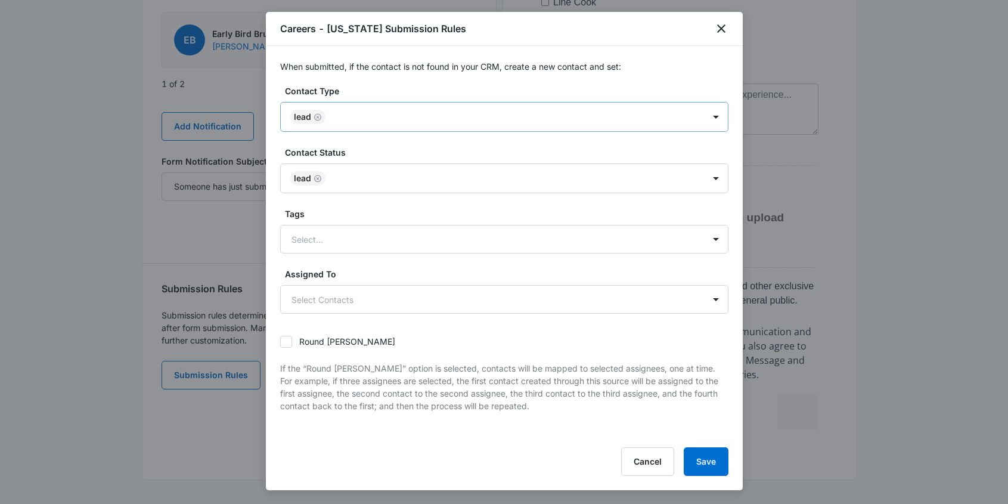
click at [318, 116] on icon "Remove Lead" at bounding box center [318, 117] width 8 height 9
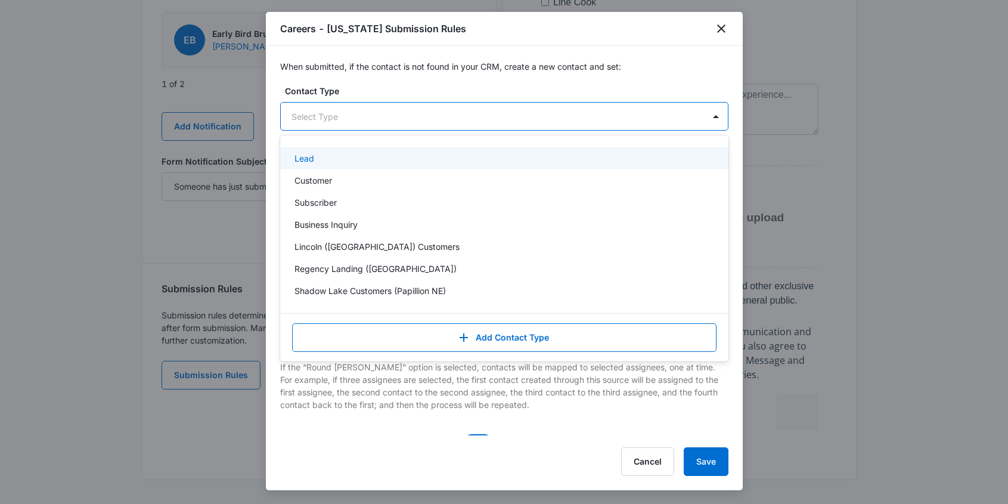
click at [318, 116] on div at bounding box center [490, 116] width 397 height 15
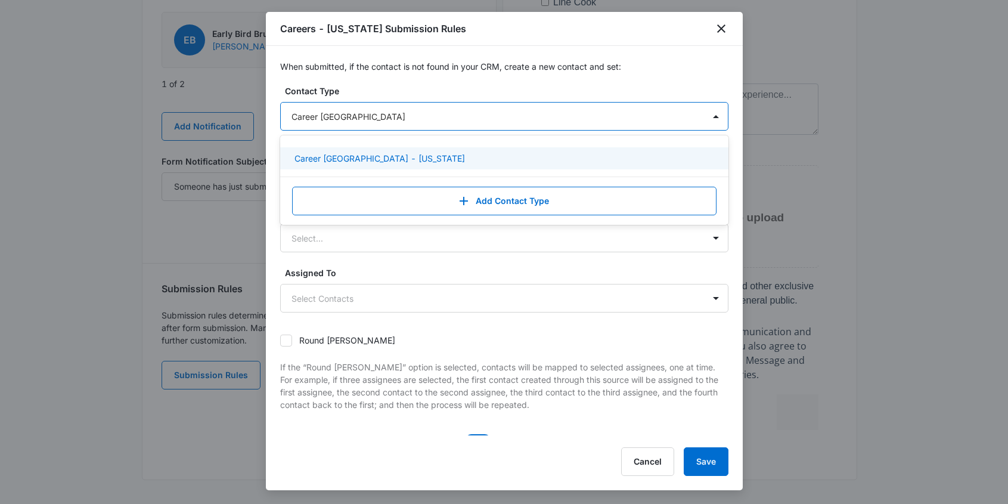
click at [392, 156] on p "Career Prospect - Nebraska" at bounding box center [380, 158] width 171 height 13
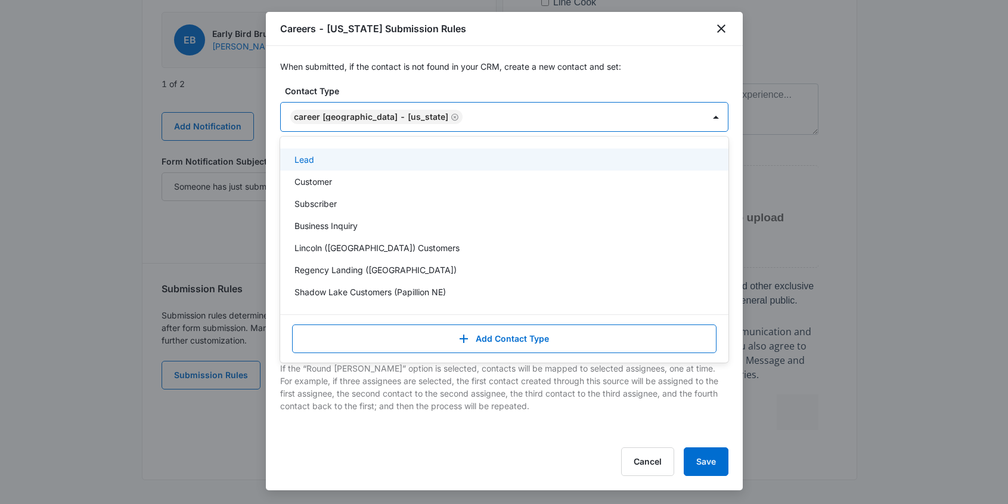
click at [268, 157] on div "When submitted, if the contact is not found in your CRM, create a new contact a…" at bounding box center [504, 240] width 477 height 389
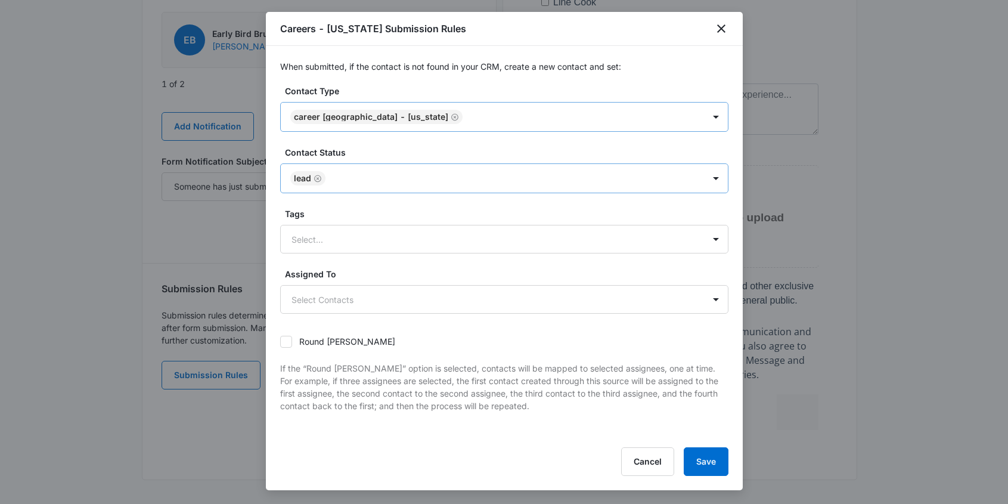
click at [350, 180] on div at bounding box center [509, 178] width 360 height 15
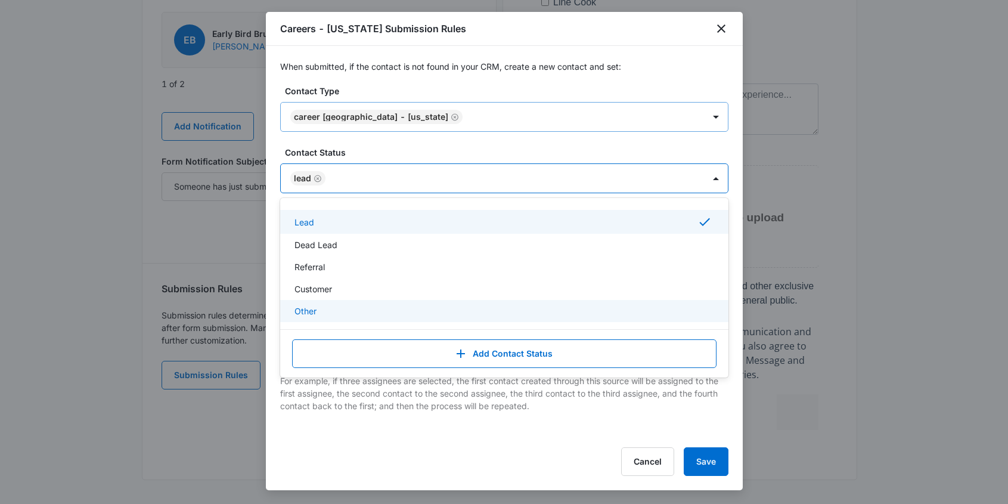
click at [359, 312] on div "Other" at bounding box center [503, 311] width 417 height 13
click at [319, 179] on icon "Remove Lead" at bounding box center [318, 178] width 8 height 9
click at [472, 140] on form "Contact Type Career Prospect - Nebraska Contact Status option Lead, deselected.…" at bounding box center [504, 295] width 448 height 420
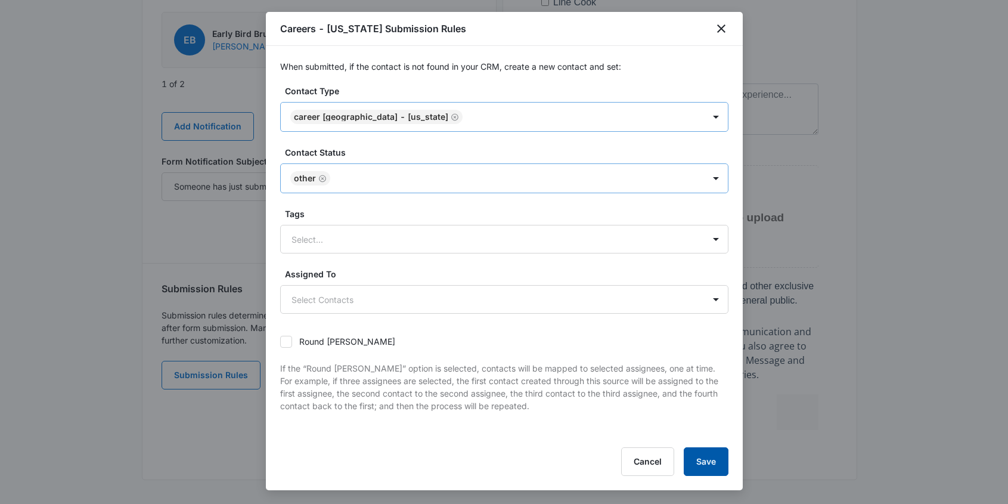
click at [710, 460] on button "Save" at bounding box center [706, 461] width 45 height 29
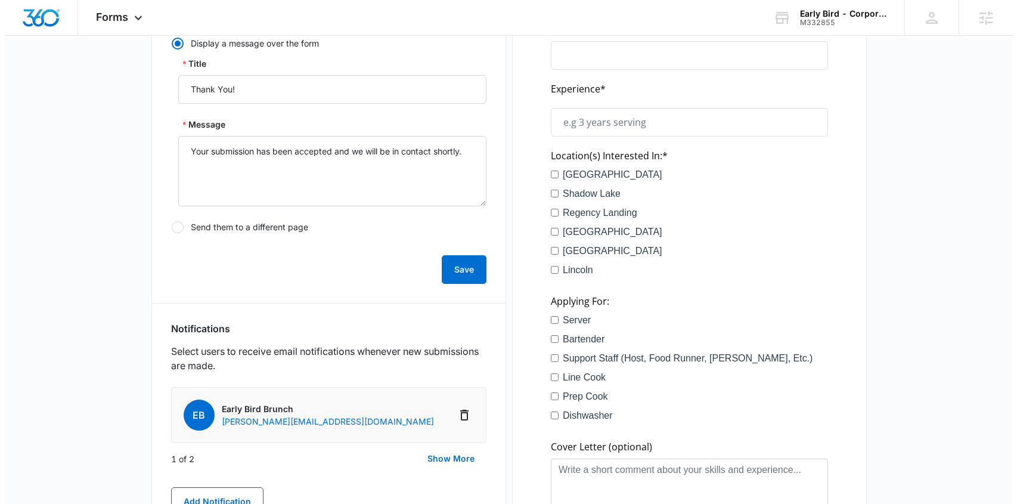
scroll to position [0, 0]
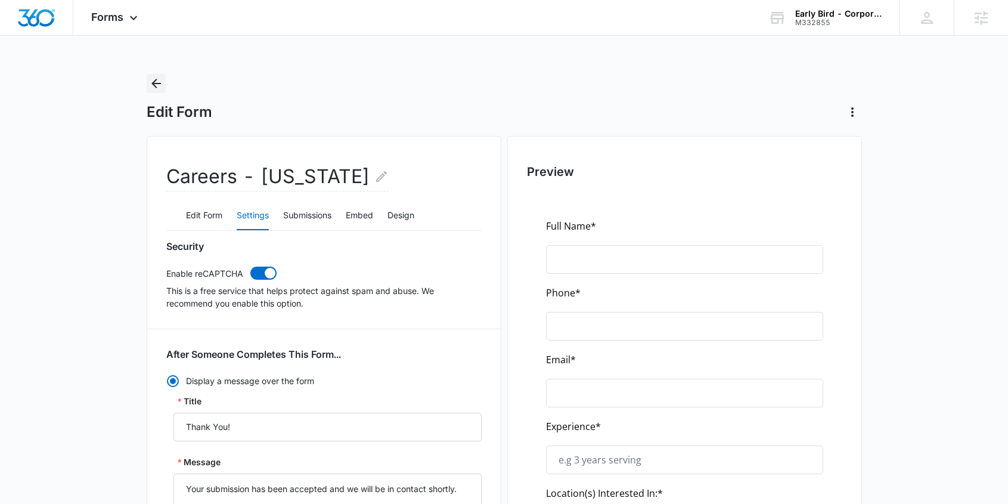
click at [159, 84] on icon "Back" at bounding box center [156, 83] width 14 height 14
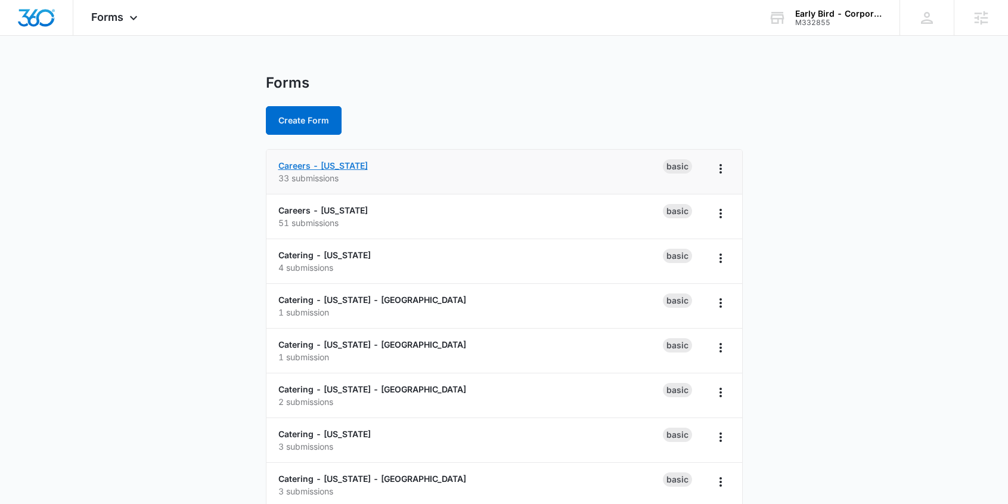
click at [318, 165] on link "Careers - [US_STATE]" at bounding box center [322, 165] width 89 height 10
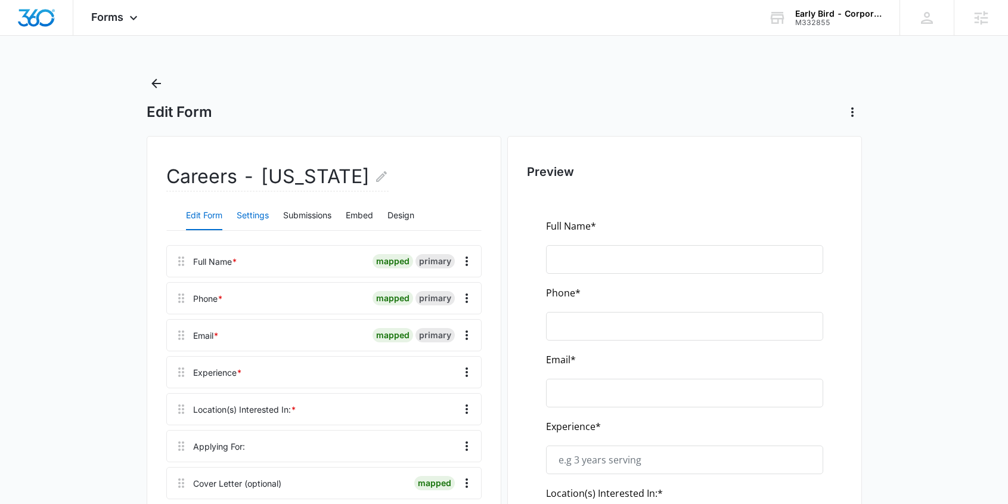
click at [257, 212] on button "Settings" at bounding box center [253, 216] width 32 height 29
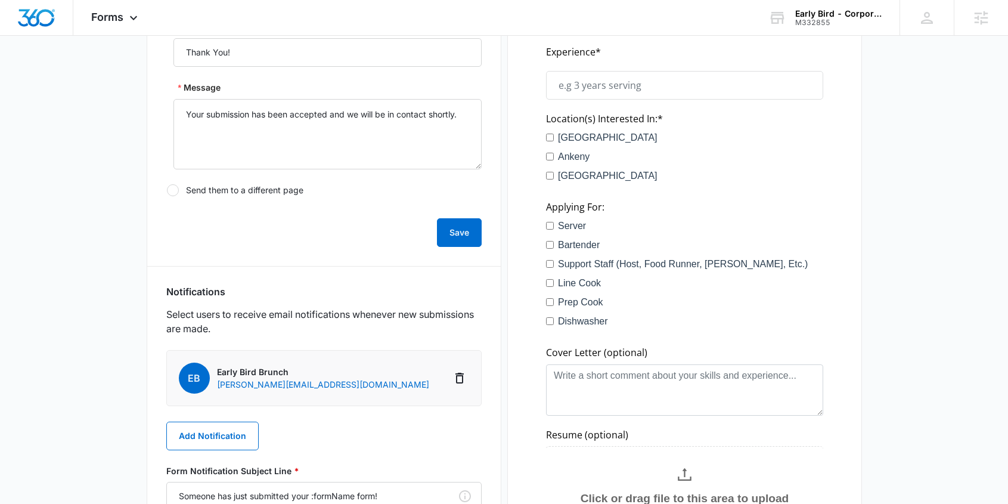
scroll to position [655, 0]
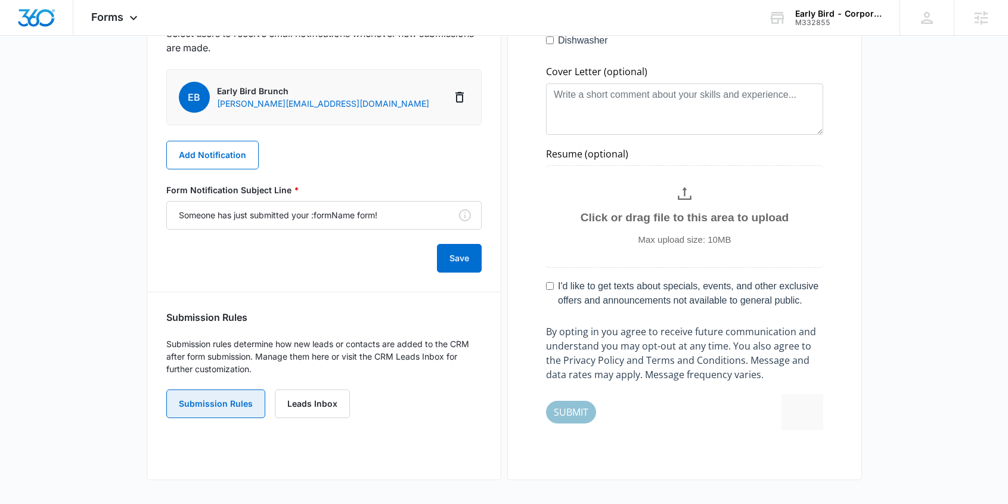
click at [228, 399] on button "Submission Rules" at bounding box center [215, 403] width 99 height 29
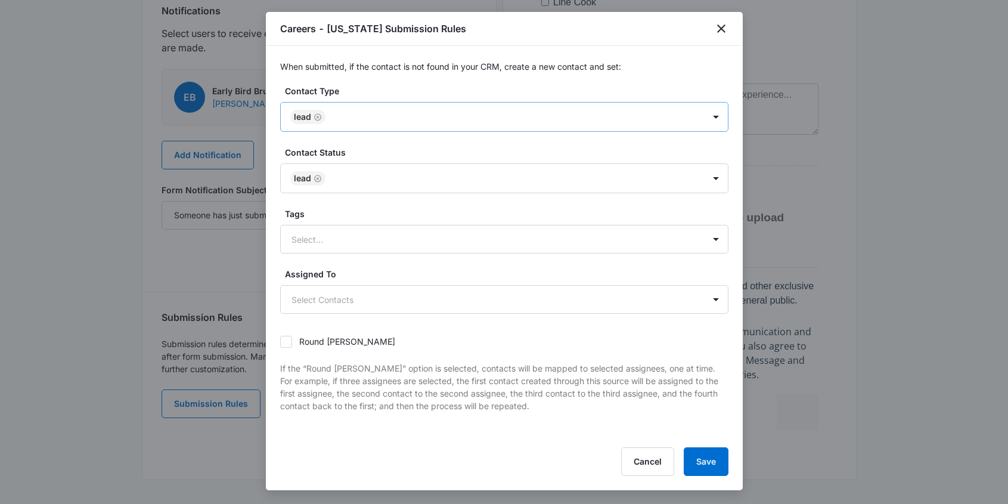
click at [320, 117] on icon "Remove Lead" at bounding box center [318, 117] width 8 height 9
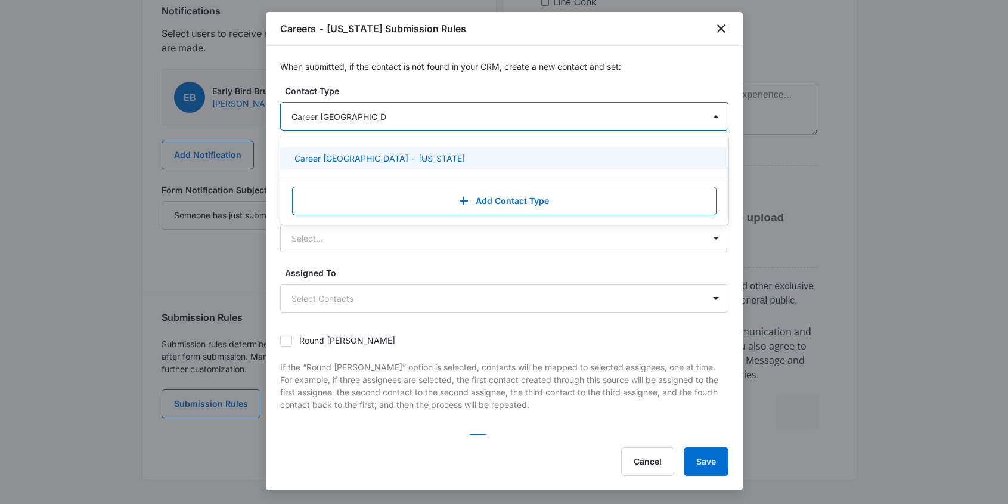
click at [378, 154] on p "Career Prospect - Iowa" at bounding box center [380, 158] width 171 height 13
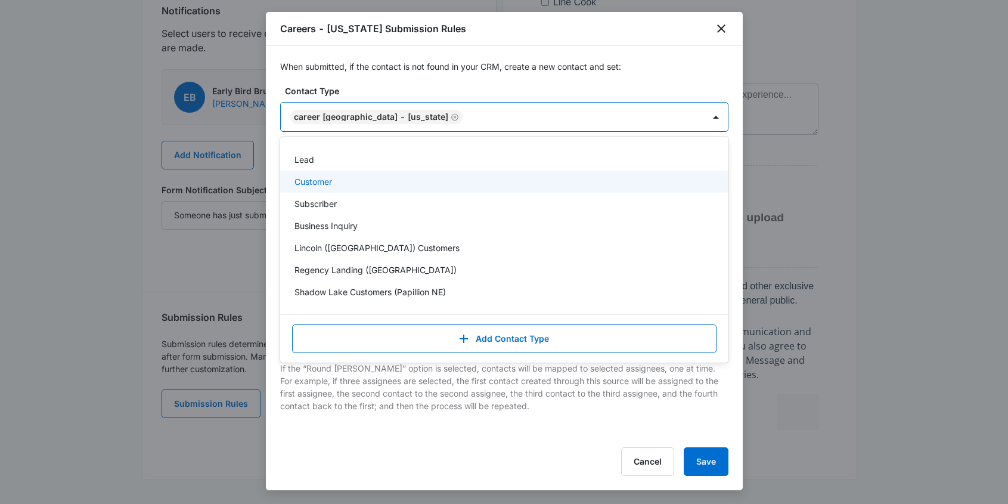
click at [276, 166] on div "When submitted, if the contact is not found in your CRM, create a new contact a…" at bounding box center [504, 240] width 477 height 389
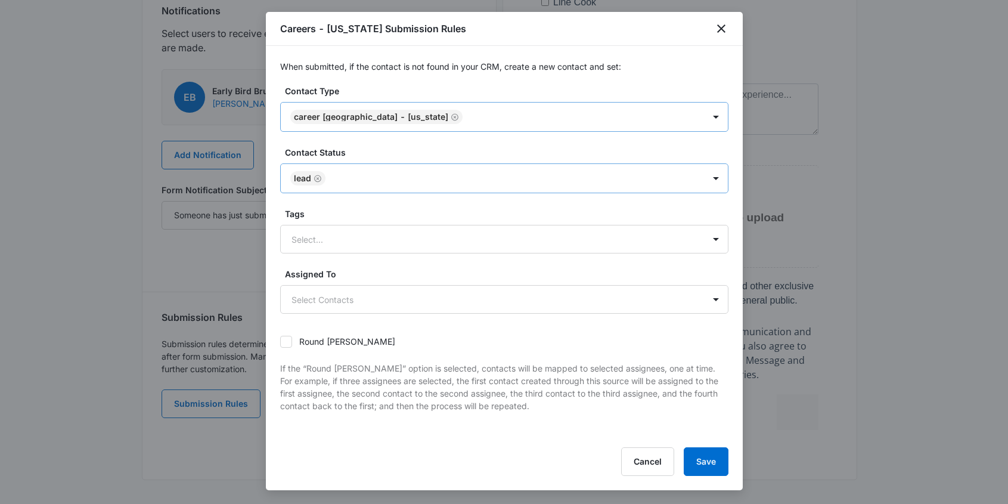
click at [318, 175] on icon "Remove Lead" at bounding box center [317, 178] width 7 height 7
click at [308, 180] on div at bounding box center [490, 178] width 397 height 15
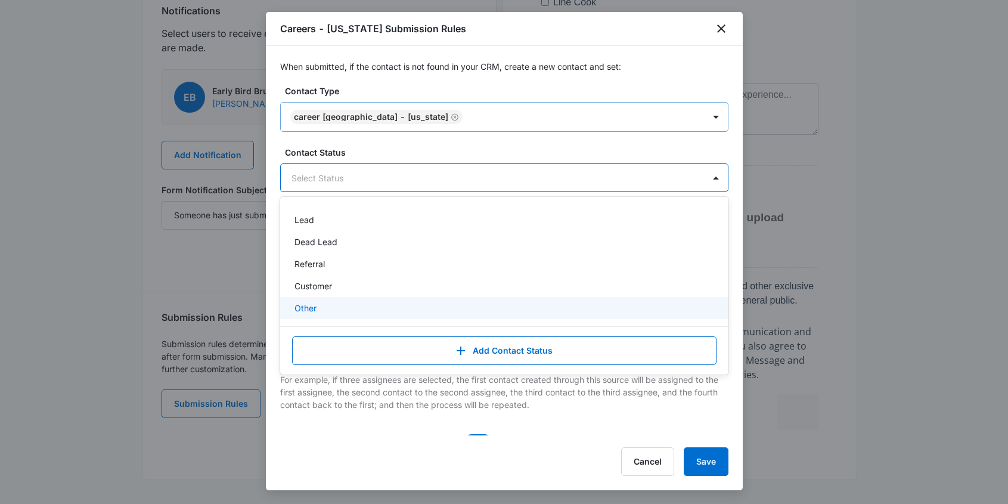
click at [311, 310] on p "Other" at bounding box center [306, 308] width 22 height 13
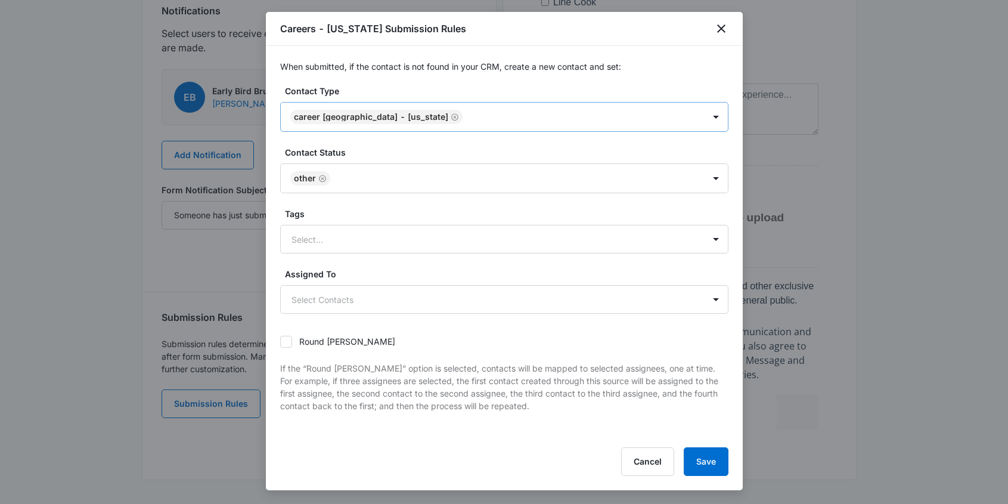
click at [429, 460] on div "Cancel Save" at bounding box center [504, 461] width 448 height 29
click at [704, 460] on button "Save" at bounding box center [706, 461] width 45 height 29
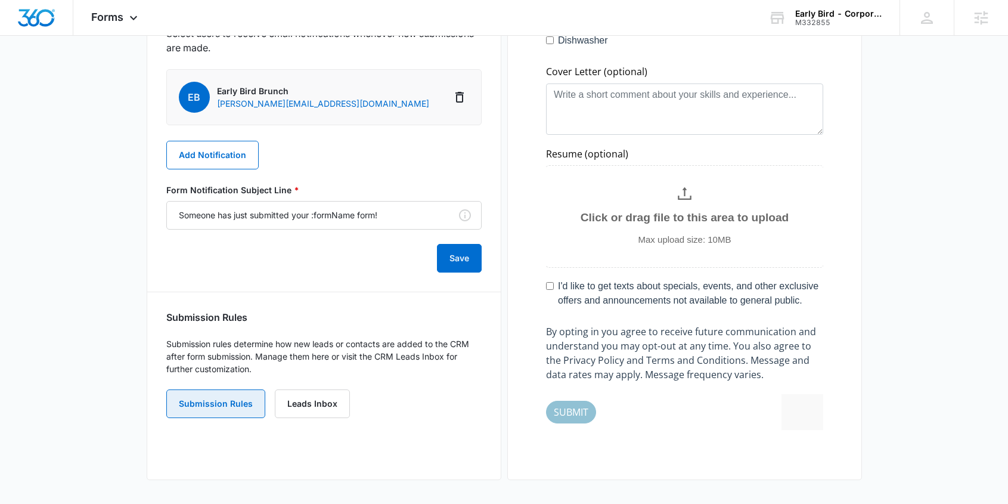
scroll to position [0, 0]
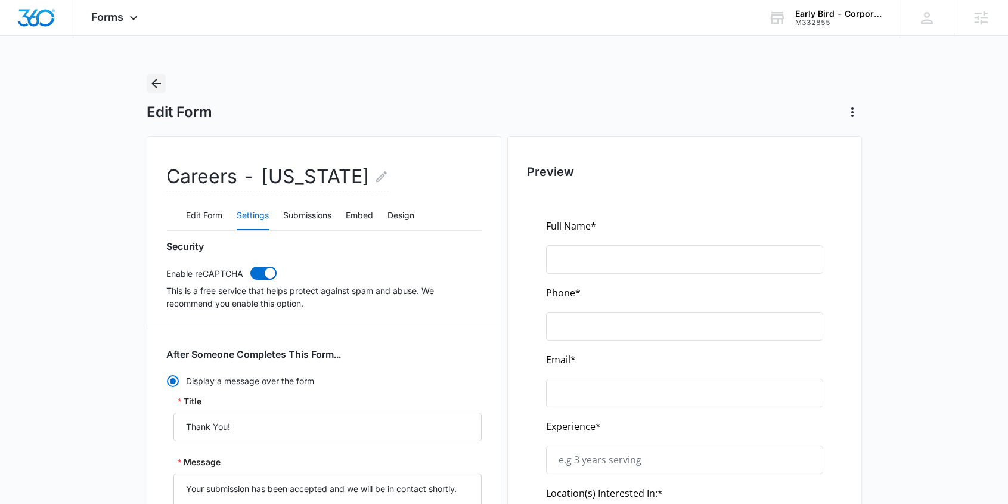
click at [164, 85] on button "Back" at bounding box center [156, 83] width 19 height 19
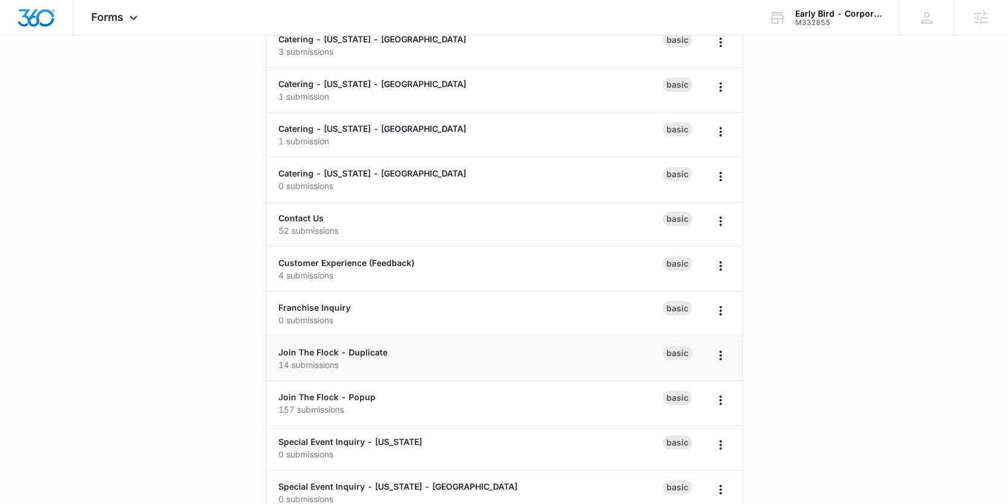
scroll to position [623, 0]
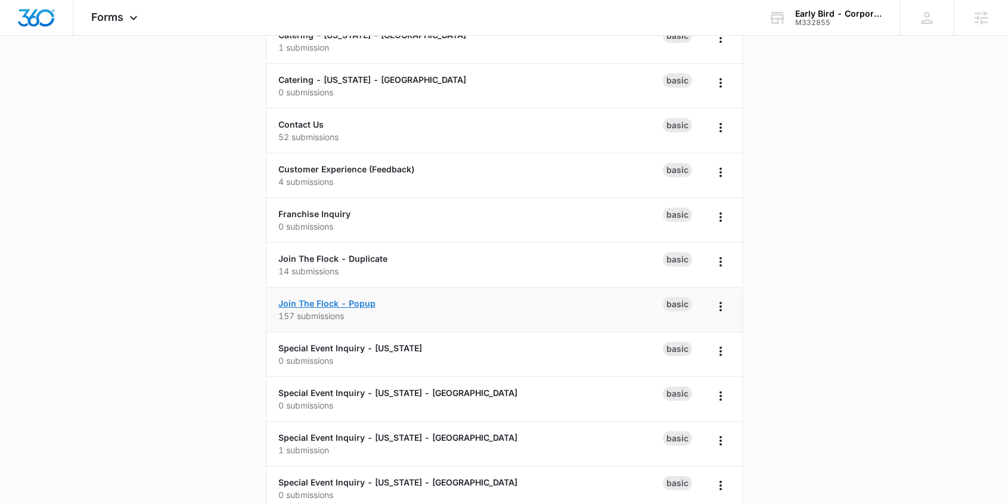
click at [355, 302] on link "Join The Flock - Popup" at bounding box center [326, 303] width 97 height 10
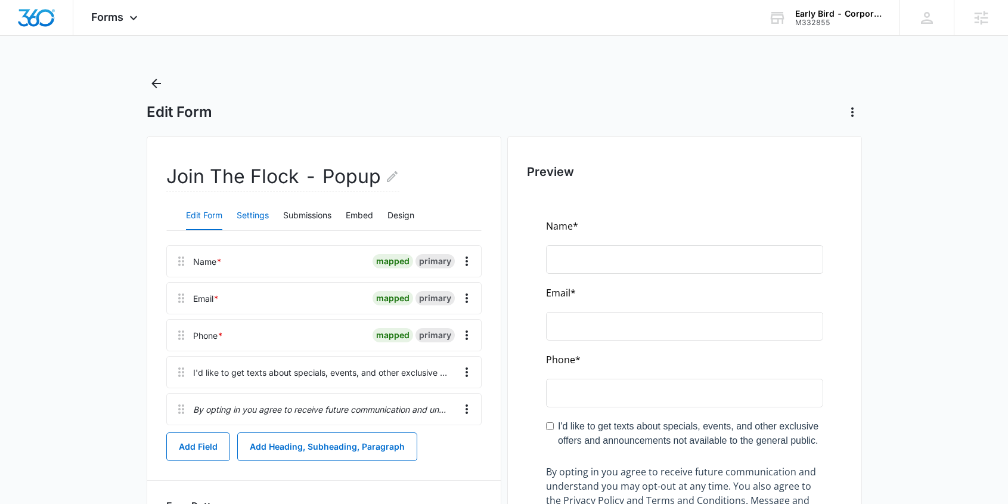
click at [264, 217] on button "Settings" at bounding box center [253, 216] width 32 height 29
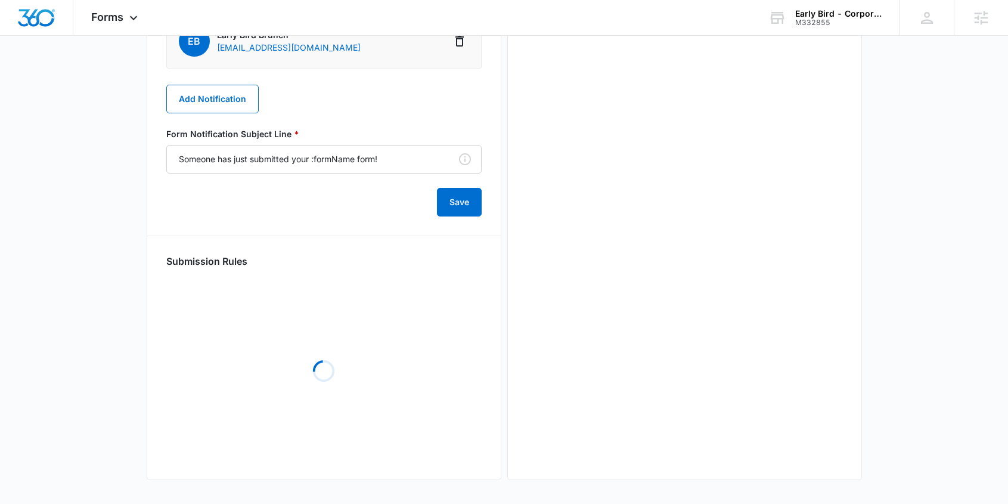
scroll to position [613, 0]
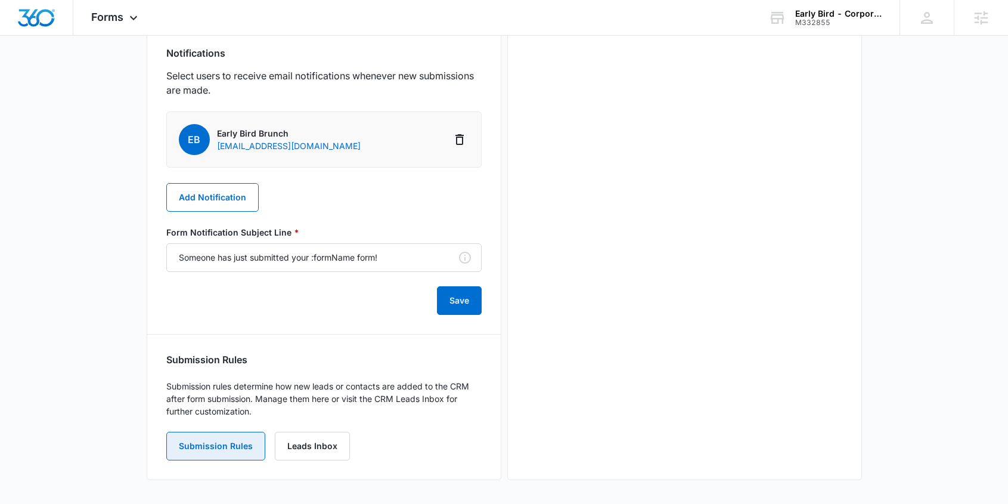
click at [220, 440] on button "Submission Rules" at bounding box center [215, 446] width 99 height 29
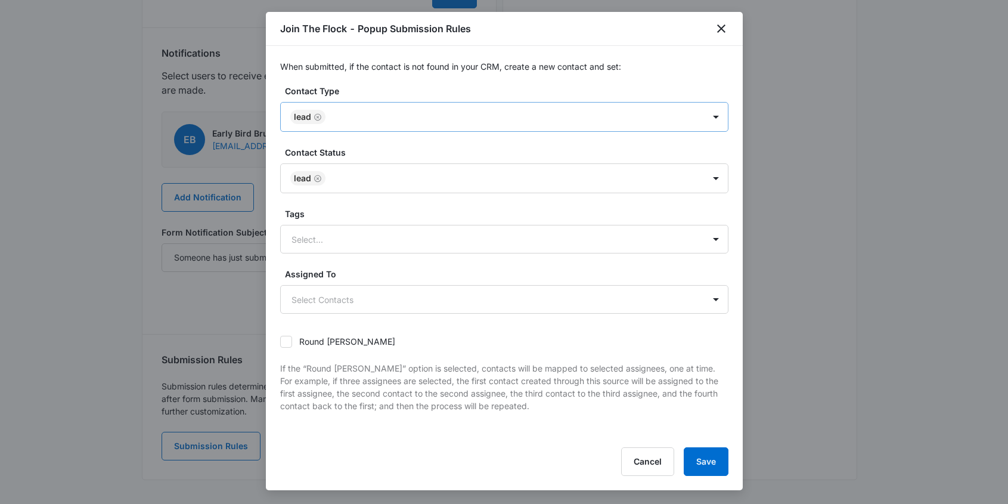
click at [355, 114] on div at bounding box center [509, 117] width 360 height 15
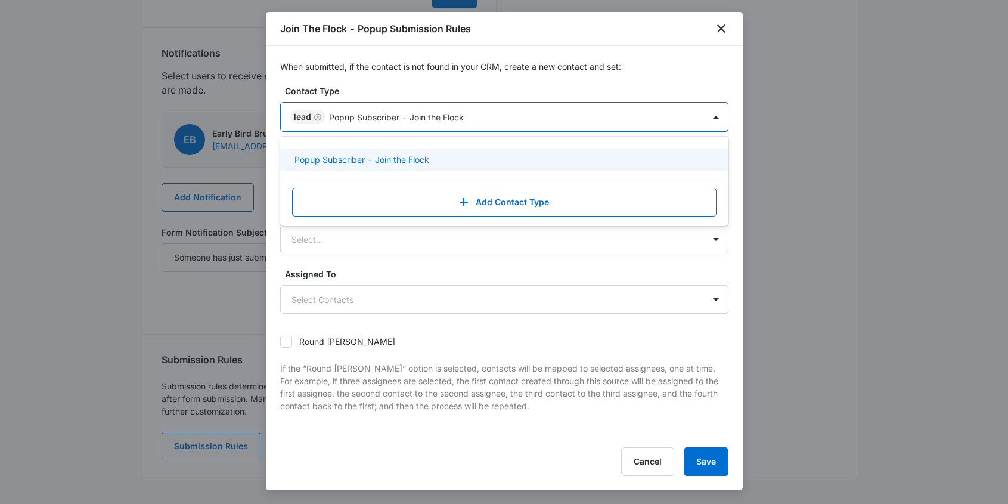
click at [428, 162] on p "Popup Subscriber - Join the Flock" at bounding box center [362, 159] width 135 height 13
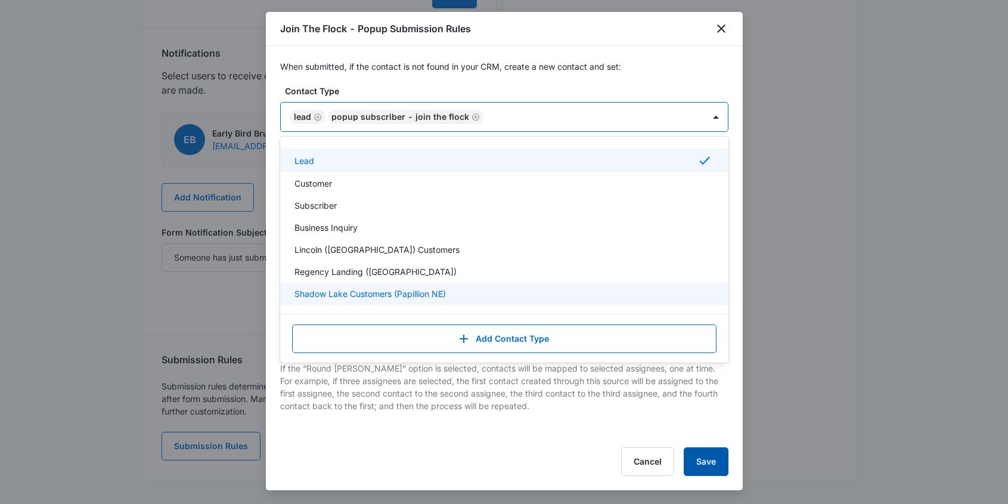
click at [711, 459] on button "Save" at bounding box center [706, 461] width 45 height 29
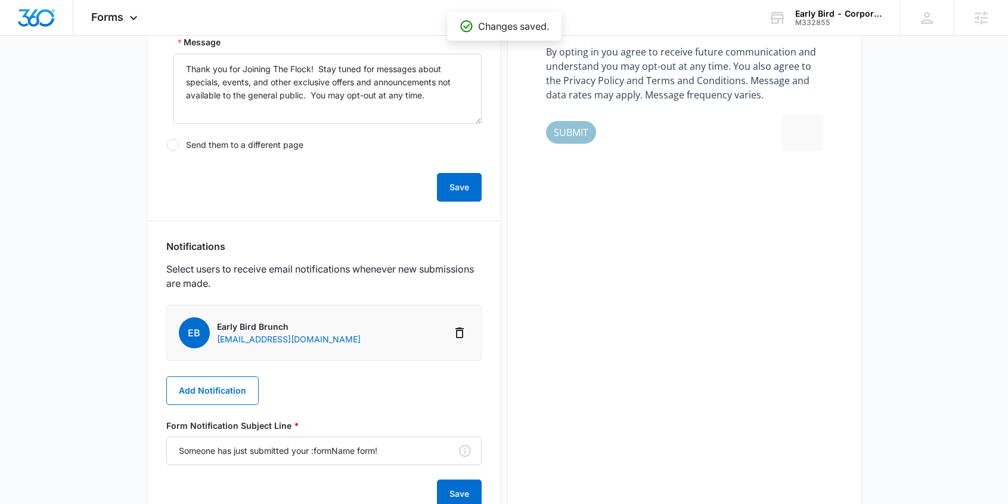
scroll to position [0, 0]
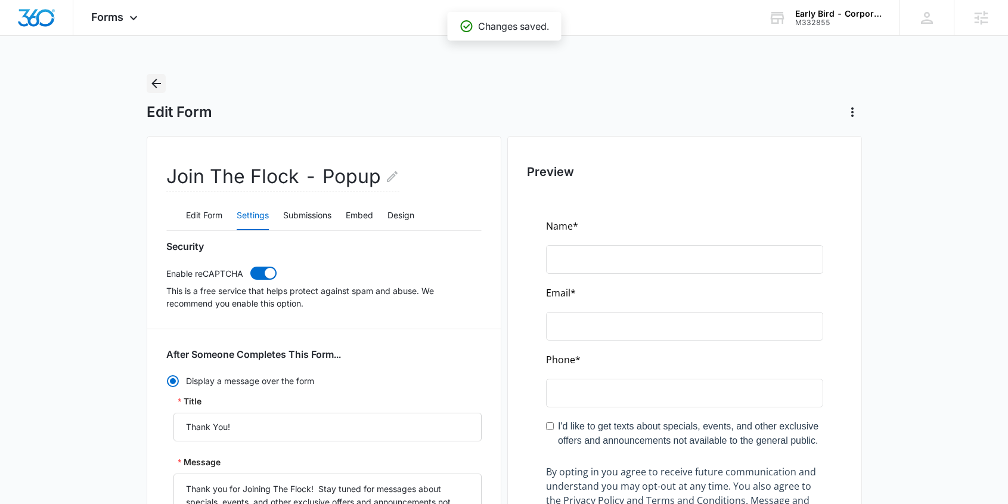
click at [154, 79] on icon "Back" at bounding box center [156, 83] width 14 height 14
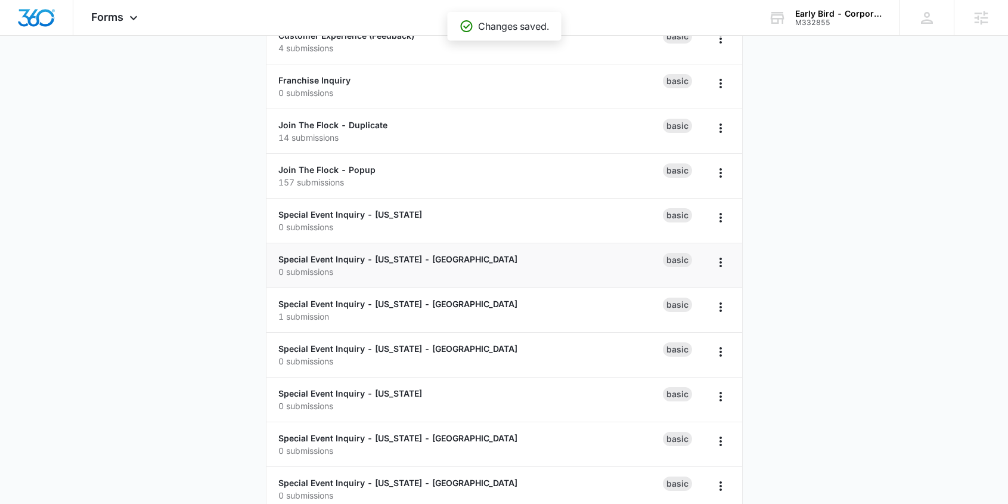
scroll to position [656, 0]
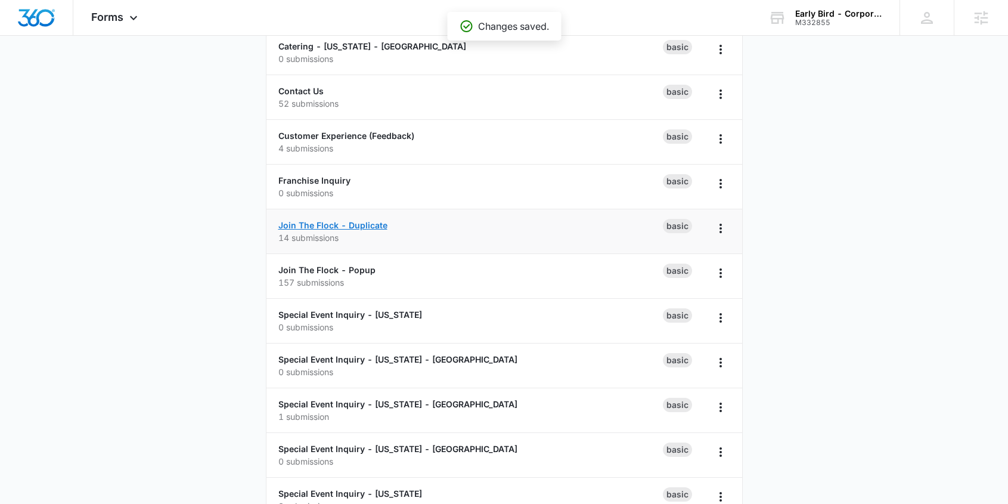
click at [308, 226] on link "Join The Flock - Duplicate" at bounding box center [332, 225] width 109 height 10
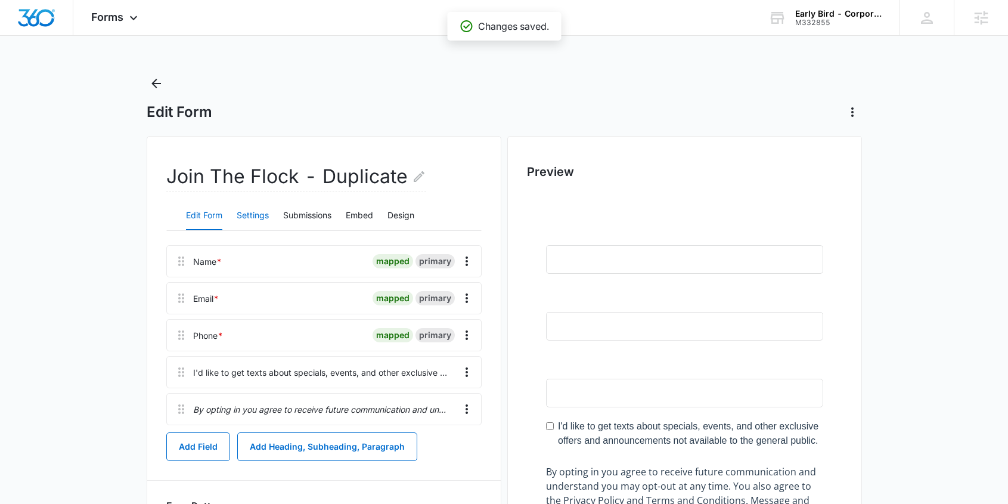
click at [255, 214] on button "Settings" at bounding box center [253, 216] width 32 height 29
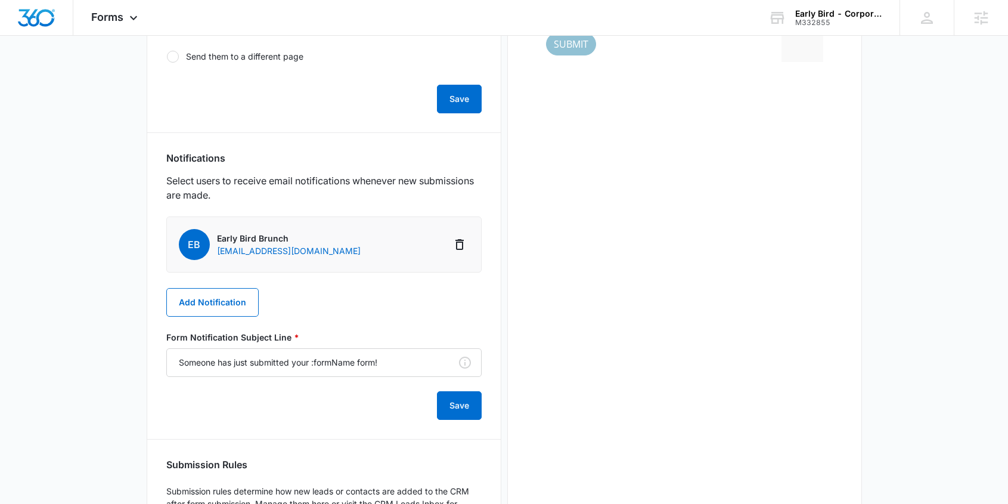
scroll to position [613, 0]
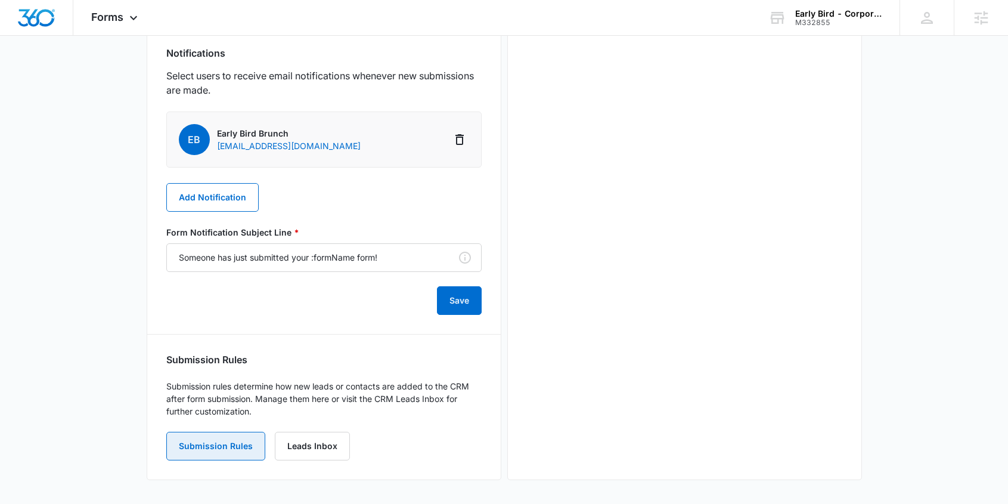
click at [225, 438] on button "Submission Rules" at bounding box center [215, 446] width 99 height 29
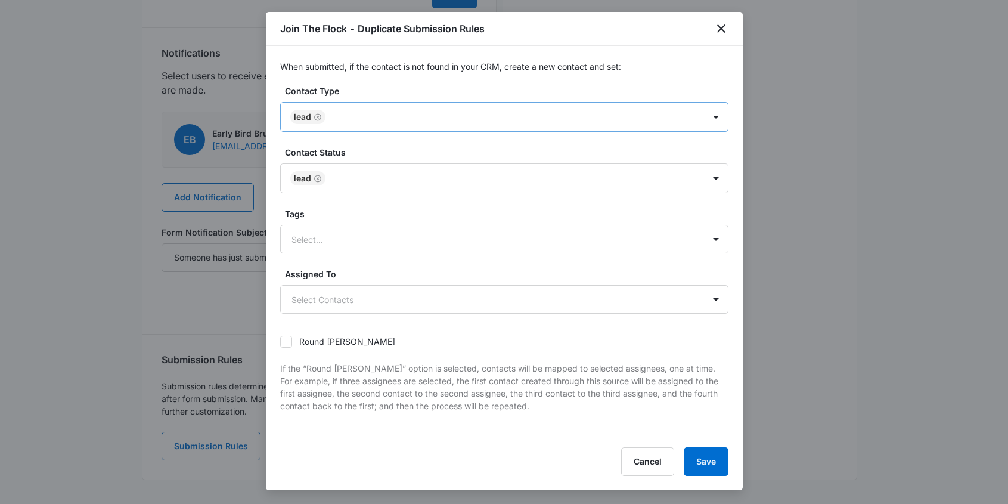
click at [361, 114] on div at bounding box center [509, 117] width 360 height 15
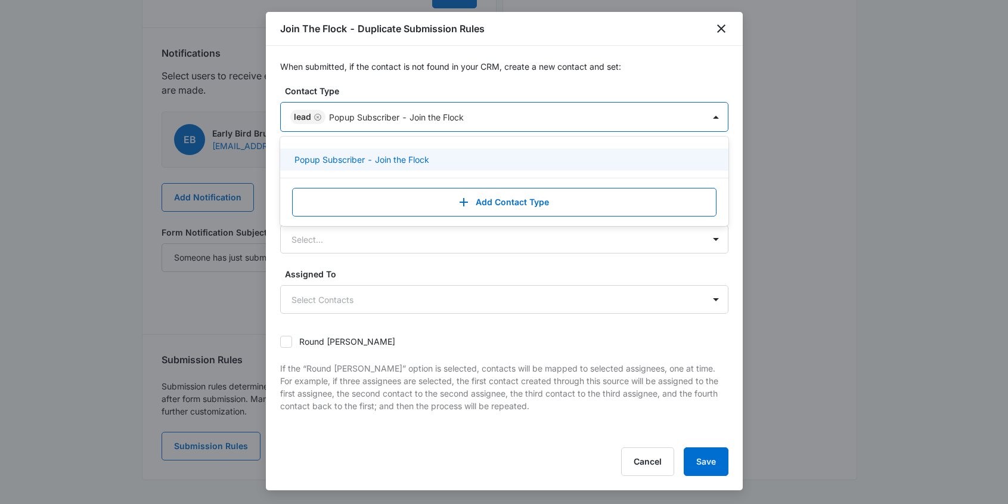
click at [346, 158] on p "Popup Subscriber - Join the Flock" at bounding box center [362, 159] width 135 height 13
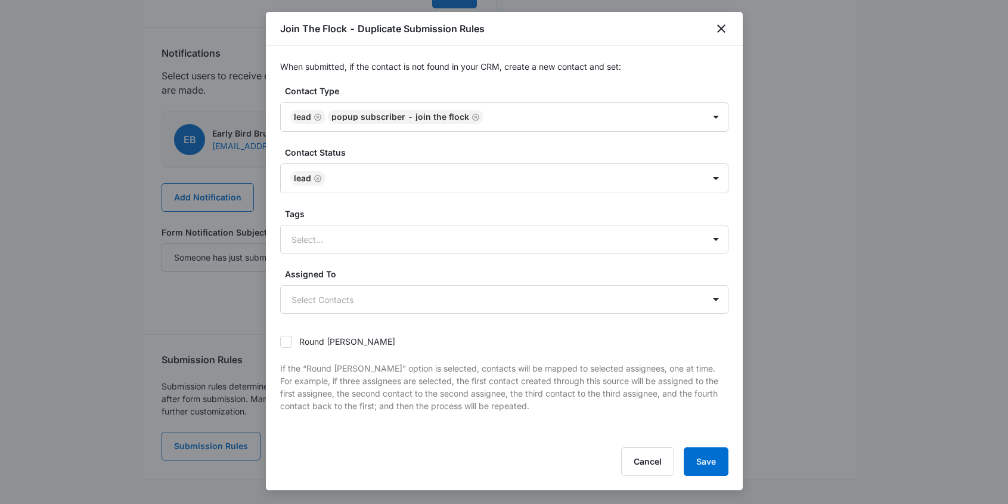
drag, startPoint x: 536, startPoint y: 448, endPoint x: 663, endPoint y: 442, distance: 126.6
click at [536, 448] on div "Cancel Save" at bounding box center [504, 461] width 448 height 29
click at [710, 460] on button "Save" at bounding box center [706, 461] width 45 height 29
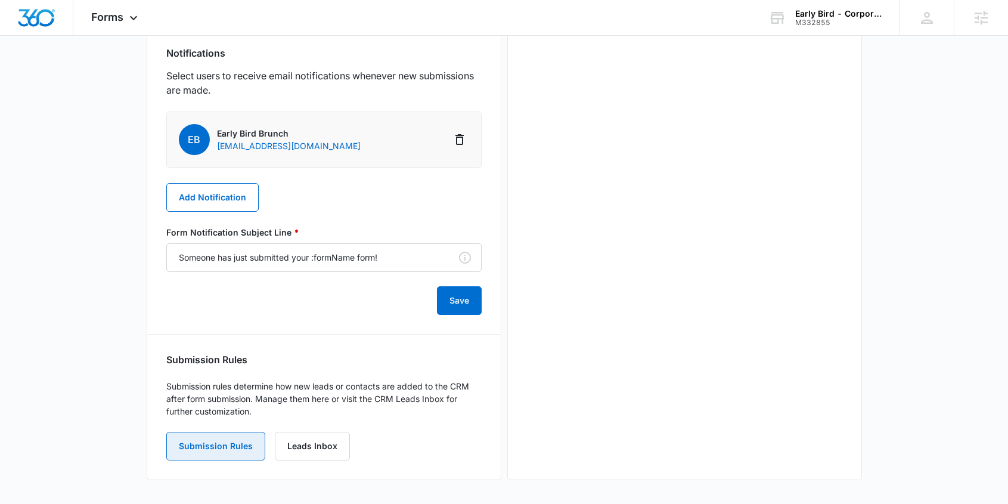
scroll to position [0, 0]
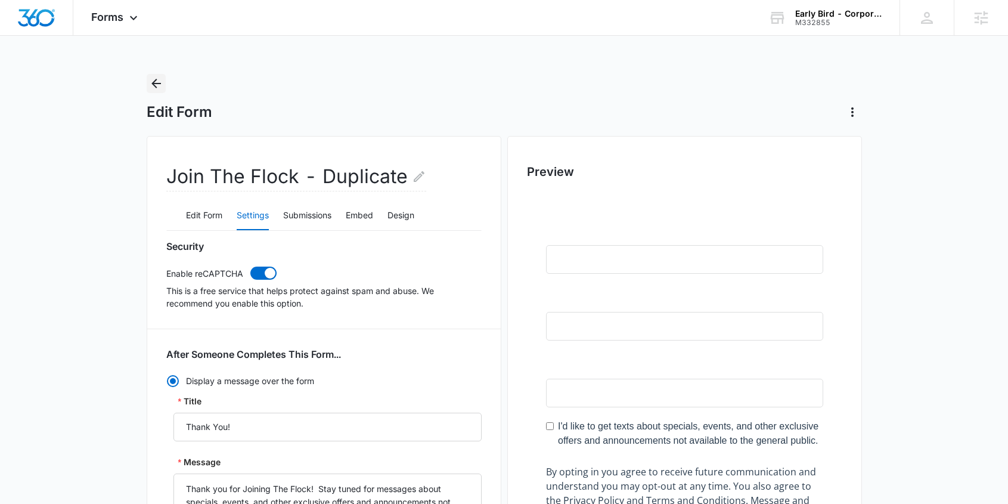
click at [156, 82] on icon "Back" at bounding box center [156, 83] width 14 height 14
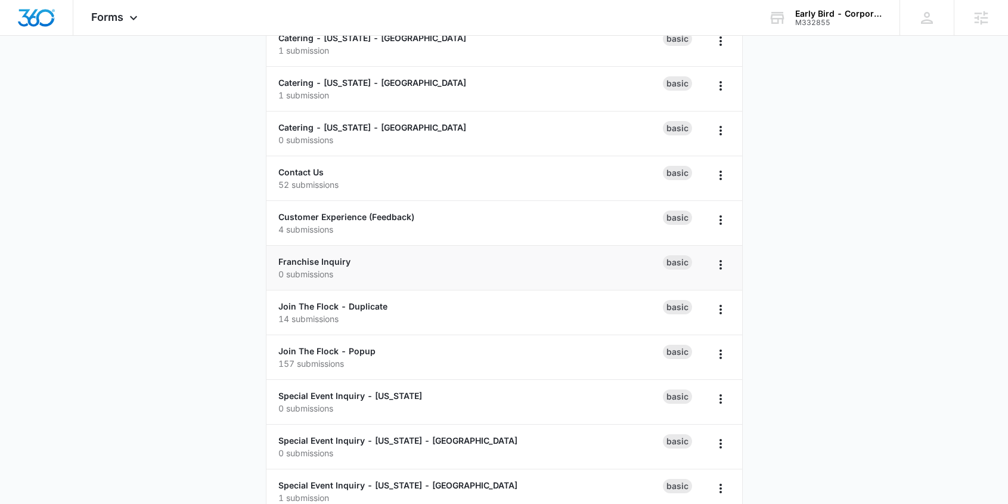
scroll to position [599, 0]
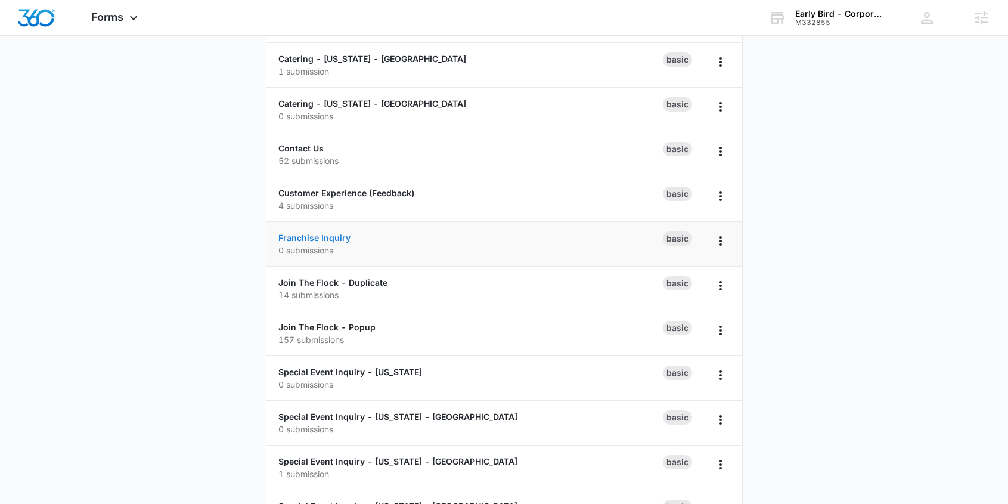
click at [329, 235] on link "Franchise Inquiry" at bounding box center [314, 238] width 72 height 10
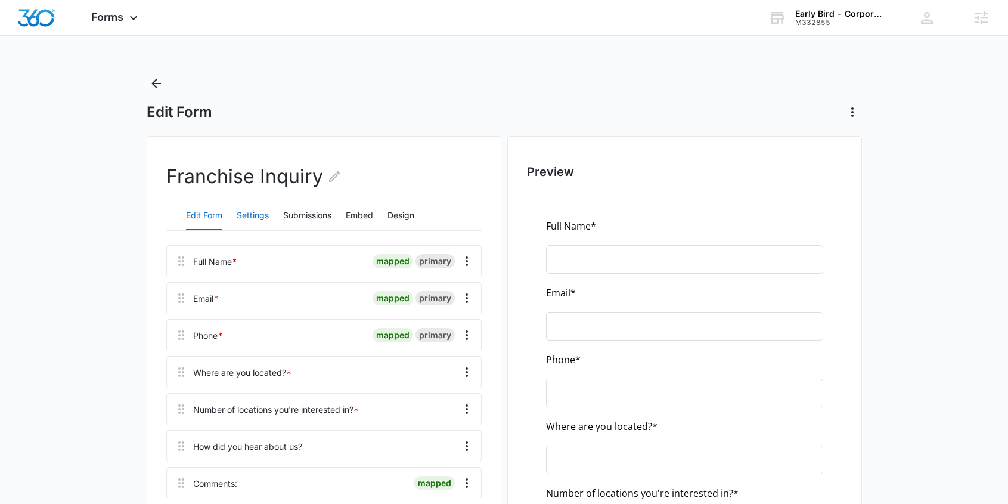
click at [258, 210] on button "Settings" at bounding box center [253, 216] width 32 height 29
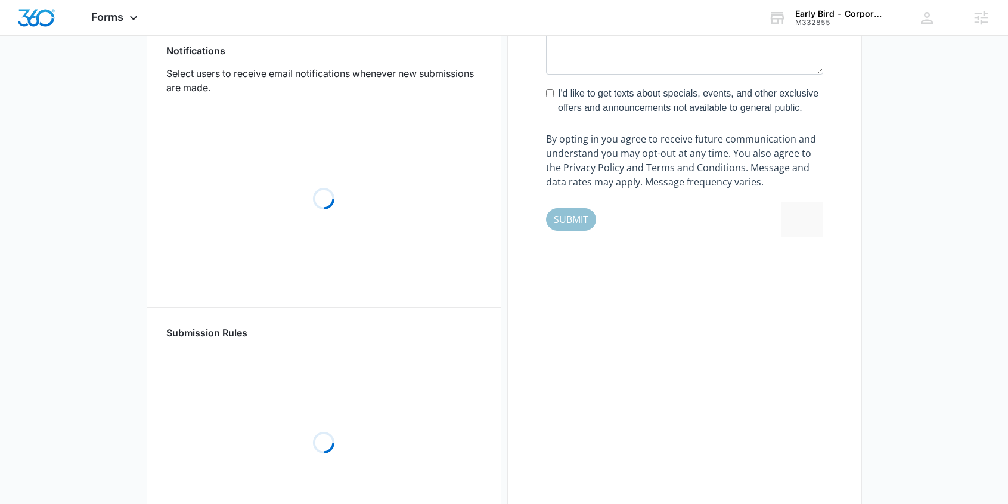
scroll to position [613, 0]
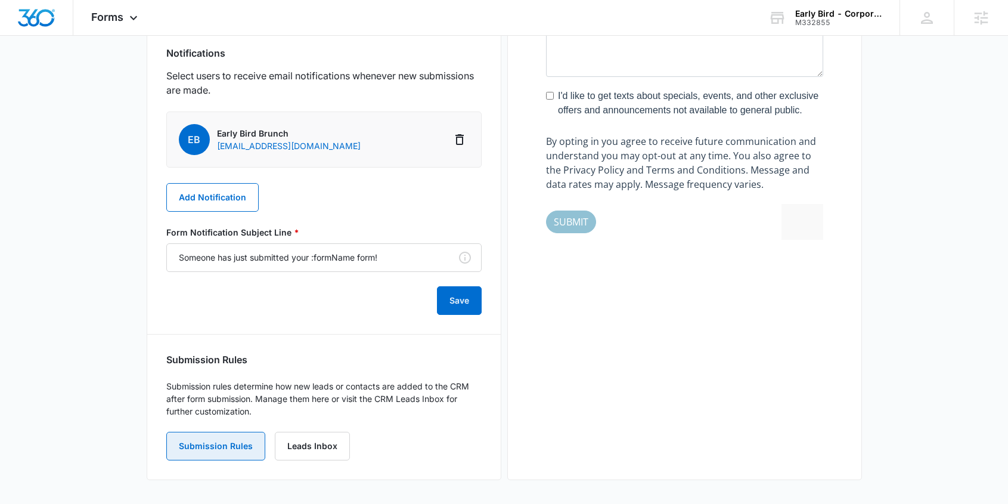
click at [228, 440] on button "Submission Rules" at bounding box center [215, 446] width 99 height 29
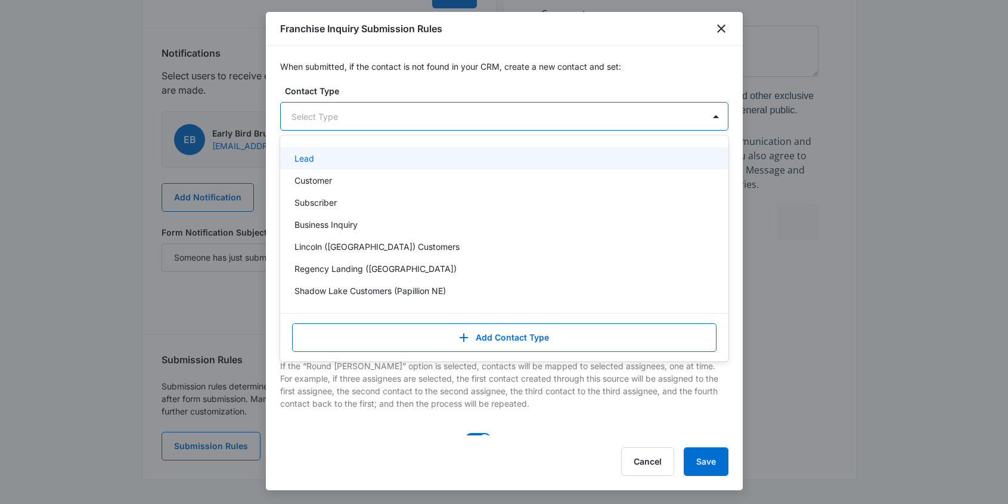
click at [374, 113] on div at bounding box center [490, 116] width 397 height 15
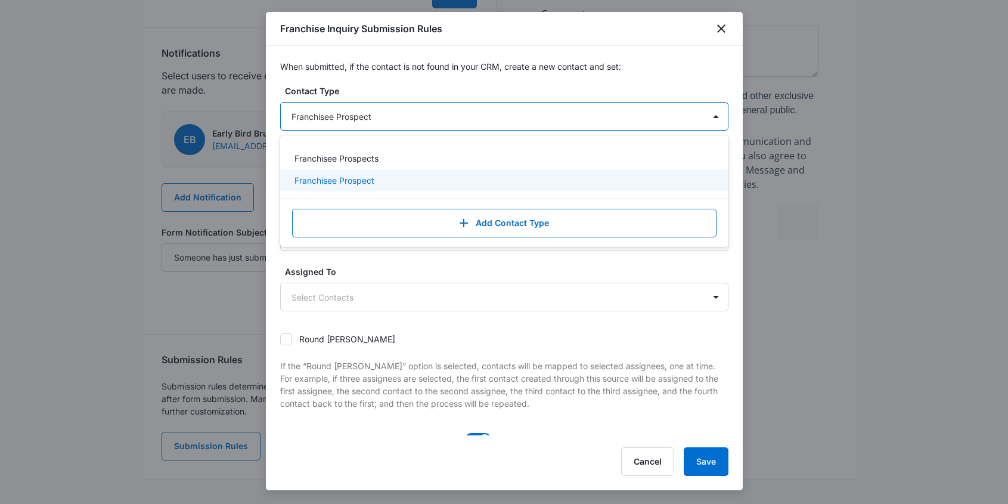
click at [361, 177] on p "Franchisee Prospect" at bounding box center [335, 180] width 80 height 13
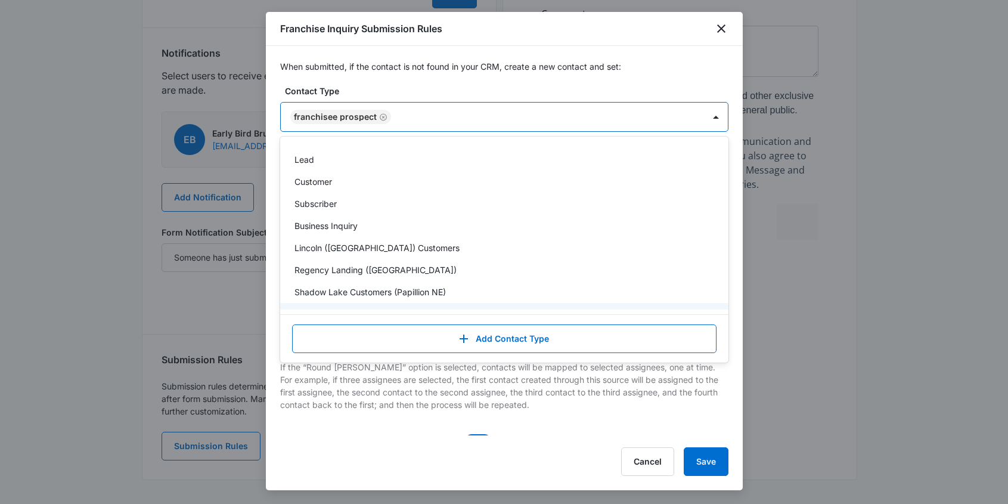
click at [577, 434] on div "Create submissions directly as CRM Contacts" at bounding box center [504, 444] width 448 height 21
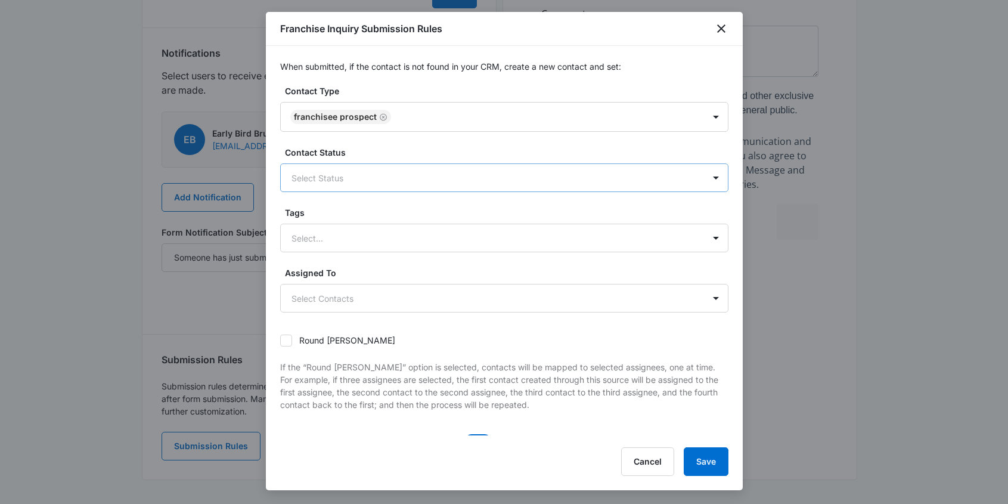
click at [382, 172] on div at bounding box center [490, 178] width 397 height 15
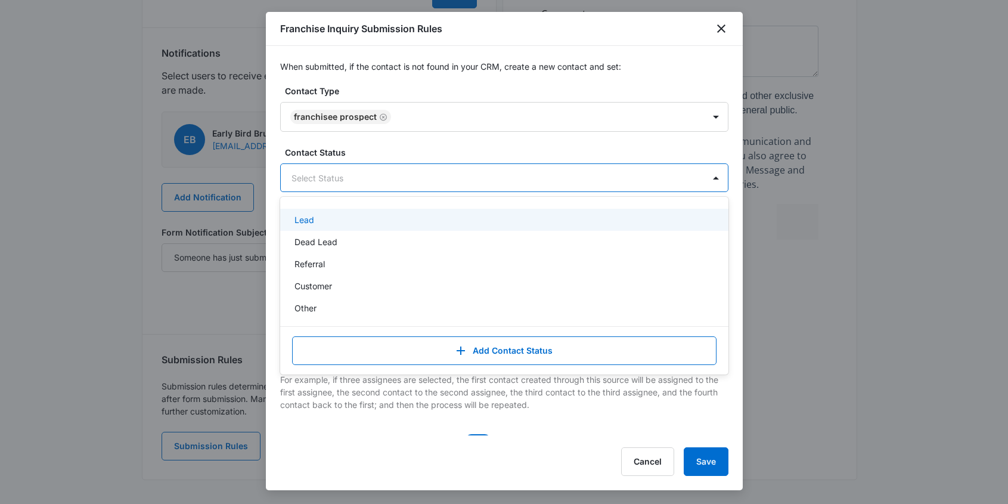
click at [309, 219] on p "Lead" at bounding box center [305, 219] width 20 height 13
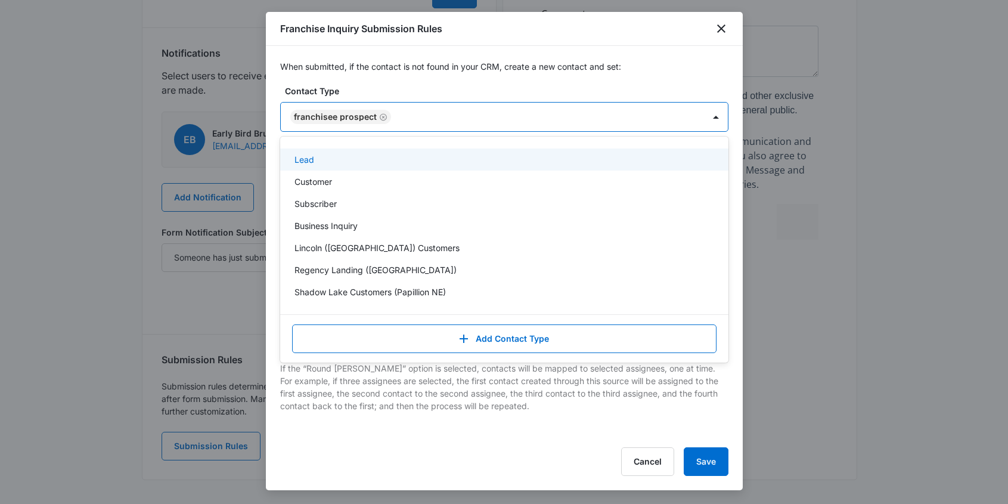
click at [410, 116] on div at bounding box center [542, 117] width 294 height 15
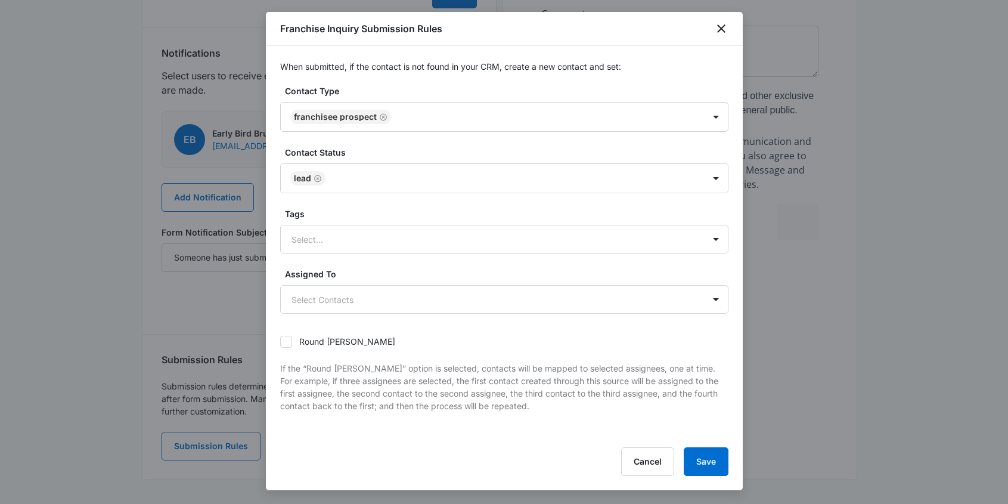
click at [275, 166] on div "When submitted, if the contact is not found in your CRM, create a new contact a…" at bounding box center [504, 240] width 477 height 389
click at [709, 460] on button "Save" at bounding box center [706, 461] width 45 height 29
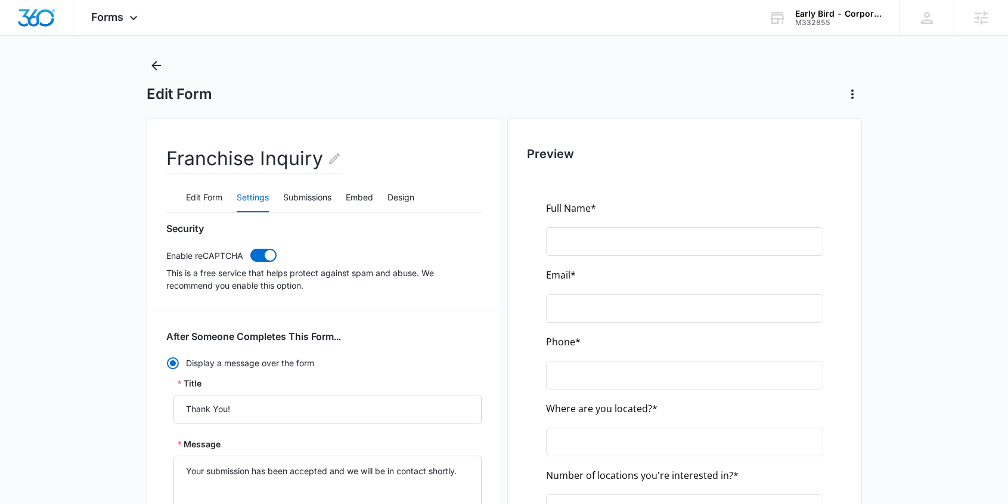
scroll to position [0, 0]
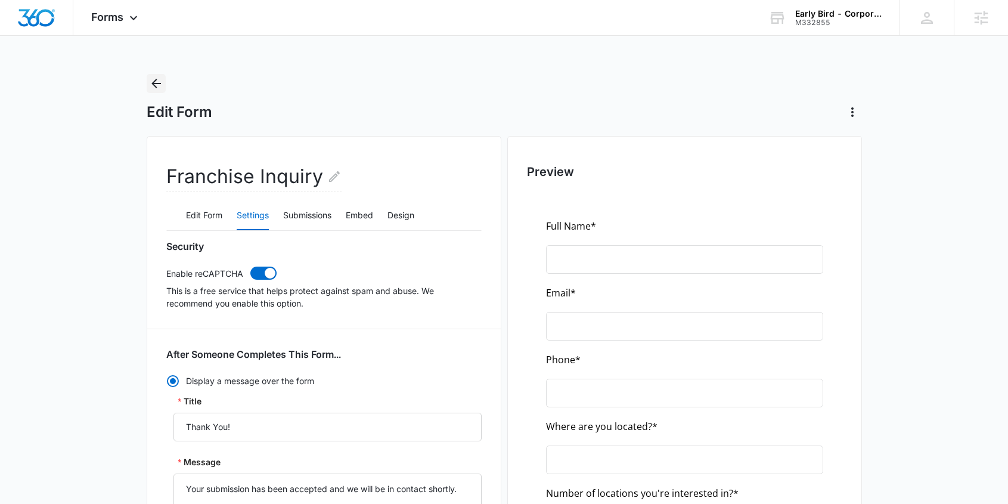
click at [156, 83] on icon "Back" at bounding box center [156, 84] width 10 height 10
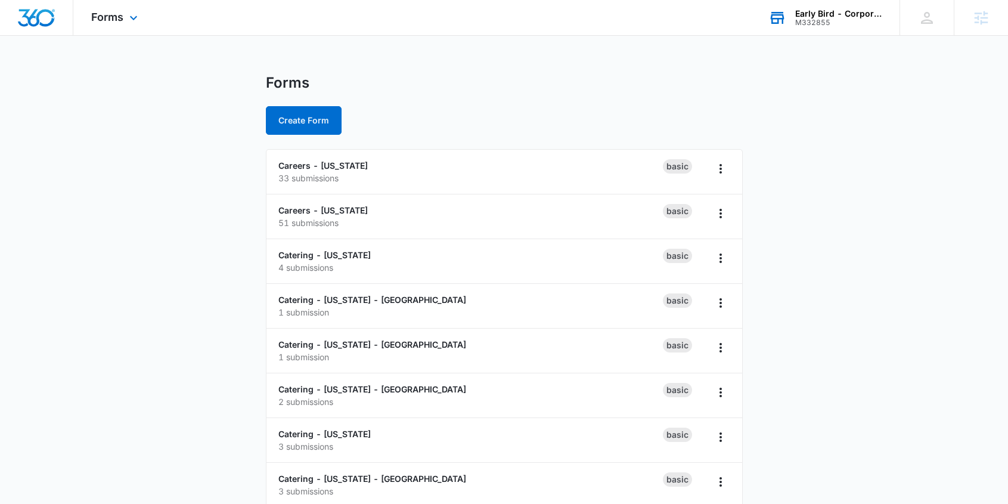
click at [856, 20] on div "M332855" at bounding box center [839, 22] width 87 height 8
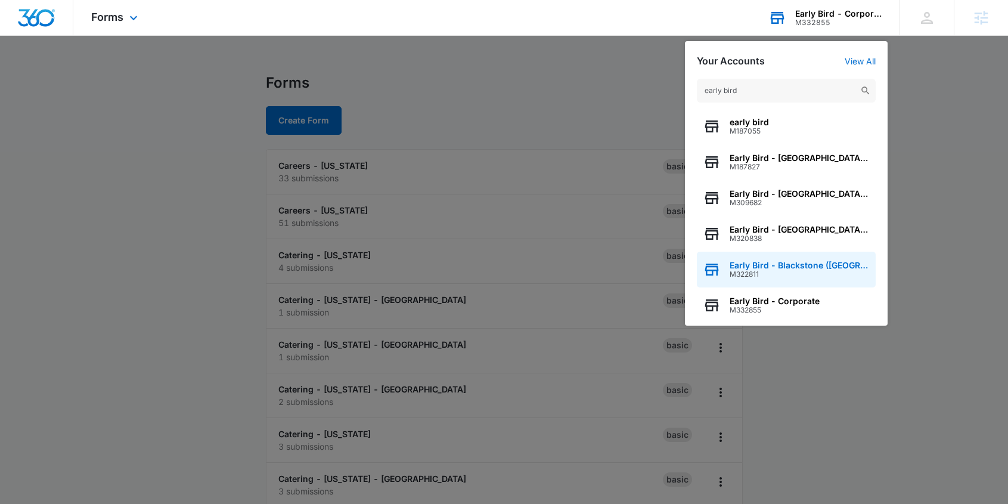
click at [818, 265] on span "Early Bird - Blackstone (NE)" at bounding box center [800, 266] width 140 height 10
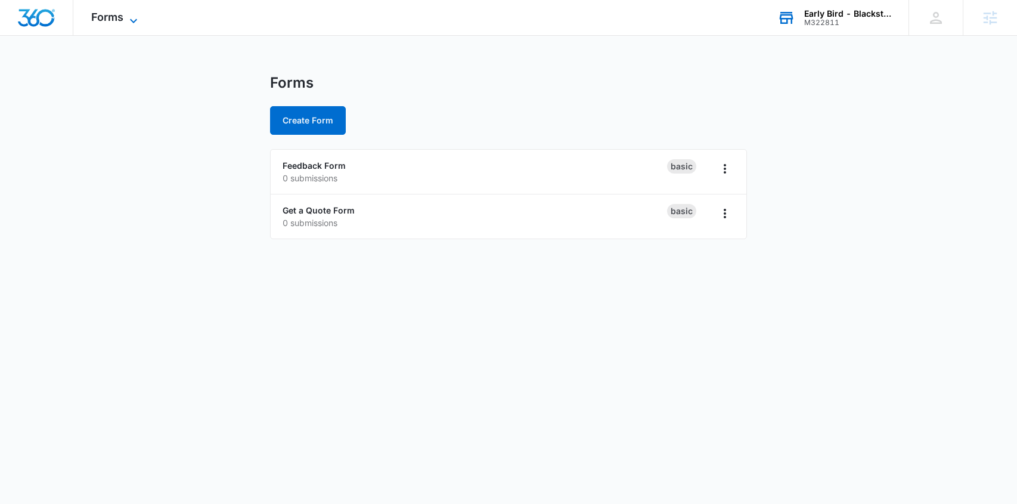
click at [131, 16] on icon at bounding box center [133, 21] width 14 height 14
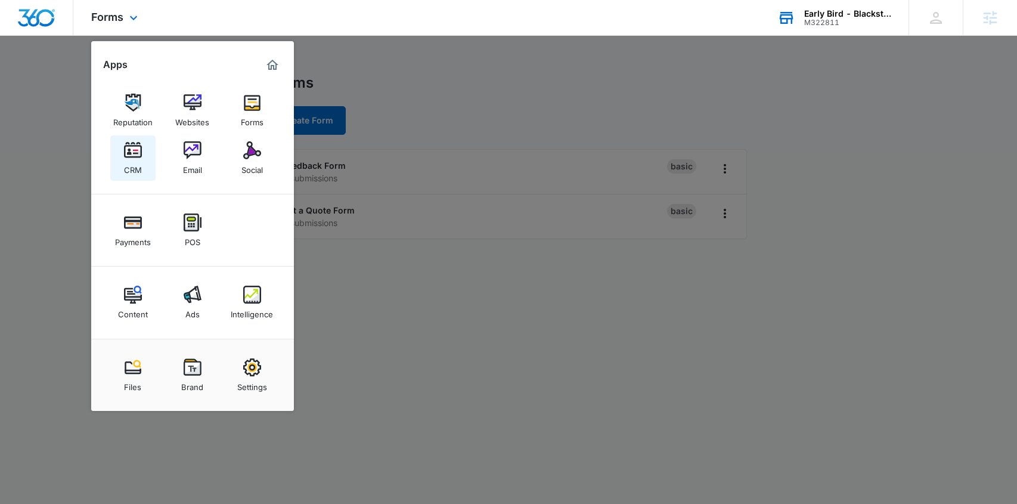
click at [146, 147] on link "CRM" at bounding box center [132, 157] width 45 height 45
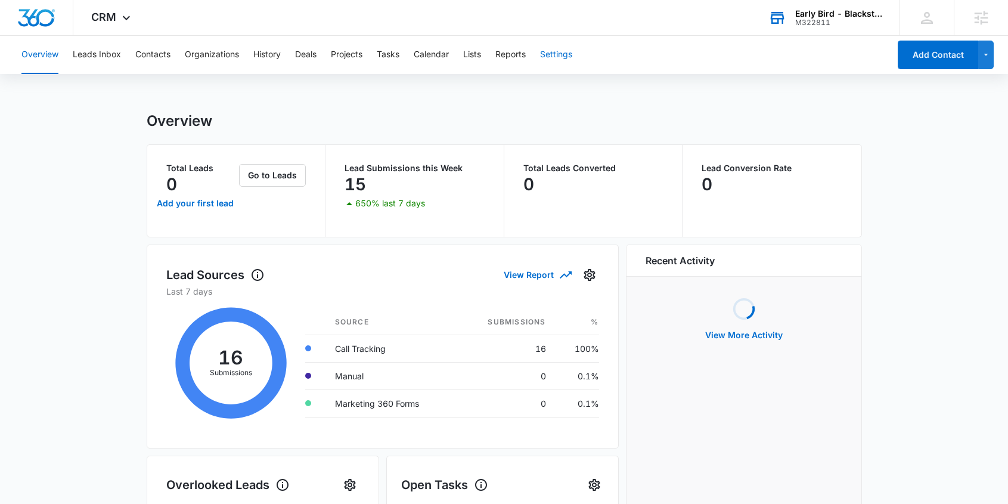
click at [552, 55] on button "Settings" at bounding box center [556, 55] width 32 height 38
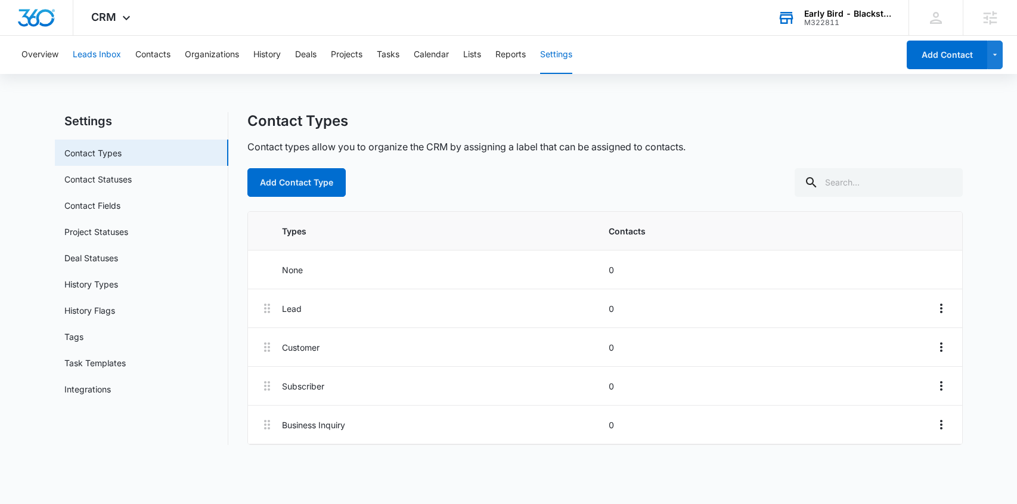
click at [98, 55] on button "Leads Inbox" at bounding box center [97, 55] width 48 height 38
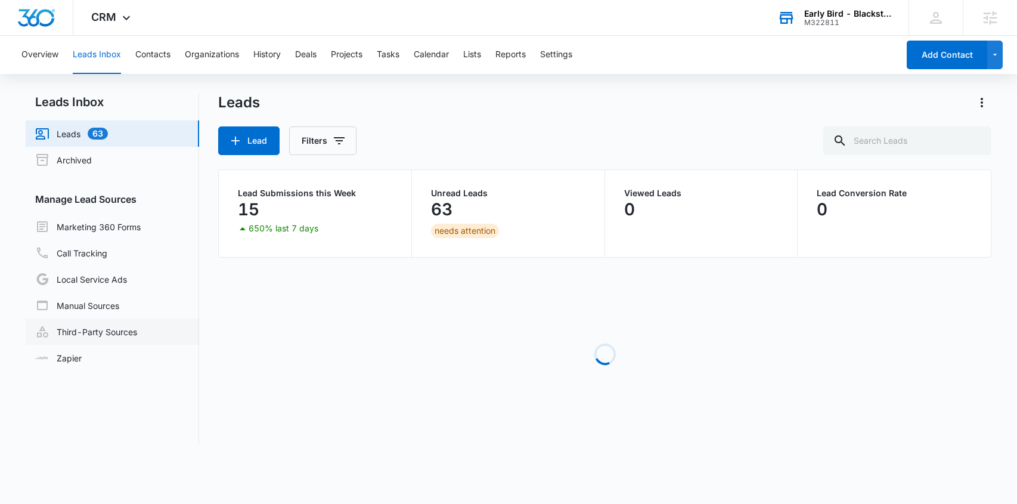
click at [124, 333] on link "Third-Party Sources" at bounding box center [86, 331] width 102 height 14
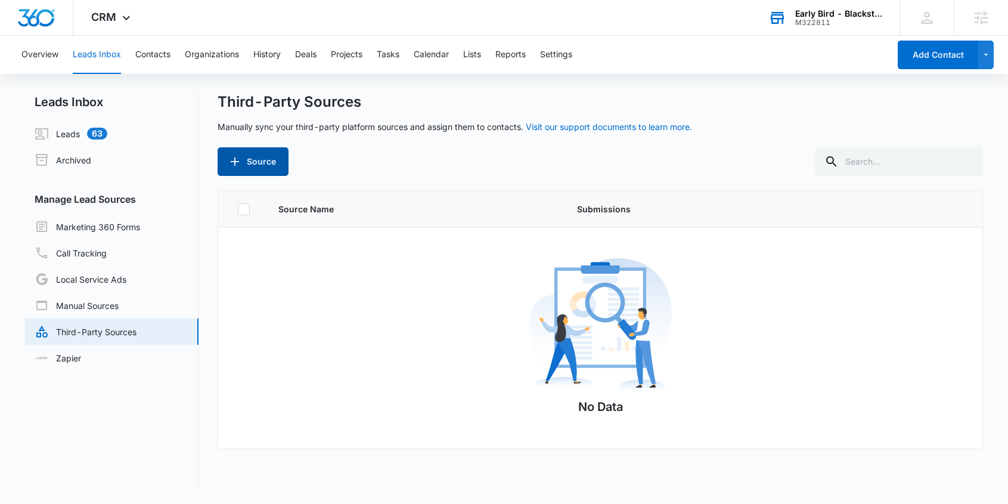
click at [256, 163] on button "Source" at bounding box center [253, 161] width 71 height 29
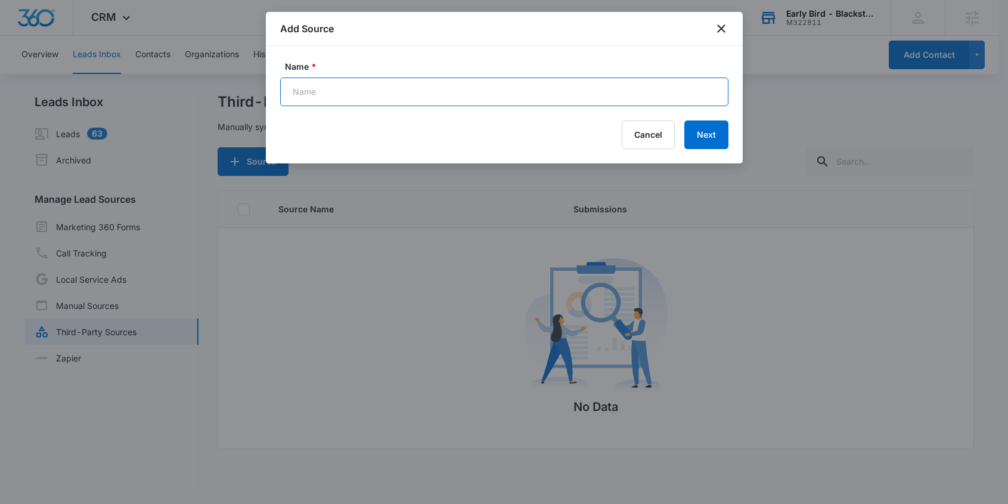
click at [359, 90] on input "Name *" at bounding box center [504, 92] width 448 height 29
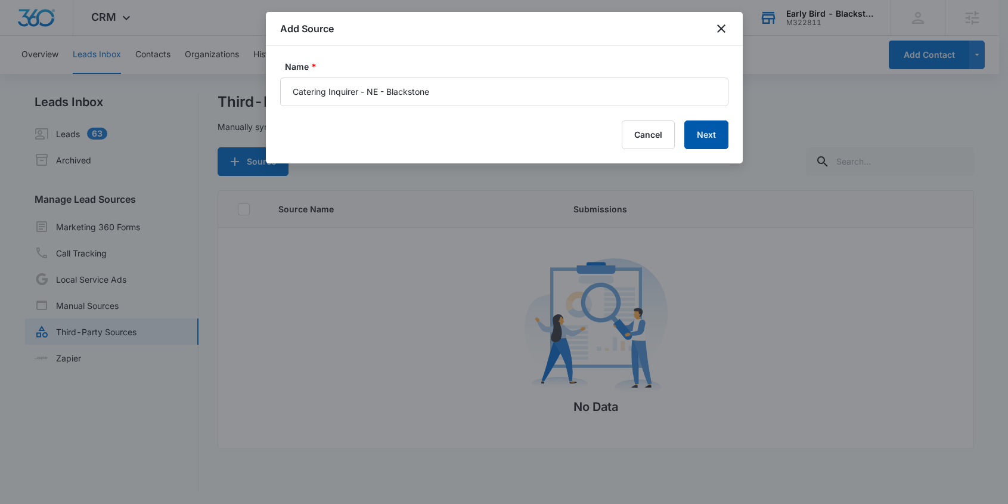
click at [706, 135] on button "Next" at bounding box center [707, 134] width 44 height 29
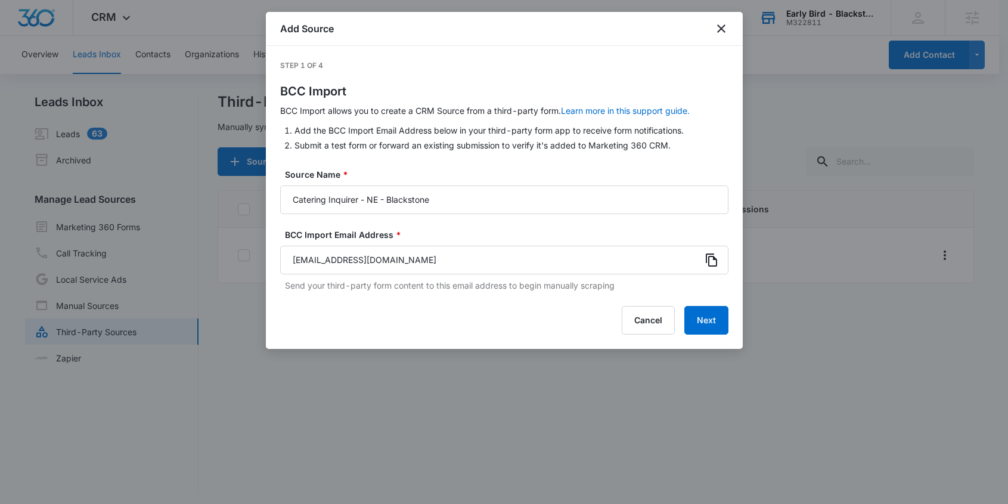
click at [711, 257] on icon at bounding box center [712, 260] width 14 height 14
click at [773, 320] on div at bounding box center [504, 252] width 1008 height 504
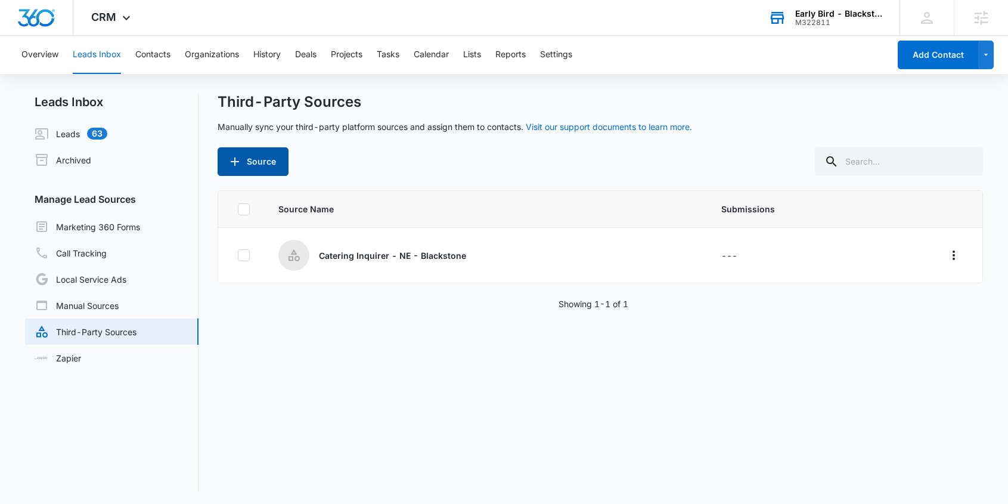
click at [252, 162] on button "Source" at bounding box center [253, 161] width 71 height 29
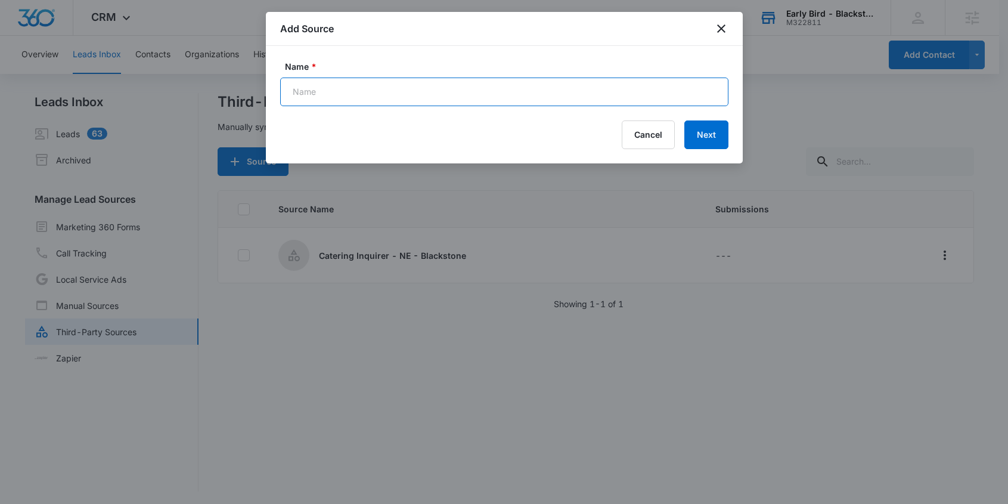
click at [323, 92] on input "Name *" at bounding box center [504, 92] width 448 height 29
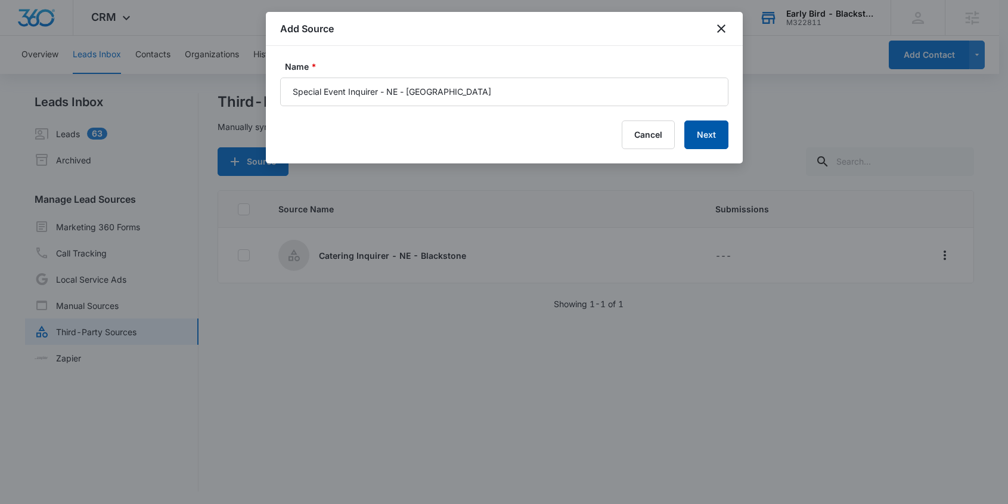
click at [700, 129] on button "Next" at bounding box center [707, 134] width 44 height 29
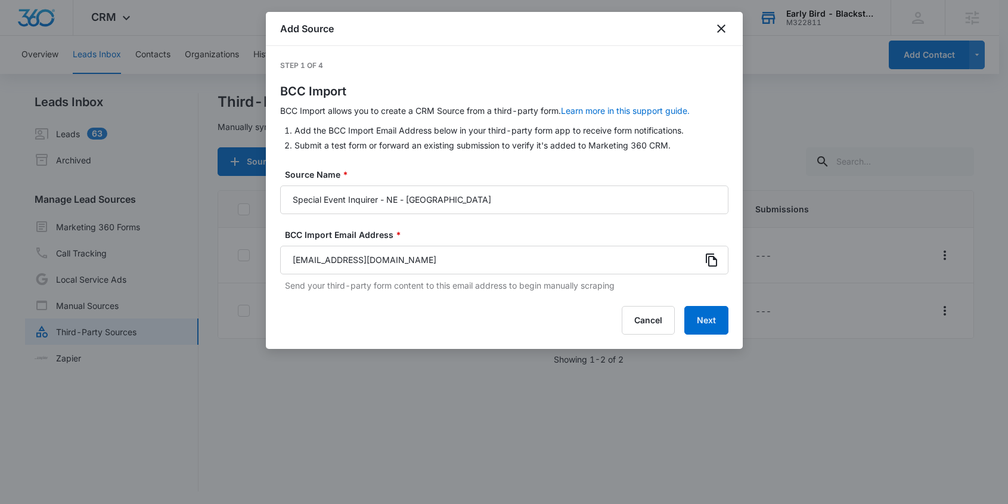
click at [712, 261] on icon at bounding box center [712, 260] width 14 height 14
click at [815, 357] on div at bounding box center [504, 252] width 1008 height 504
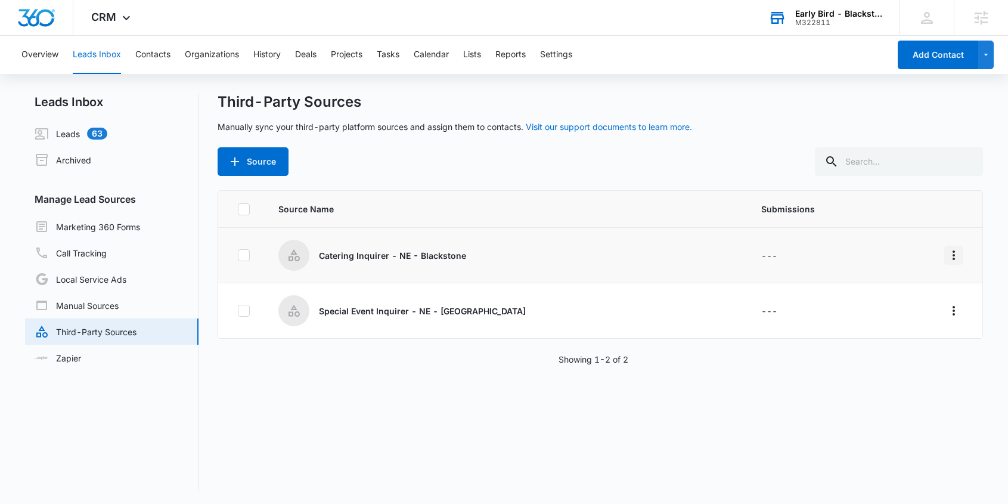
click at [947, 256] on icon "Overflow Menu" at bounding box center [954, 255] width 14 height 14
click at [876, 307] on div "Edit" at bounding box center [891, 306] width 67 height 8
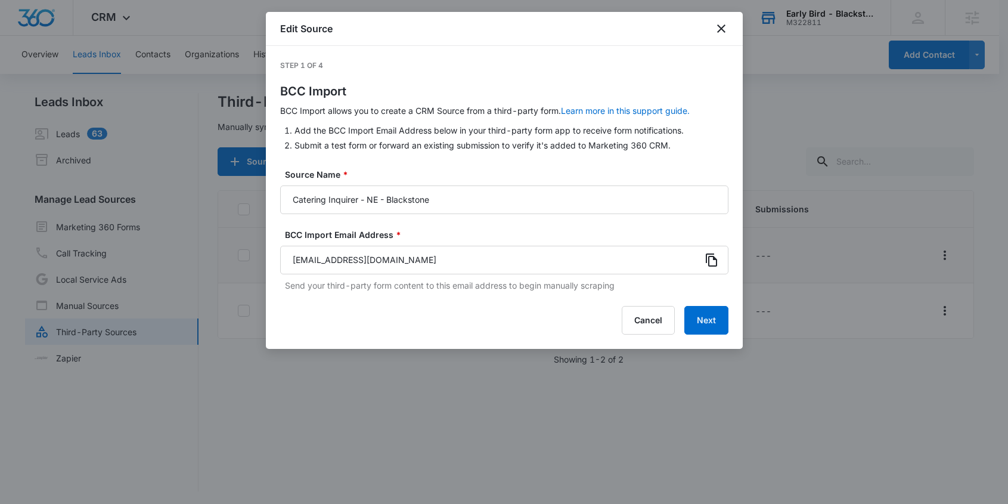
click at [858, 354] on div at bounding box center [504, 252] width 1008 height 504
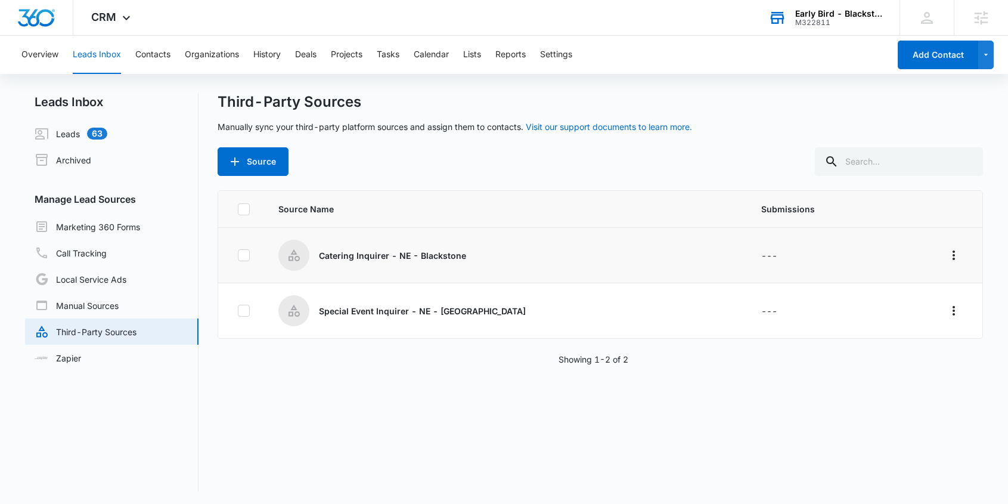
click at [814, 15] on div "Early Bird - Blackstone (NE)" at bounding box center [839, 14] width 87 height 10
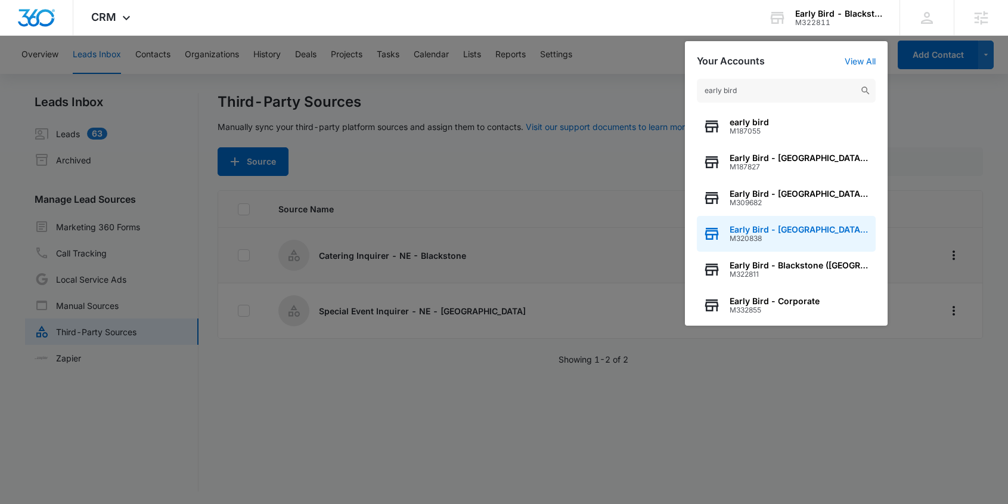
click at [797, 228] on span "Early Bird - Village Pointe (NE)" at bounding box center [800, 230] width 140 height 10
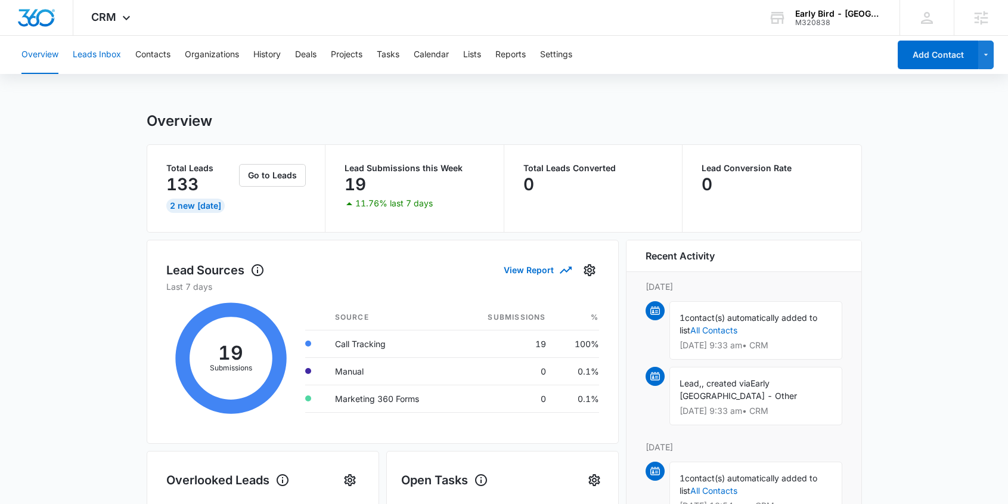
click at [99, 54] on button "Leads Inbox" at bounding box center [97, 55] width 48 height 38
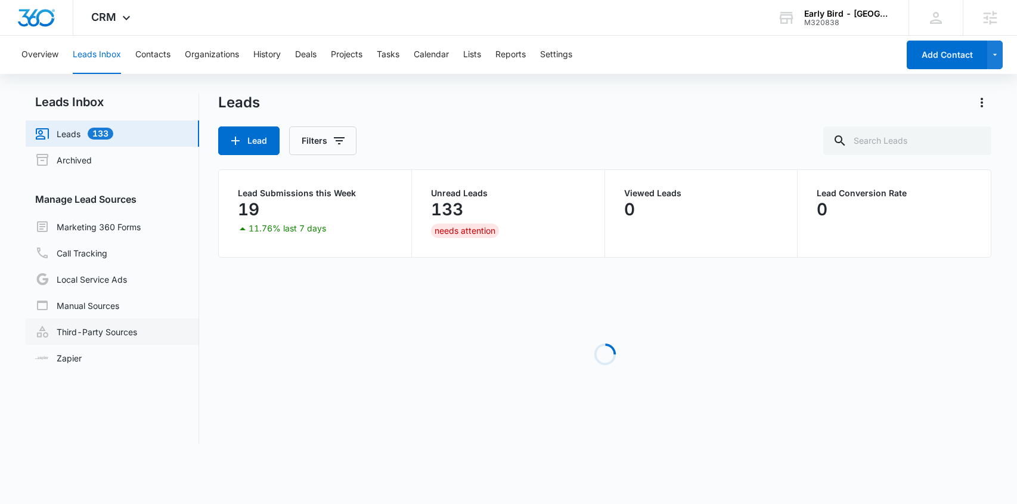
click at [122, 329] on link "Third-Party Sources" at bounding box center [86, 331] width 102 height 14
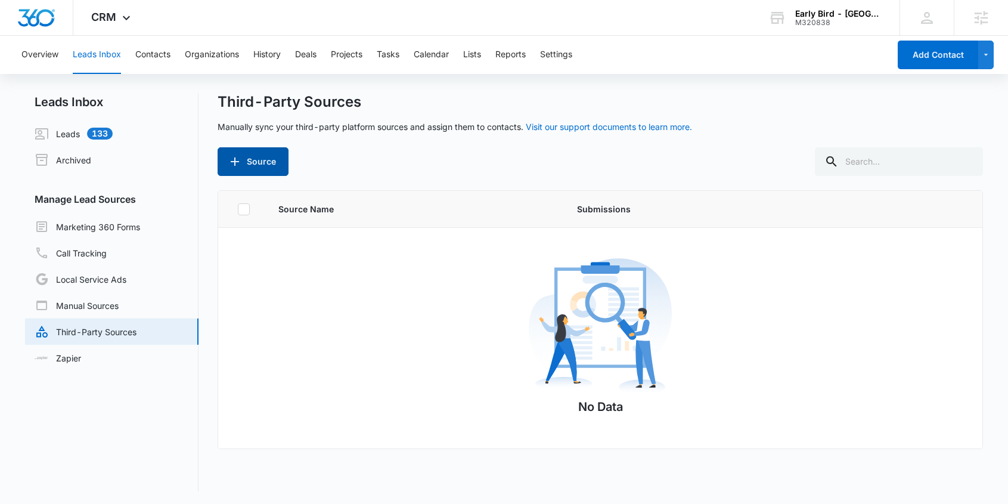
click at [262, 157] on button "Source" at bounding box center [253, 161] width 71 height 29
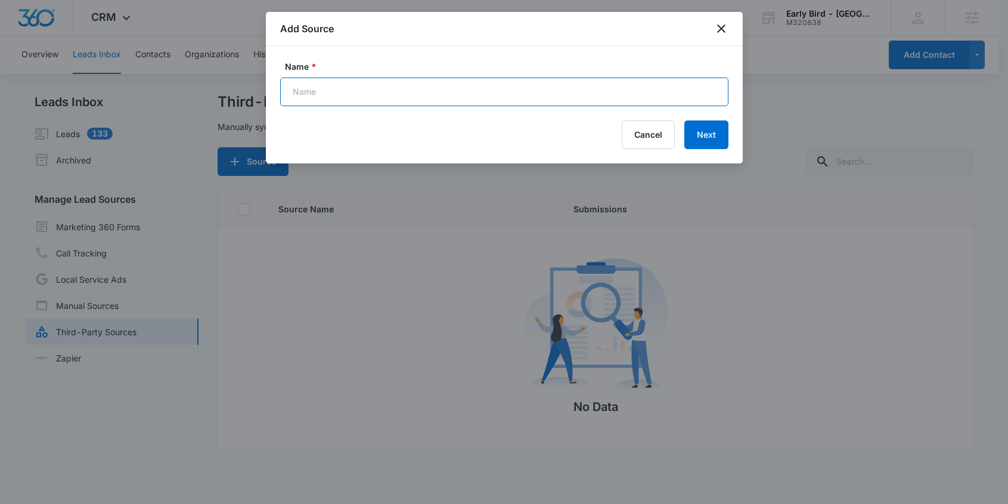
click at [387, 86] on input "Name *" at bounding box center [504, 92] width 448 height 29
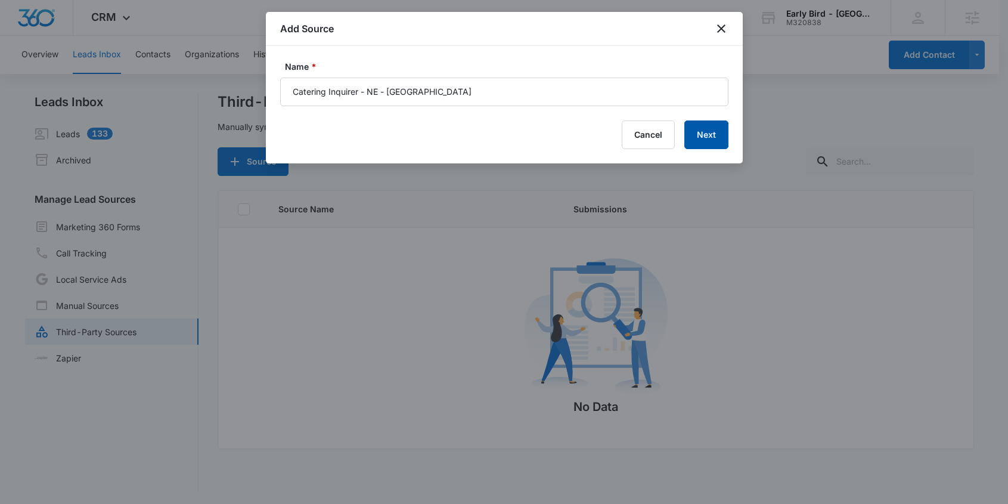
click at [716, 136] on button "Next" at bounding box center [707, 134] width 44 height 29
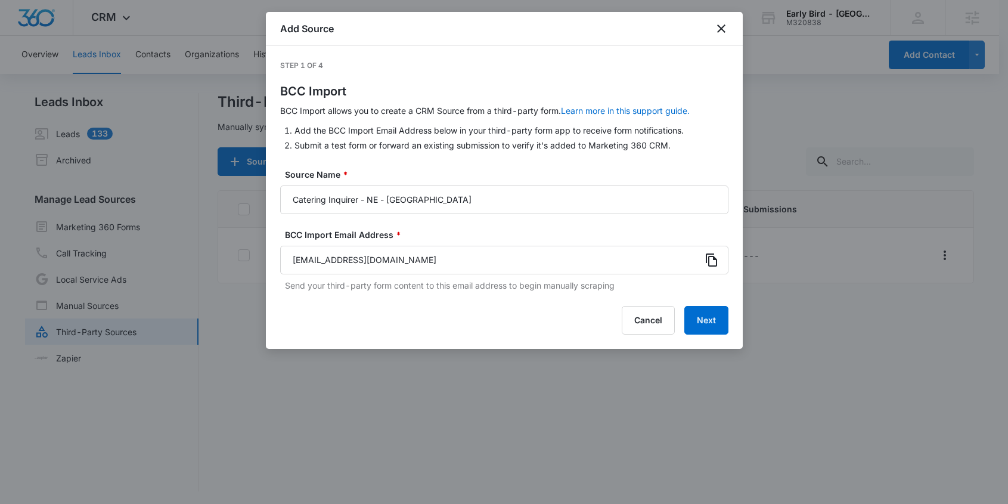
click at [711, 265] on icon at bounding box center [711, 259] width 11 height 13
click at [831, 255] on div at bounding box center [504, 252] width 1008 height 504
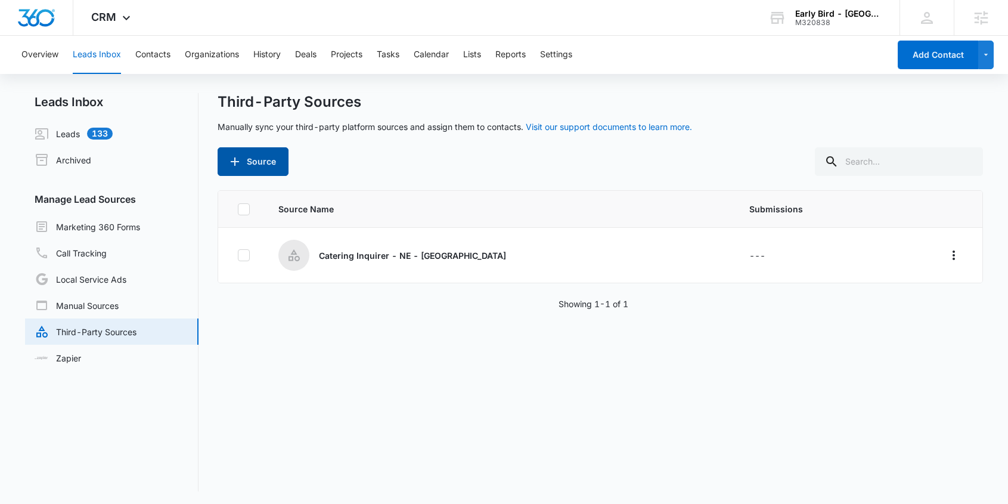
click at [252, 169] on button "Source" at bounding box center [253, 161] width 71 height 29
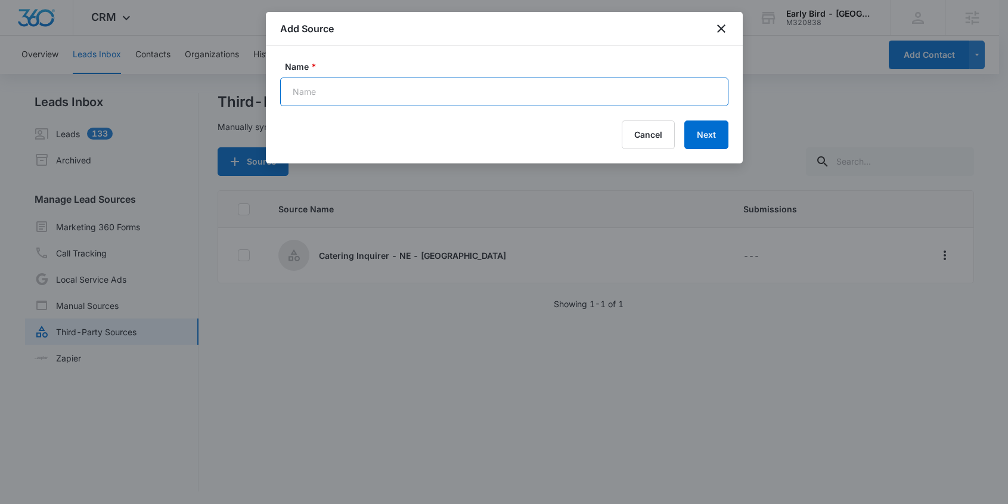
click at [333, 99] on input "Name *" at bounding box center [504, 92] width 448 height 29
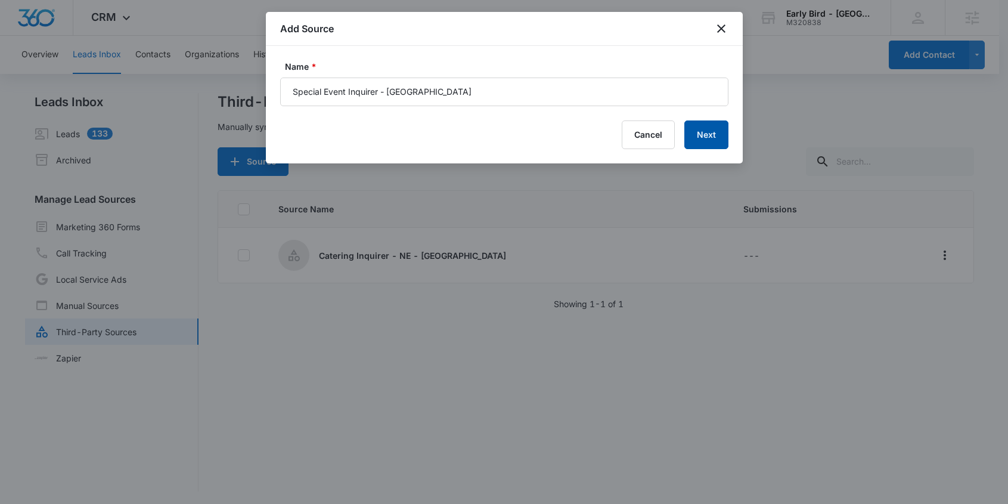
click at [705, 132] on button "Next" at bounding box center [707, 134] width 44 height 29
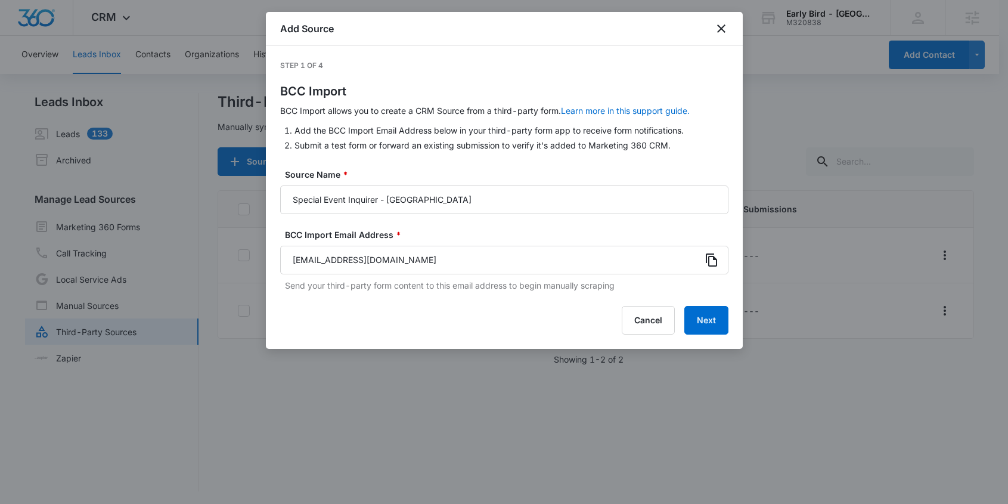
click at [709, 258] on icon at bounding box center [711, 259] width 11 height 13
click at [802, 296] on div at bounding box center [504, 252] width 1008 height 504
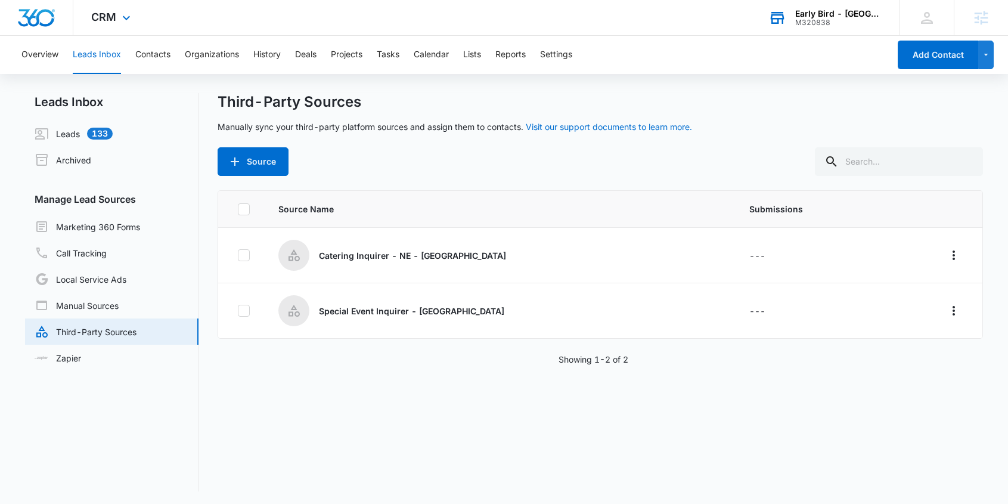
click at [806, 17] on div "Early Bird - Village Pointe (NE)" at bounding box center [839, 14] width 87 height 10
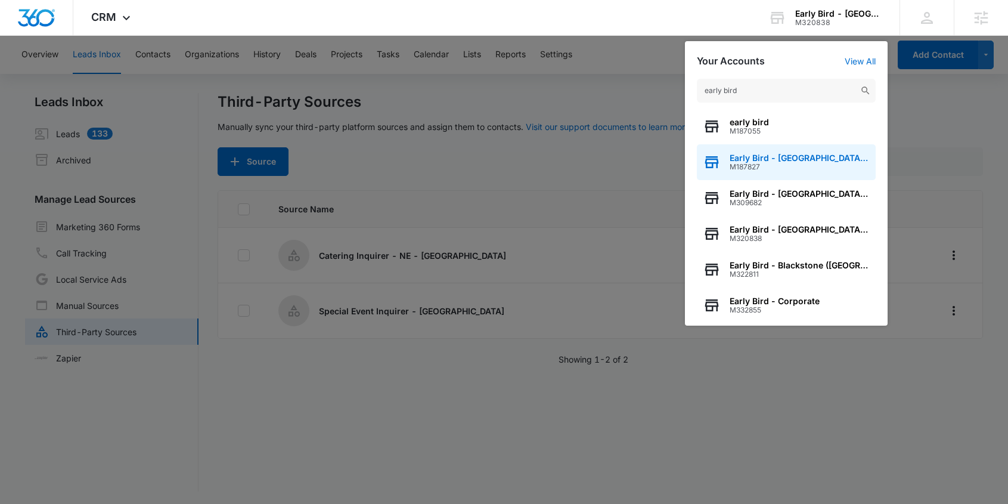
click at [803, 153] on span "Early Bird - West Omaha (NE)" at bounding box center [800, 158] width 140 height 10
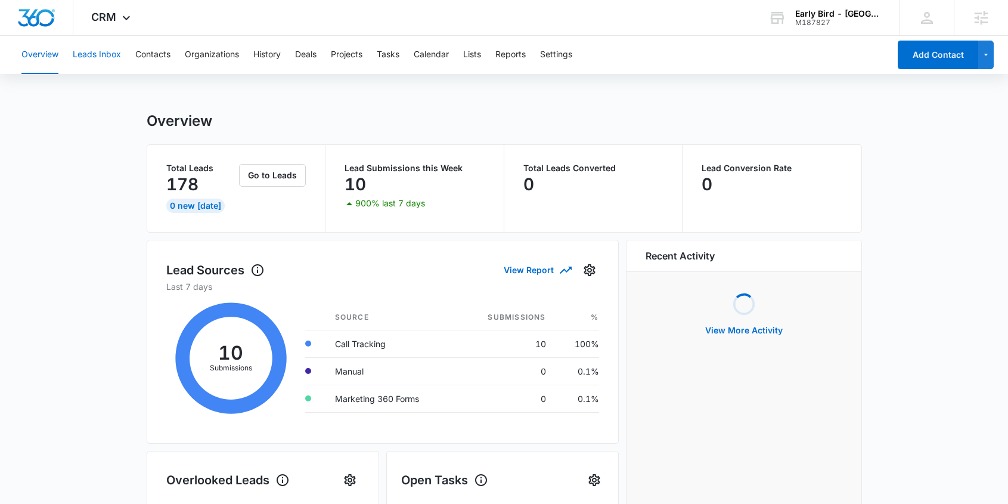
click at [100, 54] on button "Leads Inbox" at bounding box center [97, 55] width 48 height 38
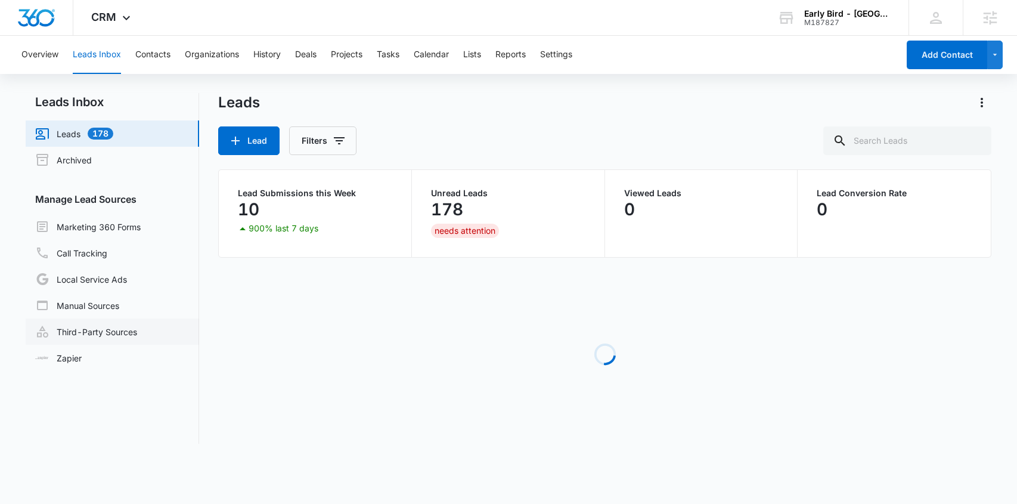
click at [120, 334] on link "Third-Party Sources" at bounding box center [86, 331] width 102 height 14
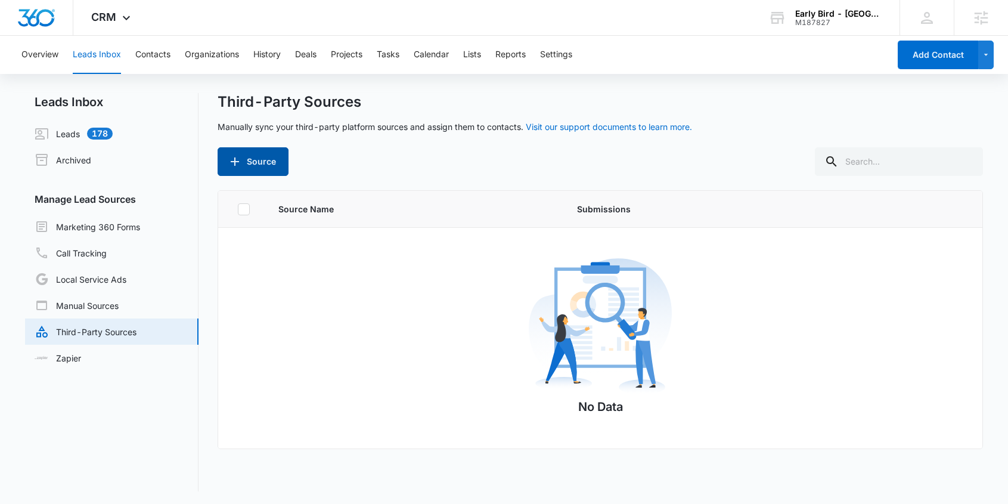
click at [260, 153] on button "Source" at bounding box center [253, 161] width 71 height 29
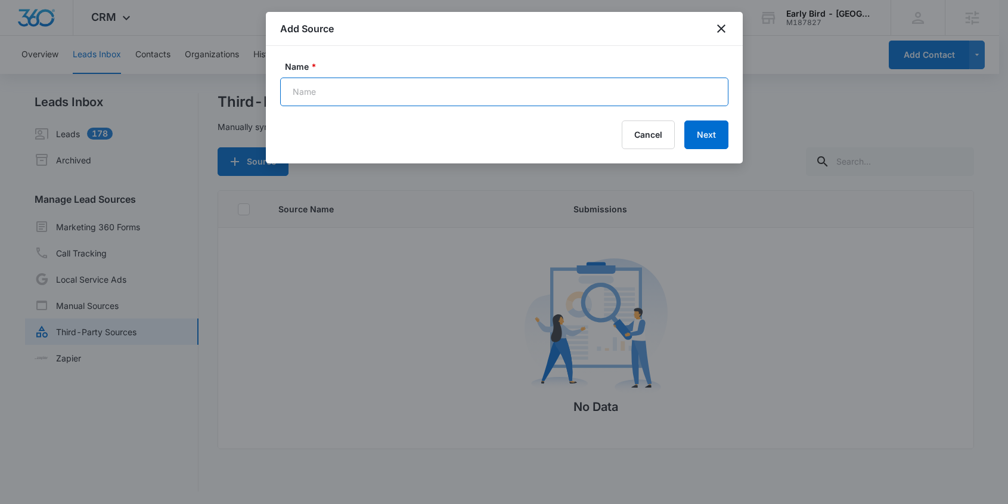
click at [417, 99] on input "Name *" at bounding box center [504, 92] width 448 height 29
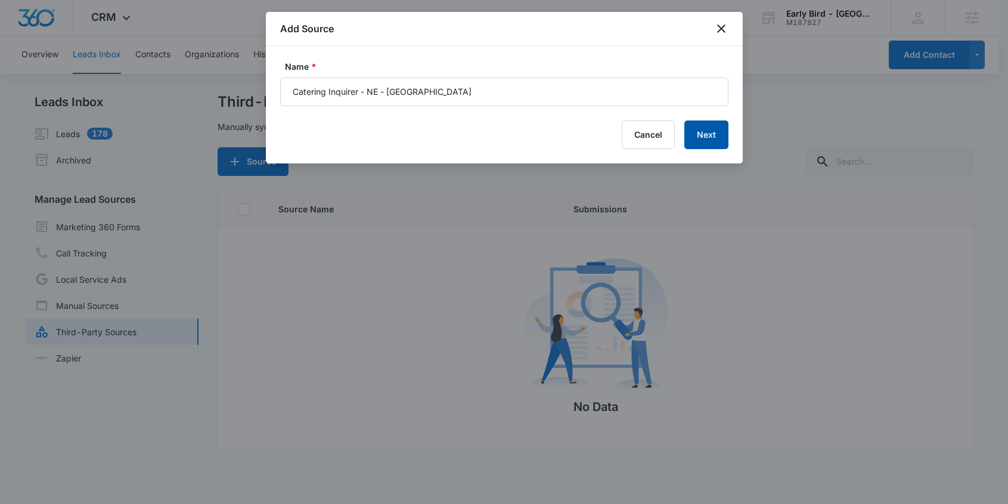
click at [705, 133] on button "Next" at bounding box center [707, 134] width 44 height 29
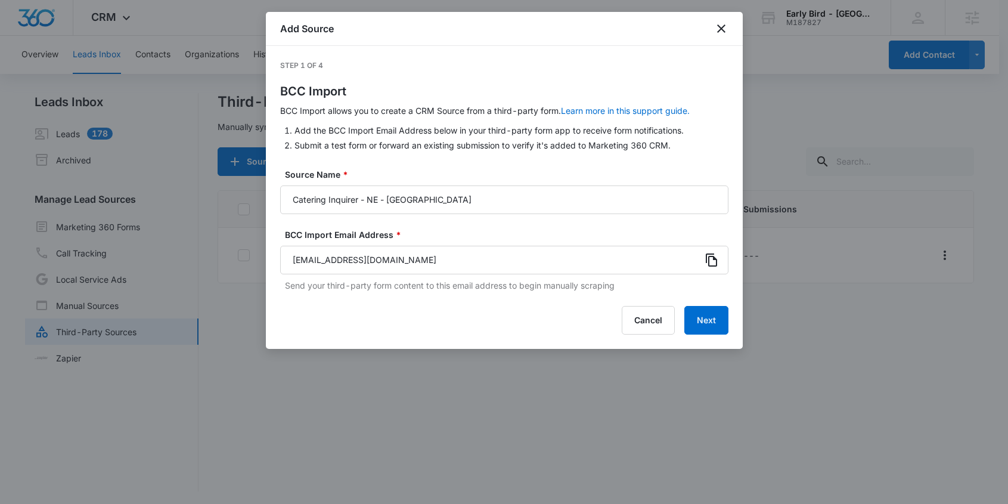
click at [713, 260] on icon at bounding box center [712, 260] width 14 height 14
click at [856, 239] on div at bounding box center [504, 252] width 1008 height 504
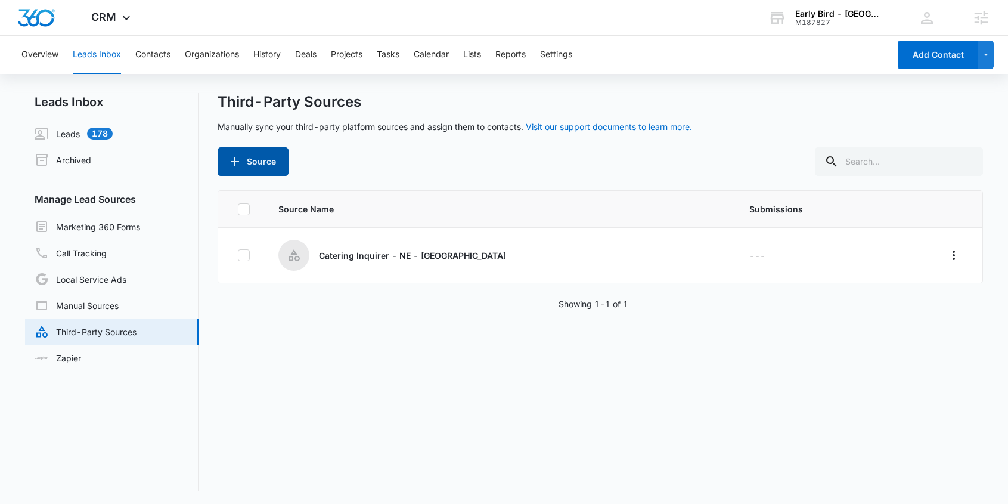
click at [261, 160] on button "Source" at bounding box center [253, 161] width 71 height 29
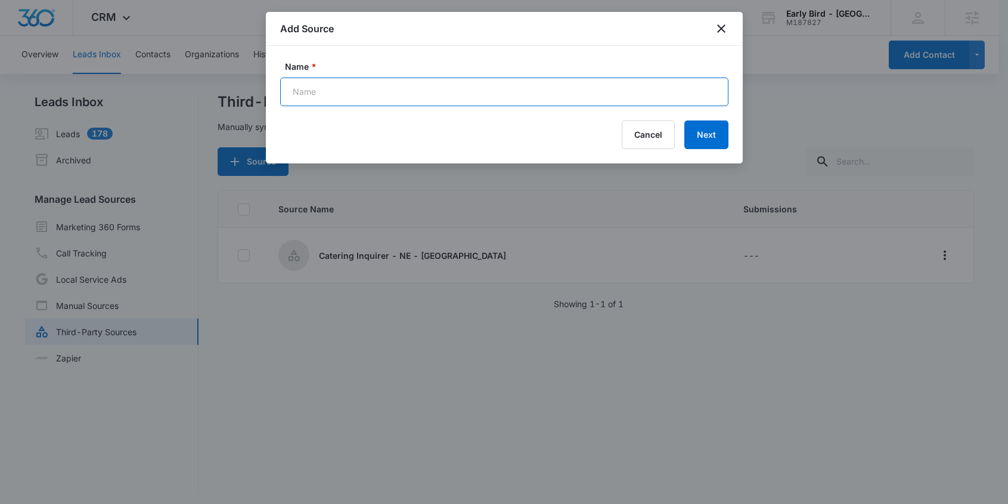
click at [345, 92] on input "Name *" at bounding box center [504, 92] width 448 height 29
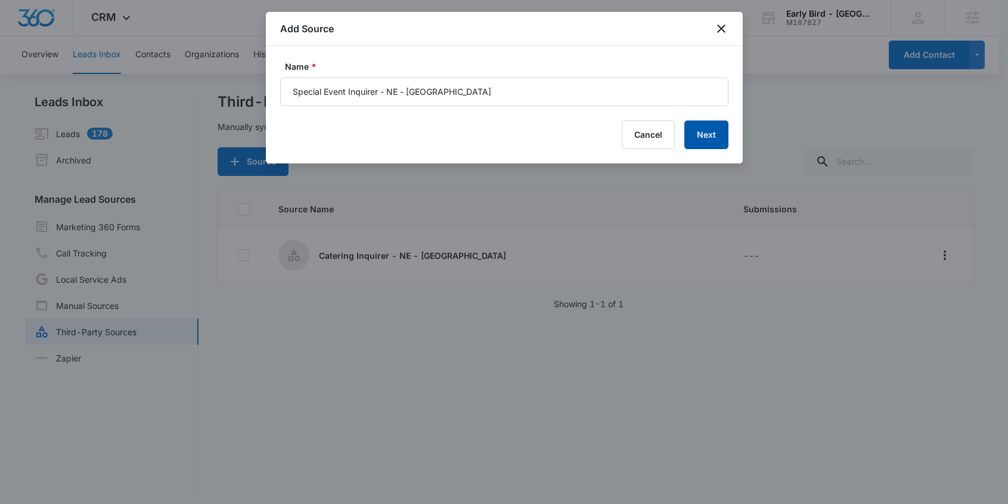
click at [708, 135] on button "Next" at bounding box center [707, 134] width 44 height 29
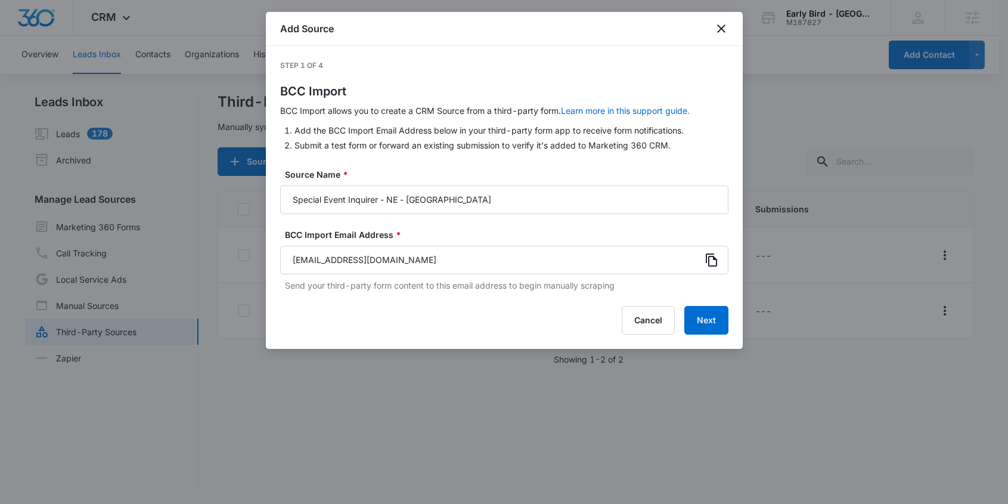
click at [711, 259] on icon at bounding box center [712, 260] width 14 height 14
click at [782, 151] on div at bounding box center [504, 252] width 1008 height 504
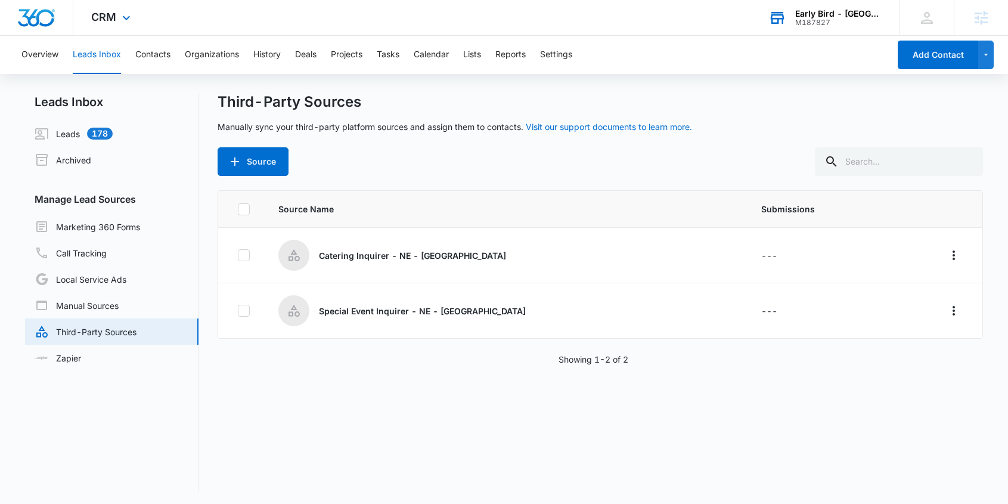
click at [833, 14] on div "Early Bird - West Omaha (NE)" at bounding box center [839, 14] width 87 height 10
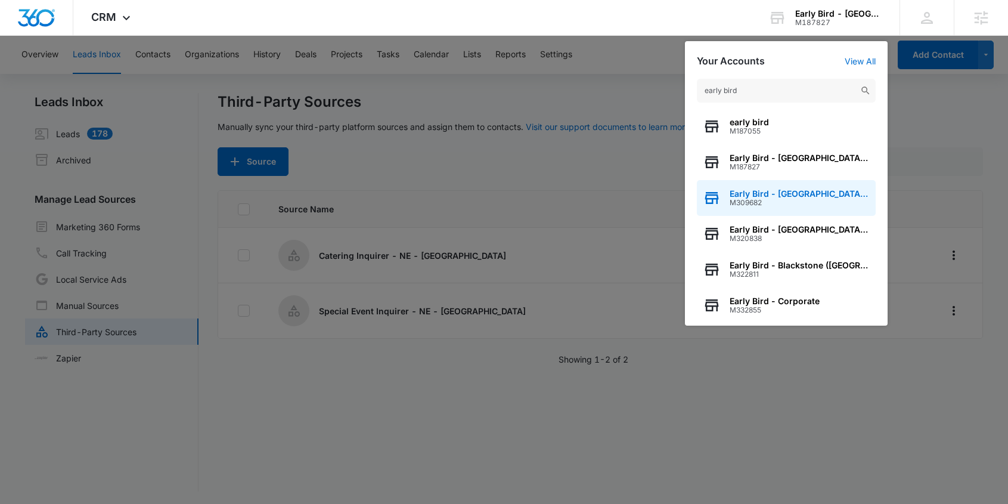
click at [806, 196] on span "Early Bird - East Village (IA)" at bounding box center [800, 194] width 140 height 10
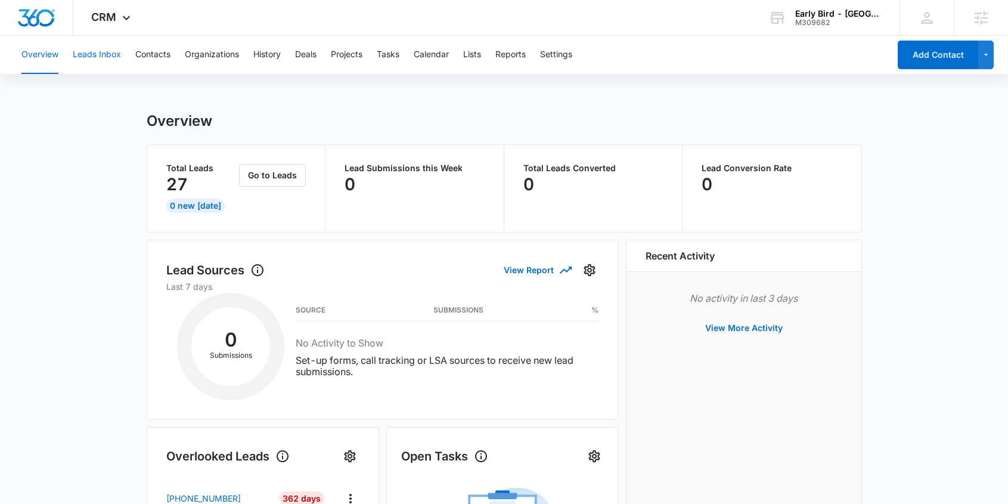
click at [106, 57] on button "Leads Inbox" at bounding box center [97, 55] width 48 height 38
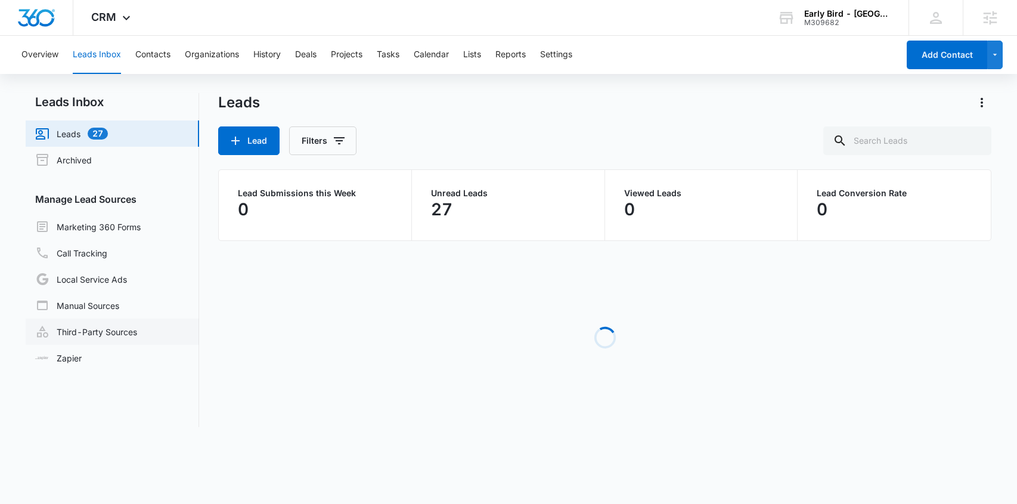
click at [116, 329] on link "Third-Party Sources" at bounding box center [86, 331] width 102 height 14
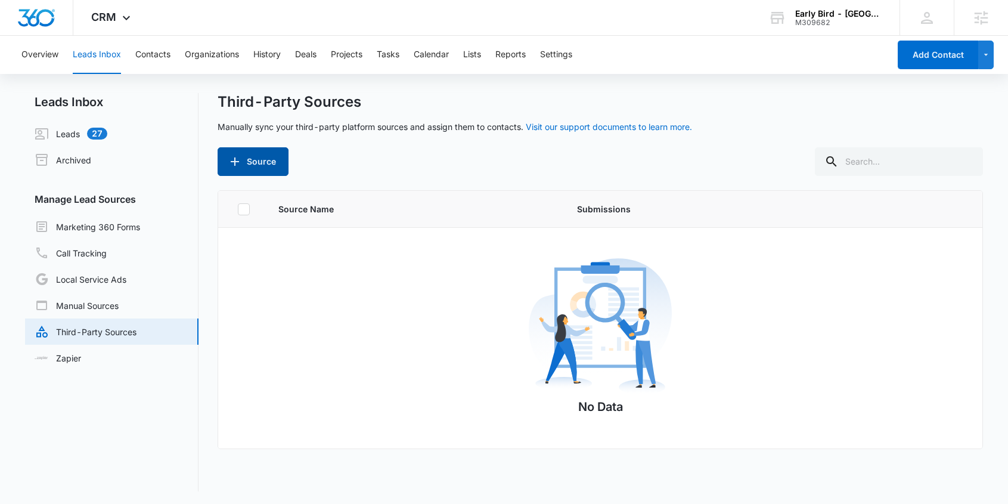
click at [267, 163] on button "Source" at bounding box center [253, 161] width 71 height 29
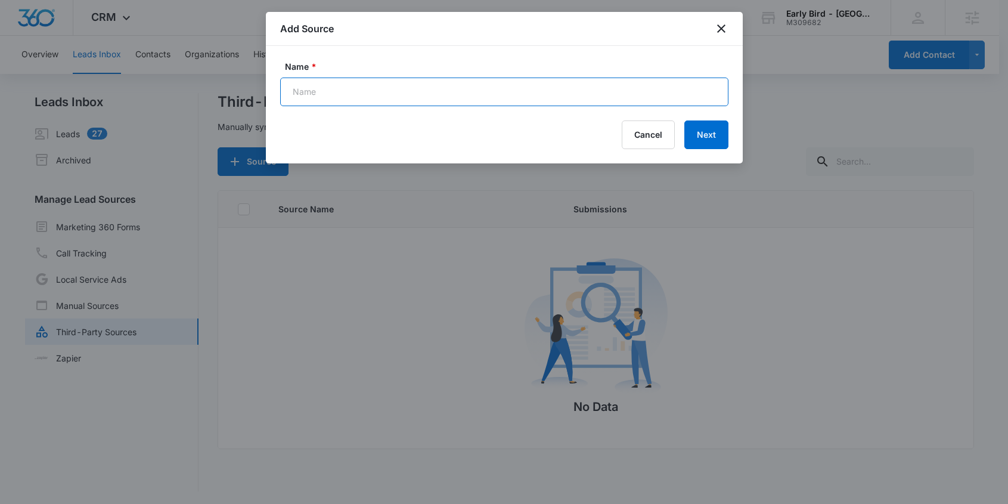
click at [361, 88] on input "Name *" at bounding box center [504, 92] width 448 height 29
drag, startPoint x: 296, startPoint y: 92, endPoint x: 256, endPoint y: 92, distance: 40.6
click at [256, 92] on body "CRM Apps Reputation Forms CRM Email Social POS Content Ads Intelligence Files B…" at bounding box center [504, 253] width 1008 height 506
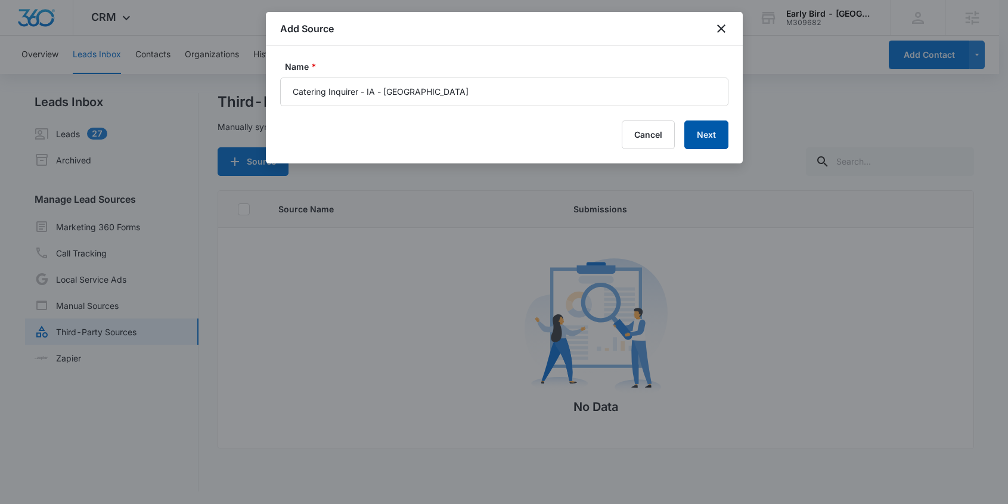
click at [717, 134] on button "Next" at bounding box center [707, 134] width 44 height 29
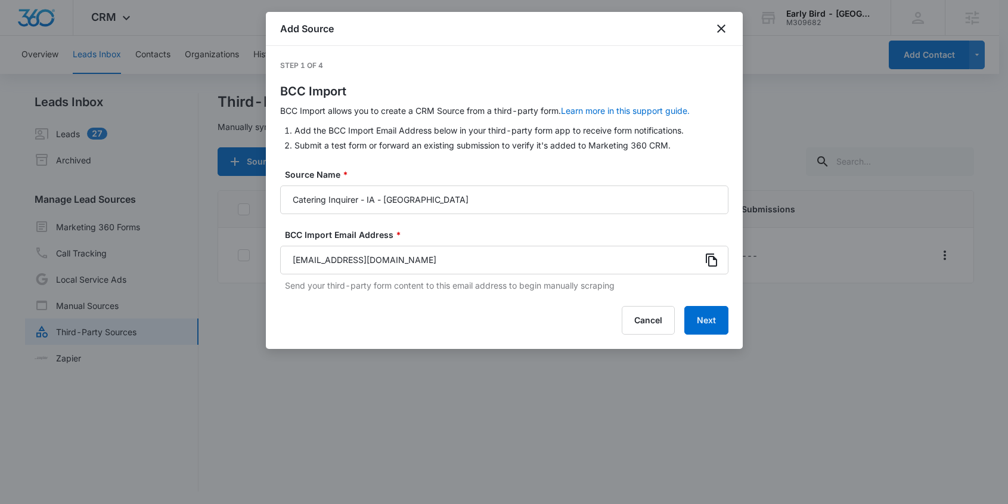
click at [714, 256] on icon at bounding box center [712, 260] width 14 height 14
click at [802, 324] on div at bounding box center [504, 252] width 1008 height 504
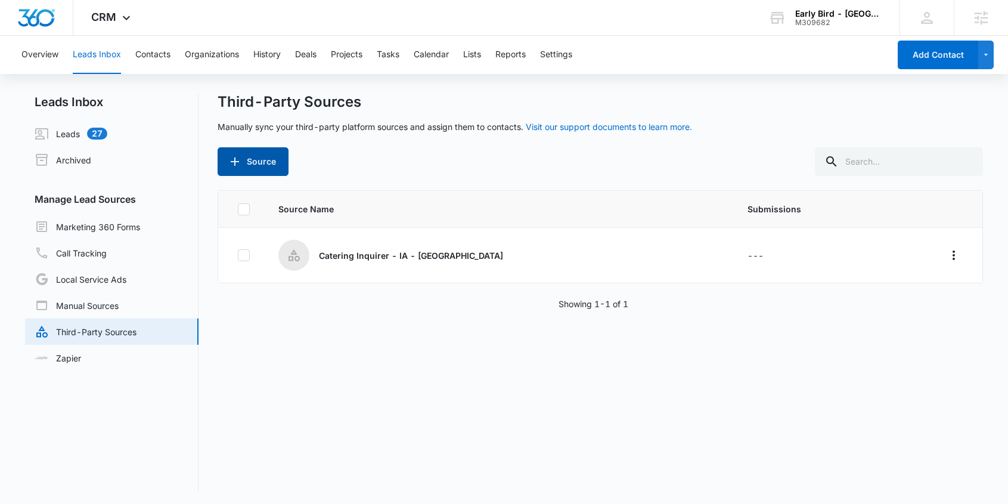
click at [255, 162] on button "Source" at bounding box center [253, 161] width 71 height 29
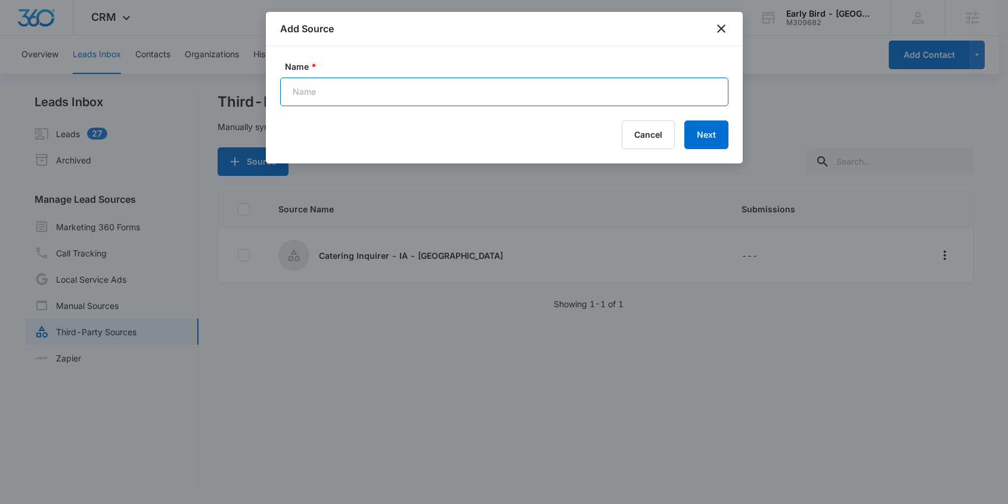
click at [312, 98] on input "Name *" at bounding box center [504, 92] width 448 height 29
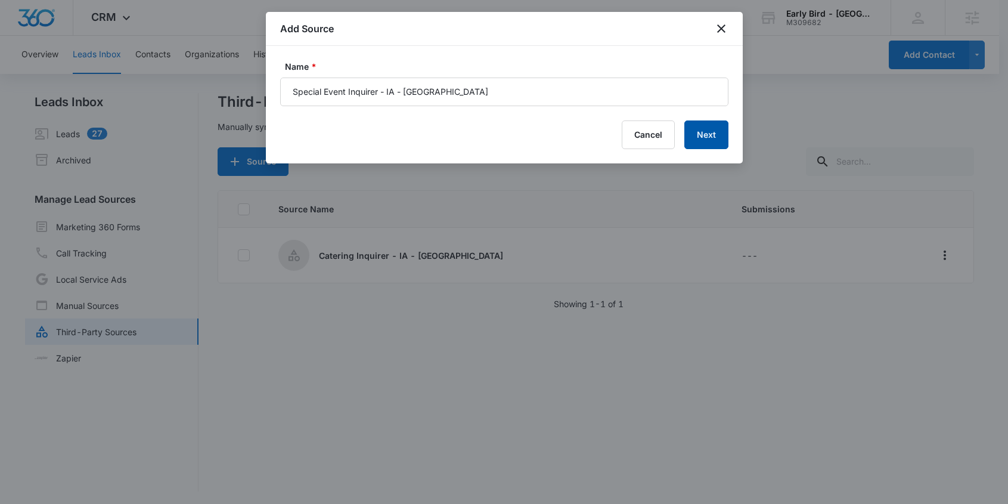
click at [705, 131] on button "Next" at bounding box center [707, 134] width 44 height 29
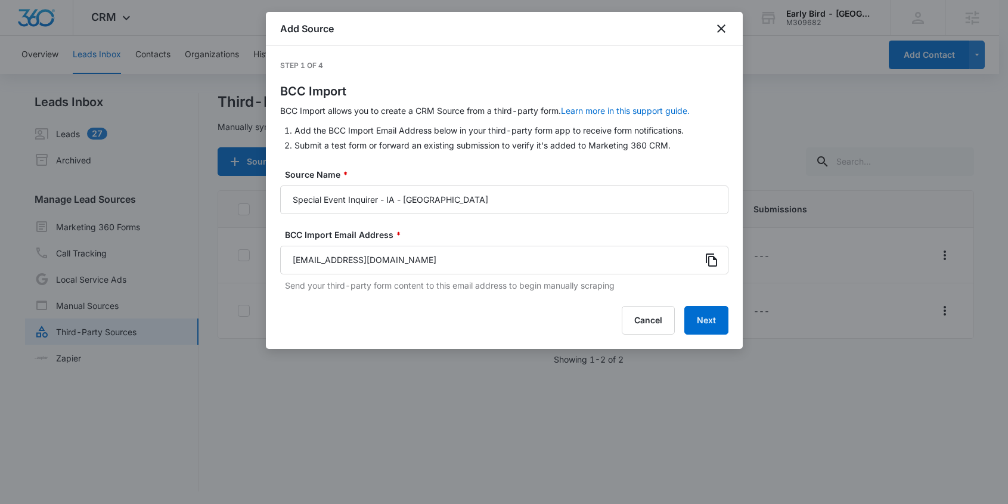
click at [714, 258] on icon at bounding box center [711, 259] width 11 height 13
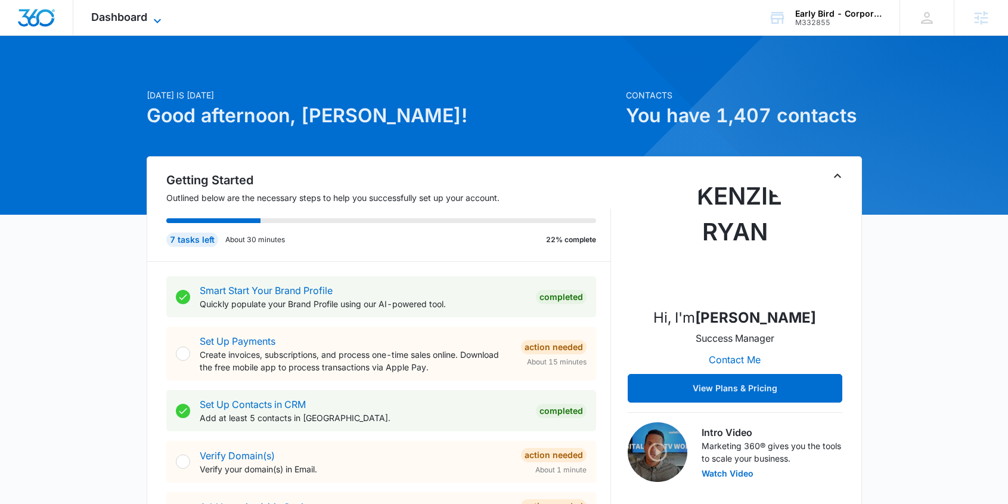
click at [146, 16] on span "Dashboard" at bounding box center [119, 17] width 56 height 13
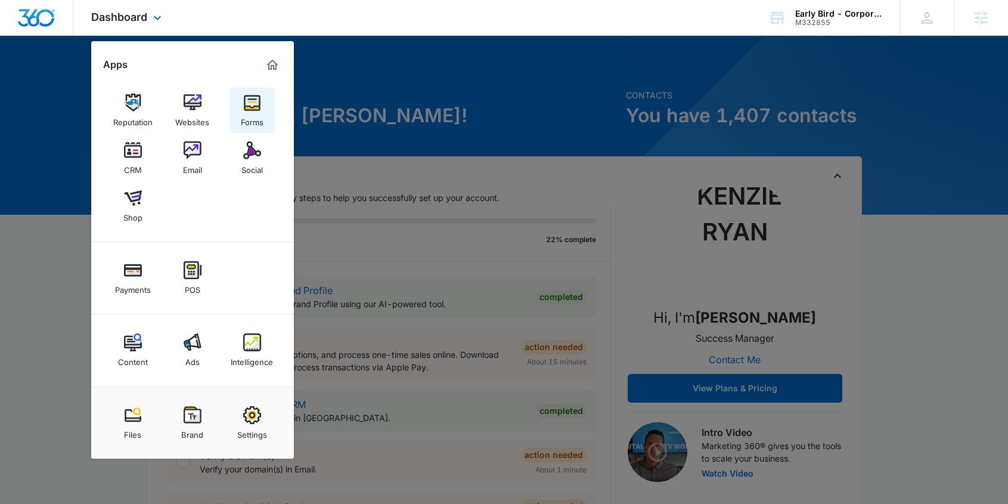
click at [250, 110] on img at bounding box center [252, 103] width 18 height 18
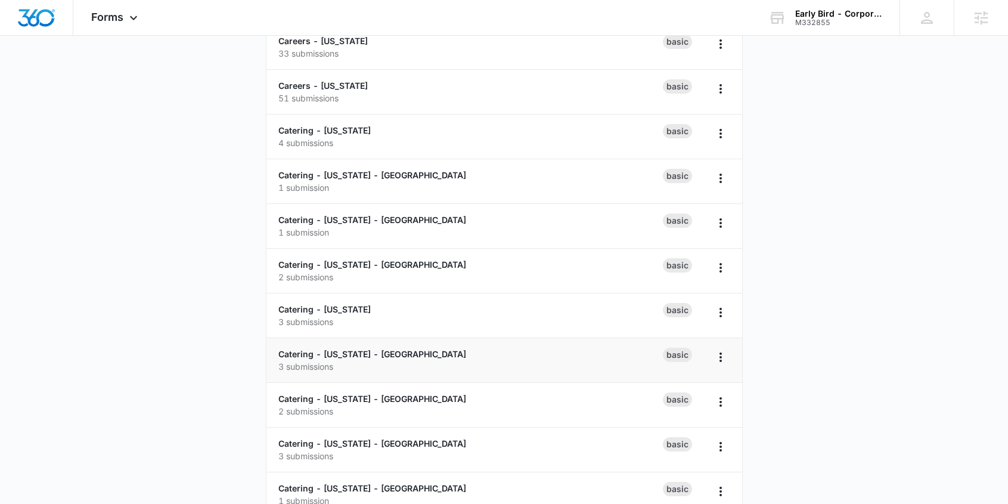
scroll to position [180, 0]
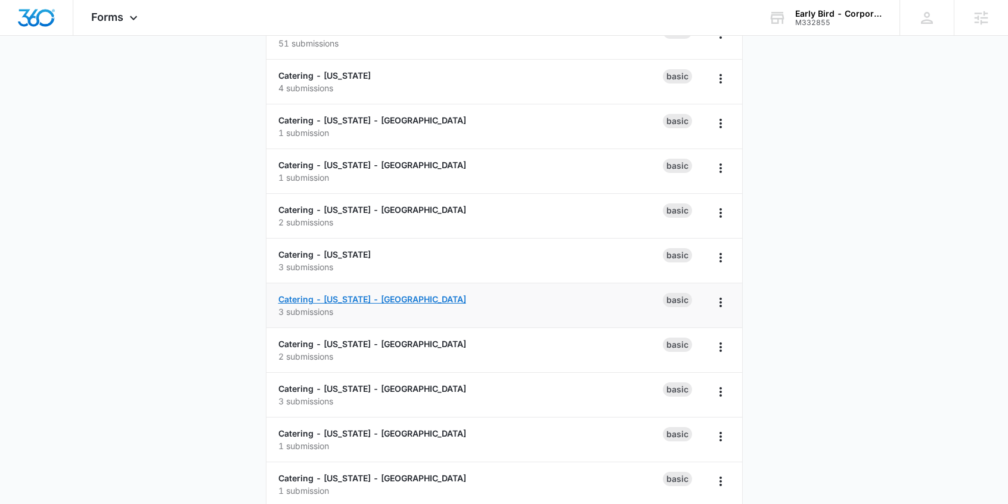
click at [380, 299] on link "Catering - [US_STATE] - [GEOGRAPHIC_DATA]" at bounding box center [372, 299] width 188 height 10
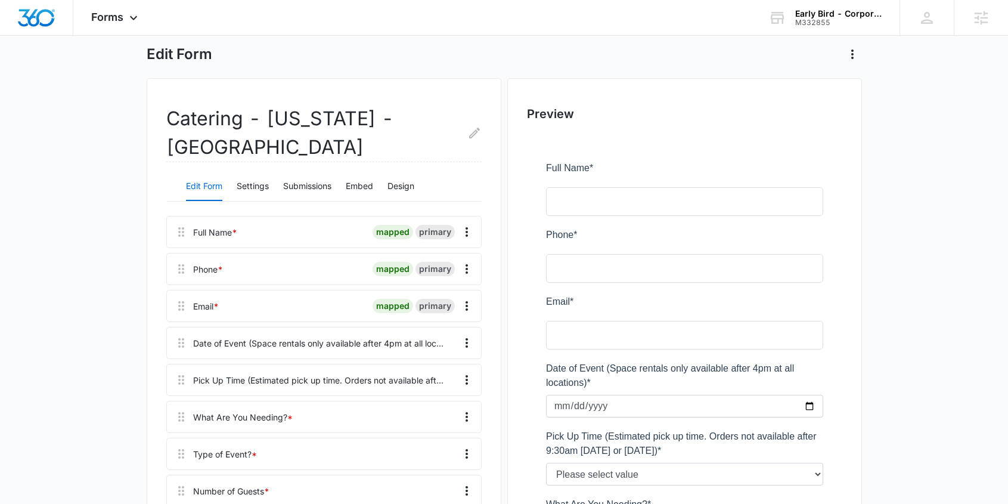
scroll to position [68, 0]
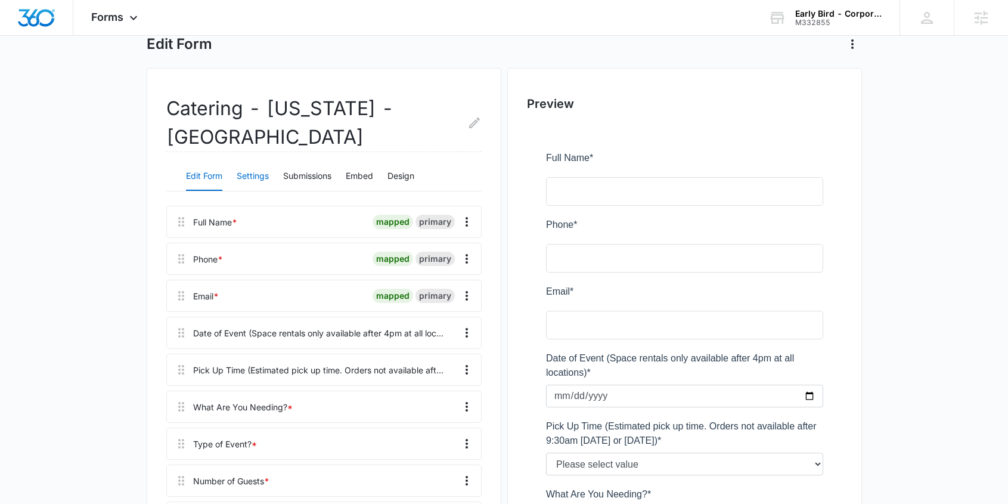
click at [253, 177] on button "Settings" at bounding box center [253, 176] width 32 height 29
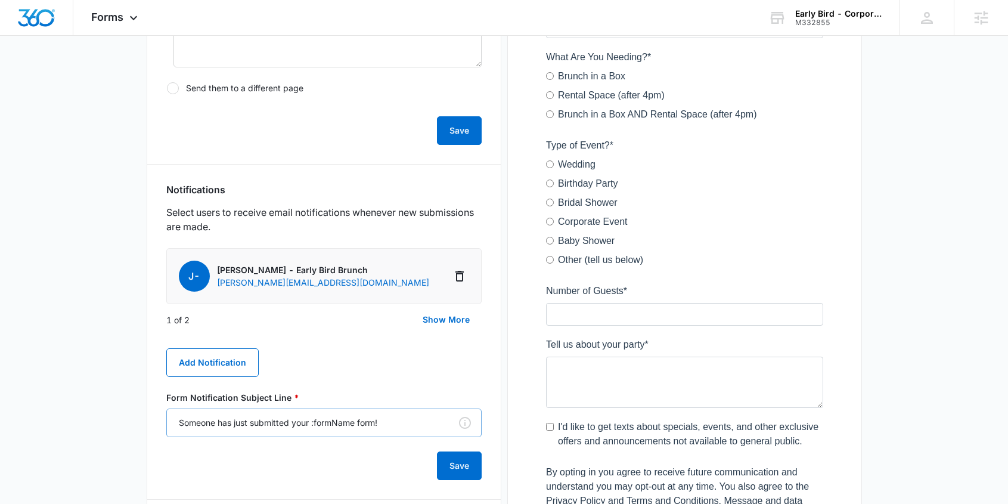
scroll to position [625, 0]
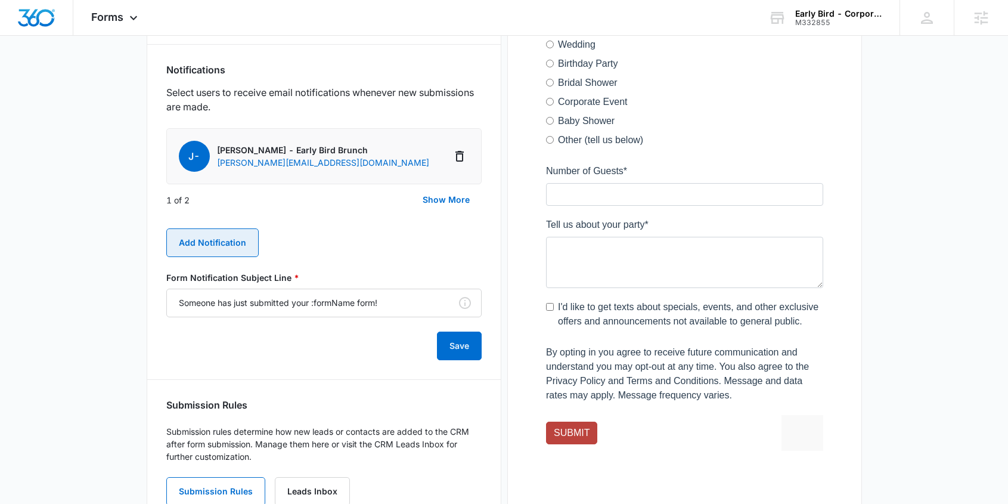
click at [232, 244] on button "Add Notification" at bounding box center [212, 242] width 92 height 29
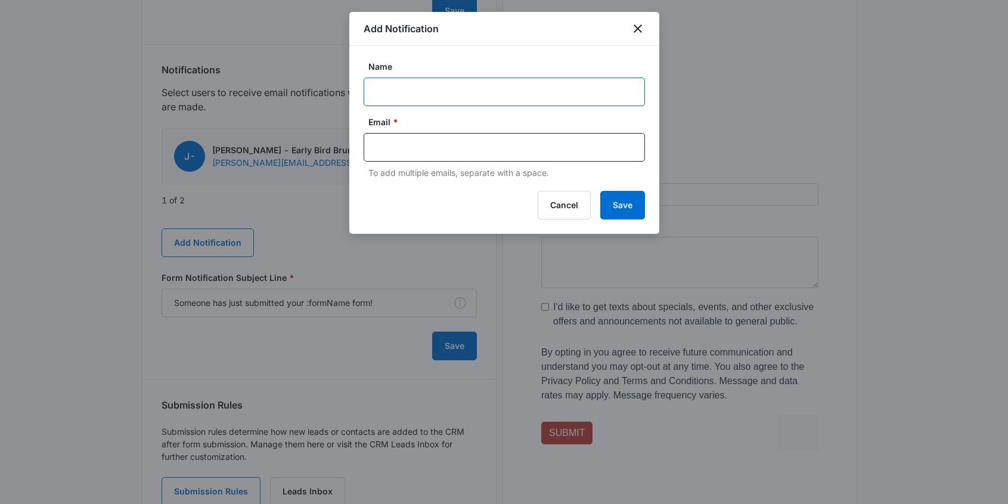
click at [407, 100] on input "Name" at bounding box center [504, 92] width 281 height 29
paste input "[EMAIL_ADDRESS][DOMAIN_NAME]"
type input "[EMAIL_ADDRESS][DOMAIN_NAME]"
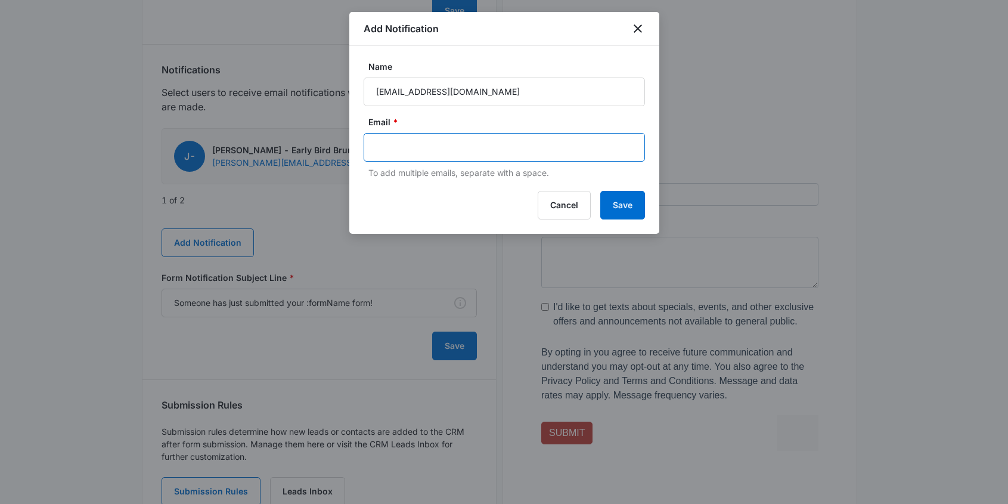
click at [475, 138] on input "text" at bounding box center [505, 147] width 259 height 18
paste input "[EMAIL_ADDRESS][DOMAIN_NAME]"
type input "[EMAIL_ADDRESS][DOMAIN_NAME]"
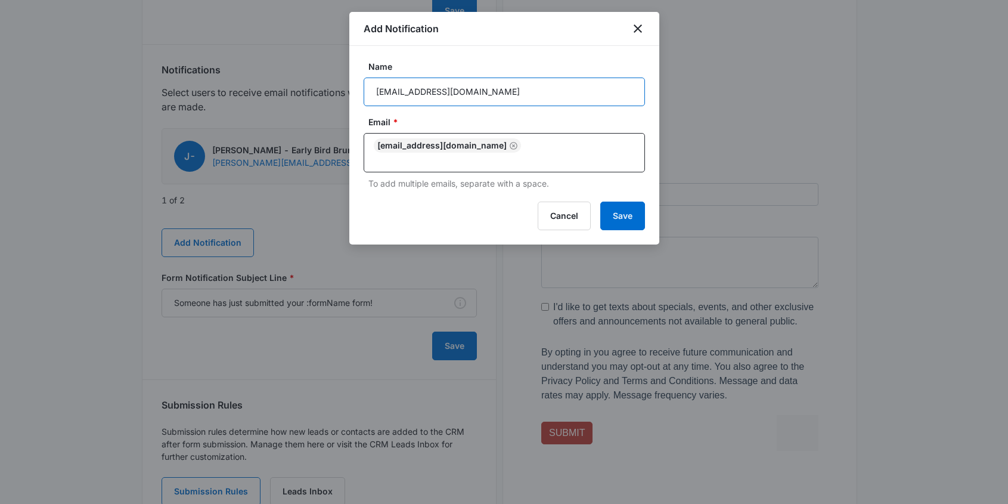
click at [417, 96] on input "[EMAIL_ADDRESS][DOMAIN_NAME]" at bounding box center [504, 92] width 281 height 29
click at [397, 91] on input "Name" at bounding box center [504, 92] width 281 height 29
paste input "Catering Inquirer - NE - Blackstone"
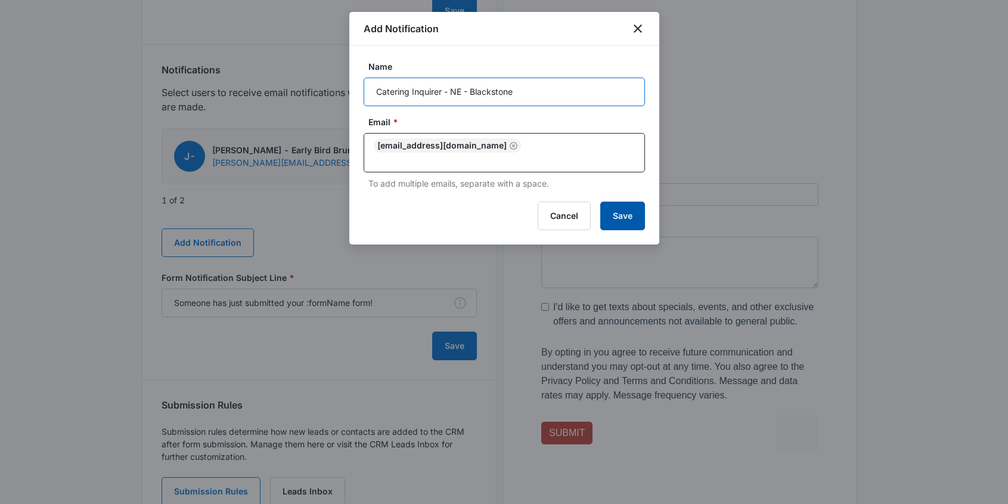
type input "Catering Inquirer - NE - Blackstone"
click at [621, 222] on button "Save" at bounding box center [623, 216] width 45 height 29
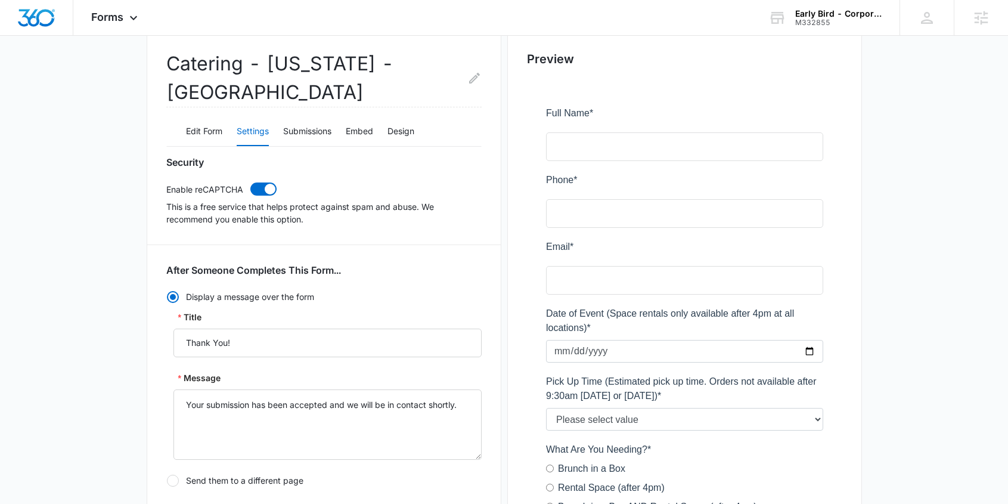
scroll to position [0, 0]
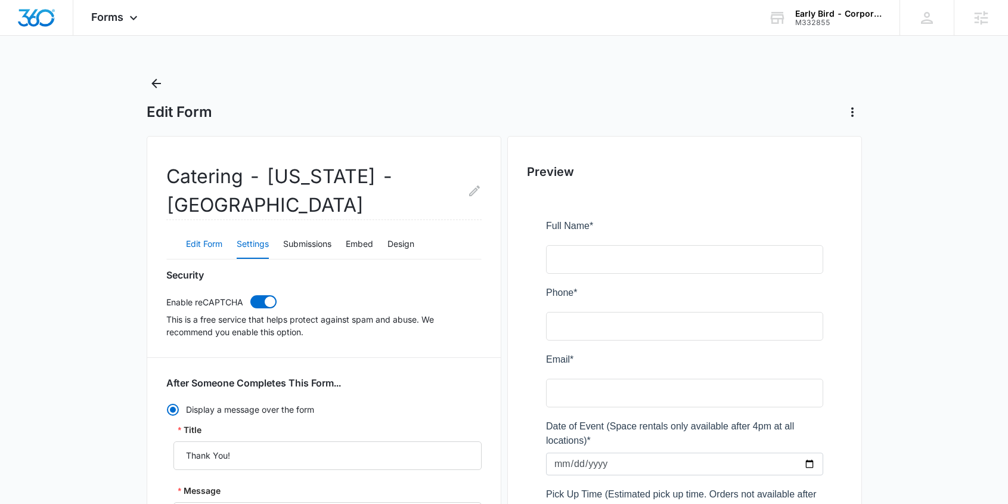
click at [209, 243] on button "Edit Form" at bounding box center [204, 244] width 36 height 29
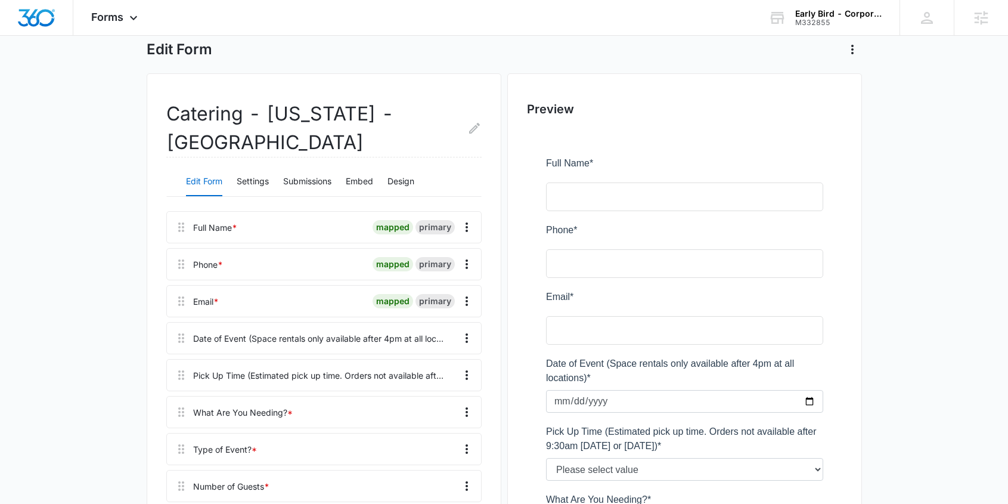
scroll to position [13, 0]
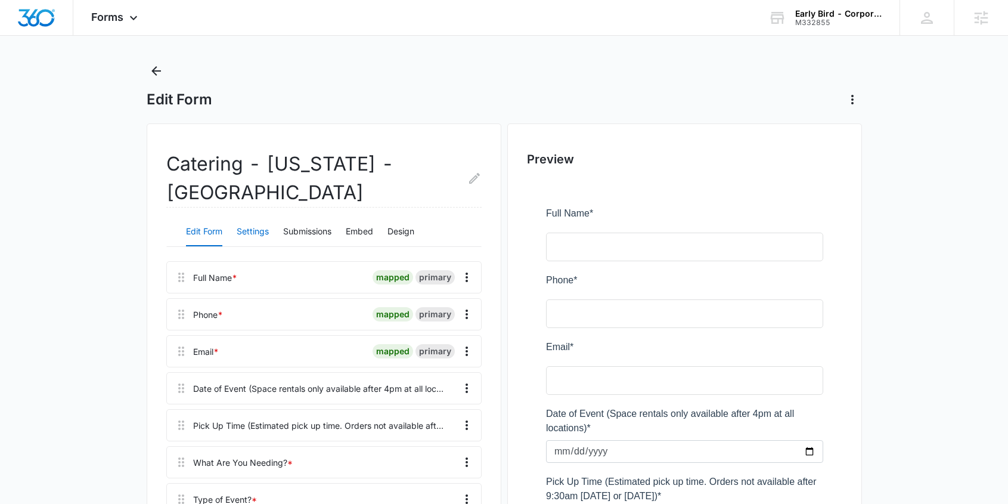
click at [253, 233] on button "Settings" at bounding box center [253, 232] width 32 height 29
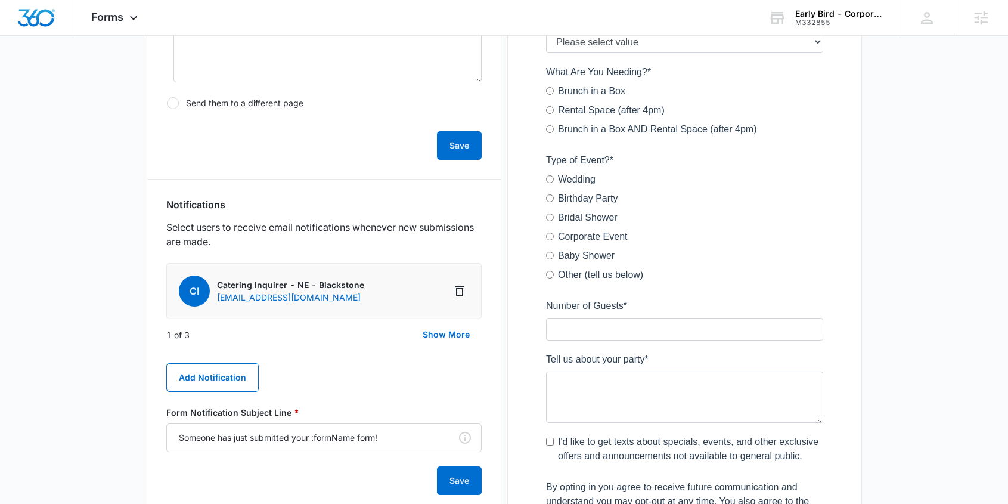
scroll to position [565, 0]
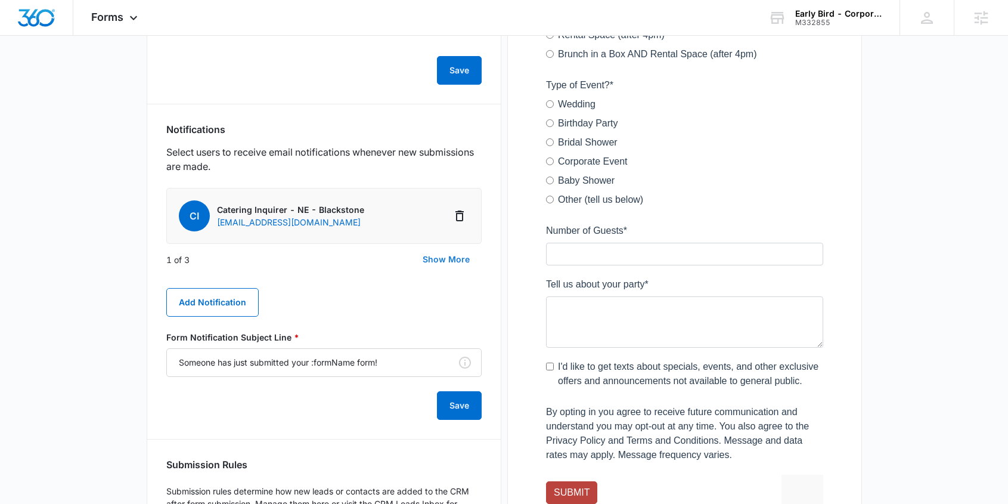
click at [438, 259] on button "Show More" at bounding box center [446, 259] width 71 height 29
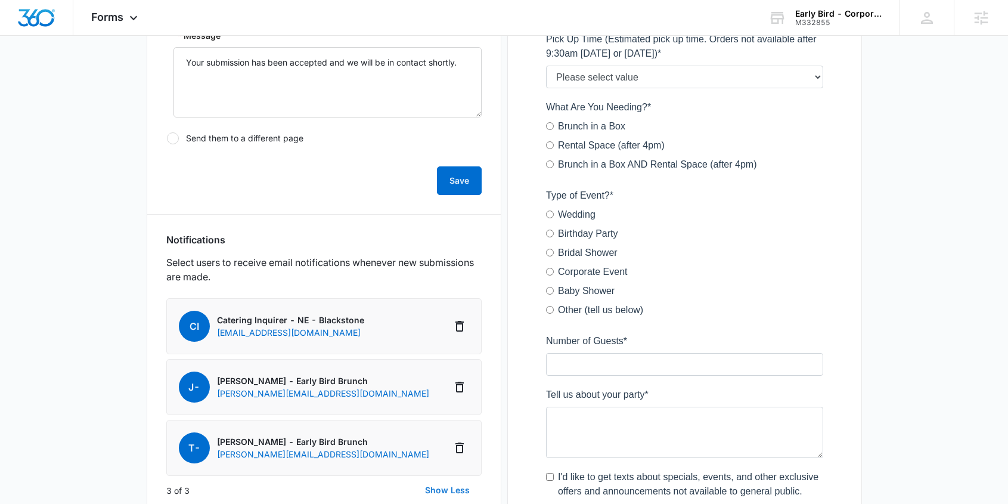
scroll to position [116, 0]
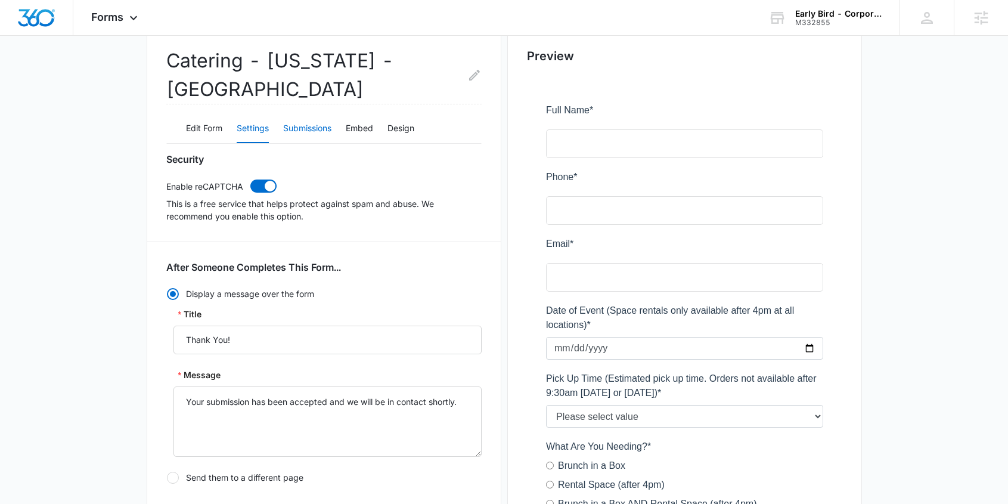
click at [314, 128] on button "Submissions" at bounding box center [307, 128] width 48 height 29
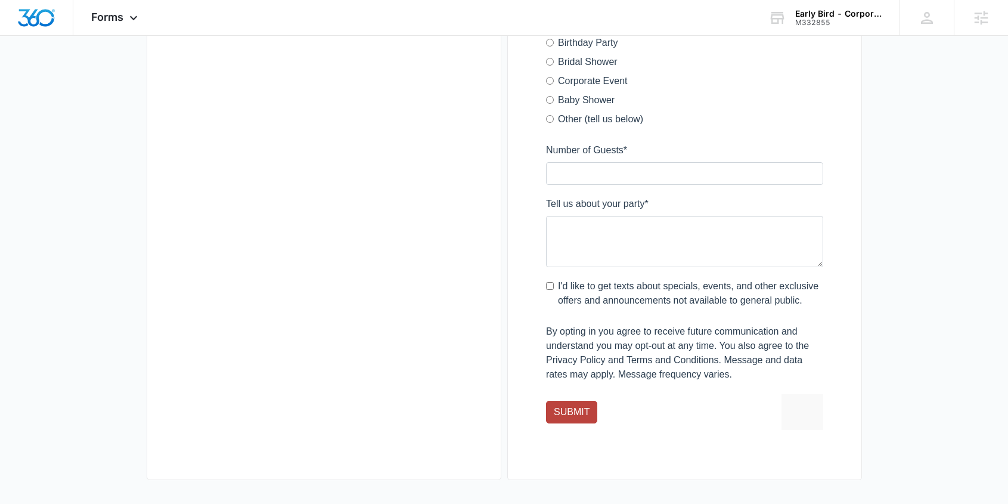
scroll to position [0, 0]
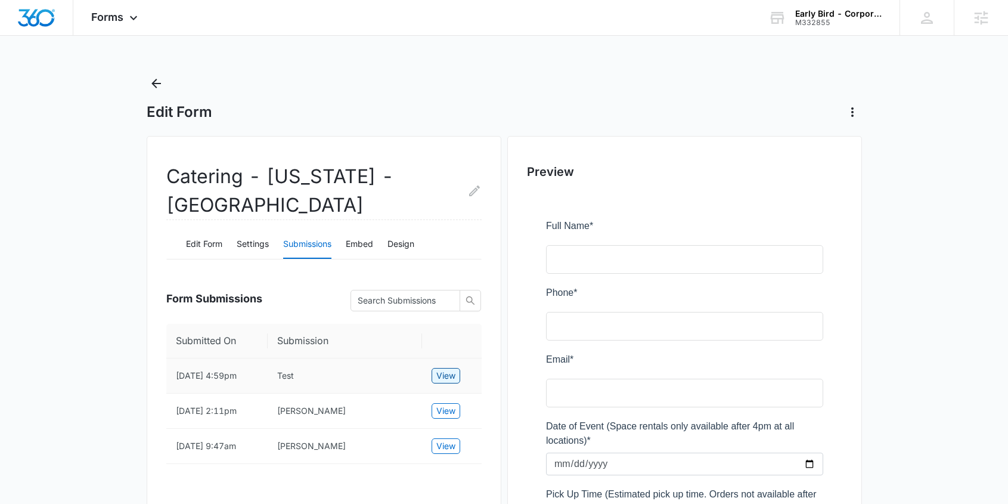
click at [449, 382] on span "View" at bounding box center [446, 375] width 19 height 13
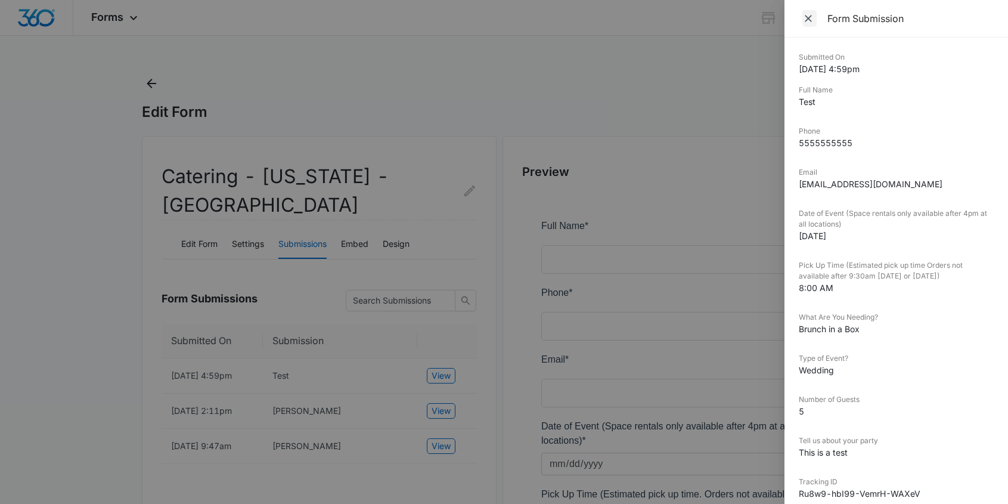
click at [812, 21] on icon "Close" at bounding box center [809, 19] width 12 height 12
